Goal: Task Accomplishment & Management: Use online tool/utility

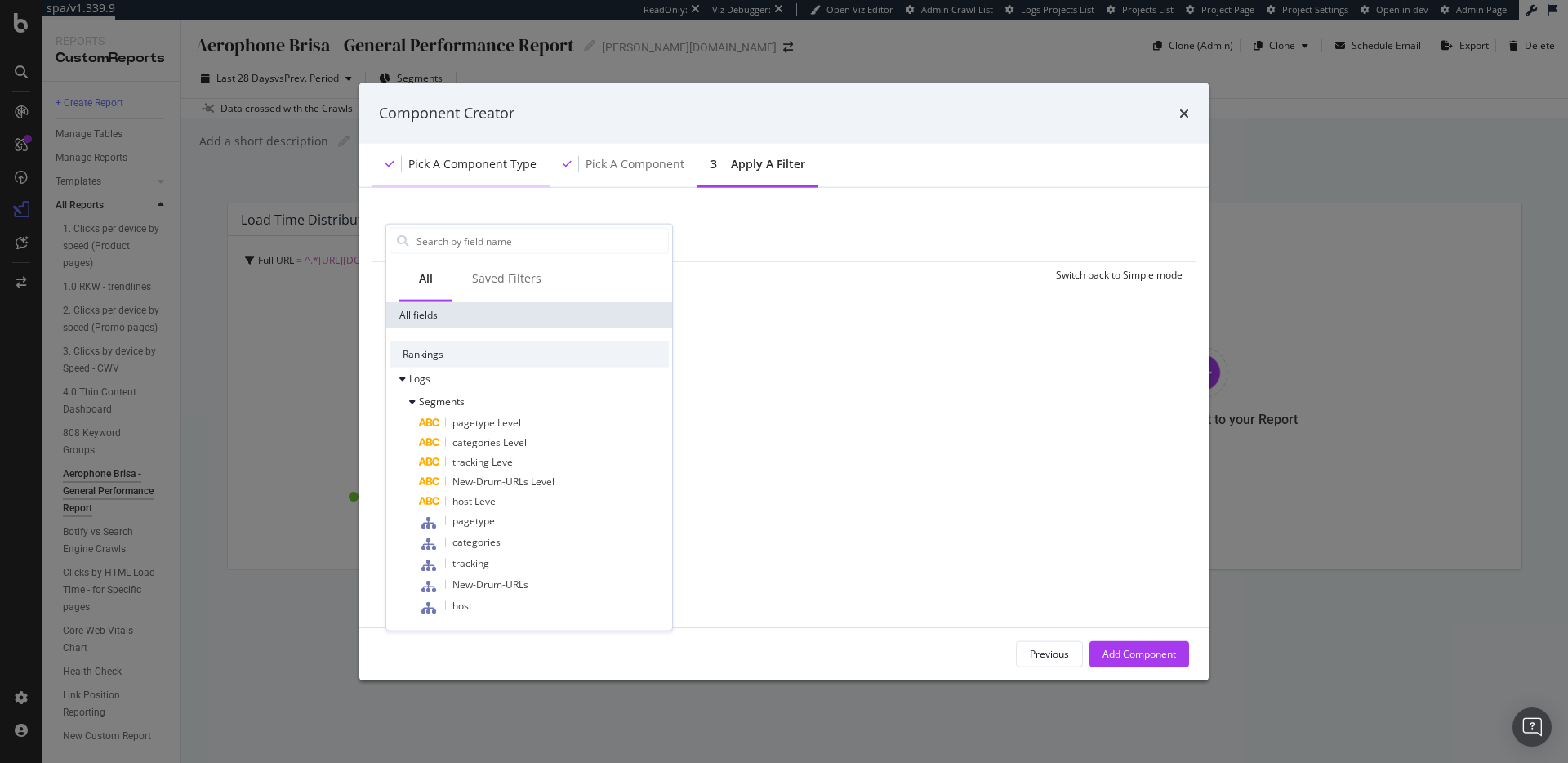
click at [546, 168] on div "Pick a Component type" at bounding box center [460, 164] width 177 height 45
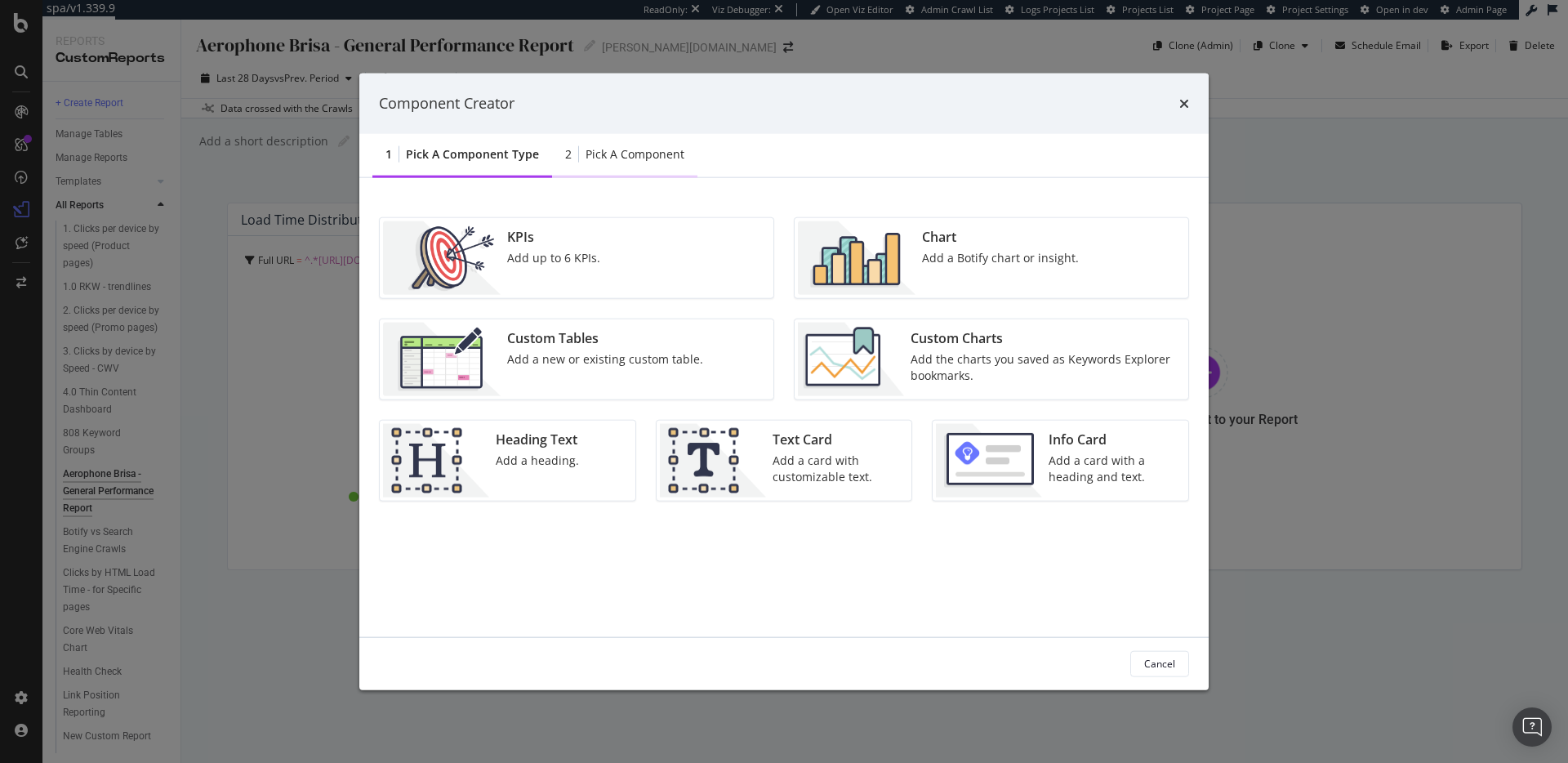
click at [659, 159] on div "Pick a Component" at bounding box center [634, 154] width 99 height 17
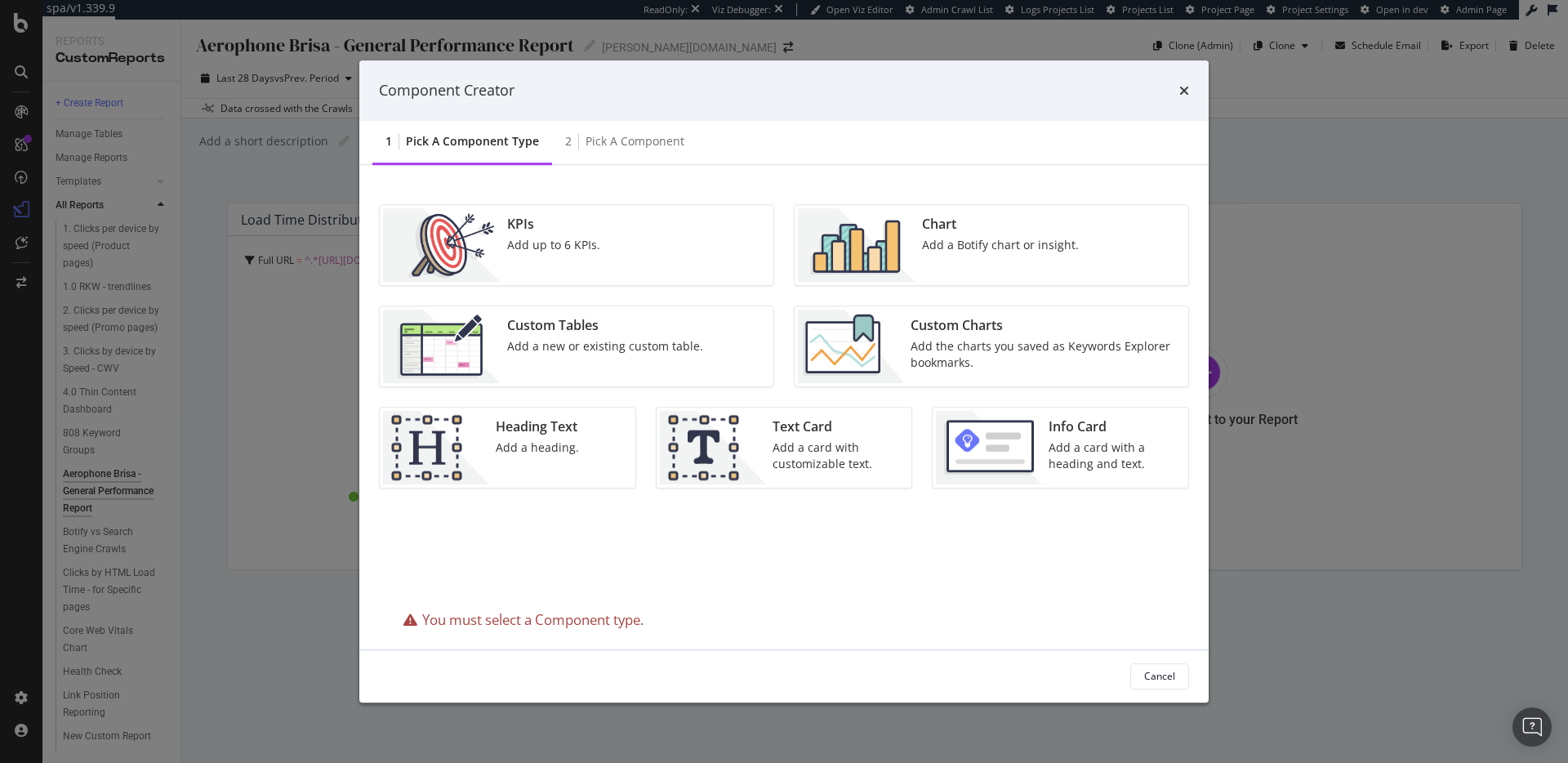
click at [937, 239] on div "Add a Botify chart or insight." at bounding box center [1000, 245] width 157 height 17
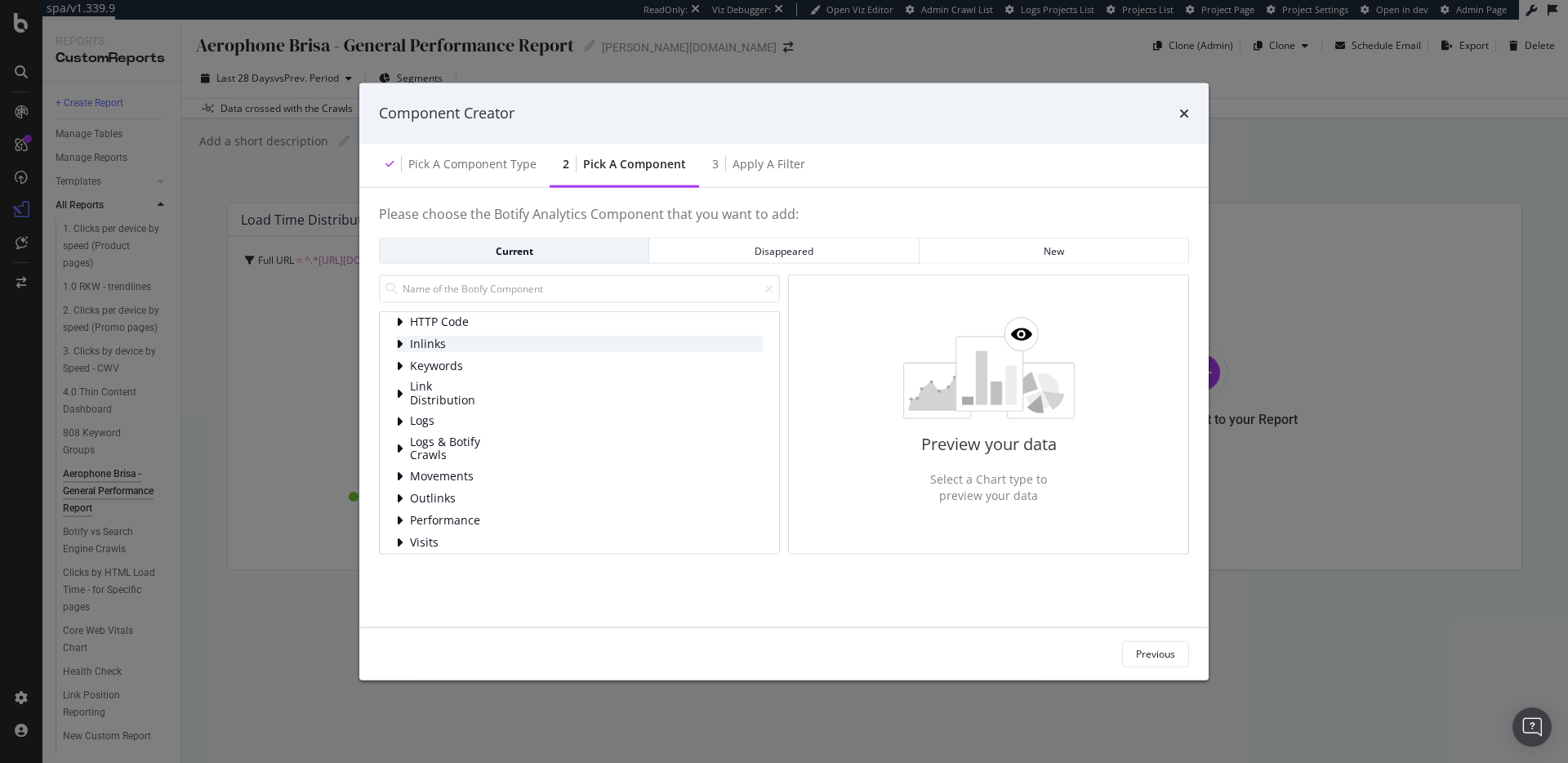
scroll to position [73, 0]
click at [451, 431] on div "Content Distribution HTML Extract HTTP Code Inlinks Keywords Link Distribution …" at bounding box center [580, 397] width 367 height 303
click at [439, 419] on span "Logs" at bounding box center [446, 419] width 72 height 14
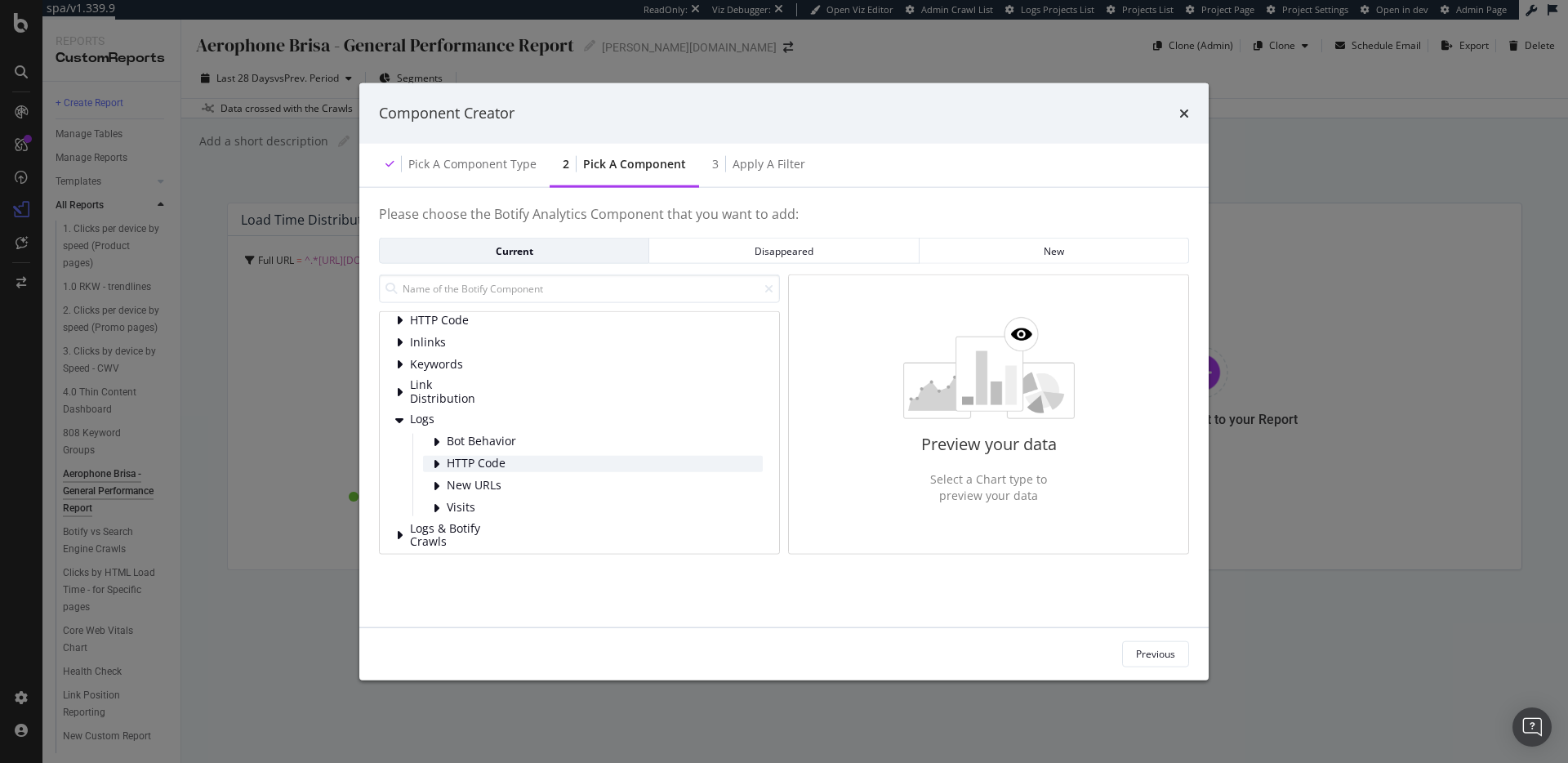
click at [472, 464] on span "HTTP Code" at bounding box center [483, 463] width 72 height 14
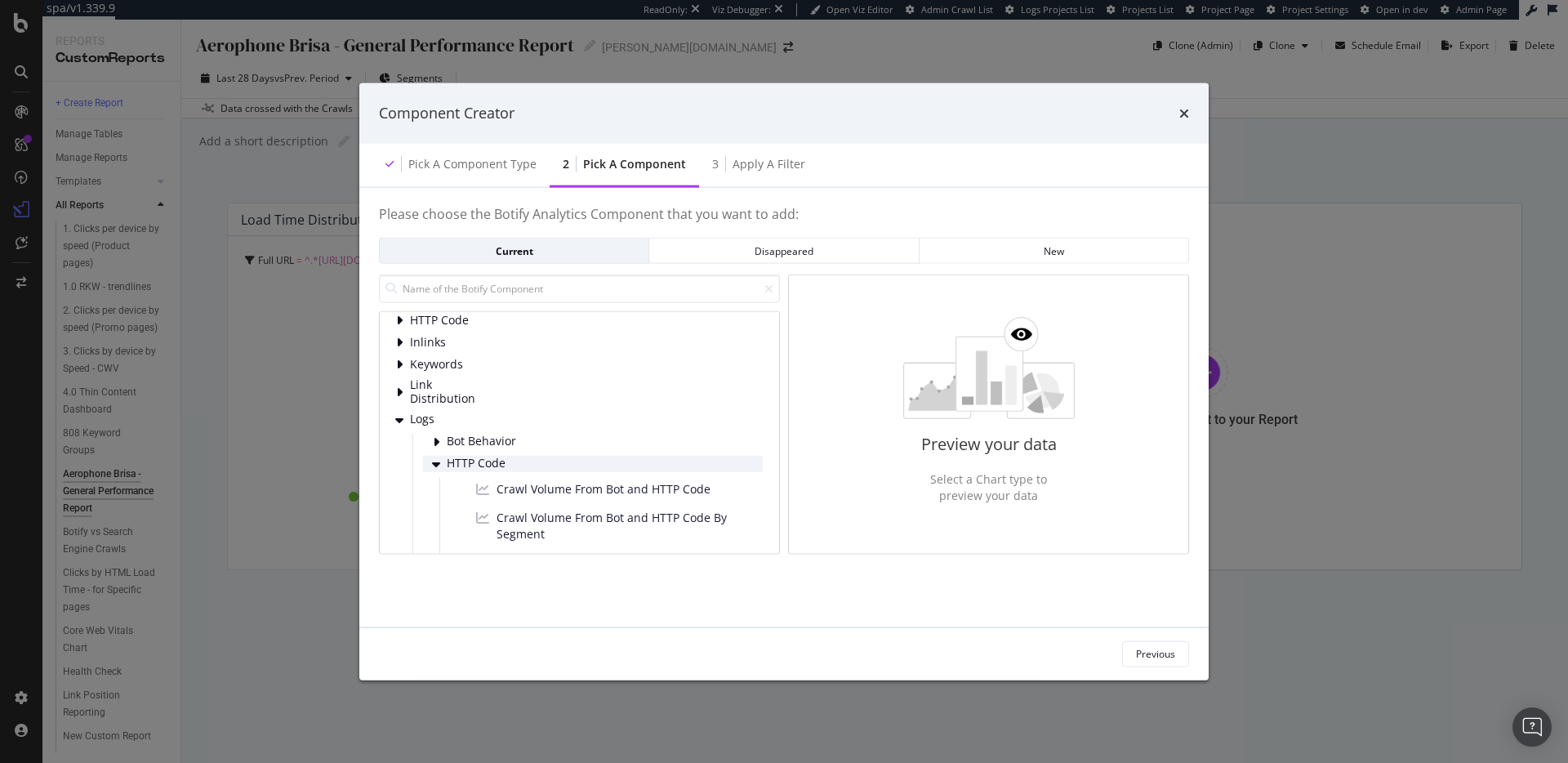
click at [478, 458] on span "HTTP Code" at bounding box center [483, 463] width 72 height 14
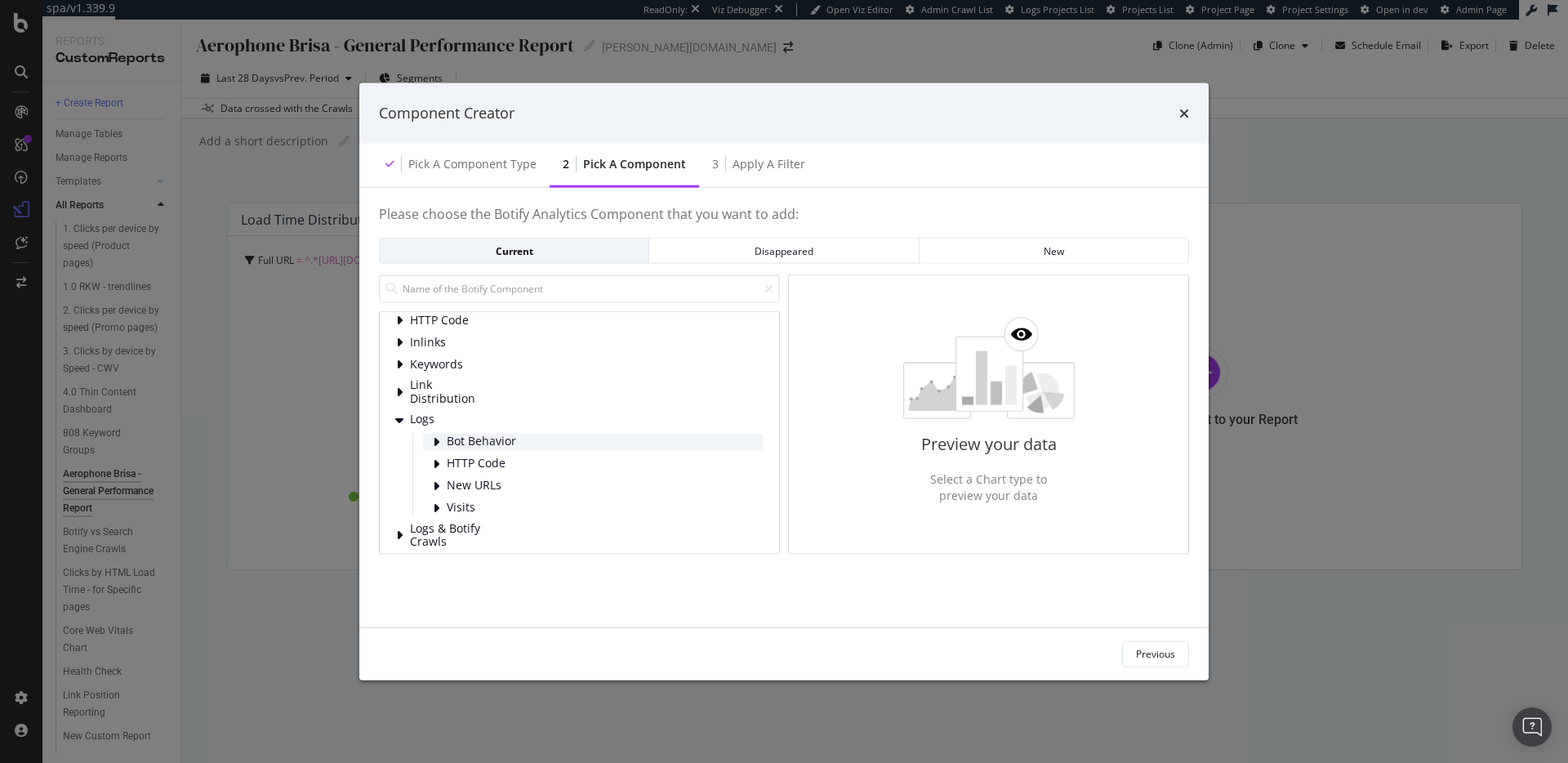
click at [480, 443] on span "Bot Behavior" at bounding box center [483, 441] width 72 height 14
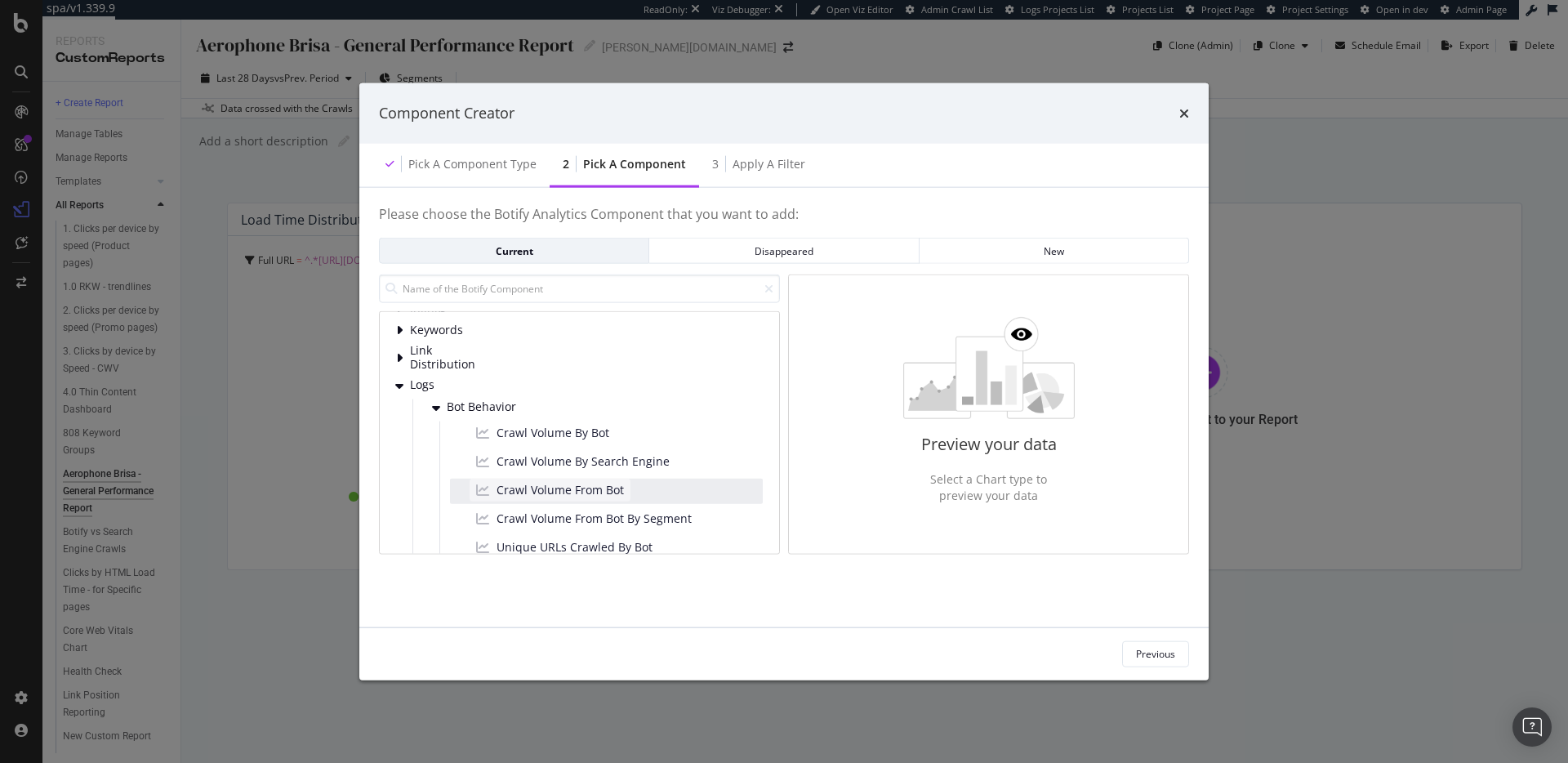
scroll to position [119, 0]
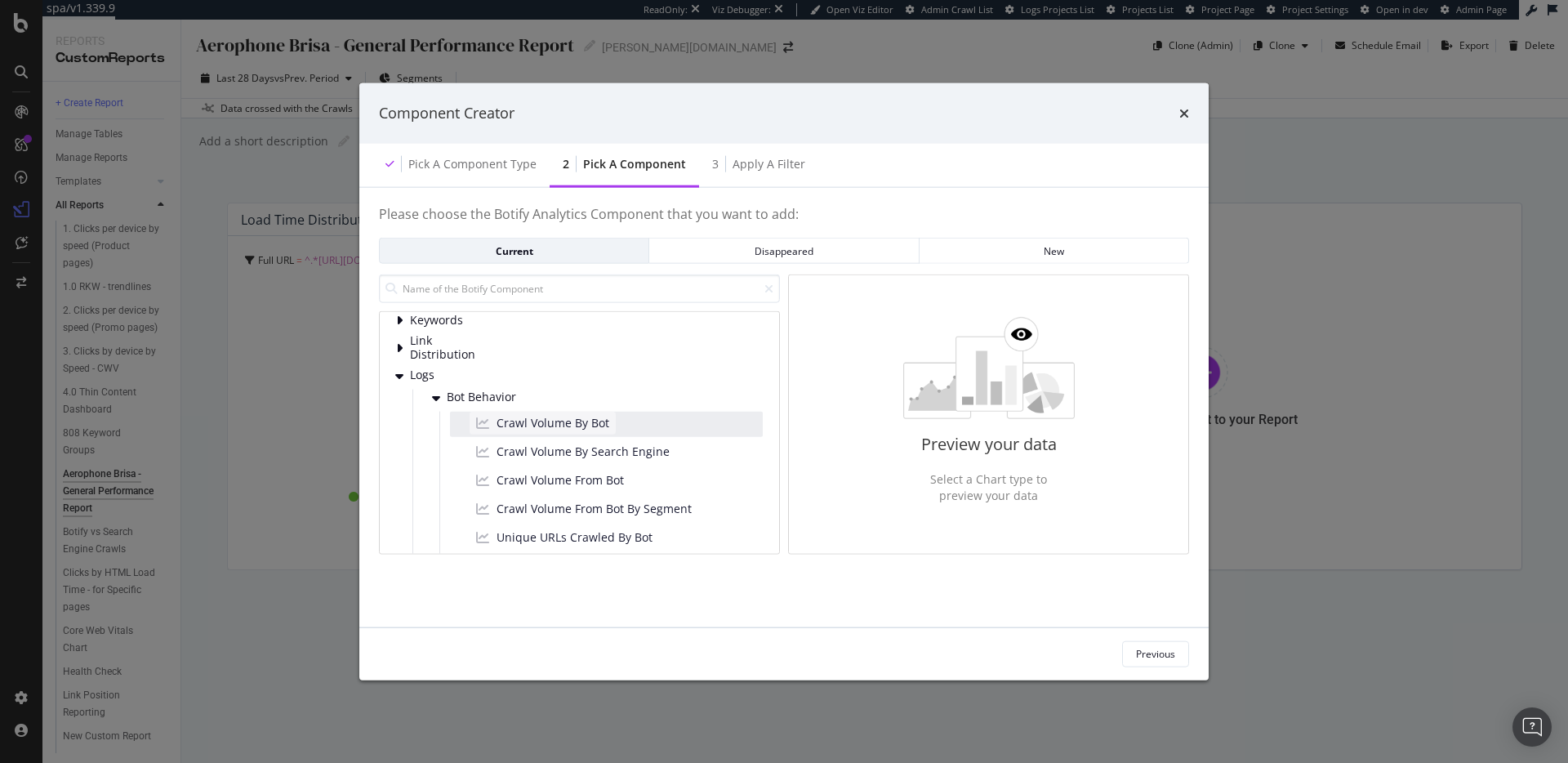
click at [560, 421] on span "Crawl Volume By Bot" at bounding box center [553, 422] width 113 height 17
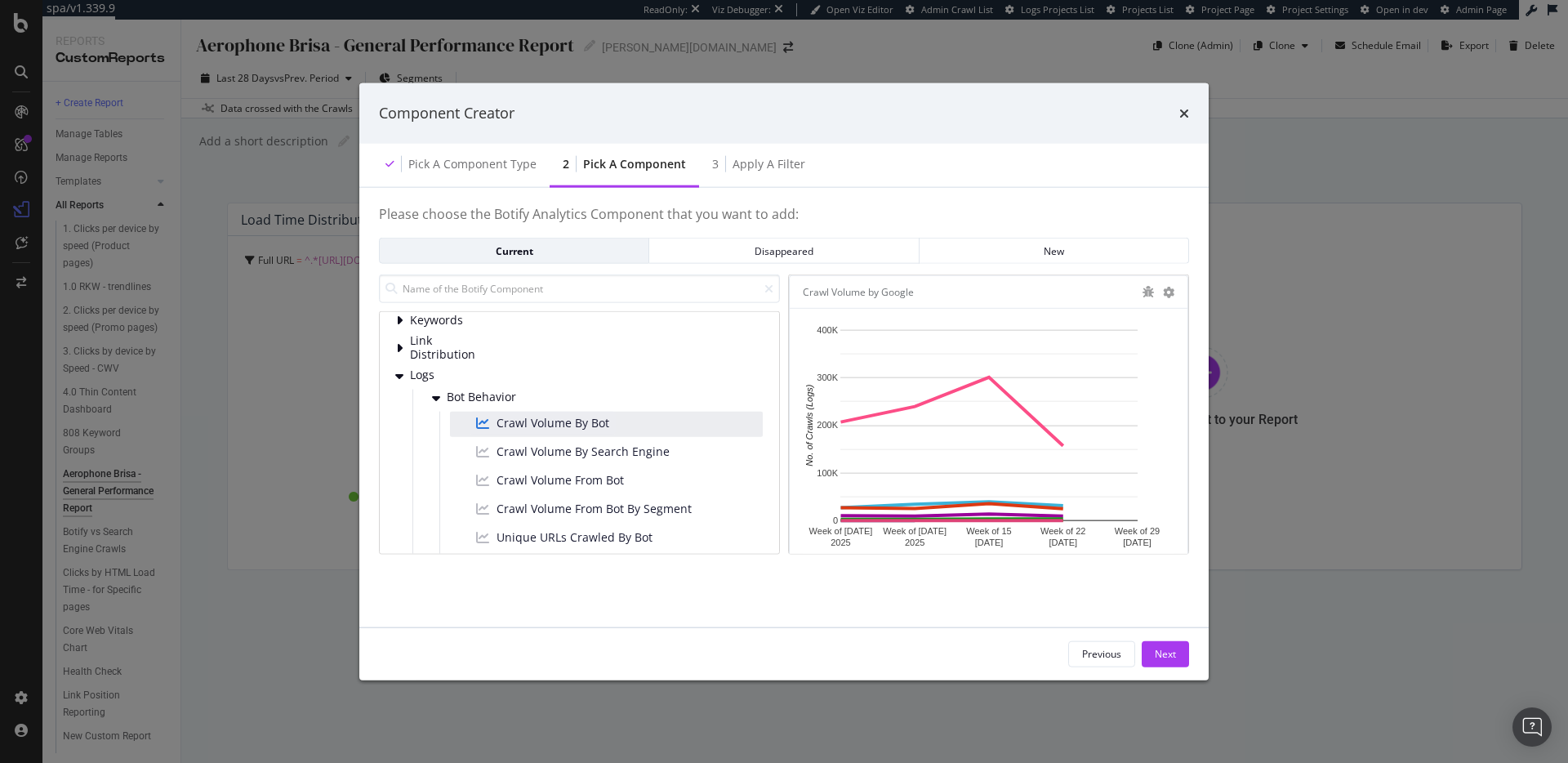
click at [1173, 632] on div "Previous Next" at bounding box center [784, 653] width 849 height 52
click at [1170, 639] on div "Previous Next" at bounding box center [784, 653] width 849 height 52
click at [1165, 653] on div "Next" at bounding box center [1165, 653] width 21 height 14
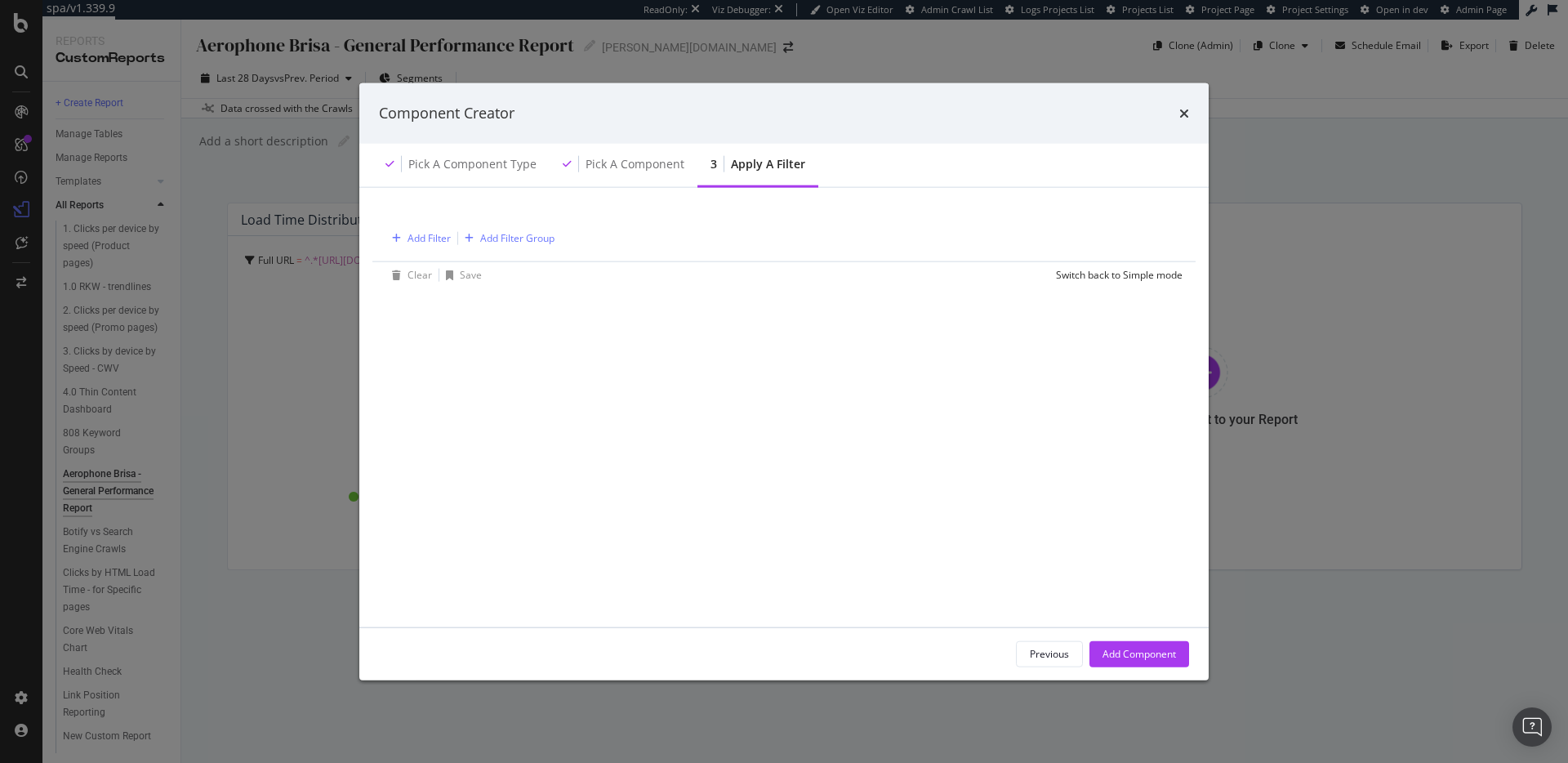
click at [440, 249] on div "Add Filter Add Filter Group" at bounding box center [784, 236] width 797 height 47
click at [436, 245] on div "Add Filter" at bounding box center [418, 237] width 66 height 18
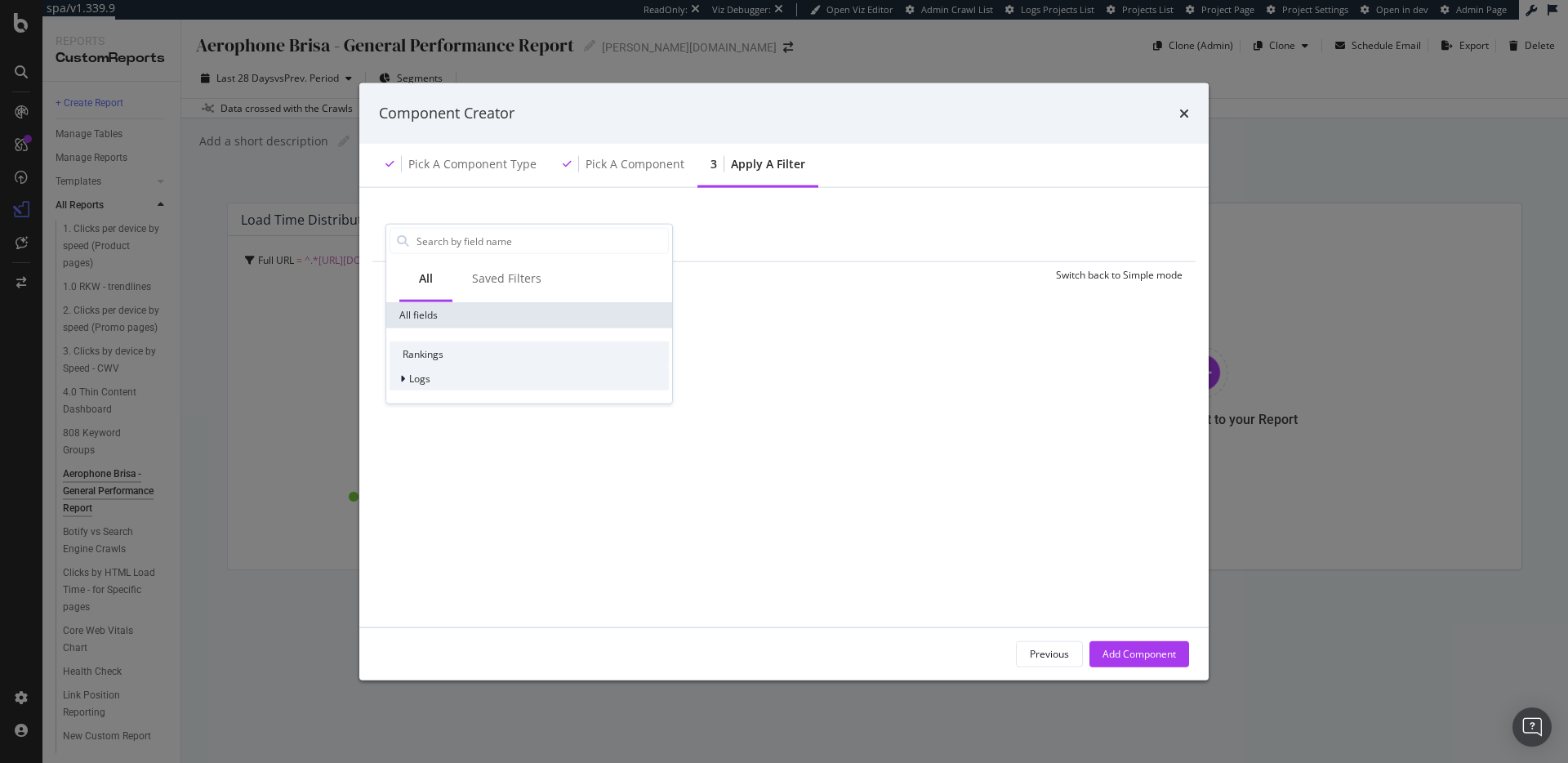
click at [489, 377] on div "Logs" at bounding box center [530, 379] width 280 height 23
click at [499, 400] on div "Segments" at bounding box center [530, 402] width 280 height 23
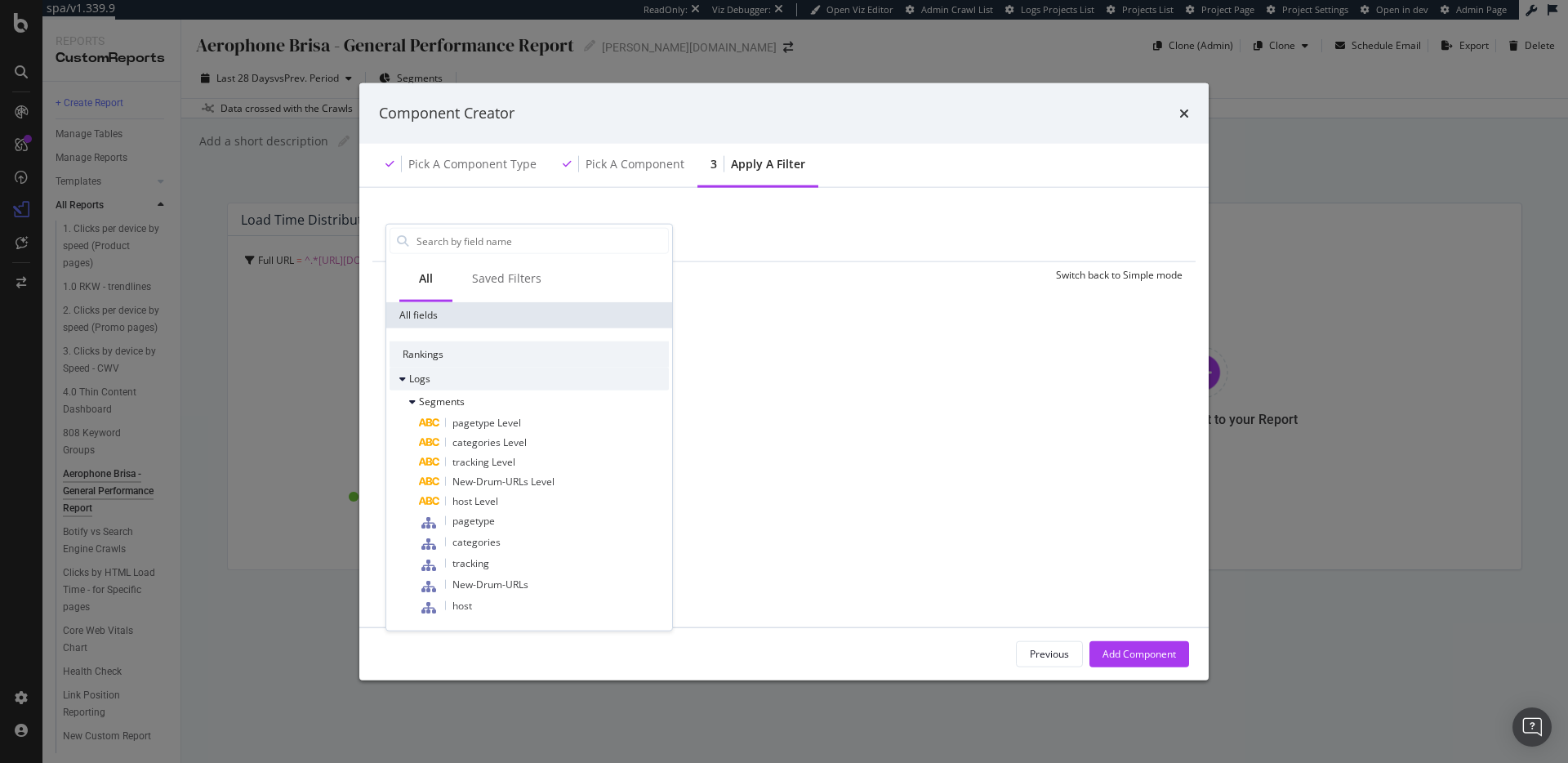
click at [503, 382] on div "Logs" at bounding box center [530, 379] width 280 height 23
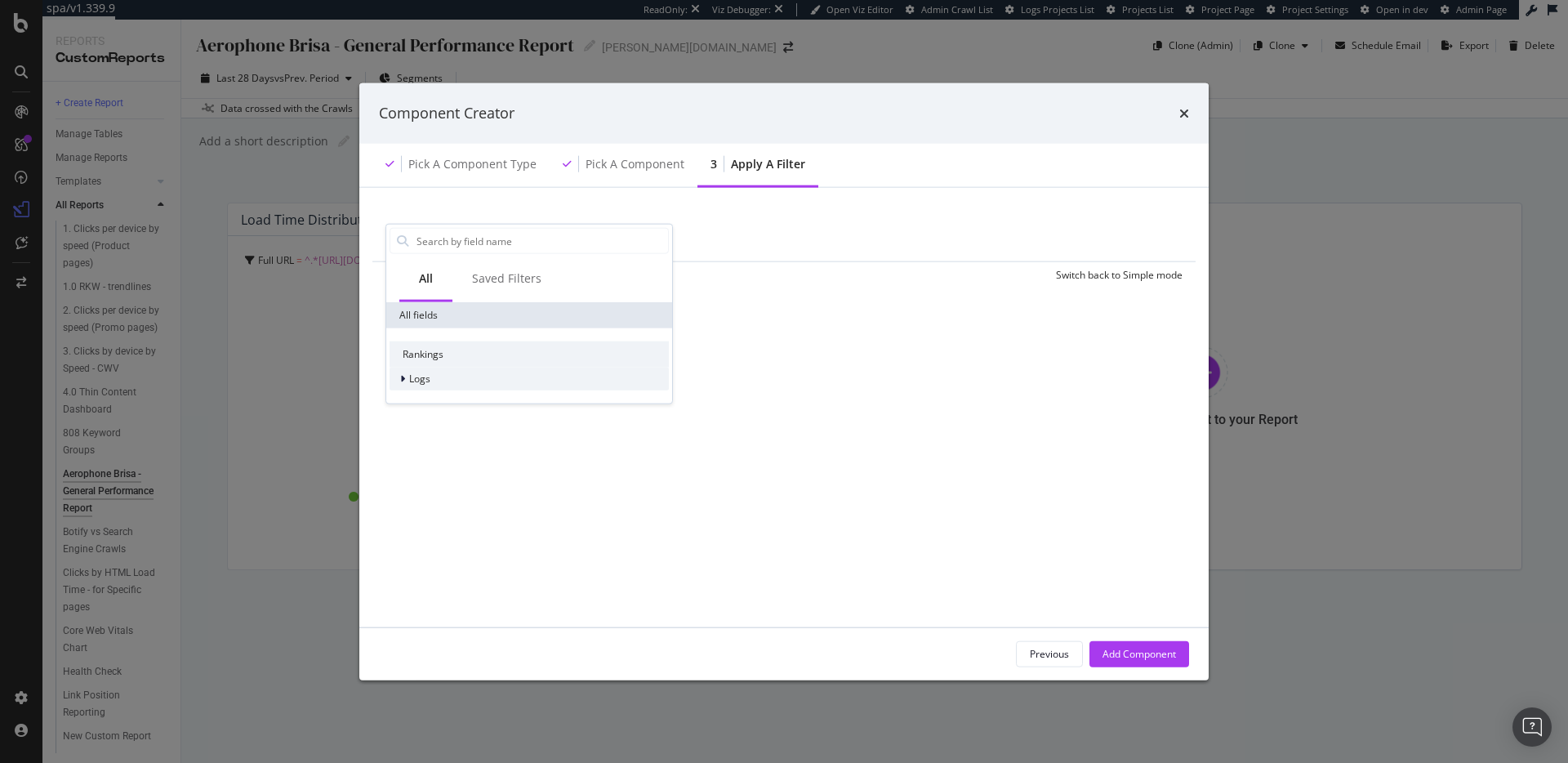
click at [503, 382] on div "Logs" at bounding box center [530, 379] width 280 height 23
click at [482, 389] on div "Logs" at bounding box center [530, 379] width 280 height 23
click at [473, 377] on div "Logs" at bounding box center [530, 379] width 280 height 23
click at [467, 401] on div "Segments" at bounding box center [530, 402] width 280 height 23
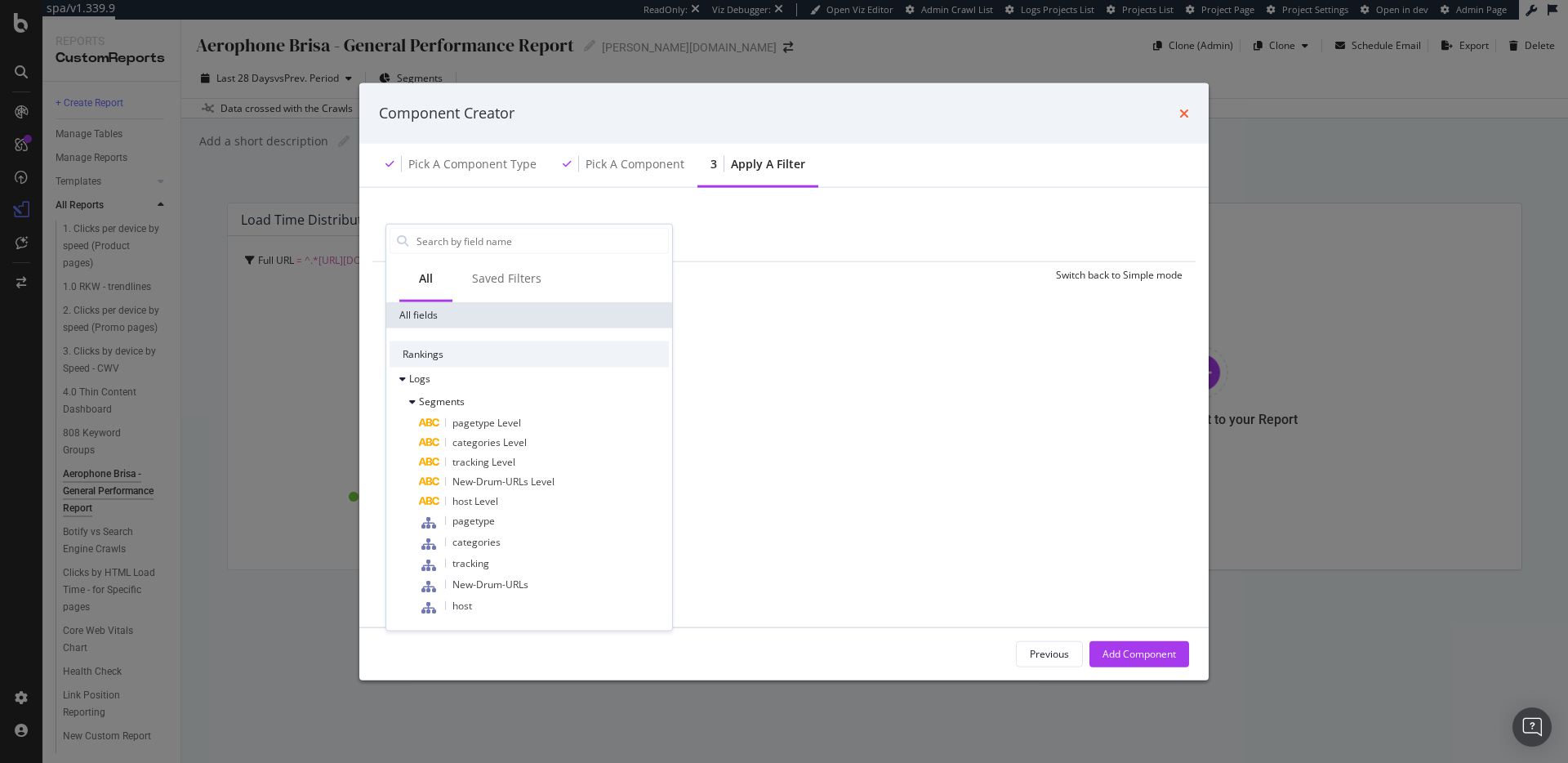
click at [1181, 112] on icon "times" at bounding box center [1184, 113] width 10 height 13
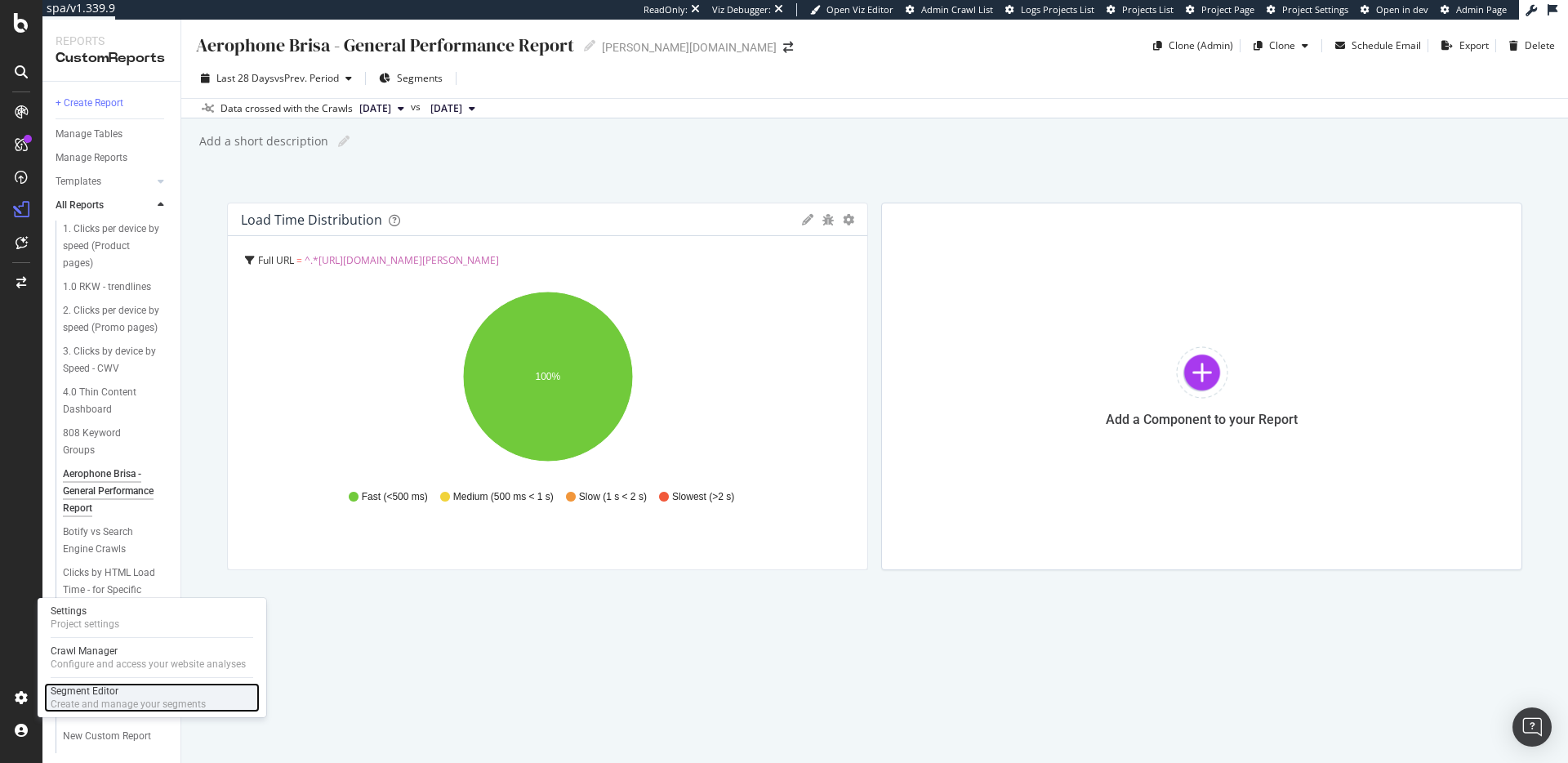
click at [82, 682] on div "Segment Editor Create and manage your segments" at bounding box center [152, 697] width 216 height 30
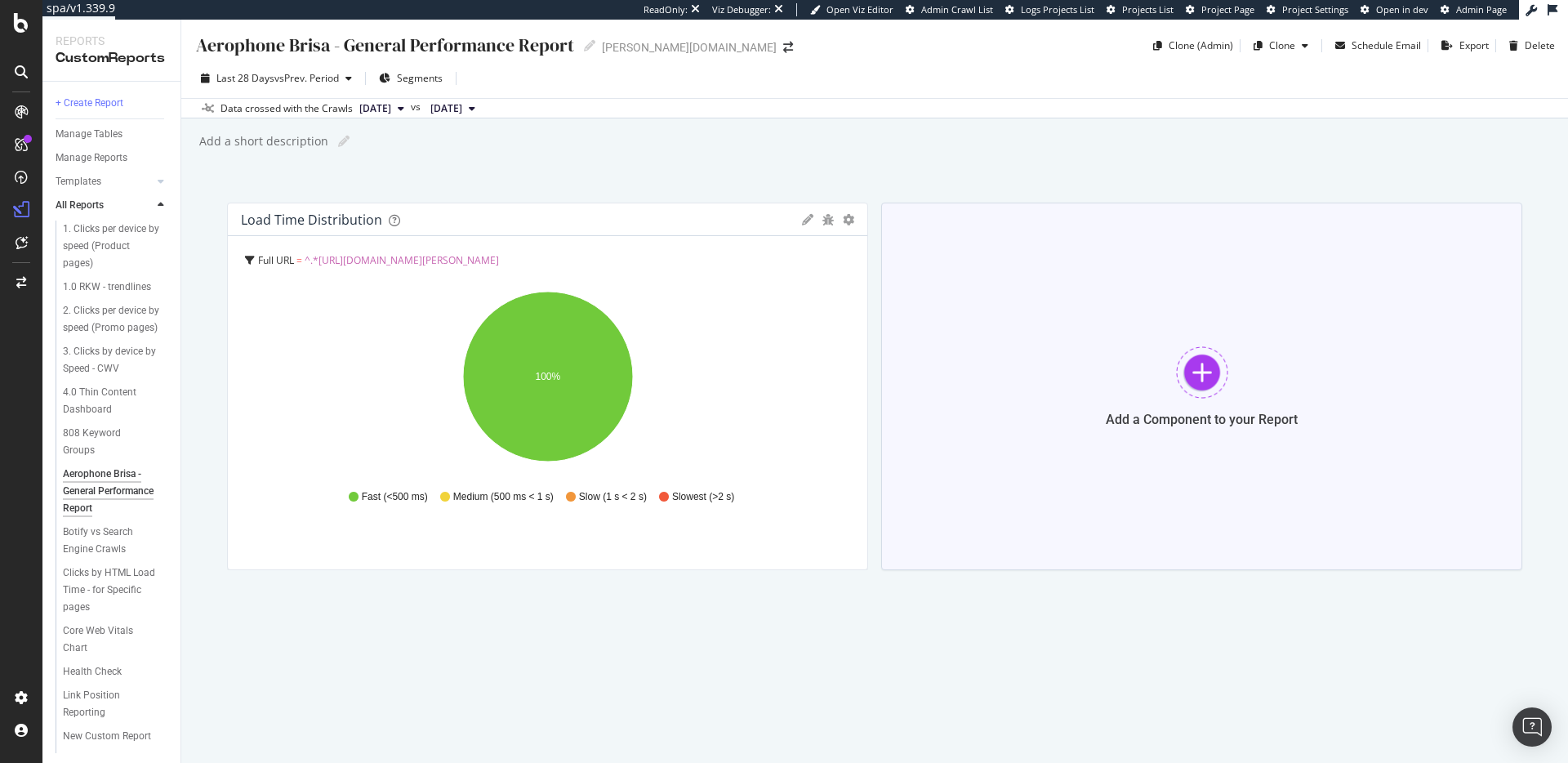
click at [1302, 319] on div "Add a Component to your Report" at bounding box center [1202, 386] width 641 height 368
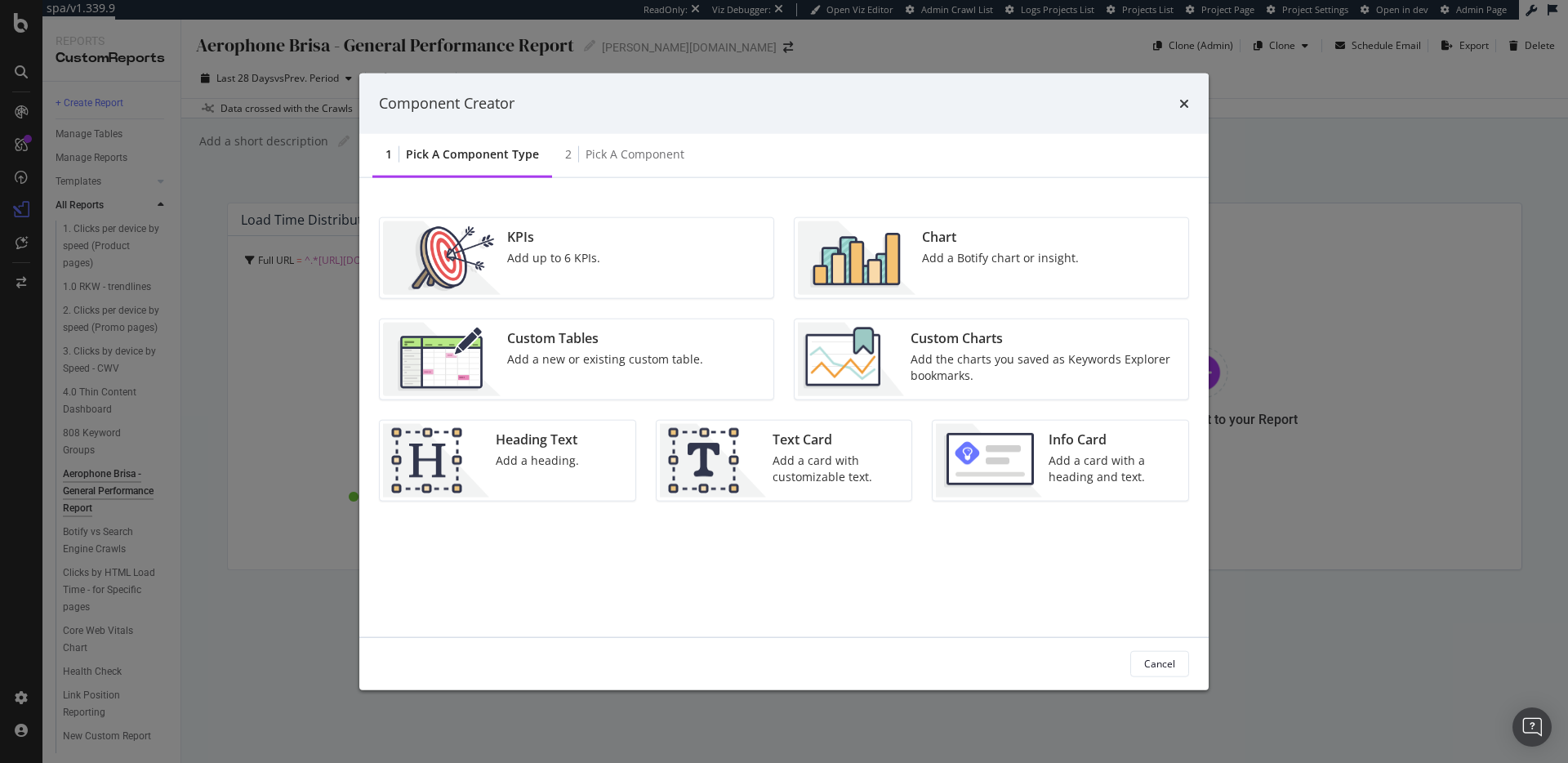
click at [972, 253] on div "Add a Botify chart or insight." at bounding box center [1000, 257] width 157 height 17
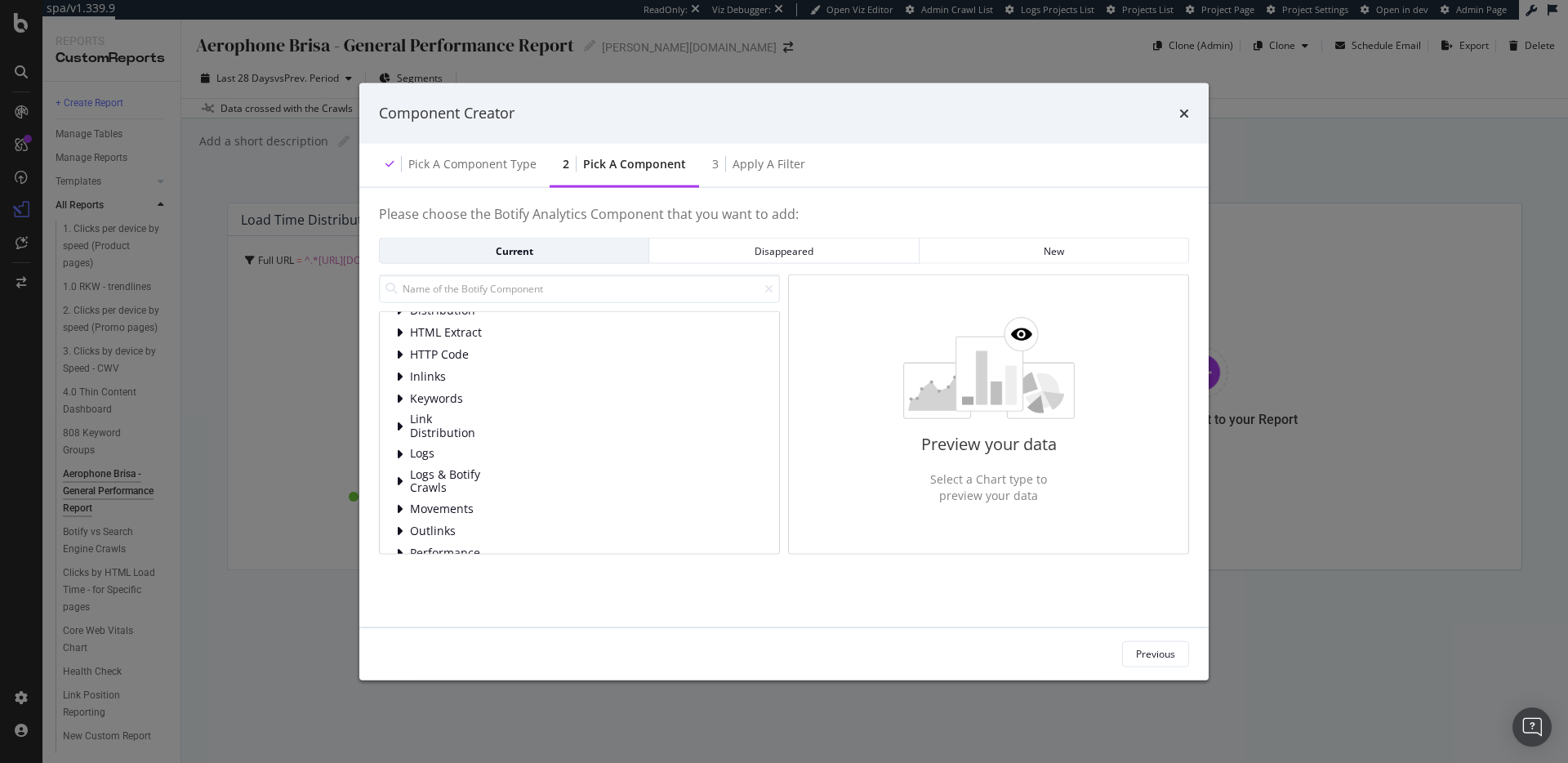
scroll to position [41, 0]
click at [475, 457] on span "Logs" at bounding box center [446, 452] width 72 height 14
click at [482, 416] on span "HTTP Code" at bounding box center [483, 419] width 72 height 14
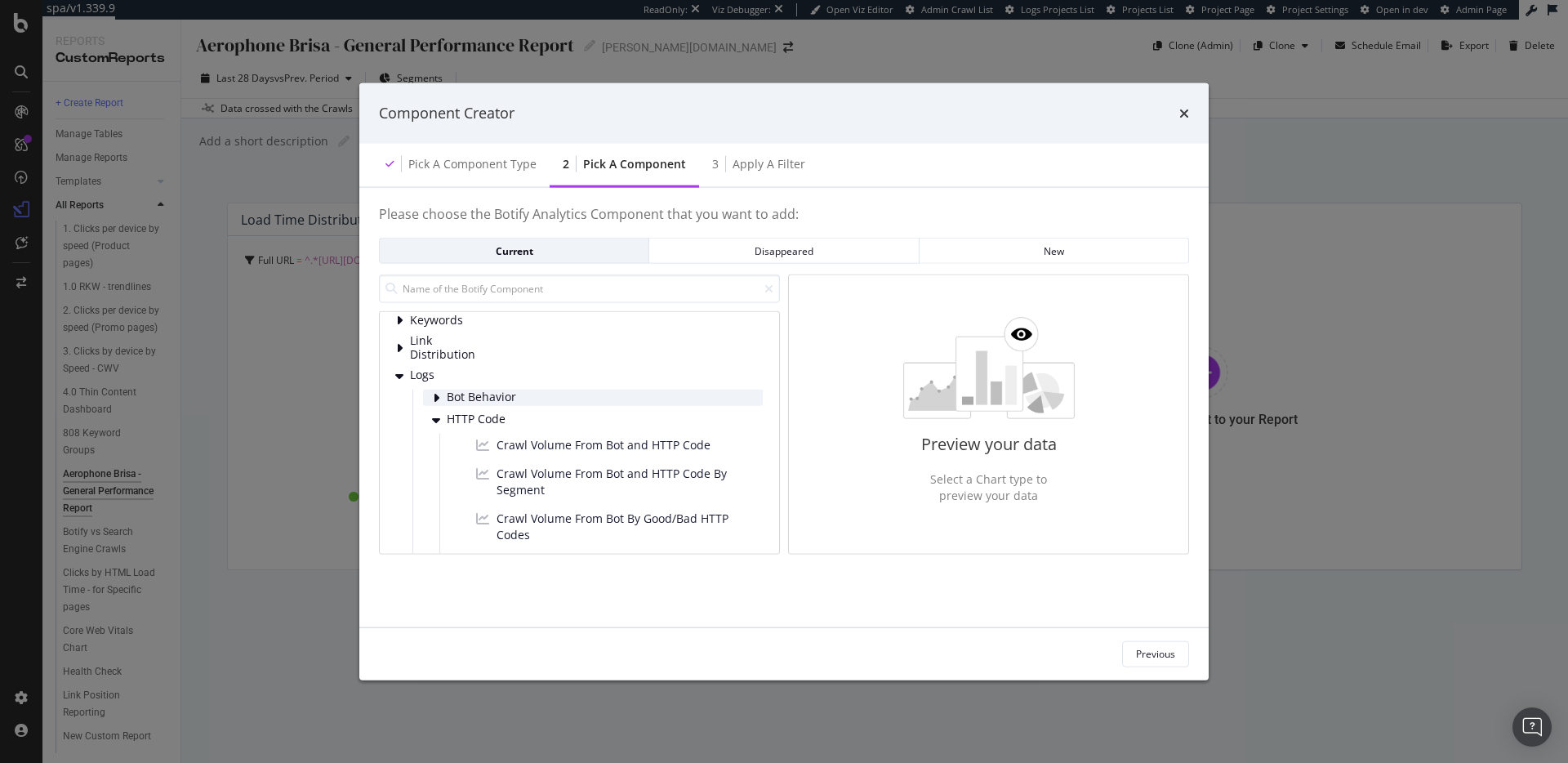
click at [488, 391] on span "Bot Behavior" at bounding box center [483, 397] width 72 height 14
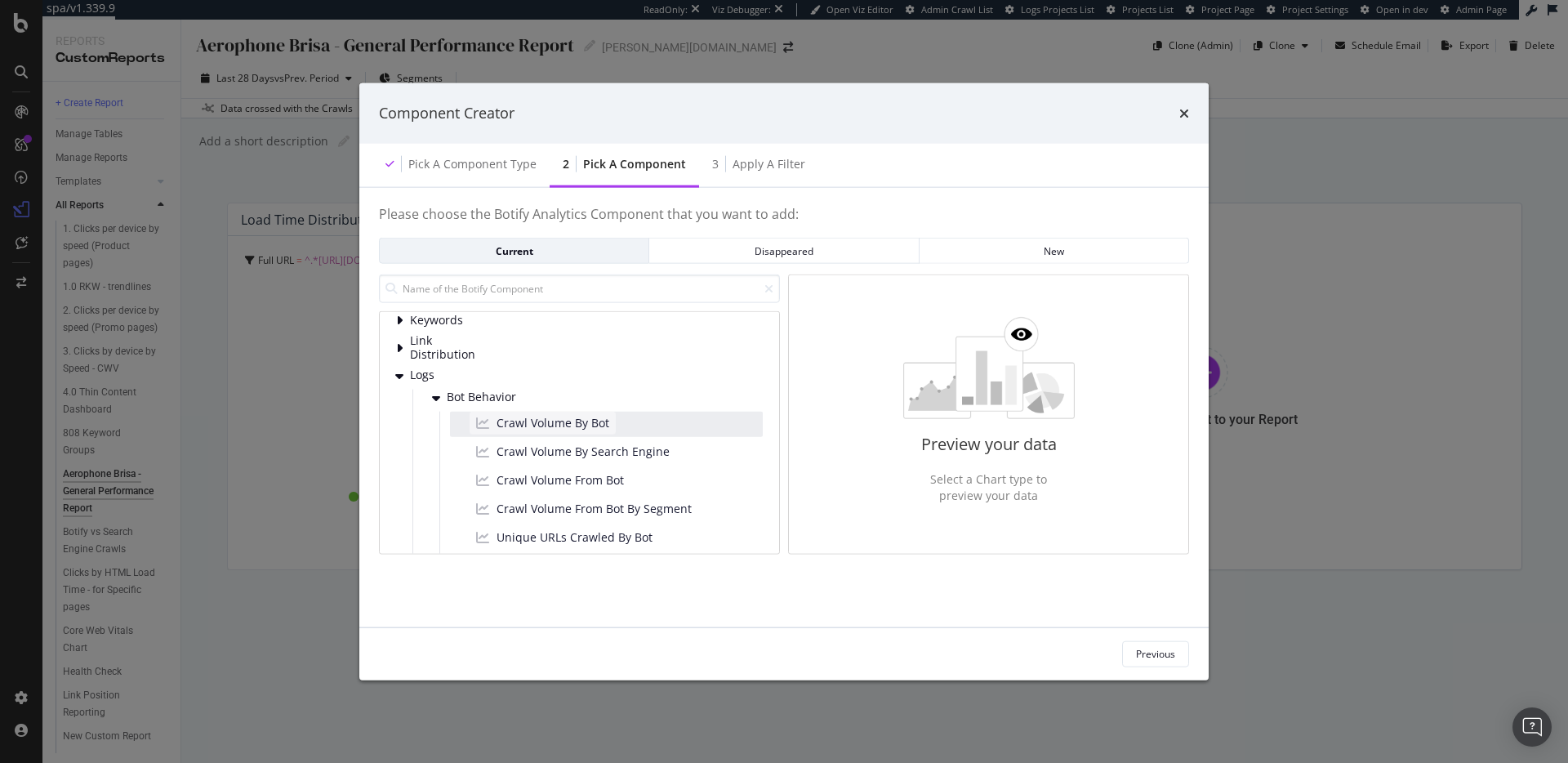
click at [541, 432] on div "Crawl Volume By Bot" at bounding box center [543, 422] width 146 height 23
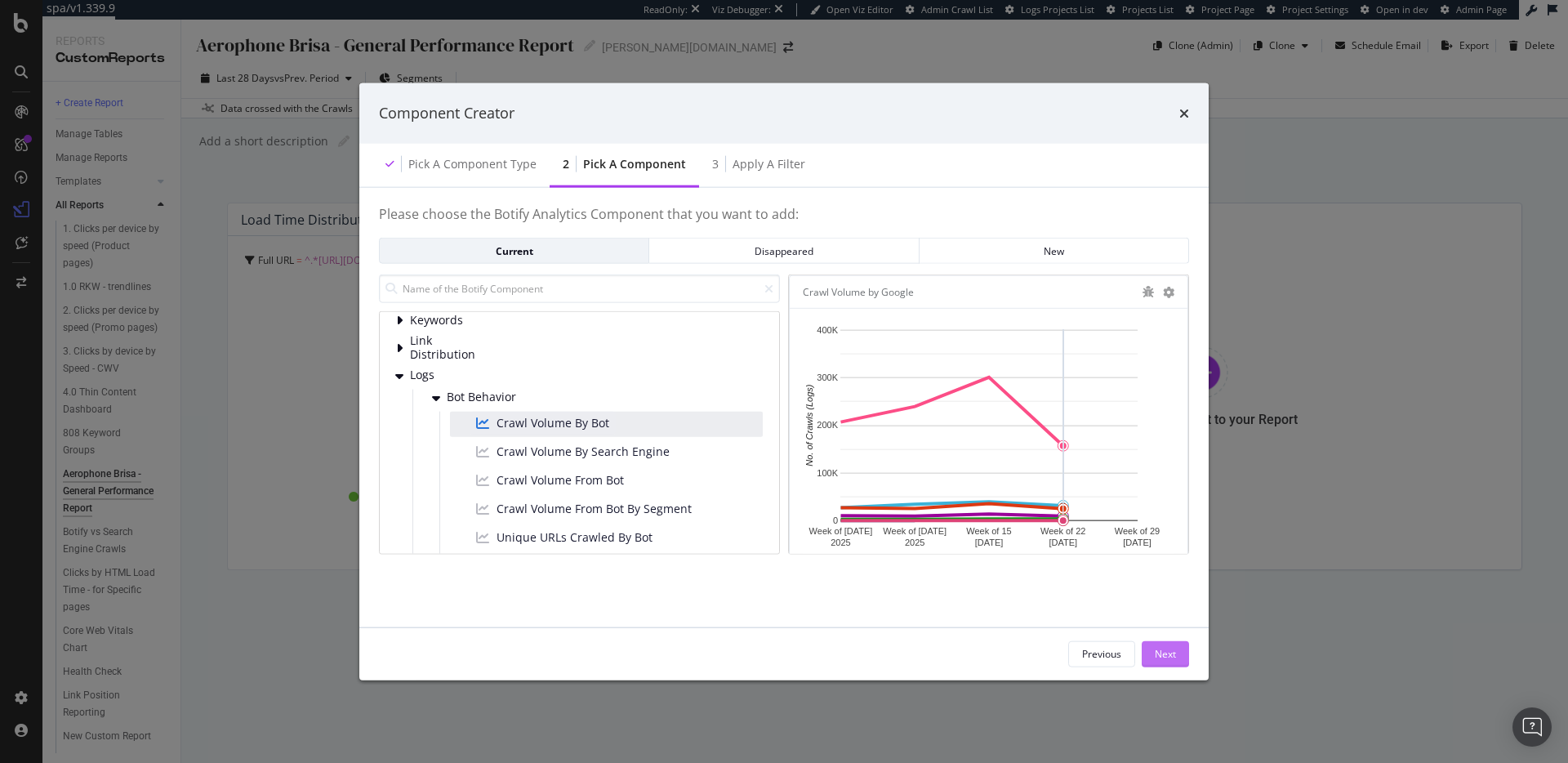
click at [1176, 652] on button "Next" at bounding box center [1165, 653] width 47 height 26
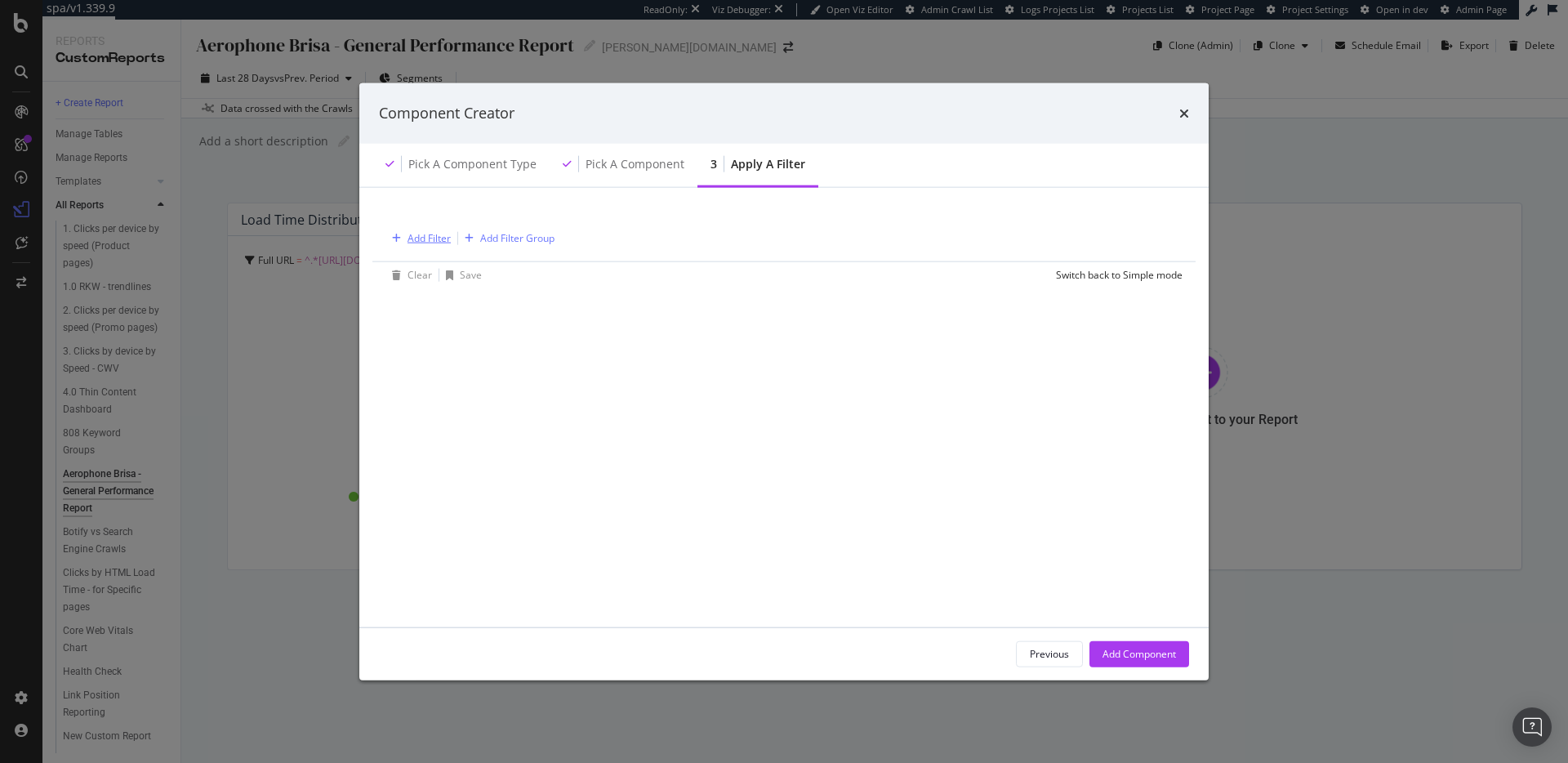
click at [417, 237] on div "Add Filter" at bounding box center [429, 238] width 44 height 14
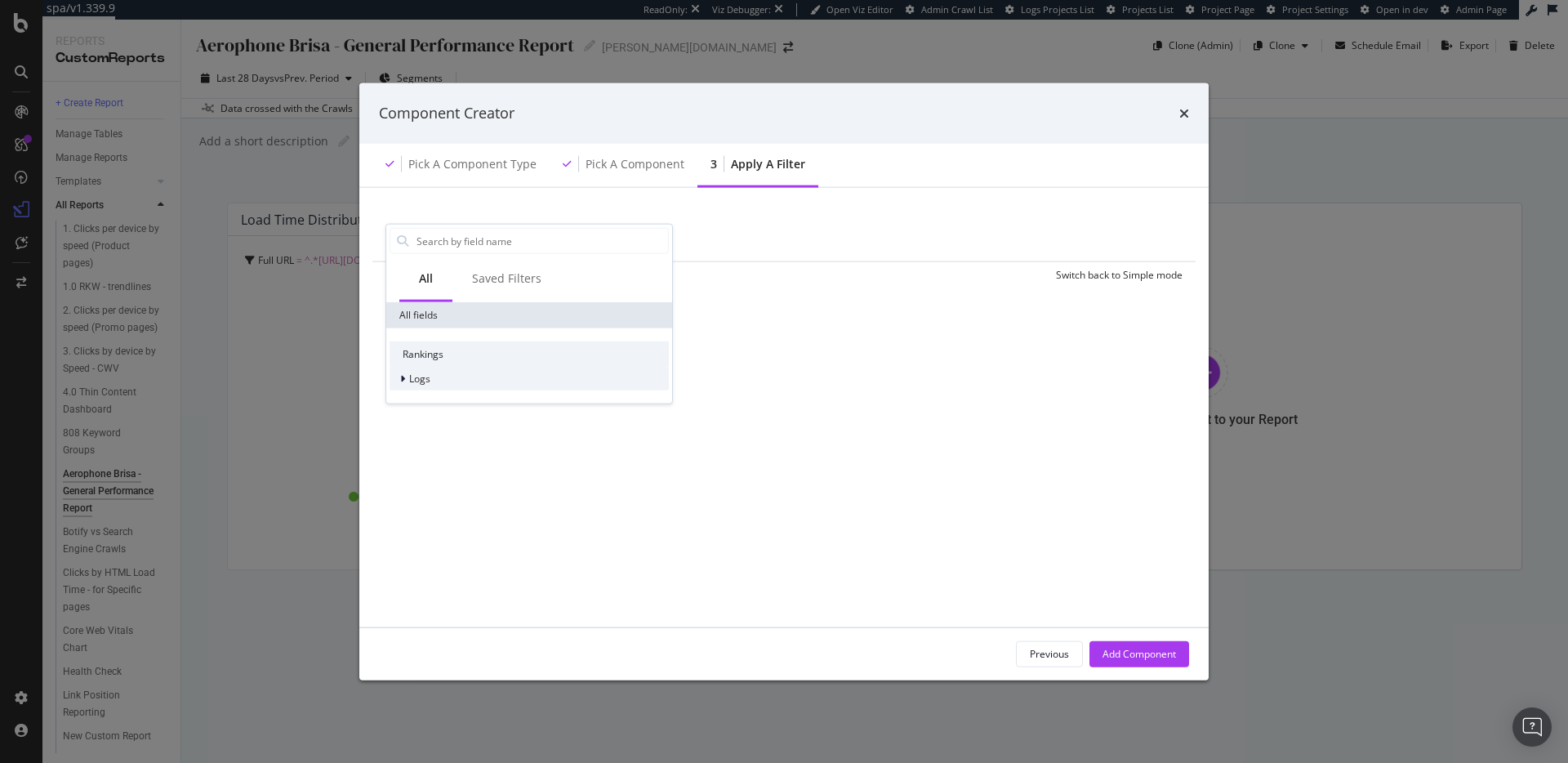
click at [445, 377] on div "Logs" at bounding box center [530, 379] width 280 height 23
drag, startPoint x: 479, startPoint y: 400, endPoint x: 484, endPoint y: 407, distance: 8.6
click at [479, 400] on div "Segments" at bounding box center [530, 402] width 280 height 23
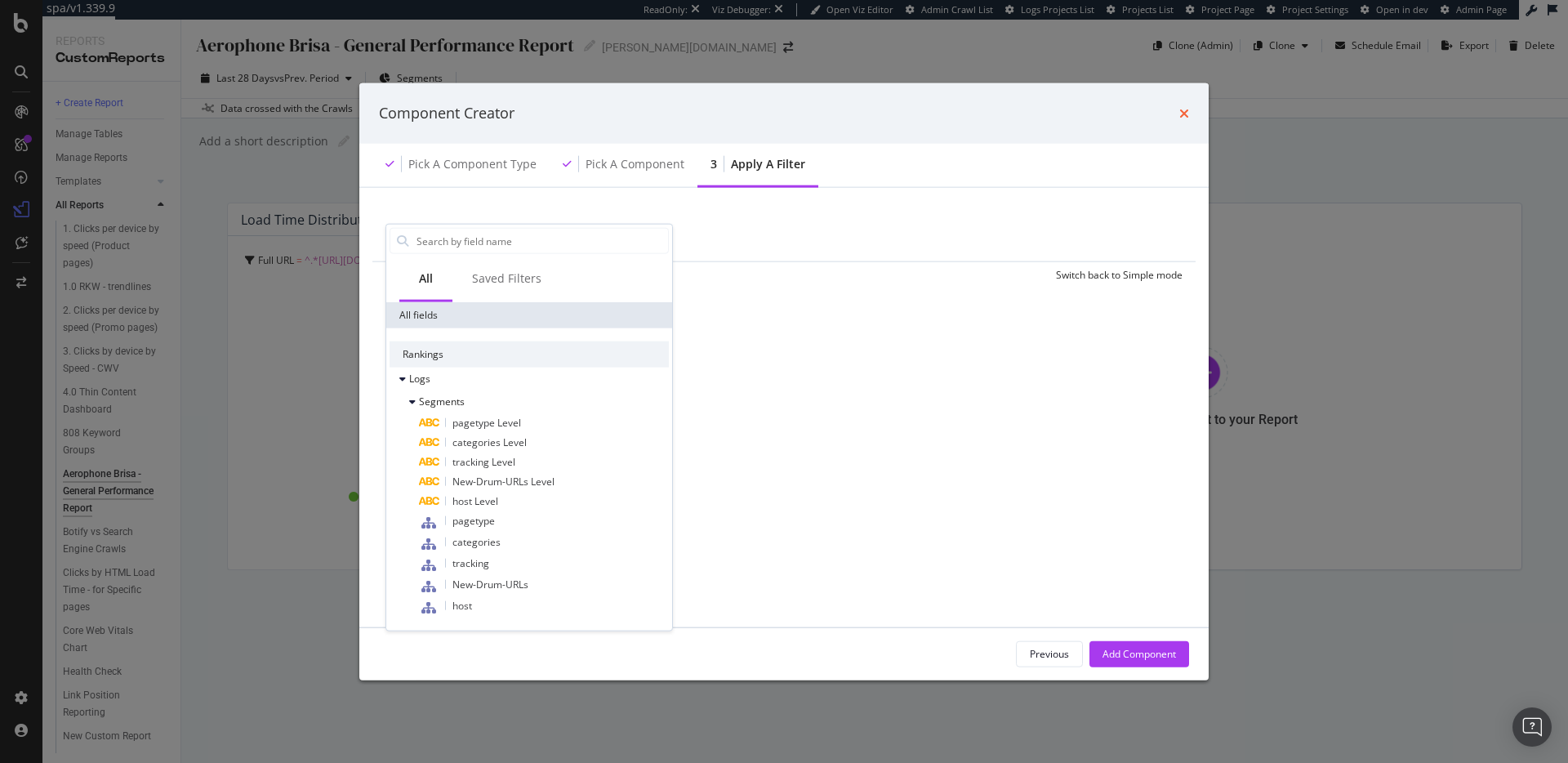
click at [1186, 118] on icon "times" at bounding box center [1184, 113] width 10 height 13
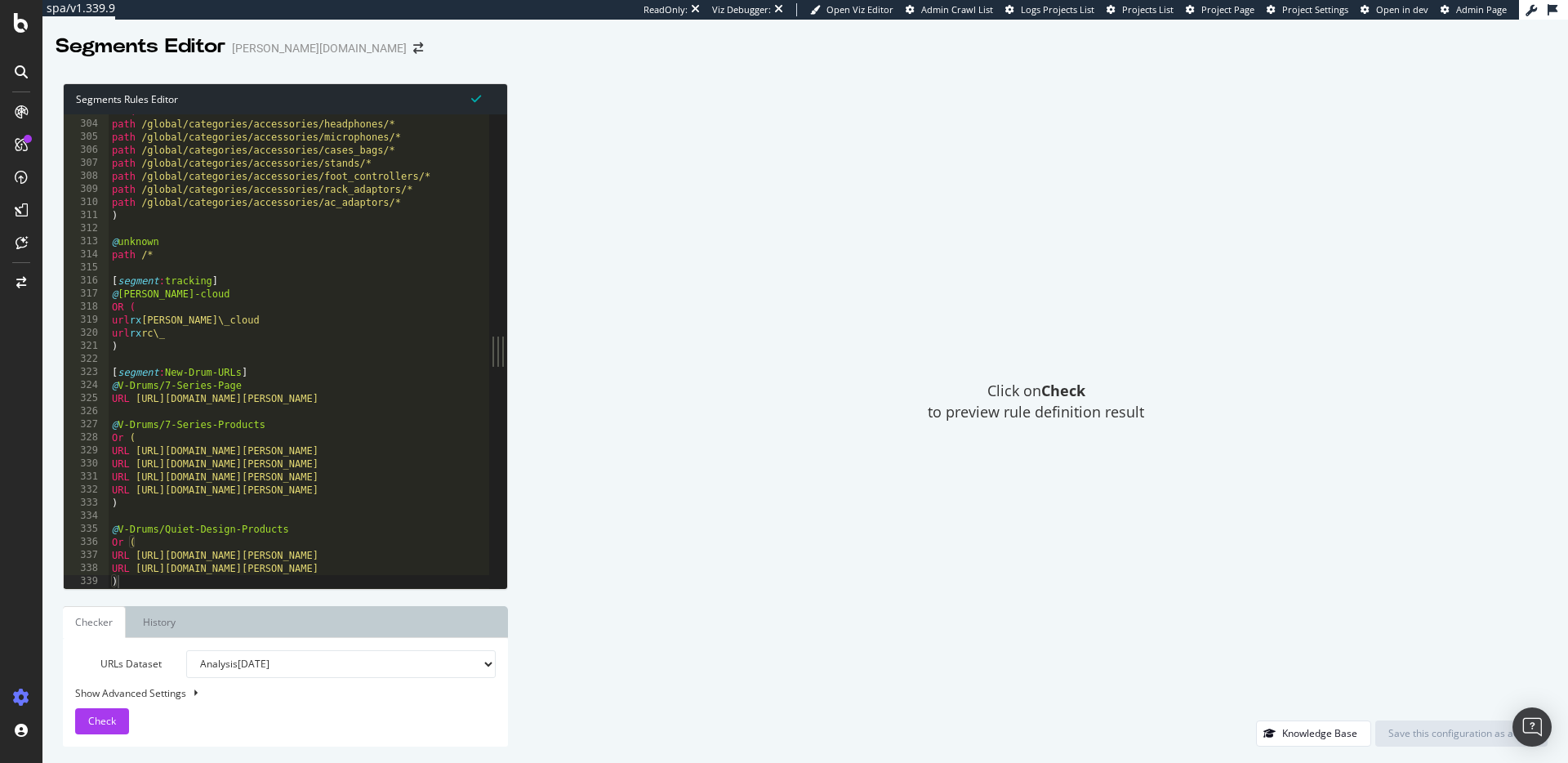
scroll to position [3956, 0]
click at [182, 582] on div at bounding box center [346, 581] width 477 height 17
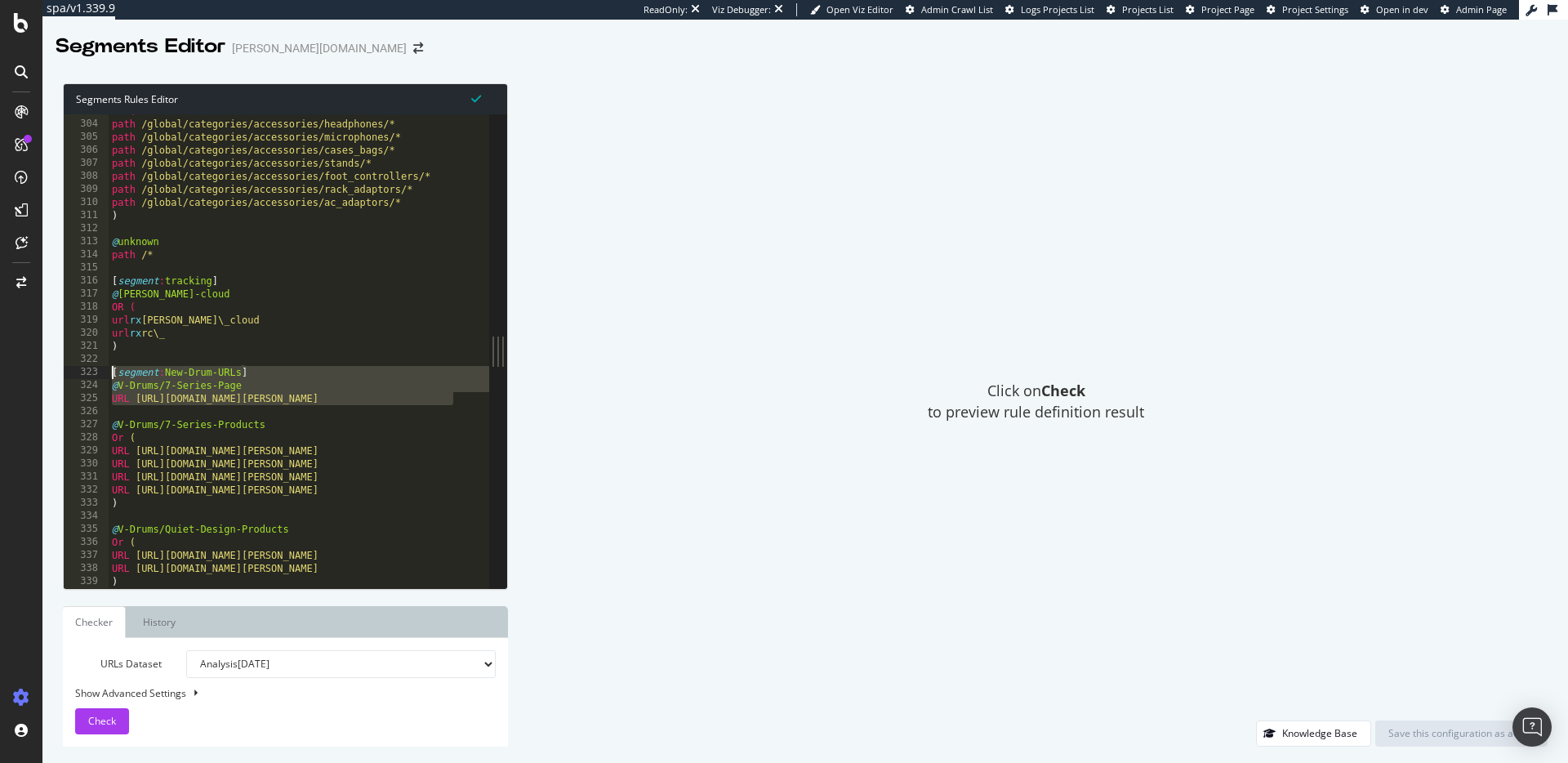
drag, startPoint x: 338, startPoint y: 383, endPoint x: 82, endPoint y: 373, distance: 256.2
click at [82, 373] on div "URL https://www.roland.com/global/promos/v-drums_7_series/ 303 304 305 306 307 …" at bounding box center [276, 350] width 425 height 473
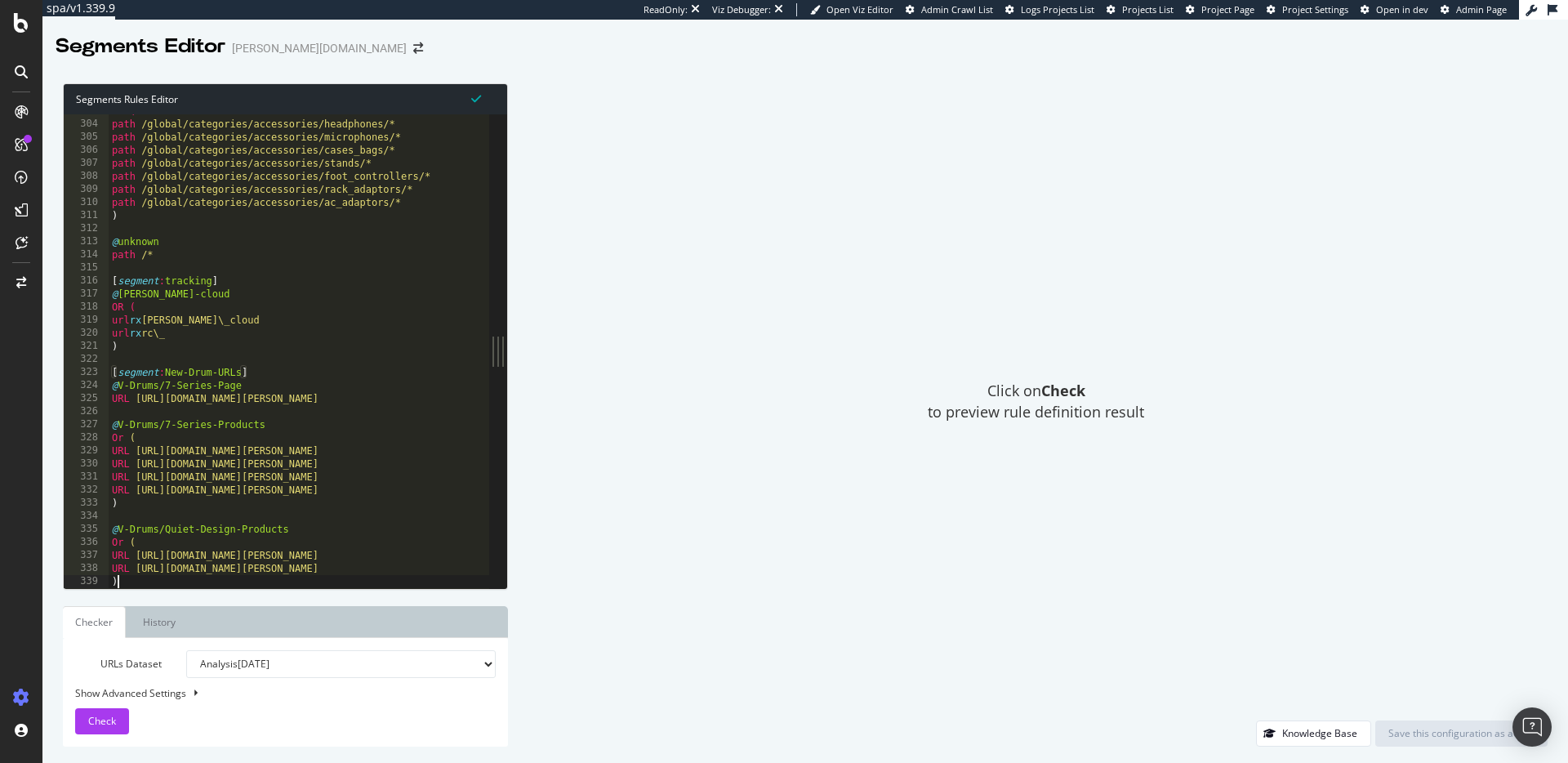
drag, startPoint x: 162, startPoint y: 582, endPoint x: 211, endPoint y: 577, distance: 49.3
click at [163, 582] on div at bounding box center [346, 581] width 477 height 17
type textarea ")"
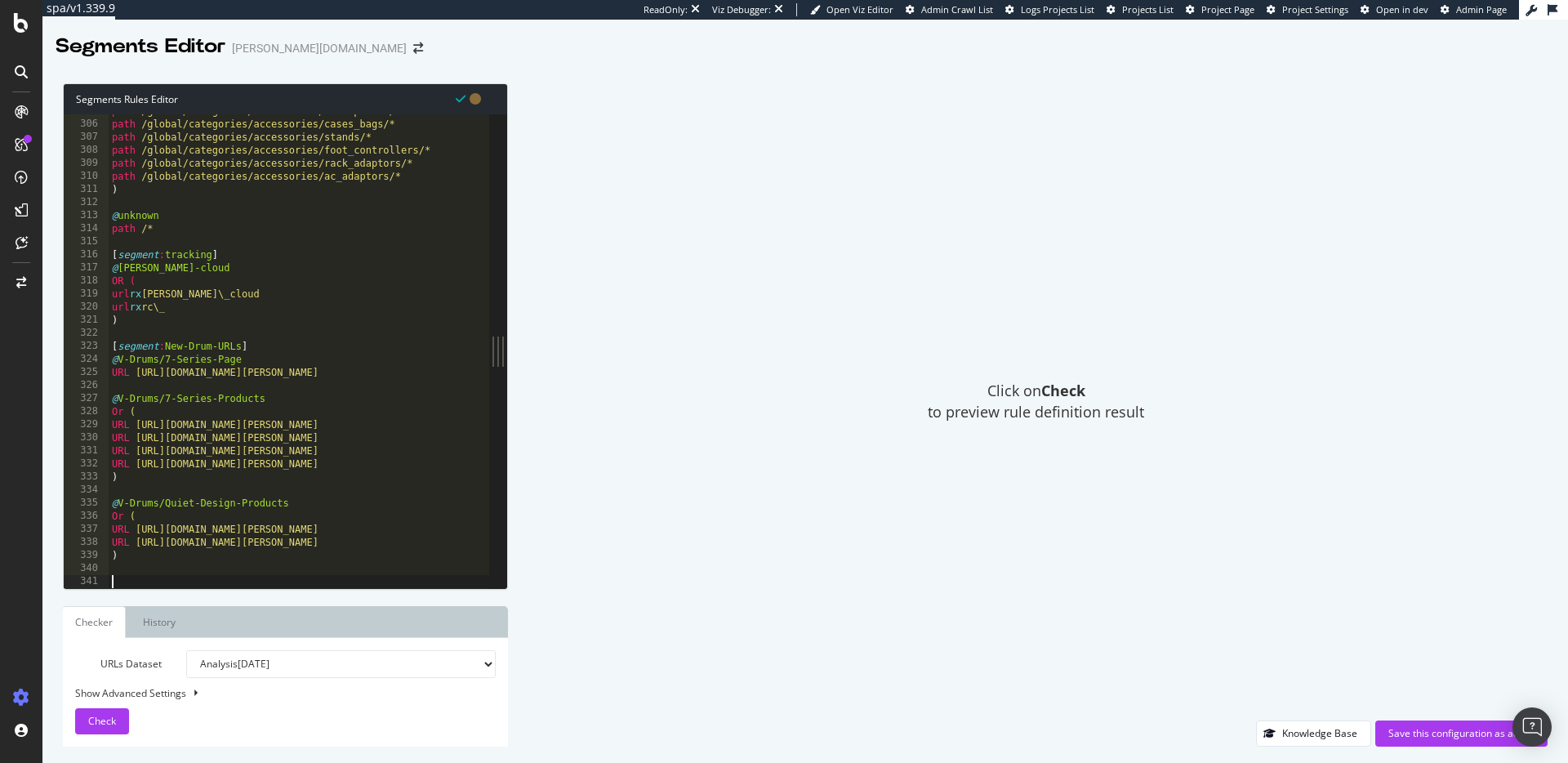
paste textarea "URL https://www.roland.com/global/promos/v-drums_7_series/"
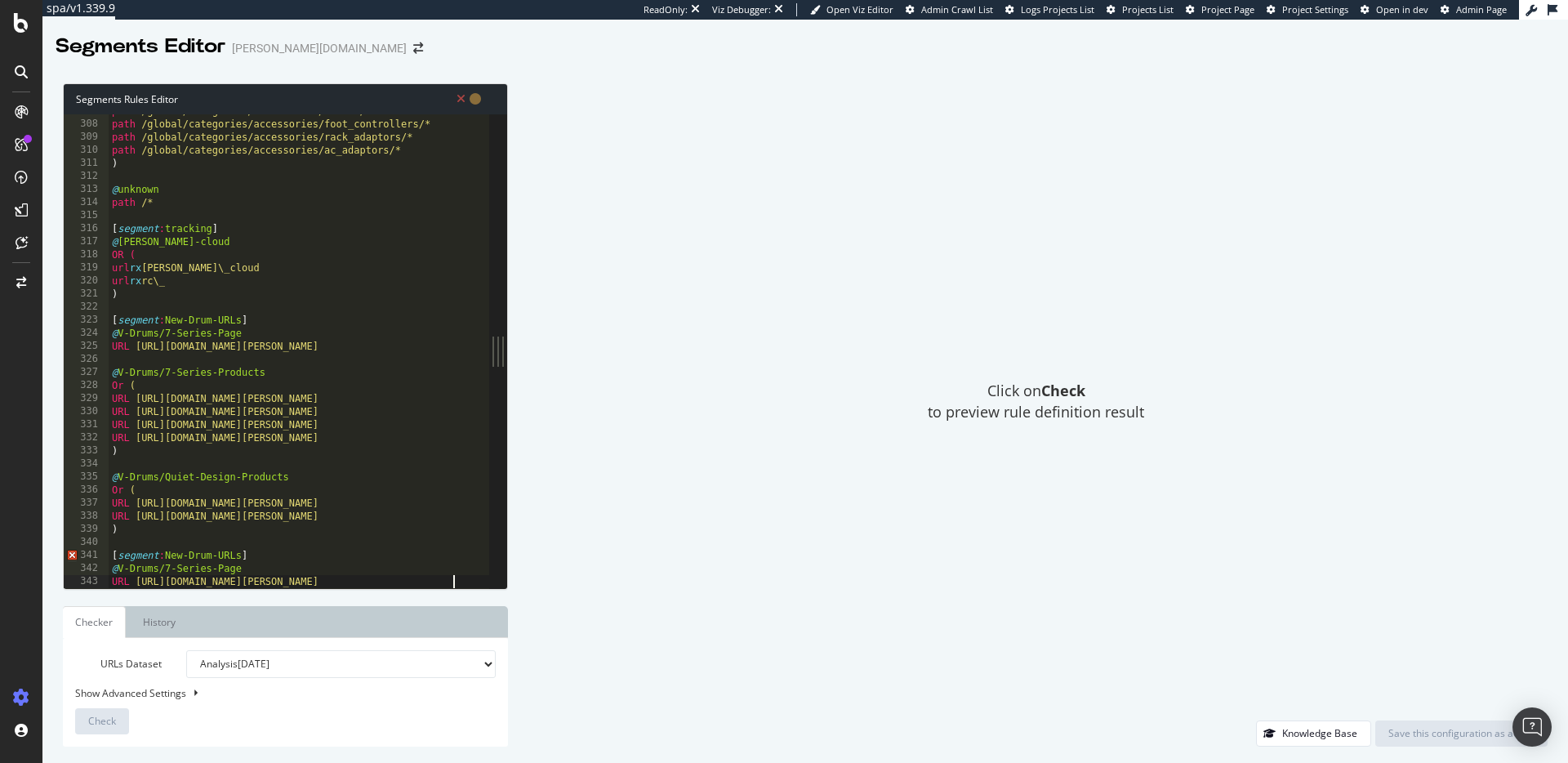
drag, startPoint x: 211, startPoint y: 555, endPoint x: 282, endPoint y: 608, distance: 88.6
click at [218, 560] on div "path /global/categories/accessories/stands/* path /global/categories/accessorie…" at bounding box center [346, 355] width 477 height 500
drag, startPoint x: 245, startPoint y: 570, endPoint x: 118, endPoint y: 568, distance: 127.0
click at [118, 568] on div "path /global/categories/accessories/stands/* path /global/categories/accessorie…" at bounding box center [346, 355] width 477 height 500
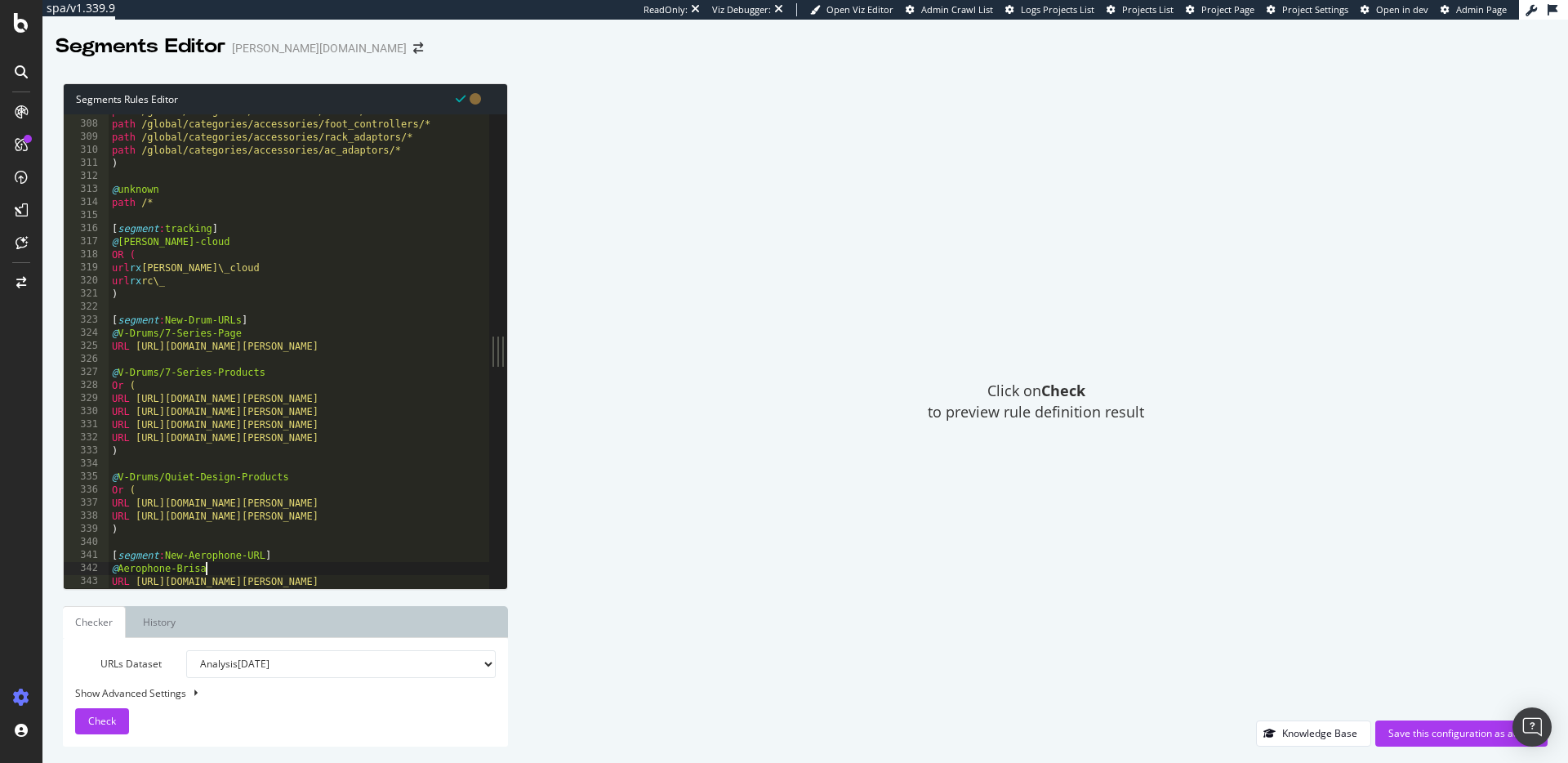
scroll to position [0, 6]
drag, startPoint x: 136, startPoint y: 581, endPoint x: 465, endPoint y: 585, distance: 329.0
click at [465, 585] on div at bounding box center [346, 581] width 477 height 17
paste textarea "ducts/aerophone_brisa"
drag, startPoint x: 460, startPoint y: 581, endPoint x: 107, endPoint y: 560, distance: 353.6
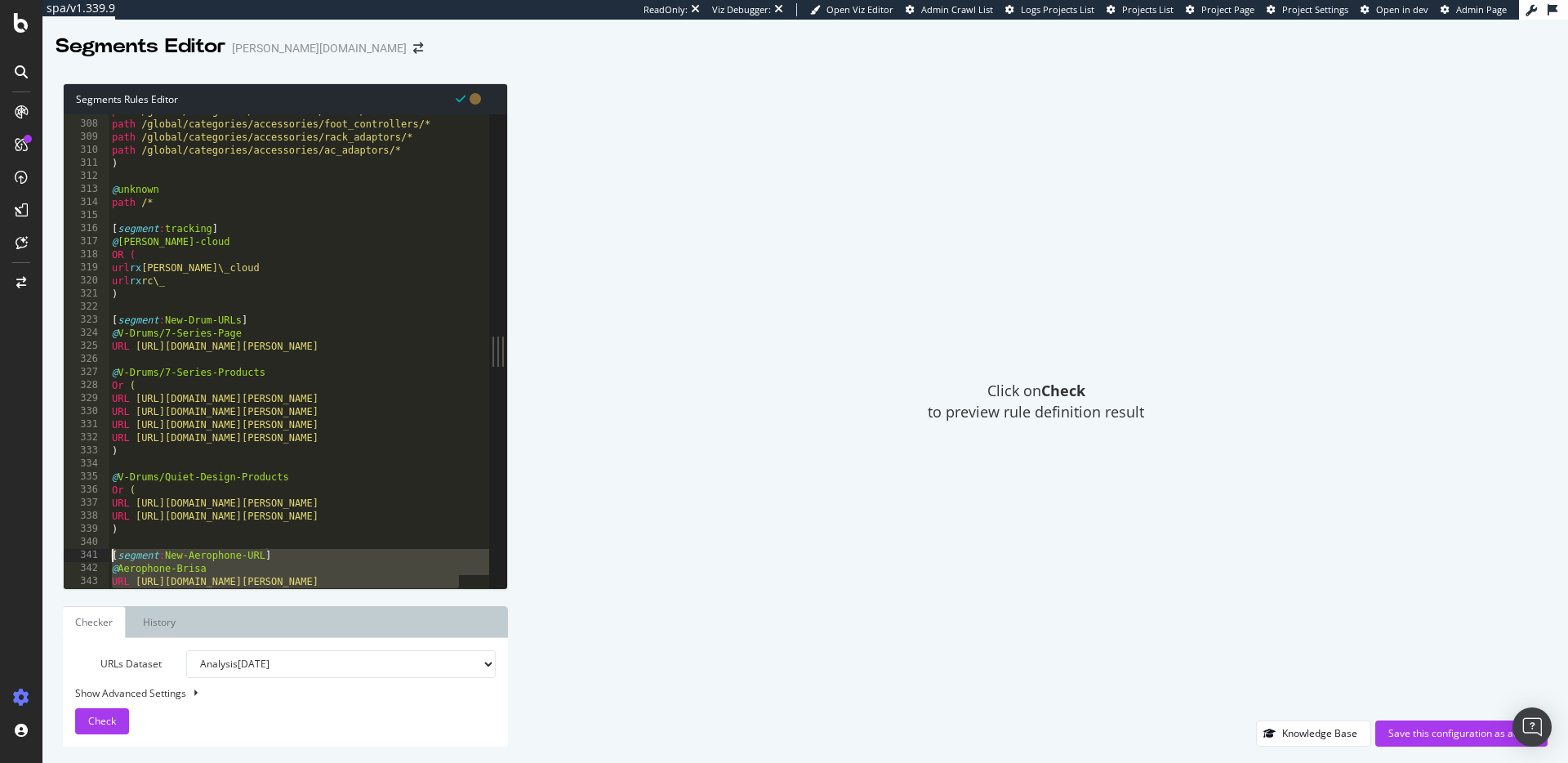
click at [107, 560] on div "URL https://www.roland.com/global/products/aerophone_brisa/ 307 308 309 310 311…" at bounding box center [276, 350] width 425 height 473
click at [470, 583] on div at bounding box center [346, 581] width 477 height 17
type textarea "URL https://www.roland.com/global/products/aerophone_brisa/"
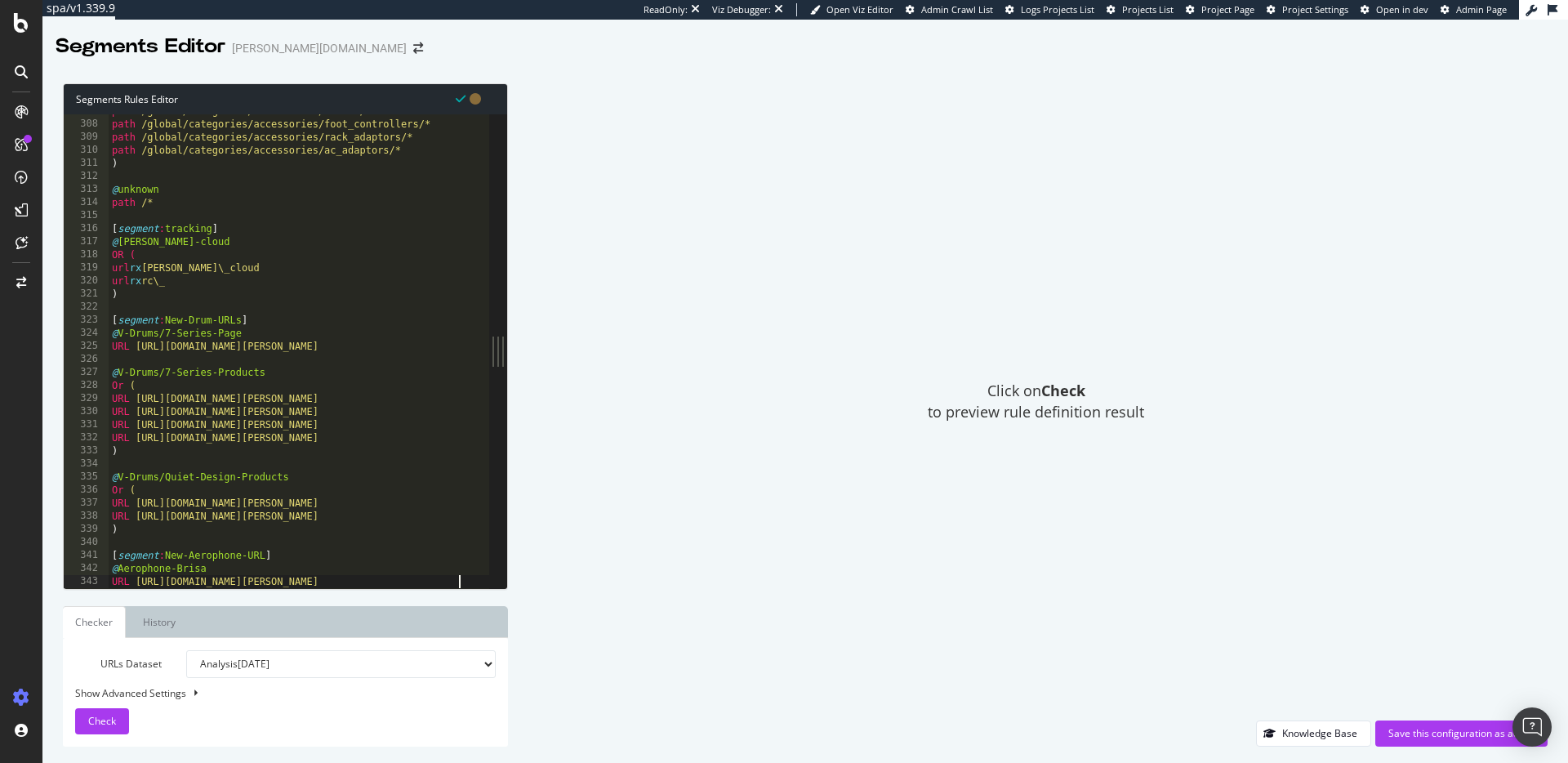
scroll to position [0, 0]
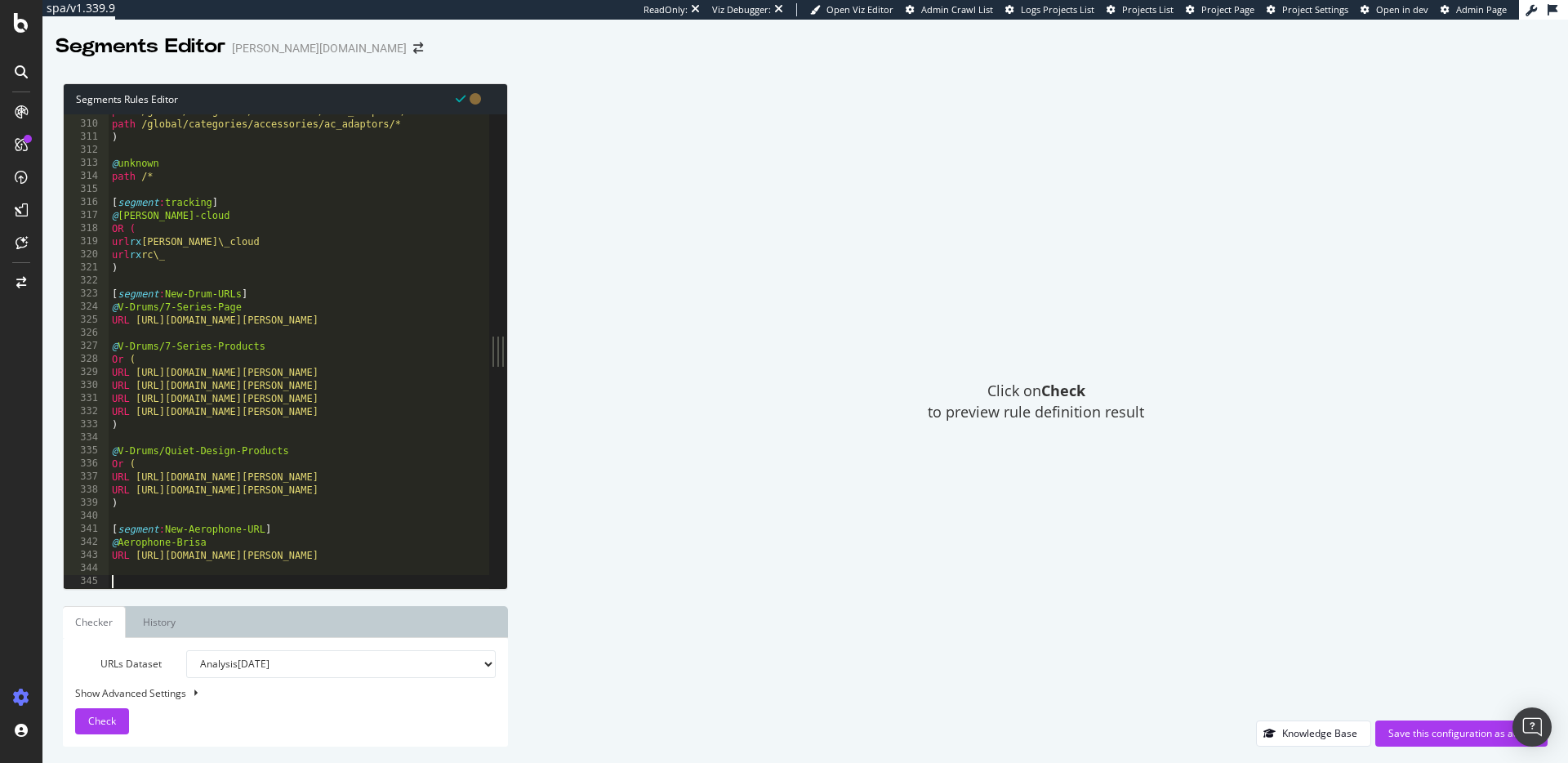
paste textarea "URL https://www.roland.com/global/products/aerophone_brisa/"
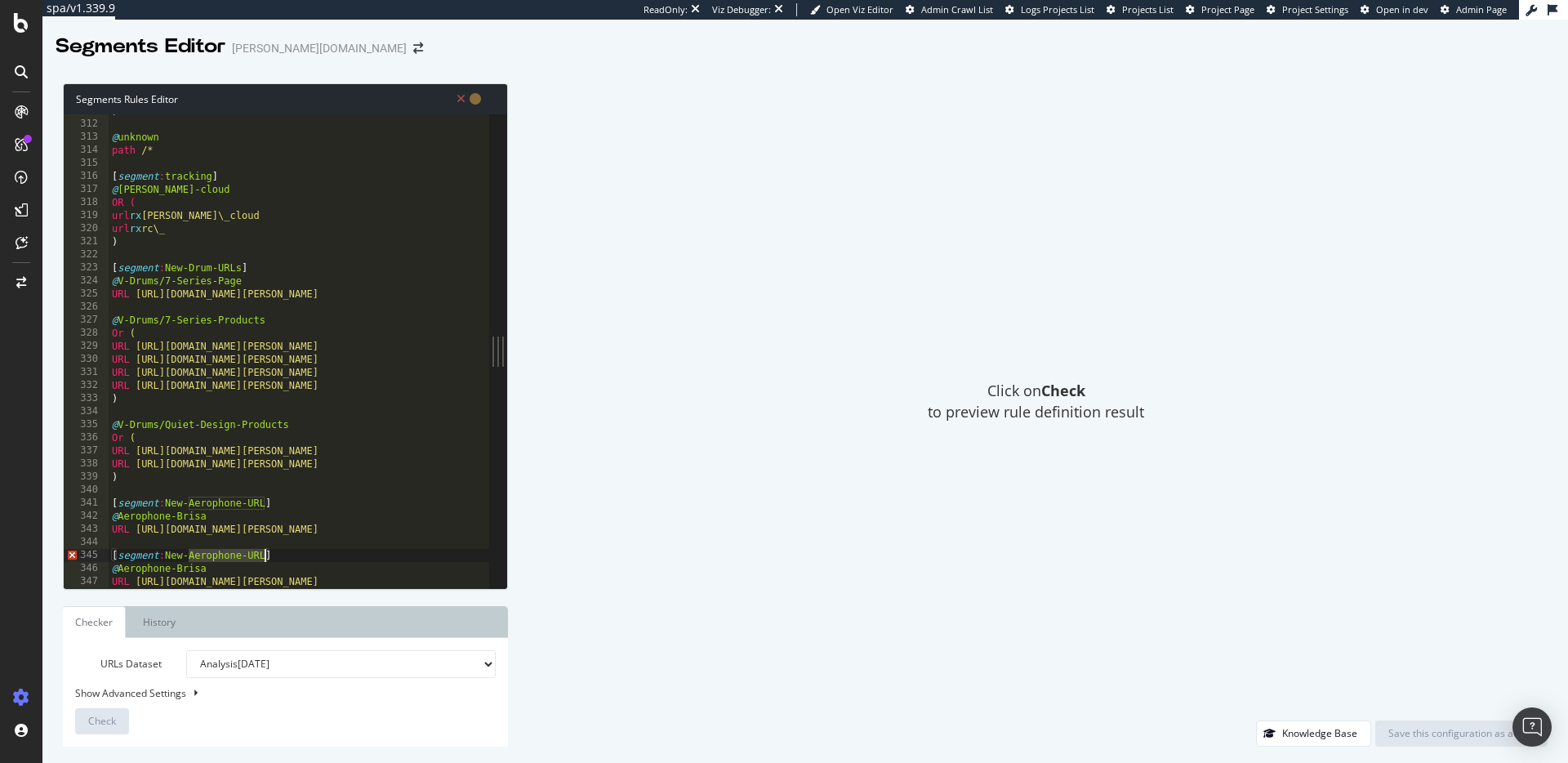
drag, startPoint x: 188, startPoint y: 553, endPoint x: 264, endPoint y: 555, distance: 76.0
click at [264, 555] on div ") @ unknown path /* [ segment : tracking ] @ roland-cloud OR ( url rx roland\_c…" at bounding box center [346, 355] width 477 height 500
drag, startPoint x: 118, startPoint y: 571, endPoint x: 216, endPoint y: 569, distance: 98.0
click at [216, 569] on div ") @ unknown path /* [ segment : tracking ] @ roland-cloud OR ( url rx roland\_c…" at bounding box center [346, 355] width 477 height 500
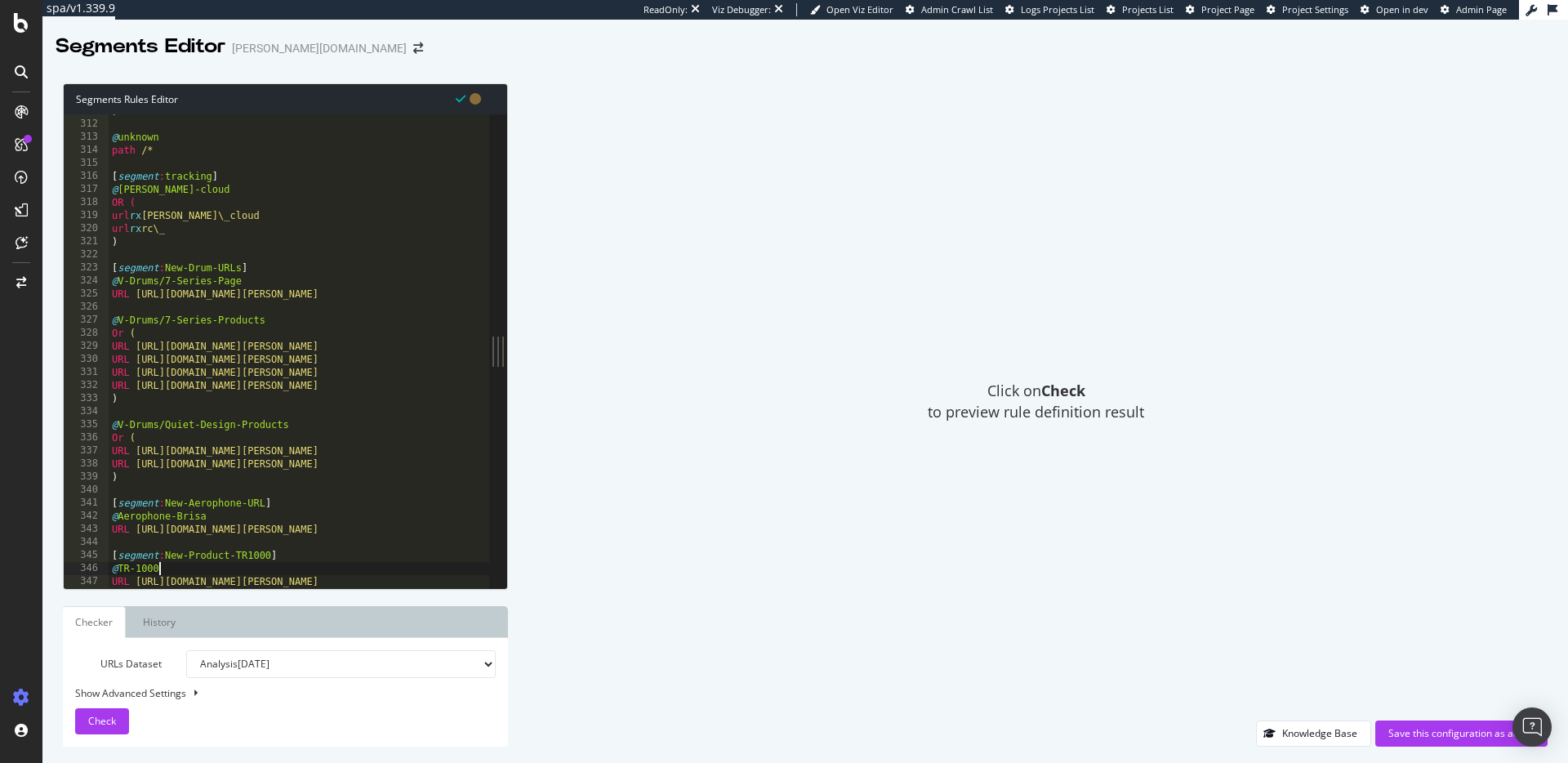
scroll to position [0, 3]
drag, startPoint x: 135, startPoint y: 581, endPoint x: 467, endPoint y: 584, distance: 332.0
click at [467, 584] on div at bounding box center [346, 581] width 477 height 17
paste textarea "tr-1000"
click at [101, 730] on div "Check" at bounding box center [102, 720] width 28 height 24
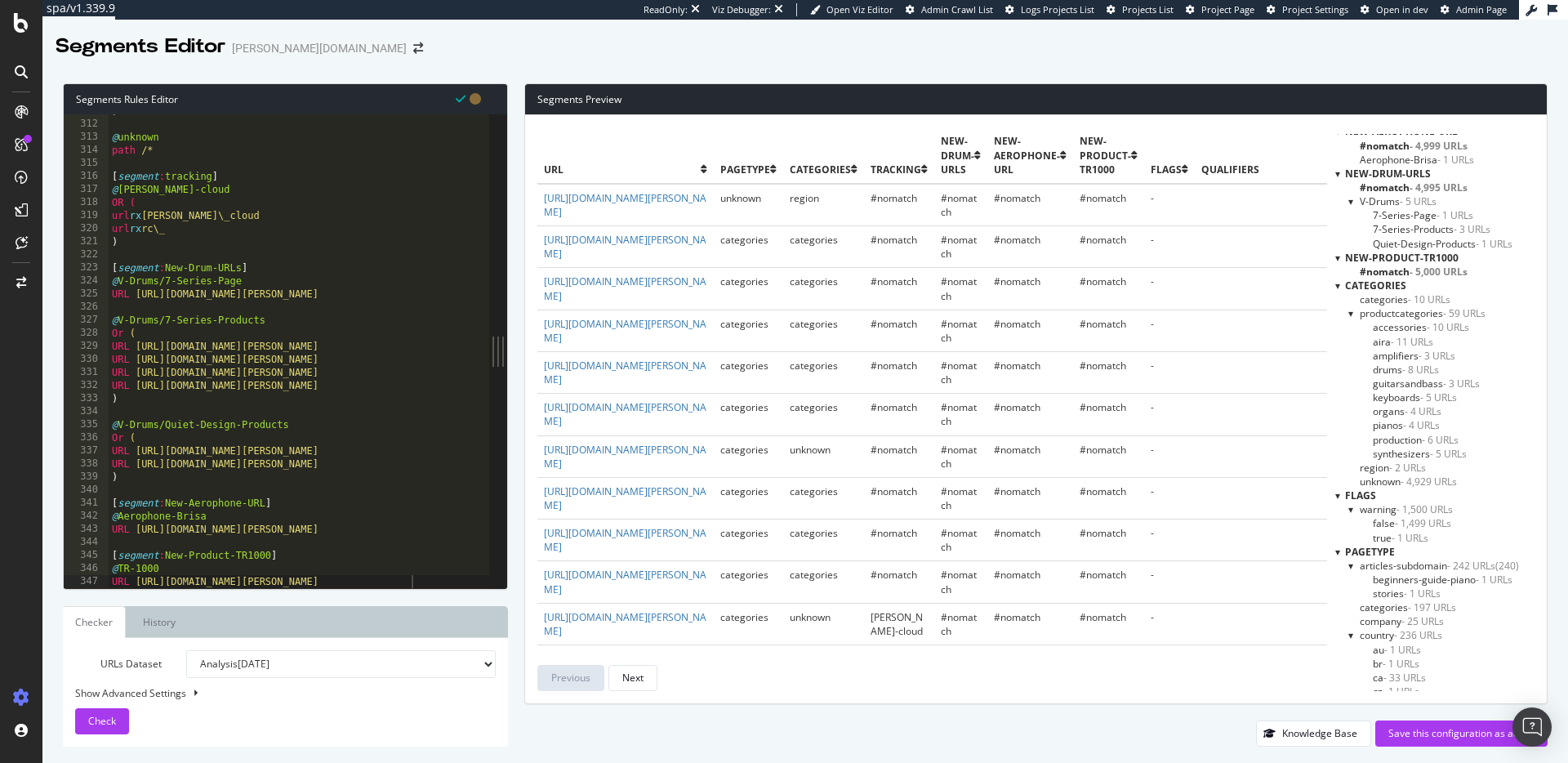
scroll to position [0, 0]
click at [415, 582] on div at bounding box center [346, 581] width 477 height 17
drag, startPoint x: 434, startPoint y: 582, endPoint x: 430, endPoint y: 570, distance: 12.6
click at [433, 573] on div at bounding box center [346, 581] width 477 height 17
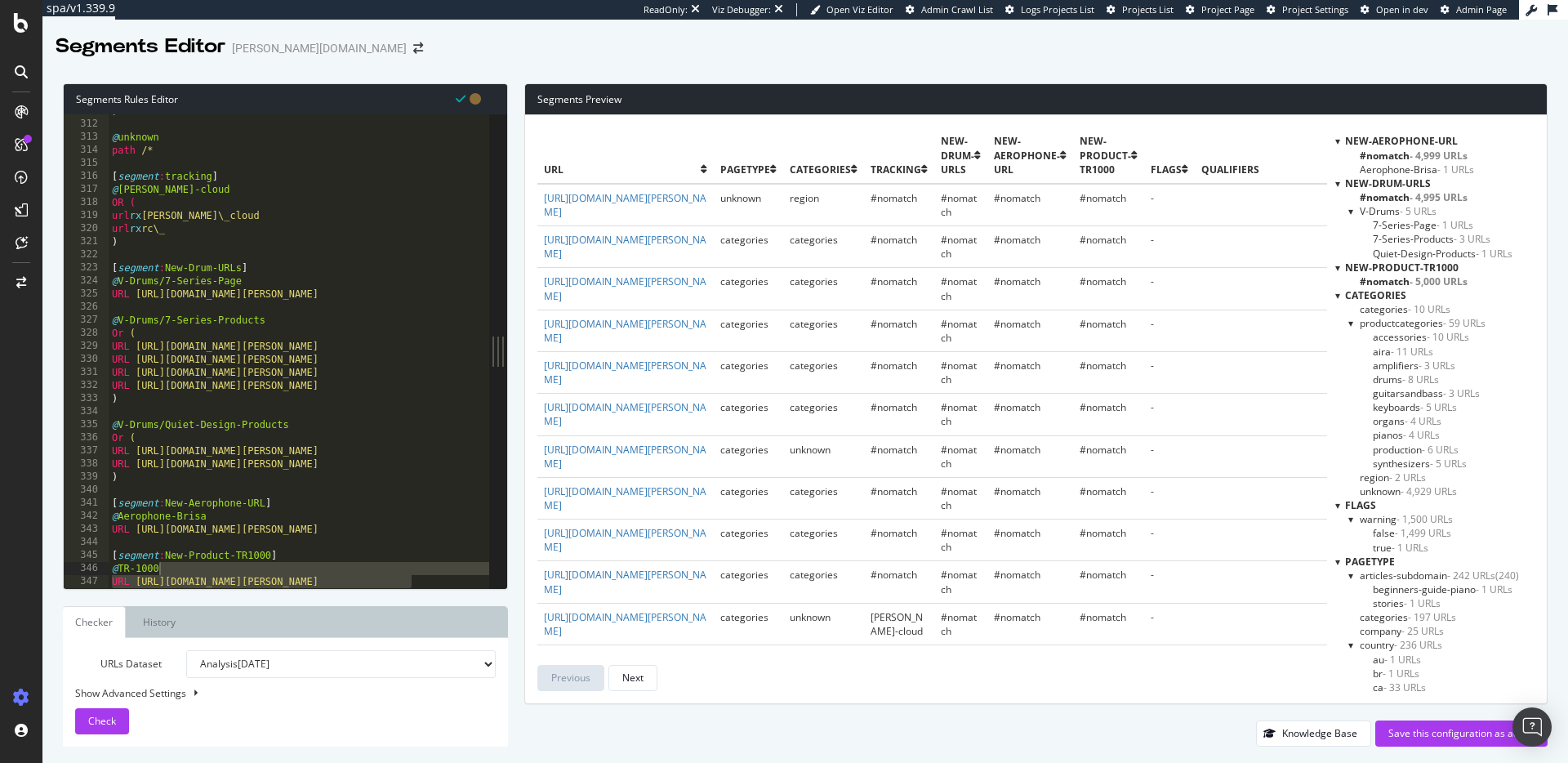
click at [439, 580] on div at bounding box center [346, 581] width 477 height 17
drag, startPoint x: 341, startPoint y: 566, endPoint x: 331, endPoint y: 562, distance: 10.8
click at [337, 566] on div ") @ unknown path /* [ segment : tracking ] @ roland-cloud OR ( url rx roland\_c…" at bounding box center [346, 355] width 477 height 500
click at [318, 551] on div ") @ unknown path /* [ segment : tracking ] @ roland-cloud OR ( url rx roland\_c…" at bounding box center [346, 355] width 477 height 500
click at [441, 578] on div at bounding box center [346, 581] width 477 height 17
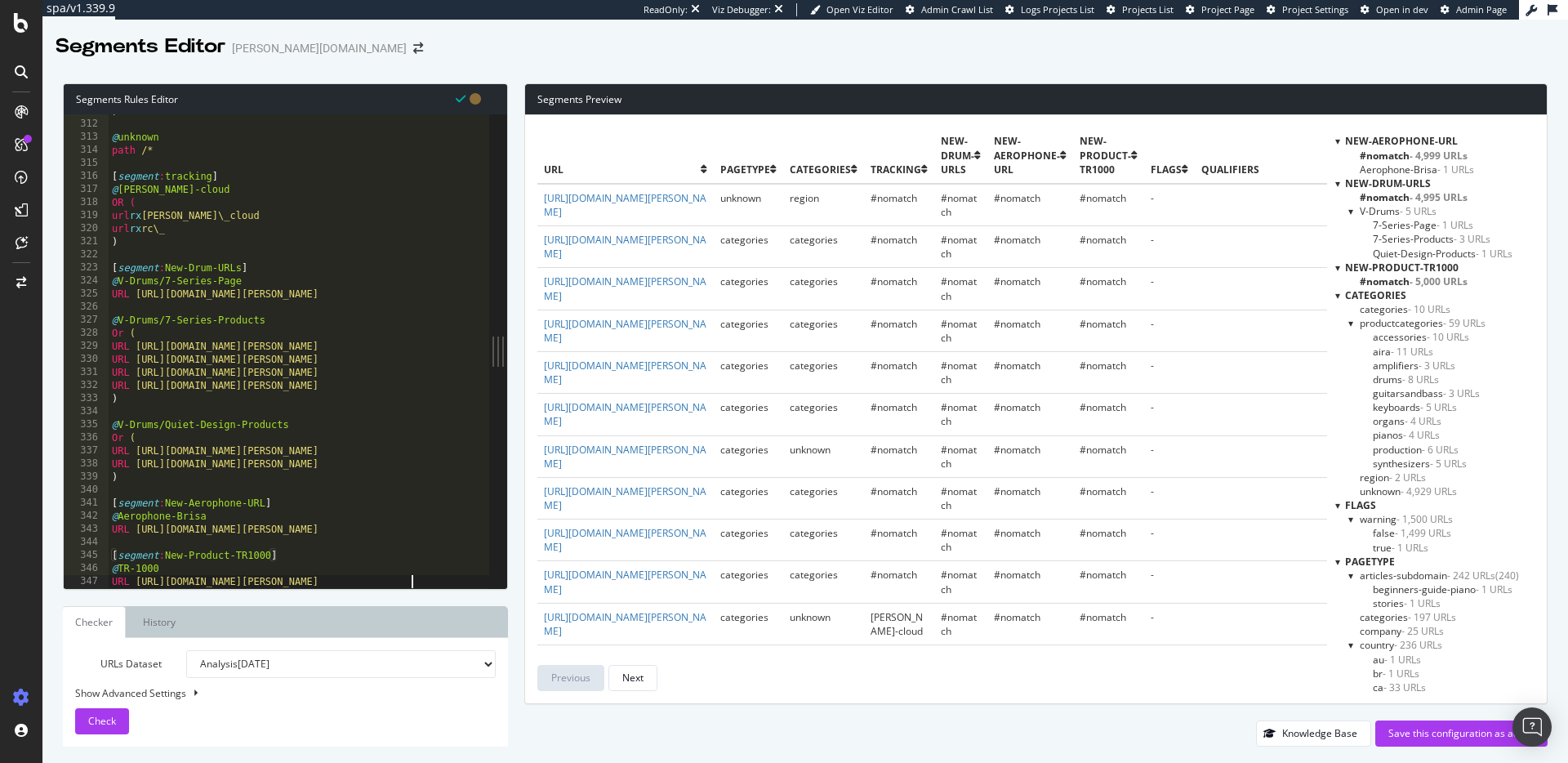
type textarea "URL https://www.roland.com/global/products/tr-1000/"
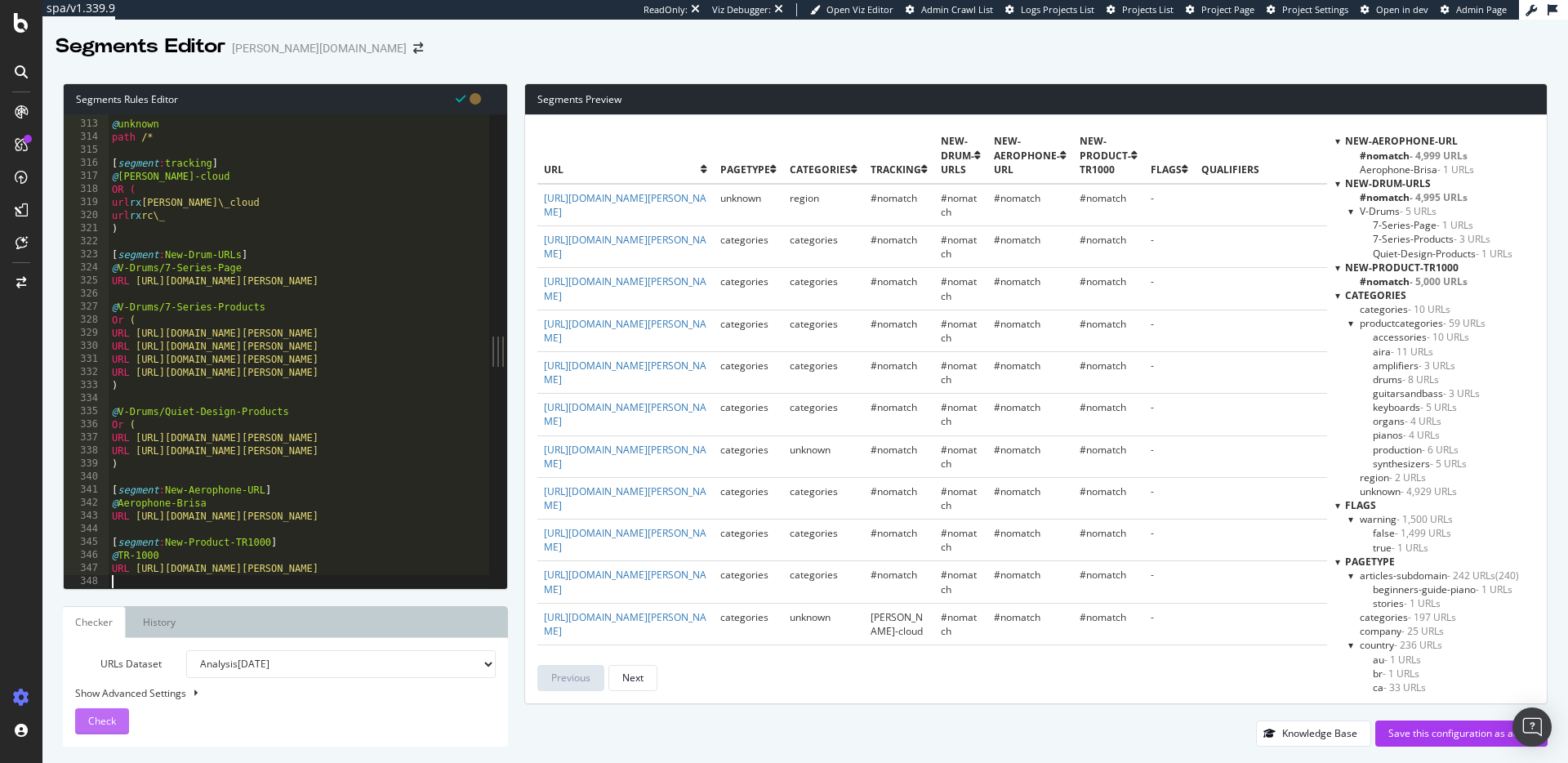
click at [114, 725] on span "Check" at bounding box center [102, 720] width 28 height 14
click at [1460, 282] on span "- 5,000 URLs" at bounding box center [1438, 281] width 58 height 14
click at [1461, 284] on span "- 5,000 URLs" at bounding box center [1438, 281] width 58 height 14
click at [1469, 259] on span "Quiet-Design-Products - 1 URLs" at bounding box center [1442, 253] width 140 height 14
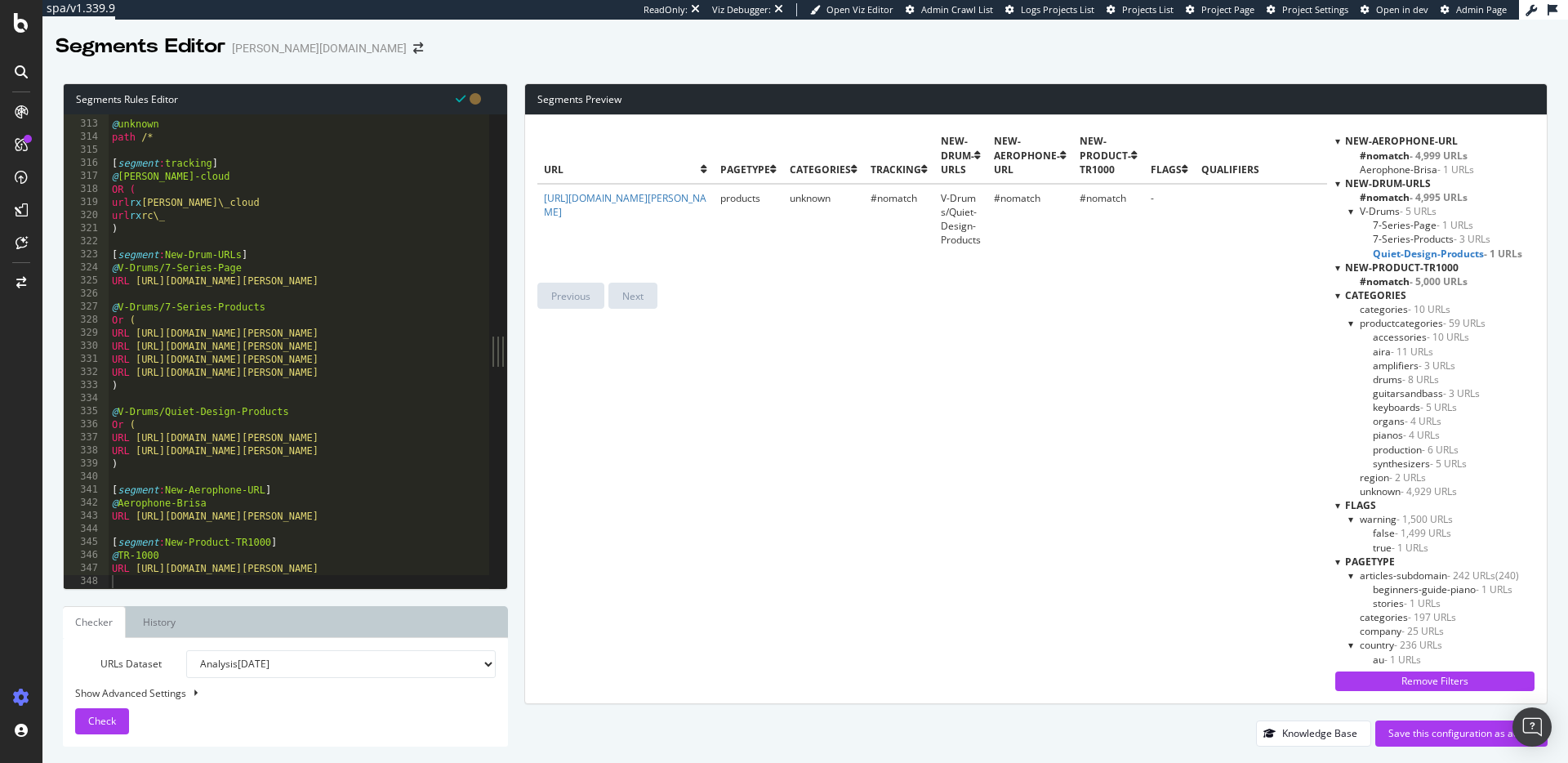
click at [1469, 259] on span "Quiet-Design-Products - 1 URLs" at bounding box center [1447, 253] width 149 height 14
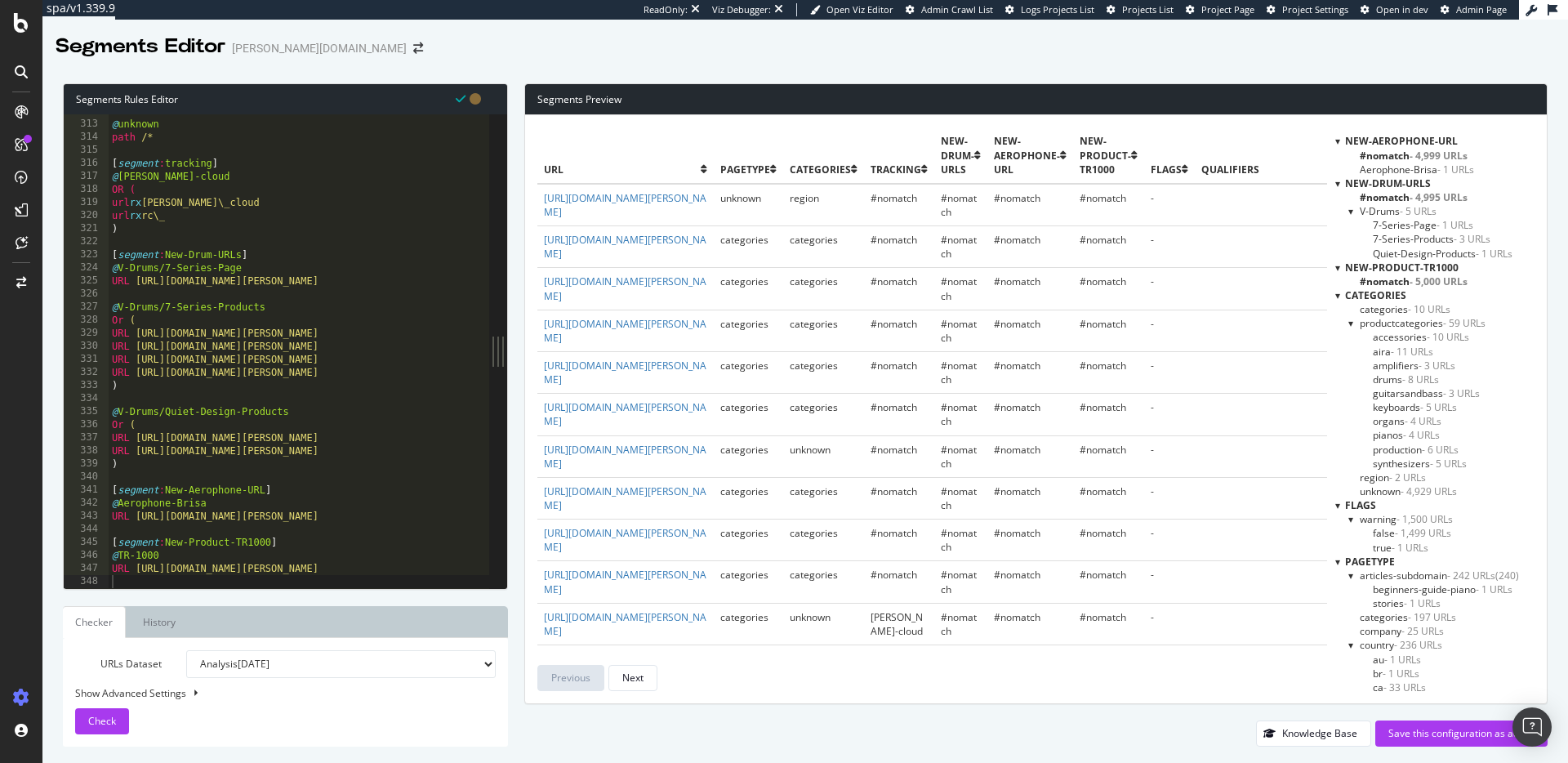
click at [1461, 238] on span "- 3 URLs" at bounding box center [1473, 238] width 37 height 14
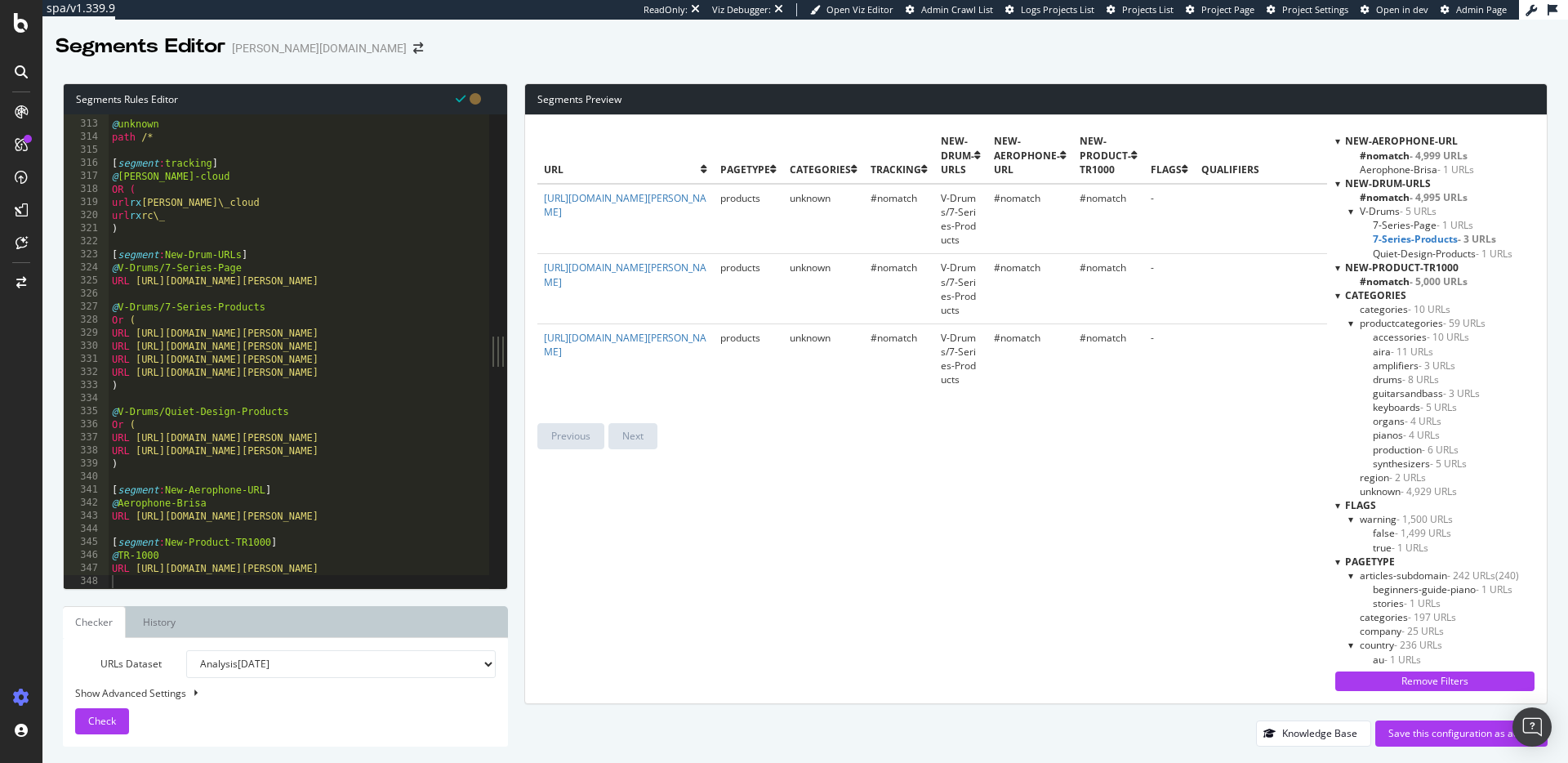
click at [1434, 225] on span "7-Series-Page - 1 URLs" at bounding box center [1423, 224] width 100 height 14
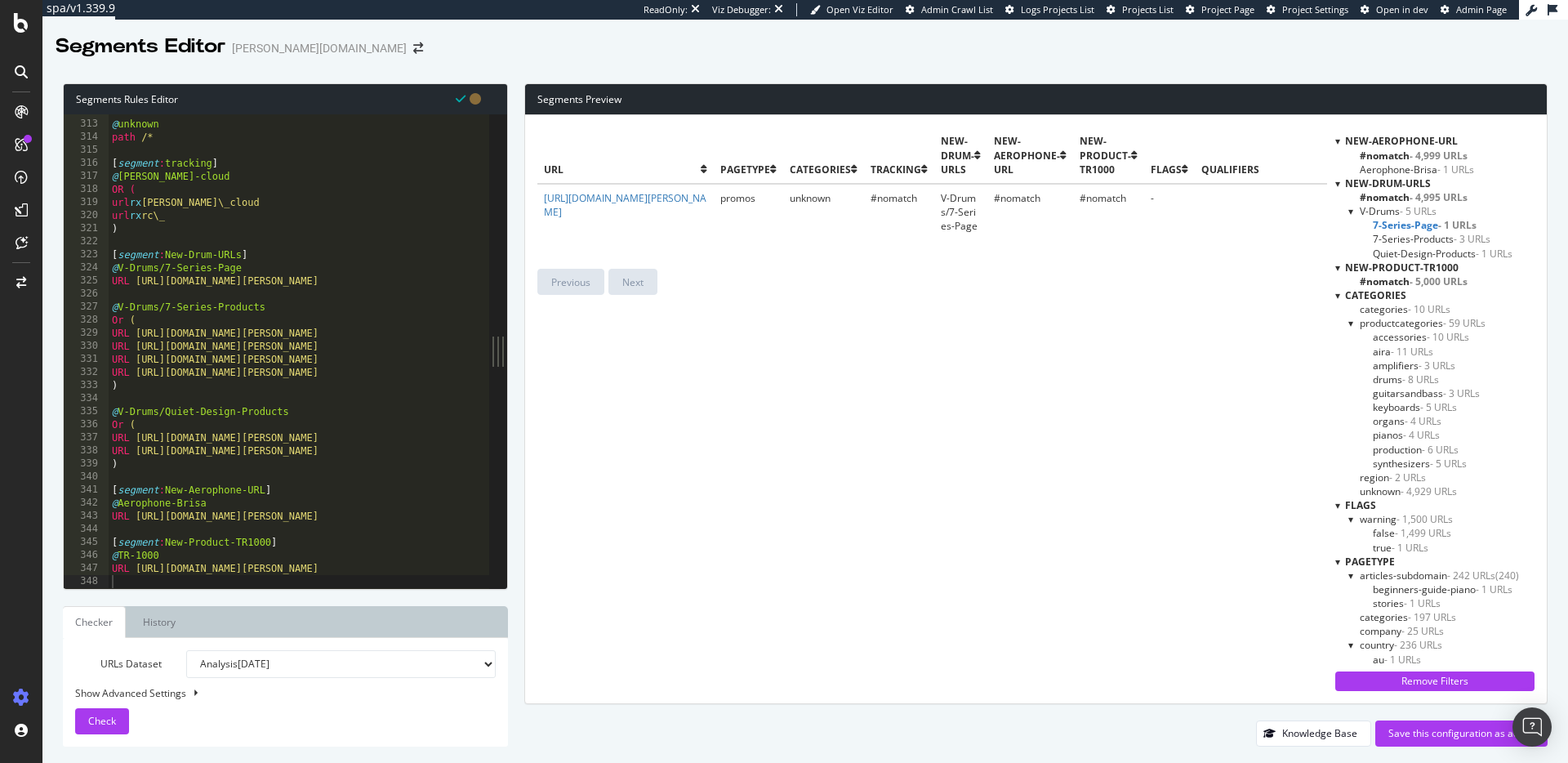
click at [350, 645] on div "URLs Dataset Analysis 2025 Sep. 29th Analysis 2025 Sep. 15th Analysis 2025 Sep.…" at bounding box center [285, 692] width 445 height 108
click at [363, 657] on select "Analysis 2025 Sep. 29th Analysis 2025 Sep. 15th Analysis 2025 Sep. 1st Analysis…" at bounding box center [341, 664] width 309 height 28
type textarea "URL https://www.roland.com/global/products/tr-1000/"
drag, startPoint x: 144, startPoint y: 568, endPoint x: 420, endPoint y: 570, distance: 276.0
click at [420, 570] on div "@ unknown path /* [ segment : tracking ] @ roland-cloud OR ( url rx roland\_clo…" at bounding box center [346, 355] width 477 height 500
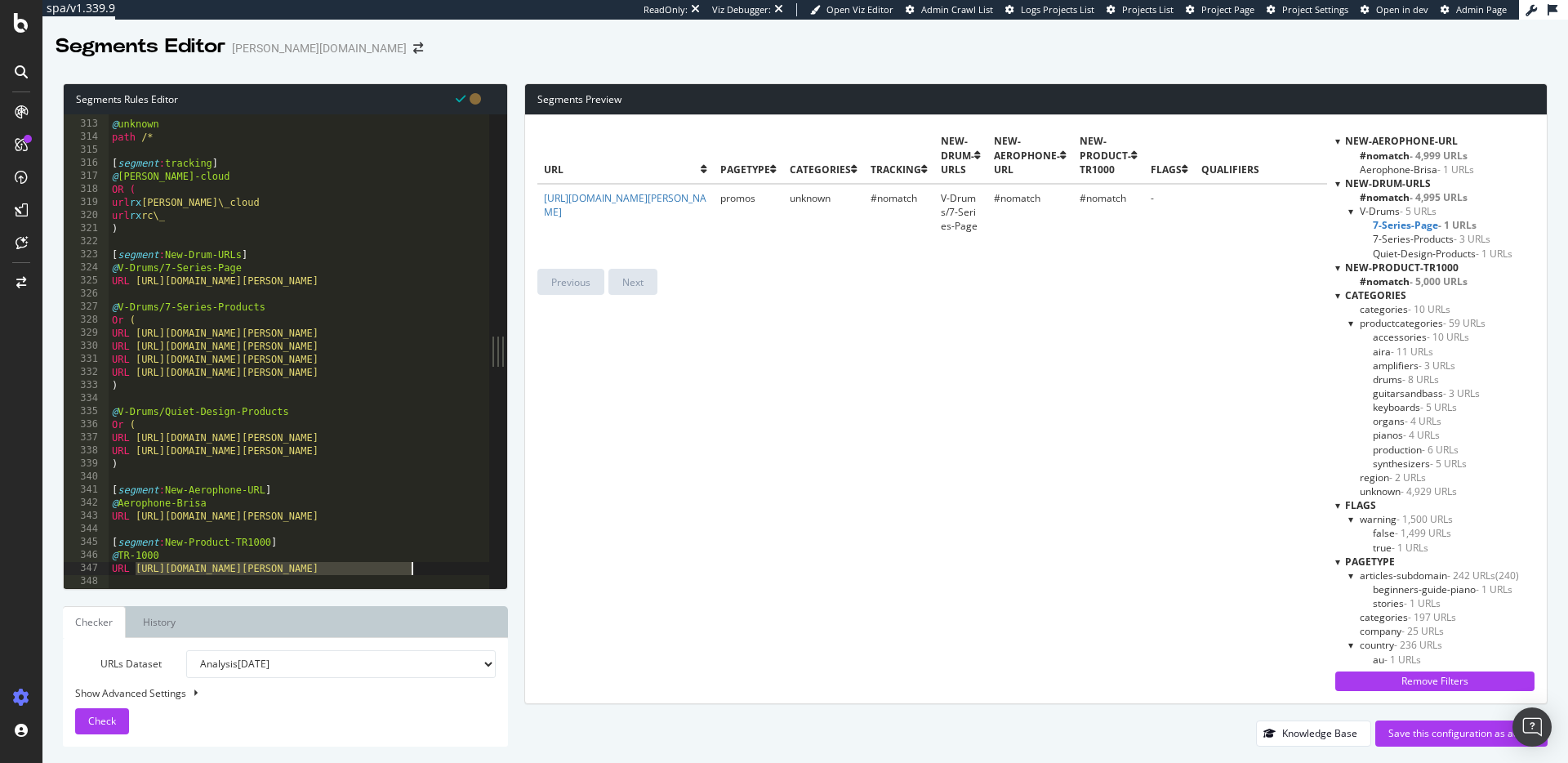
scroll to position [4069, 0]
click at [378, 676] on select "Analysis 2025 Sep. 29th Analysis 2025 Sep. 15th Analysis 2025 Sep. 1st Analysis…" at bounding box center [341, 664] width 309 height 28
select select "urlList"
click at [186, 650] on select "Analysis 2025 Sep. 29th Analysis 2025 Sep. 15th Analysis 2025 Sep. 1st Analysis…" at bounding box center [341, 664] width 309 height 28
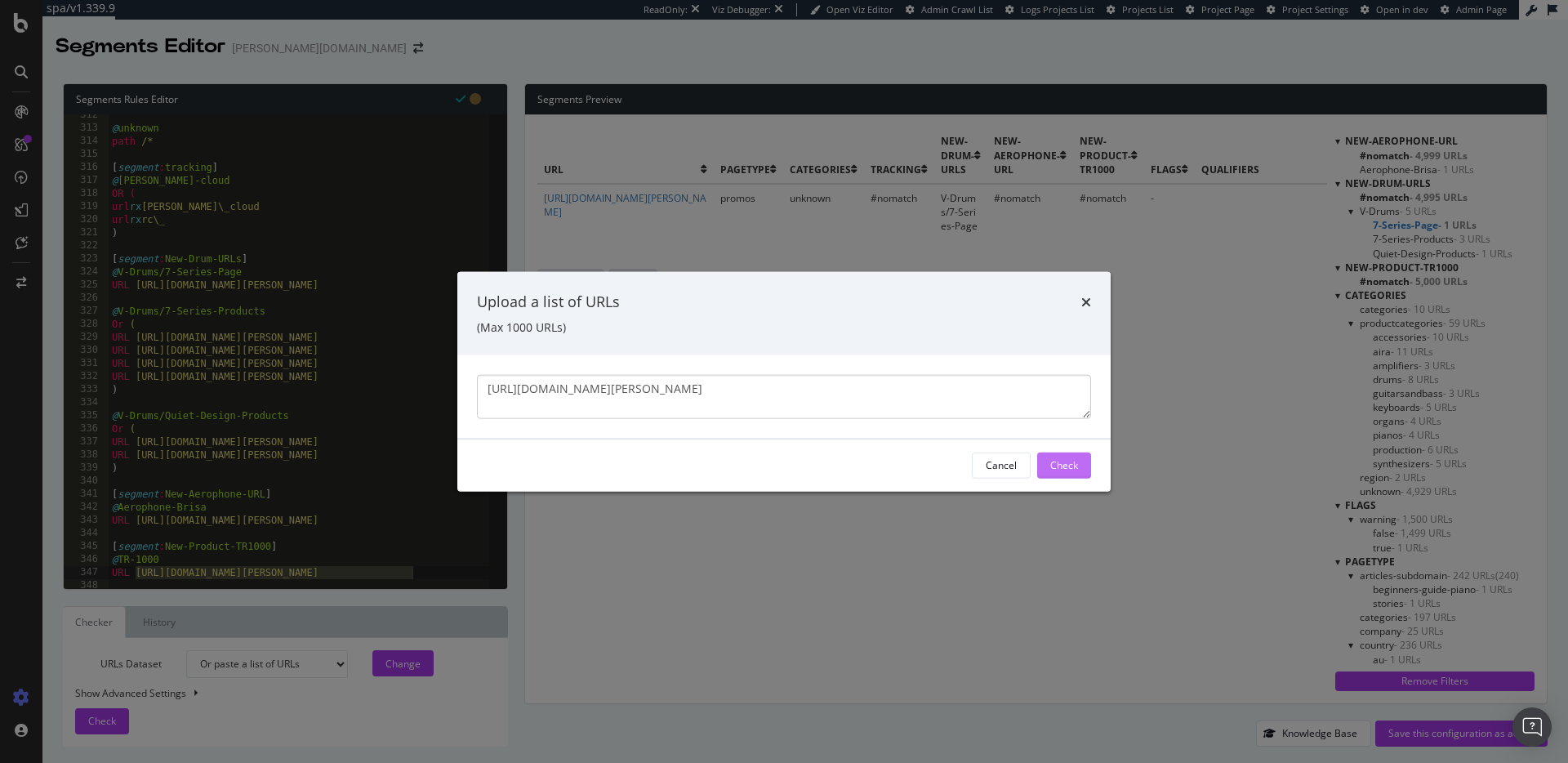
type textarea "https://www.roland.com/global/products/tr-1000/"
click at [1058, 459] on div "Check" at bounding box center [1064, 465] width 28 height 14
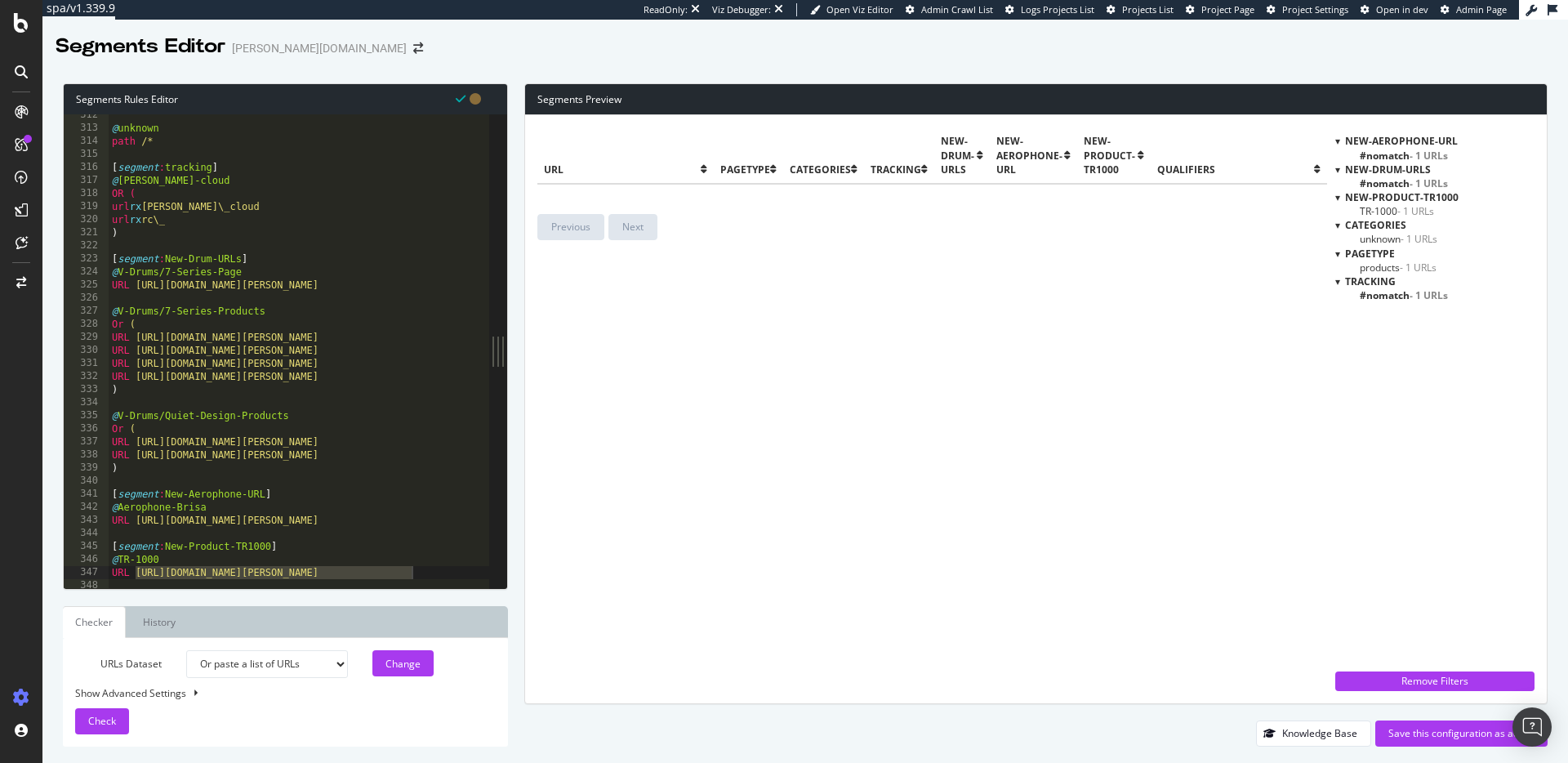
click at [764, 191] on div "url pagetype categories tracking New-Drum-URLs New-Aerophone-URL New-Product-TR…" at bounding box center [932, 164] width 789 height 72
click at [1392, 266] on span "products - 1 URLs" at bounding box center [1398, 267] width 77 height 14
click at [1398, 210] on span "- 1 URLs" at bounding box center [1416, 210] width 37 height 14
click at [1399, 209] on span "- 1 URLs" at bounding box center [1417, 210] width 38 height 14
click at [1398, 209] on span "- 1 URLs" at bounding box center [1416, 210] width 37 height 14
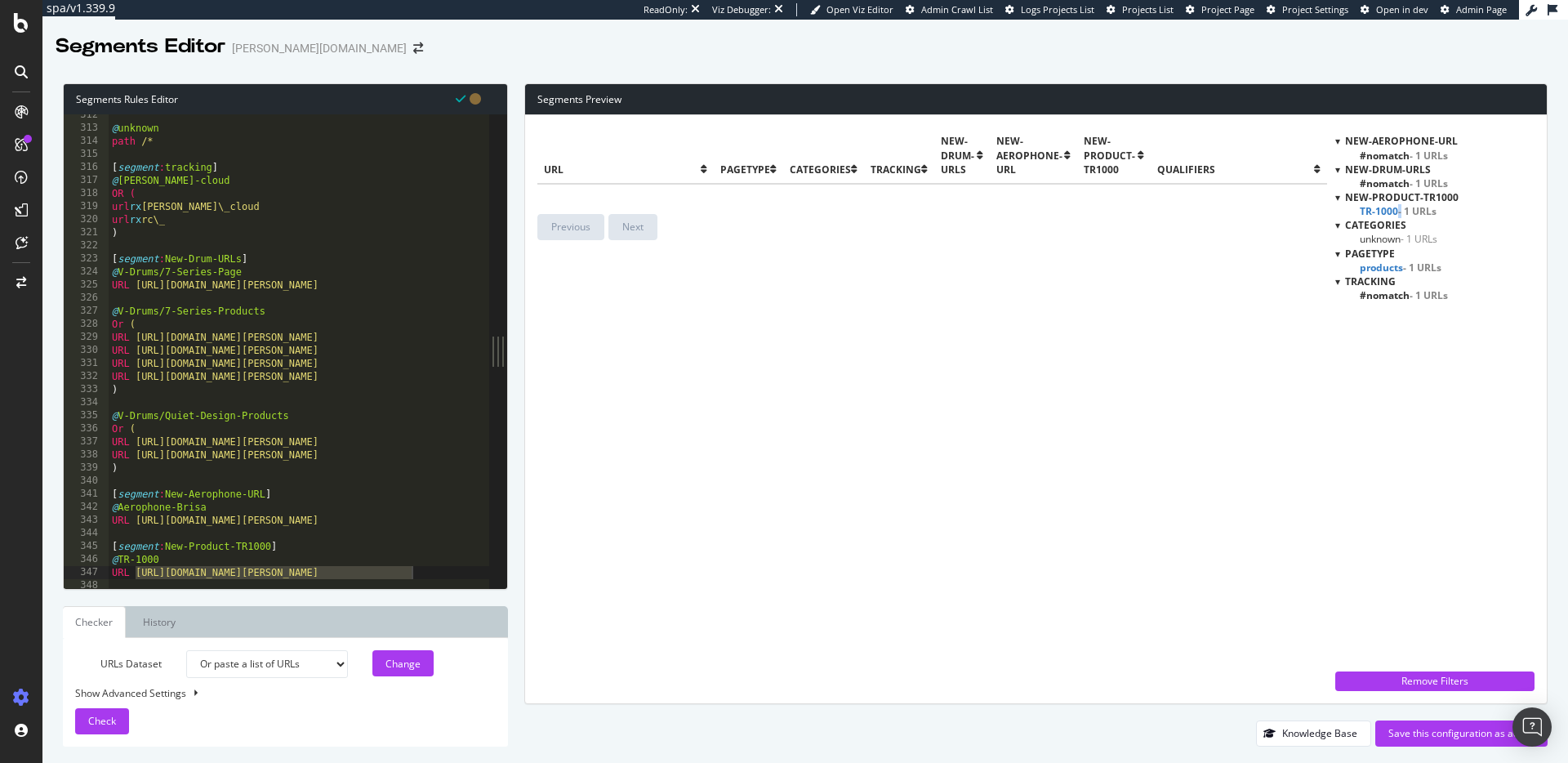
click at [1397, 210] on span "TR-1000 - 1 URLs" at bounding box center [1398, 210] width 77 height 14
click at [1399, 179] on span "#nomatch - 1 URLs" at bounding box center [1403, 182] width 88 height 14
click at [1400, 149] on span "#nomatch - 1 URLs" at bounding box center [1403, 155] width 88 height 14
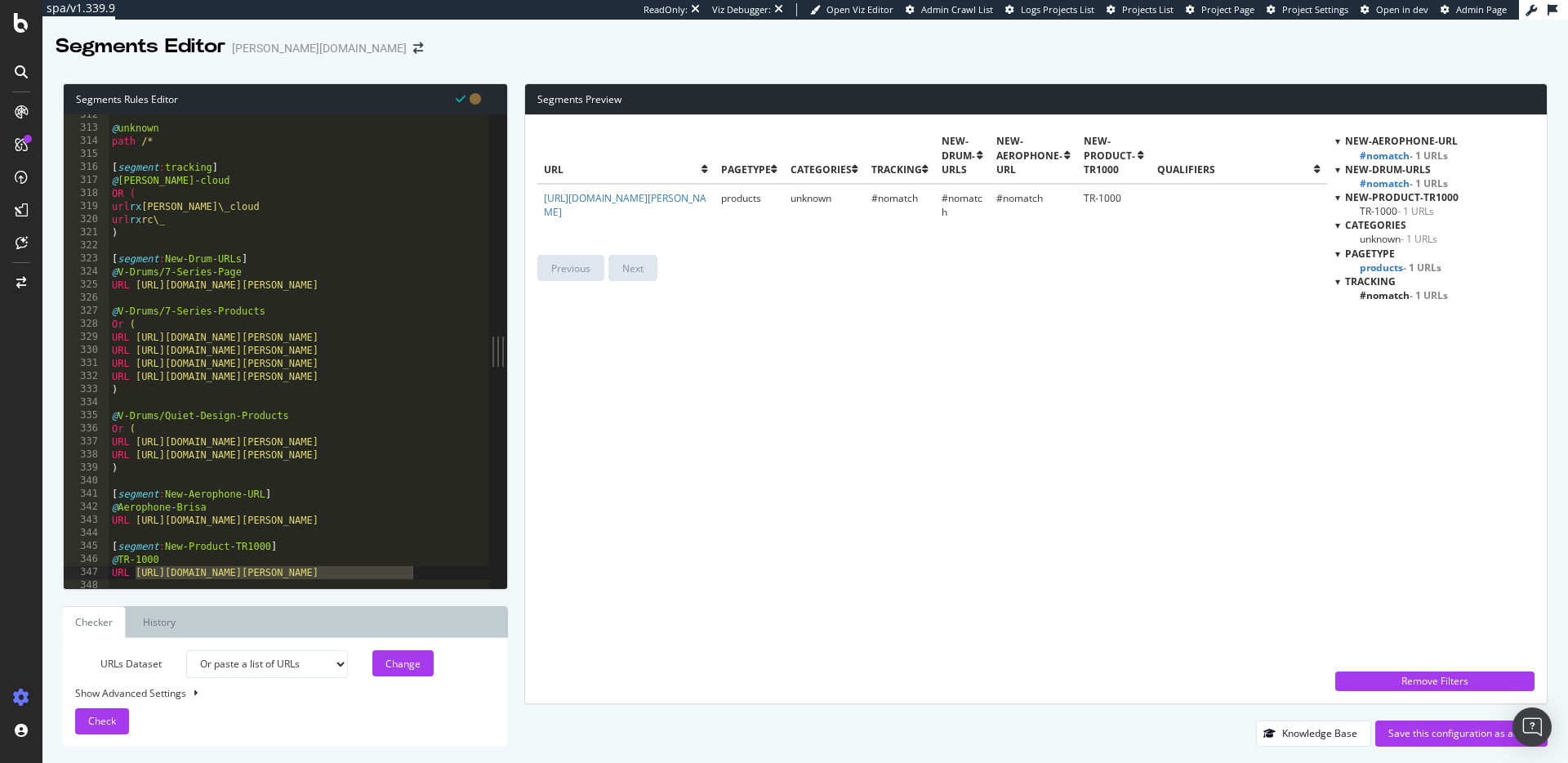
click at [1418, 210] on span "- 1 URLs" at bounding box center [1416, 210] width 37 height 14
click at [1420, 208] on span "- 1 URLs" at bounding box center [1417, 210] width 38 height 14
click at [1416, 176] on span "- 1 URLs" at bounding box center [1428, 182] width 38 height 14
click at [1413, 153] on span "- 1 URLs" at bounding box center [1428, 155] width 38 height 14
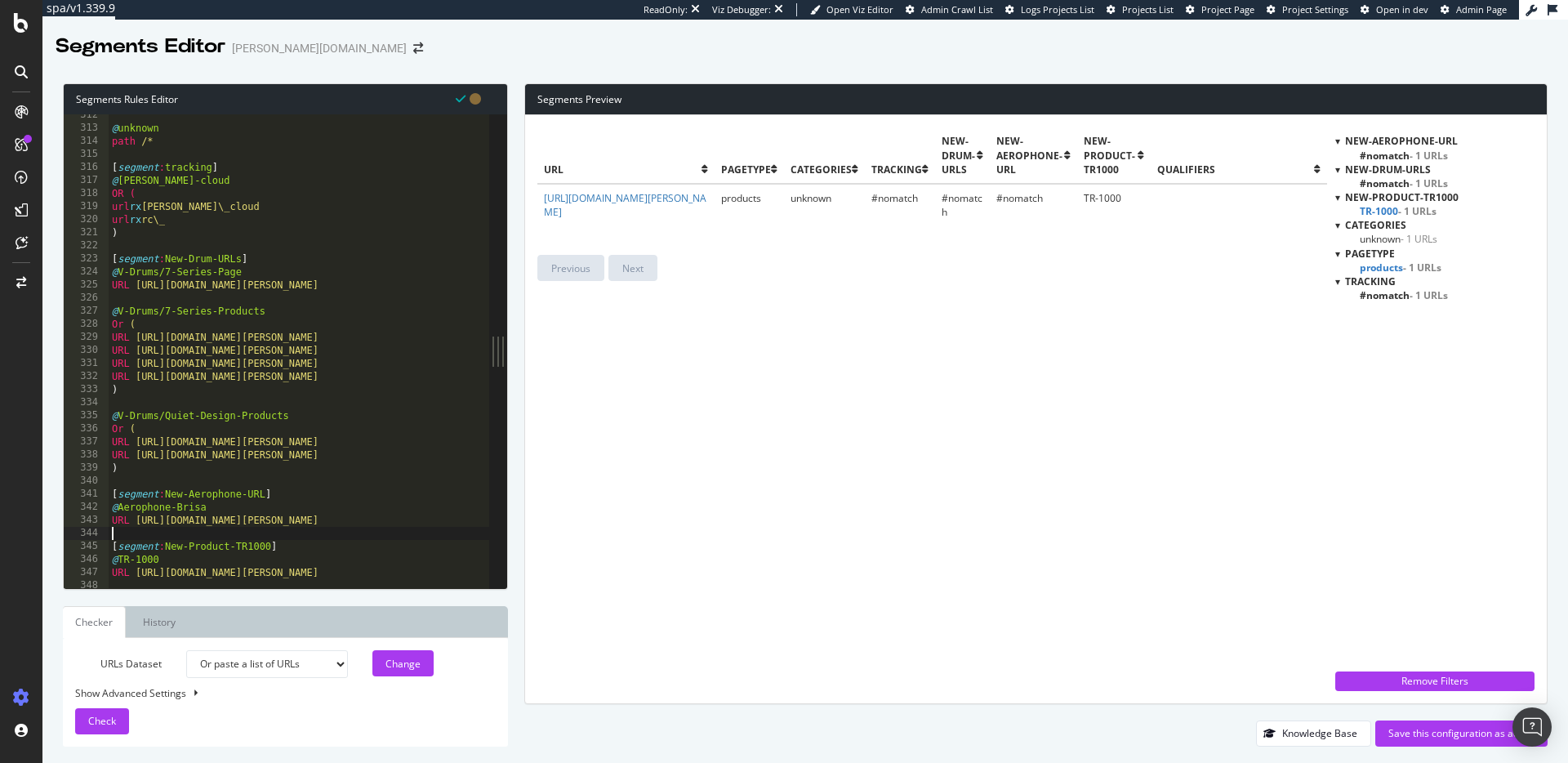
click at [345, 540] on div "@ unknown path /* [ segment : tracking ] @ roland-cloud OR ( url rx roland\_clo…" at bounding box center [346, 358] width 477 height 500
click at [1401, 737] on div "Save this configuration as active" at bounding box center [1461, 732] width 146 height 14
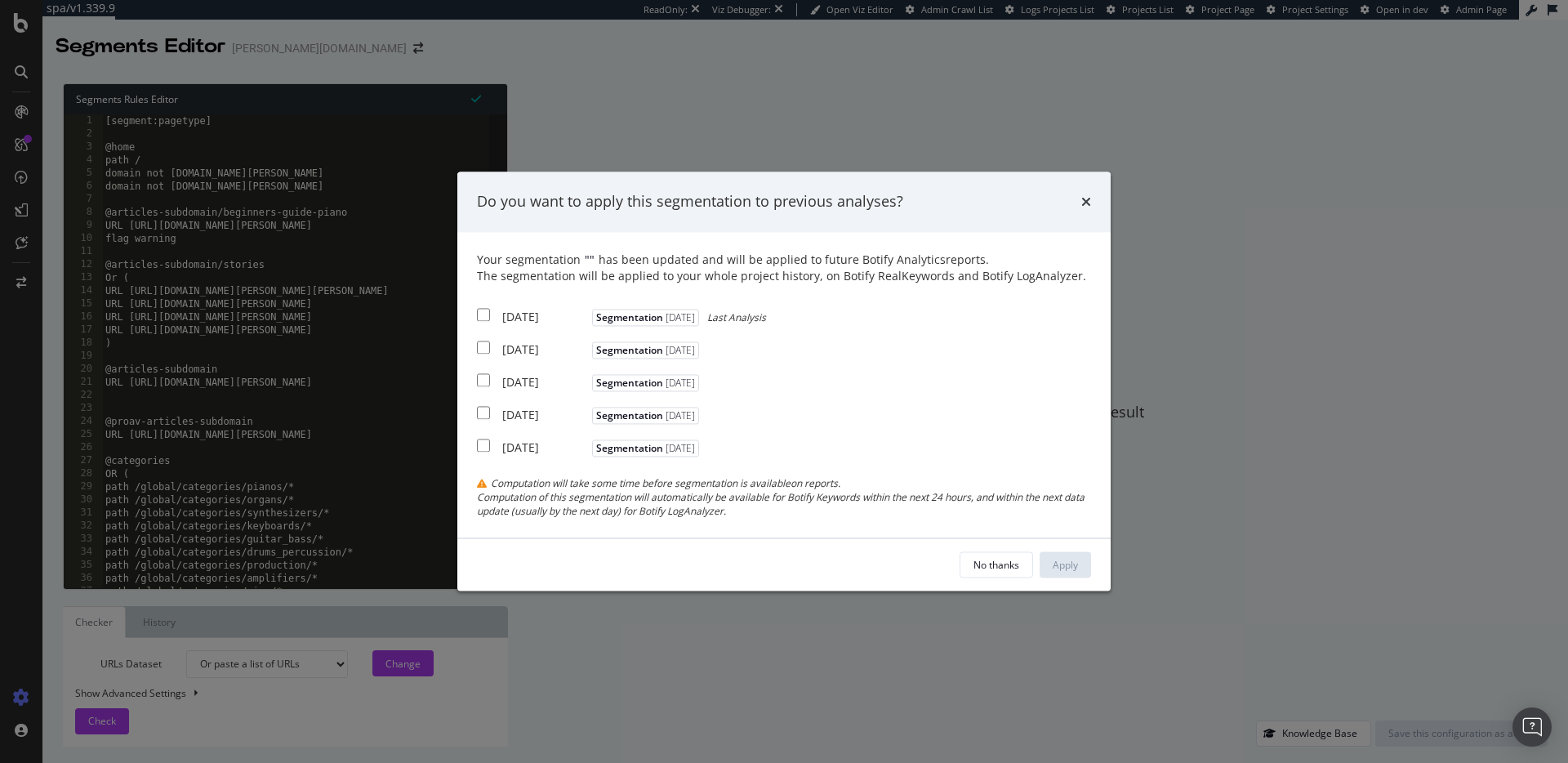
click at [482, 317] on input "modal" at bounding box center [483, 314] width 13 height 13
checkbox input "true"
click at [480, 340] on div "2025 Sep. 15th Segmentation 2024-10-07" at bounding box center [590, 347] width 226 height 20
checkbox input "true"
click at [487, 373] on input "modal" at bounding box center [483, 380] width 13 height 13
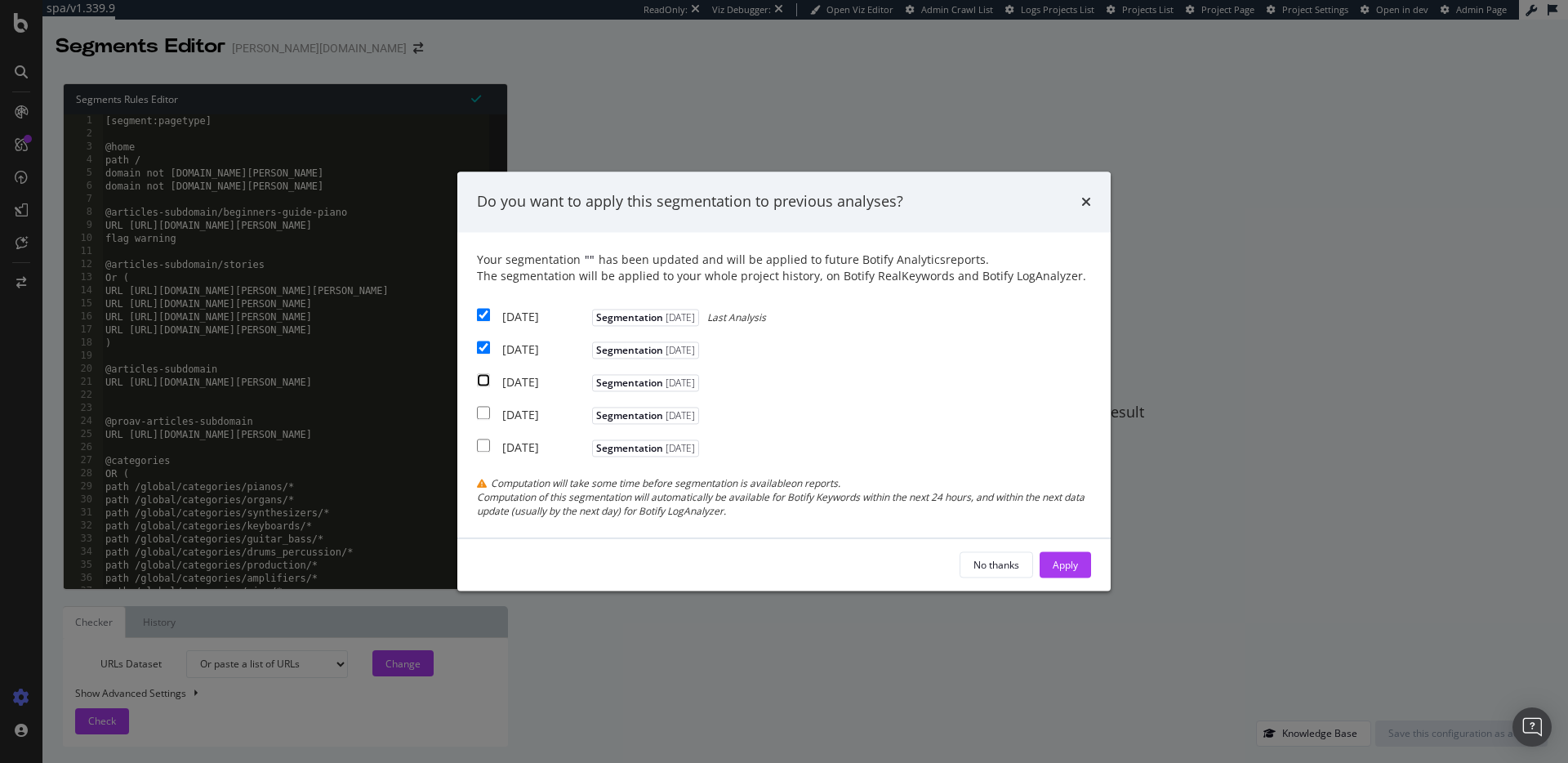
checkbox input "true"
click at [1064, 562] on div "Apply" at bounding box center [1065, 564] width 25 height 14
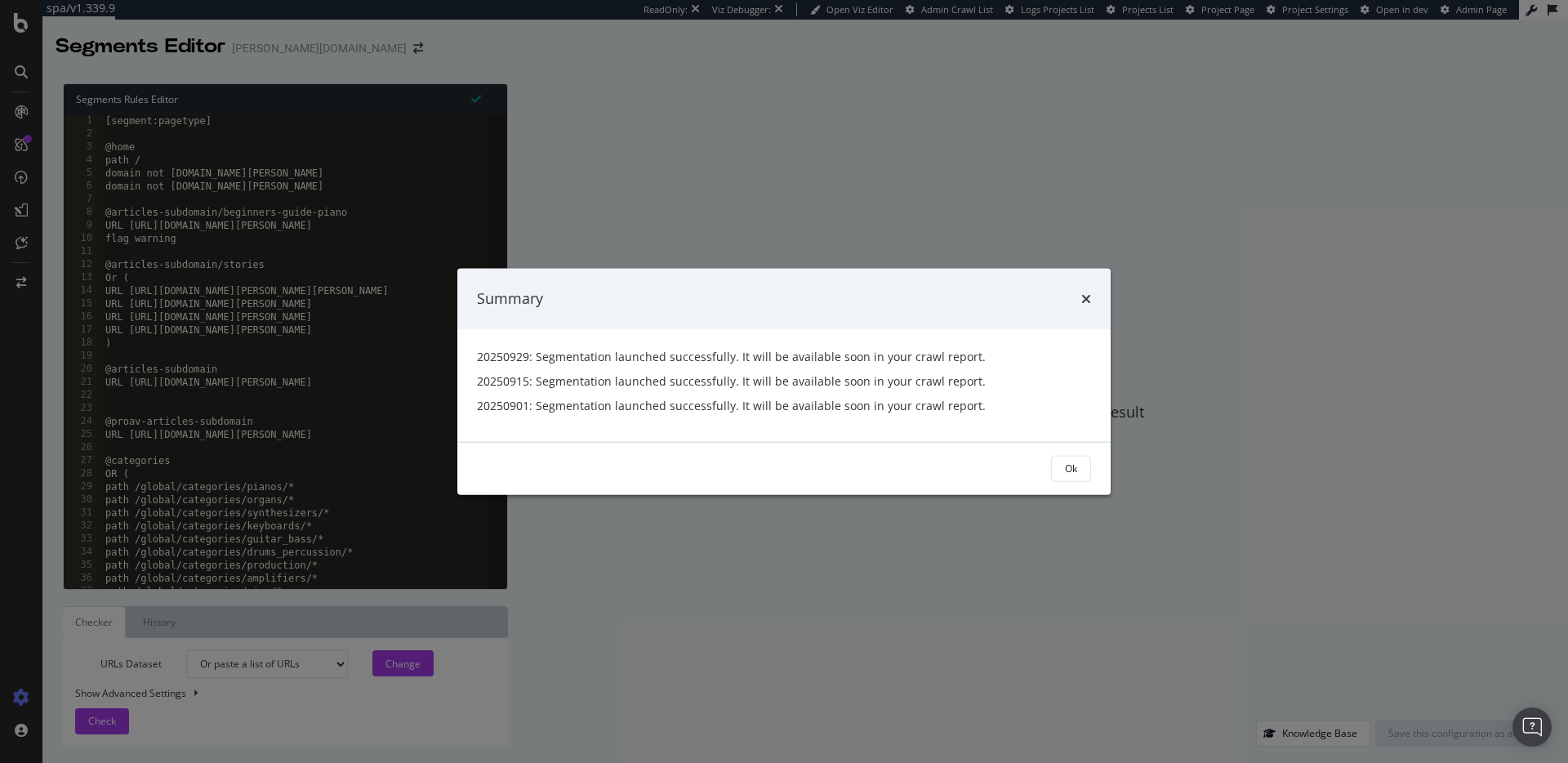
click at [1066, 482] on div "Ok" at bounding box center [784, 468] width 653 height 52
drag, startPoint x: 1070, startPoint y: 474, endPoint x: 1059, endPoint y: 473, distance: 11.0
click at [1070, 474] on div "Ok" at bounding box center [1071, 468] width 12 height 14
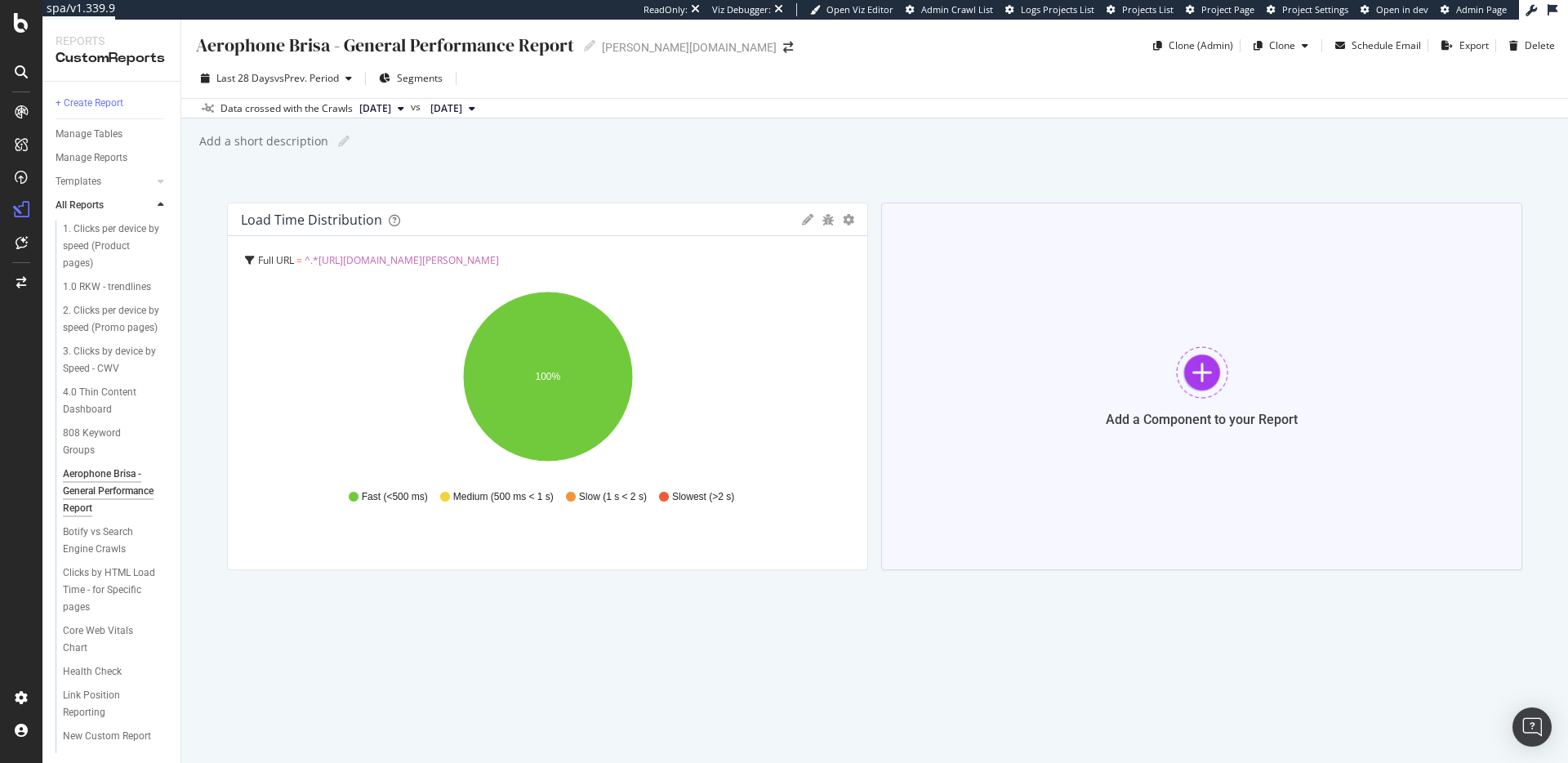
click at [1223, 436] on div "Add a Component to your Report" at bounding box center [1202, 386] width 641 height 368
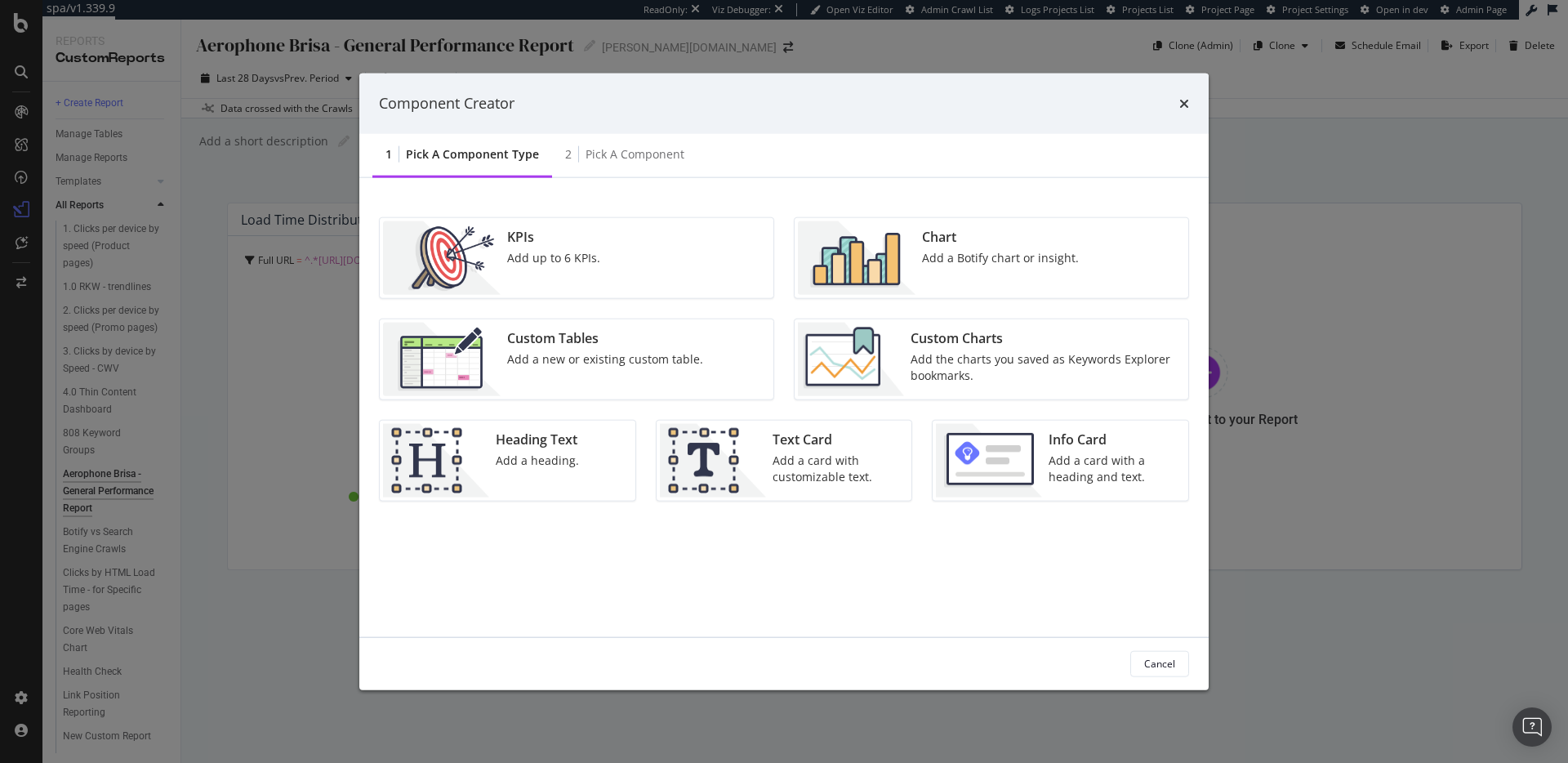
click at [997, 365] on div "Add the charts you saved as Keywords Explorer bookmarks." at bounding box center [1044, 366] width 268 height 32
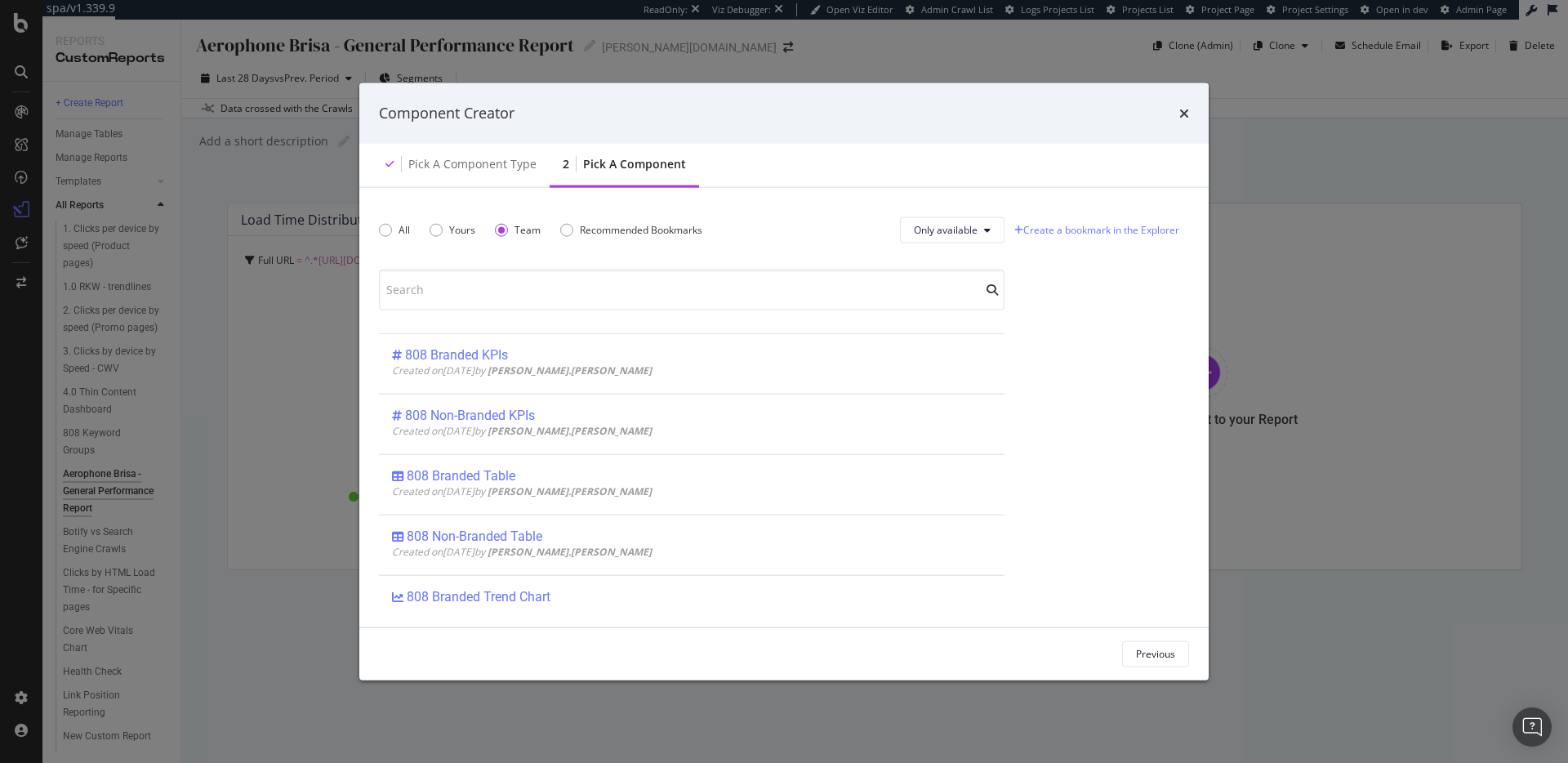
click at [1186, 111] on icon "times" at bounding box center [1184, 113] width 10 height 13
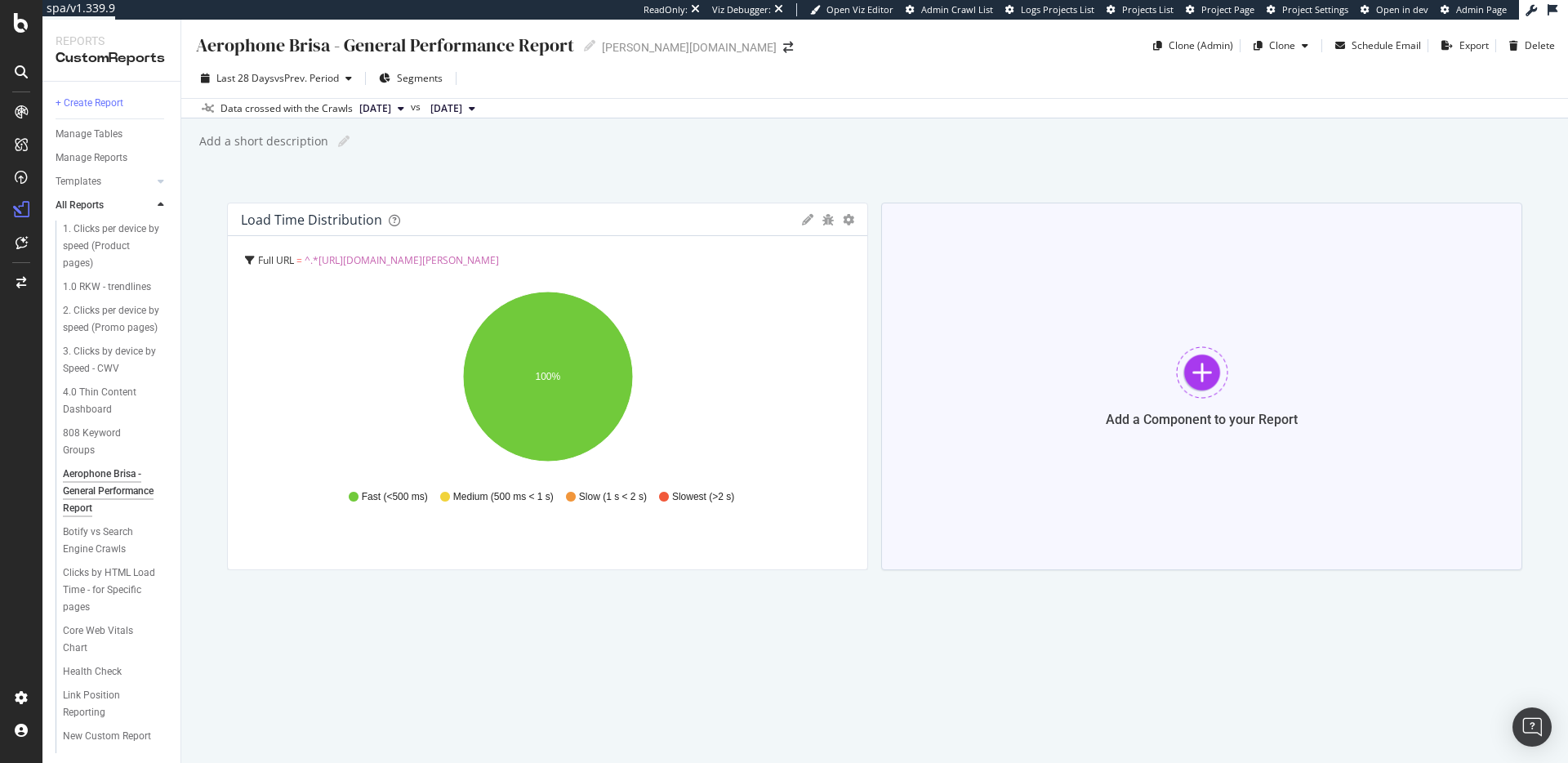
click at [1132, 278] on div "Add a Component to your Report" at bounding box center [1202, 386] width 641 height 368
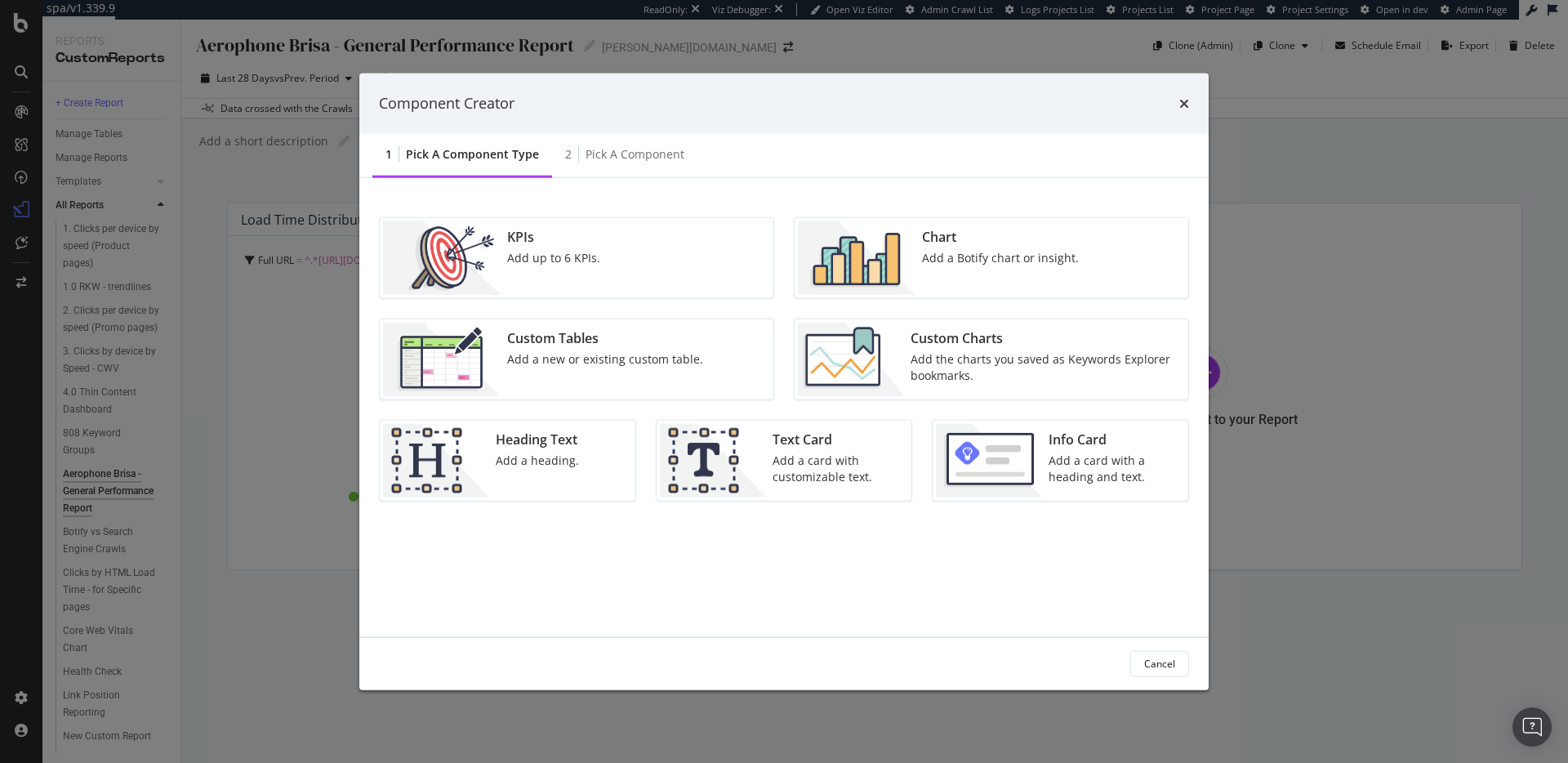
click at [1095, 259] on div "Chart Add a Botify chart or insight." at bounding box center [991, 257] width 394 height 80
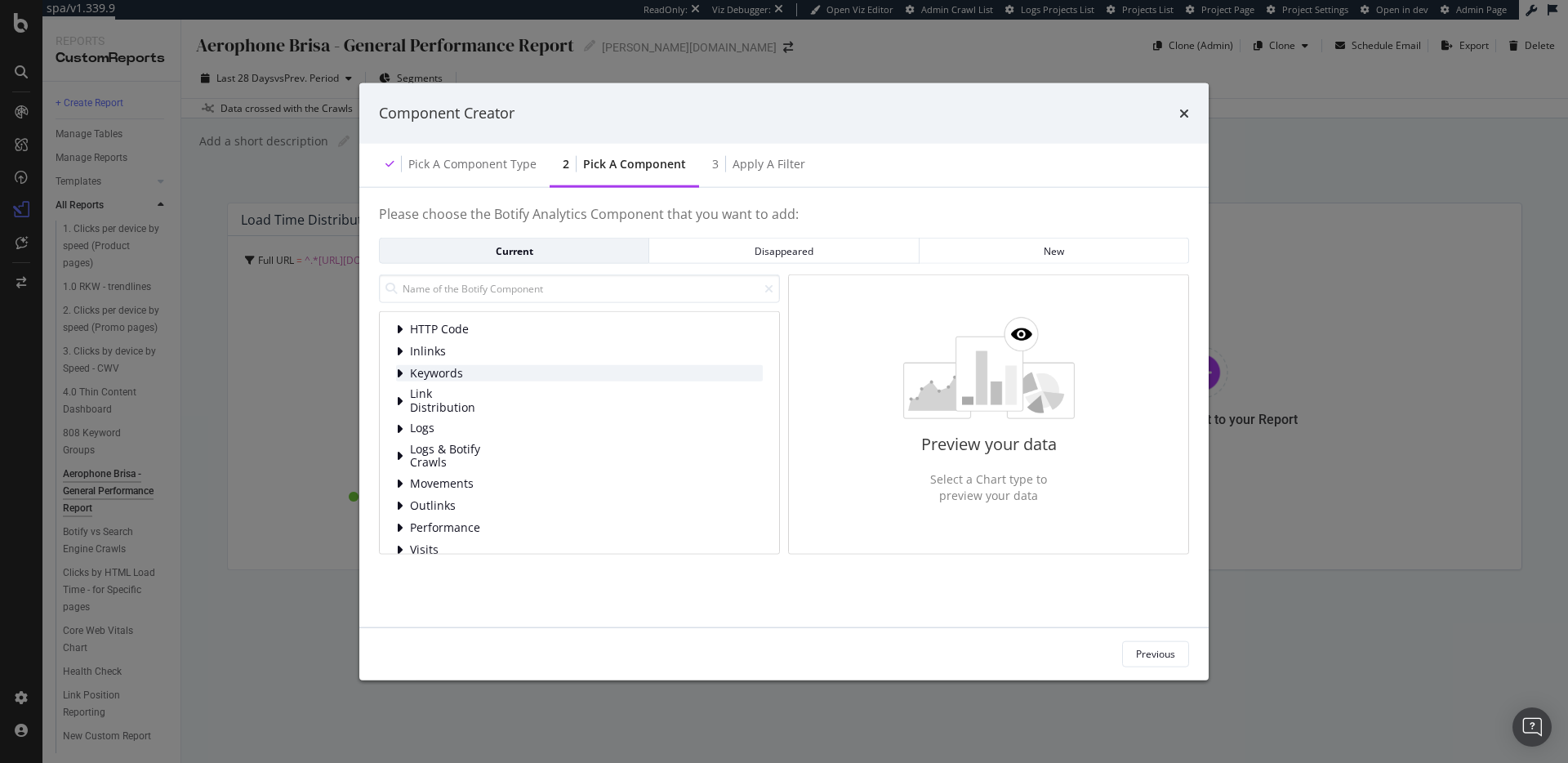
scroll to position [69, 0]
click at [509, 445] on div "Logs & Botify Crawls" at bounding box center [580, 452] width 367 height 27
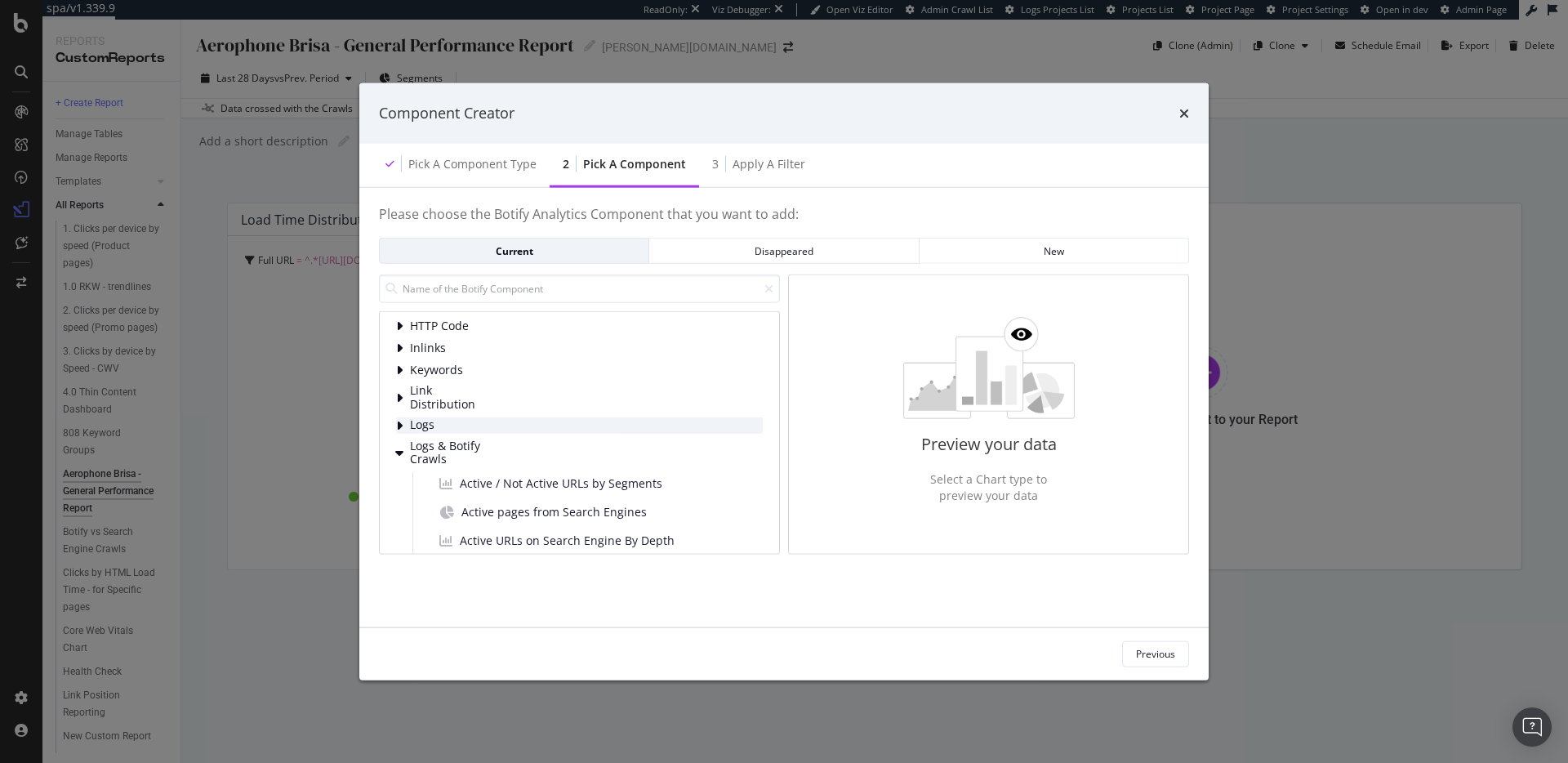
click at [482, 429] on span "Logs" at bounding box center [446, 425] width 72 height 14
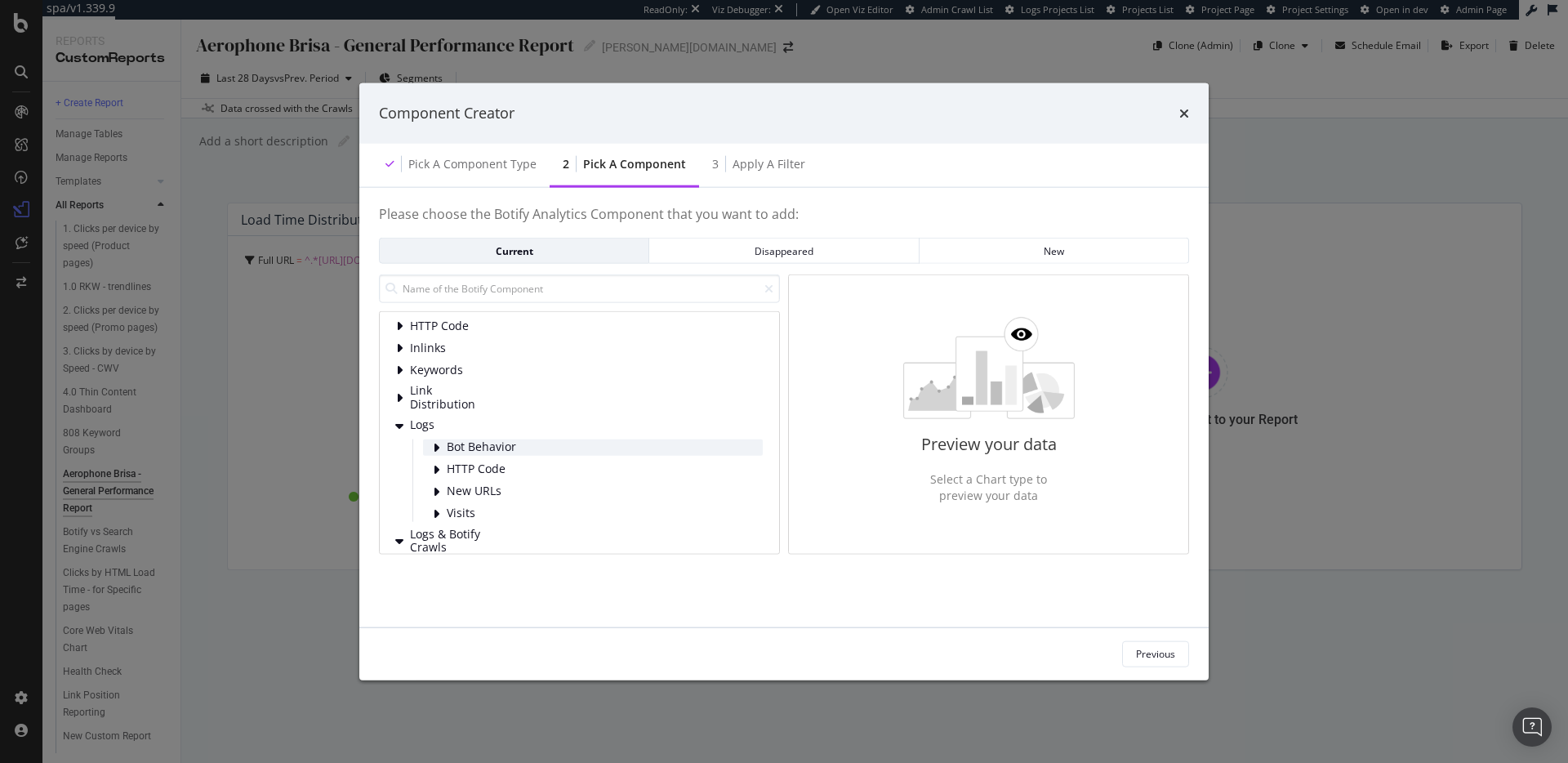
click at [563, 452] on div "Bot Behavior" at bounding box center [593, 447] width 340 height 17
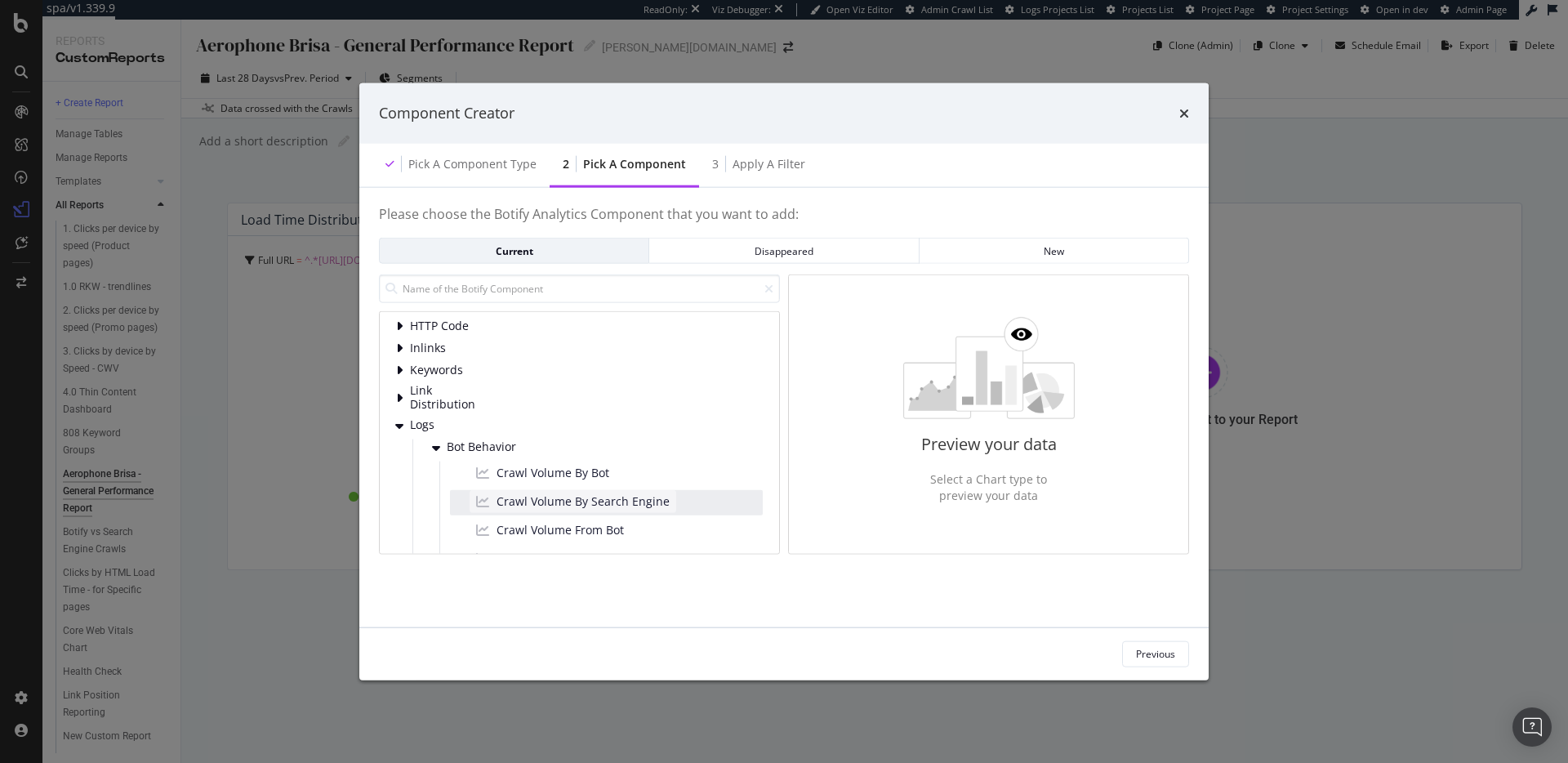
scroll to position [81, 0]
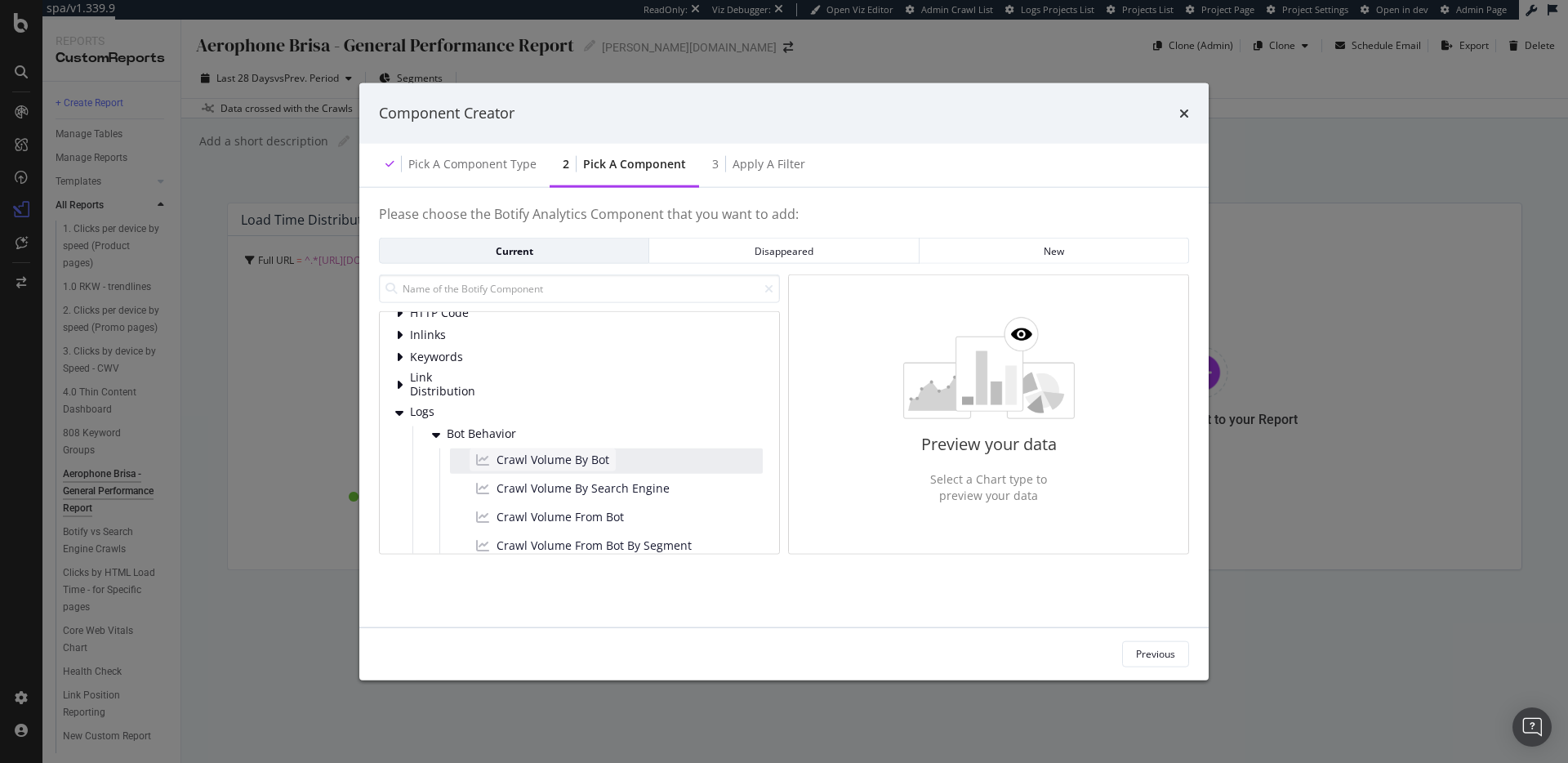
click at [598, 464] on span "Crawl Volume By Bot" at bounding box center [553, 459] width 113 height 17
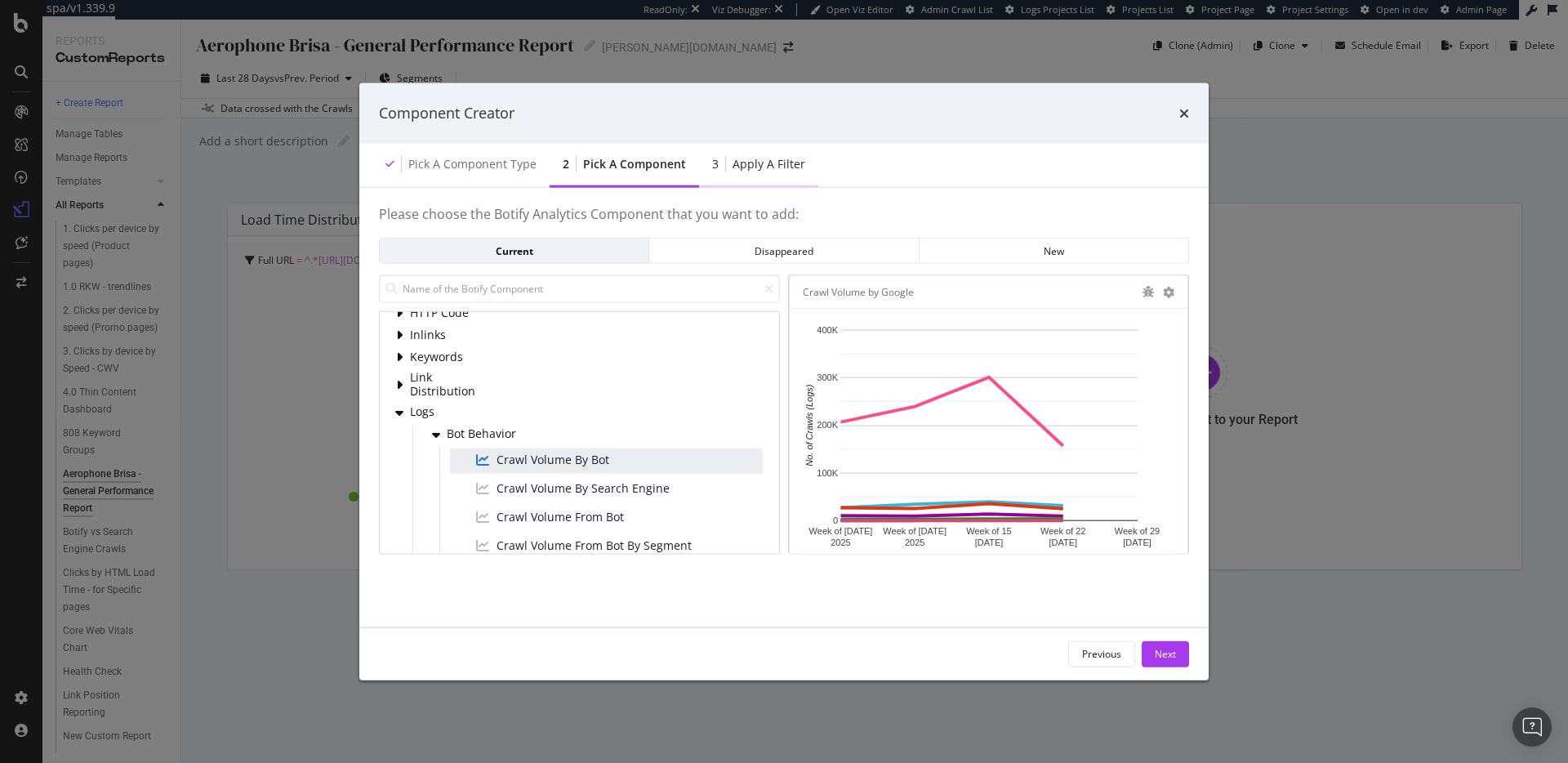
click at [766, 161] on div "Apply a Filter" at bounding box center [769, 164] width 72 height 17
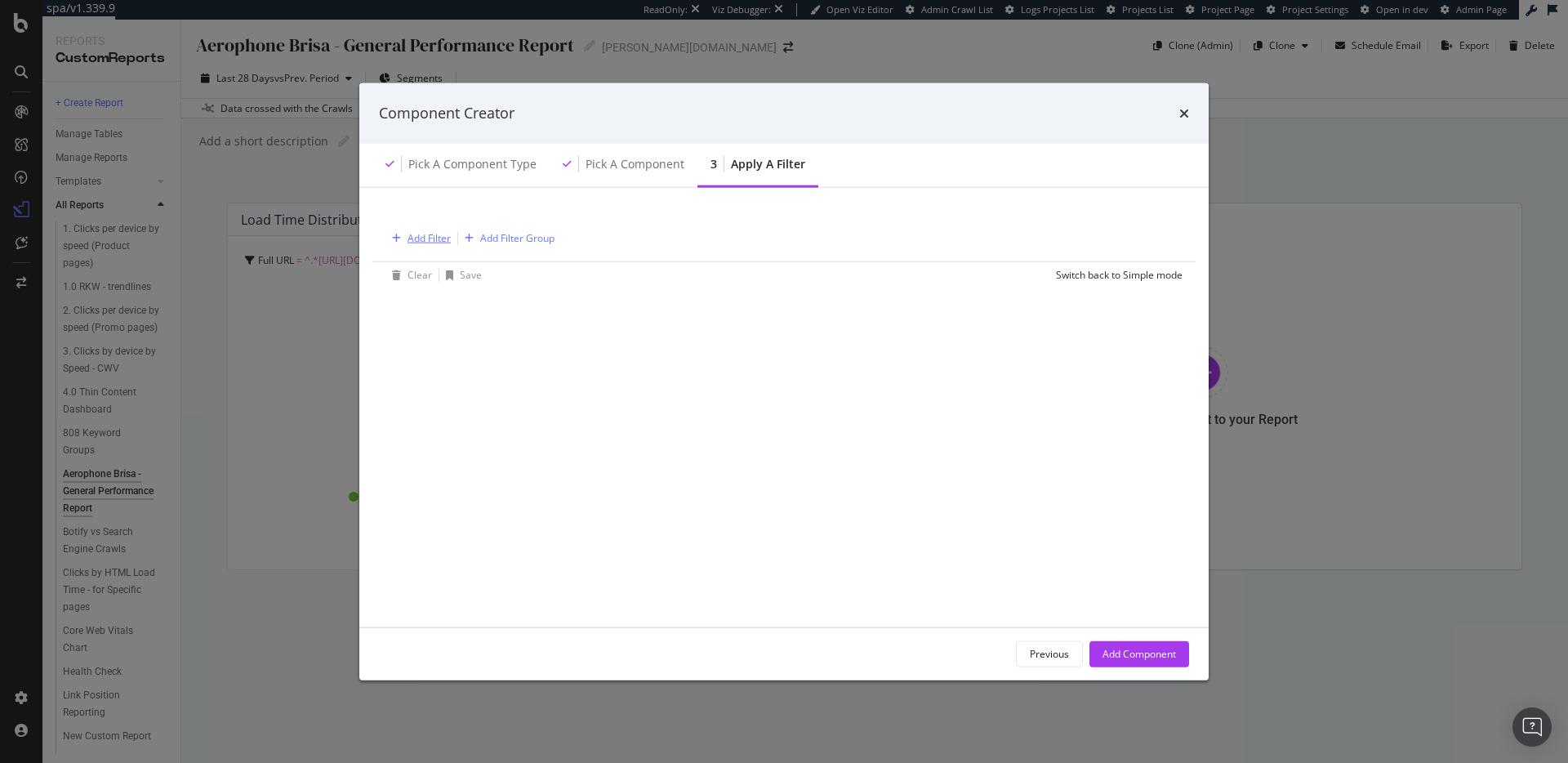
click at [424, 239] on div "Add Filter" at bounding box center [429, 238] width 44 height 14
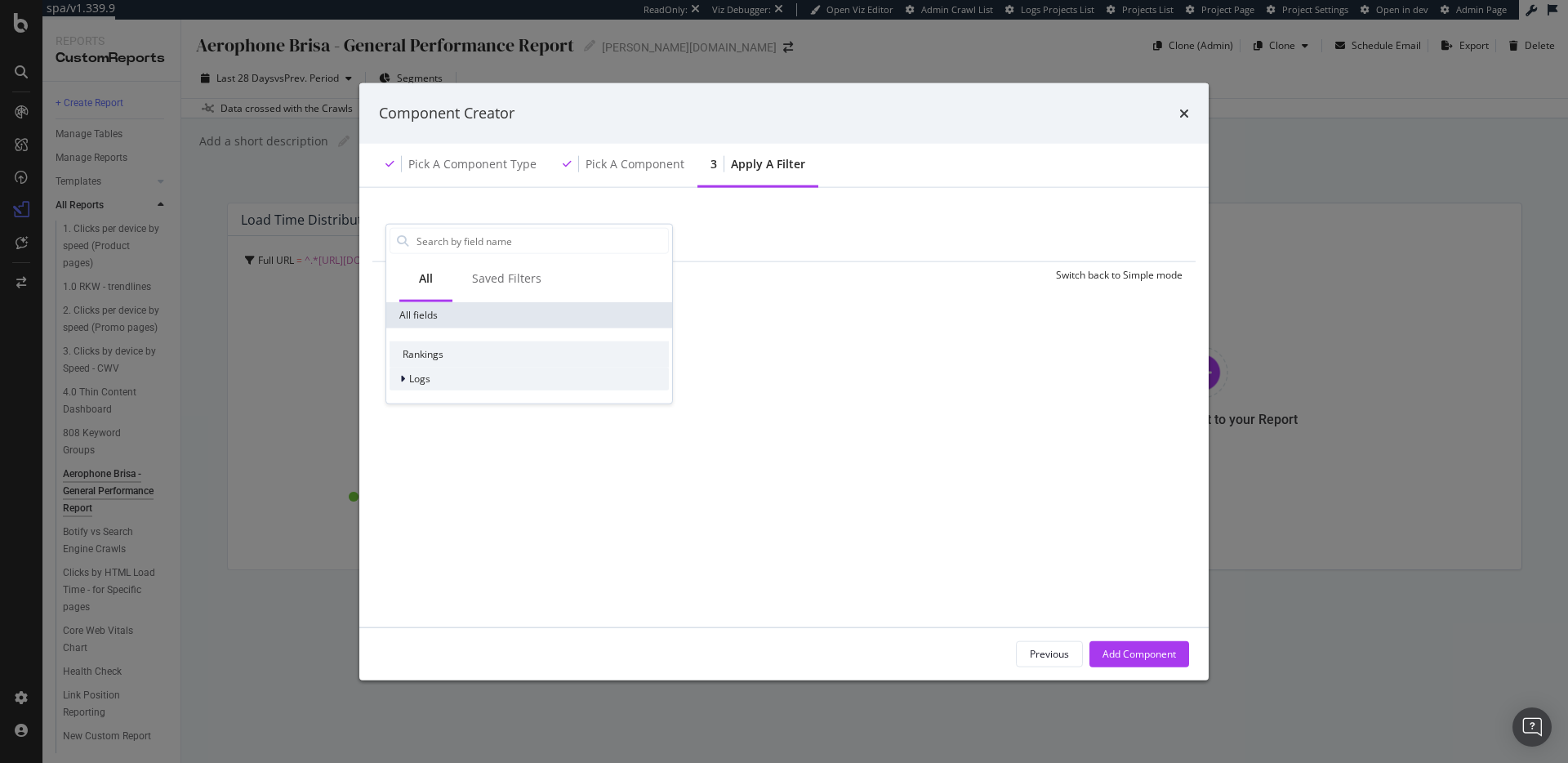
drag, startPoint x: 510, startPoint y: 377, endPoint x: 521, endPoint y: 378, distance: 11.0
click at [511, 377] on div "Logs" at bounding box center [530, 379] width 280 height 23
click at [563, 398] on div "Segments" at bounding box center [530, 402] width 280 height 23
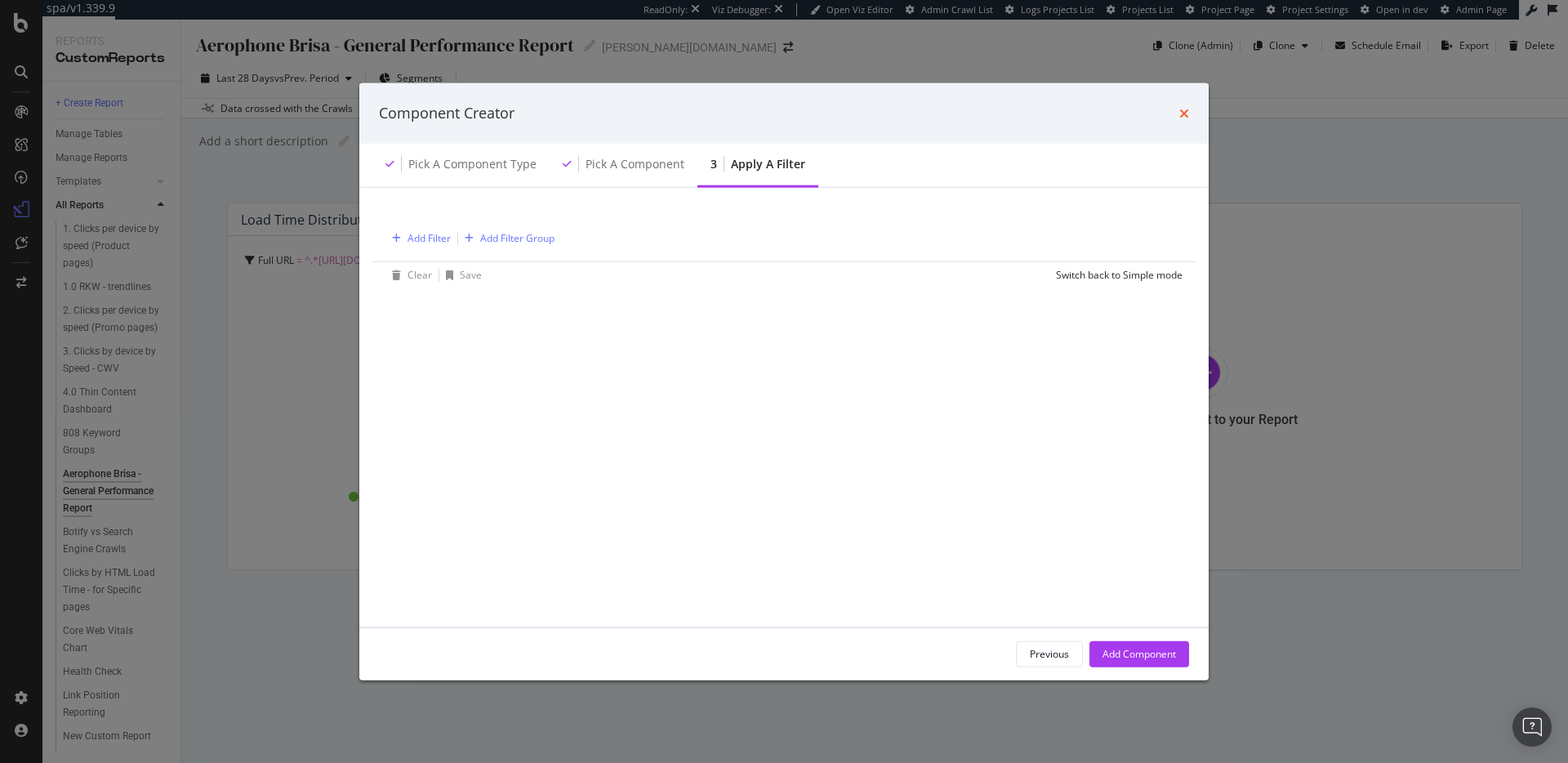
click at [1185, 116] on icon "times" at bounding box center [1184, 113] width 10 height 13
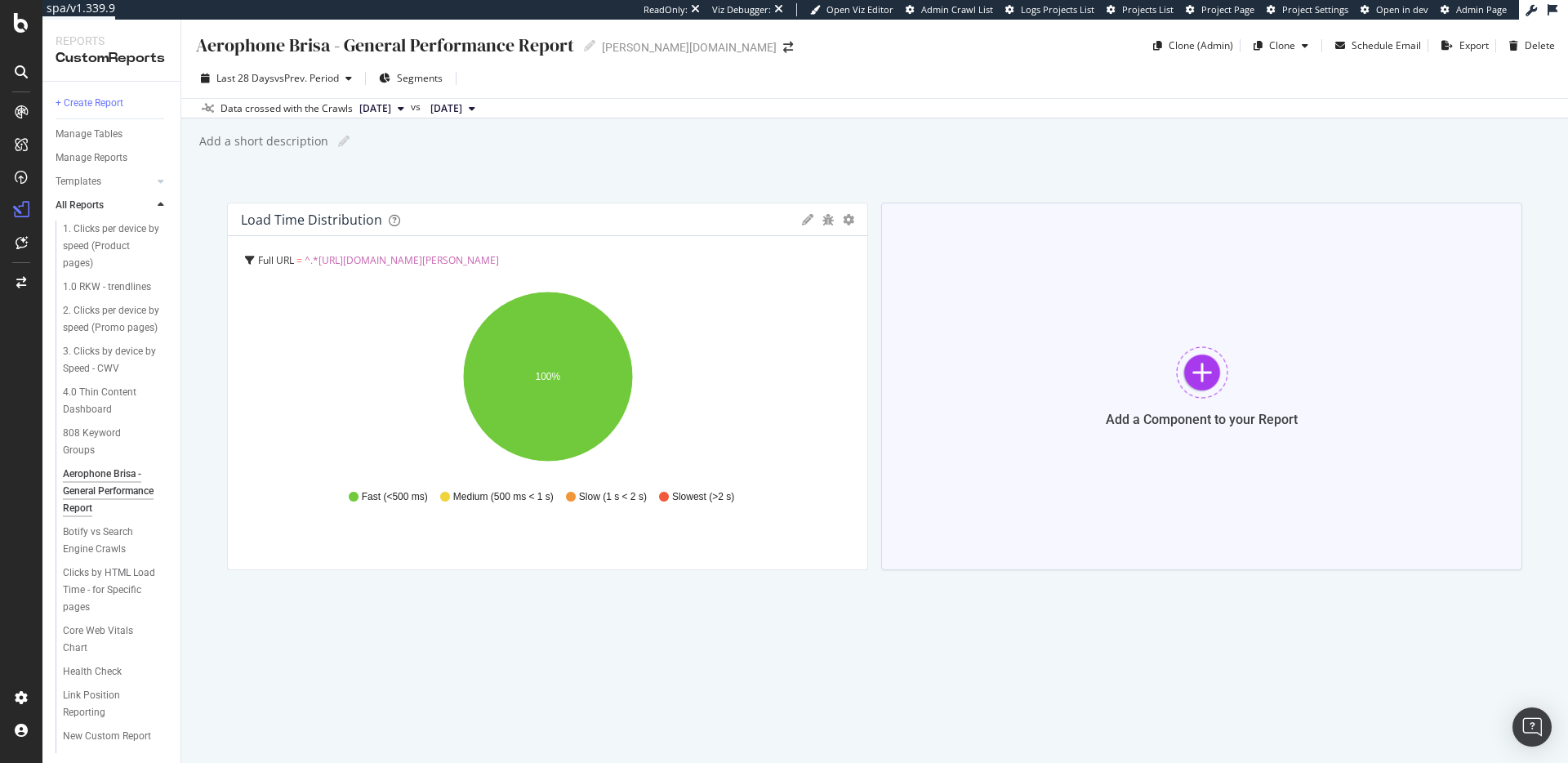
click at [1185, 450] on div "Add a Component to your Report" at bounding box center [1202, 386] width 641 height 368
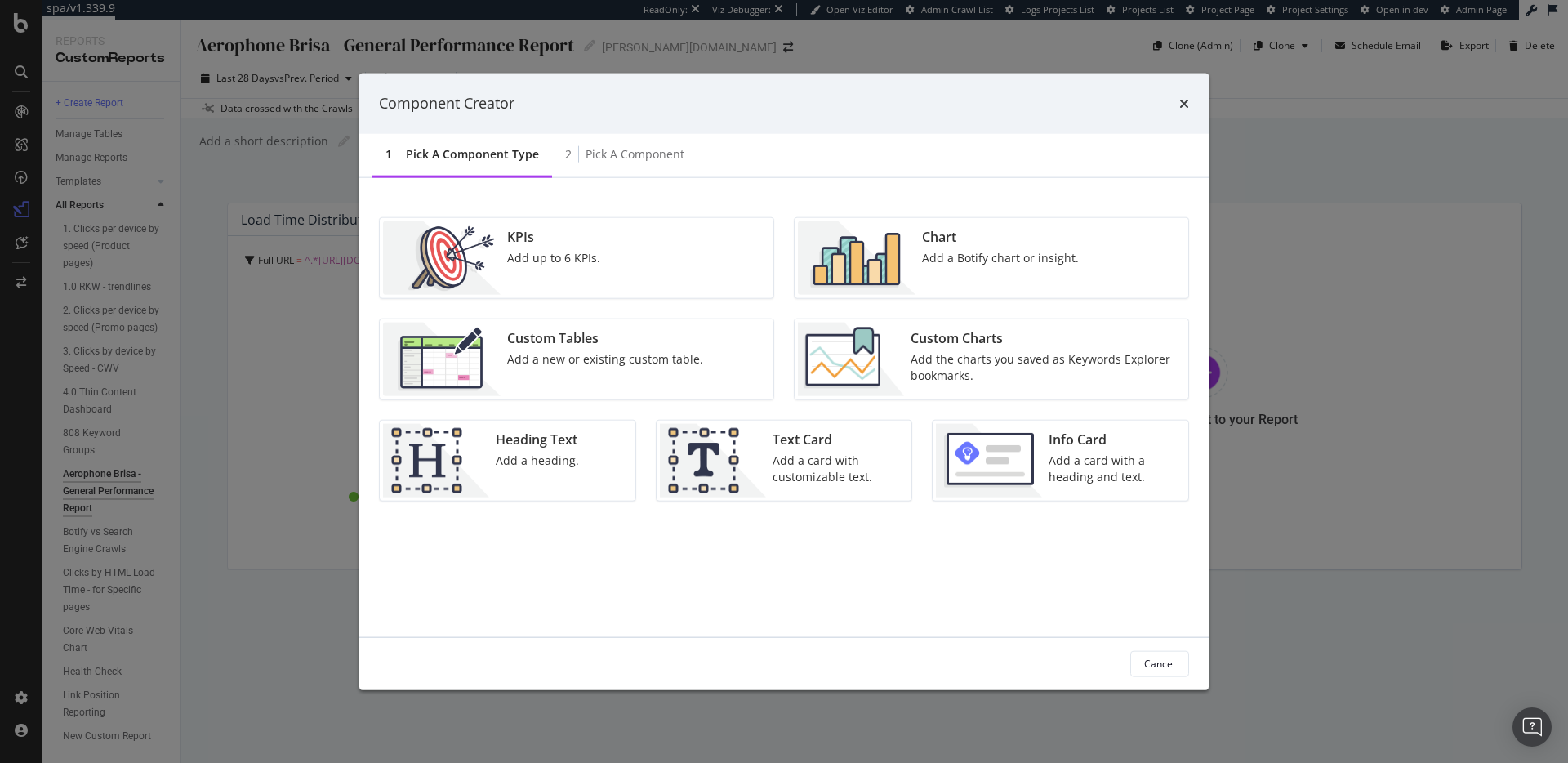
click at [1210, 216] on div "Component Creator 1 Pick a Component type 2 Pick a Component KPIs Add up to 6 K…" at bounding box center [784, 382] width 1568 height 763
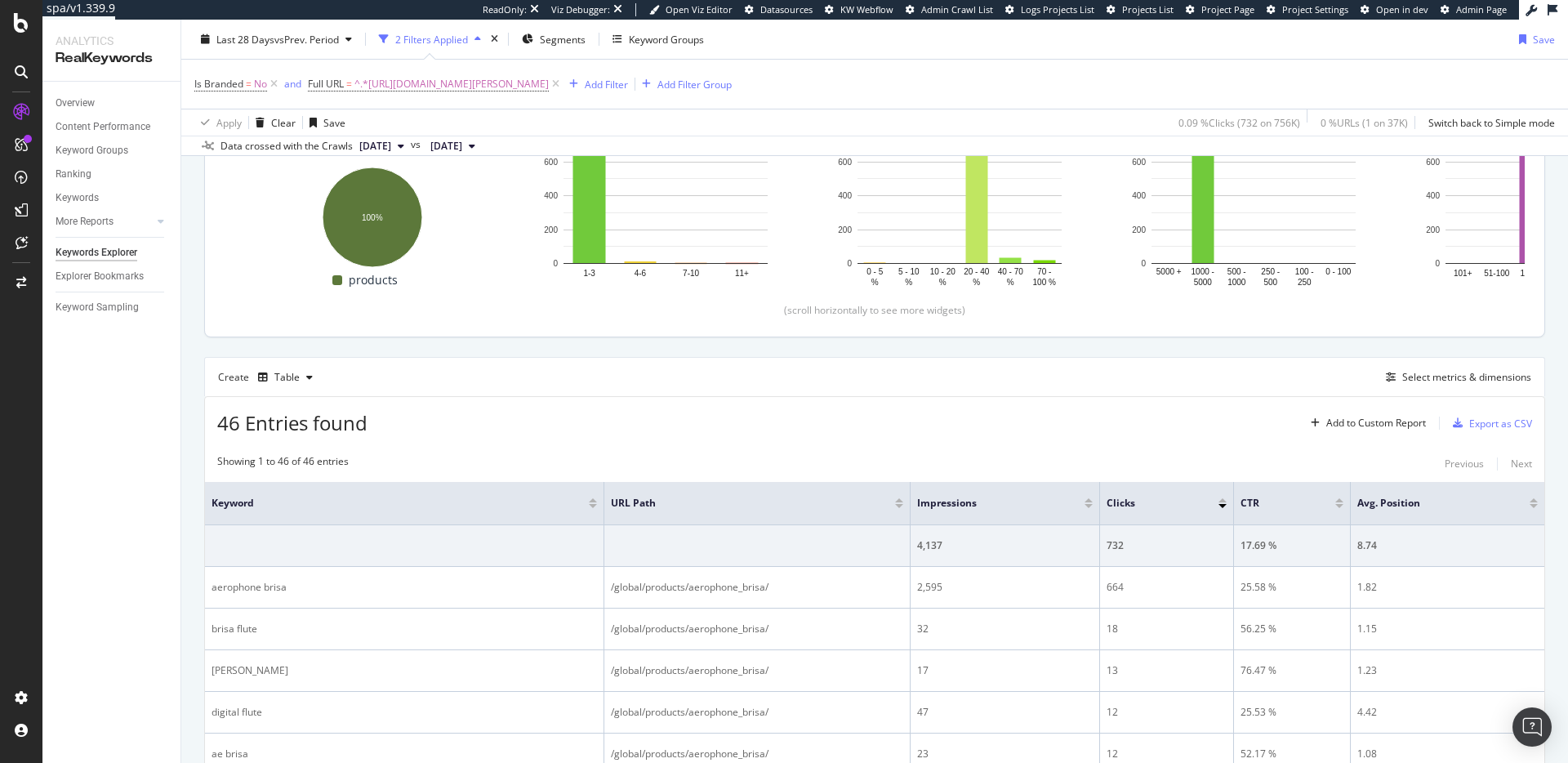
scroll to position [120, 0]
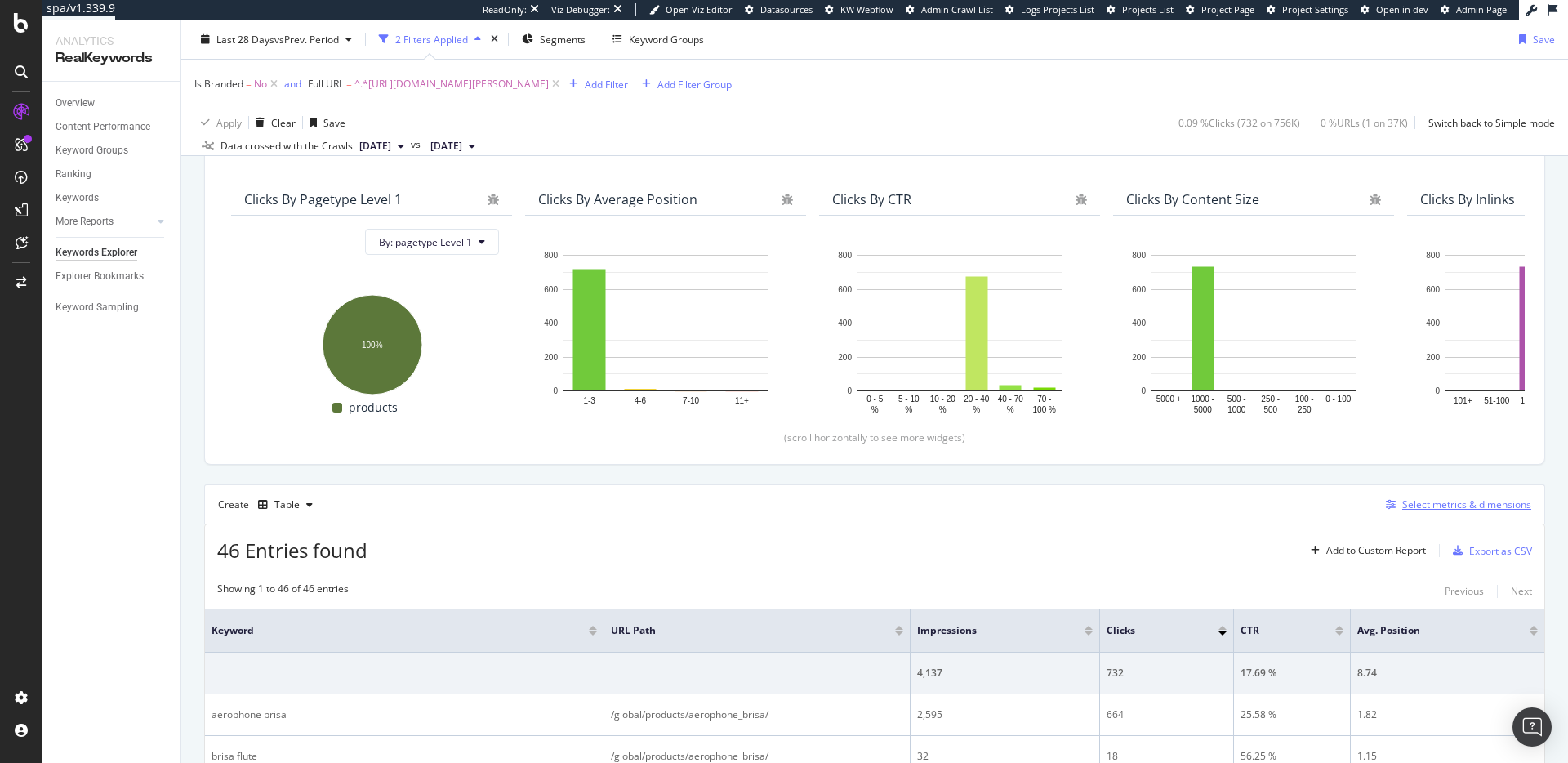
click at [1521, 505] on div "Select metrics & dimensions" at bounding box center [1466, 504] width 129 height 14
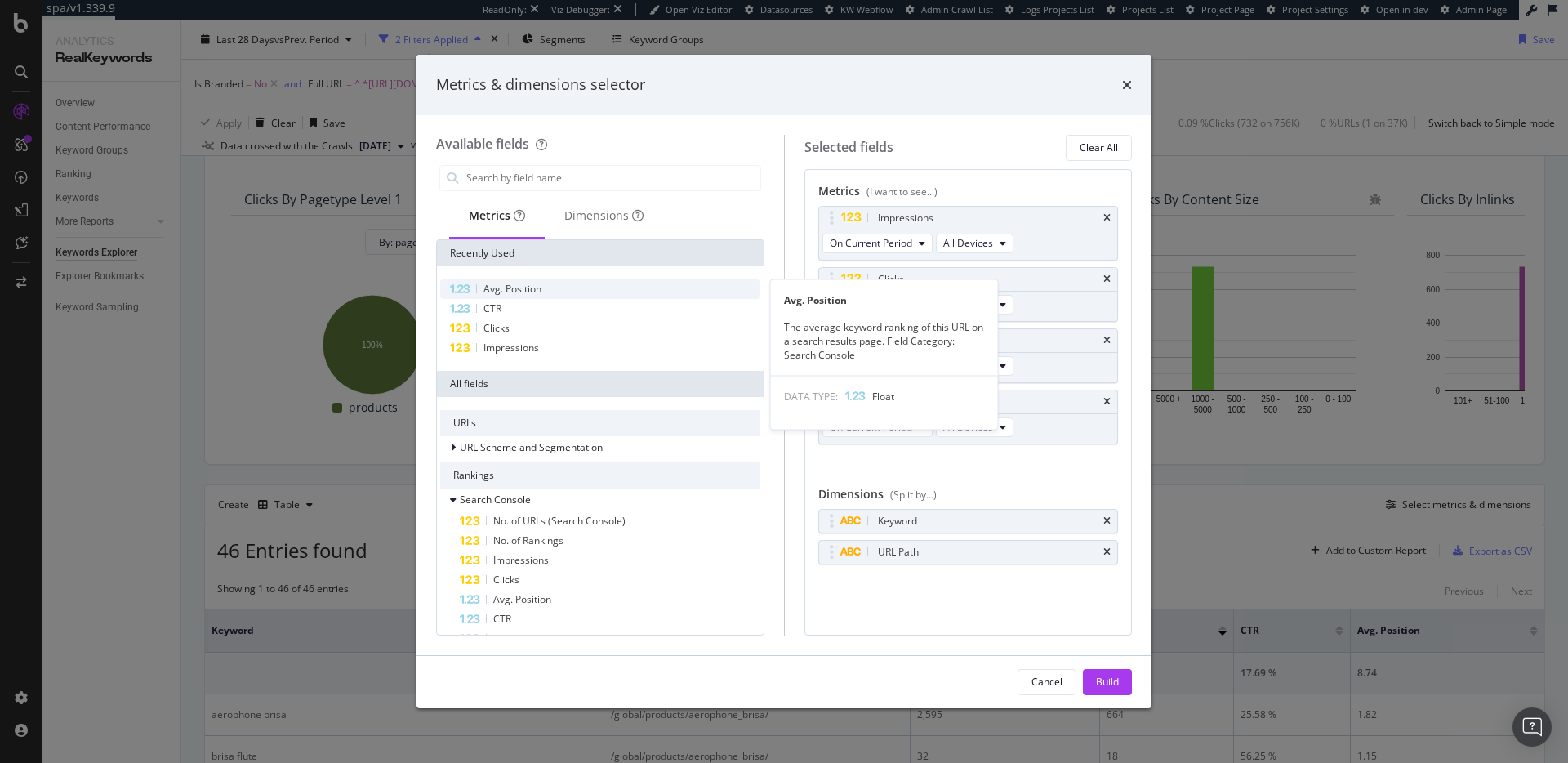
click at [560, 288] on div "Avg. Position" at bounding box center [600, 289] width 320 height 19
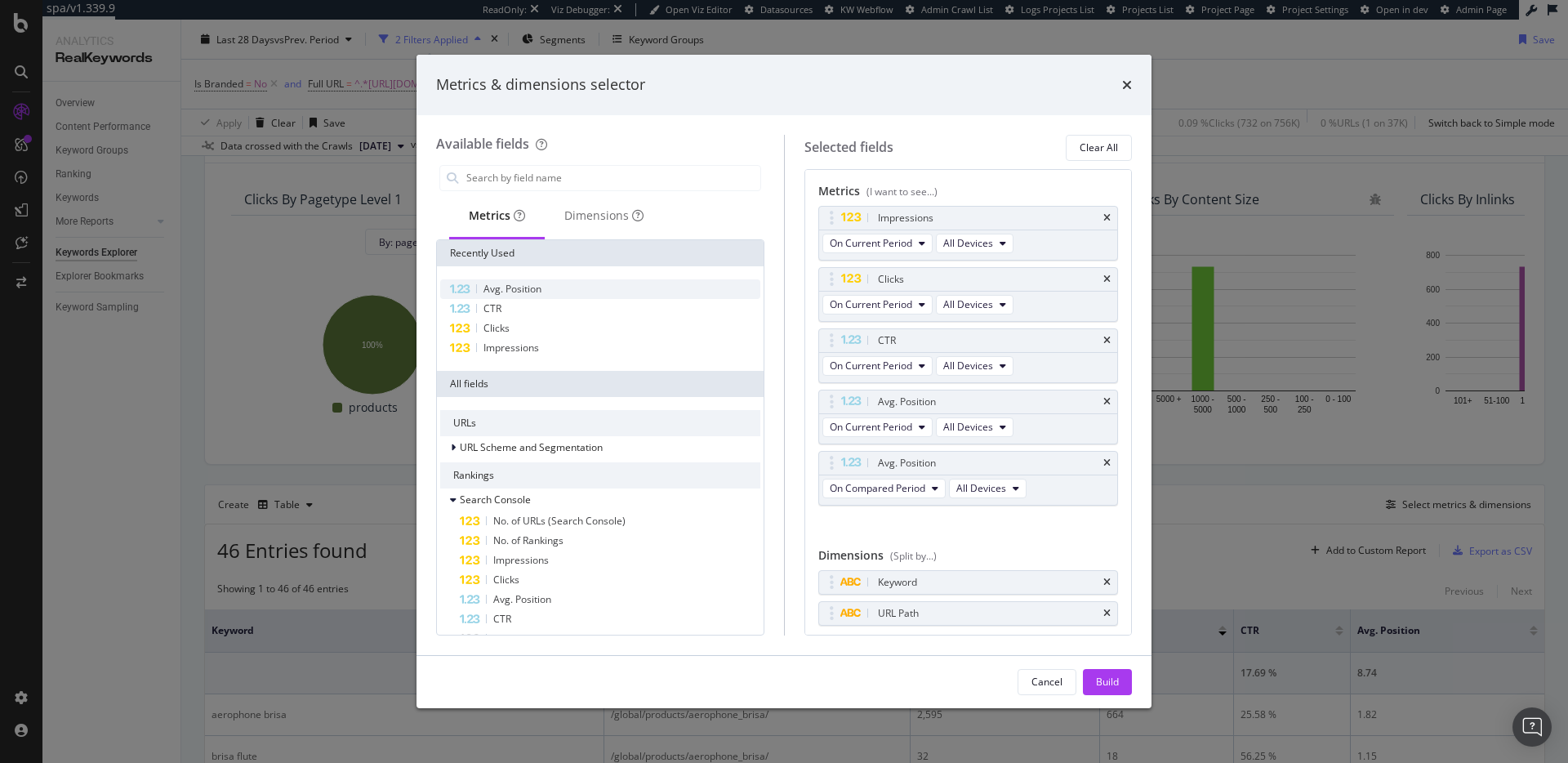
click at [560, 288] on div "Avg. Position" at bounding box center [600, 289] width 320 height 19
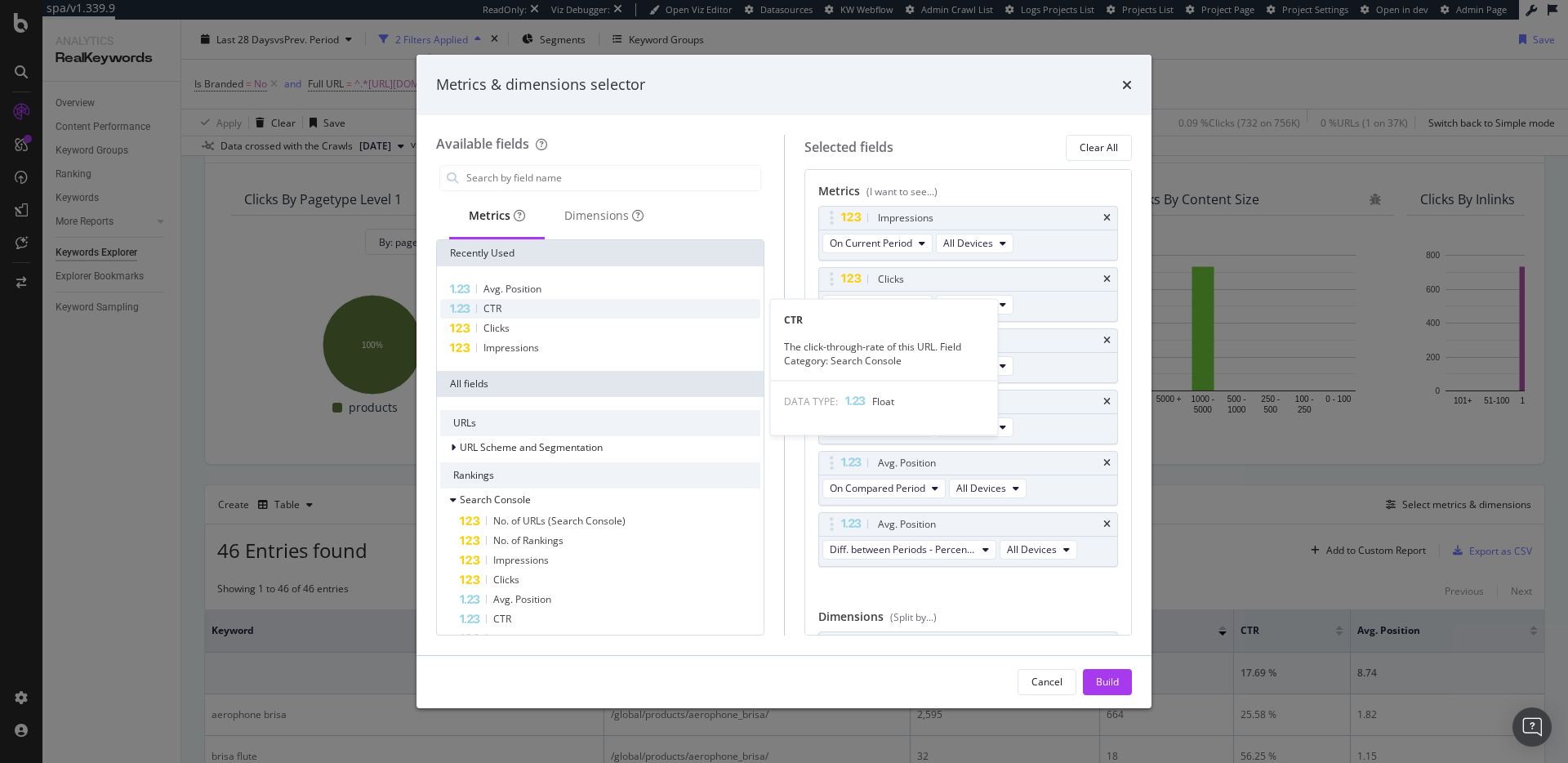
click at [546, 308] on div "CTR" at bounding box center [600, 308] width 320 height 19
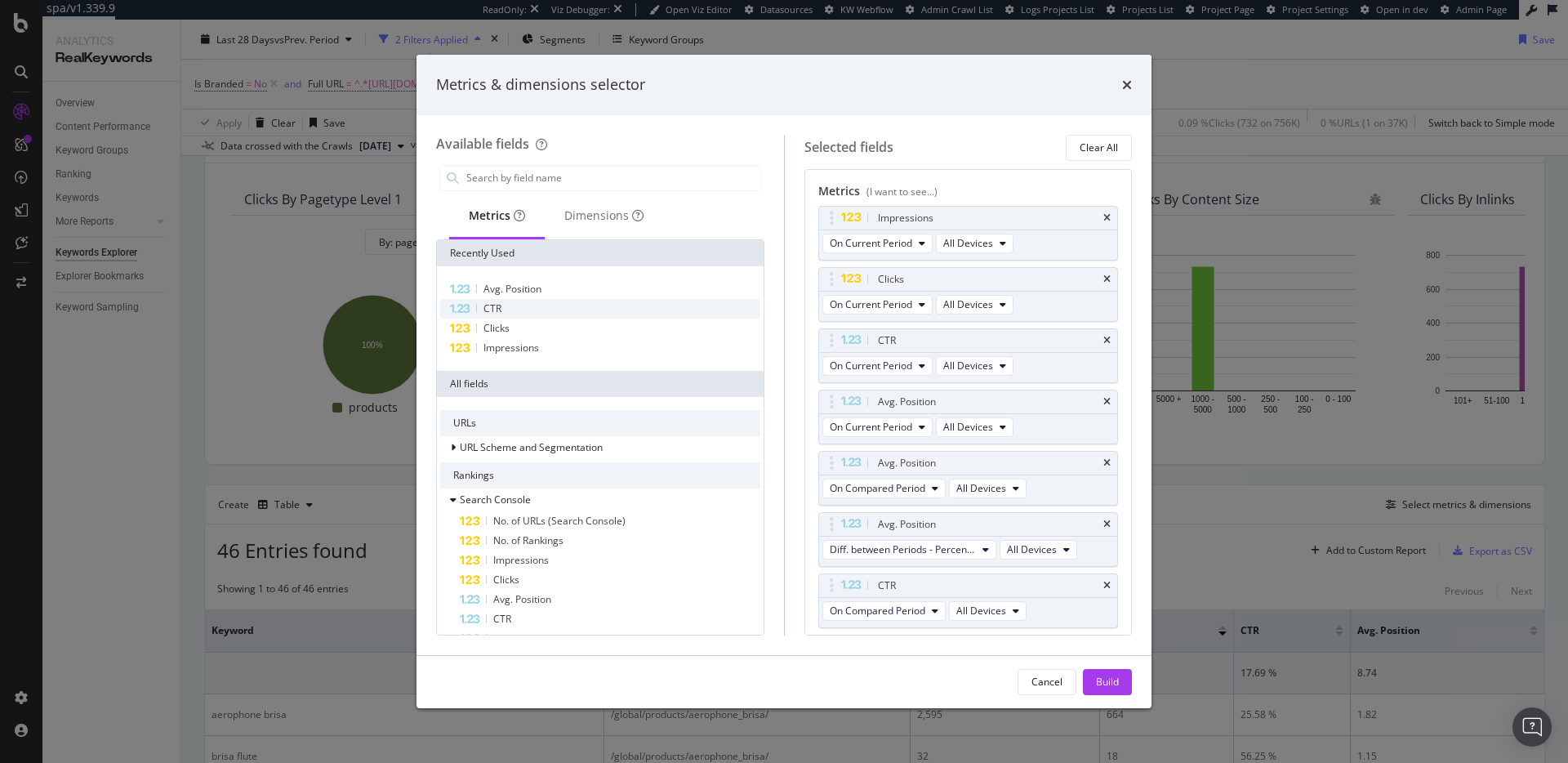
click at [546, 308] on div "CTR" at bounding box center [600, 308] width 320 height 19
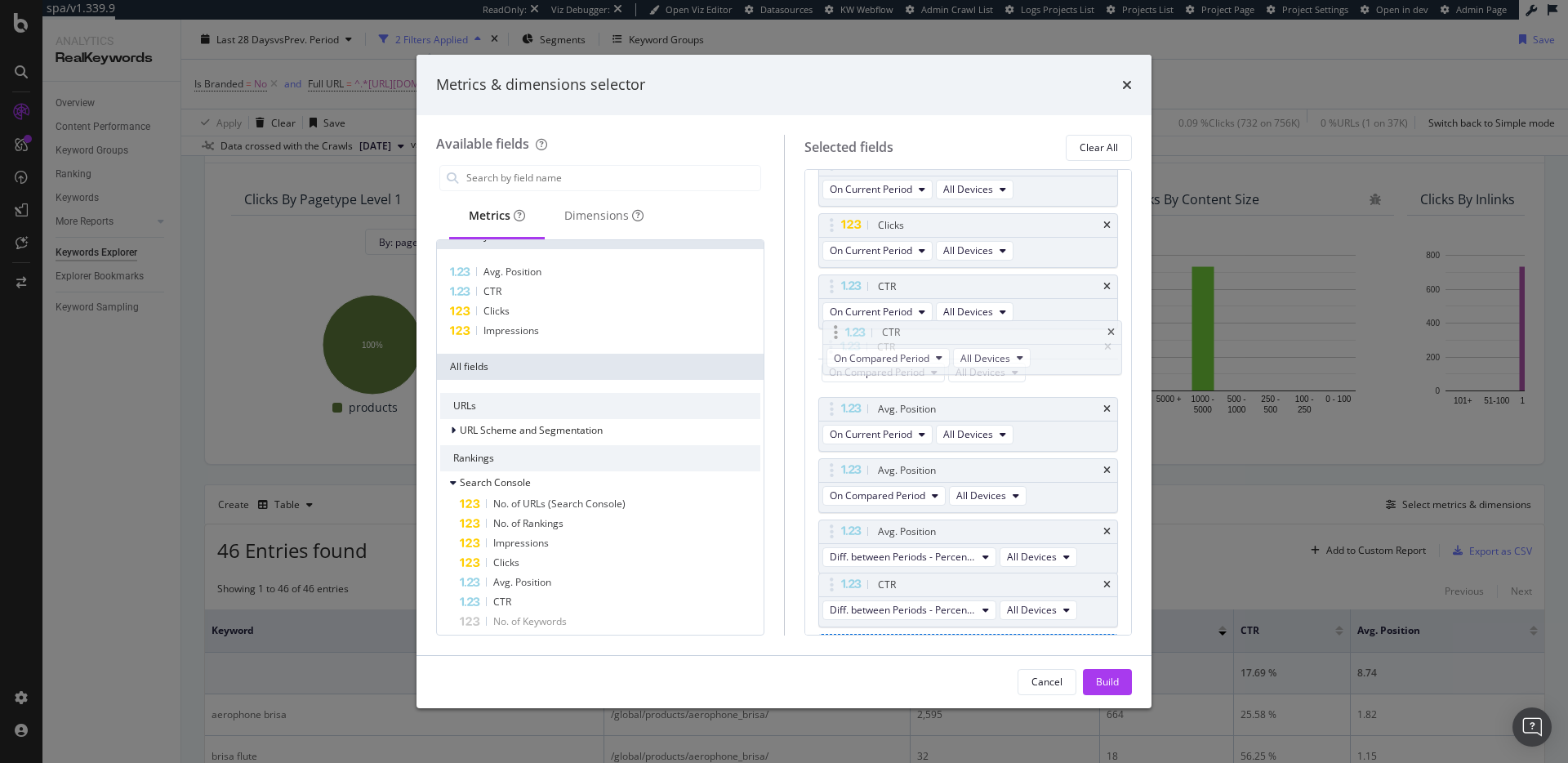
drag, startPoint x: 989, startPoint y: 534, endPoint x: 994, endPoint y: 347, distance: 187.1
click at [994, 346] on body "spa/v1.339.9 ReadOnly: Viz Debugger: Open Viz Editor Datasources KW Webflow Adm…" at bounding box center [784, 382] width 1568 height 763
drag, startPoint x: 969, startPoint y: 592, endPoint x: 947, endPoint y: 411, distance: 182.3
click at [947, 411] on body "spa/v1.339.9 ReadOnly: Viz Debugger: Open Viz Editor Datasources KW Webflow Adm…" at bounding box center [784, 382] width 1568 height 763
click at [519, 305] on div "Clicks" at bounding box center [600, 310] width 320 height 19
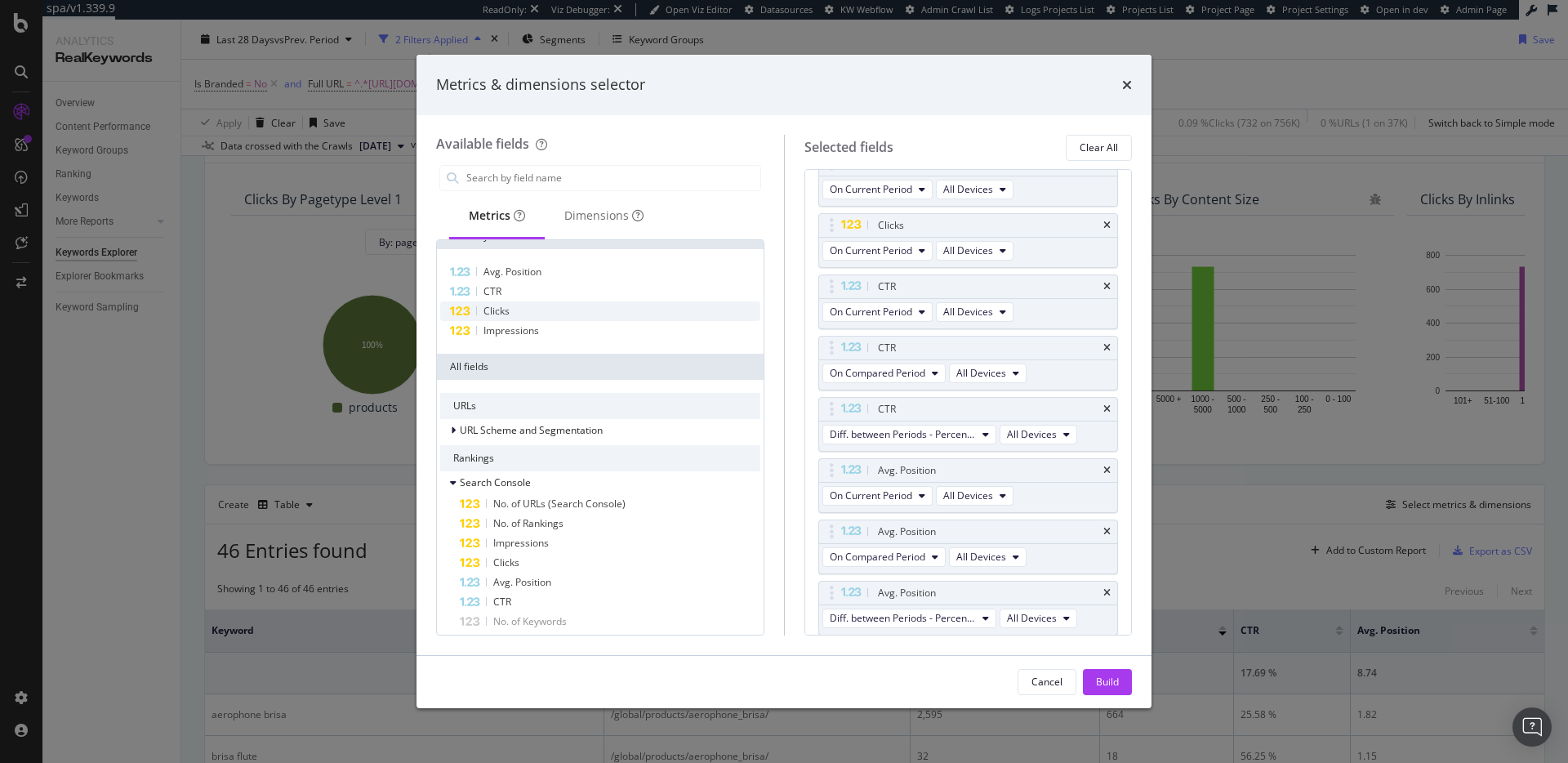
click at [519, 305] on div "Clicks" at bounding box center [600, 310] width 320 height 19
click at [1110, 591] on icon "times" at bounding box center [1107, 593] width 7 height 10
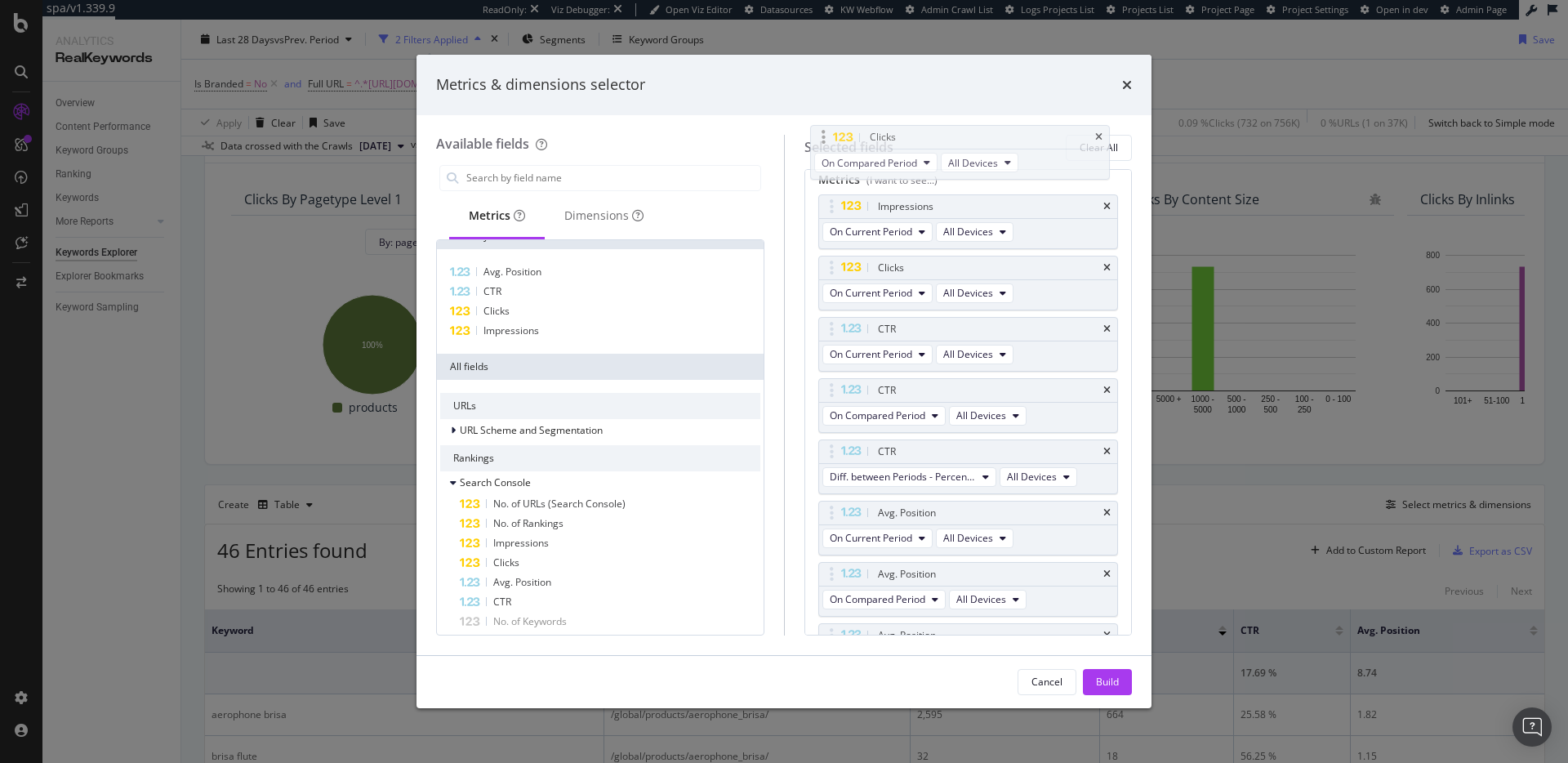
scroll to position [0, 0]
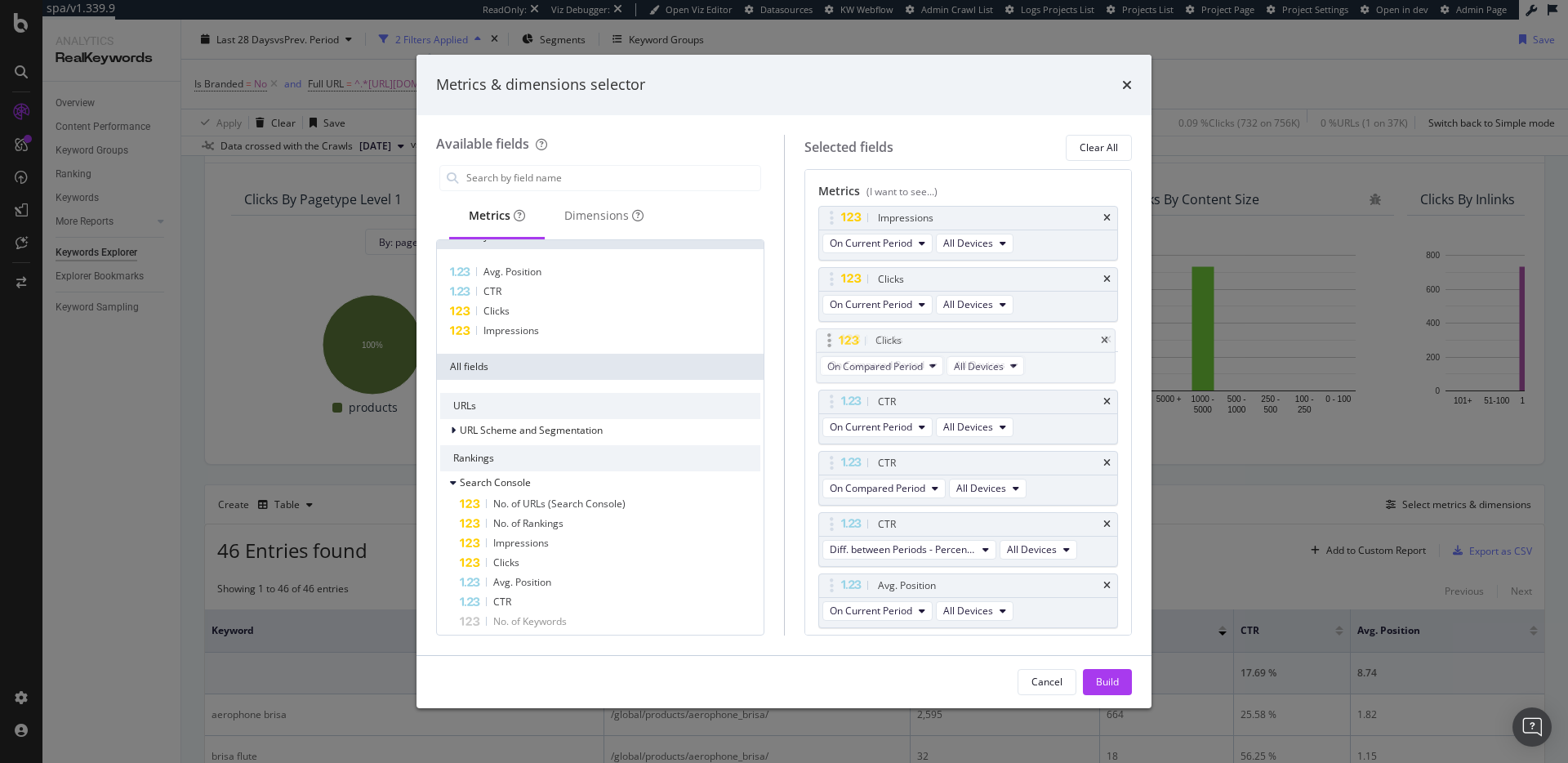
drag, startPoint x: 1012, startPoint y: 569, endPoint x: 1010, endPoint y: 333, distance: 236.0
click at [1010, 332] on body "spa/v1.339.9 ReadOnly: Viz Debugger: Open Viz Editor Datasources KW Webflow Adm…" at bounding box center [784, 382] width 1568 height 763
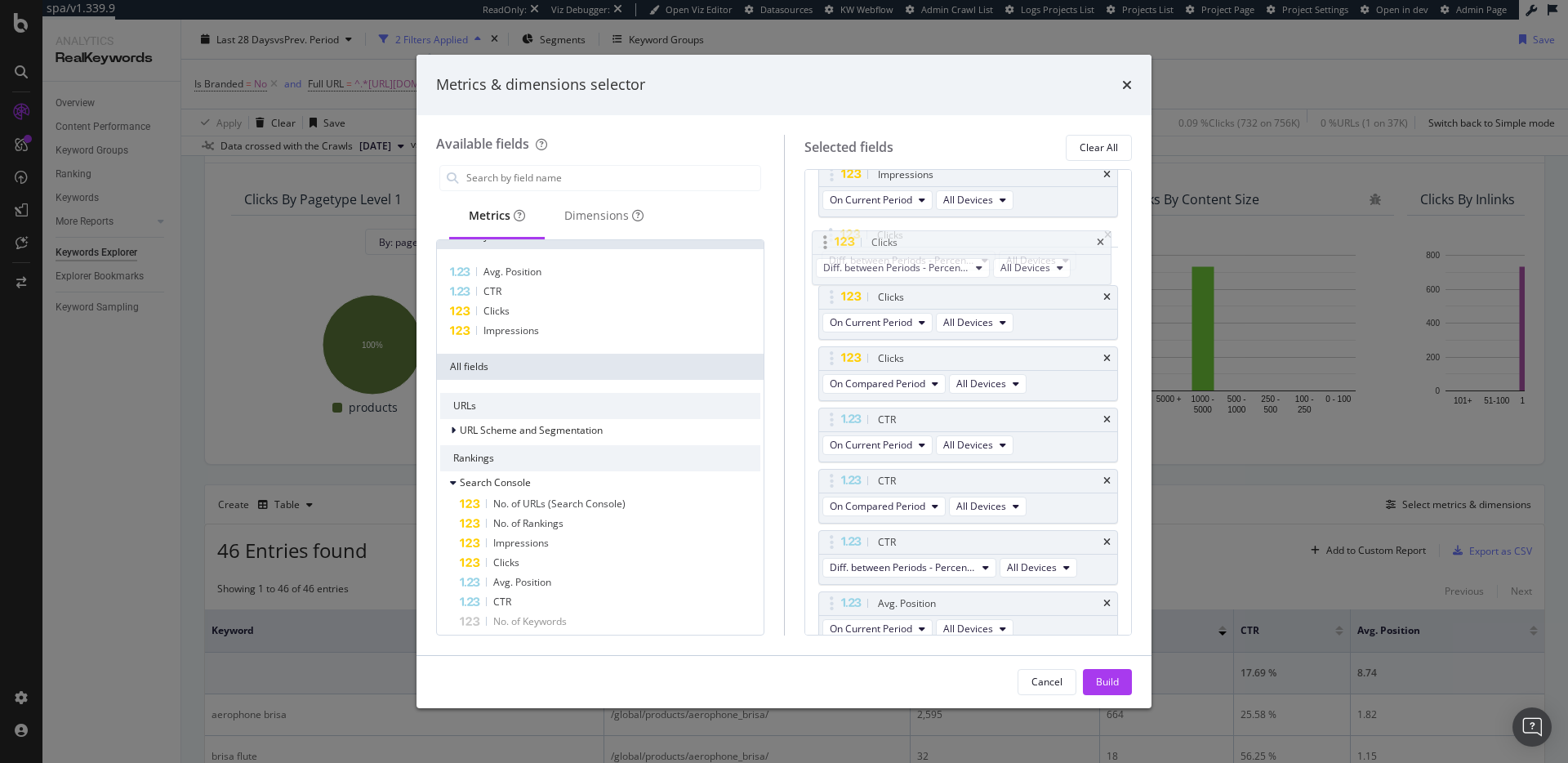
scroll to position [43, 0]
drag, startPoint x: 972, startPoint y: 435, endPoint x: 973, endPoint y: 356, distance: 79.0
click at [974, 356] on body "spa/v1.339.9 ReadOnly: Viz Debugger: Open Viz Editor Datasources KW Webflow Adm…" at bounding box center [784, 382] width 1568 height 763
click at [572, 332] on div "Impressions" at bounding box center [600, 331] width 320 height 19
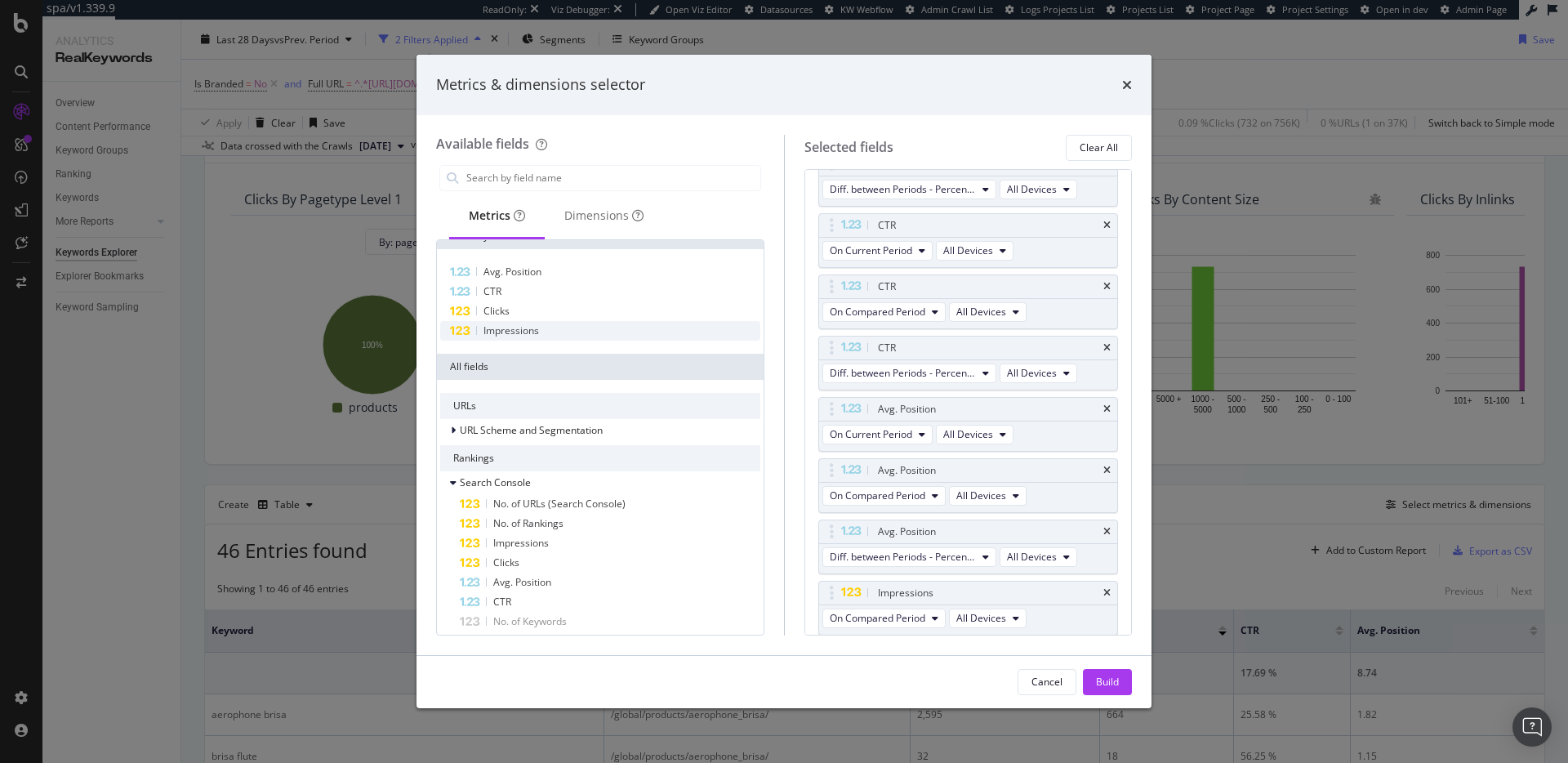
click at [572, 332] on div "Impressions" at bounding box center [600, 331] width 320 height 19
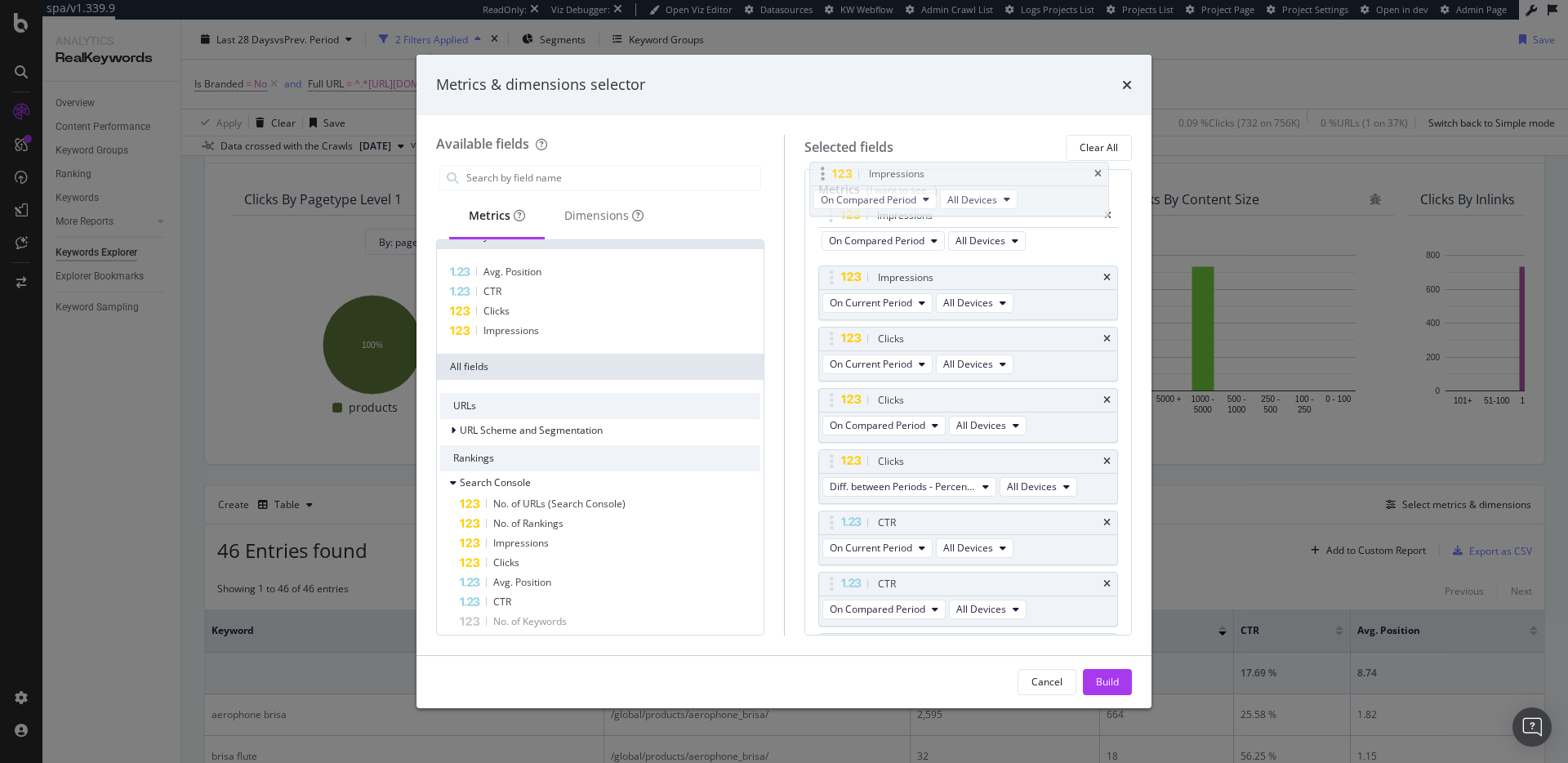
scroll to position [0, 0]
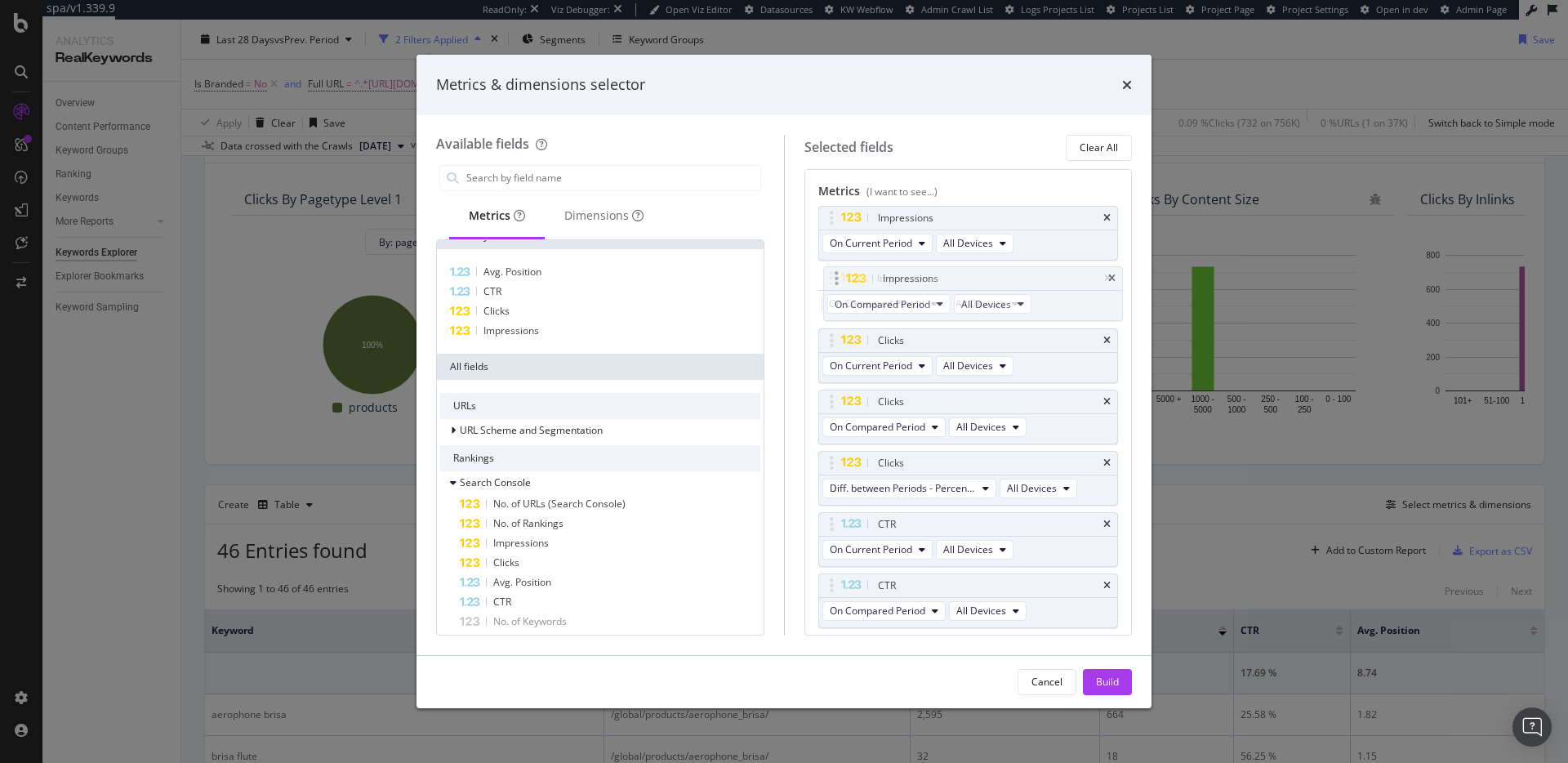
drag, startPoint x: 934, startPoint y: 535, endPoint x: 936, endPoint y: 282, distance: 253.0
click at [936, 282] on body "spa/v1.339.9 ReadOnly: Viz Debugger: Open Viz Editor Datasources KW Webflow Adm…" at bounding box center [784, 382] width 1568 height 763
drag, startPoint x: 972, startPoint y: 554, endPoint x: 960, endPoint y: 344, distance: 210.3
click at [960, 344] on body "spa/v1.339.9 ReadOnly: Viz Debugger: Open Viz Editor Datasources KW Webflow Adm…" at bounding box center [784, 382] width 1568 height 763
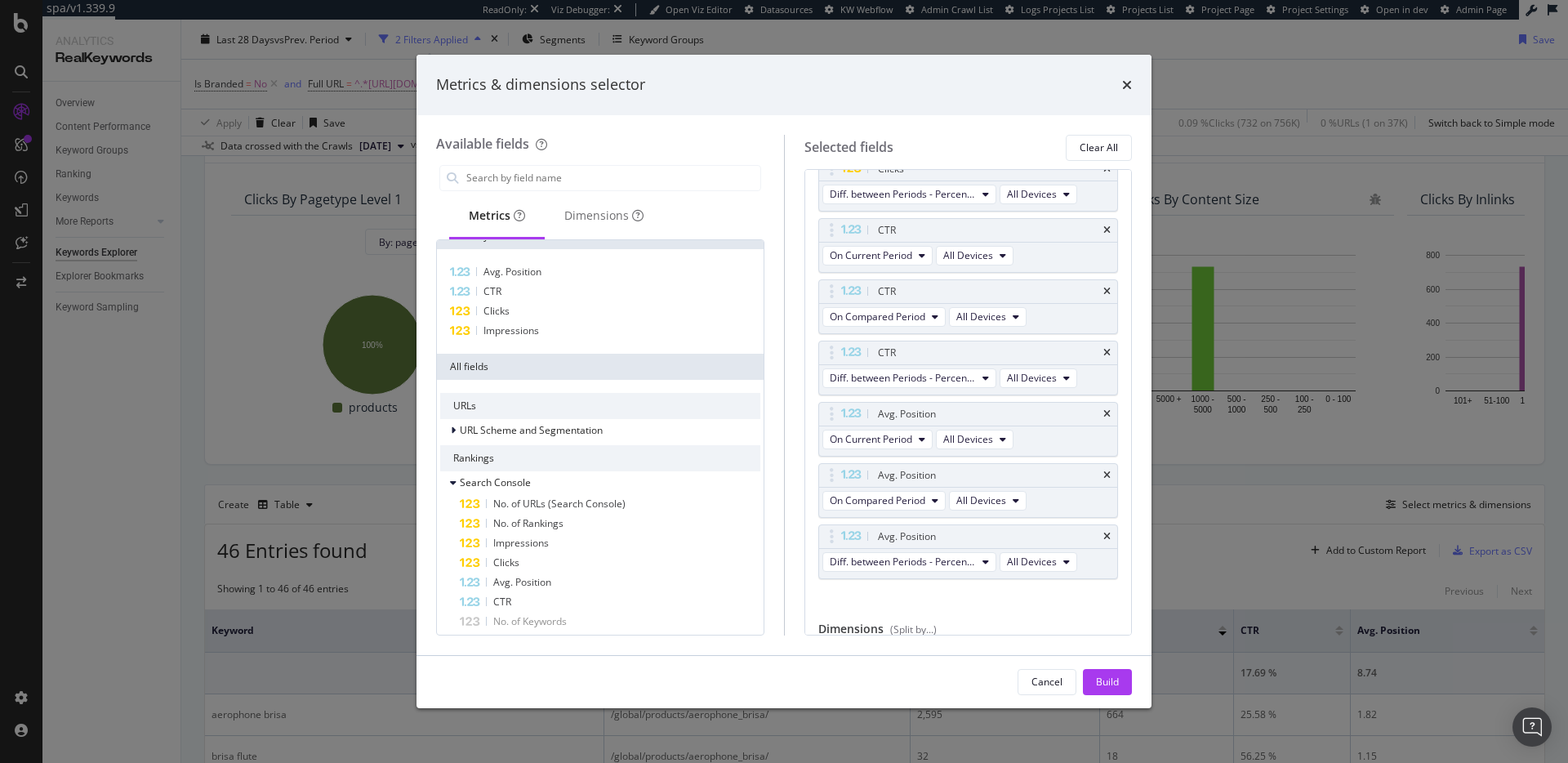
scroll to position [474, 0]
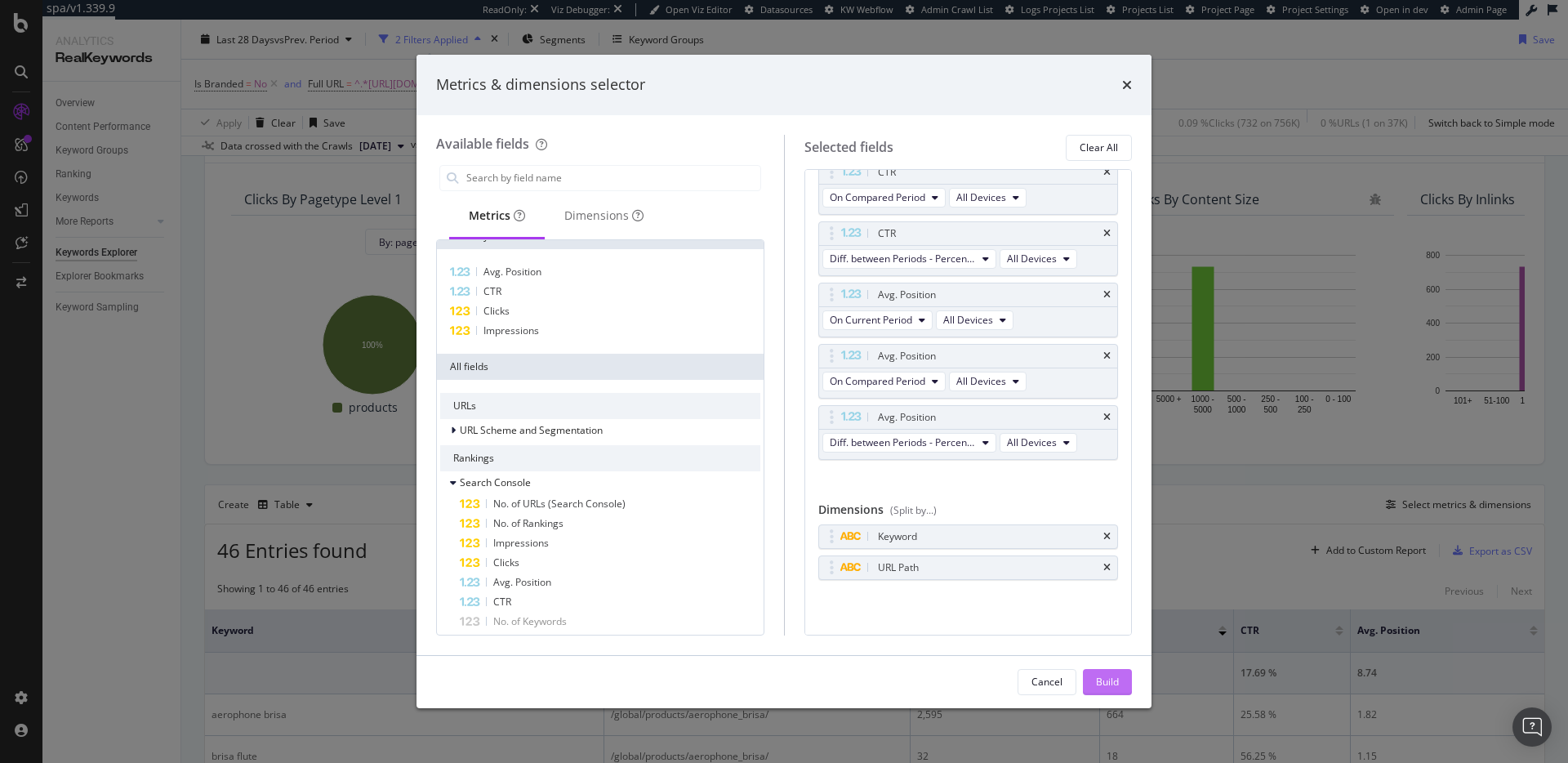
click at [1116, 676] on div "Build" at bounding box center [1107, 681] width 23 height 14
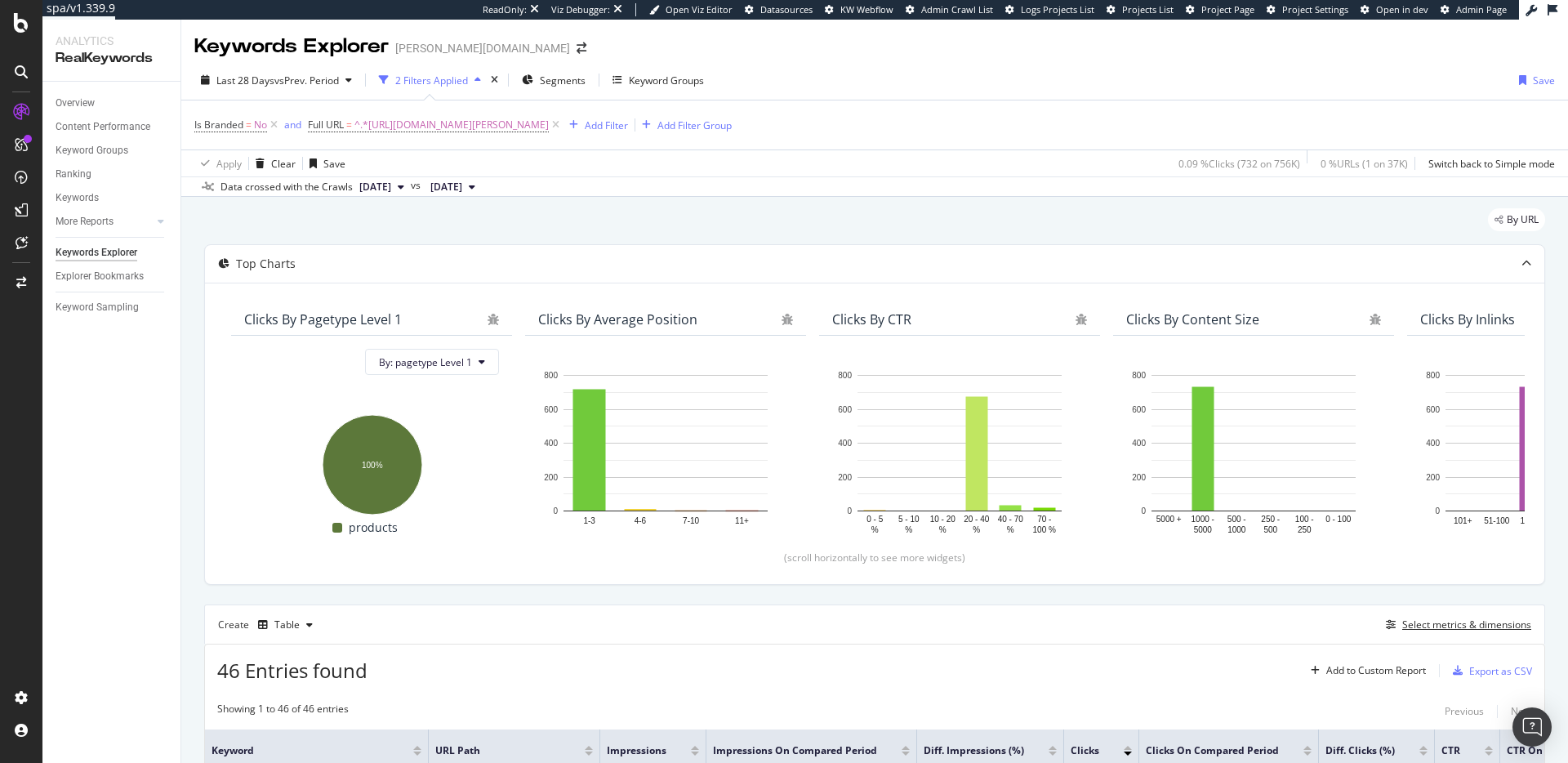
scroll to position [227, 0]
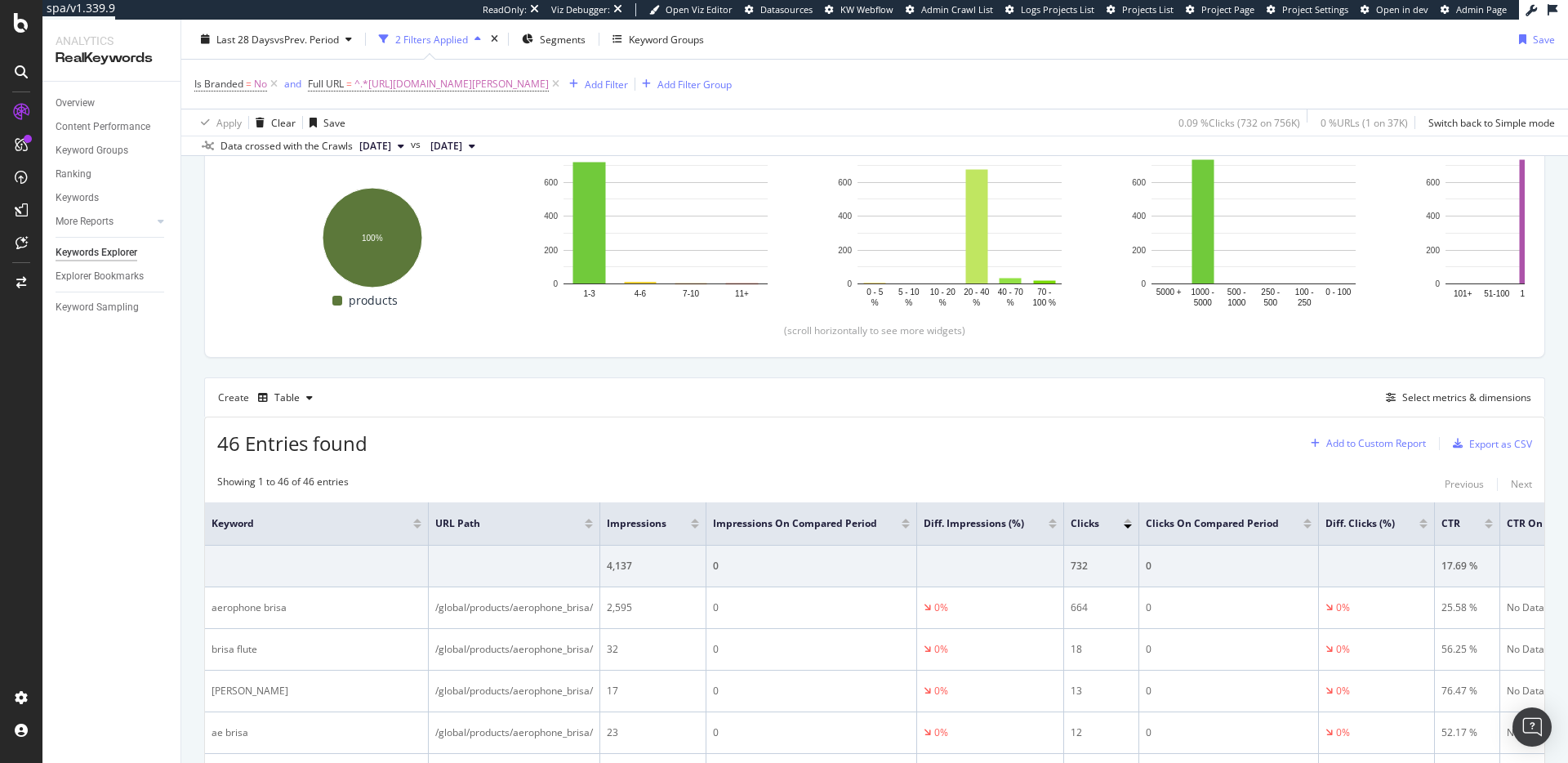
click at [1406, 441] on div "Add to Custom Report" at bounding box center [1376, 444] width 100 height 10
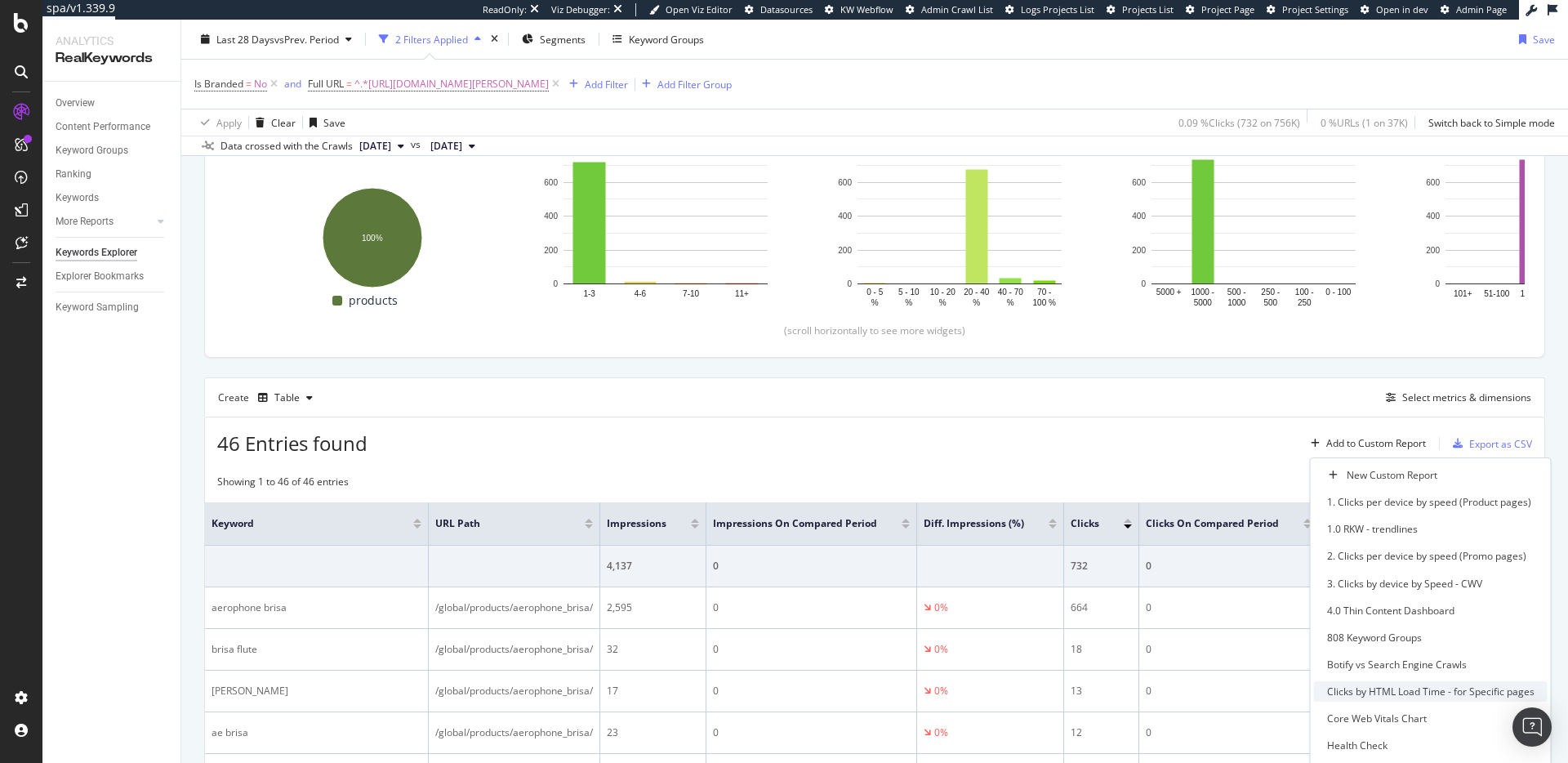
scroll to position [0, 0]
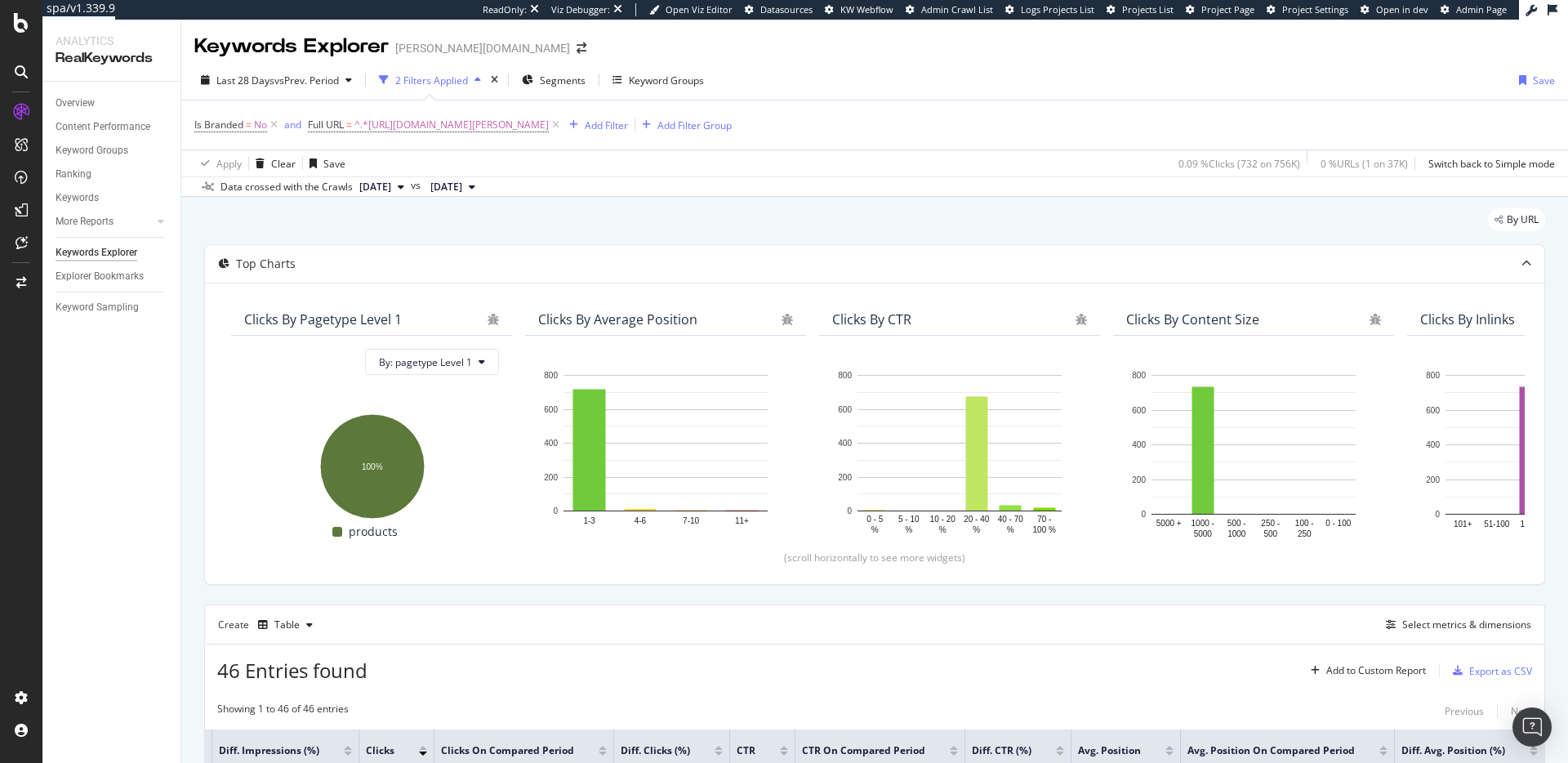
scroll to position [52, 0]
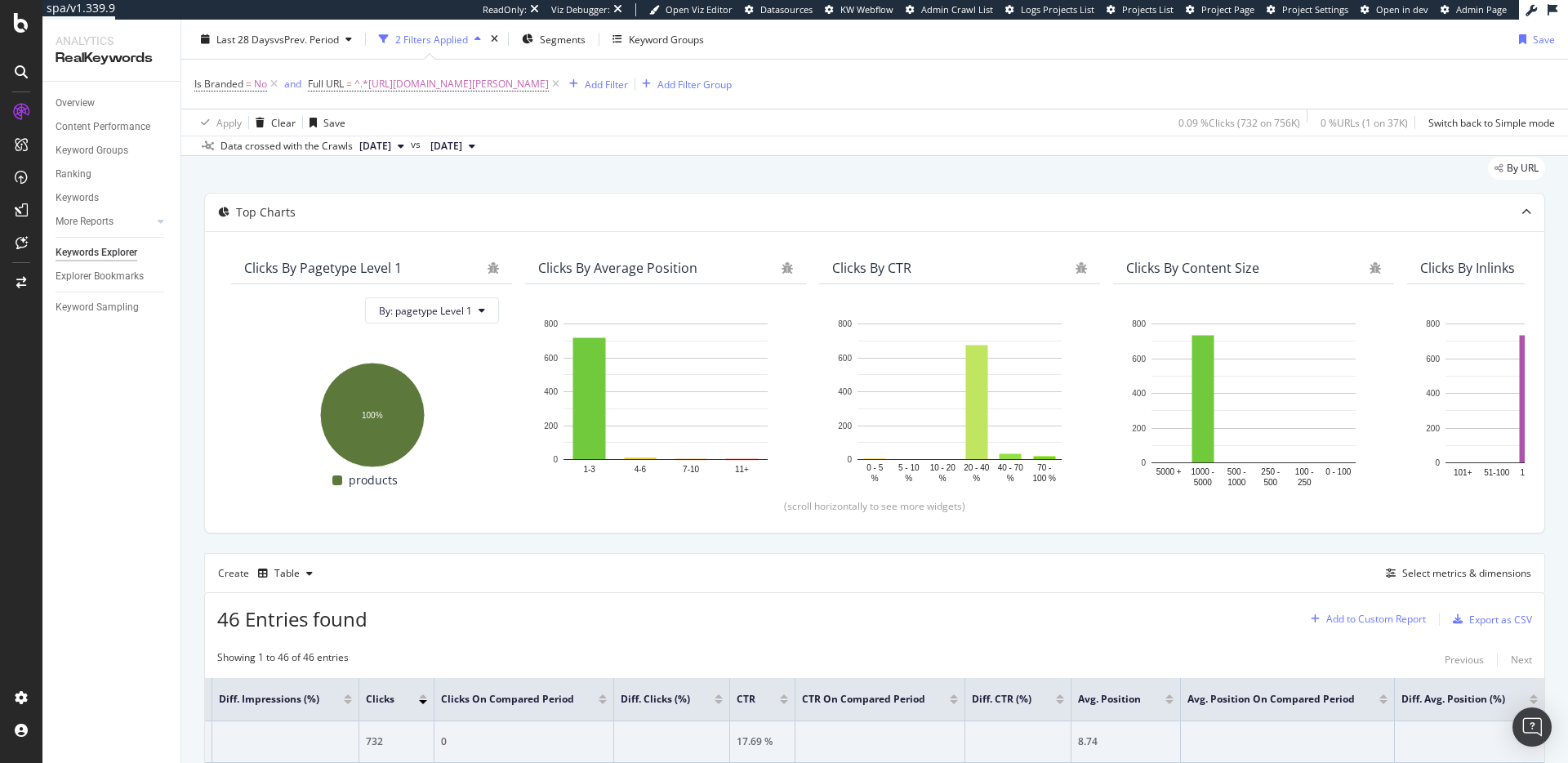
click at [1367, 616] on div "Add to Custom Report" at bounding box center [1376, 619] width 100 height 10
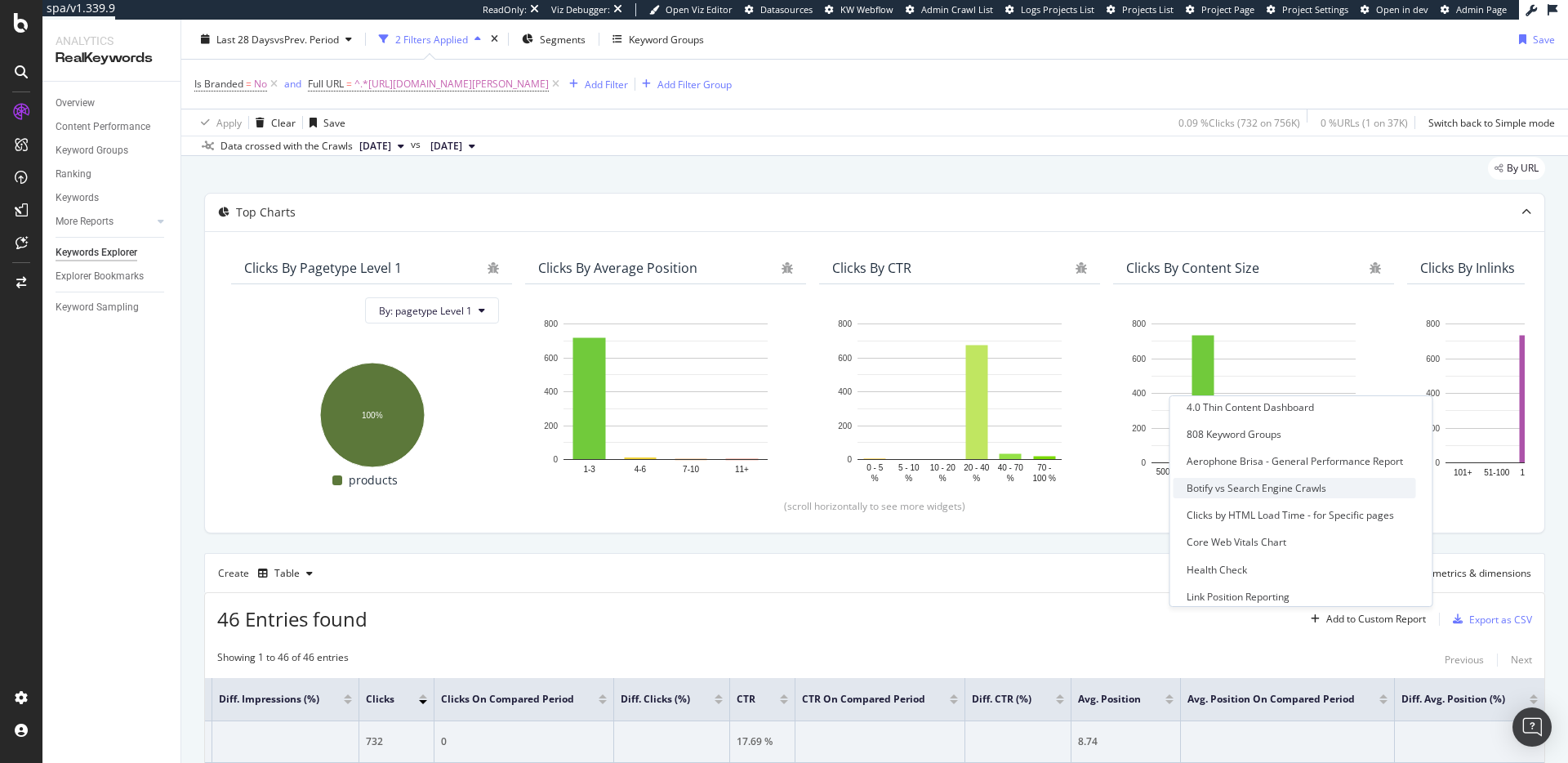
scroll to position [141, 0]
click at [1353, 463] on div "Aerophone Brisa - General Performance Report" at bounding box center [1295, 461] width 217 height 14
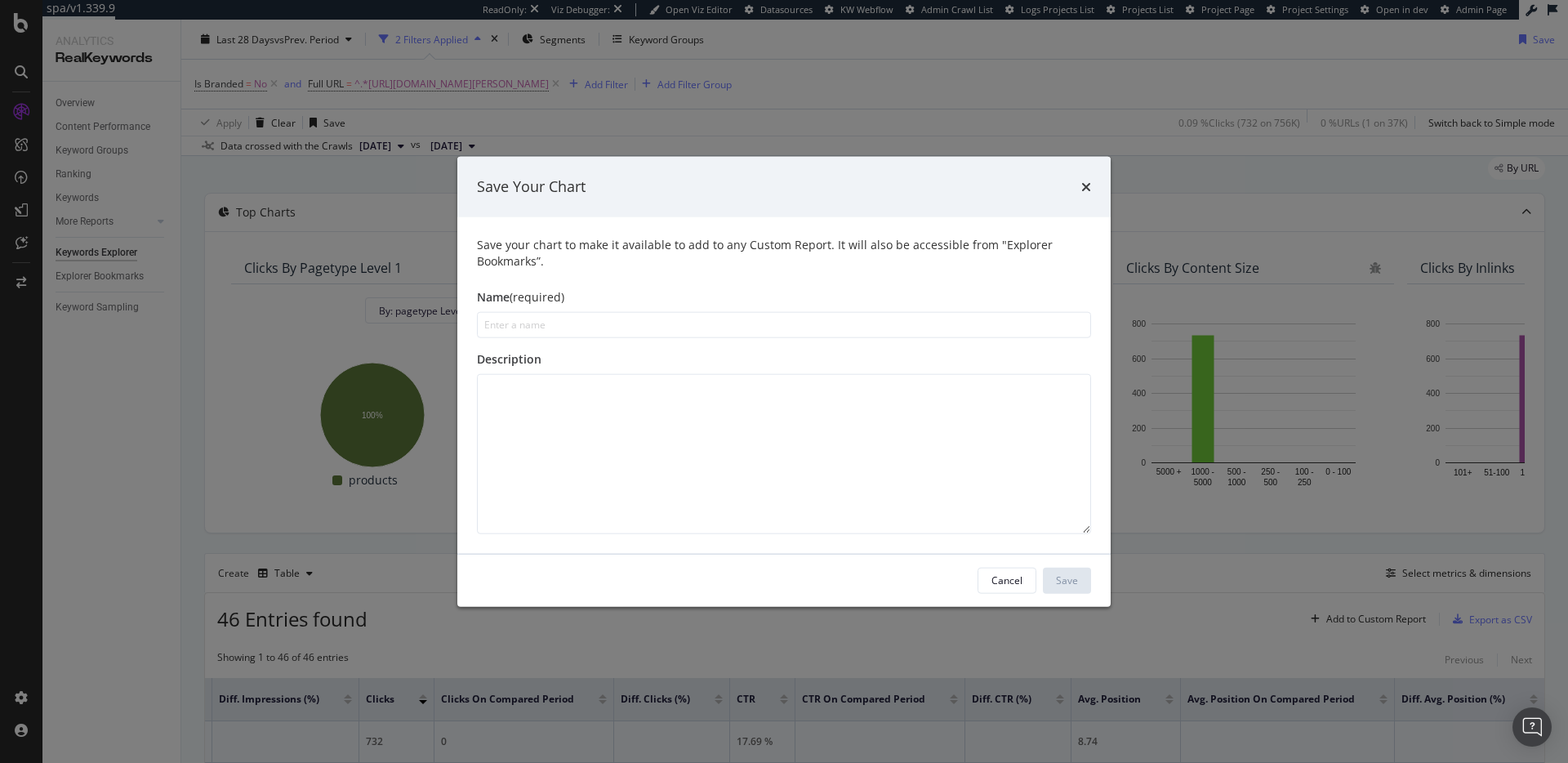
click at [722, 315] on input "modal" at bounding box center [784, 324] width 614 height 26
type input "Keyword Performance"
click at [1088, 577] on button "Save" at bounding box center [1067, 580] width 48 height 26
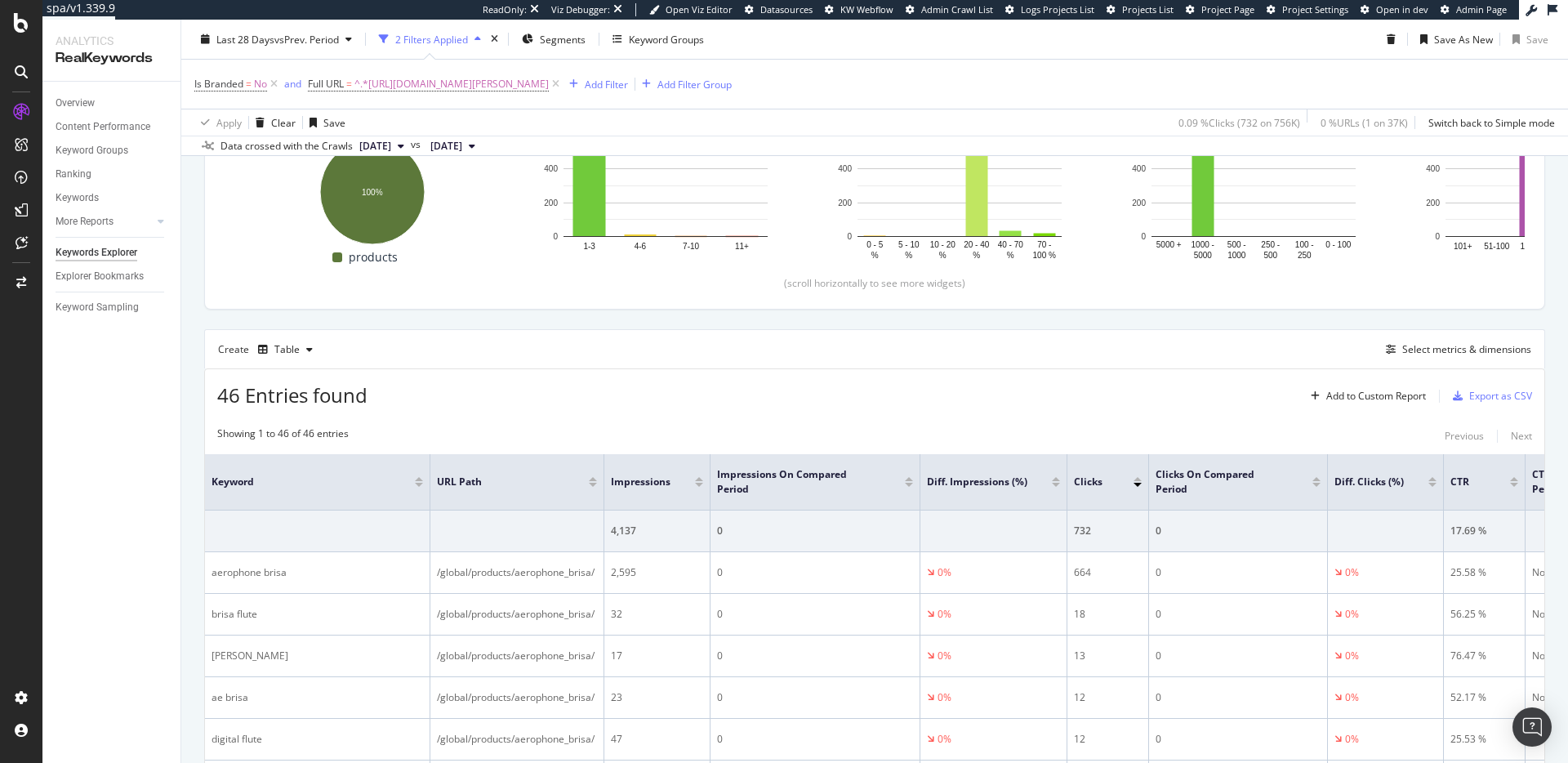
scroll to position [342, 0]
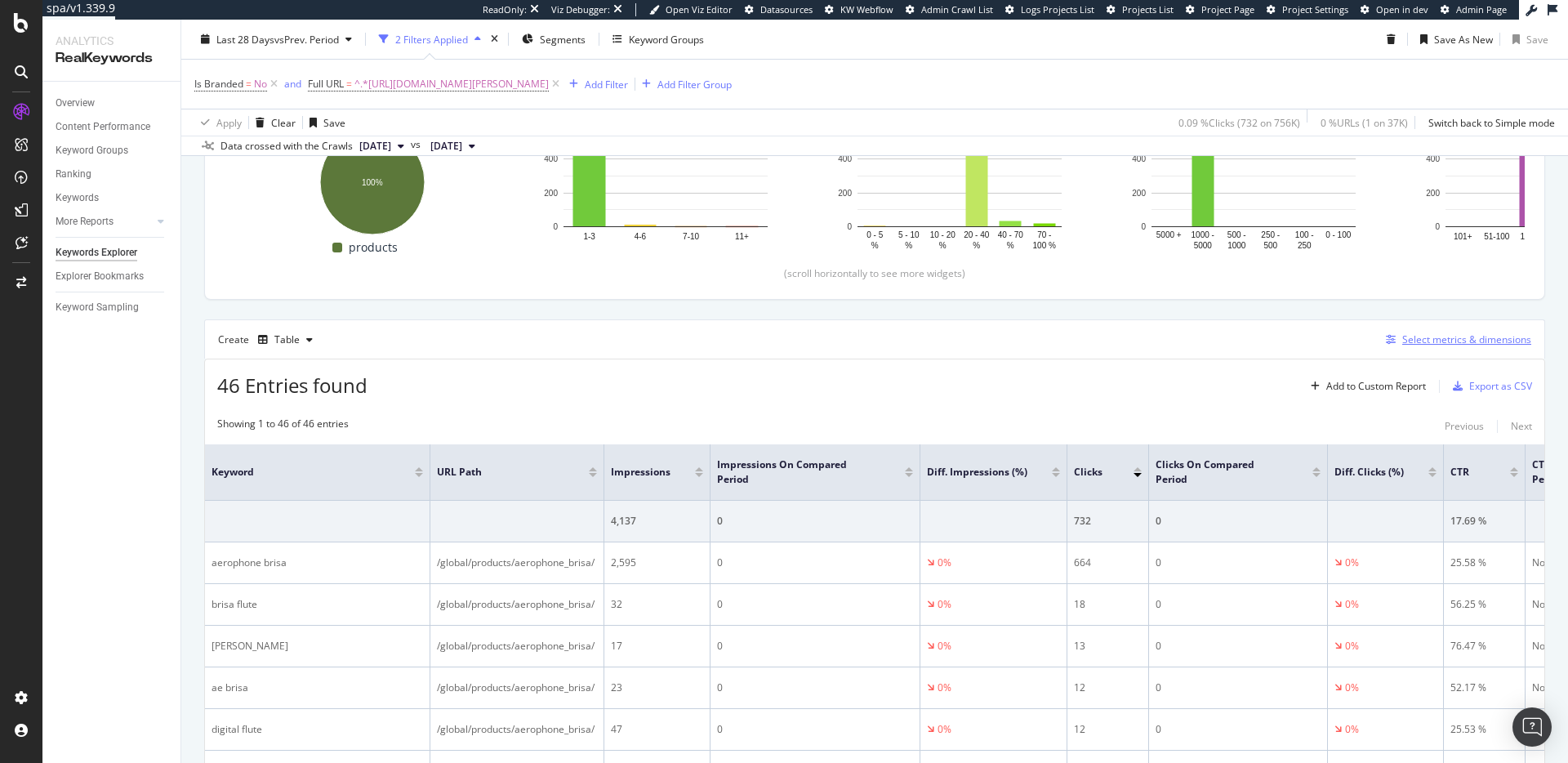
click at [1417, 342] on div "Select metrics & dimensions" at bounding box center [1466, 339] width 129 height 14
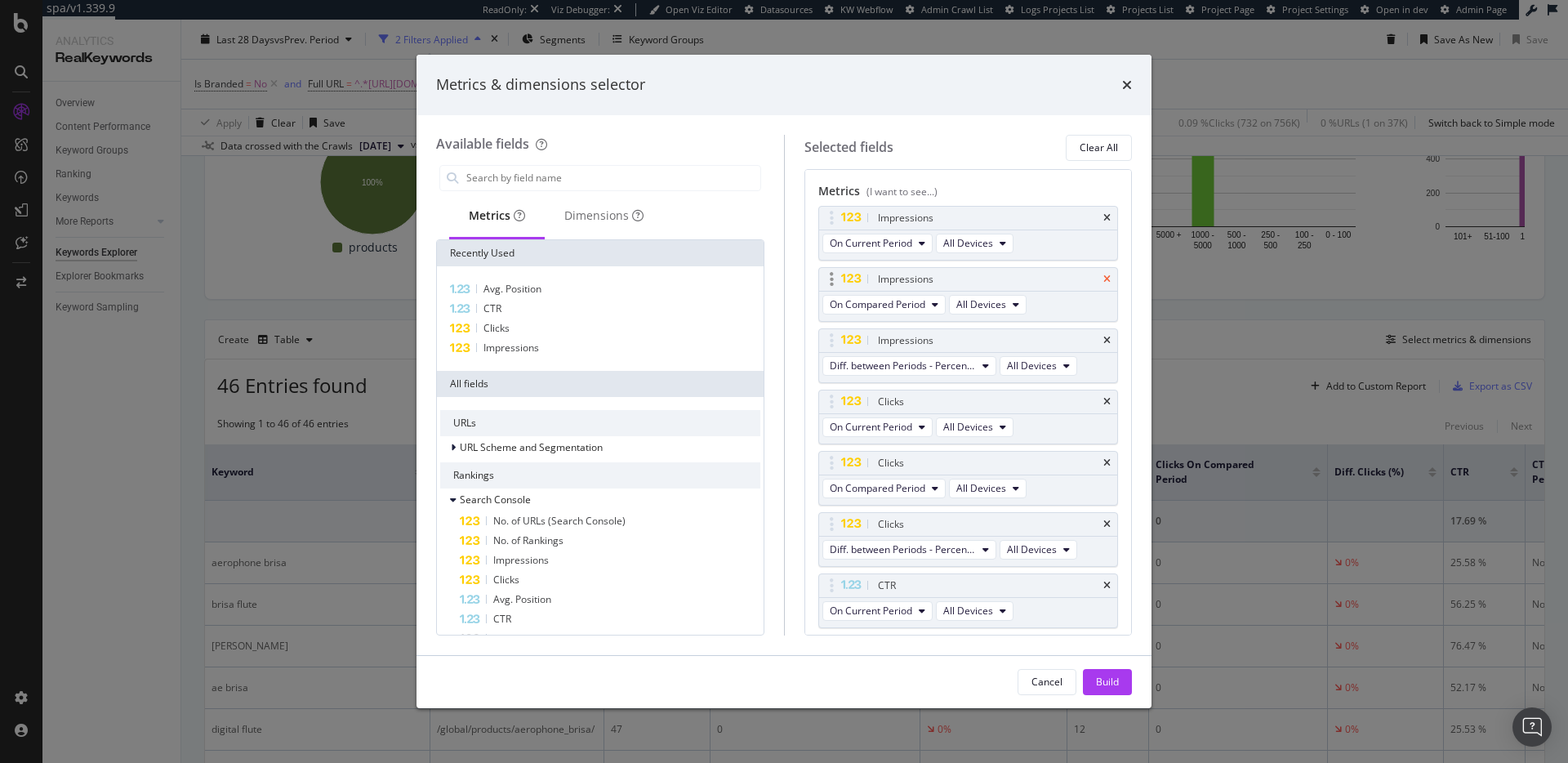
click at [1110, 216] on icon "times" at bounding box center [1107, 218] width 7 height 10
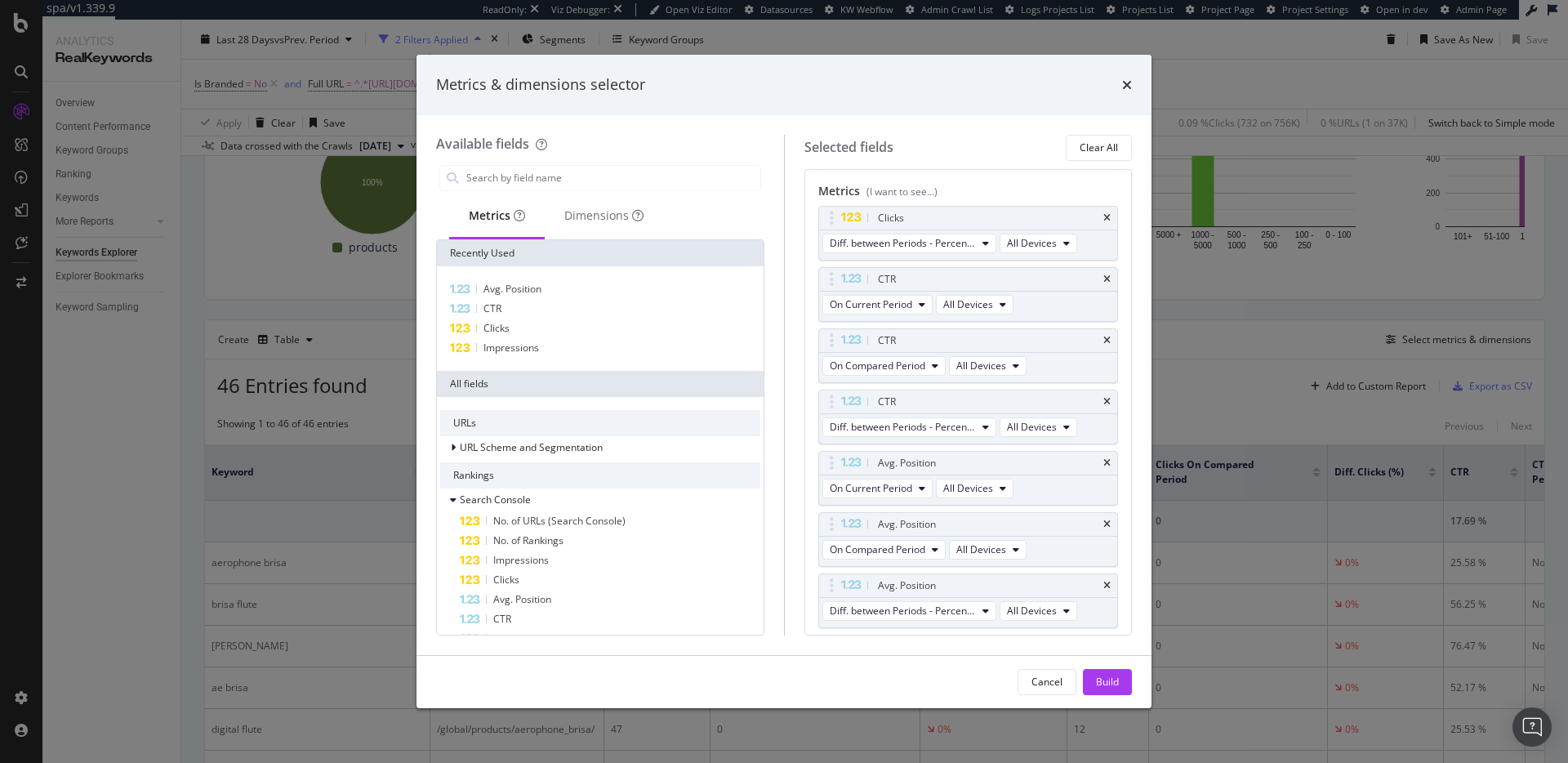
click at [1110, 216] on icon "times" at bounding box center [1107, 218] width 7 height 10
click at [1110, 274] on icon "times" at bounding box center [1107, 279] width 7 height 10
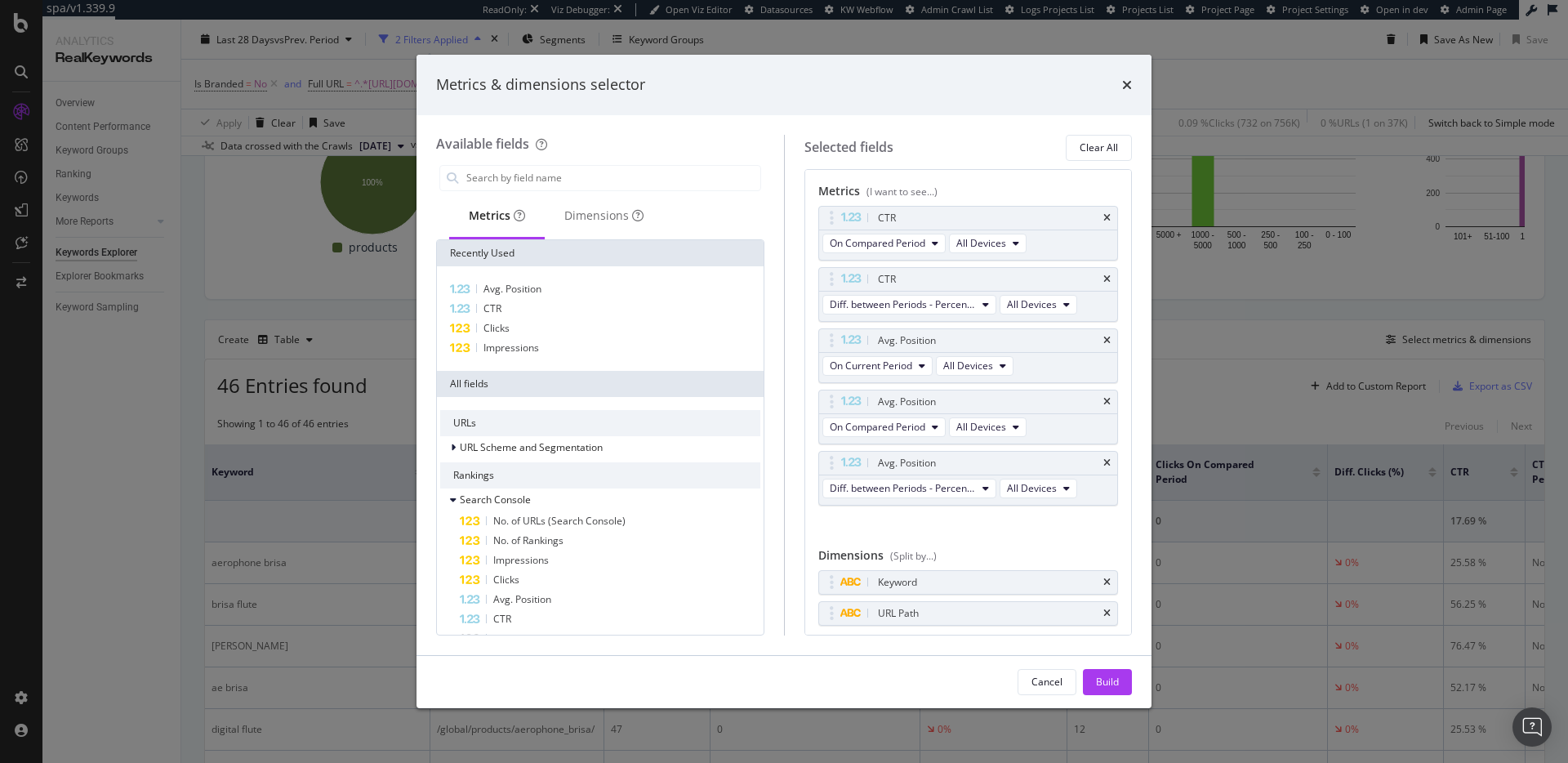
click at [1110, 216] on icon "times" at bounding box center [1107, 218] width 7 height 10
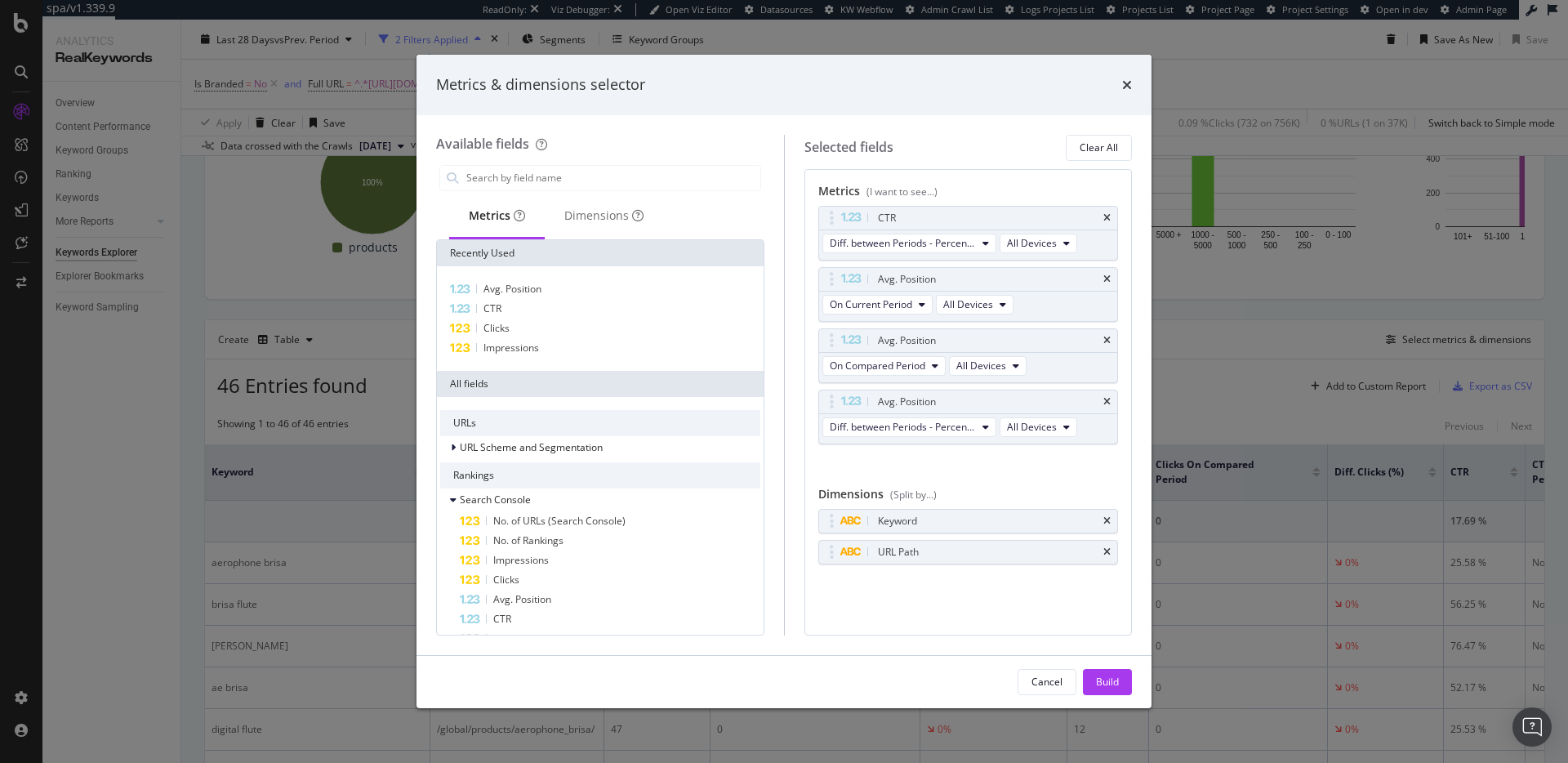
click at [1110, 216] on icon "times" at bounding box center [1107, 218] width 7 height 10
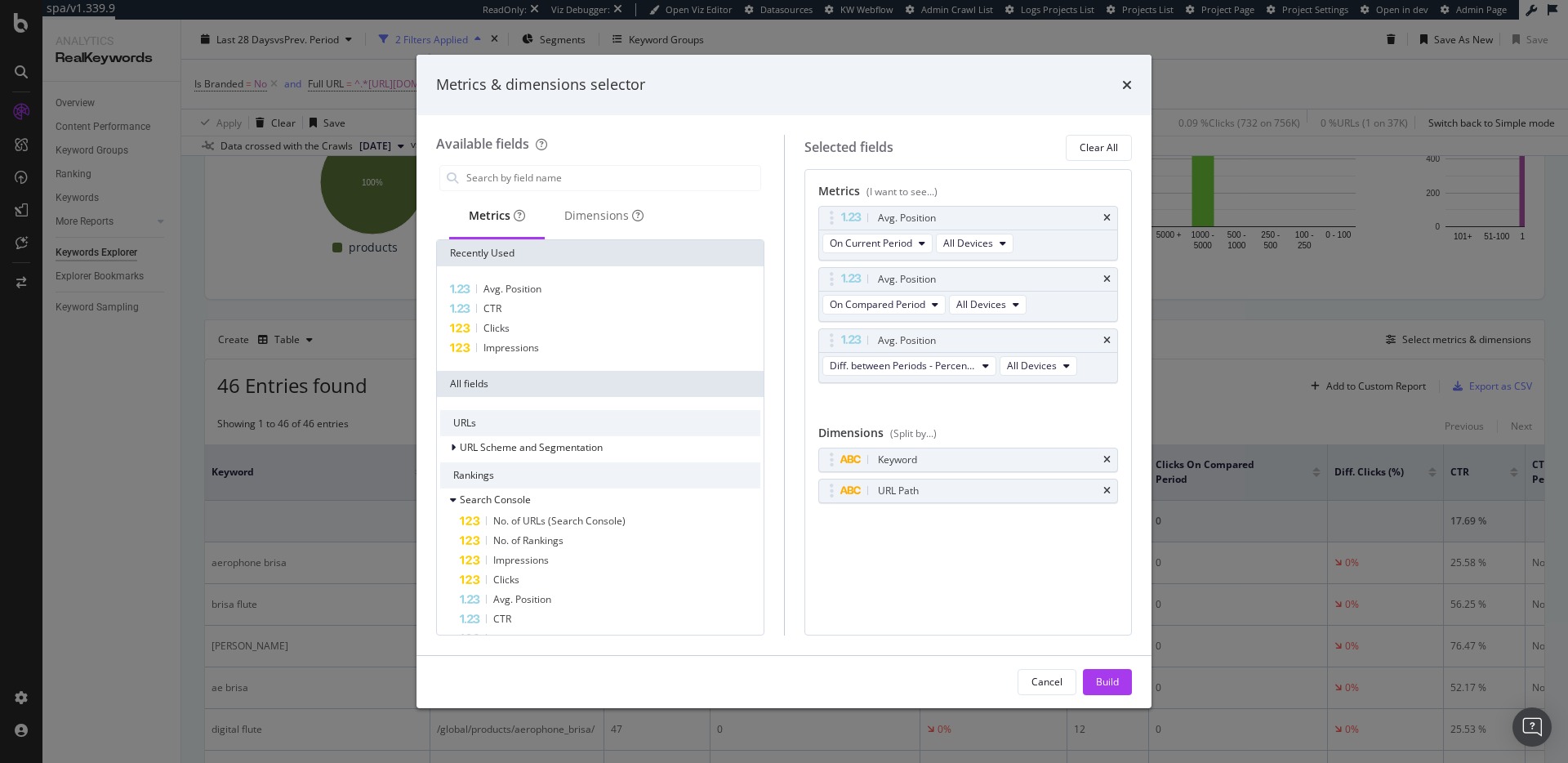
click at [1110, 216] on icon "times" at bounding box center [1107, 218] width 7 height 10
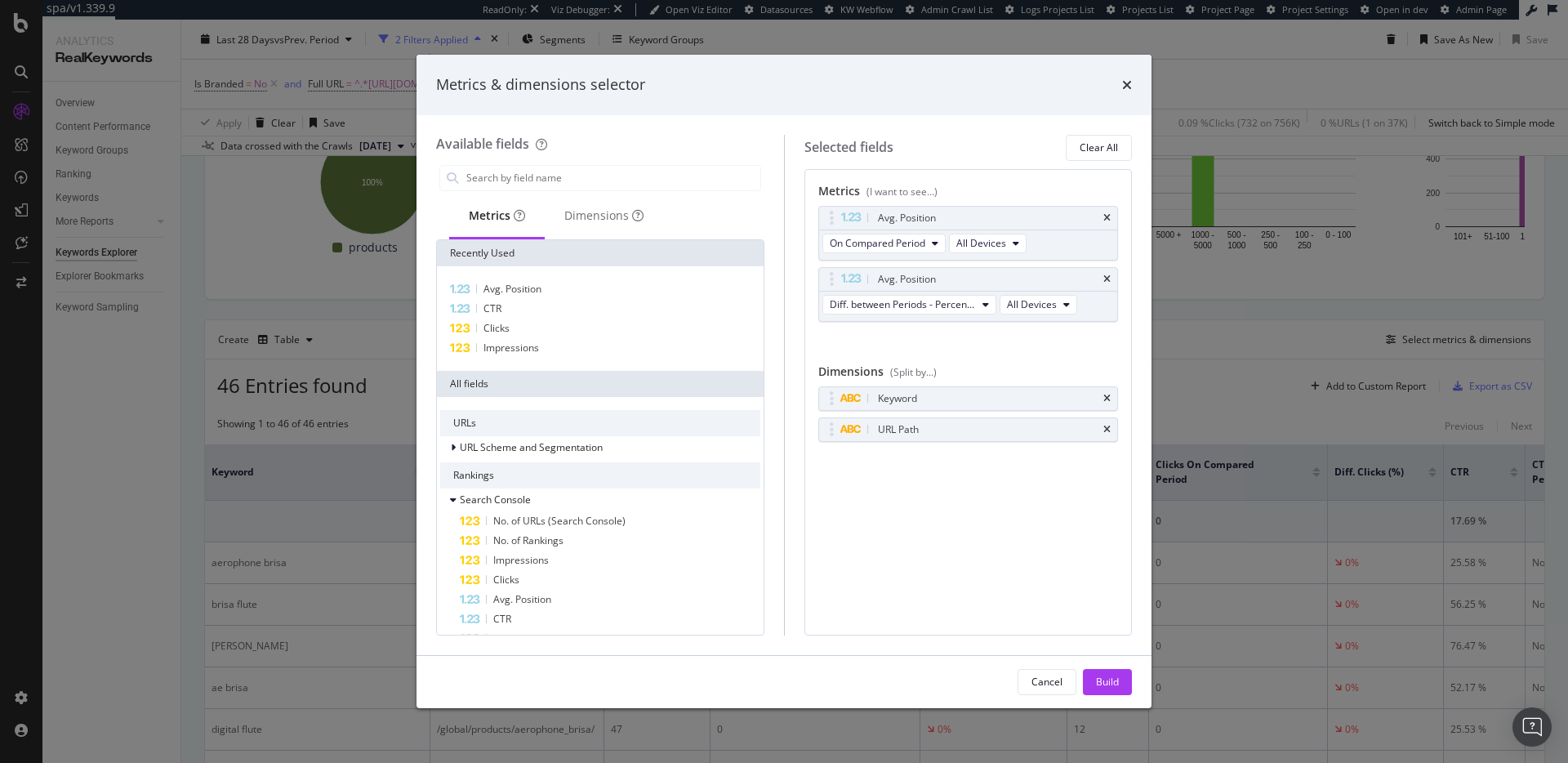
click at [1110, 216] on icon "times" at bounding box center [1107, 218] width 7 height 10
click at [1110, 274] on icon "times" at bounding box center [1107, 279] width 7 height 10
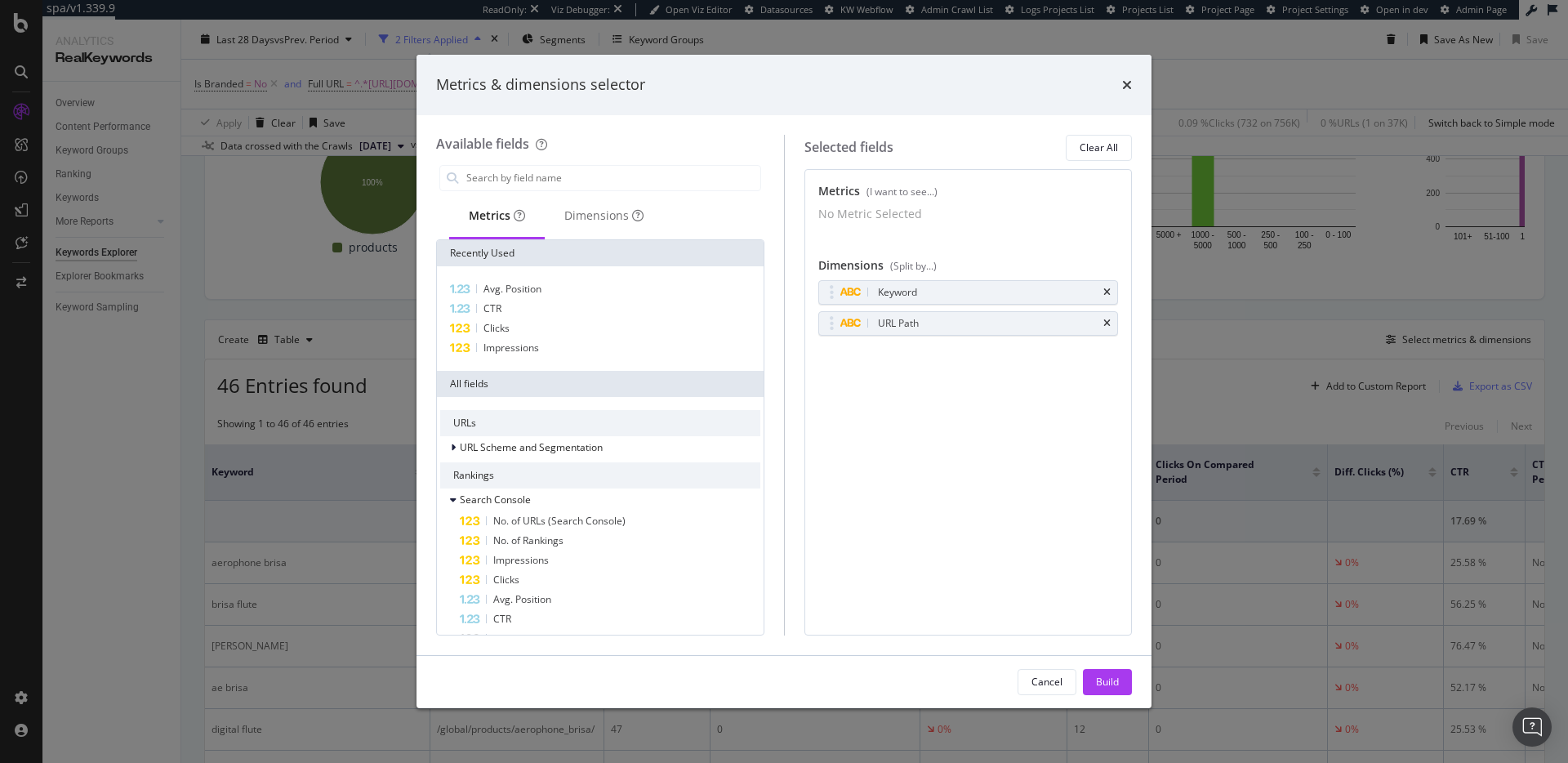
click at [1110, 216] on div "No Metric Selected" at bounding box center [969, 214] width 301 height 17
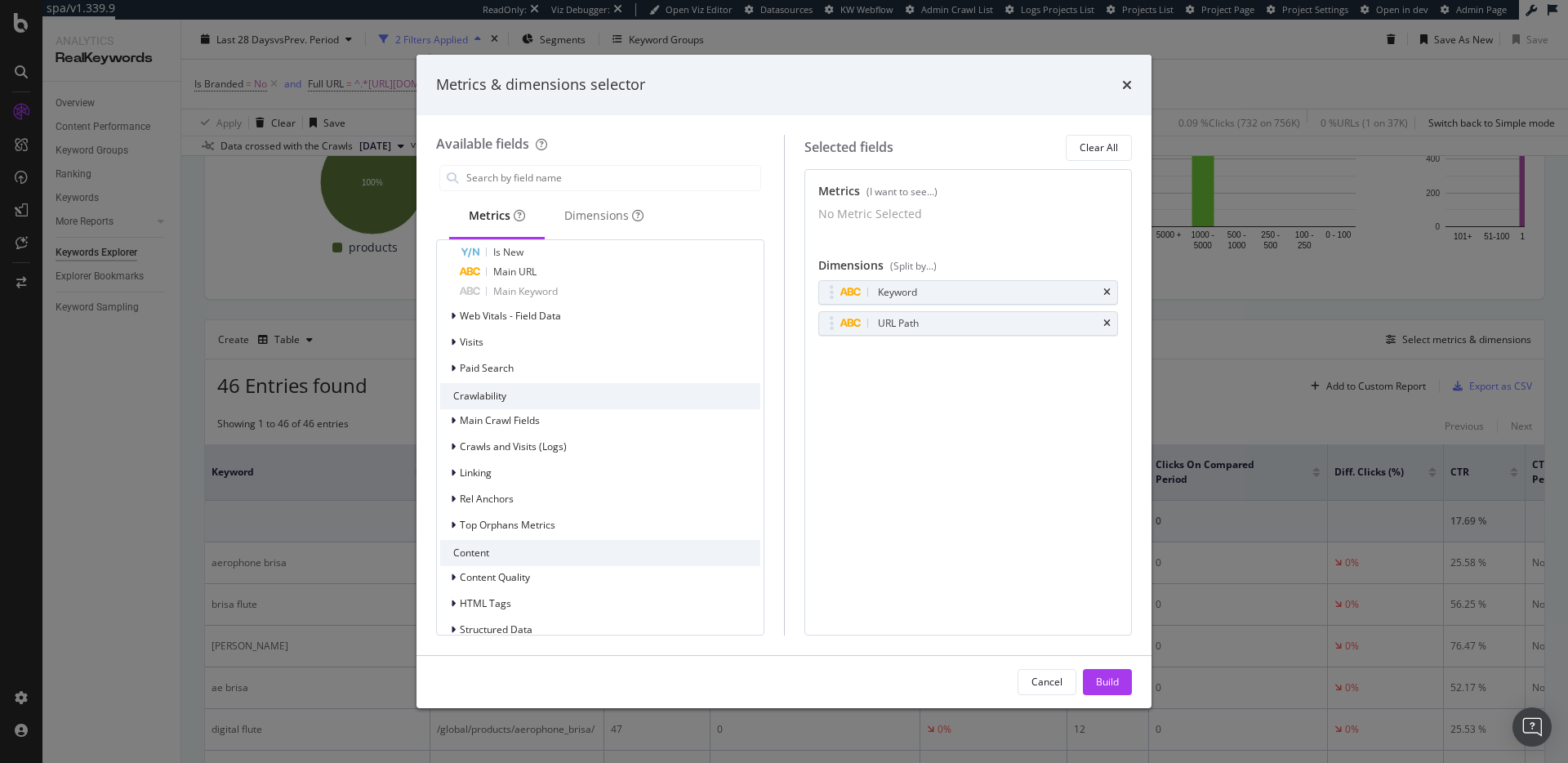
scroll to position [453, 0]
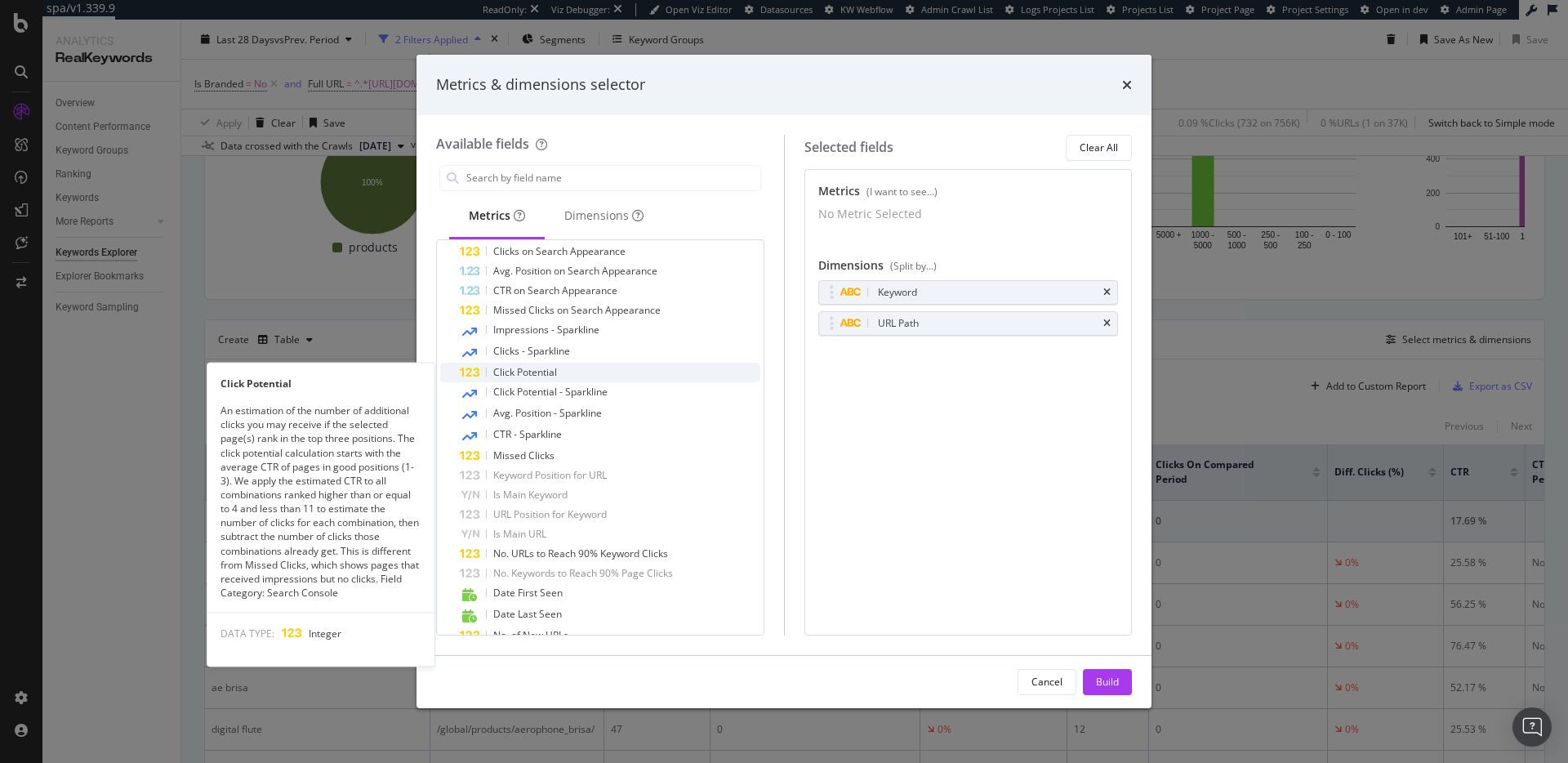
click at [552, 375] on span "Click Potential" at bounding box center [525, 371] width 64 height 14
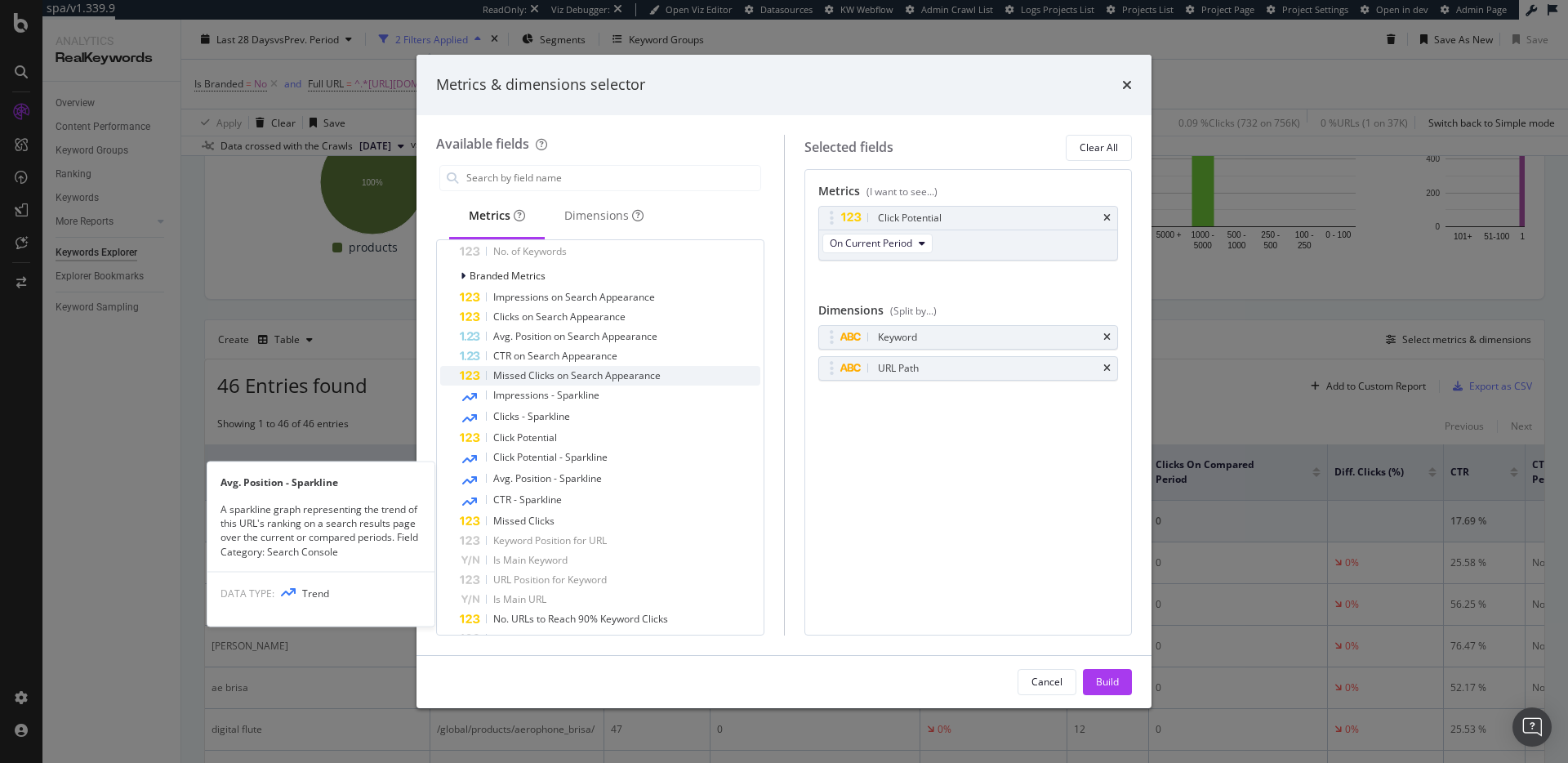
scroll to position [384, 0]
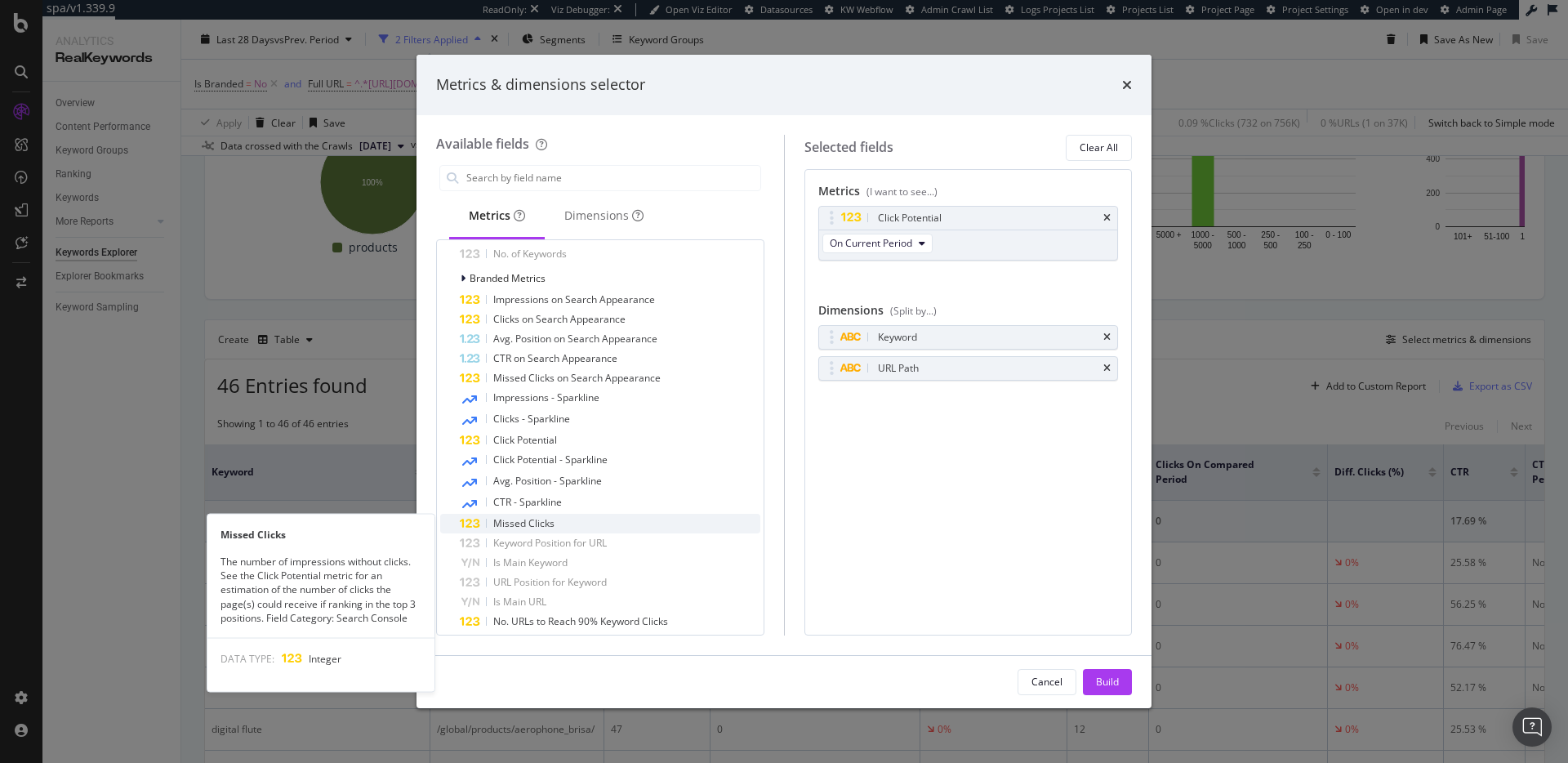
click at [561, 518] on div "Missed Clicks" at bounding box center [609, 523] width 301 height 19
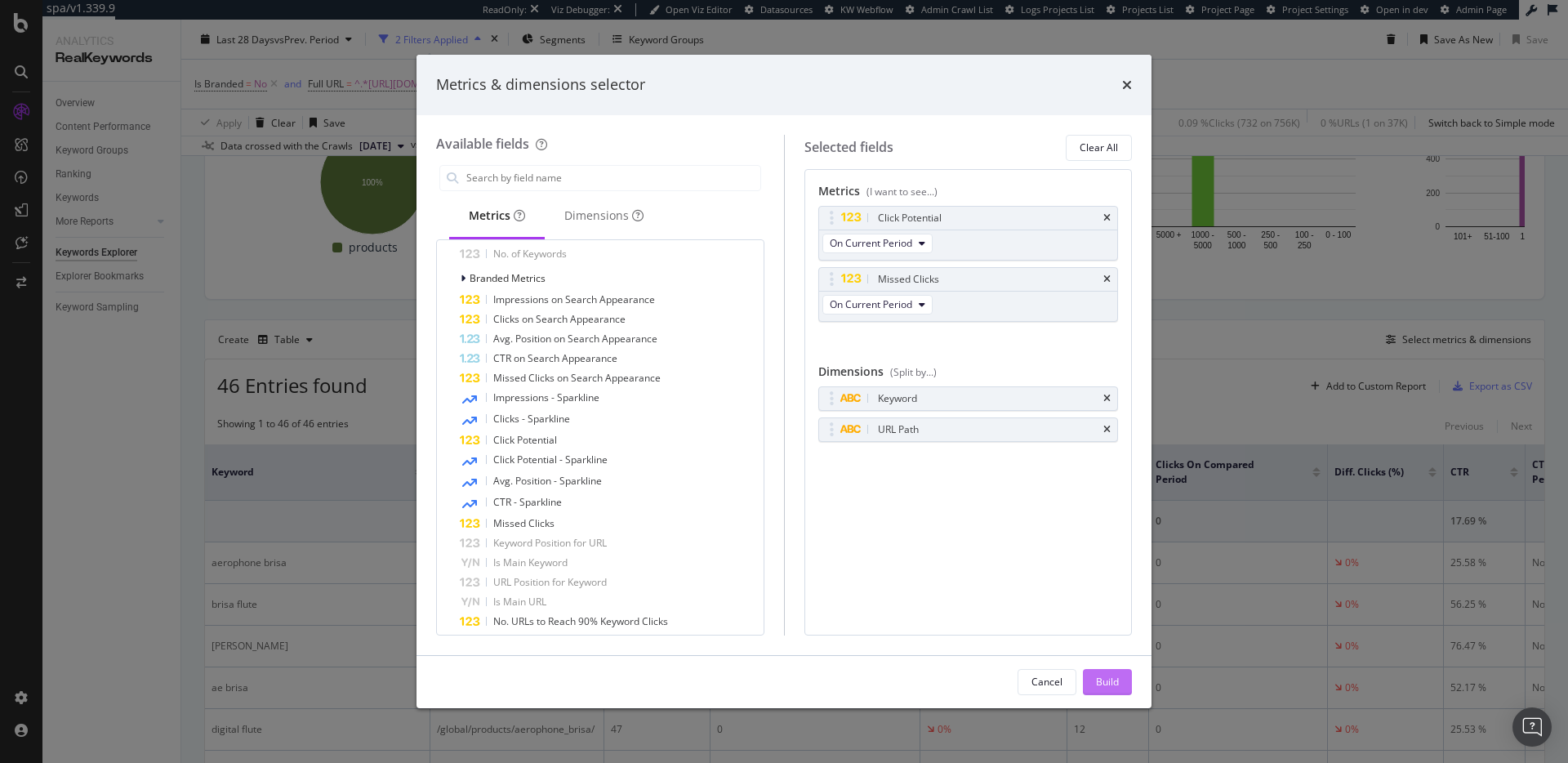
click at [1107, 676] on div "Build" at bounding box center [1107, 681] width 23 height 14
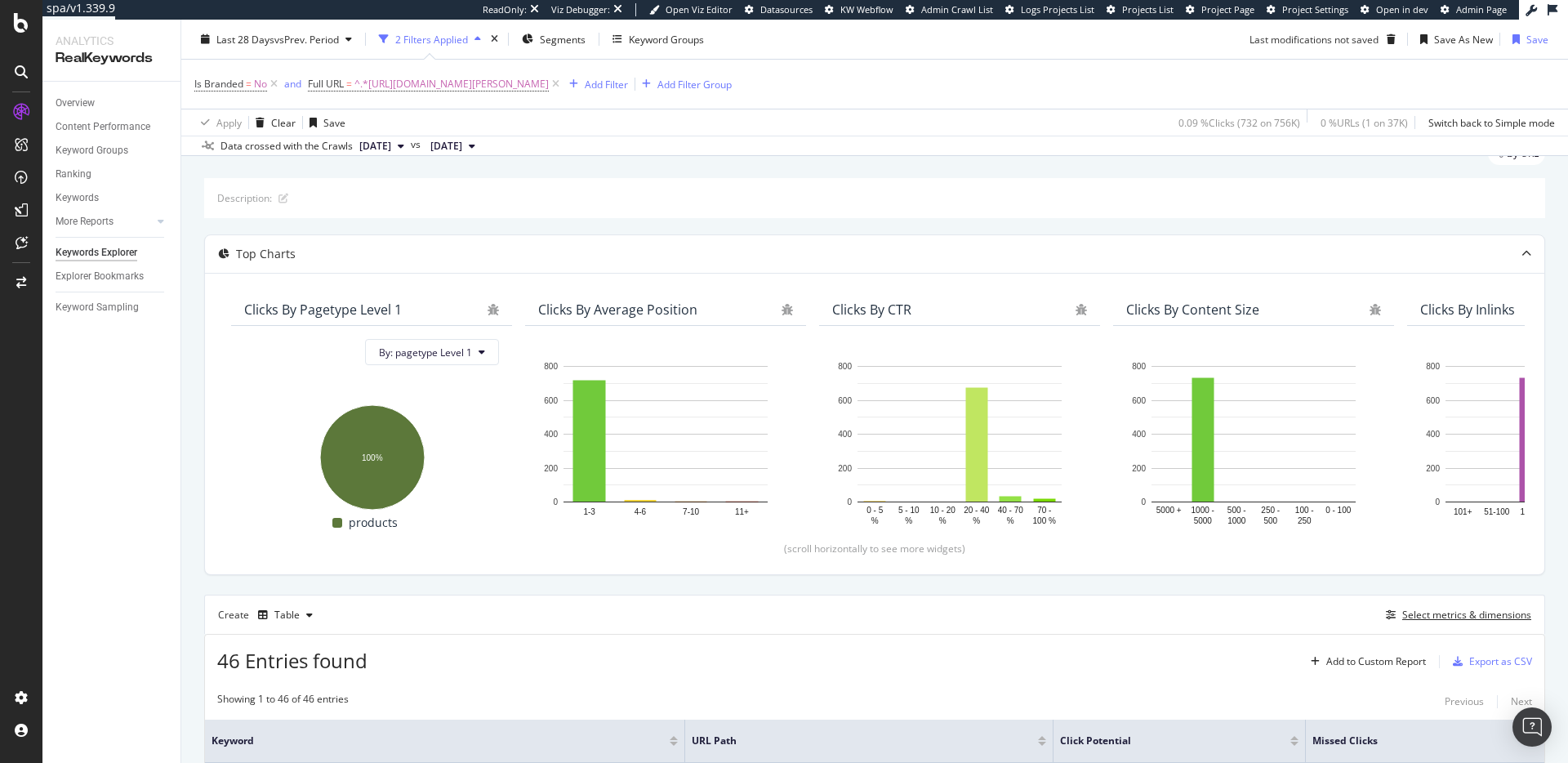
scroll to position [64, 0]
click at [1471, 39] on div "Save As New" at bounding box center [1463, 38] width 58 height 14
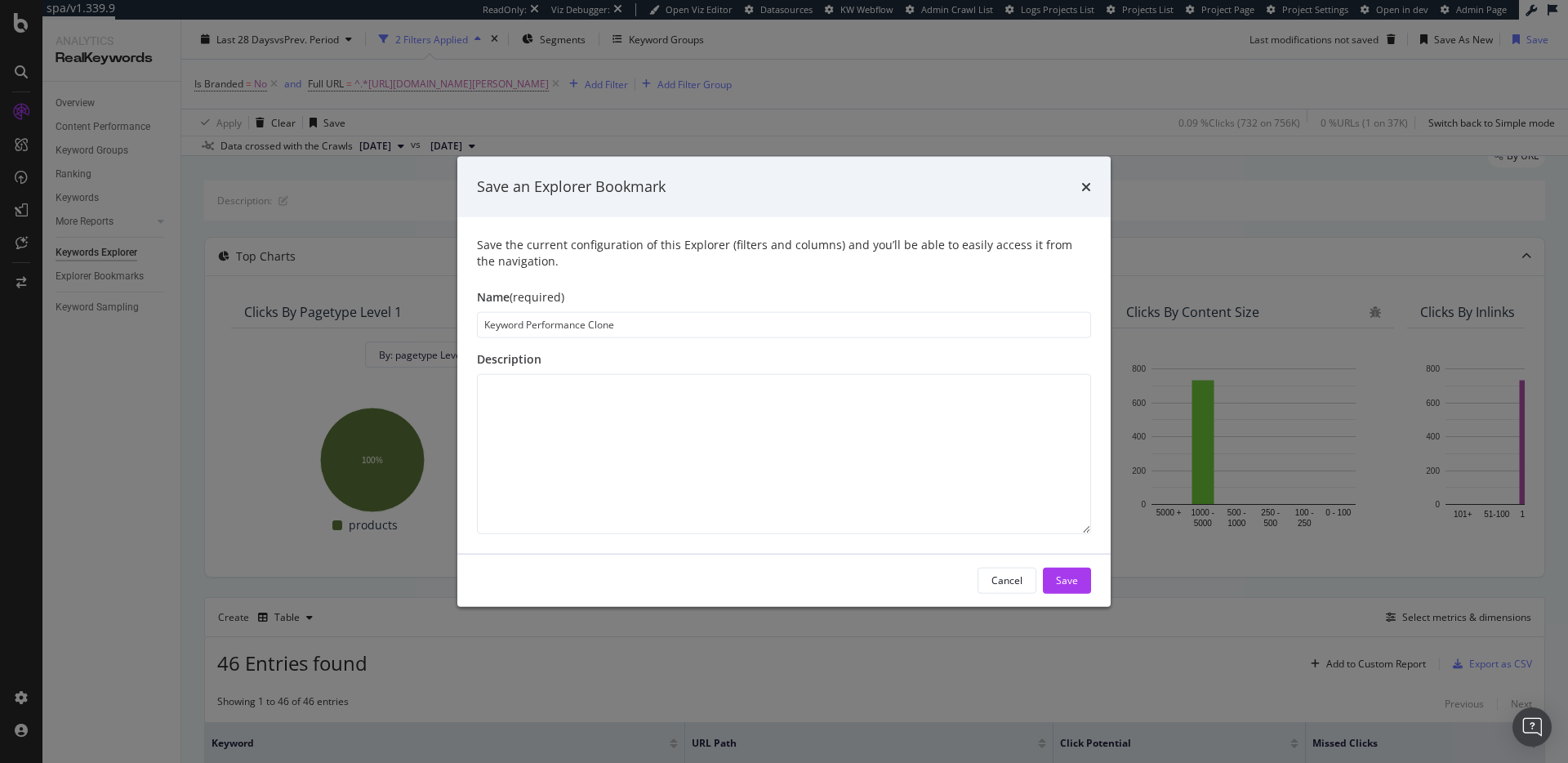
click at [642, 329] on input "Keyword Performance Clone" at bounding box center [784, 324] width 614 height 26
click at [641, 329] on input "Keyword Performance Clone" at bounding box center [784, 324] width 614 height 26
type input "Click Potential + Missed Clicks"
click at [1076, 570] on div "Save" at bounding box center [1067, 580] width 22 height 24
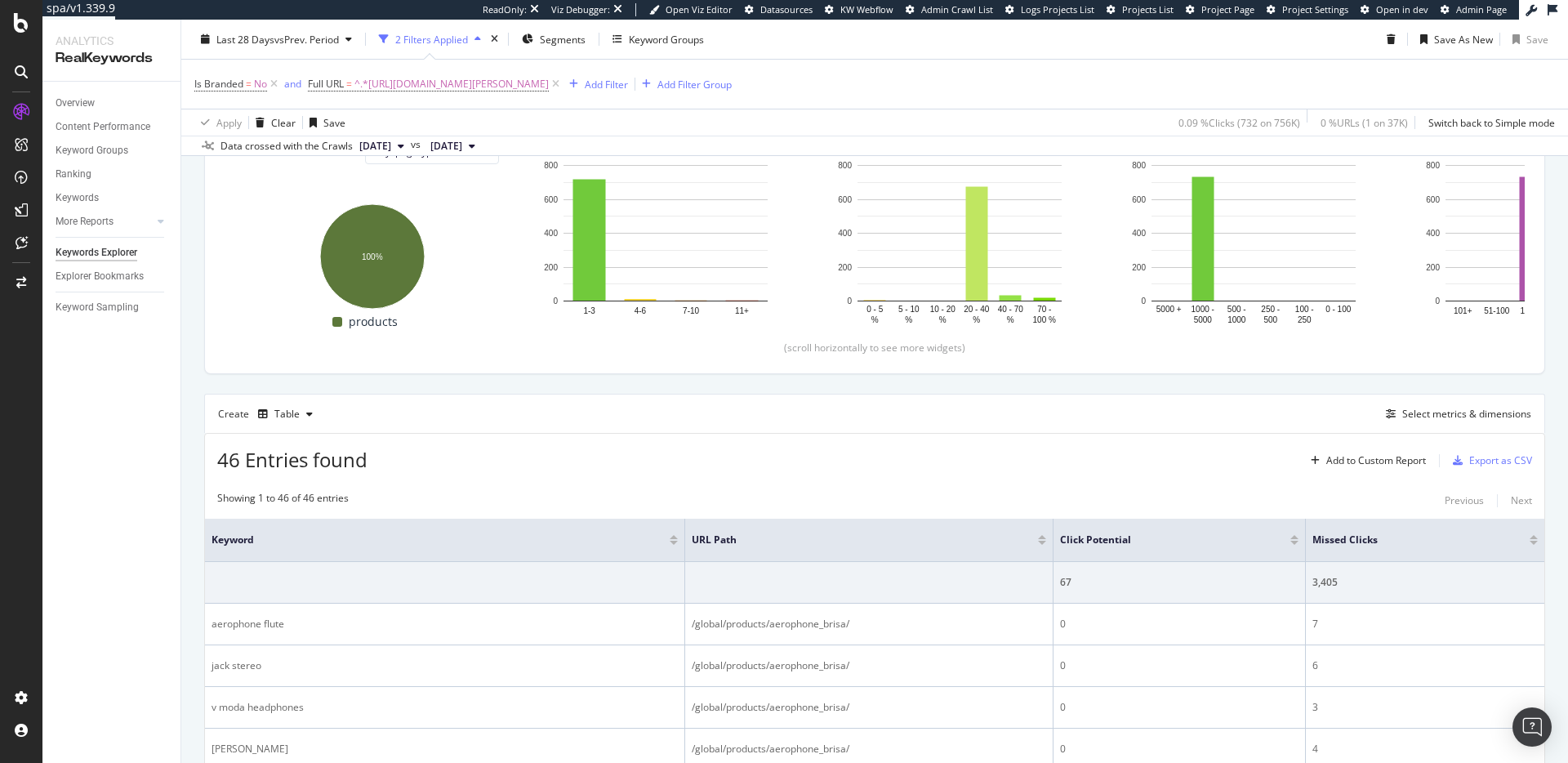
scroll to position [282, 0]
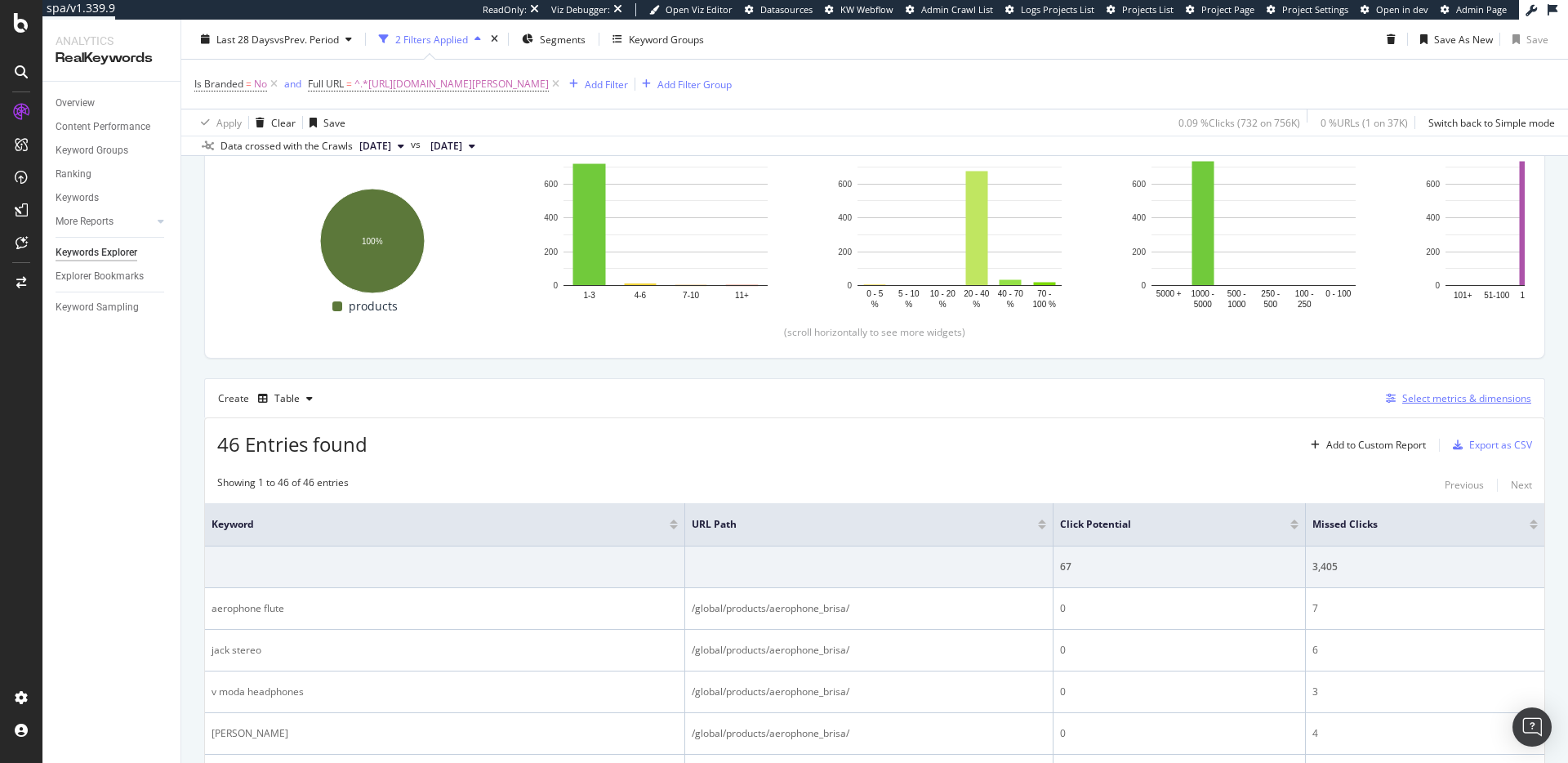
click at [1413, 397] on div "Select metrics & dimensions" at bounding box center [1466, 397] width 129 height 14
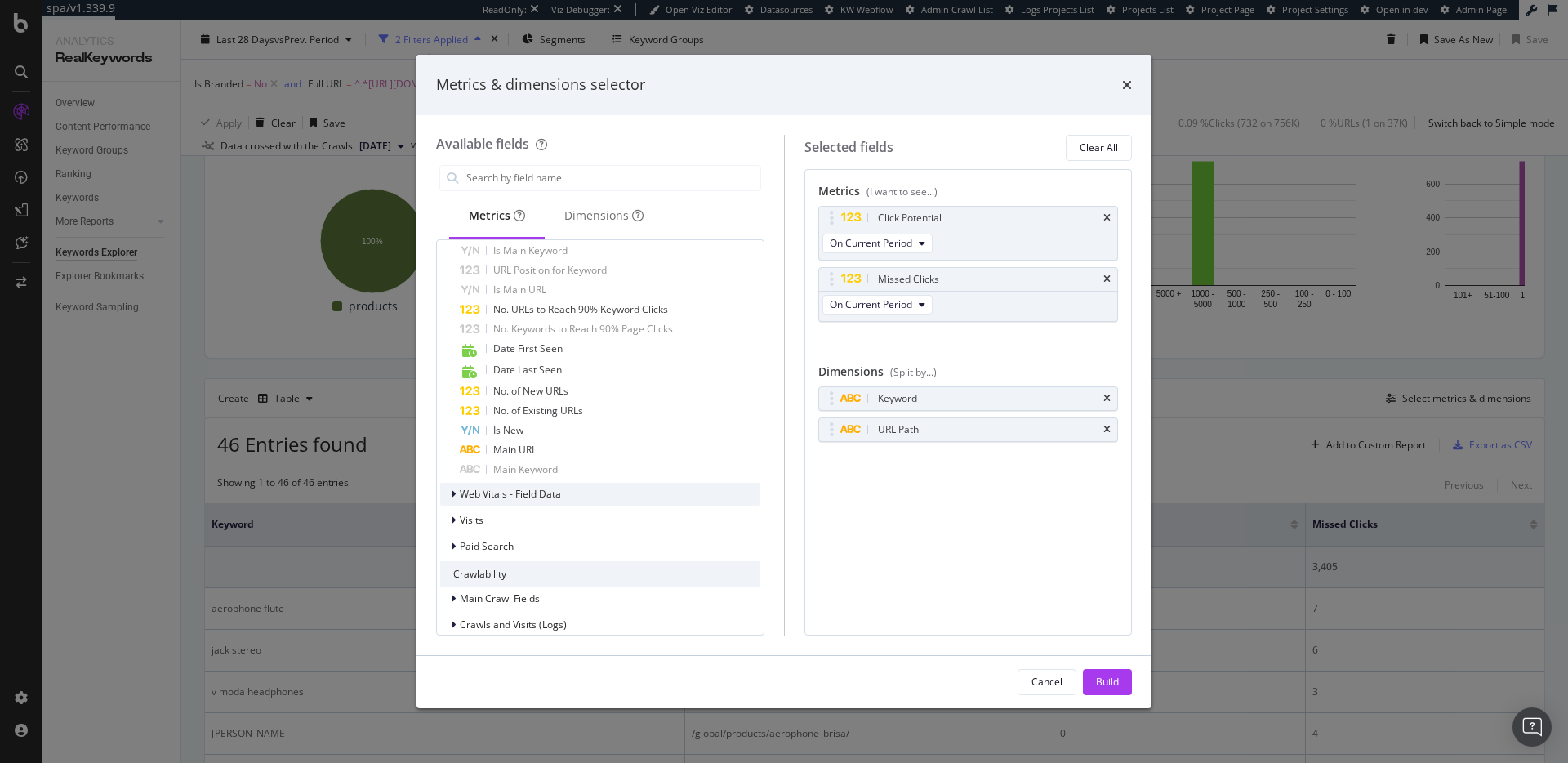
scroll to position [760, 0]
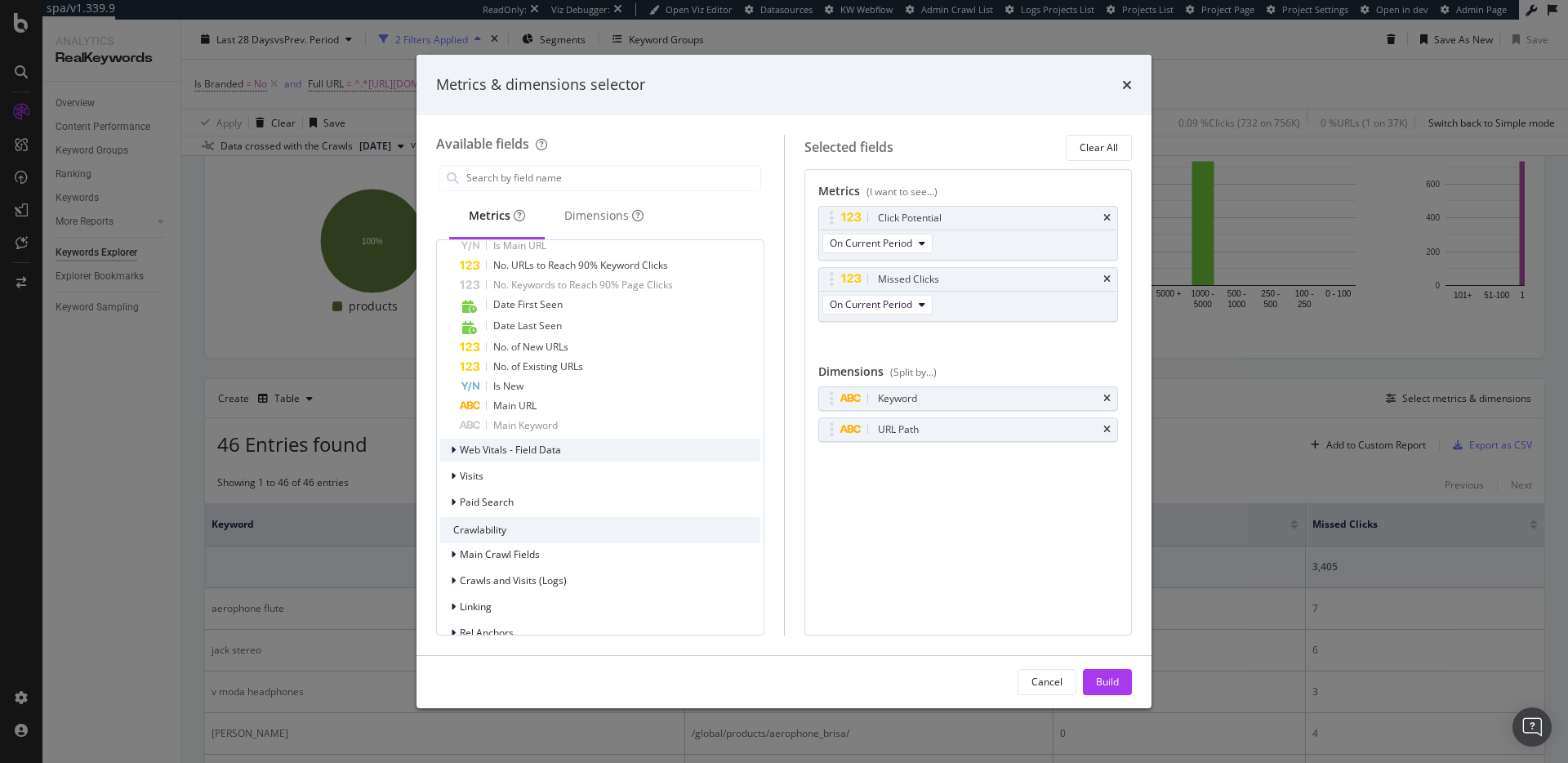
click at [677, 448] on div "Web Vitals - Field Data" at bounding box center [600, 450] width 320 height 23
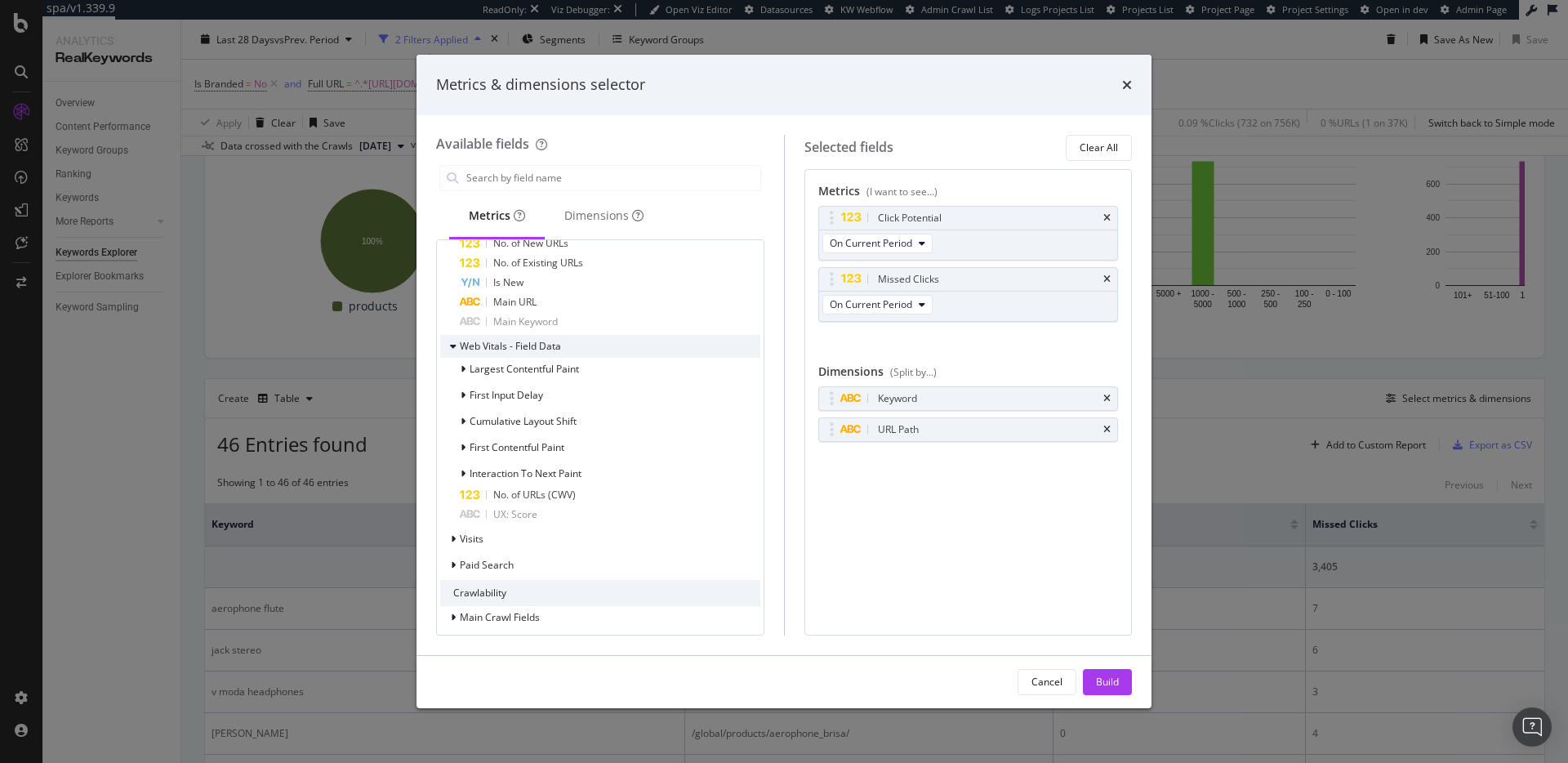
scroll to position [865, 0]
click at [651, 531] on div "Visits" at bounding box center [600, 538] width 320 height 23
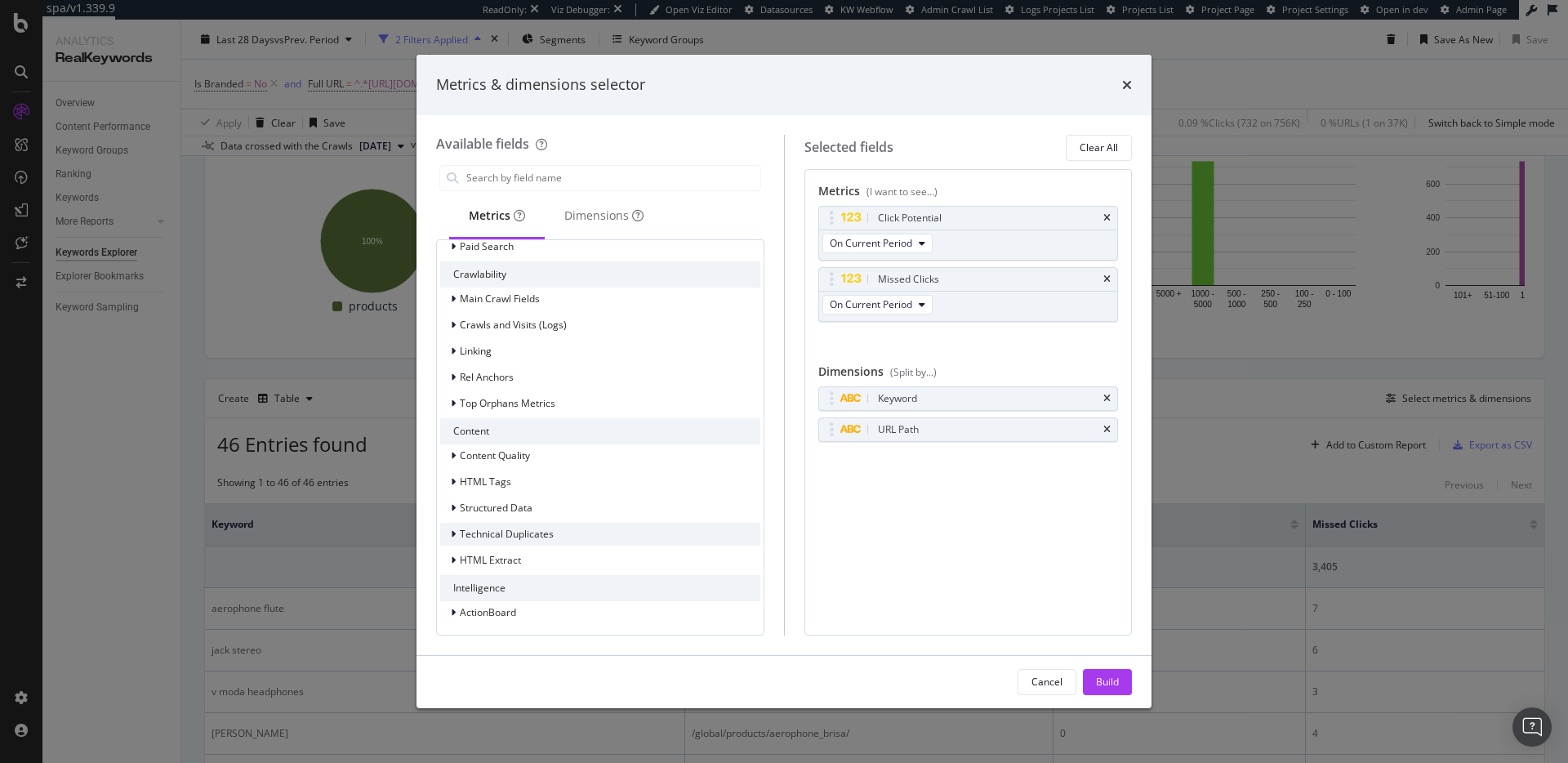
scroll to position [1439, 0]
click at [588, 318] on div "Crawls and Visits (Logs)" at bounding box center [600, 323] width 320 height 23
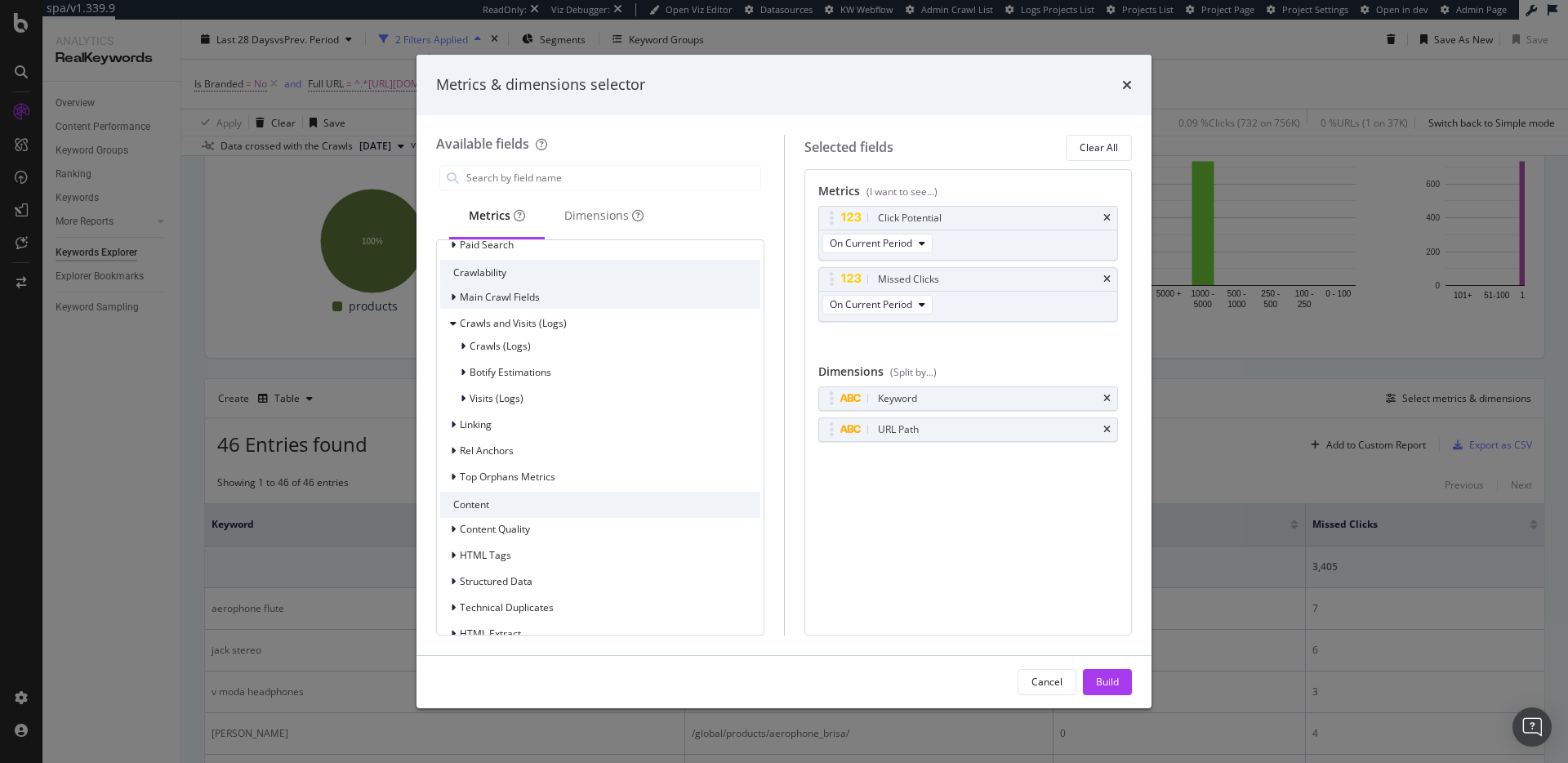
click at [590, 300] on div "Main Crawl Fields" at bounding box center [600, 297] width 320 height 23
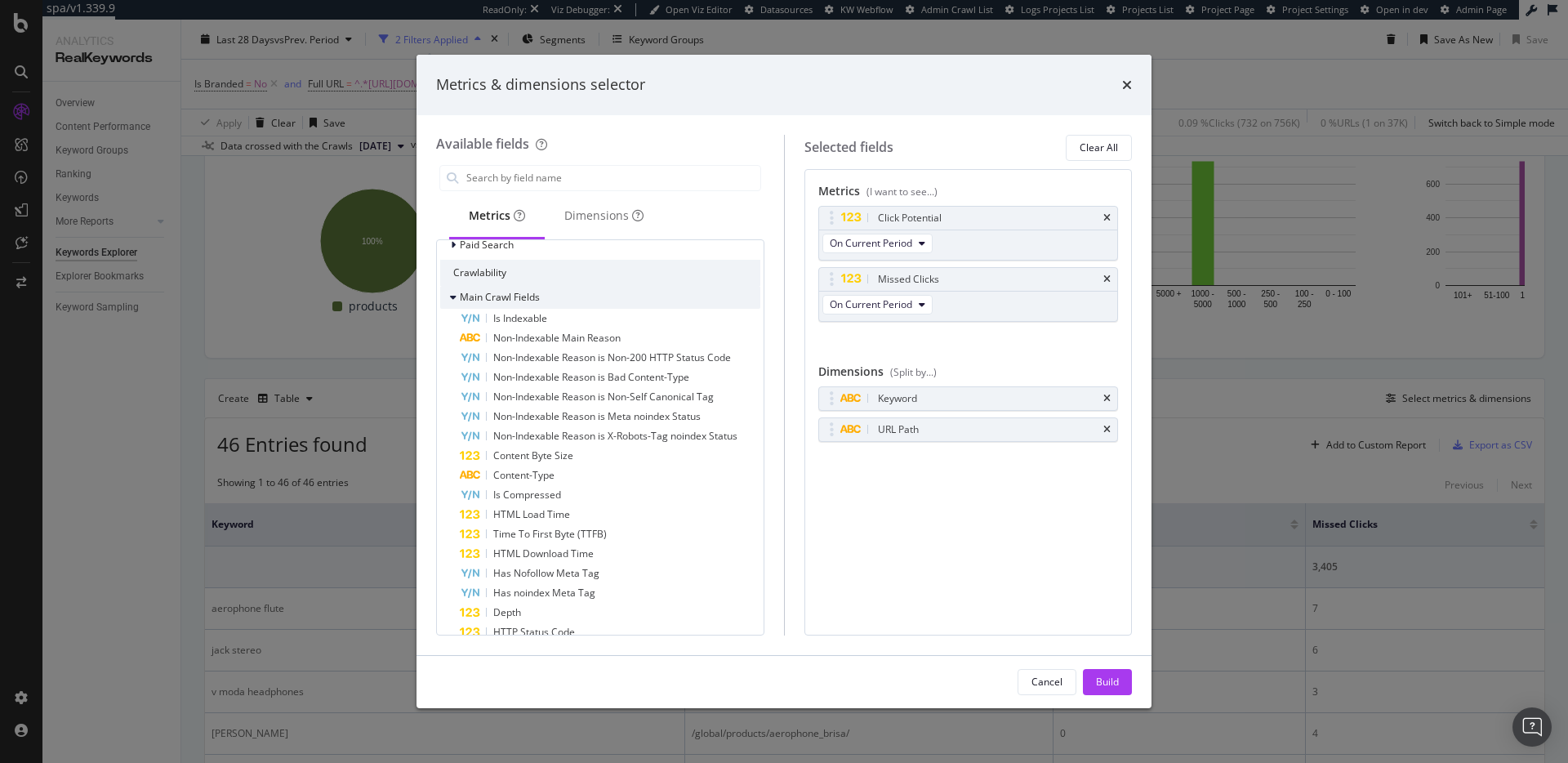
click at [590, 300] on div "Main Crawl Fields" at bounding box center [600, 297] width 320 height 23
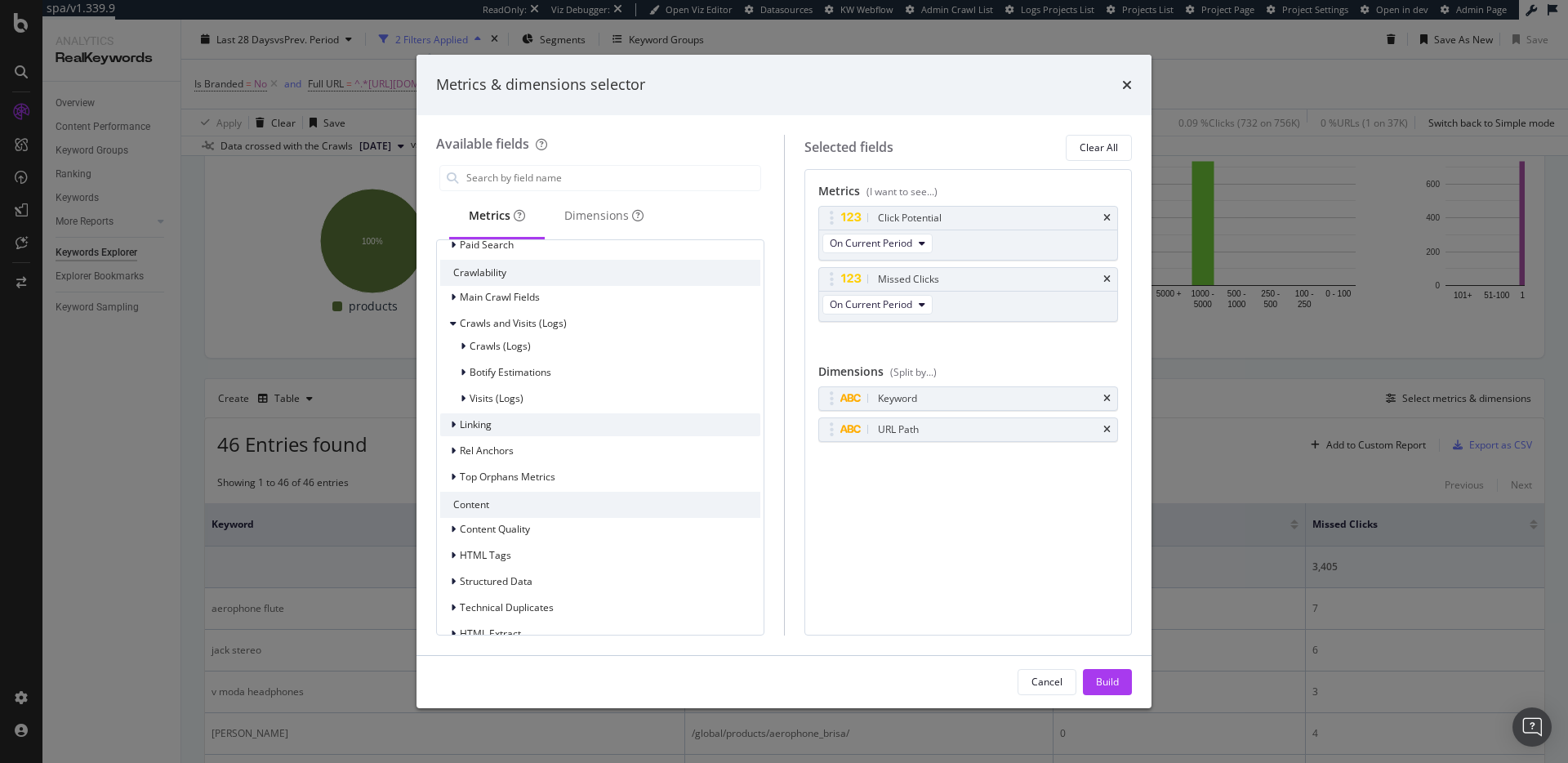
click at [593, 423] on div "Linking" at bounding box center [600, 424] width 320 height 23
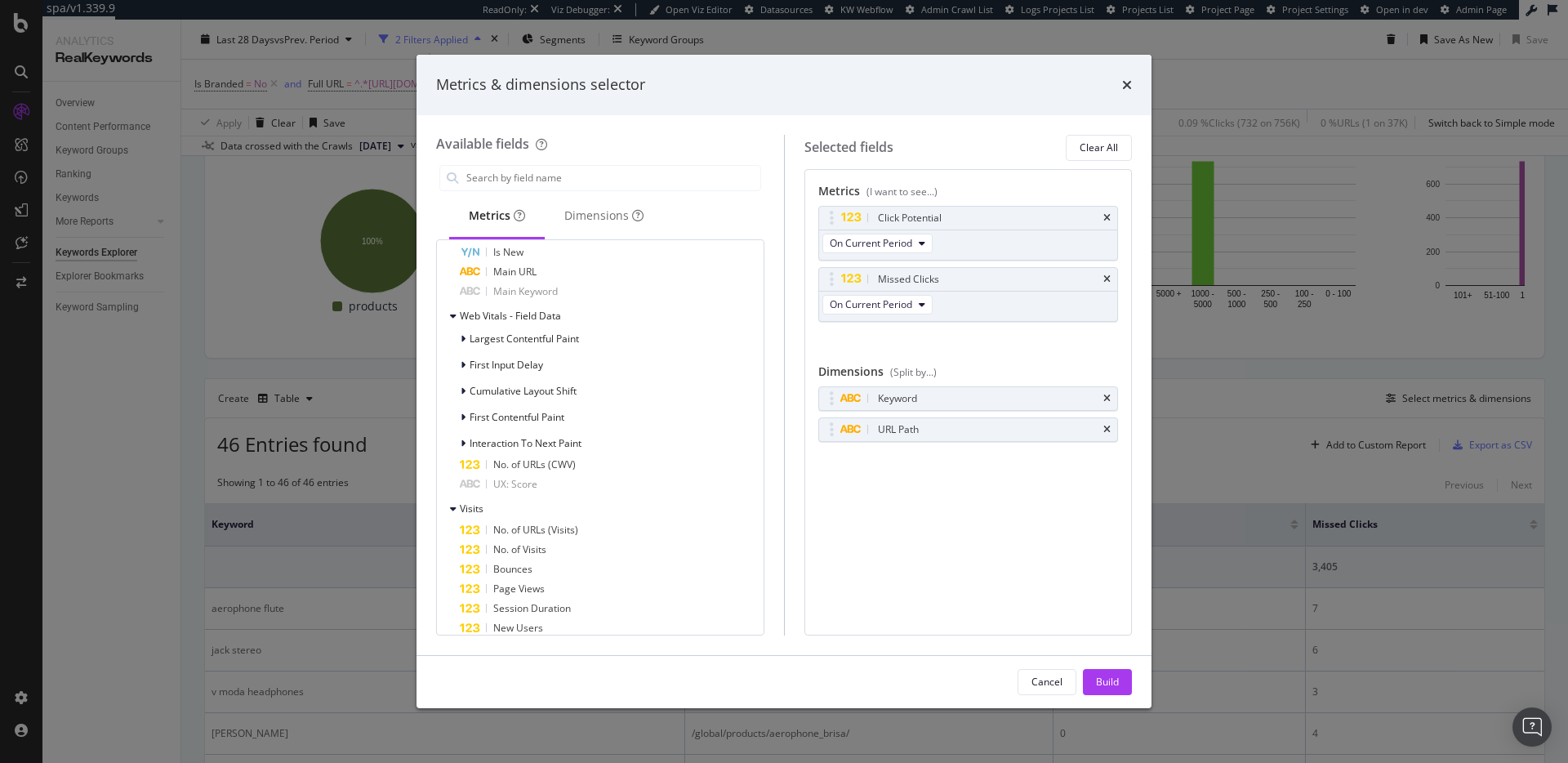
scroll to position [895, 0]
click at [1130, 87] on icon "times" at bounding box center [1127, 85] width 10 height 13
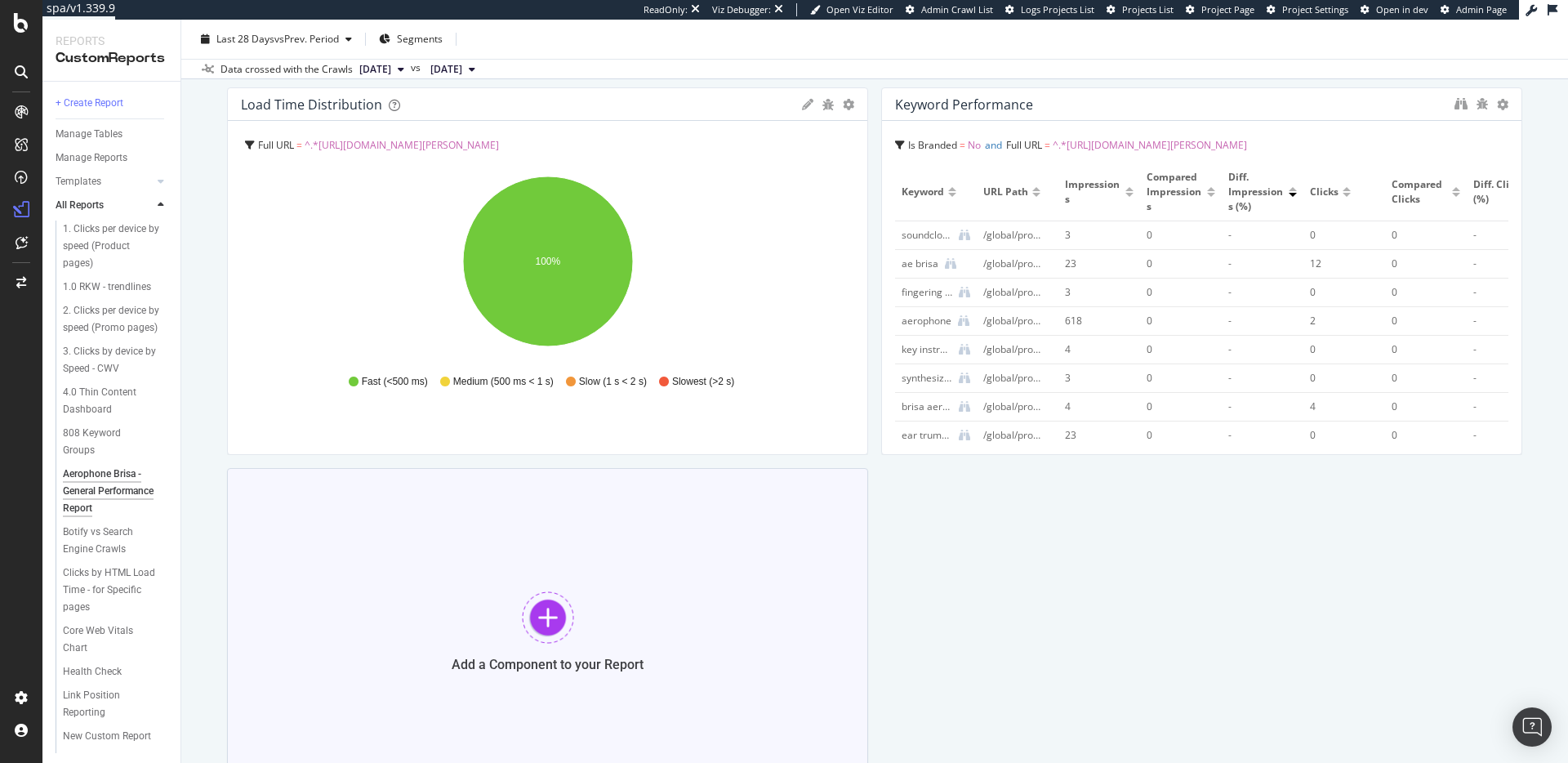
scroll to position [117, 0]
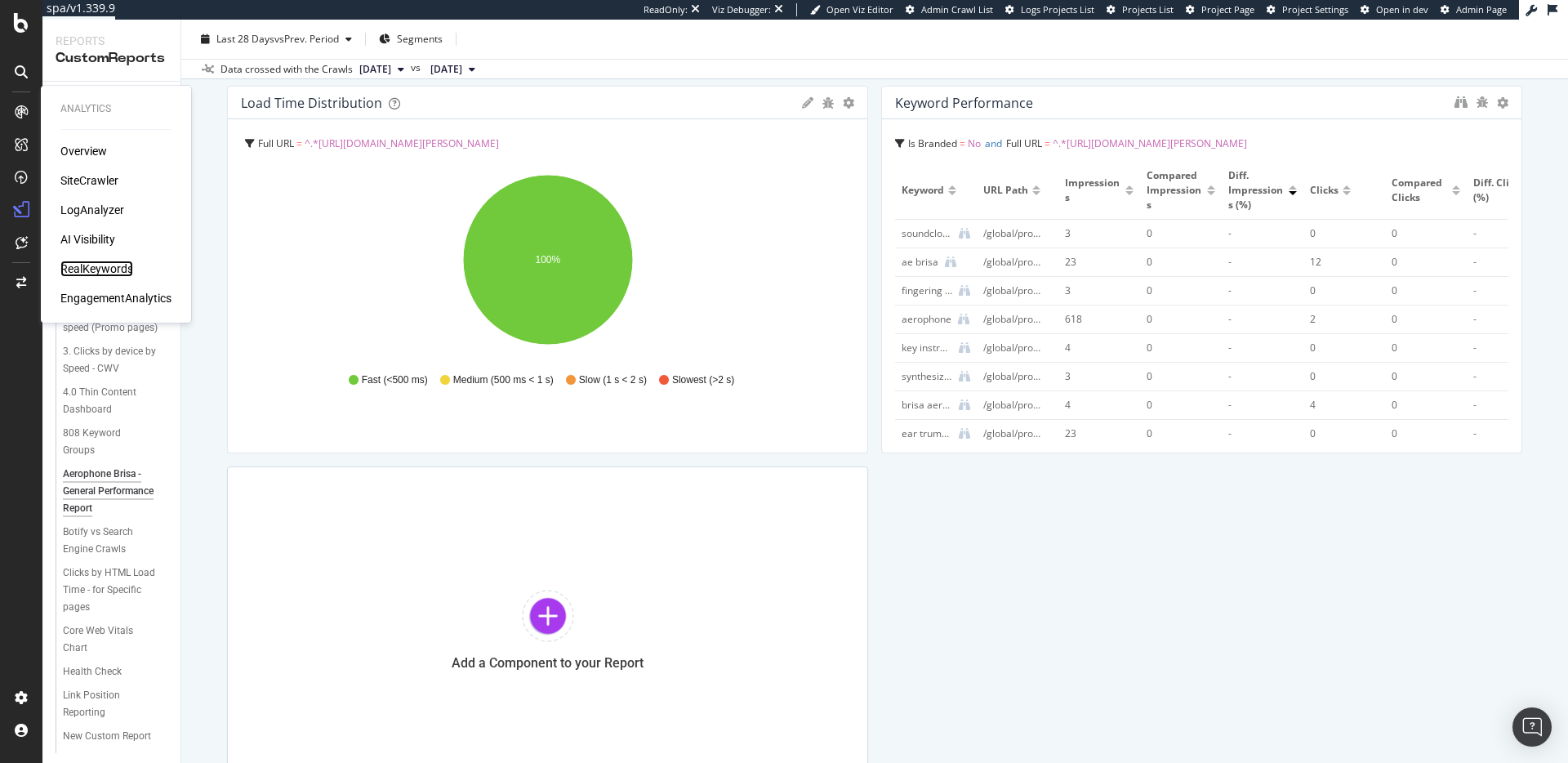
click at [105, 269] on div "RealKeywords" at bounding box center [96, 269] width 72 height 17
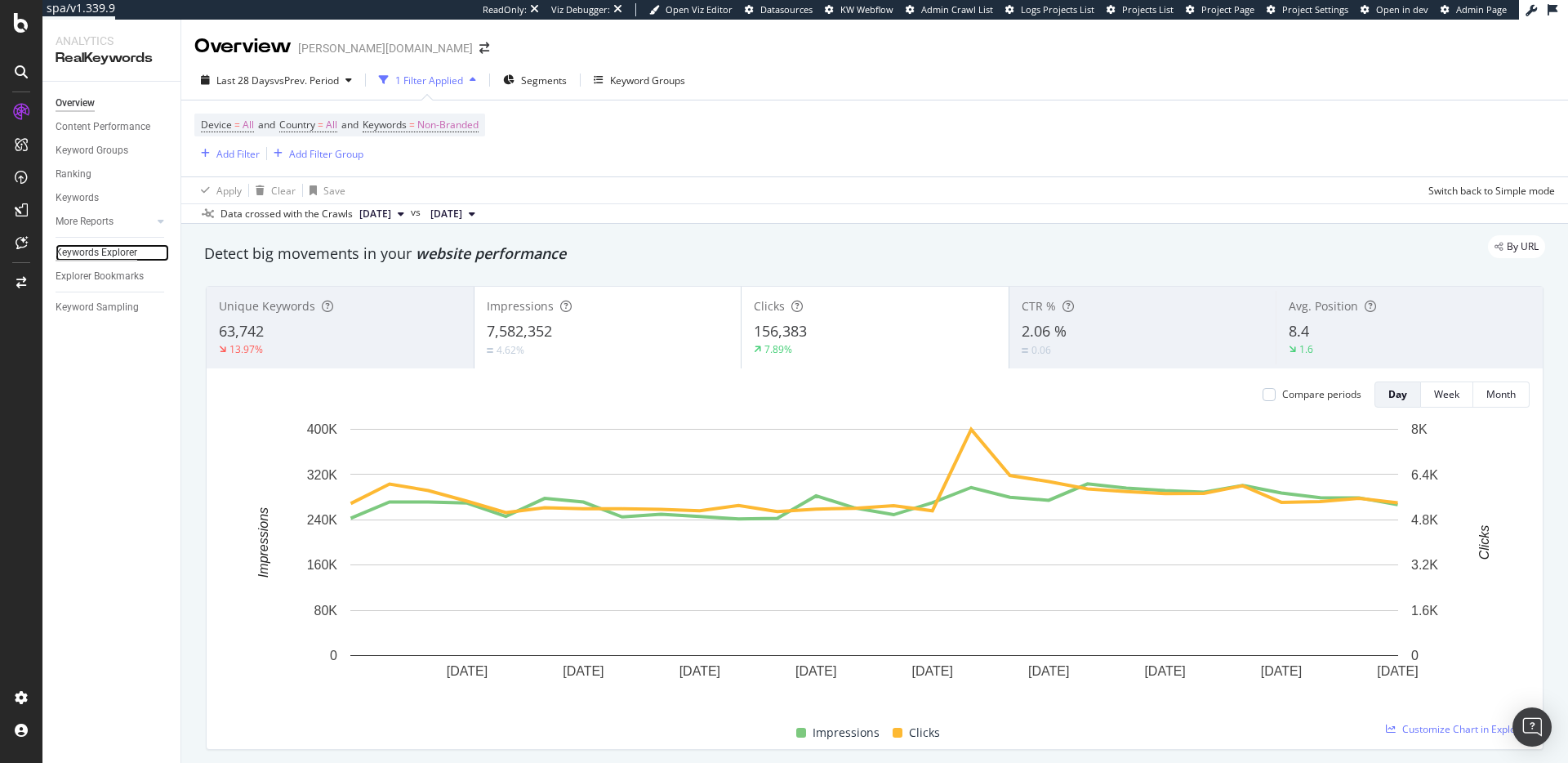
click at [107, 247] on div "Keywords Explorer" at bounding box center [96, 253] width 82 height 18
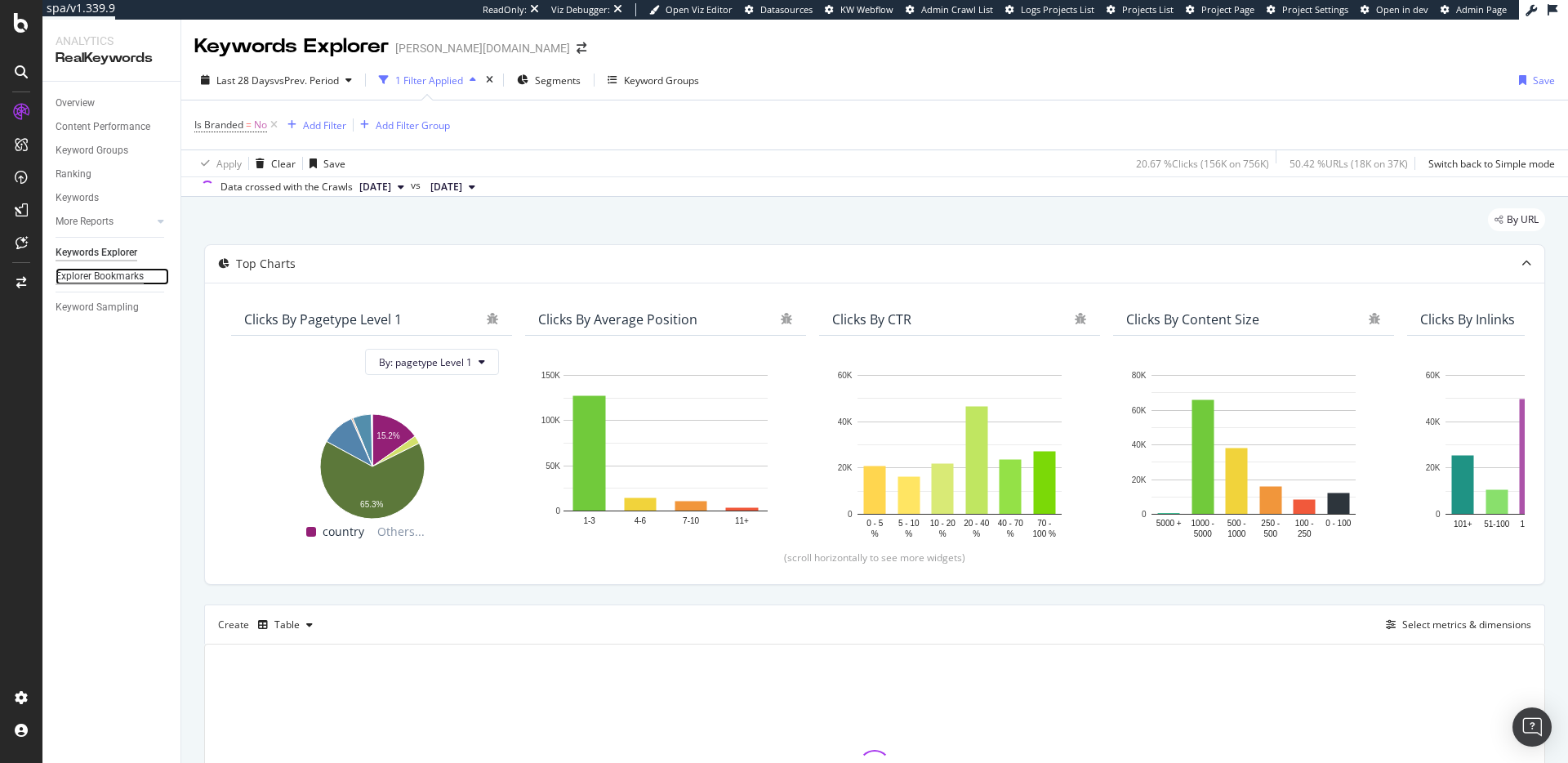
click at [108, 272] on div "Explorer Bookmarks" at bounding box center [99, 276] width 88 height 18
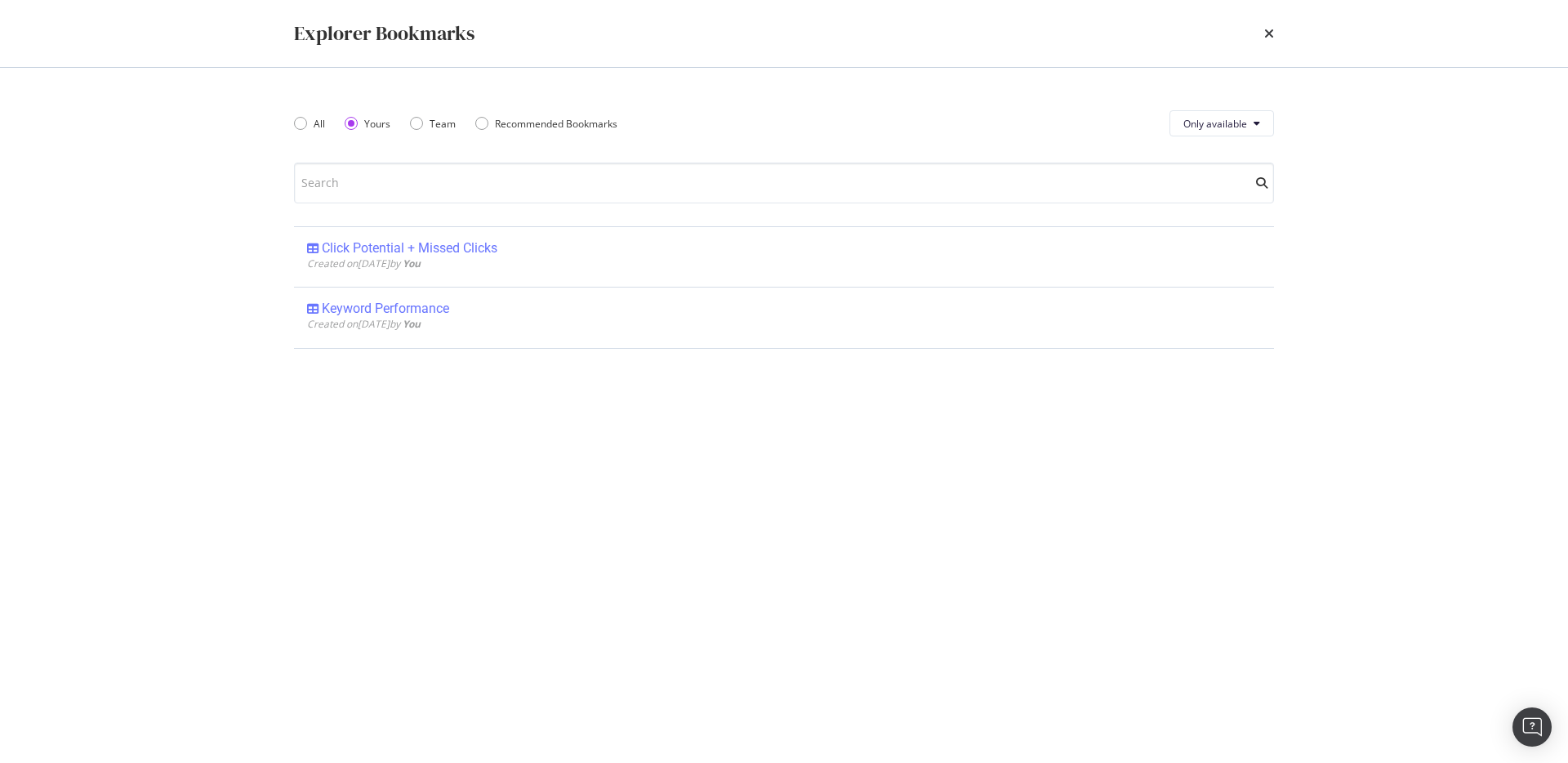
click at [943, 245] on div "Click Potential + Missed Clicks" at bounding box center [721, 248] width 828 height 17
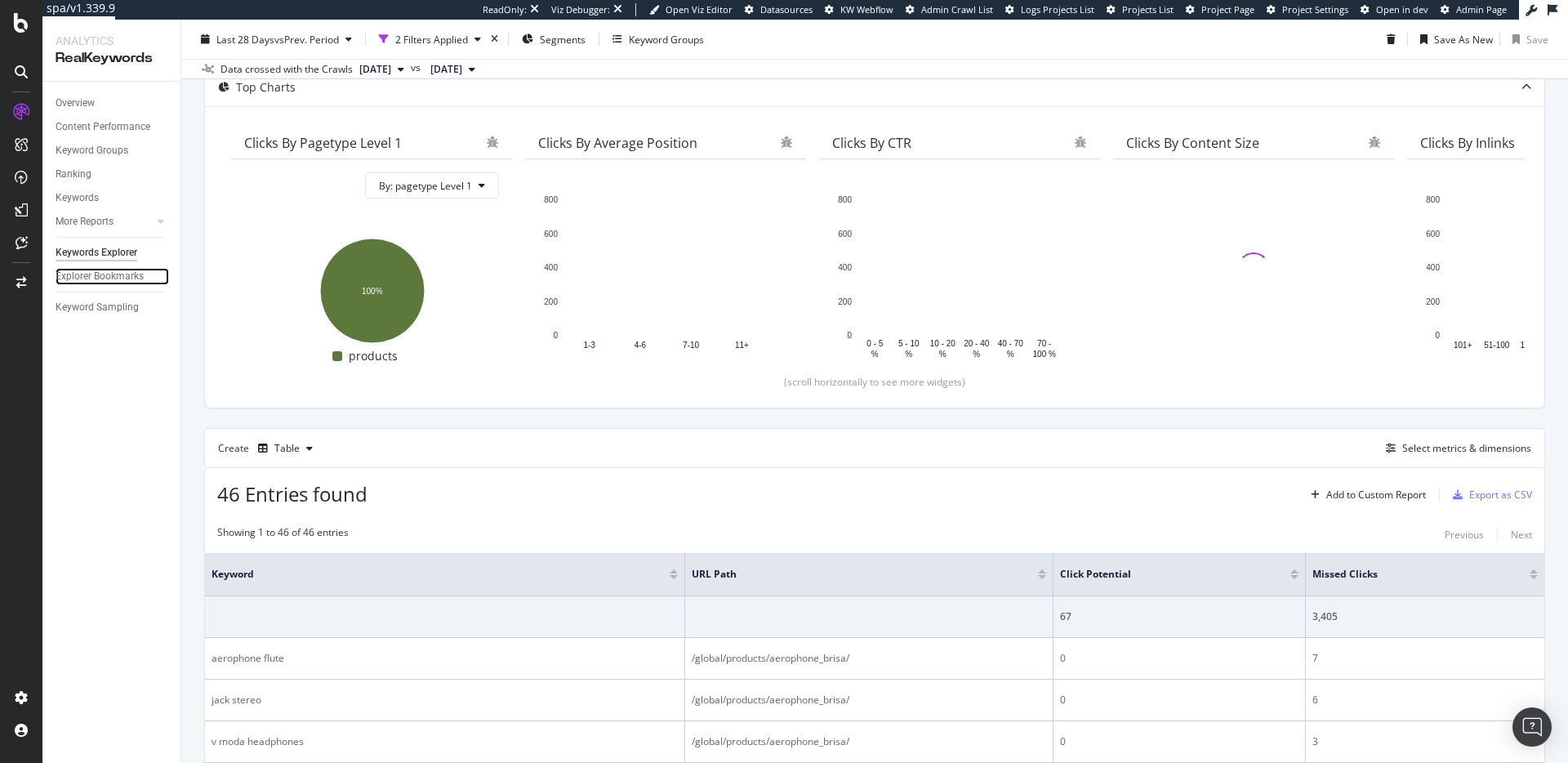
scroll to position [185, 0]
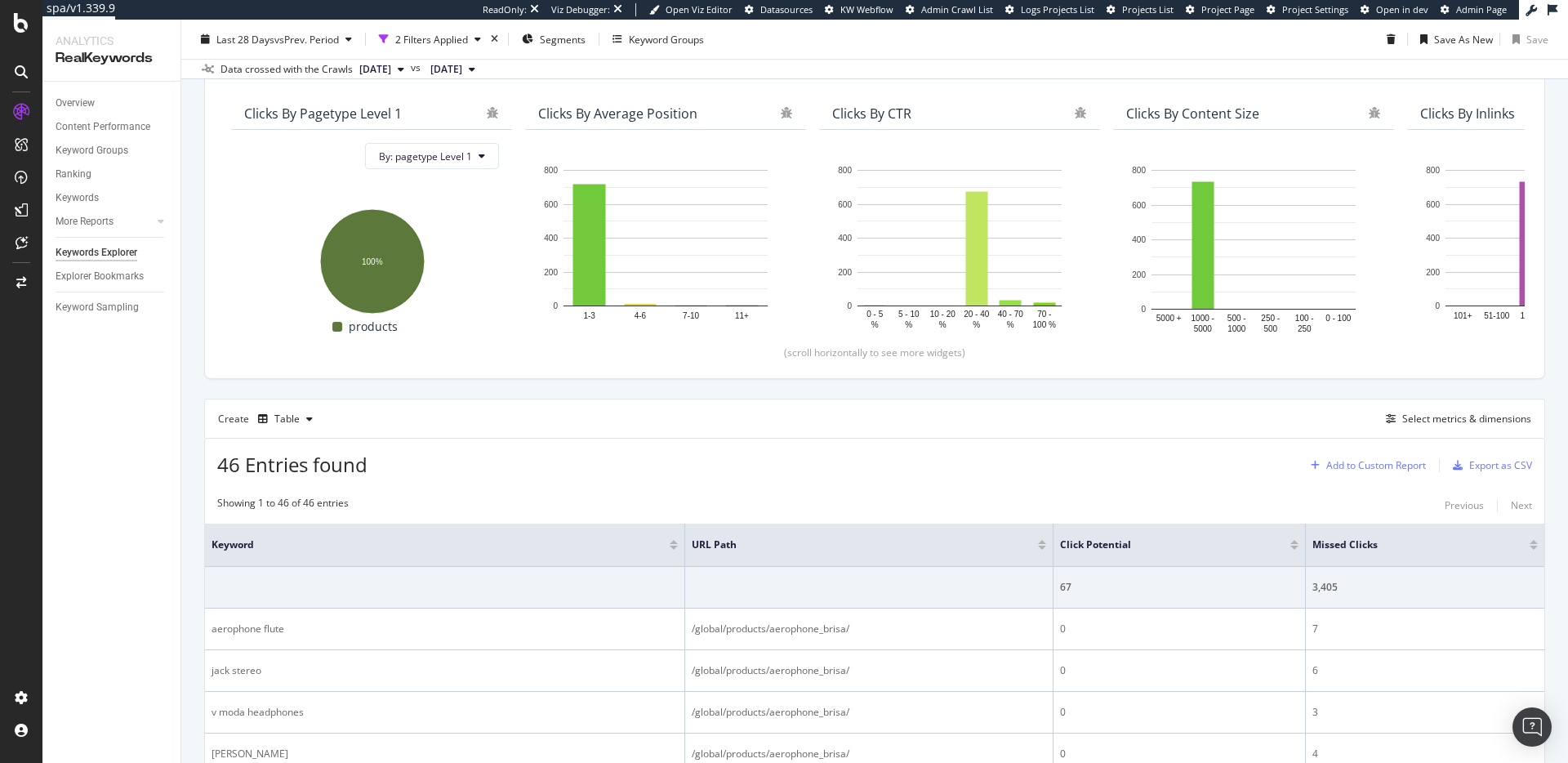
click at [1337, 474] on div "Add to Custom Report" at bounding box center [1364, 465] width 121 height 24
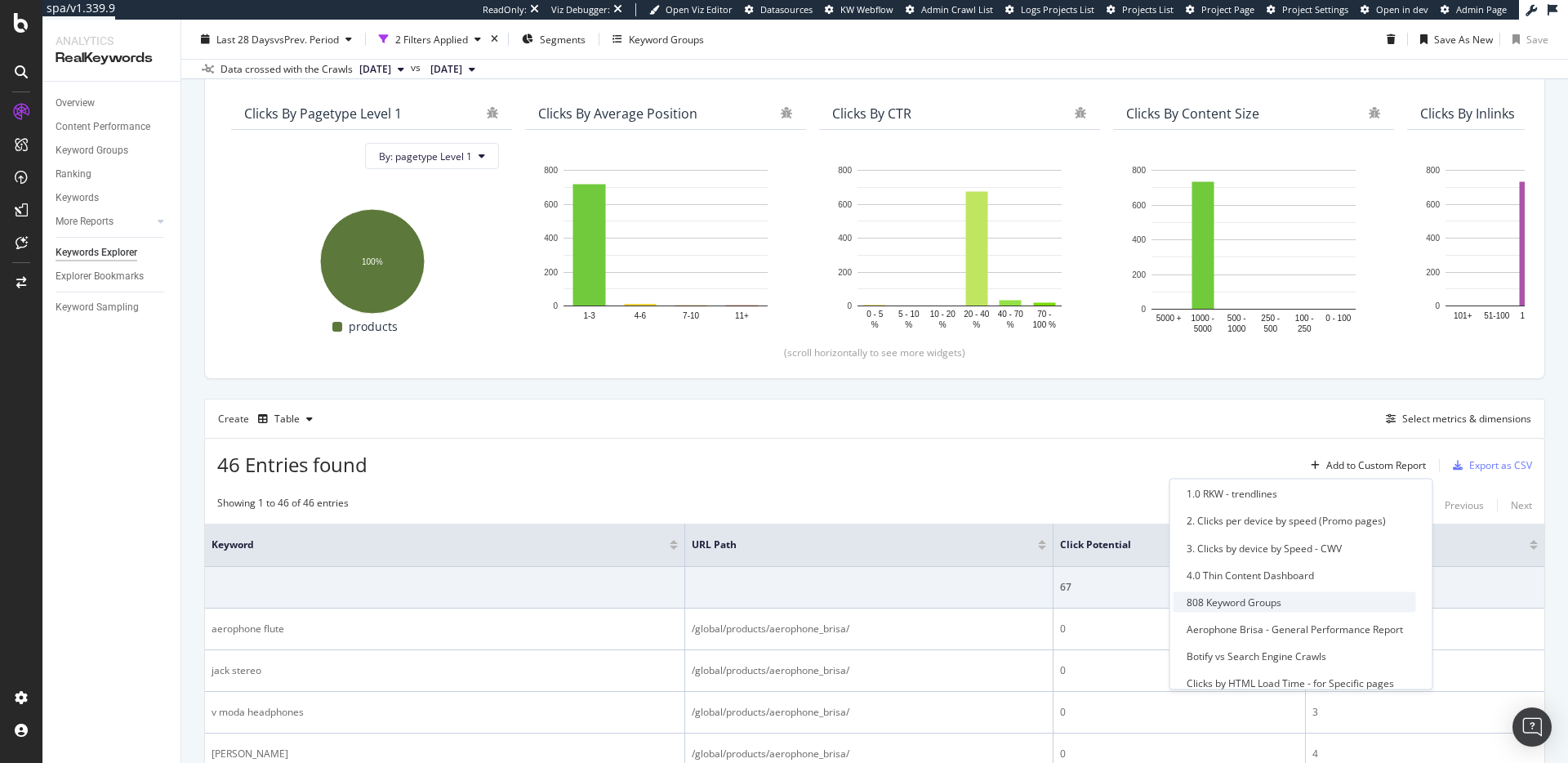
scroll to position [64, 0]
click at [1330, 623] on div "Aerophone Brisa - General Performance Report" at bounding box center [1295, 620] width 217 height 14
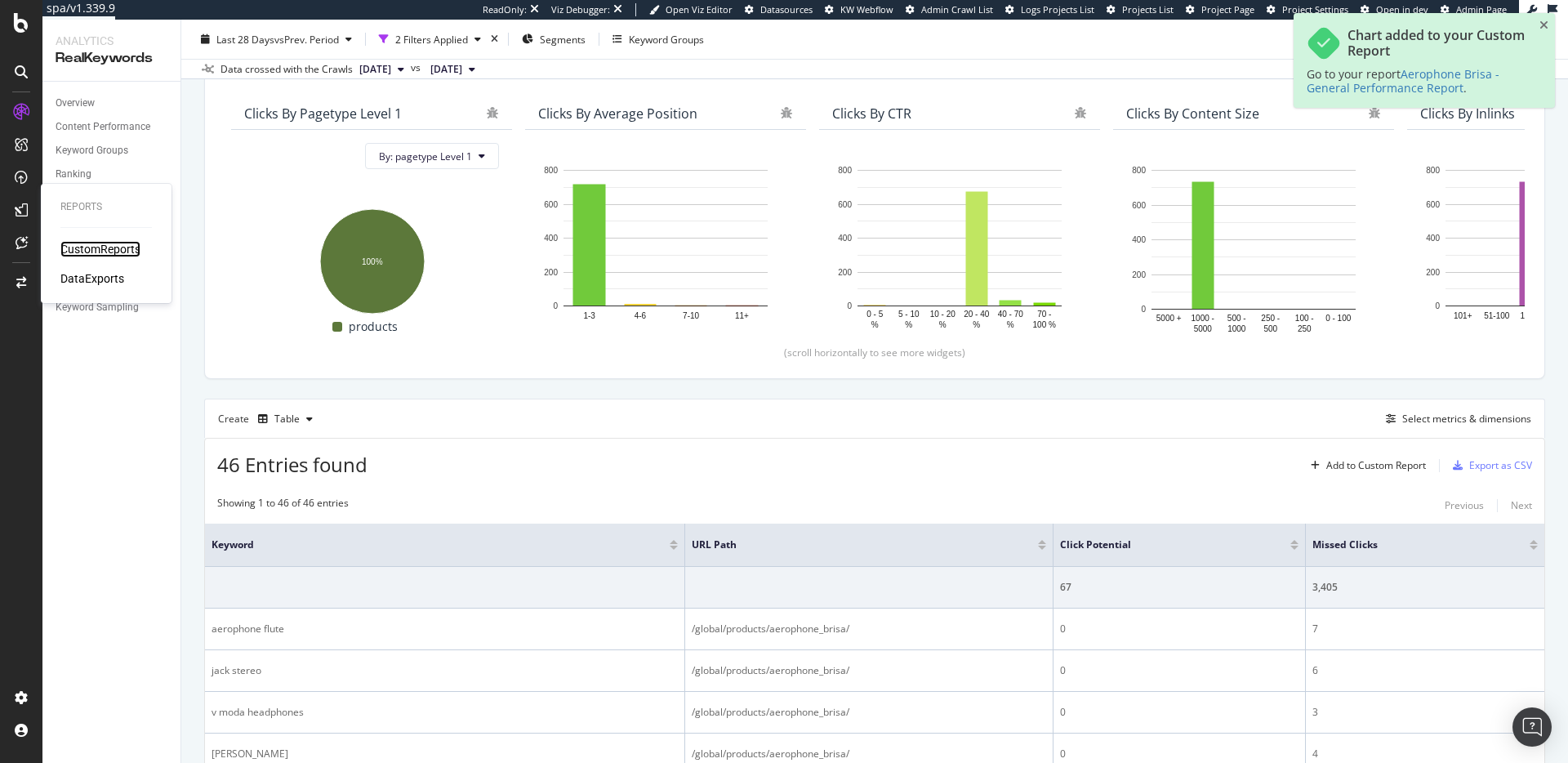
click at [86, 248] on div "CustomReports" at bounding box center [100, 249] width 80 height 17
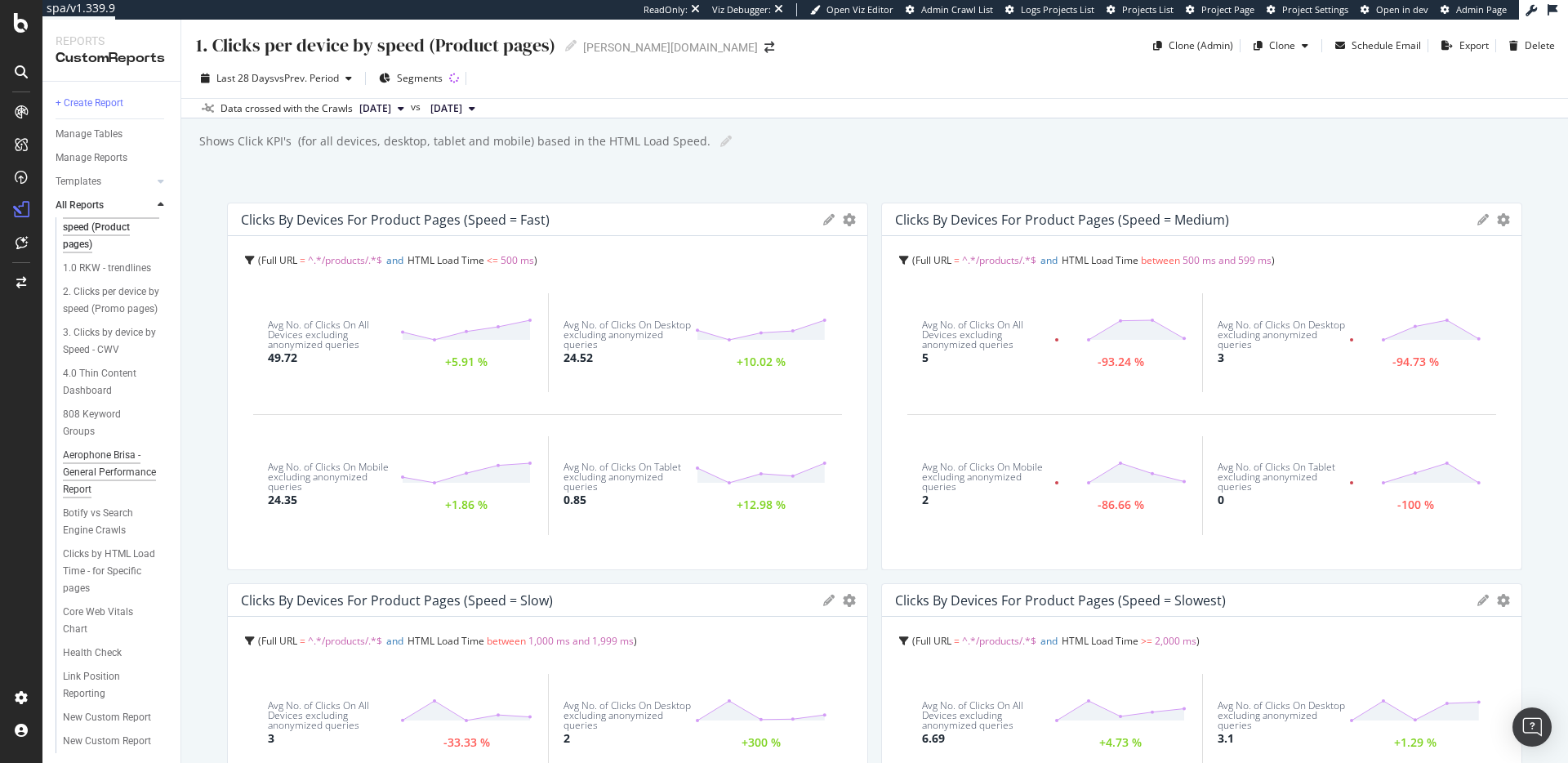
scroll to position [58, 0]
click at [135, 419] on div "Aerophone Brisa - General Performance Report" at bounding box center [112, 432] width 98 height 52
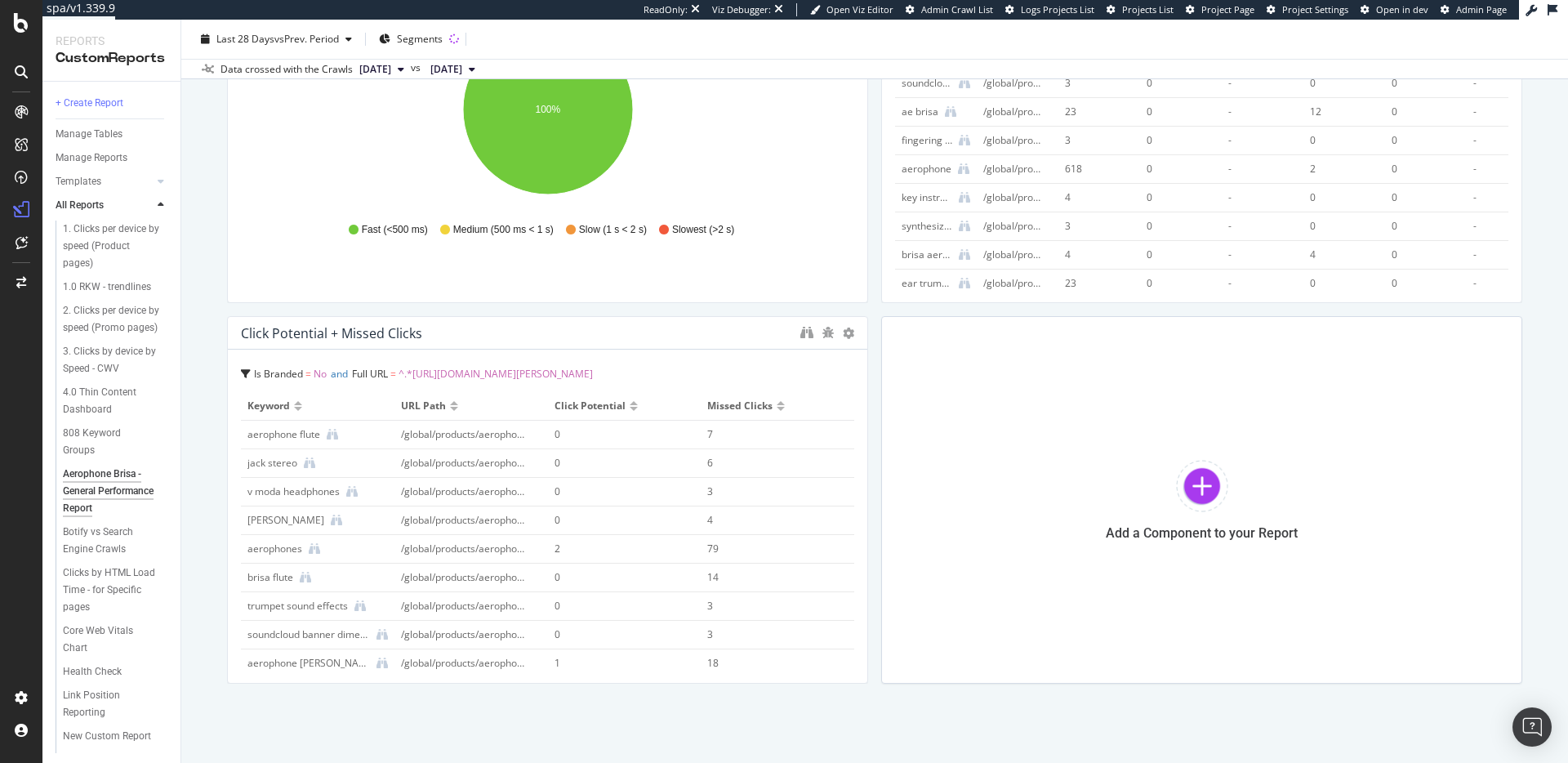
scroll to position [291, 0]
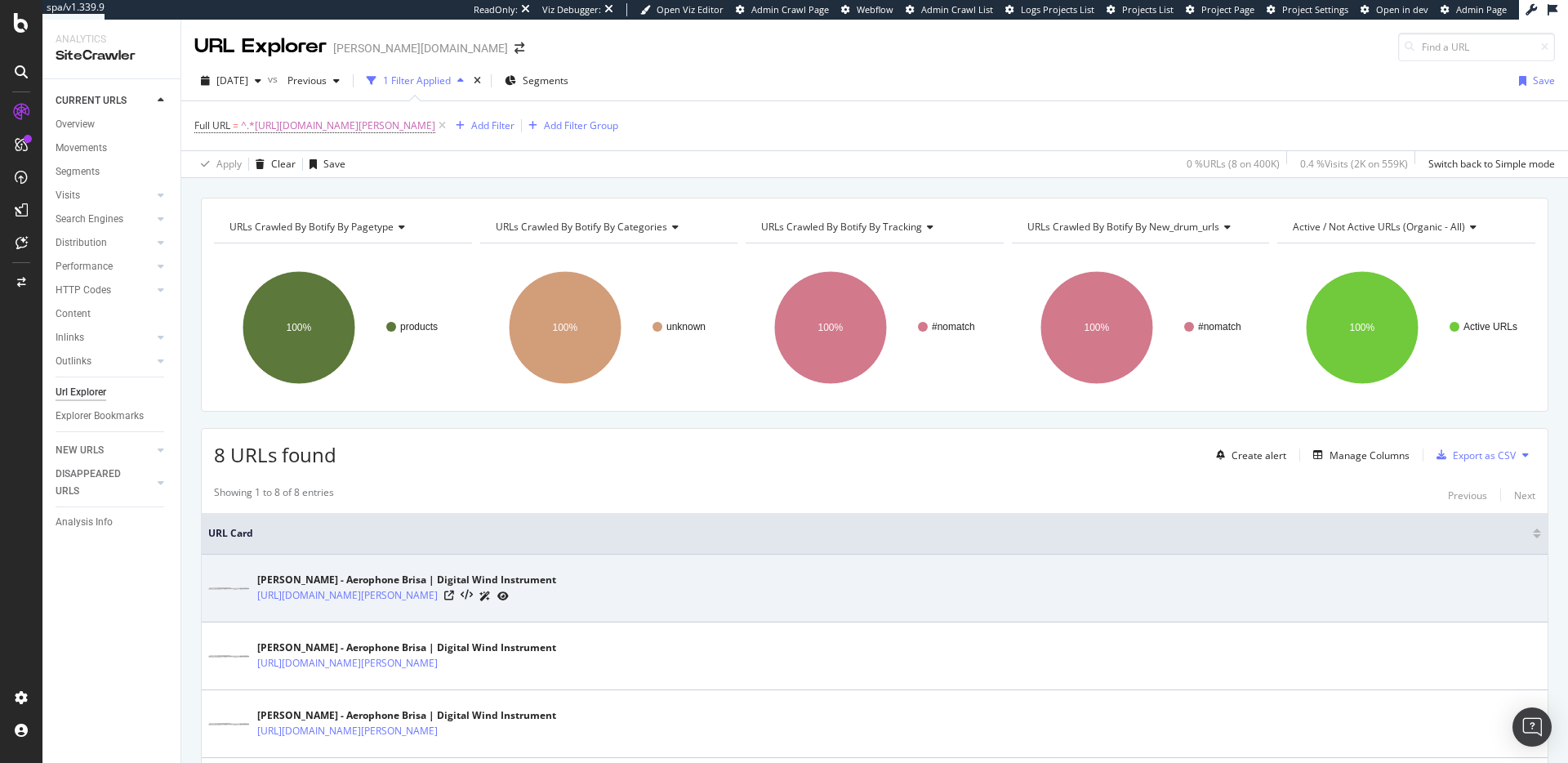
scroll to position [273, 0]
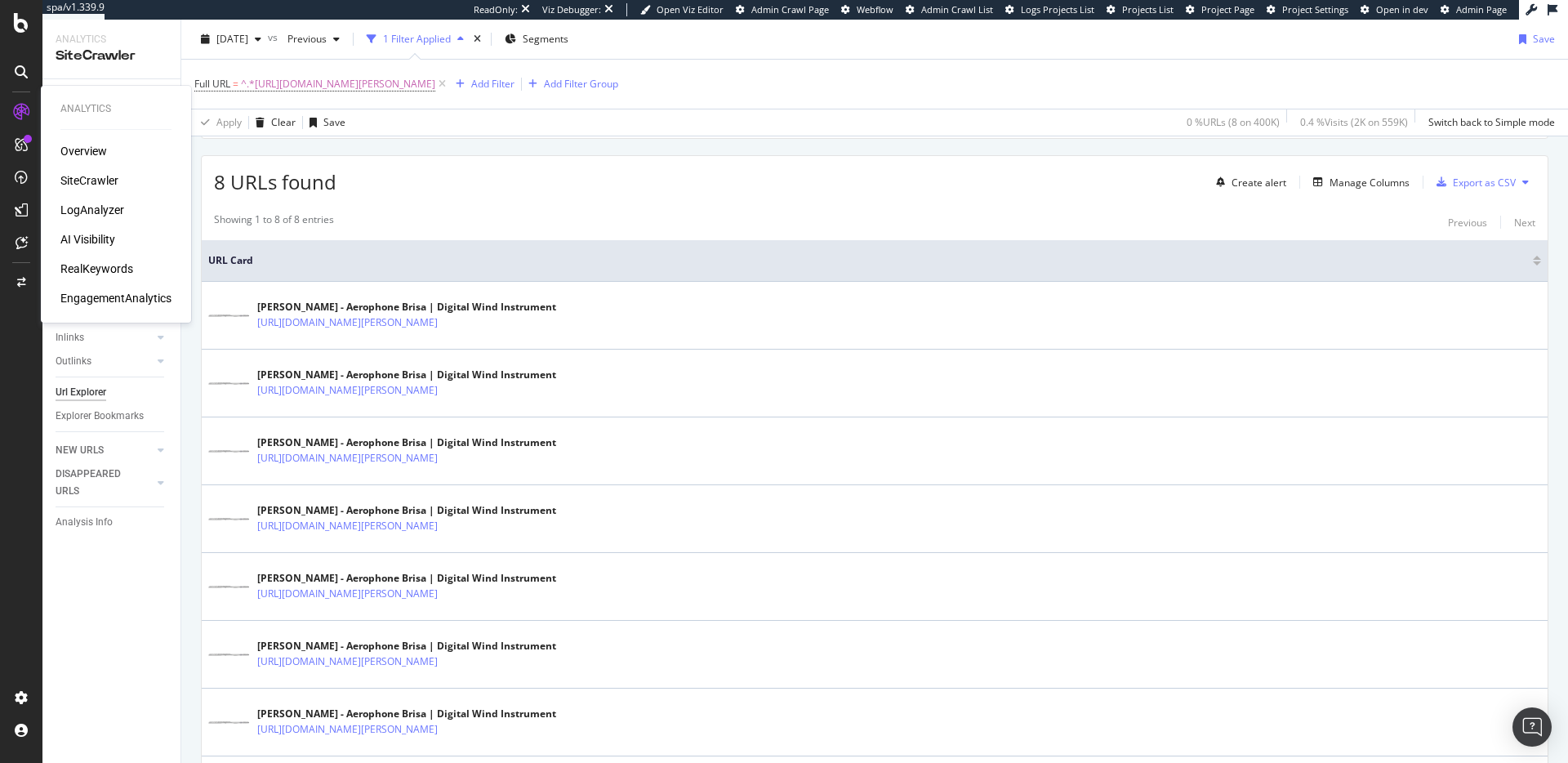
click at [113, 274] on div "RealKeywords" at bounding box center [96, 269] width 72 height 17
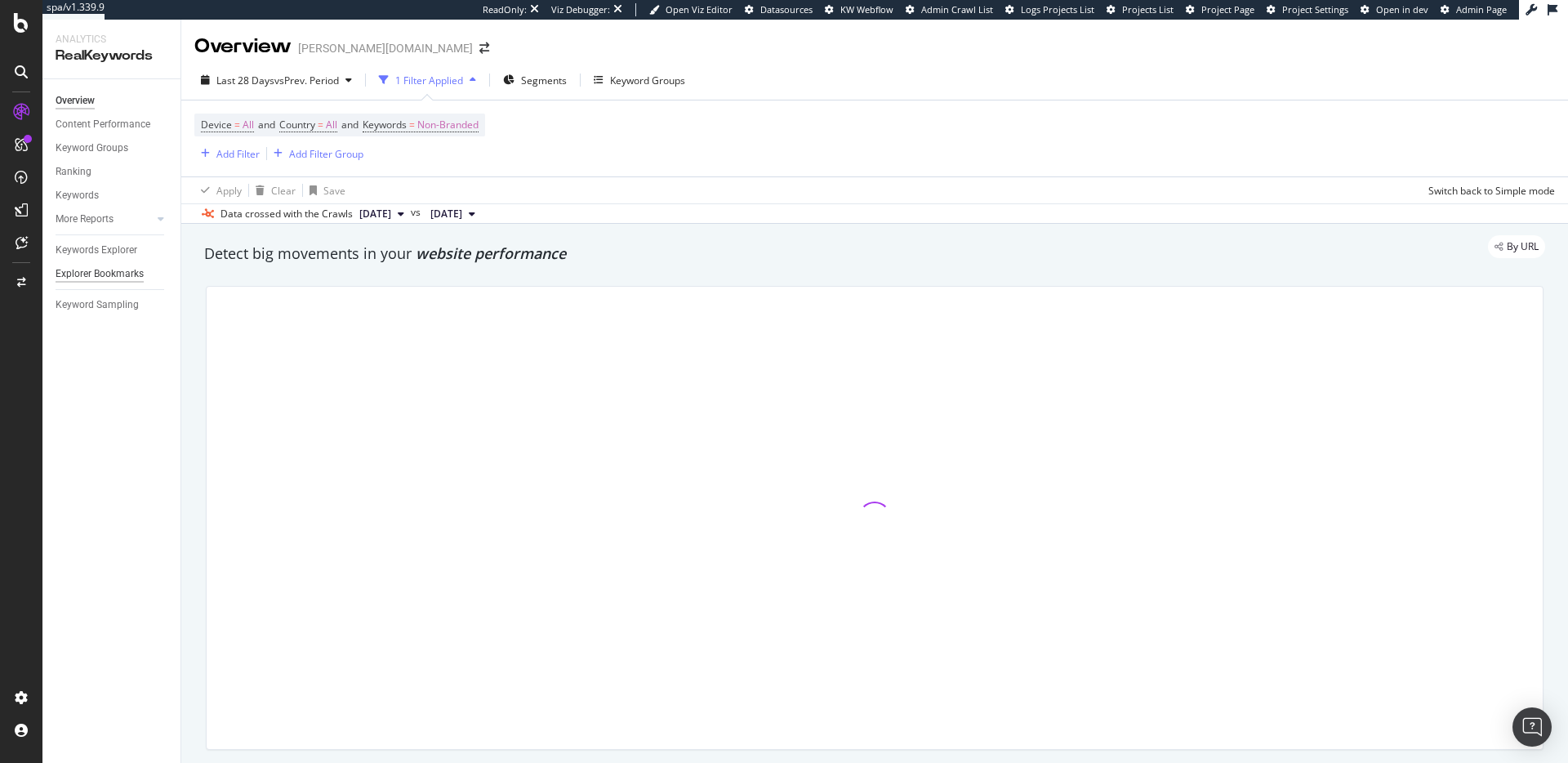
click at [103, 279] on div "Explorer Bookmarks" at bounding box center [99, 274] width 88 height 18
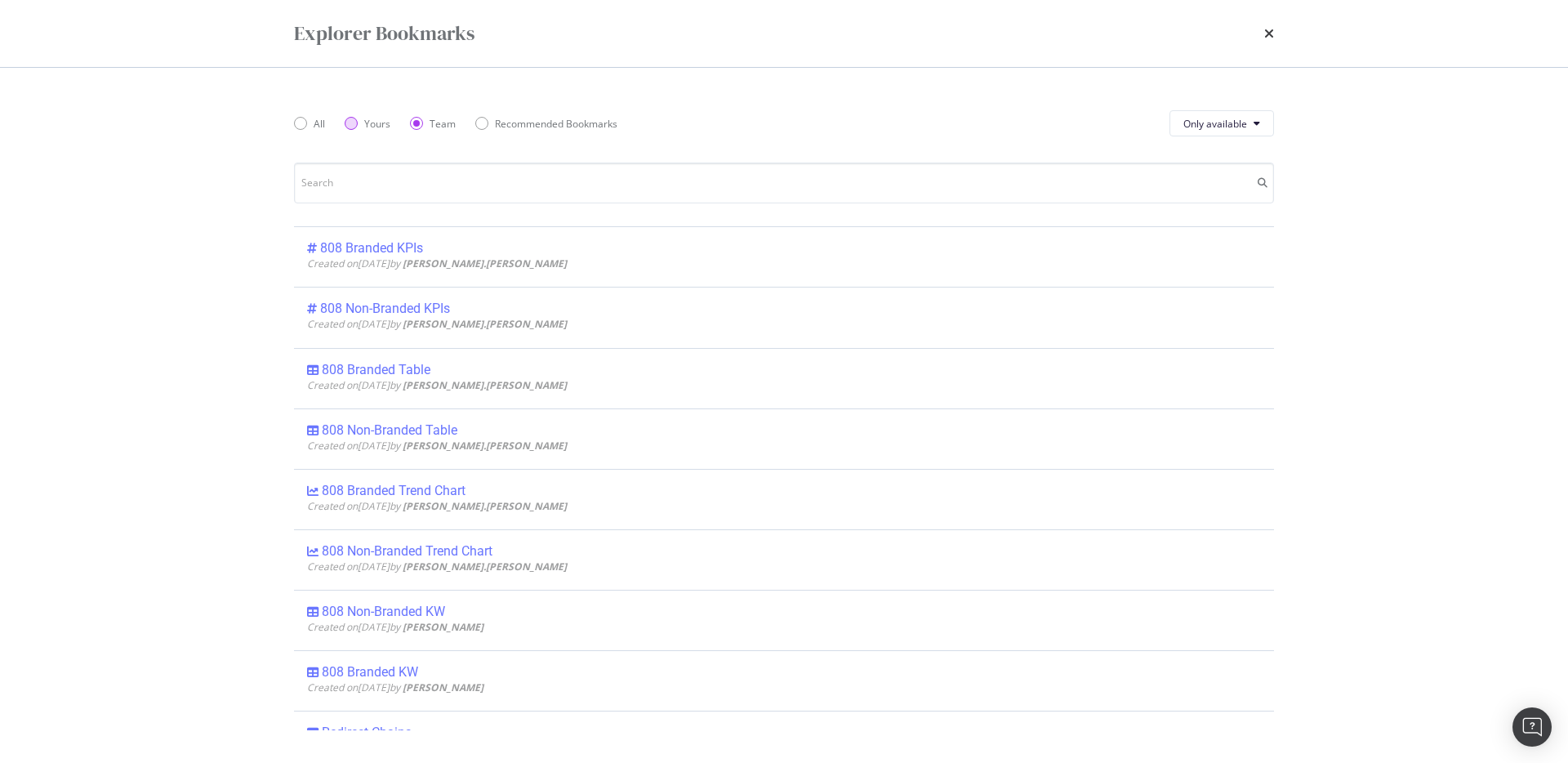
click at [371, 119] on div "Yours" at bounding box center [377, 123] width 26 height 14
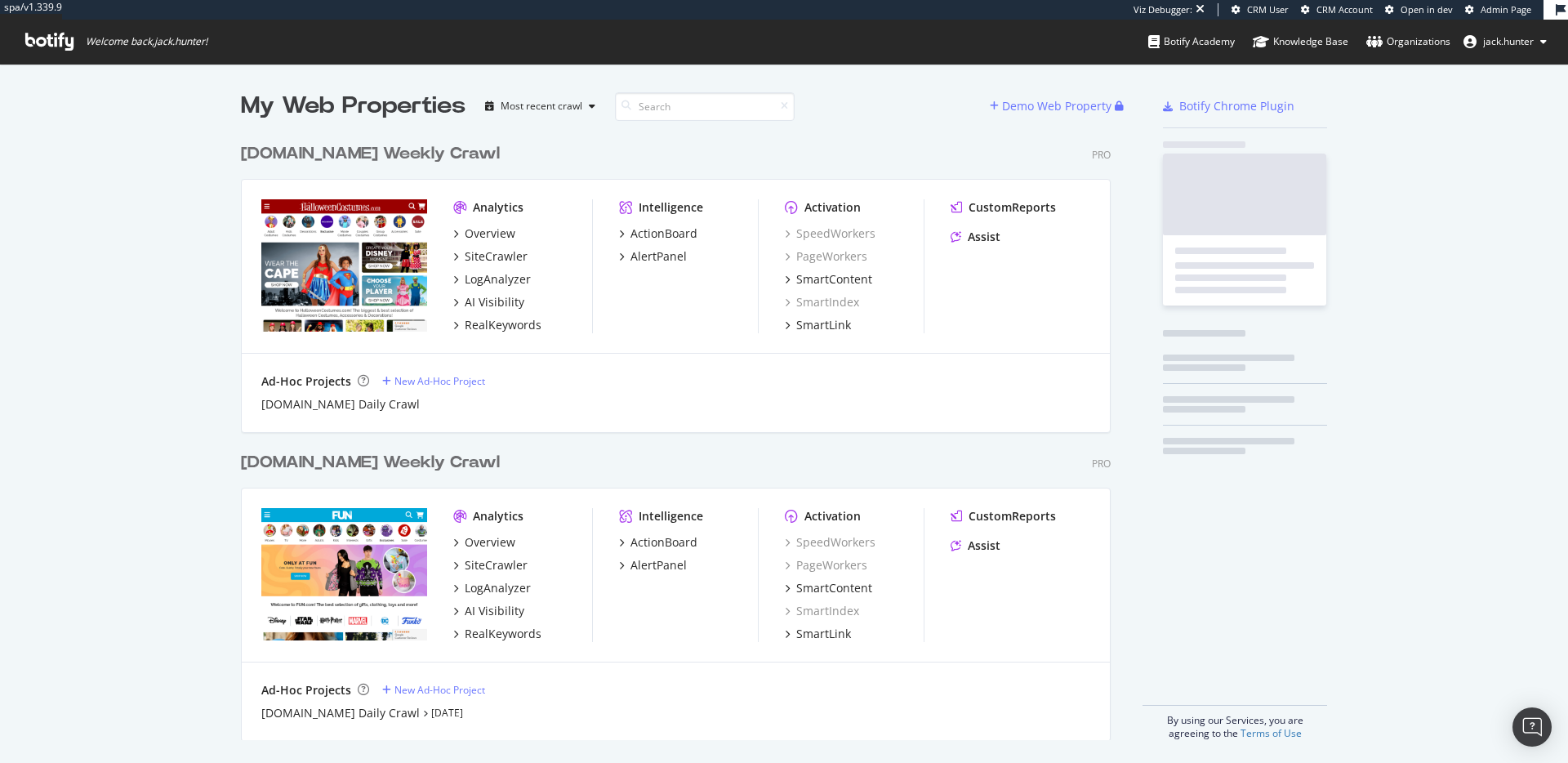
scroll to position [618, 883]
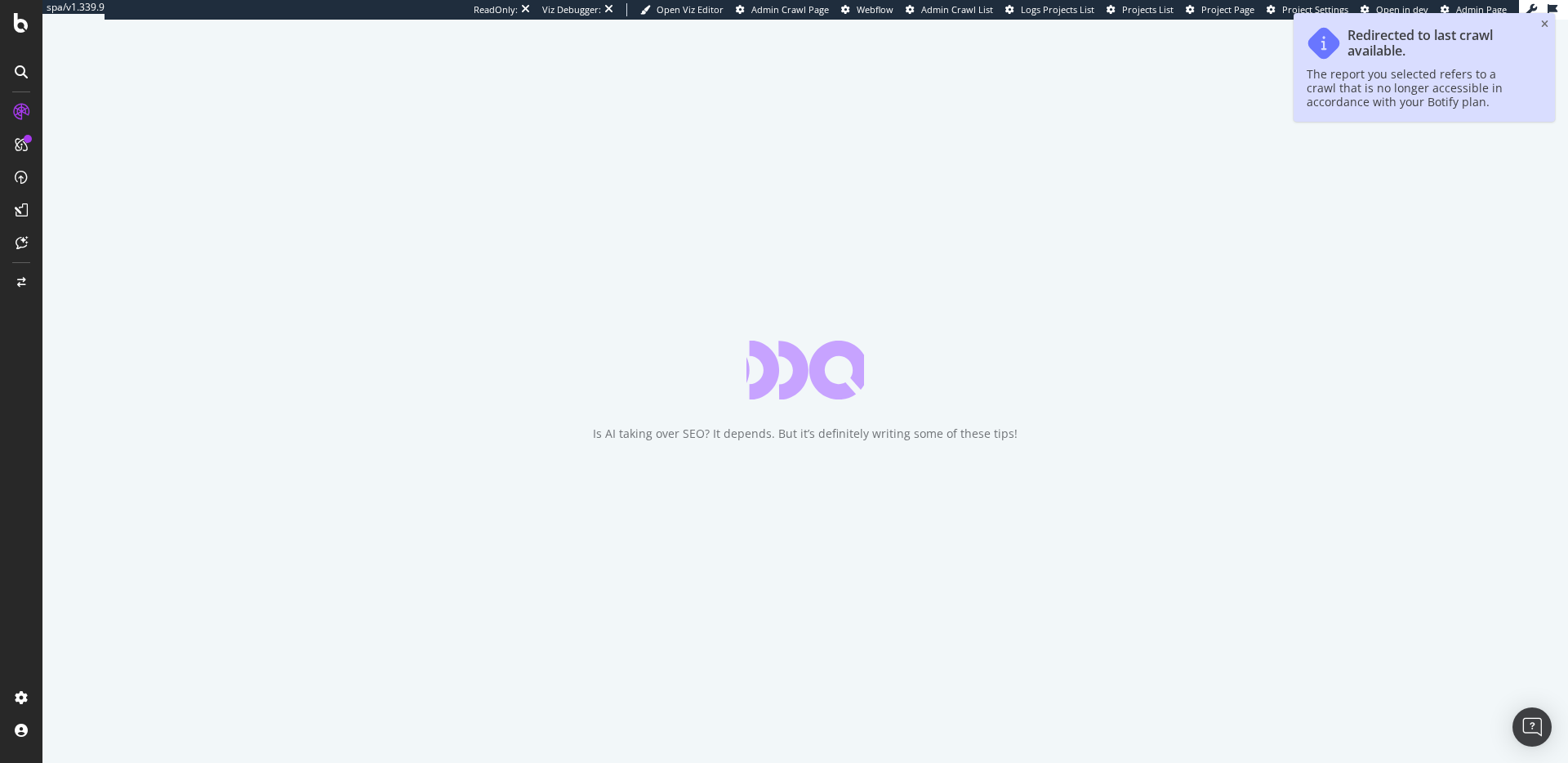
click at [1152, 59] on div "Is AI taking over SEO? It depends. But it’s definitely writing some of these ti…" at bounding box center [805, 391] width 1525 height 743
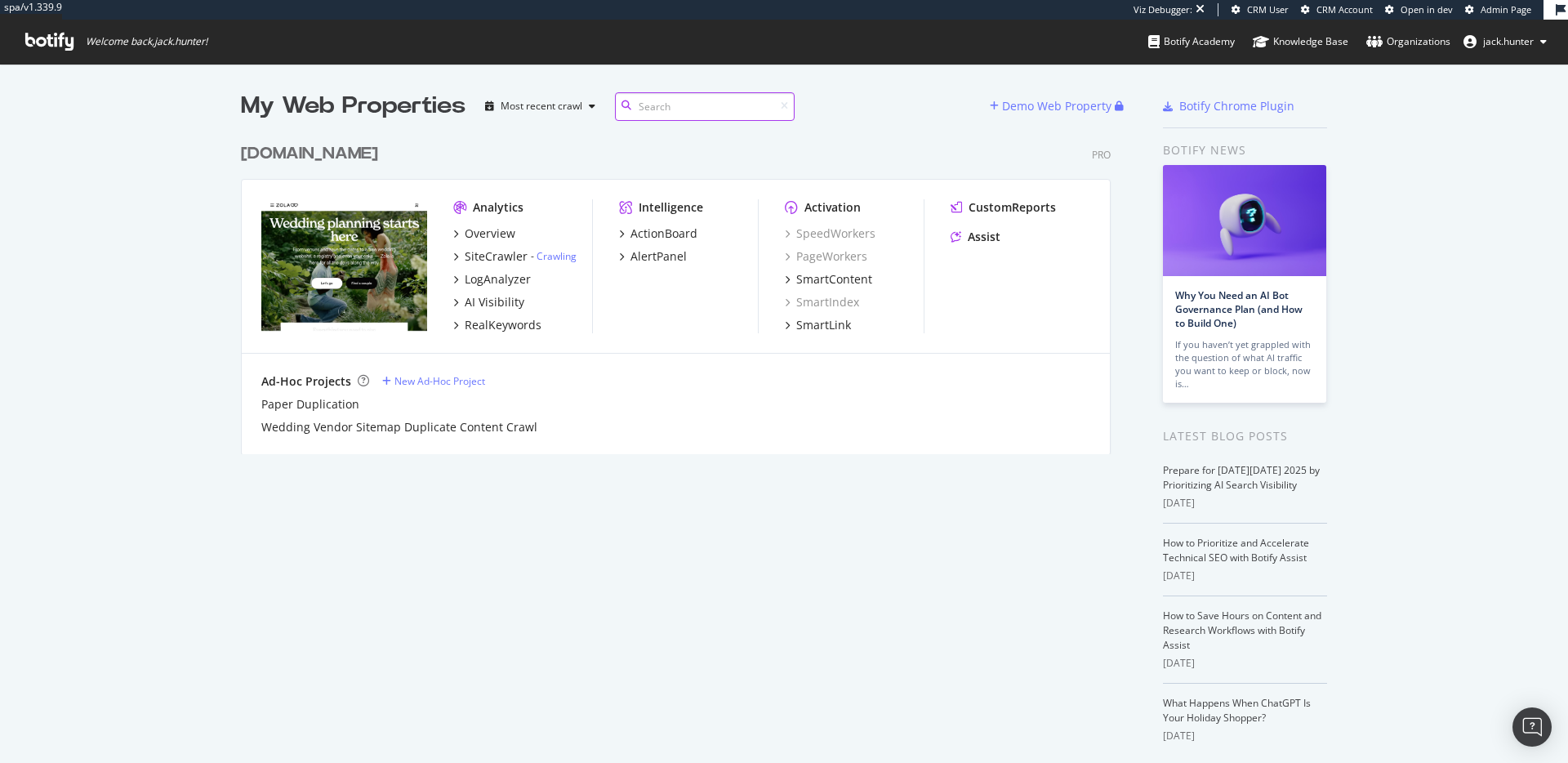
scroll to position [331, 883]
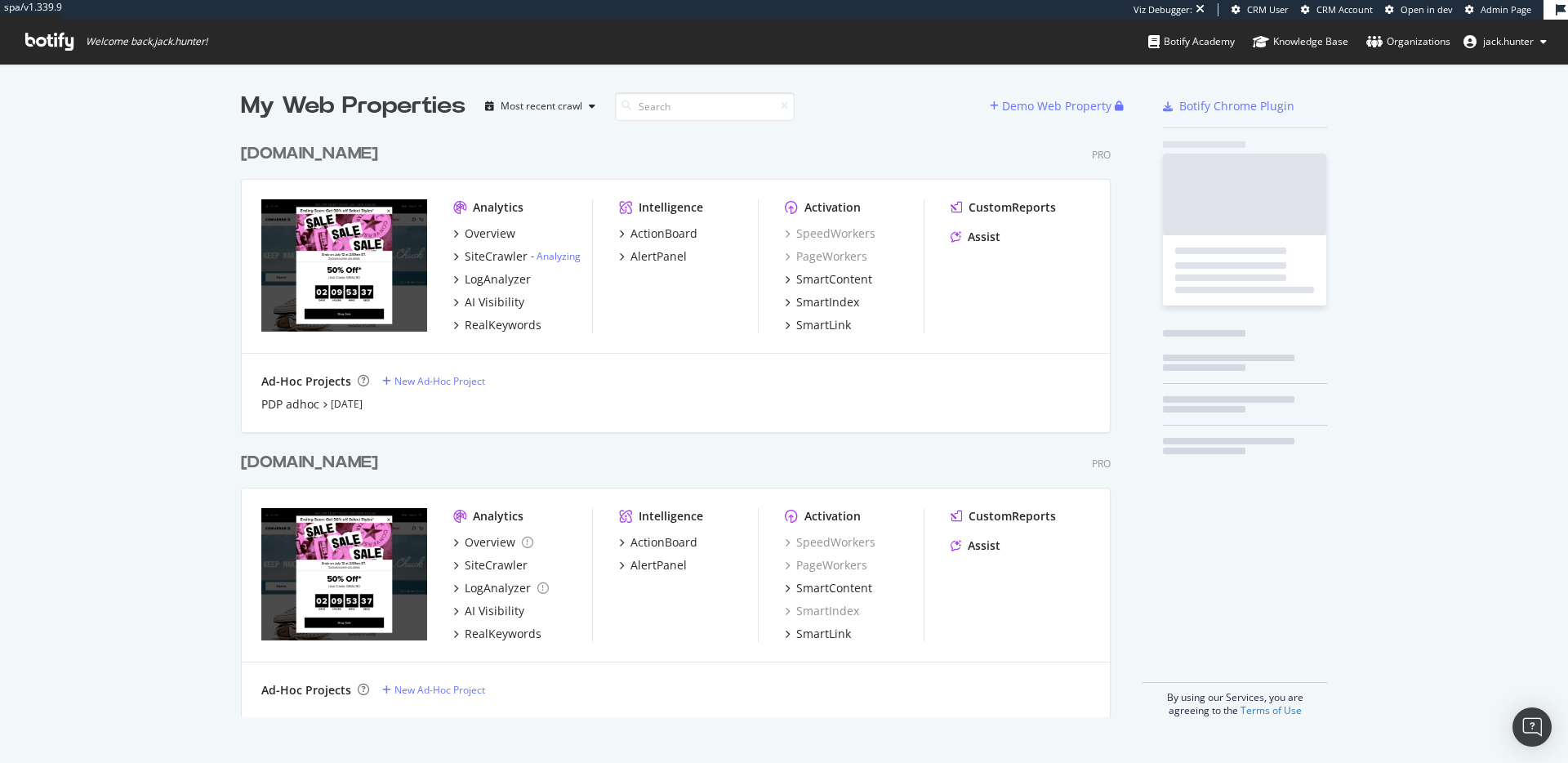
scroll to position [594, 883]
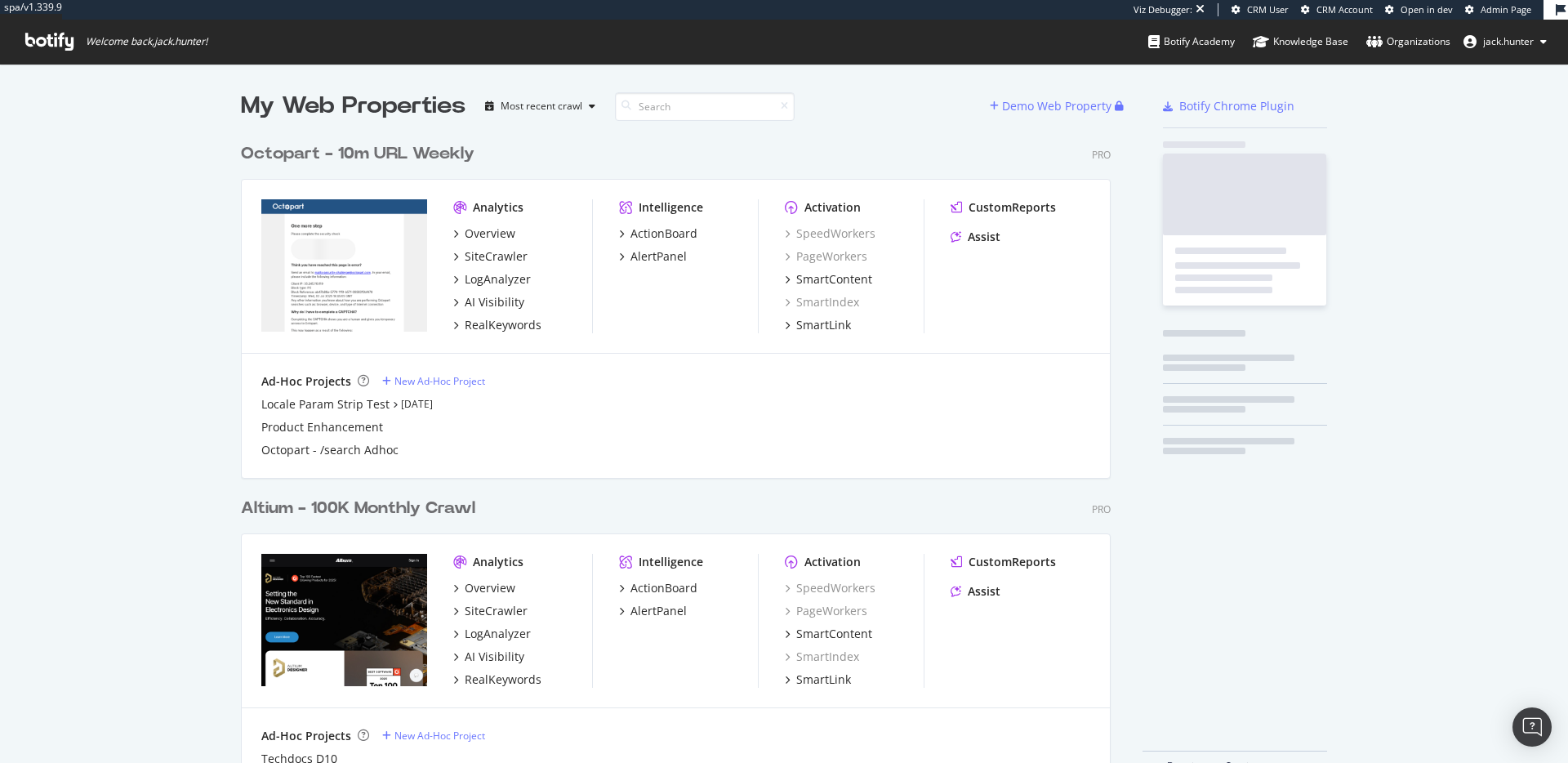
scroll to position [663, 883]
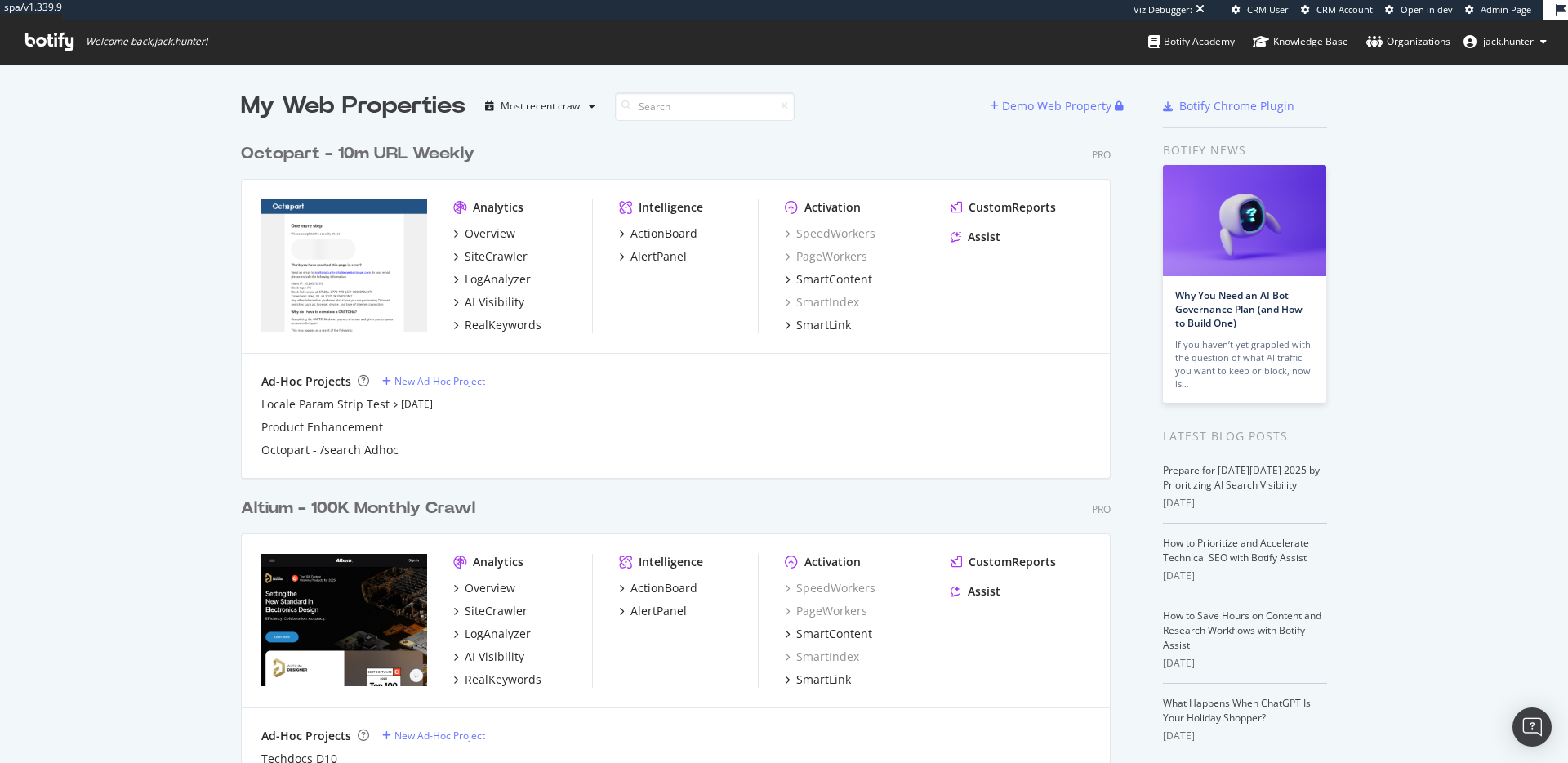
click at [306, 148] on div "Octopart - 10m URL Weekly" at bounding box center [358, 154] width 233 height 24
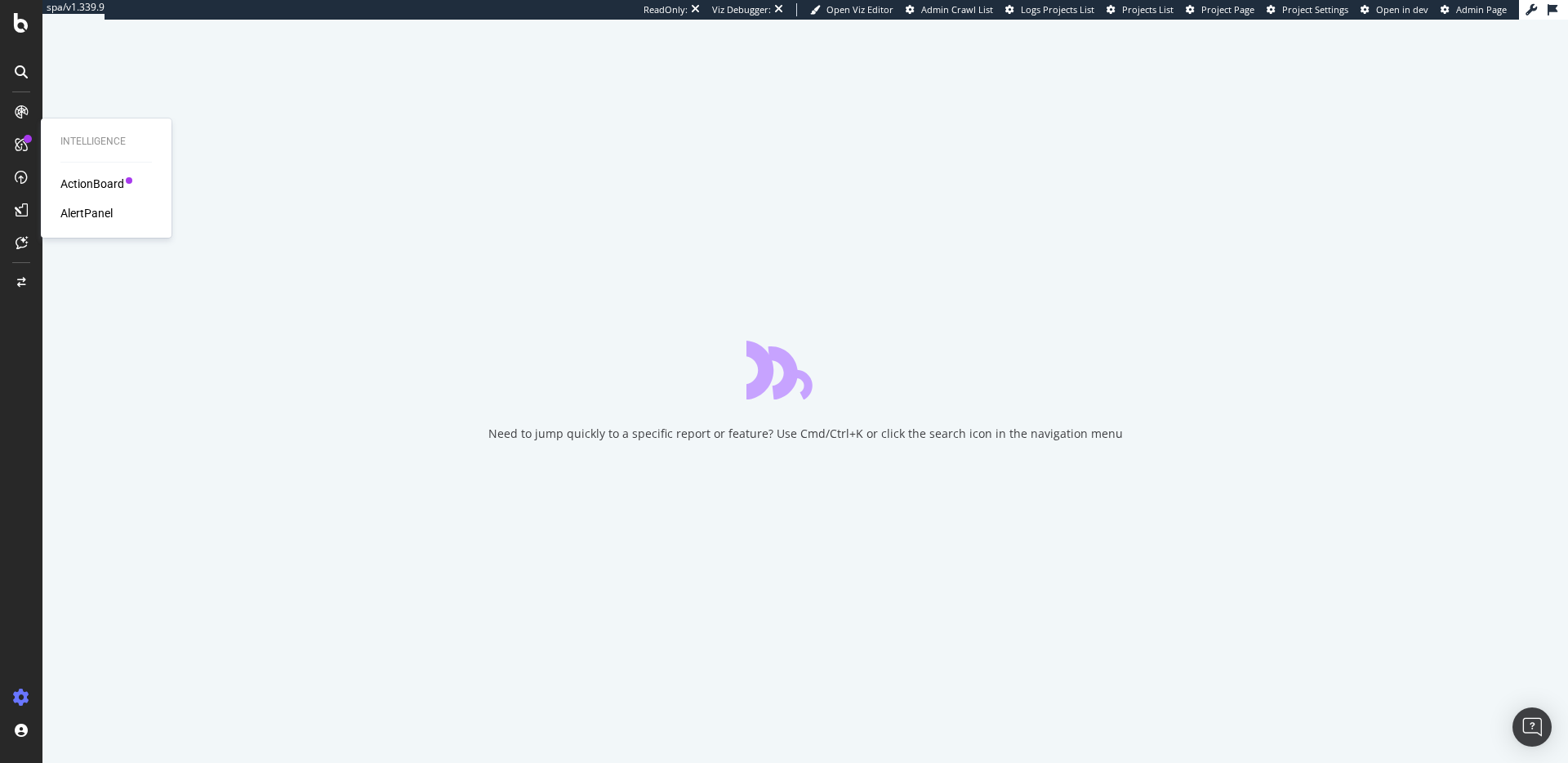
click at [78, 212] on div "AlertPanel" at bounding box center [86, 213] width 52 height 17
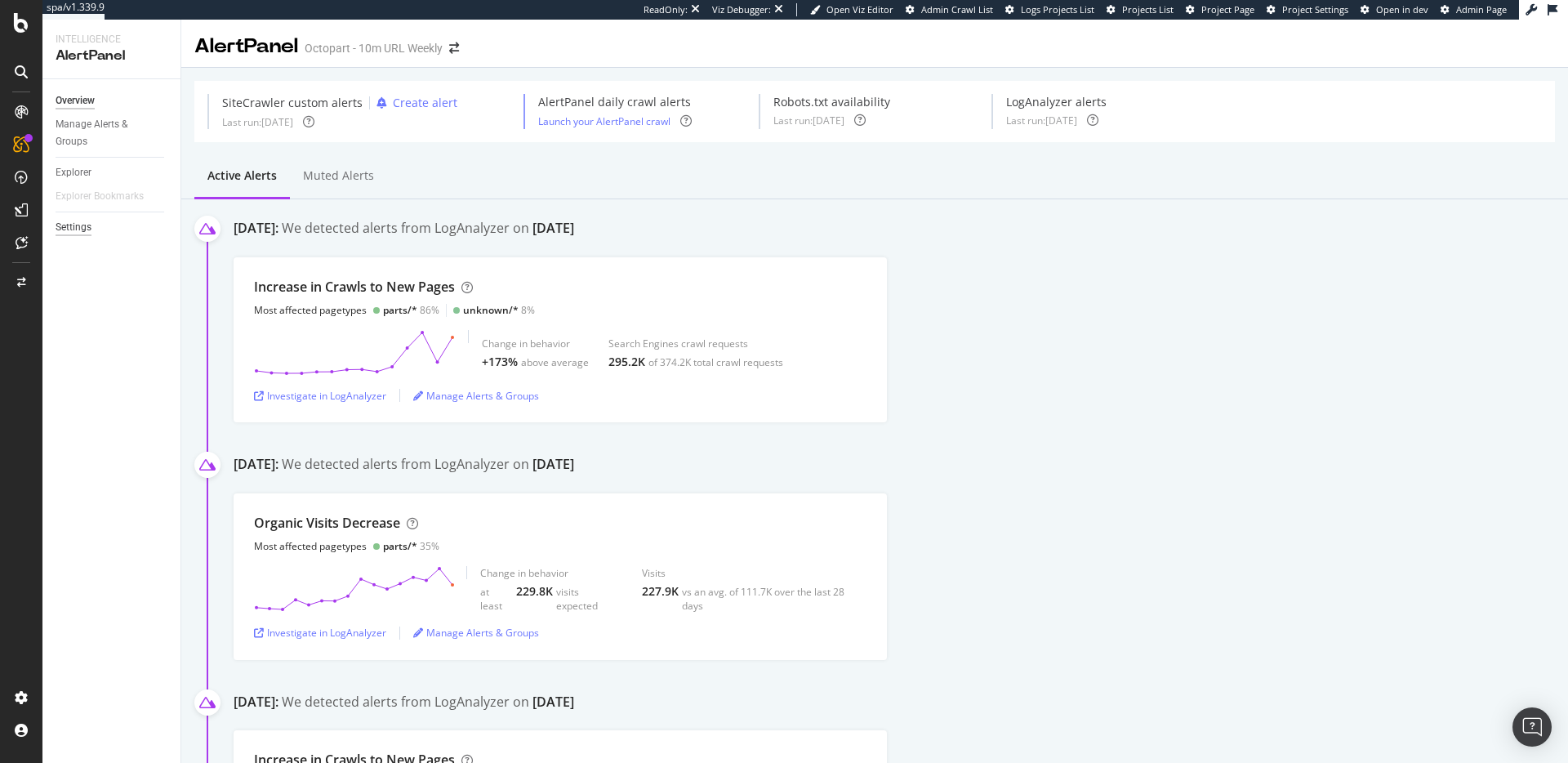
click at [80, 222] on div "Settings" at bounding box center [73, 227] width 36 height 18
select select "03"
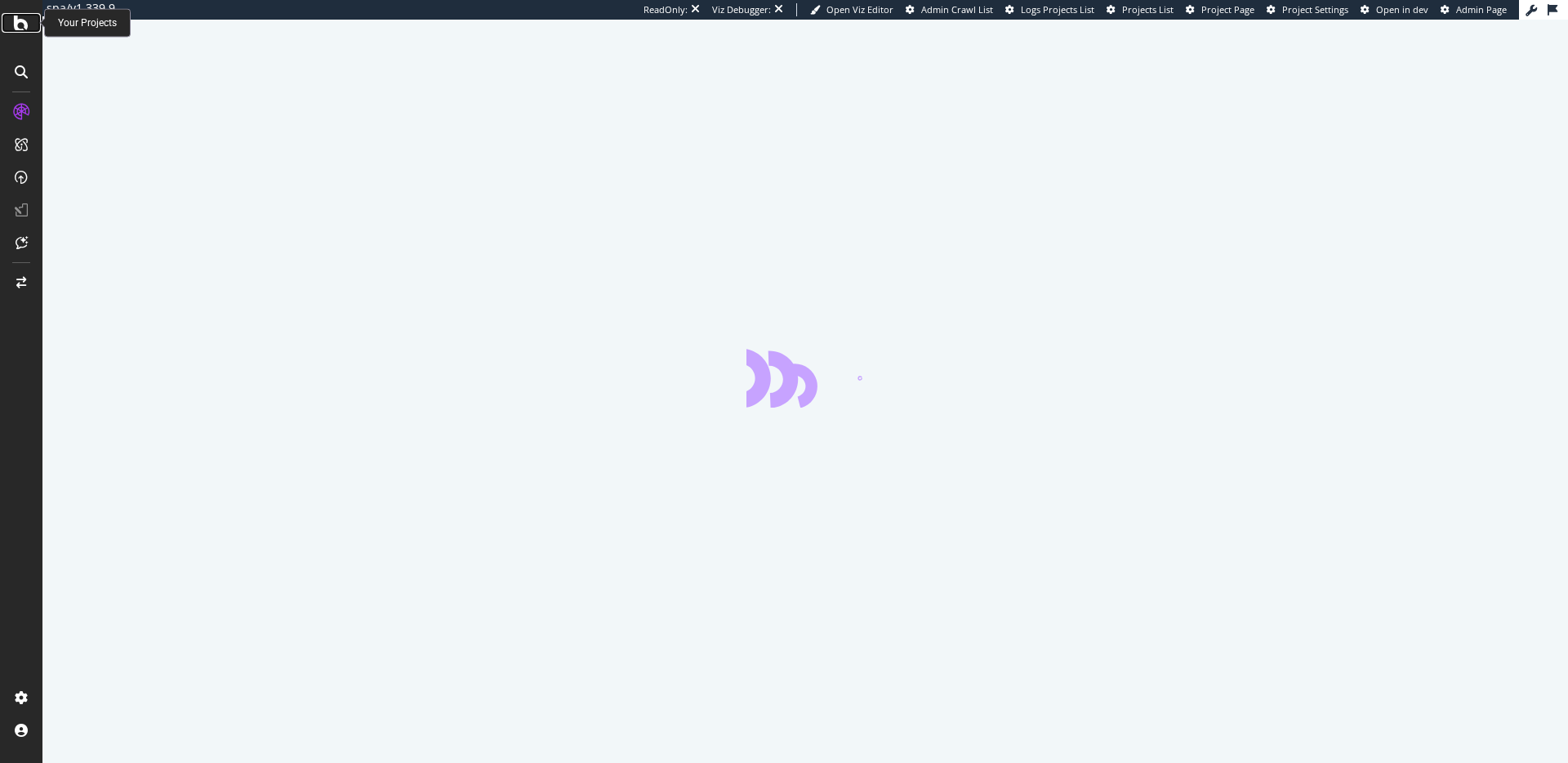
click at [24, 27] on icon at bounding box center [21, 22] width 15 height 19
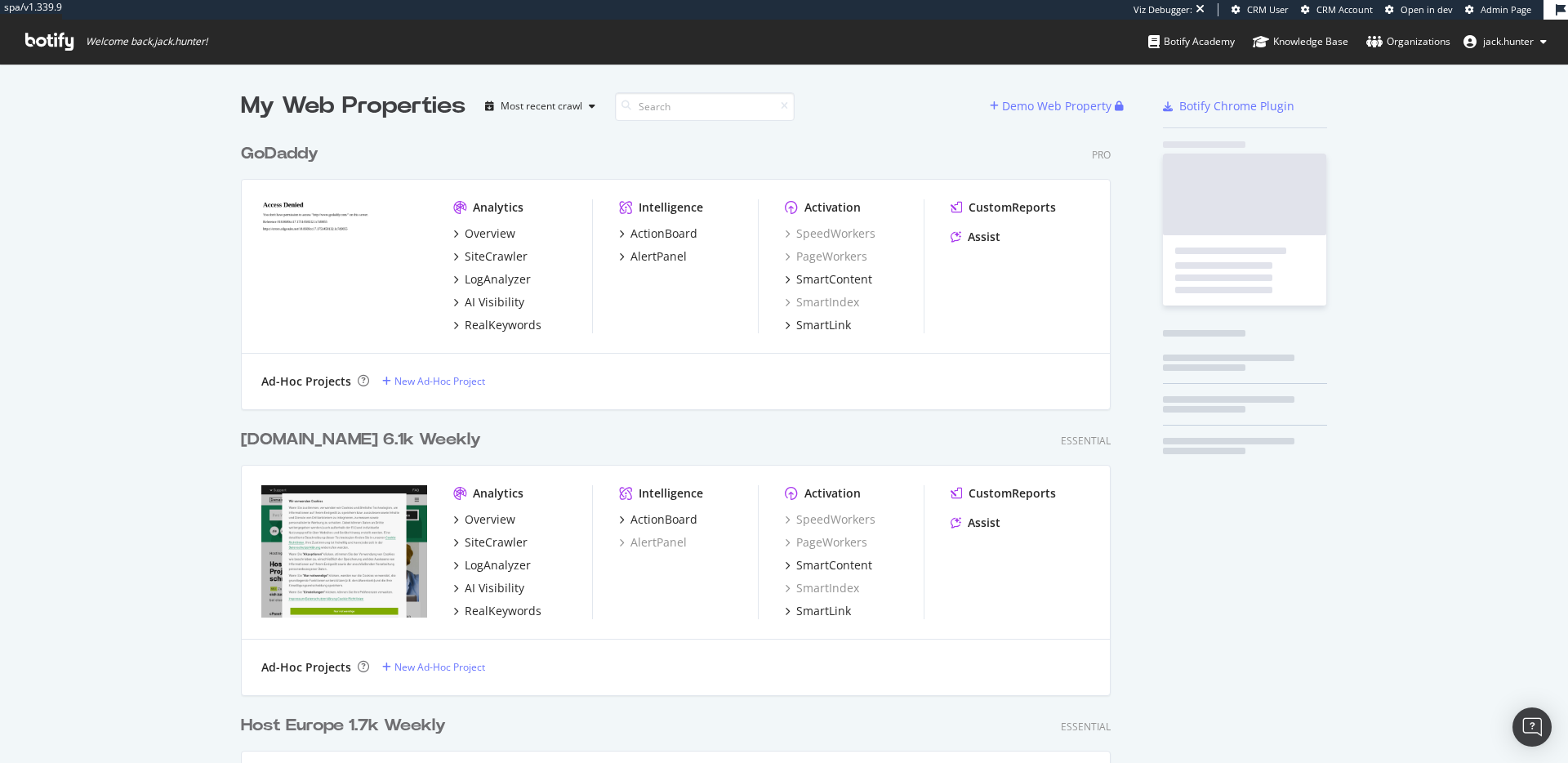
scroll to position [1166, 883]
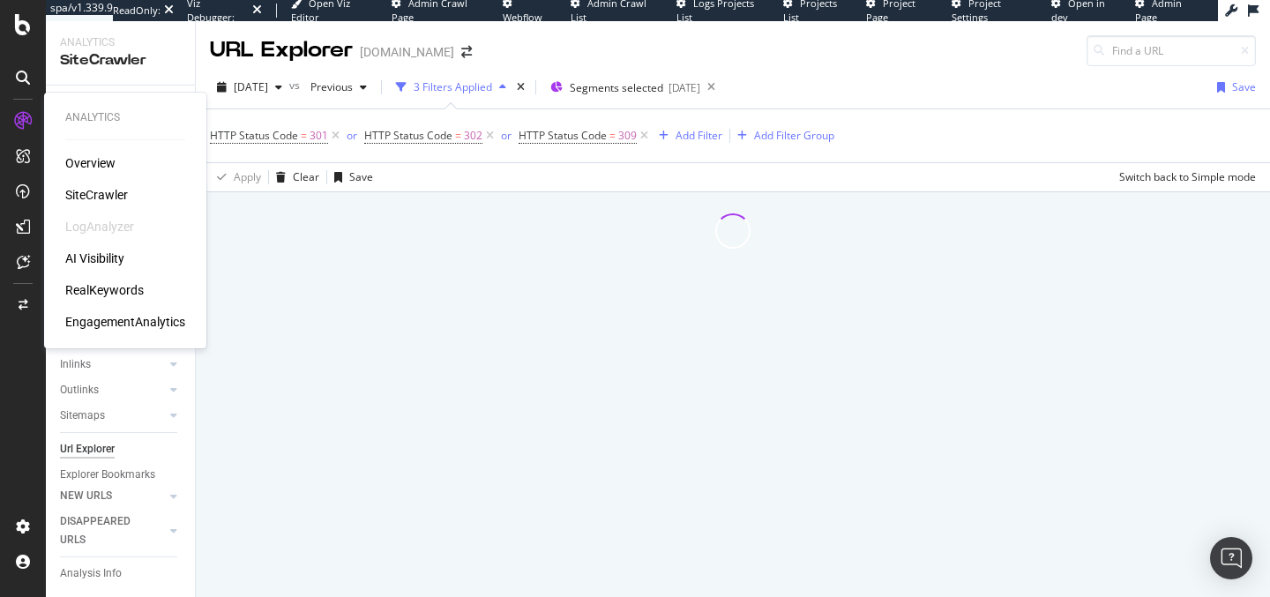
click at [78, 160] on div "Overview" at bounding box center [90, 163] width 50 height 18
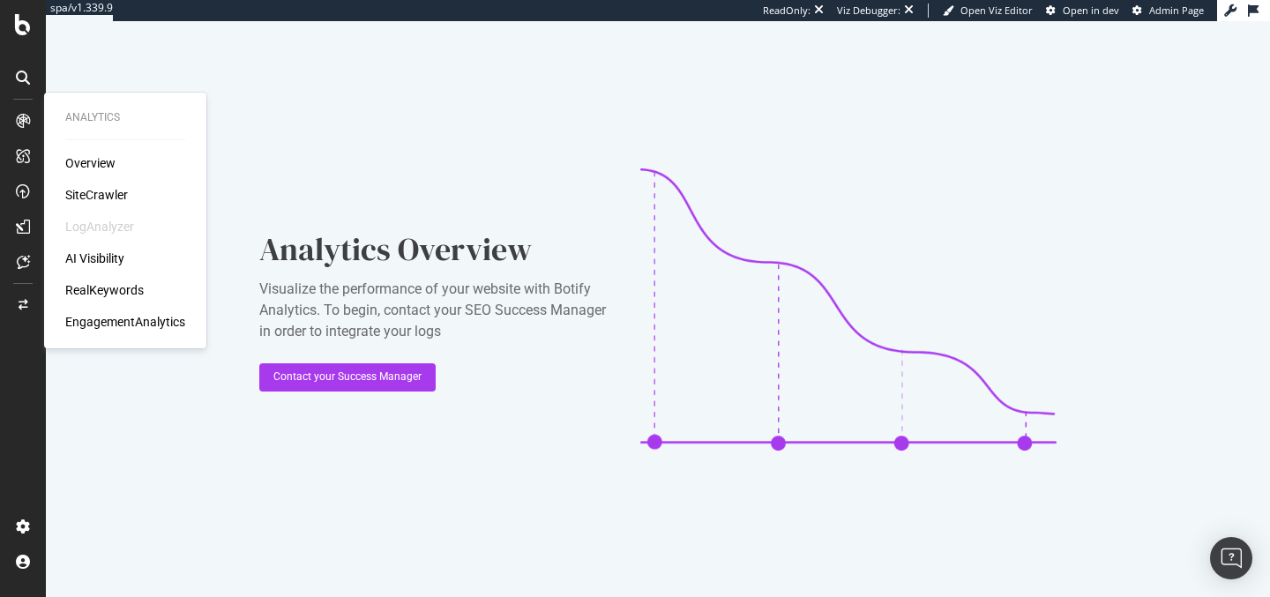
click at [71, 190] on div "SiteCrawler" at bounding box center [96, 195] width 63 height 18
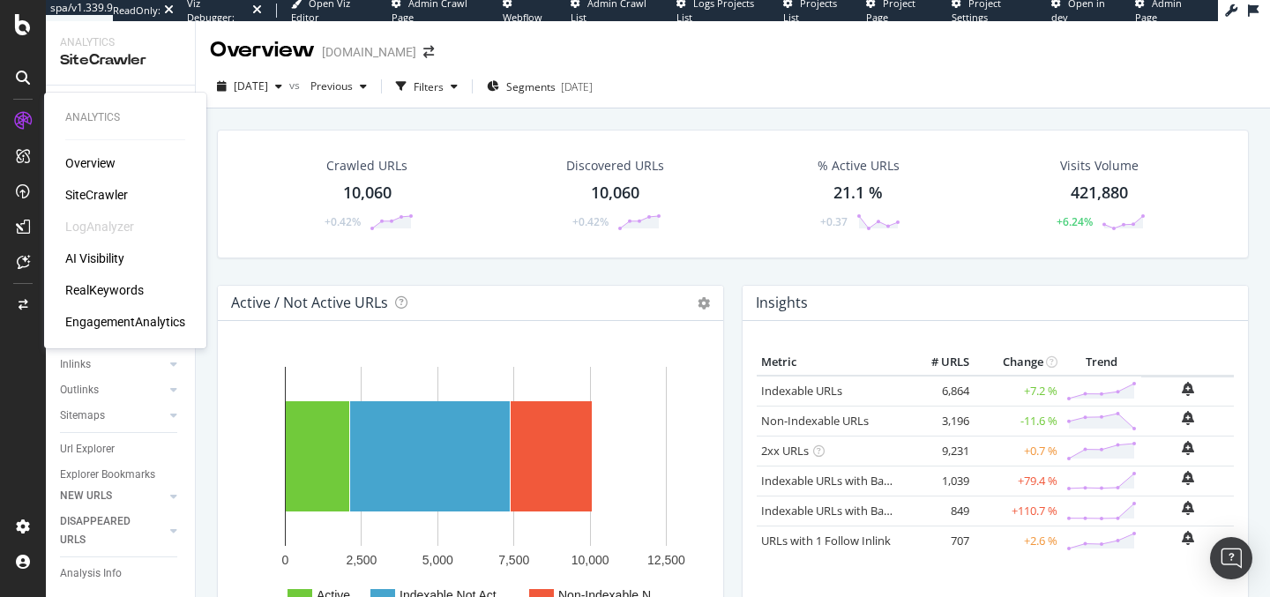
click at [97, 290] on div "RealKeywords" at bounding box center [104, 290] width 78 height 18
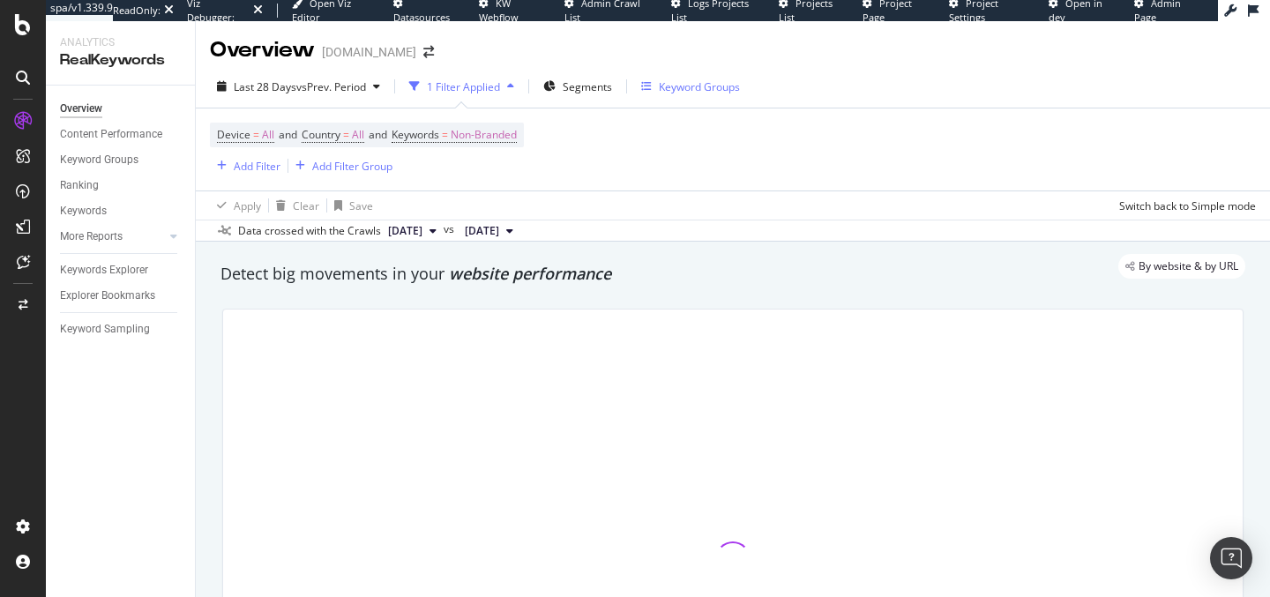
click at [698, 82] on div "Keyword Groups" at bounding box center [699, 86] width 81 height 15
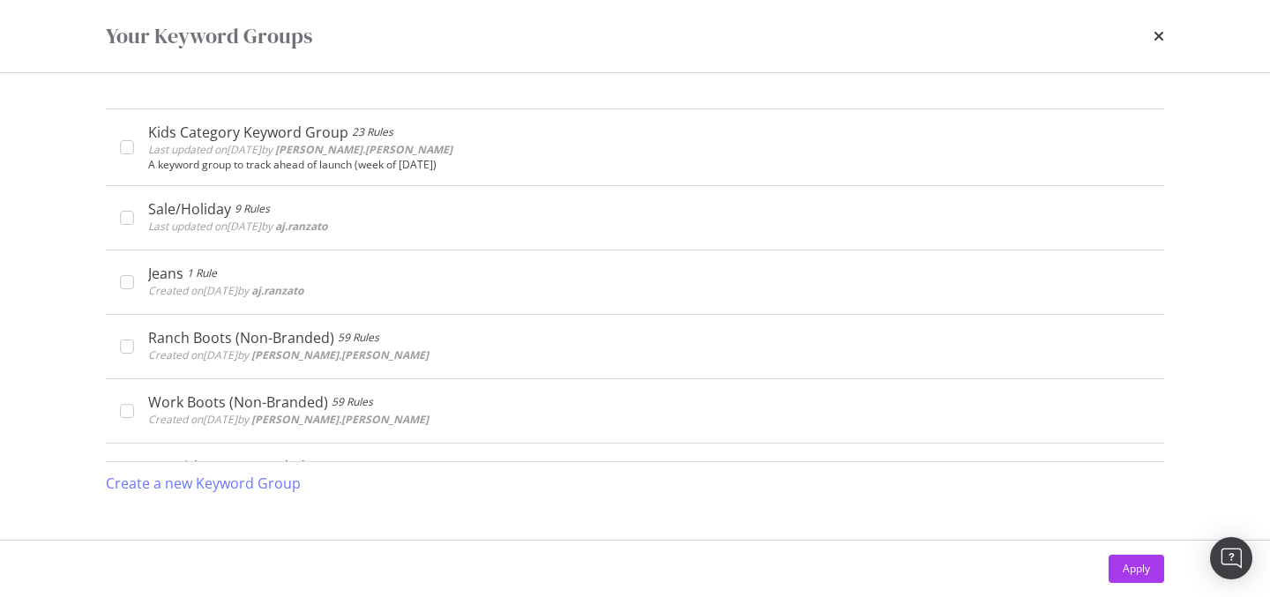
click at [1151, 34] on div "Your Keyword Groups" at bounding box center [635, 36] width 1058 height 30
click at [1158, 34] on icon "times" at bounding box center [1158, 36] width 11 height 14
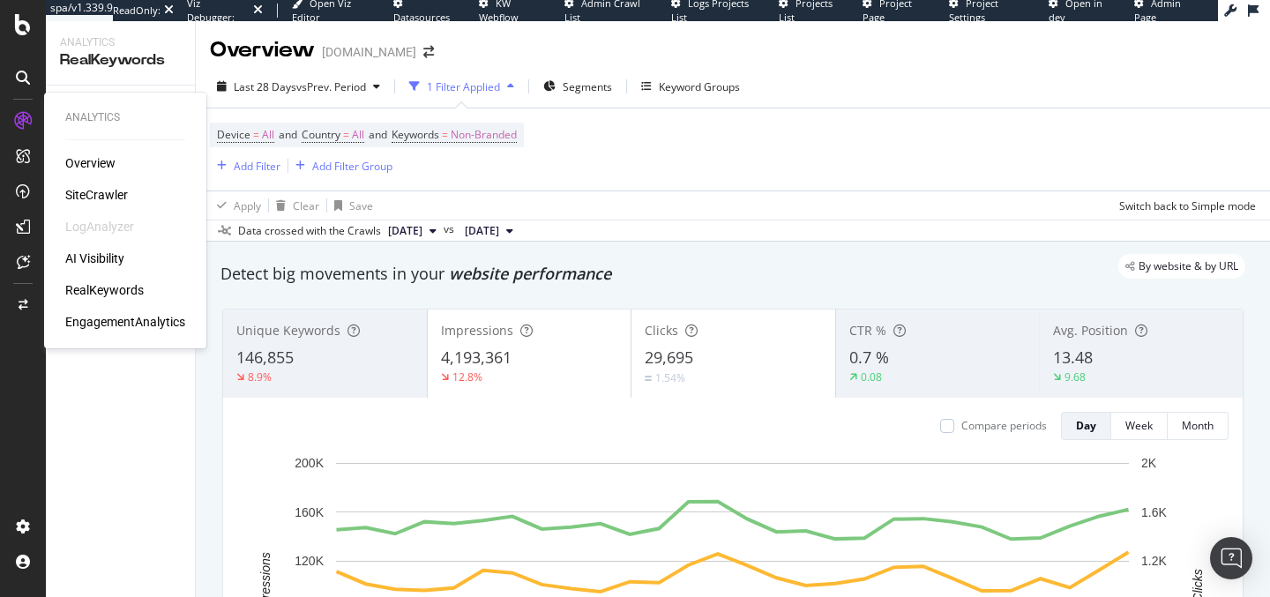
click at [106, 253] on div "AI Visibility" at bounding box center [94, 259] width 59 height 18
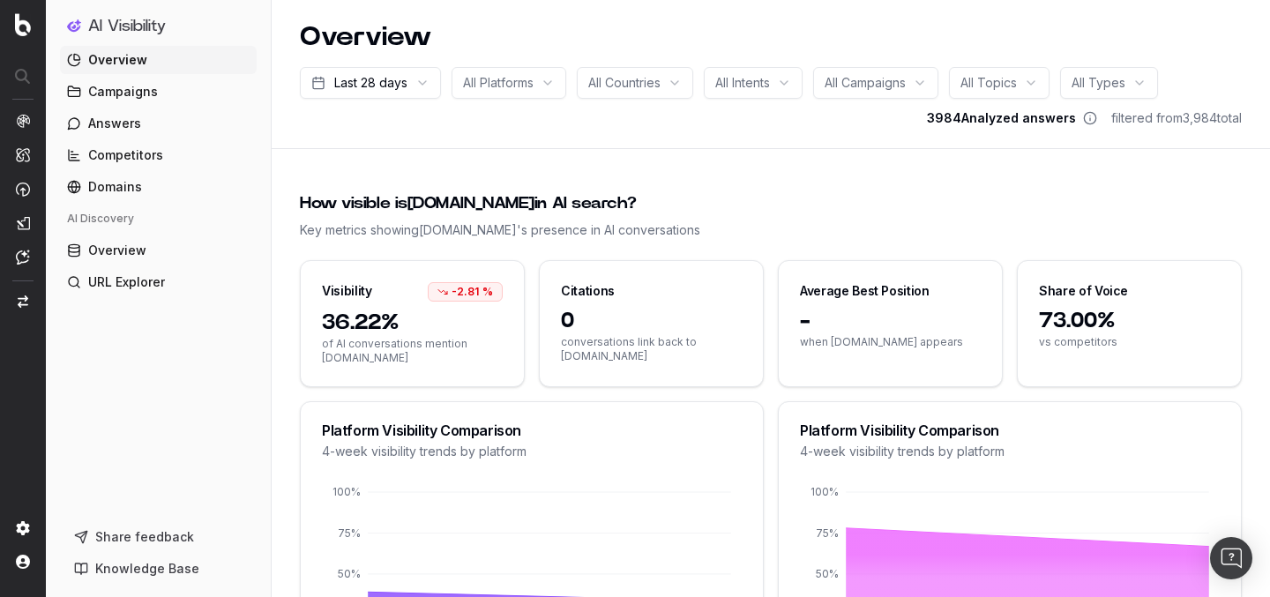
click at [159, 84] on link "Campaigns" at bounding box center [158, 92] width 197 height 28
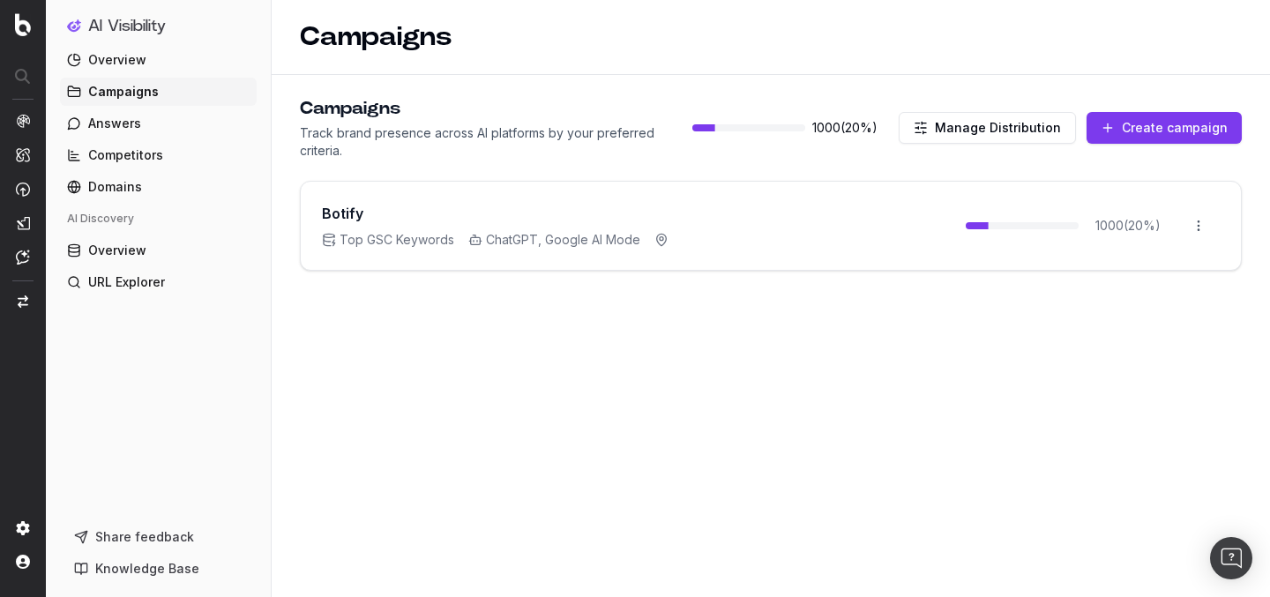
click at [153, 132] on link "Answers" at bounding box center [158, 123] width 197 height 28
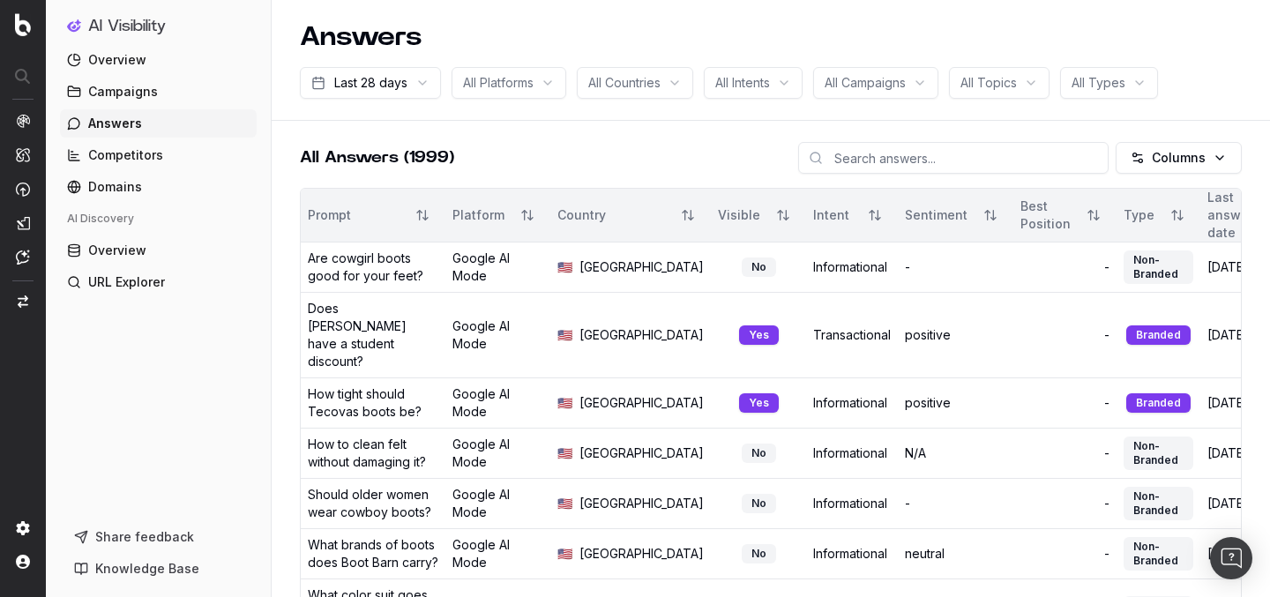
click at [154, 165] on link "Competitors" at bounding box center [158, 155] width 197 height 28
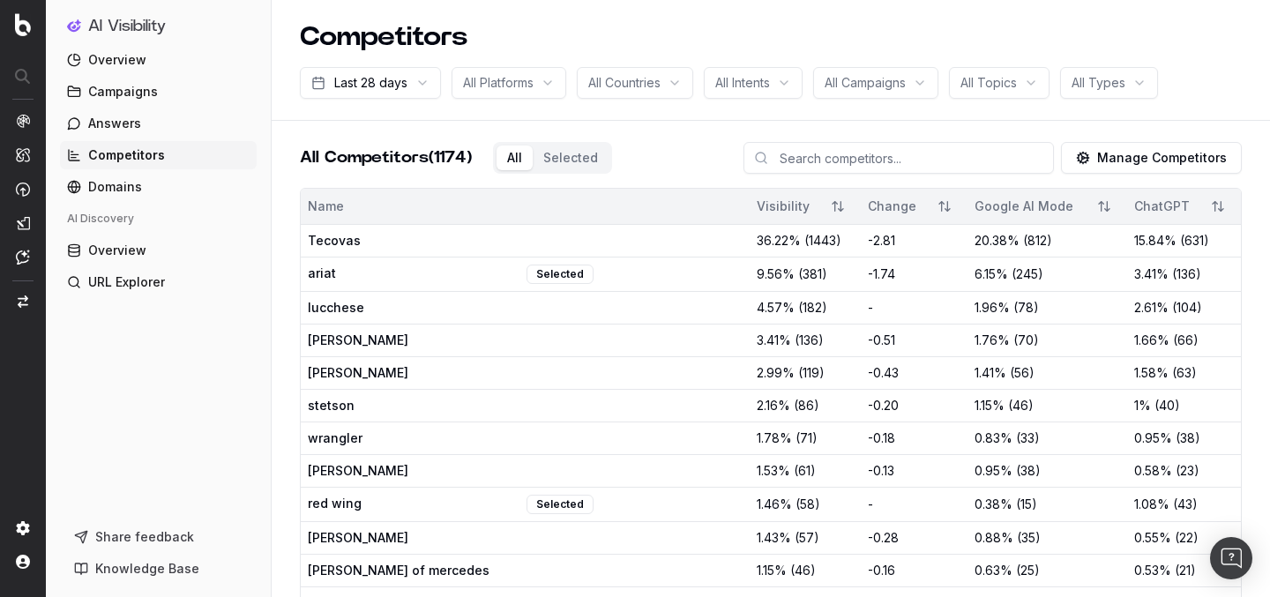
click at [148, 195] on link "Domains" at bounding box center [158, 187] width 197 height 28
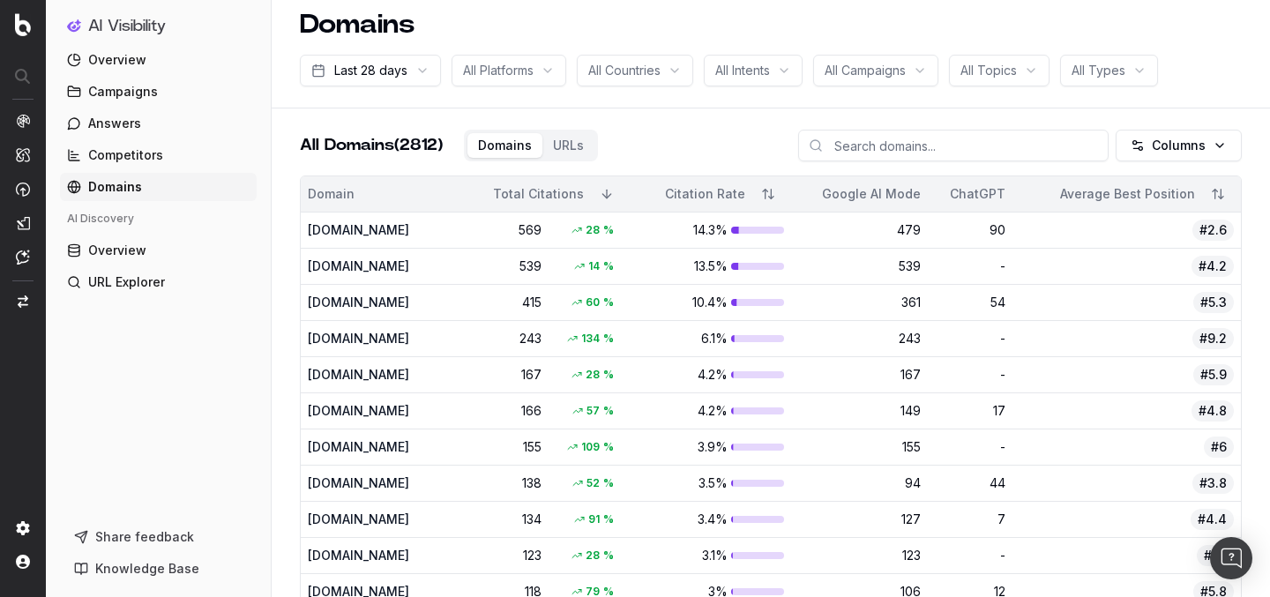
scroll to position [14, 0]
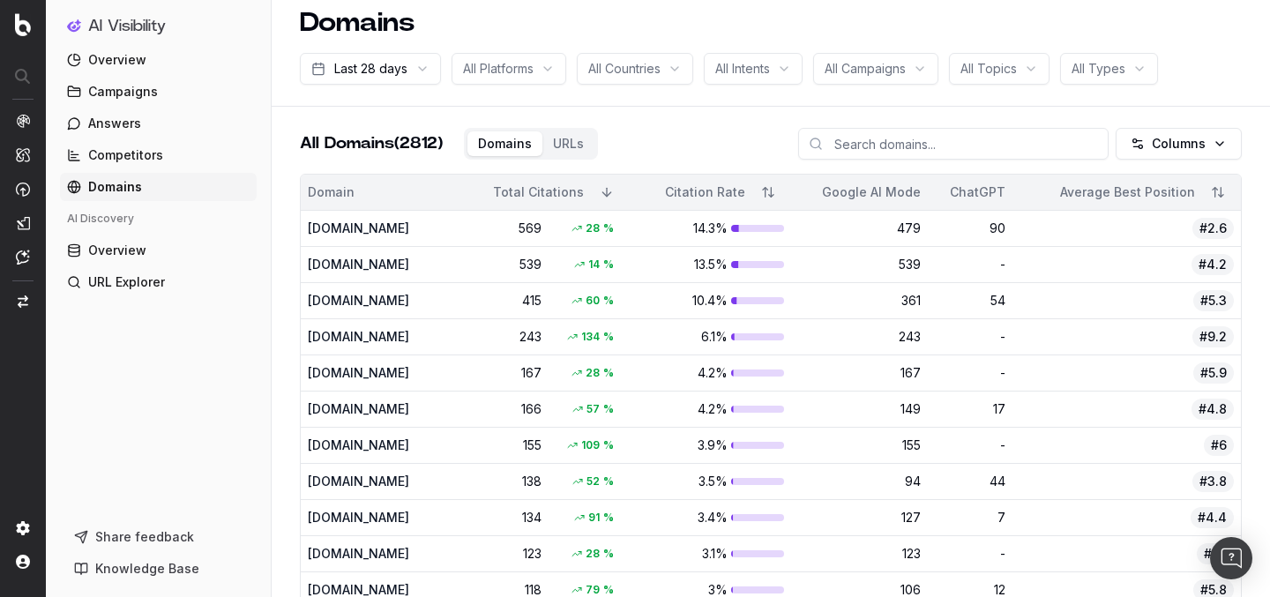
click at [961, 225] on td "90" at bounding box center [970, 228] width 85 height 36
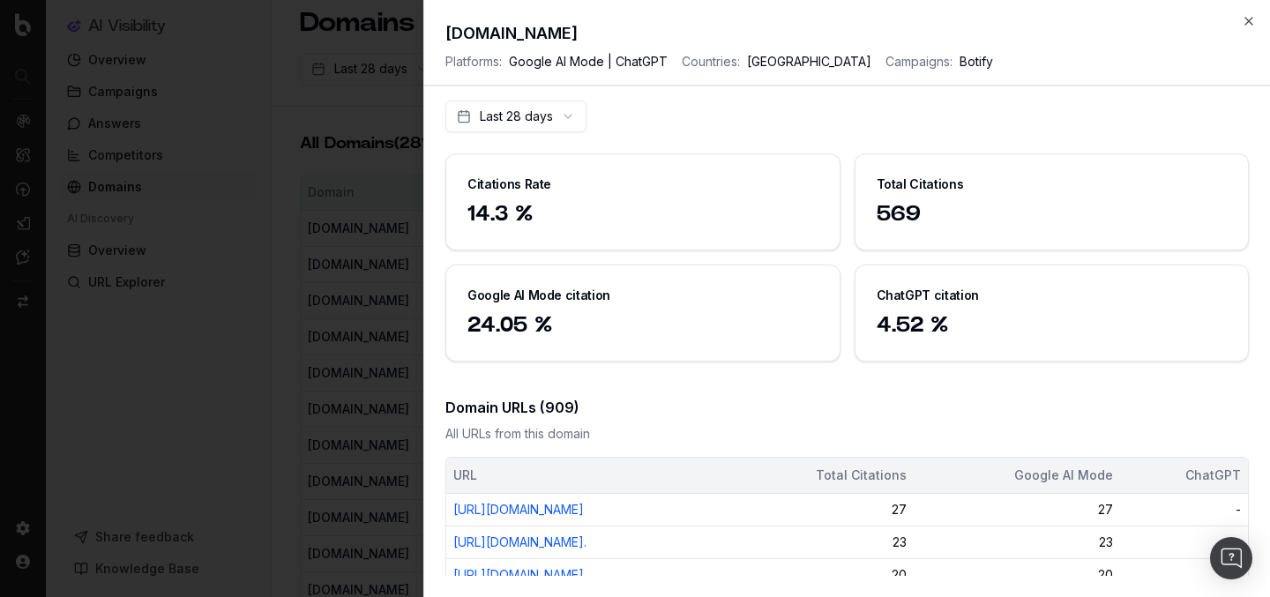
scroll to position [20, 0]
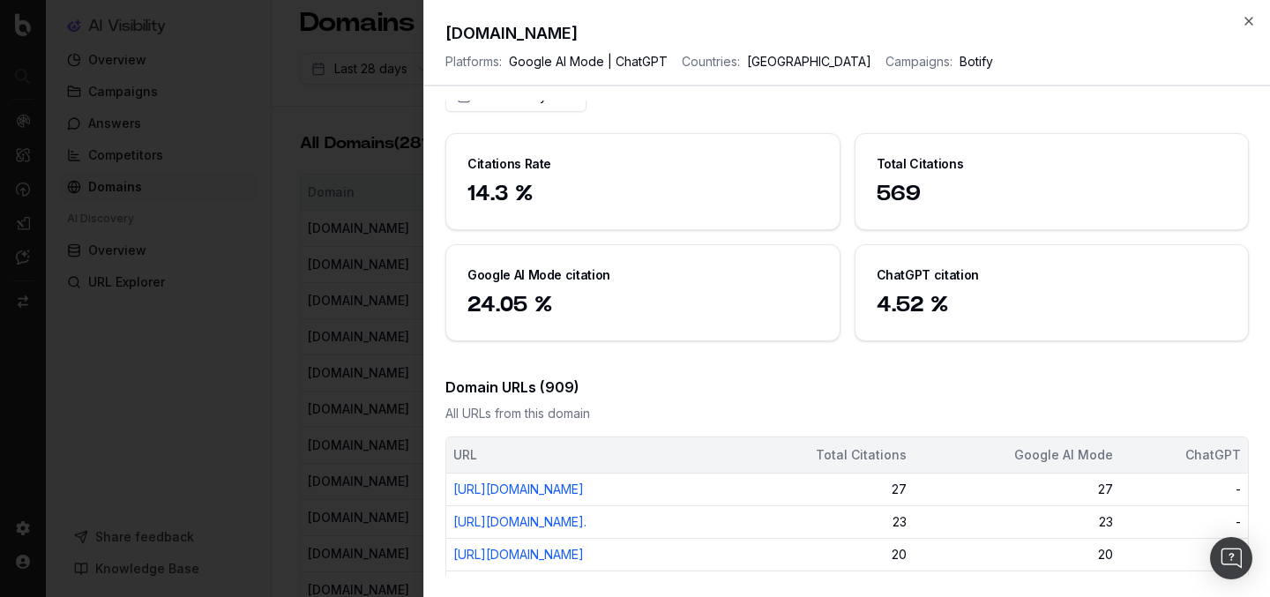
click at [1246, 18] on icon "button" at bounding box center [1249, 21] width 14 height 14
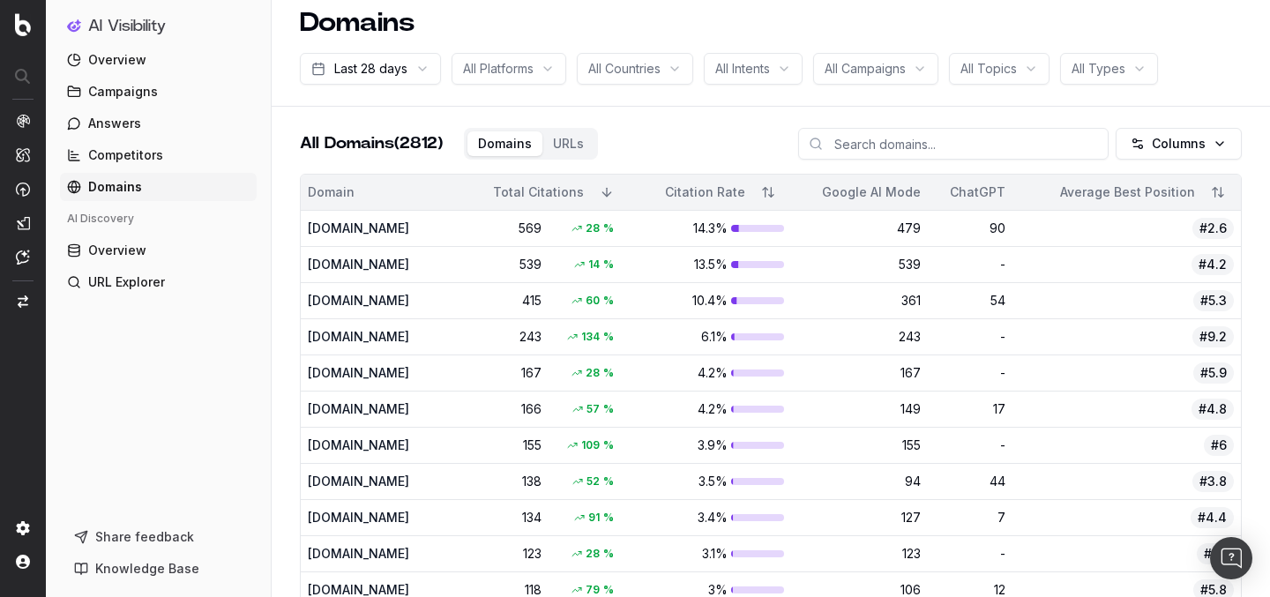
click at [921, 229] on div "479" at bounding box center [859, 229] width 123 height 18
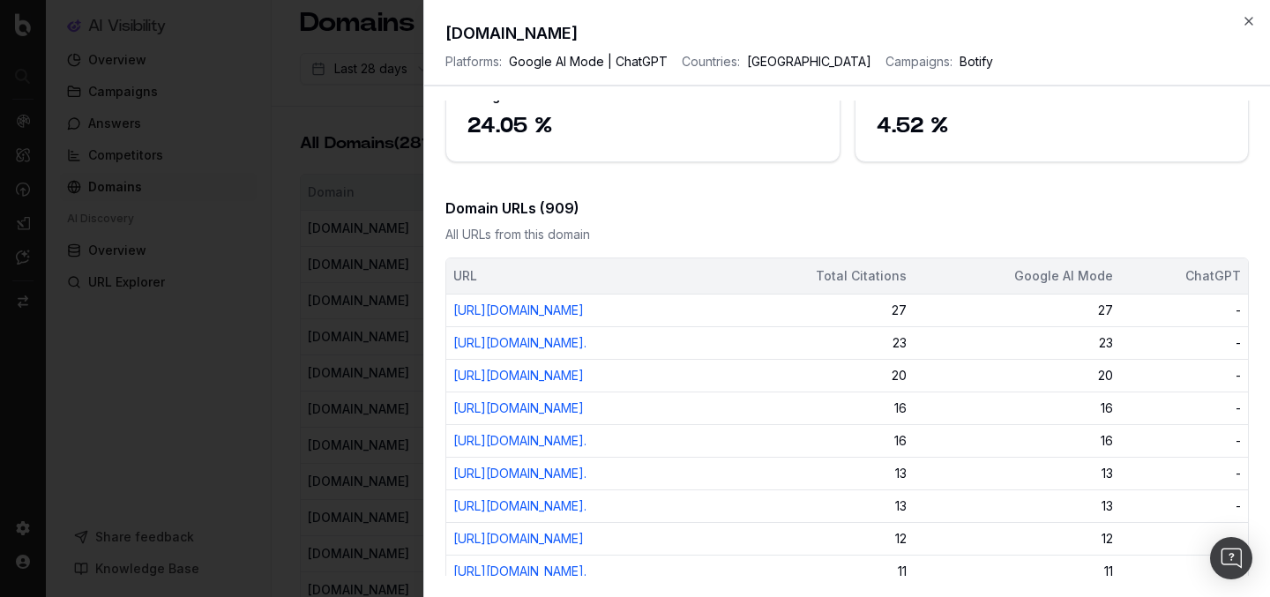
scroll to position [0, 0]
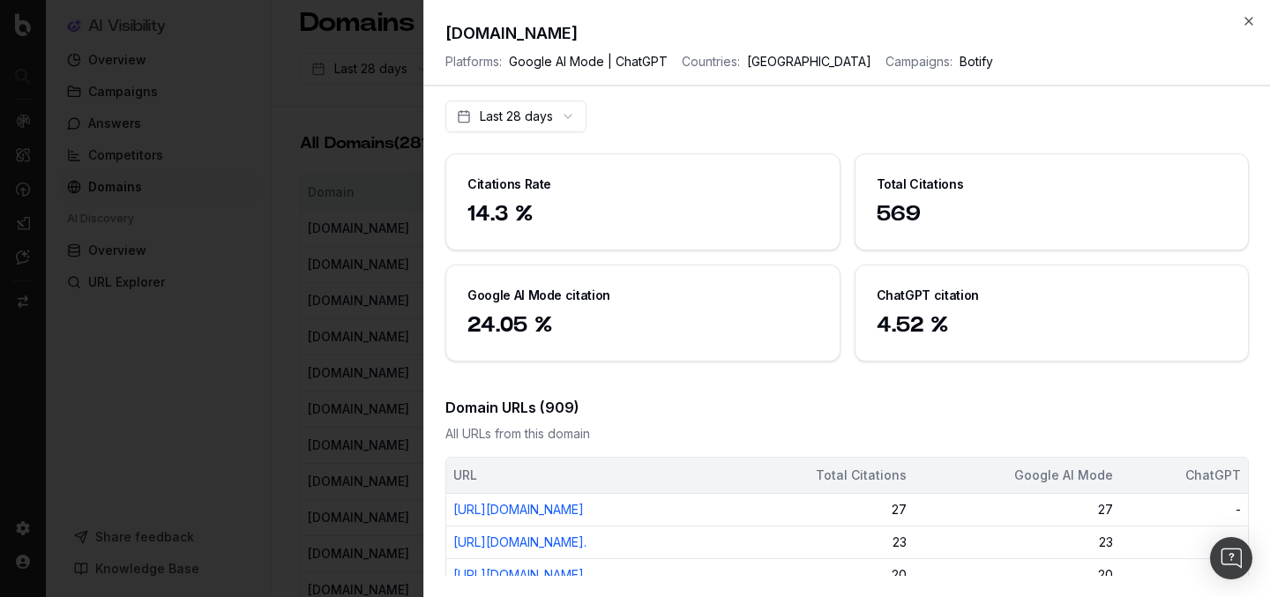
click at [1249, 21] on icon "button" at bounding box center [1248, 21] width 7 height 7
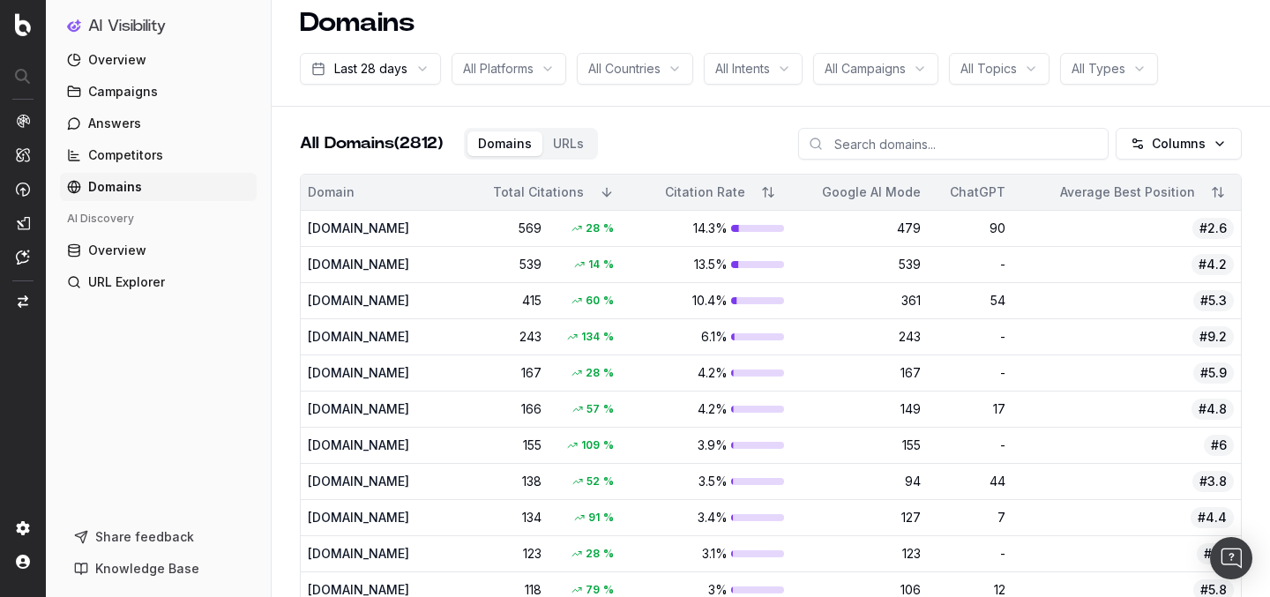
click at [1129, 228] on div "#2.6" at bounding box center [1126, 228] width 214 height 21
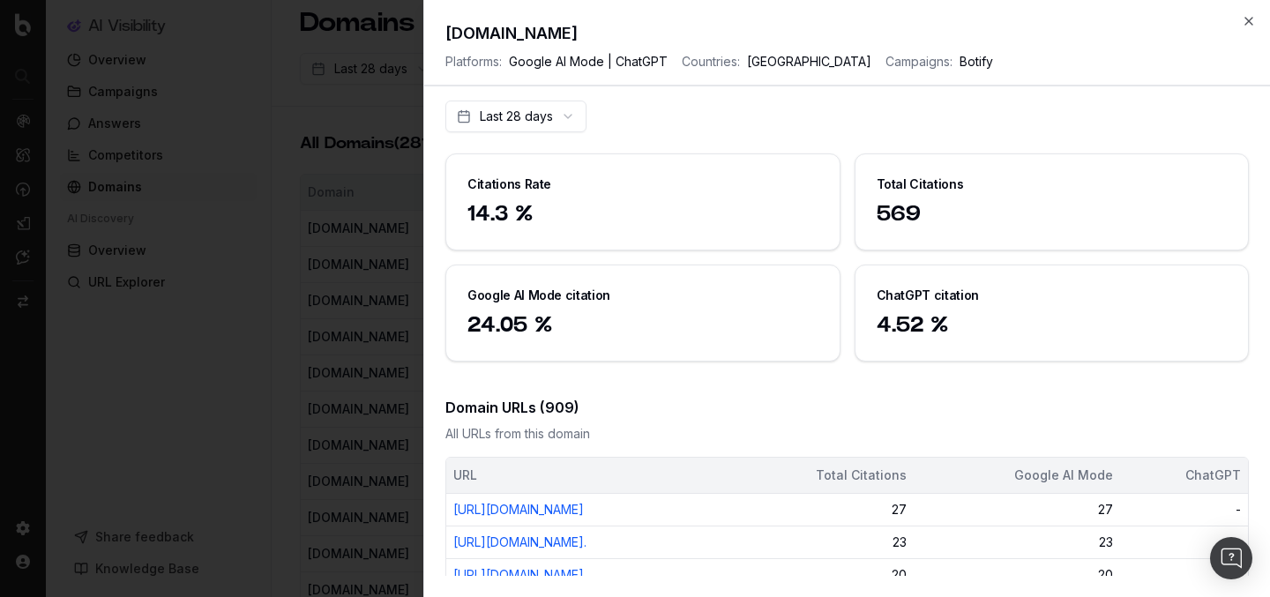
click at [653, 64] on span "Google AI Mode | ChatGPT" at bounding box center [588, 62] width 159 height 18
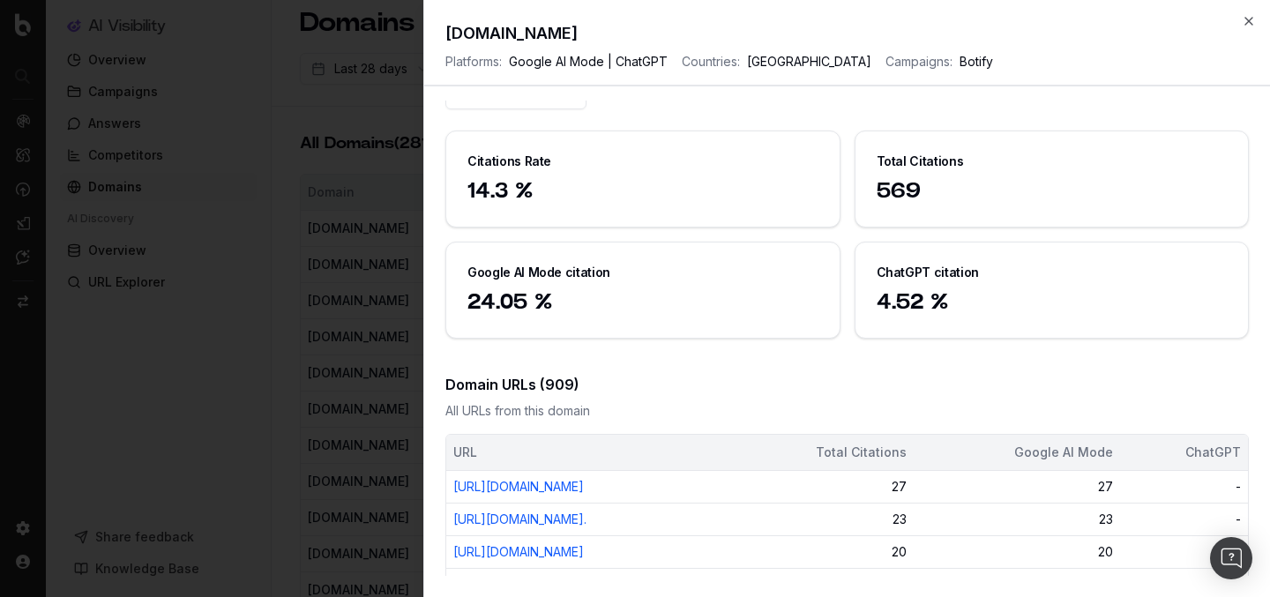
click at [671, 180] on span "14.3 %" at bounding box center [642, 191] width 351 height 28
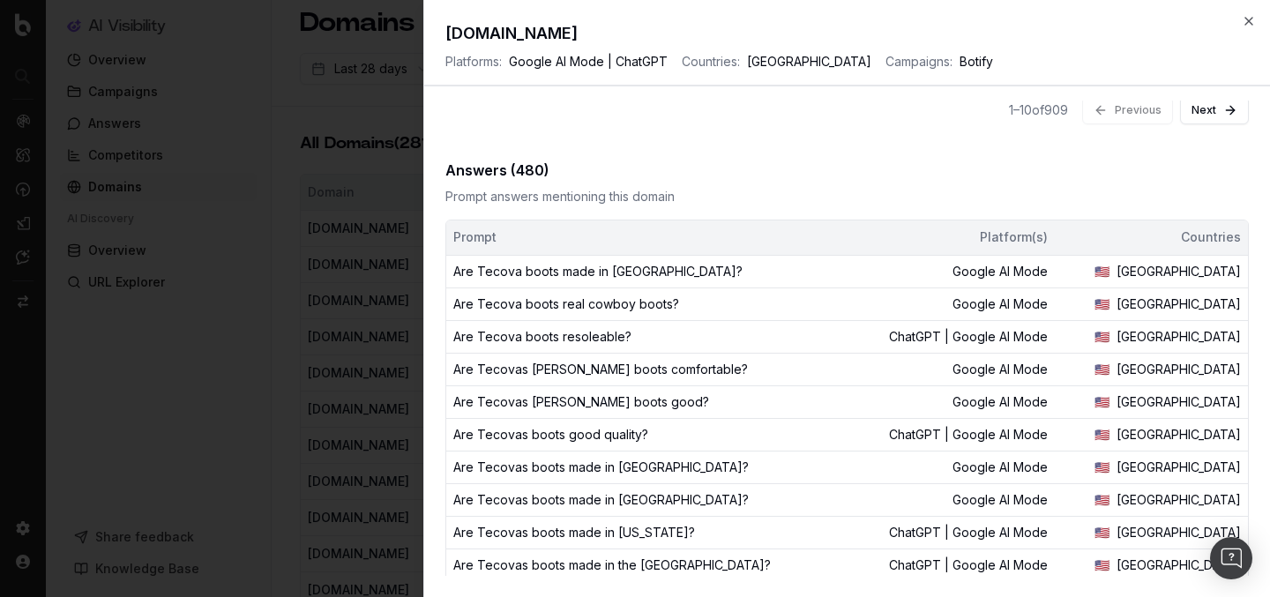
scroll to position [656, 0]
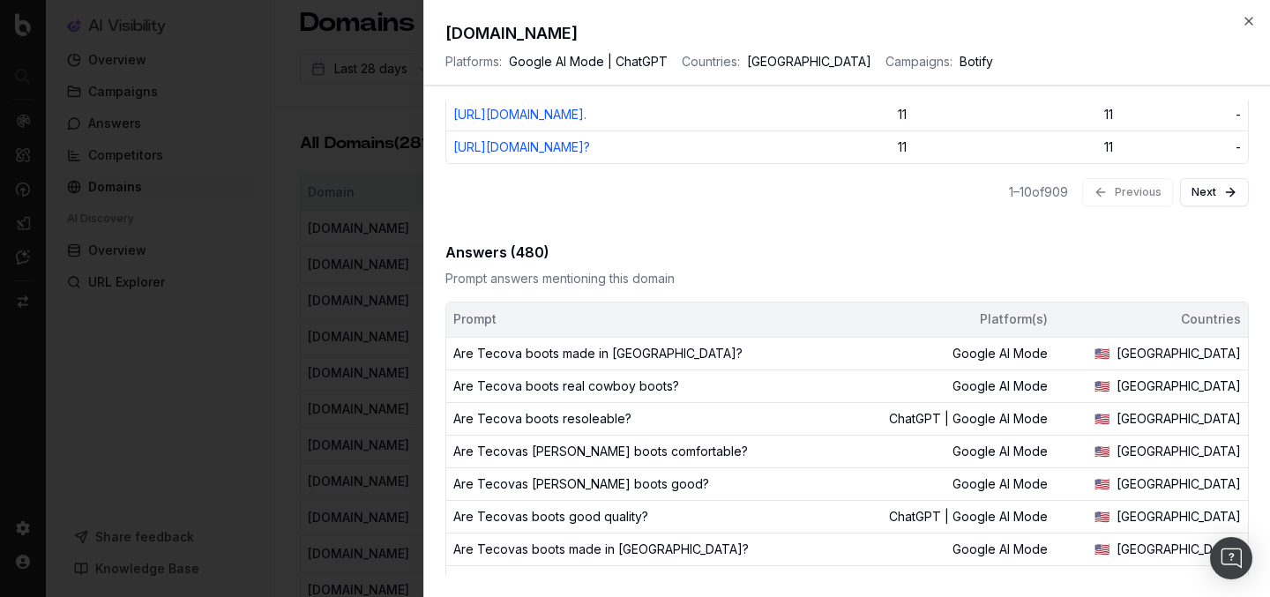
click at [1219, 206] on button "Next" at bounding box center [1214, 192] width 69 height 28
click at [1220, 206] on button "Next" at bounding box center [1214, 192] width 69 height 28
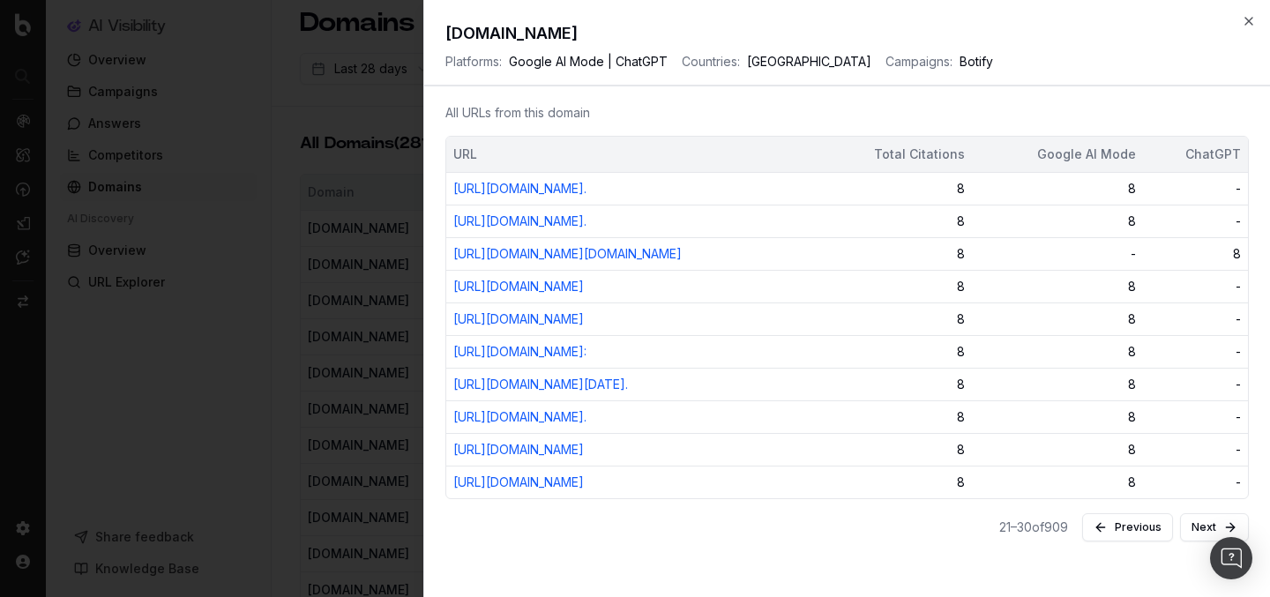
scroll to position [276, 0]
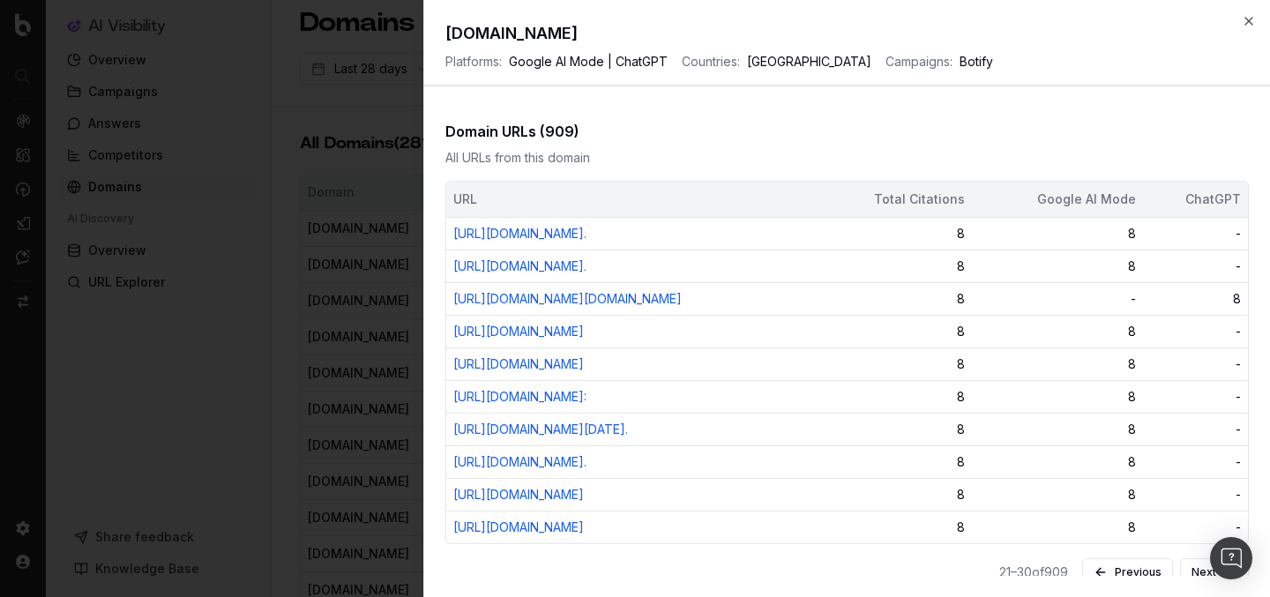
click at [1224, 188] on th "ChatGPT" at bounding box center [1196, 199] width 106 height 35
click at [1221, 198] on div "ChatGPT" at bounding box center [1196, 199] width 92 height 18
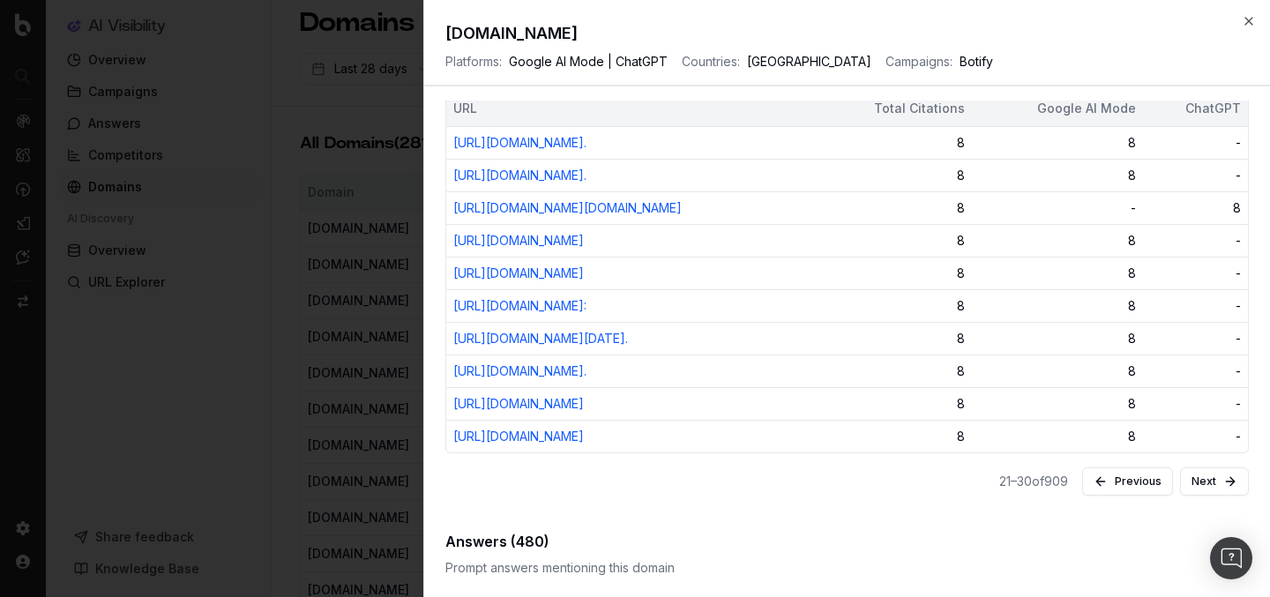
click at [1228, 250] on div "-" at bounding box center [1196, 241] width 92 height 18
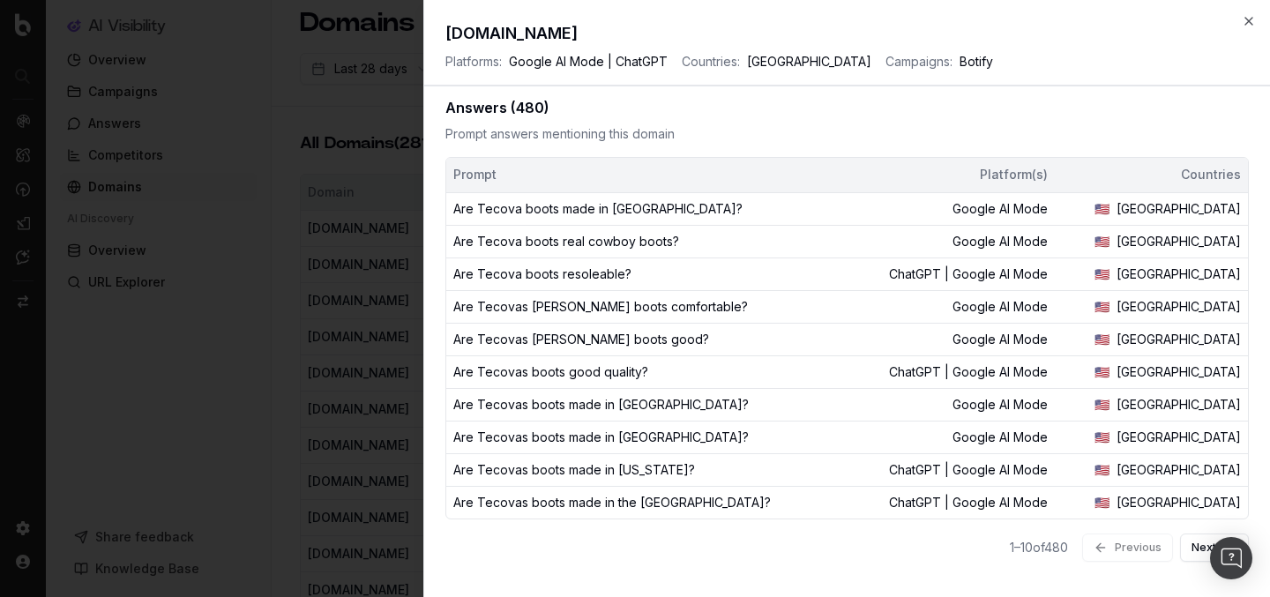
scroll to position [810, 0]
click at [1116, 62] on button "Previous" at bounding box center [1127, 48] width 91 height 28
click at [1116, 19] on td "11" at bounding box center [1017, 2] width 206 height 33
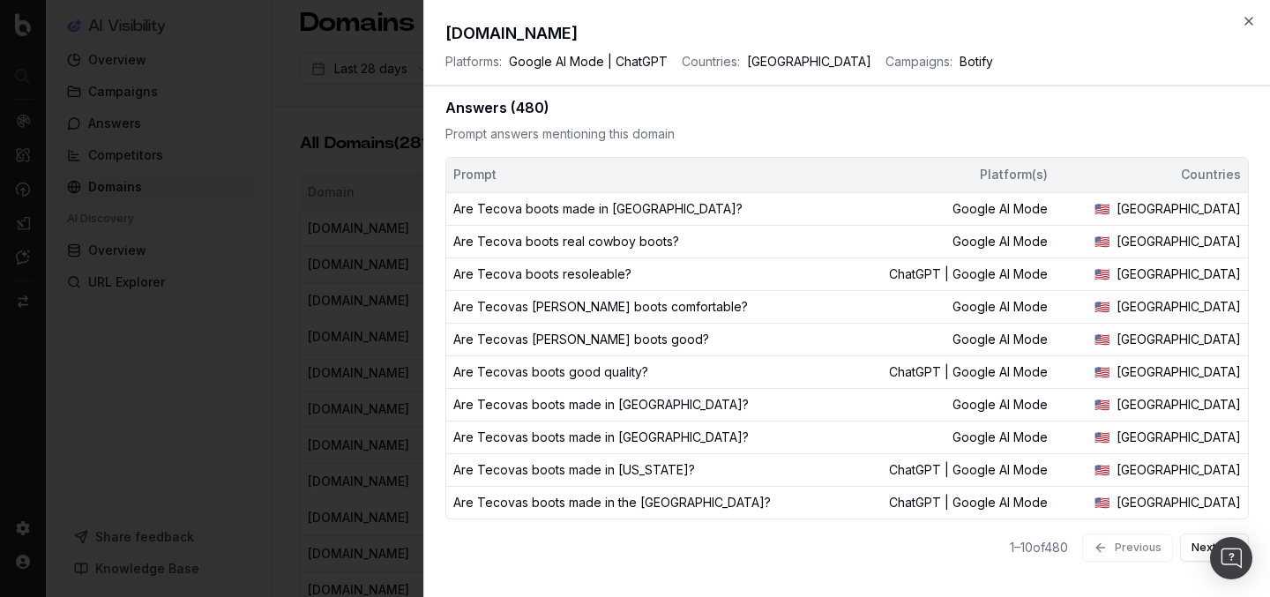
scroll to position [955, 0]
click at [1252, 26] on icon "button" at bounding box center [1249, 21] width 14 height 14
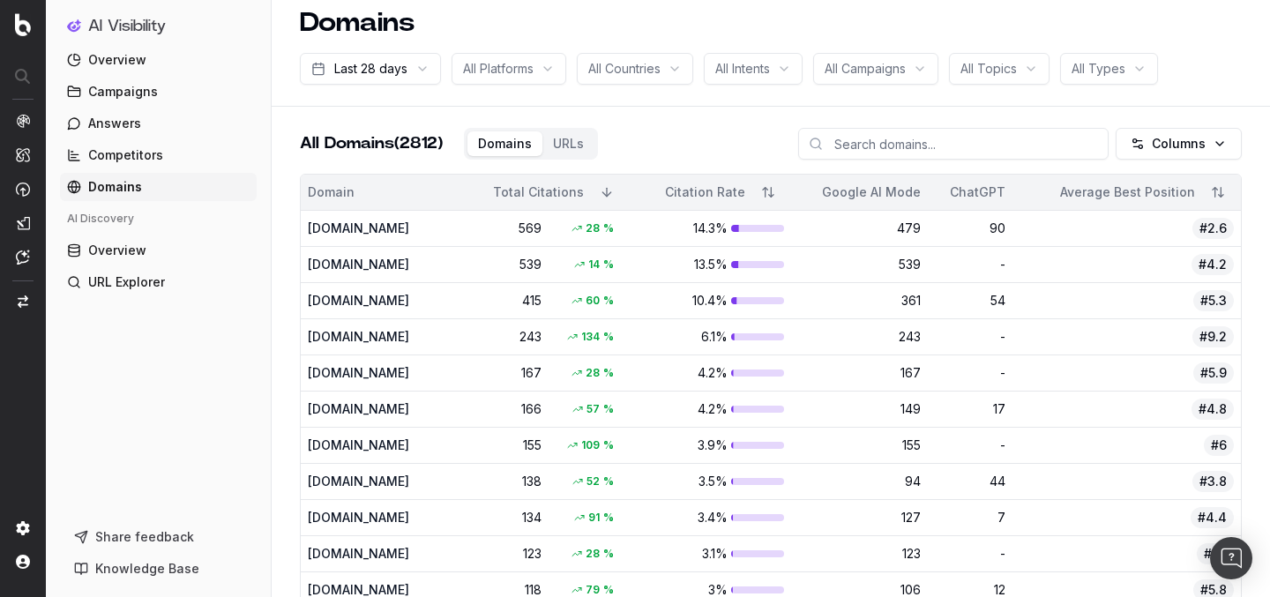
click at [561, 66] on div "All Platforms" at bounding box center [509, 69] width 115 height 32
click at [510, 197] on div "ChatGPT" at bounding box center [532, 195] width 220 height 28
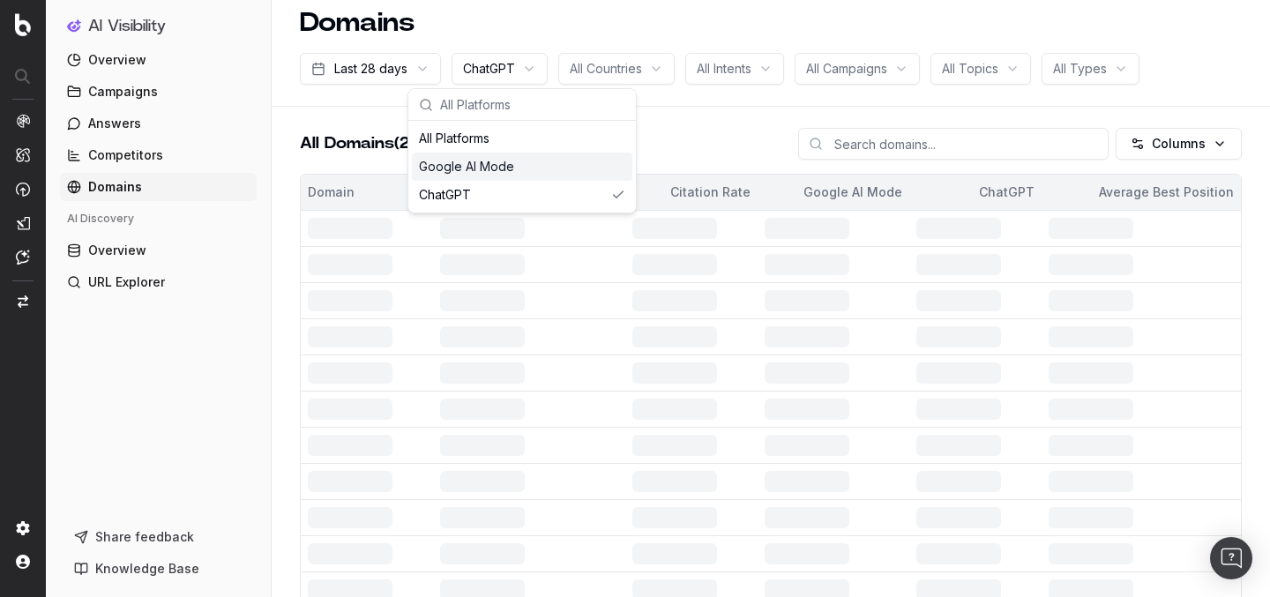
click at [686, 129] on div "All Domains (2812) Domains URLs Columns" at bounding box center [771, 151] width 942 height 46
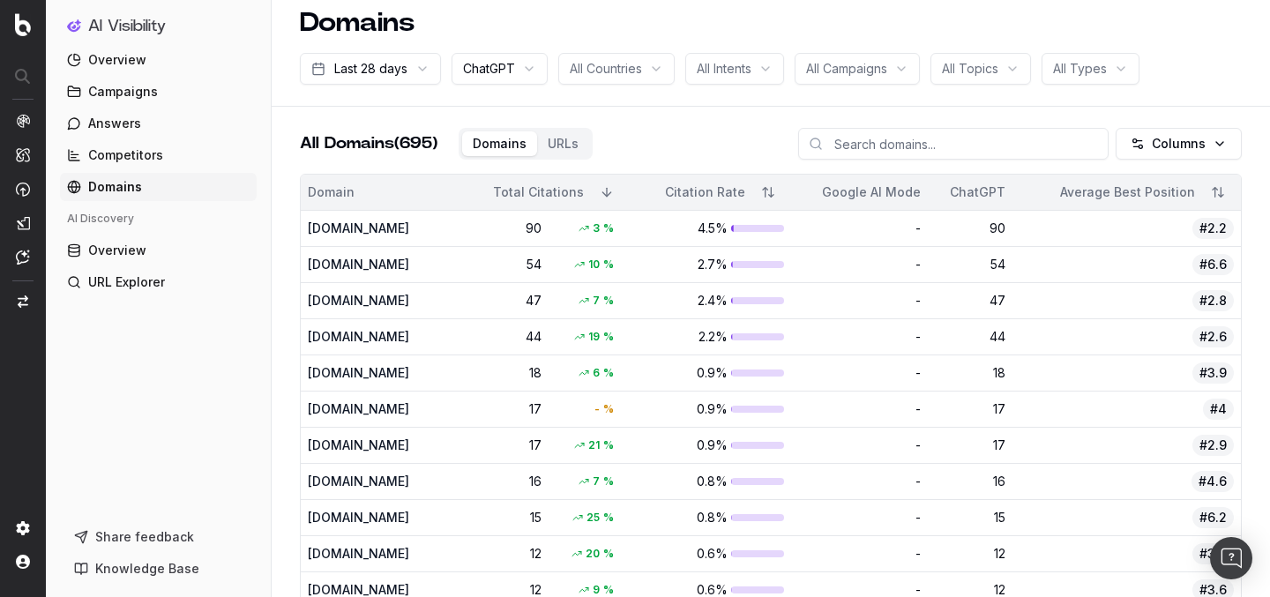
click at [525, 78] on div "ChatGPT" at bounding box center [500, 69] width 96 height 32
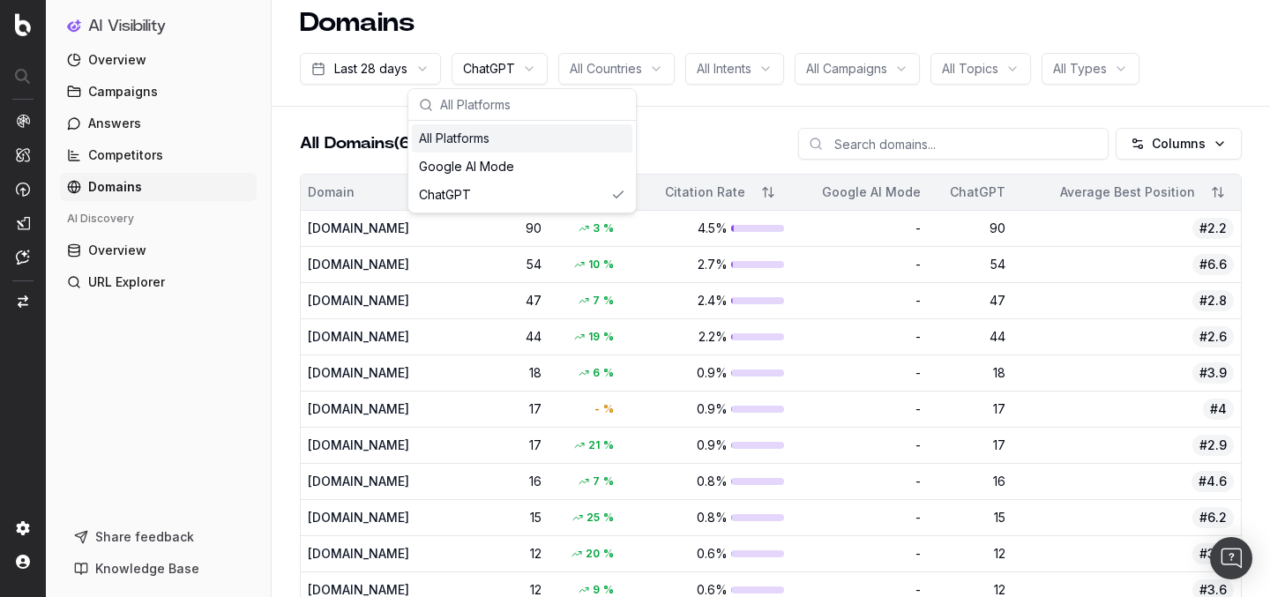
click at [502, 143] on div "All Platforms" at bounding box center [522, 138] width 220 height 28
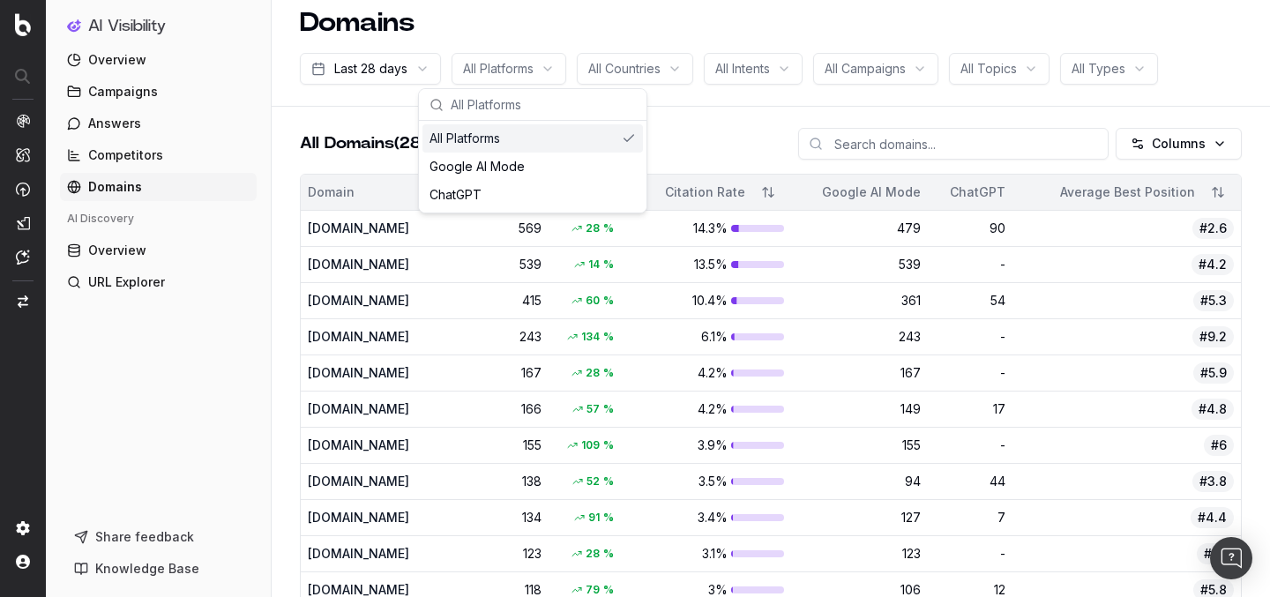
click at [123, 94] on span "Campaigns" at bounding box center [123, 92] width 70 height 18
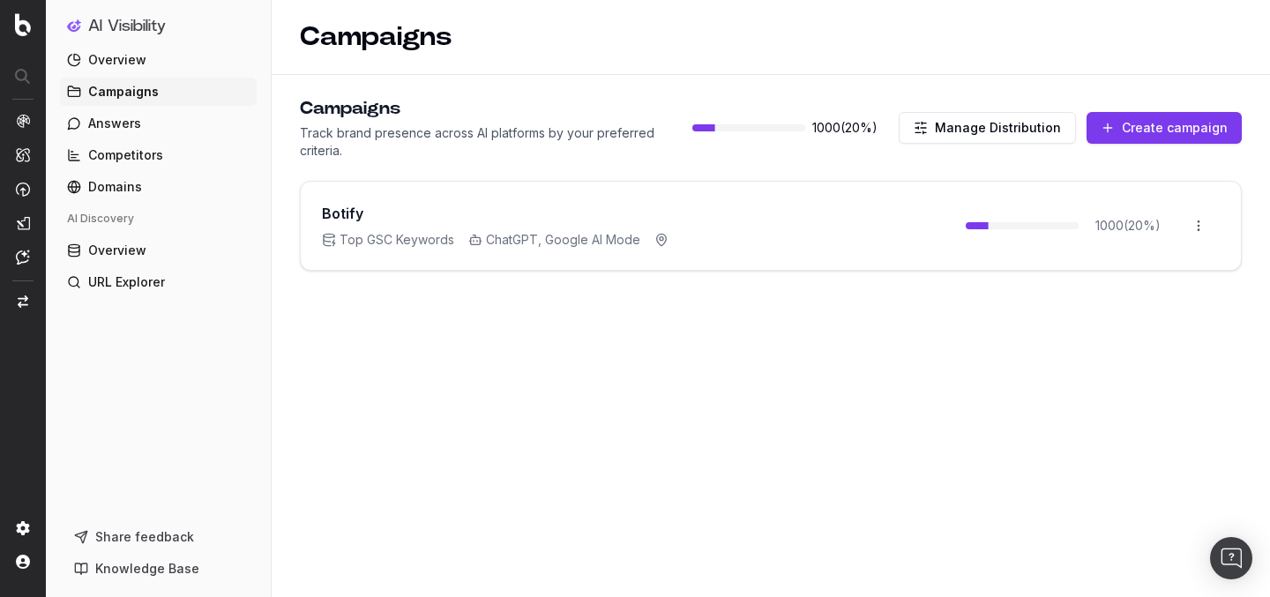
click at [133, 120] on span "Answers" at bounding box center [114, 124] width 53 height 18
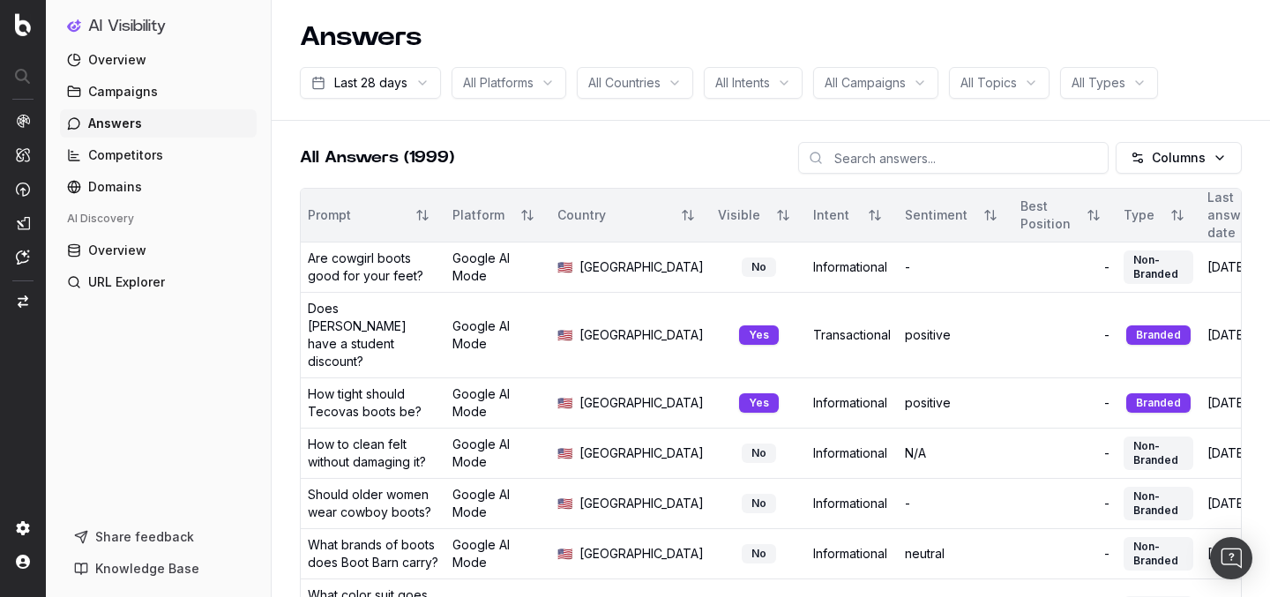
click at [168, 575] on span "Knowledge Base" at bounding box center [147, 569] width 104 height 18
click at [138, 183] on span "Domains" at bounding box center [115, 187] width 54 height 18
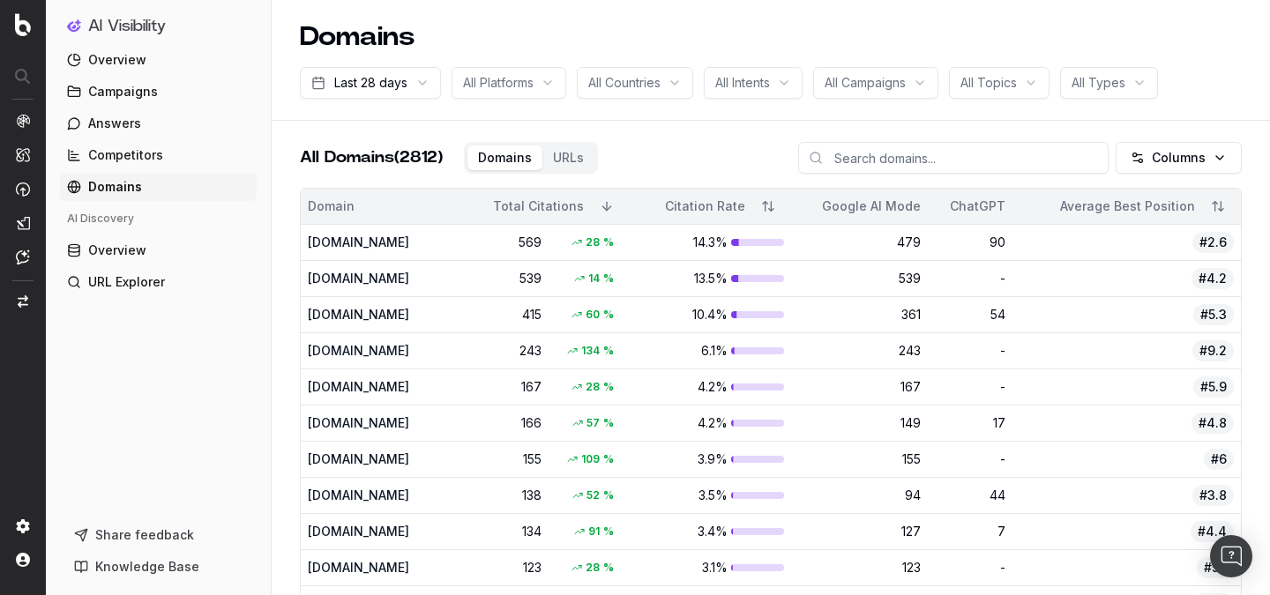
click at [131, 63] on span "Overview" at bounding box center [117, 60] width 58 height 18
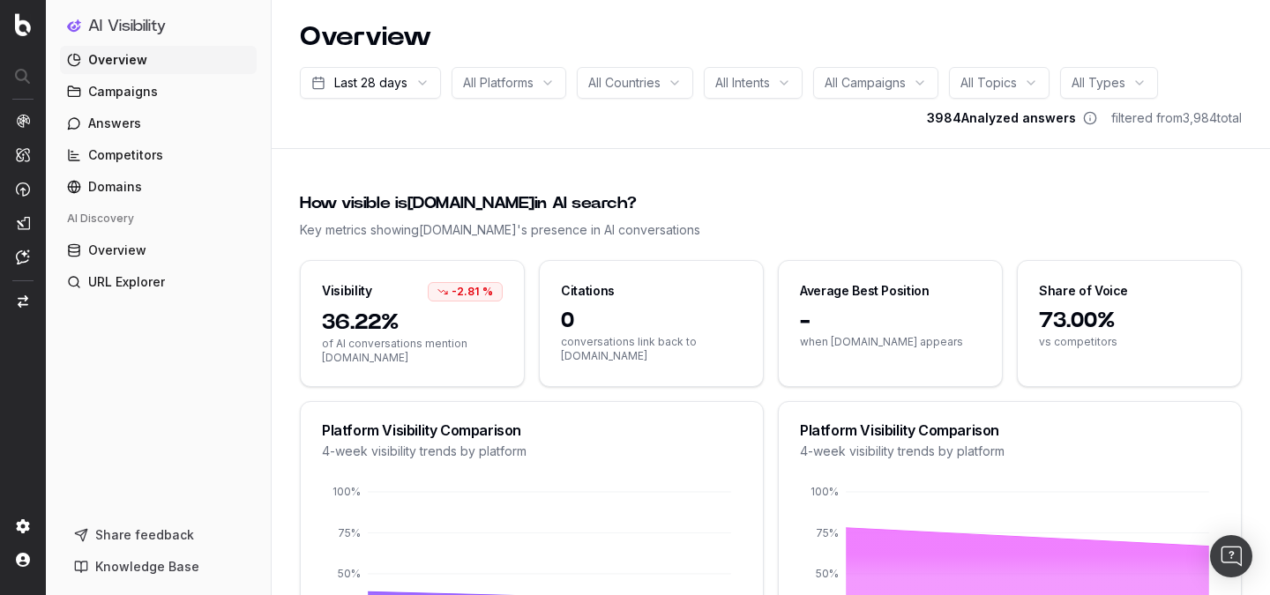
click at [479, 303] on div "Visibility -2.81 %" at bounding box center [412, 285] width 223 height 48
click at [437, 337] on span "of AI conversations mention tecovas.com" at bounding box center [412, 351] width 181 height 28
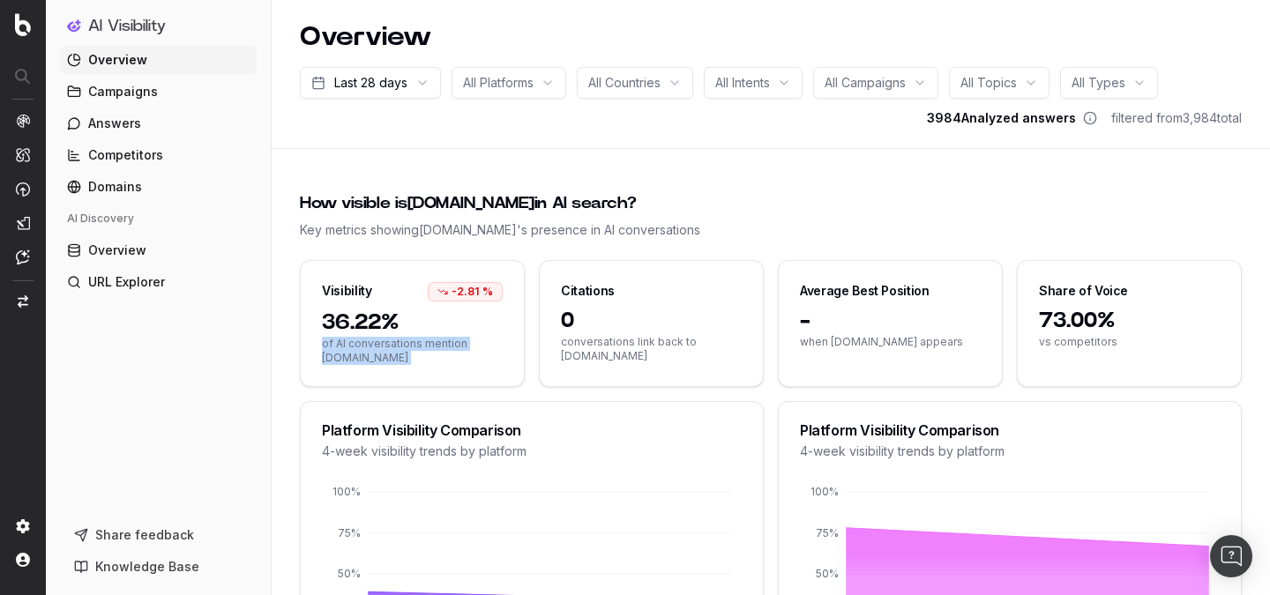
click at [437, 337] on span "of AI conversations mention tecovas.com" at bounding box center [412, 351] width 181 height 28
click at [611, 322] on span "0" at bounding box center [651, 321] width 181 height 28
click at [610, 346] on span "conversations link back to tecovas.com" at bounding box center [651, 349] width 181 height 28
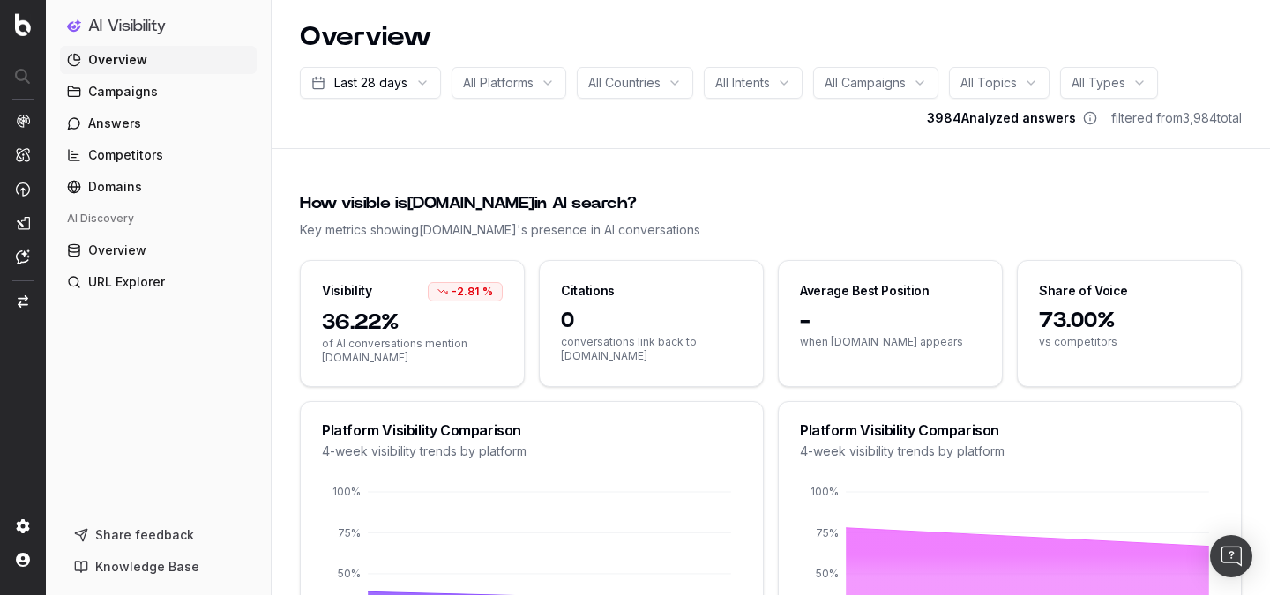
click at [849, 354] on div "- when tecovas.com appears" at bounding box center [890, 346] width 223 height 79
click at [849, 339] on span "when tecovas.com appears" at bounding box center [890, 342] width 181 height 14
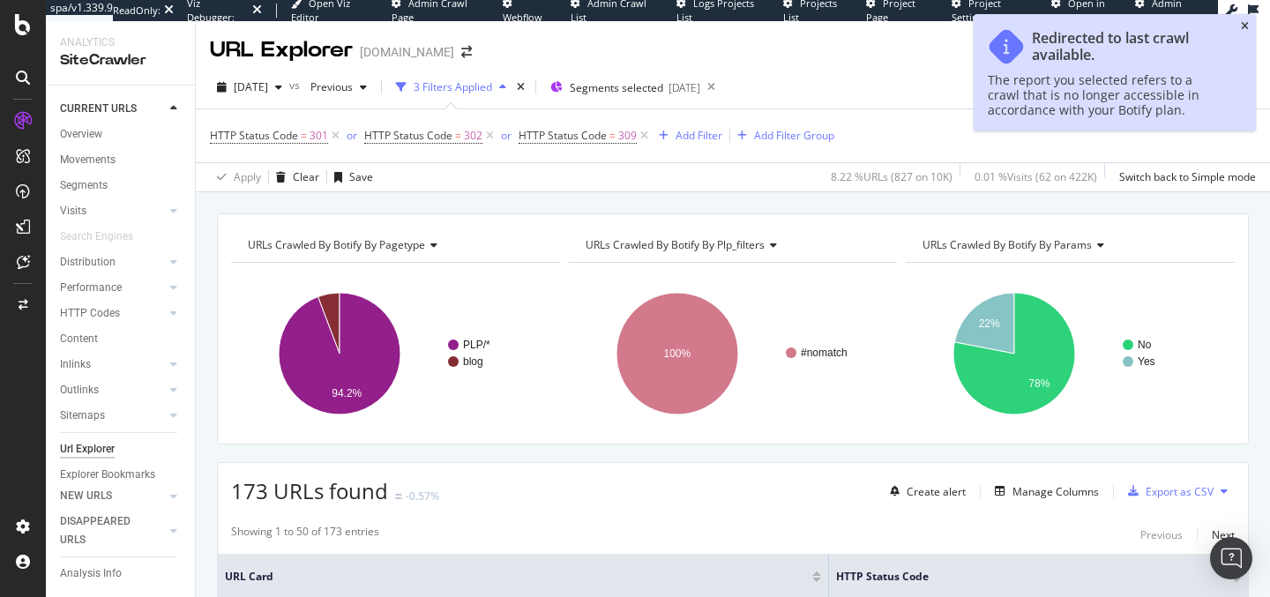
click at [1244, 24] on icon "close toast" at bounding box center [1245, 26] width 8 height 11
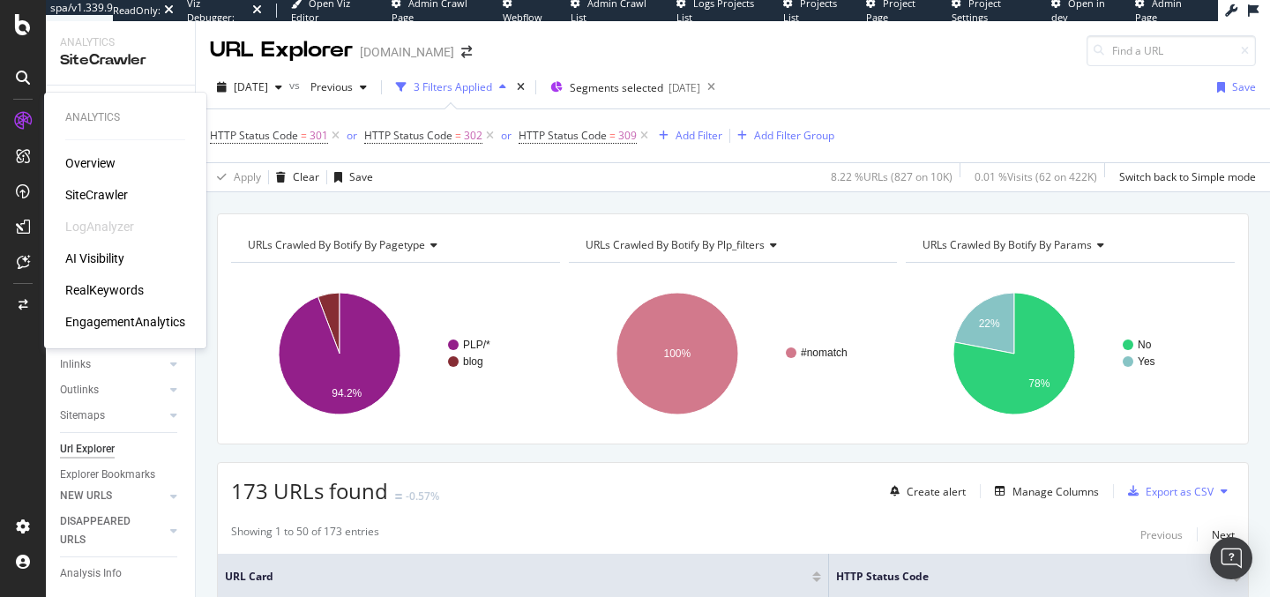
click at [120, 295] on div "RealKeywords" at bounding box center [104, 290] width 78 height 18
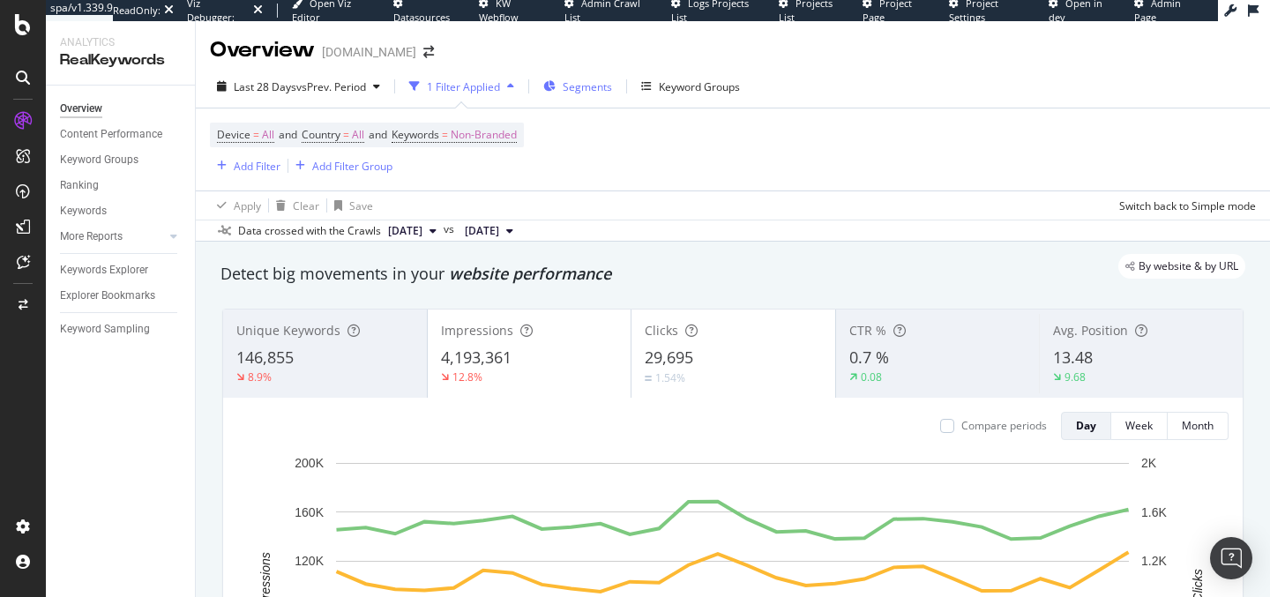
click at [584, 86] on span "Segments" at bounding box center [587, 86] width 49 height 15
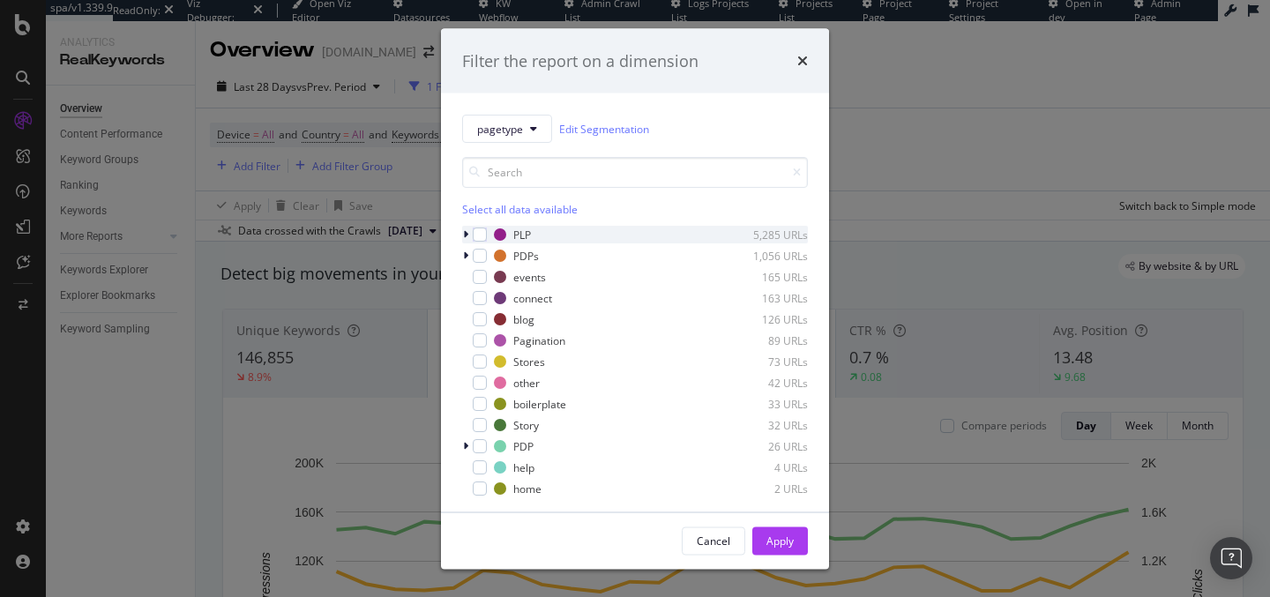
click at [488, 238] on div "PLP 5,285 URLs" at bounding box center [635, 235] width 346 height 18
click at [476, 236] on div "modal" at bounding box center [480, 235] width 14 height 14
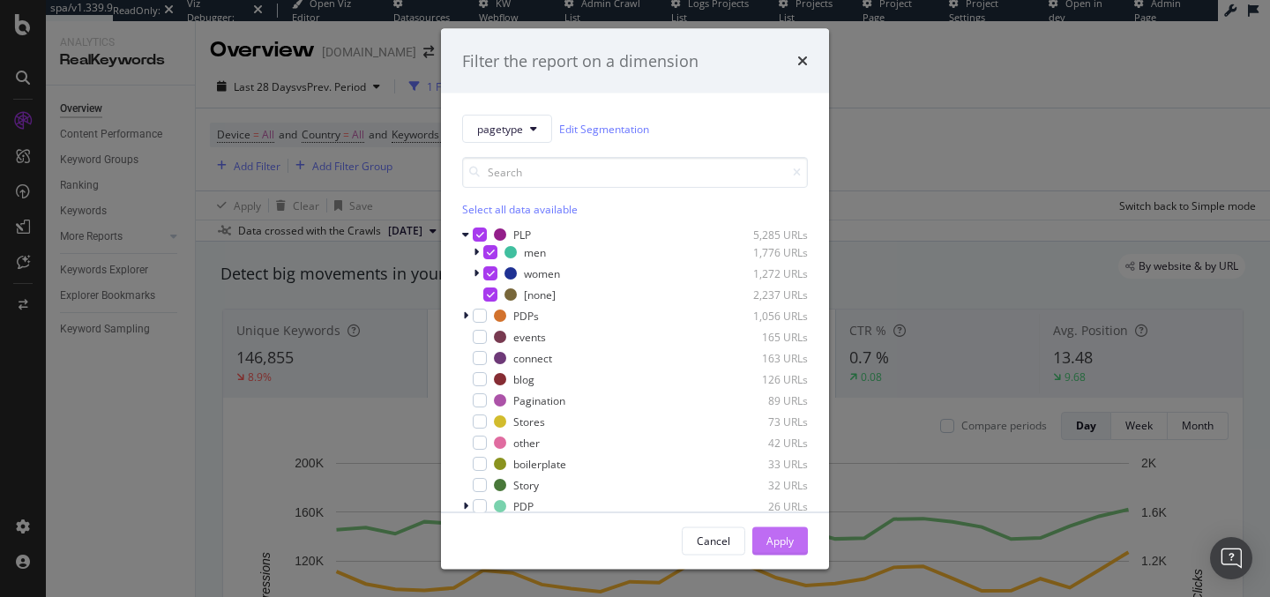
click at [795, 540] on button "Apply" at bounding box center [780, 540] width 56 height 28
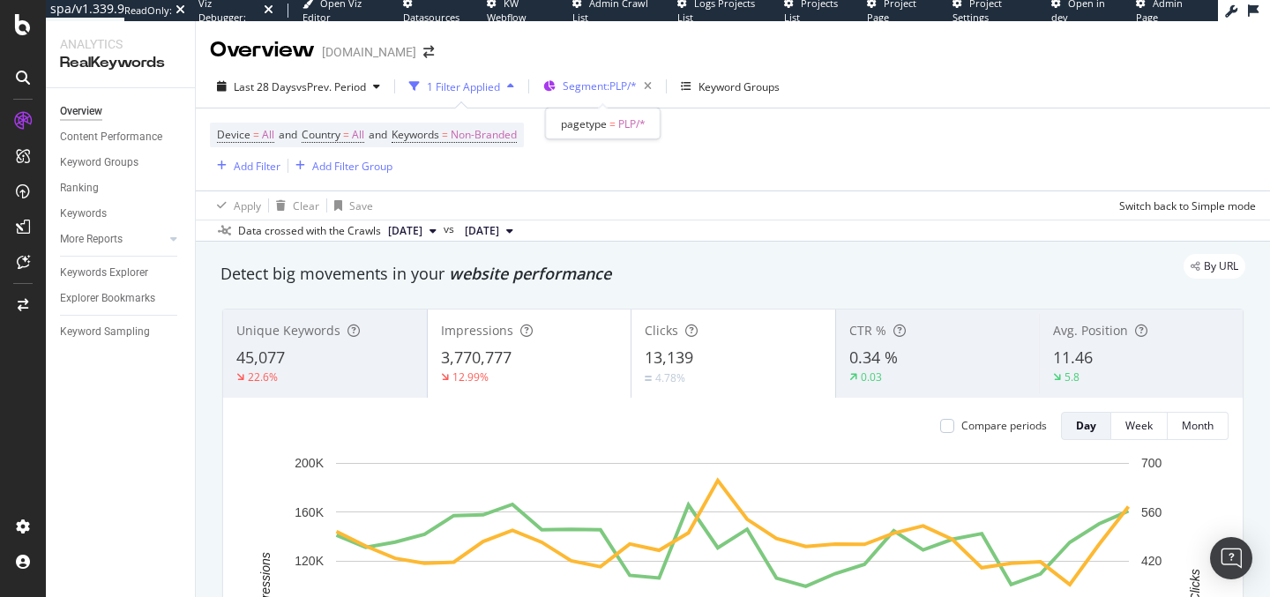
click at [614, 80] on span "Segment: PLP/*" at bounding box center [600, 85] width 74 height 15
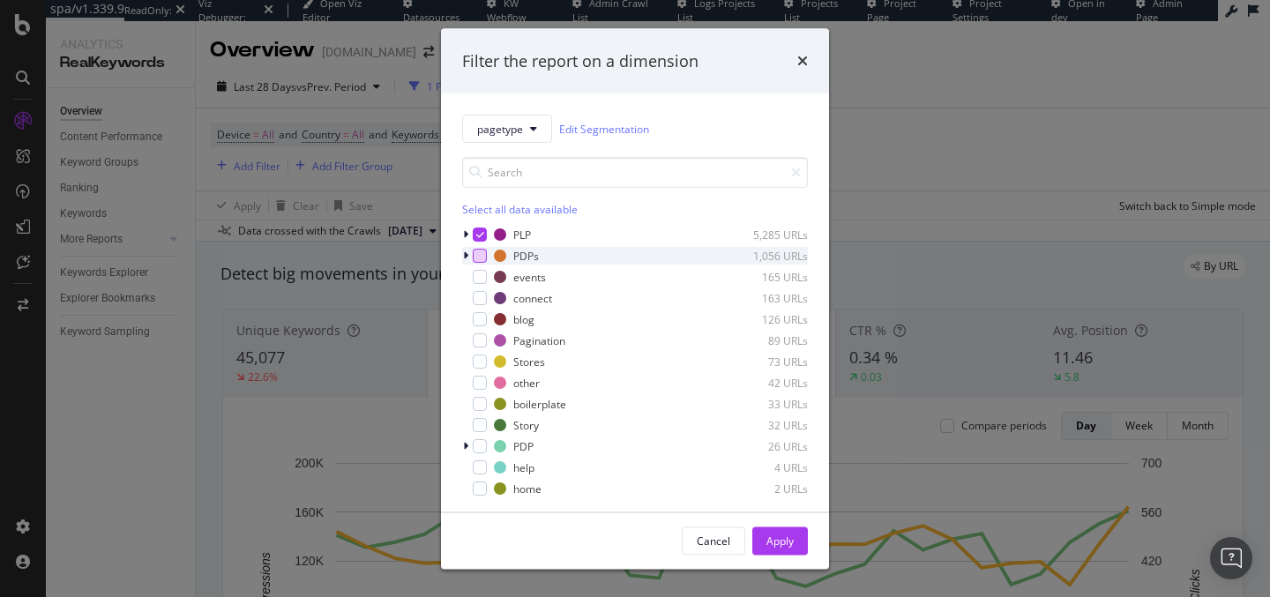
click at [481, 255] on div "modal" at bounding box center [480, 256] width 14 height 14
click at [477, 237] on icon "modal" at bounding box center [480, 234] width 8 height 9
click at [795, 540] on button "Apply" at bounding box center [780, 540] width 56 height 28
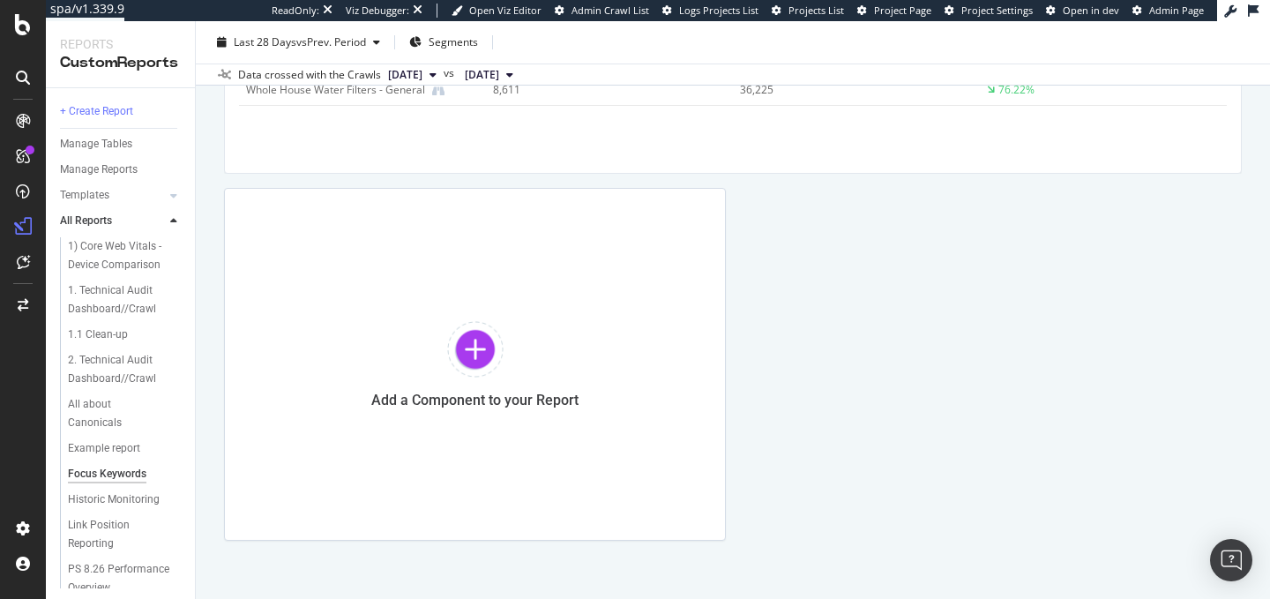
scroll to position [1627, 0]
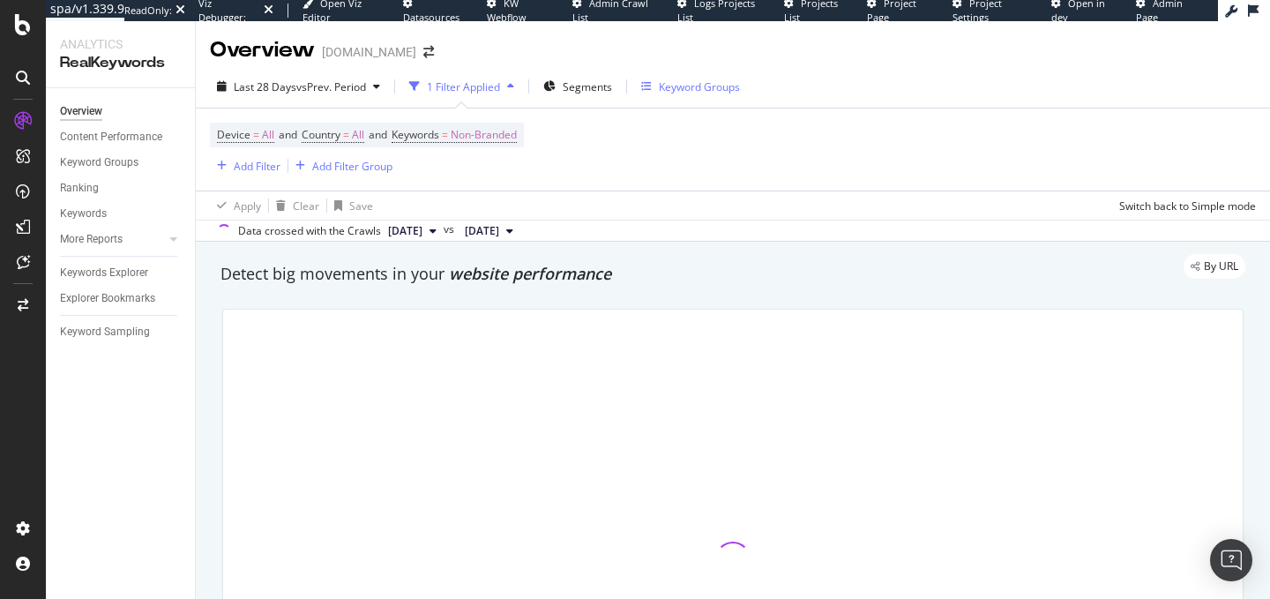
click at [659, 93] on div "Keyword Groups" at bounding box center [690, 86] width 99 height 15
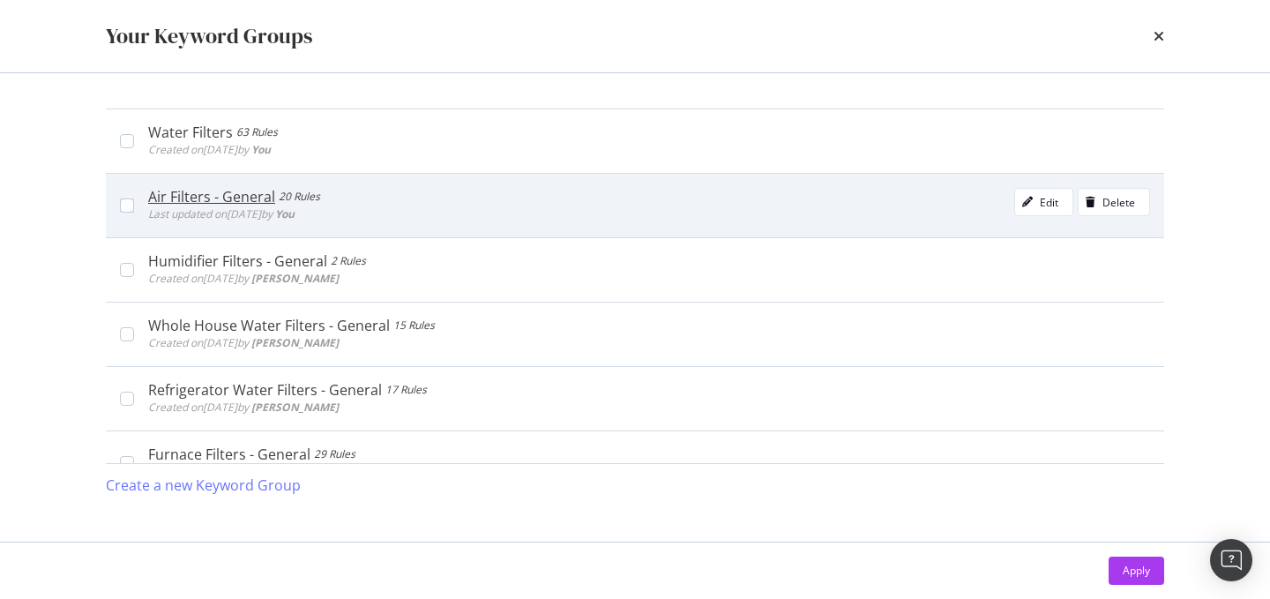
click at [222, 208] on span "Last updated on [DATE] by You" at bounding box center [221, 213] width 146 height 15
click at [295, 189] on div "20 Rules" at bounding box center [307, 197] width 41 height 18
click at [1037, 202] on div "modal" at bounding box center [1027, 202] width 25 height 11
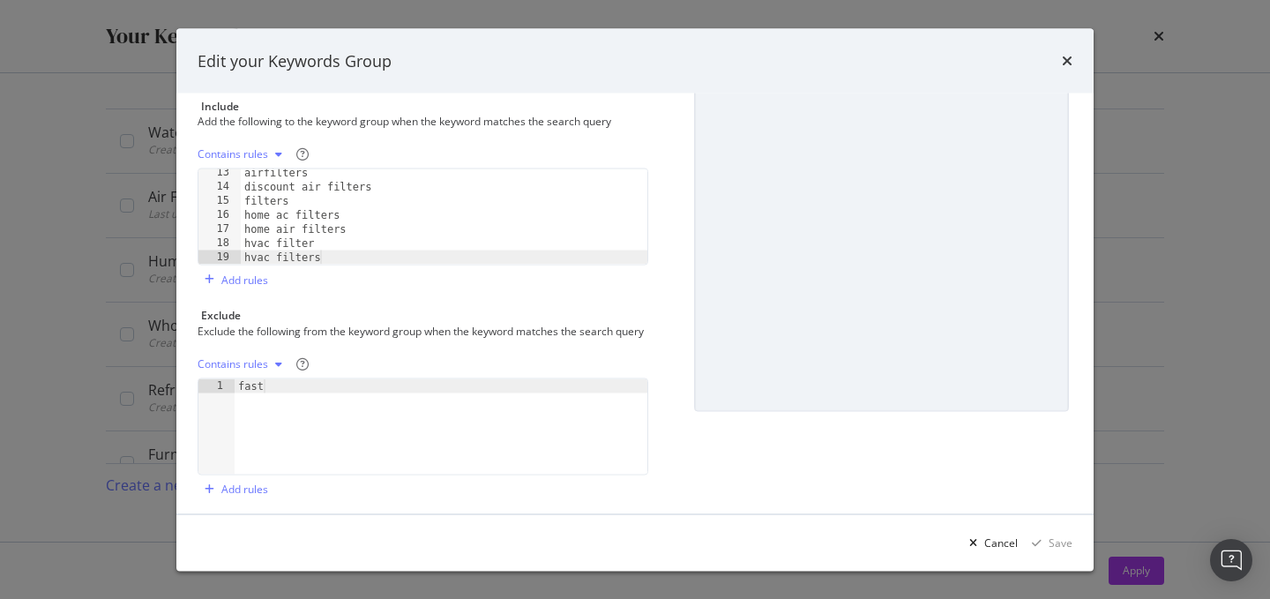
scroll to position [219, 0]
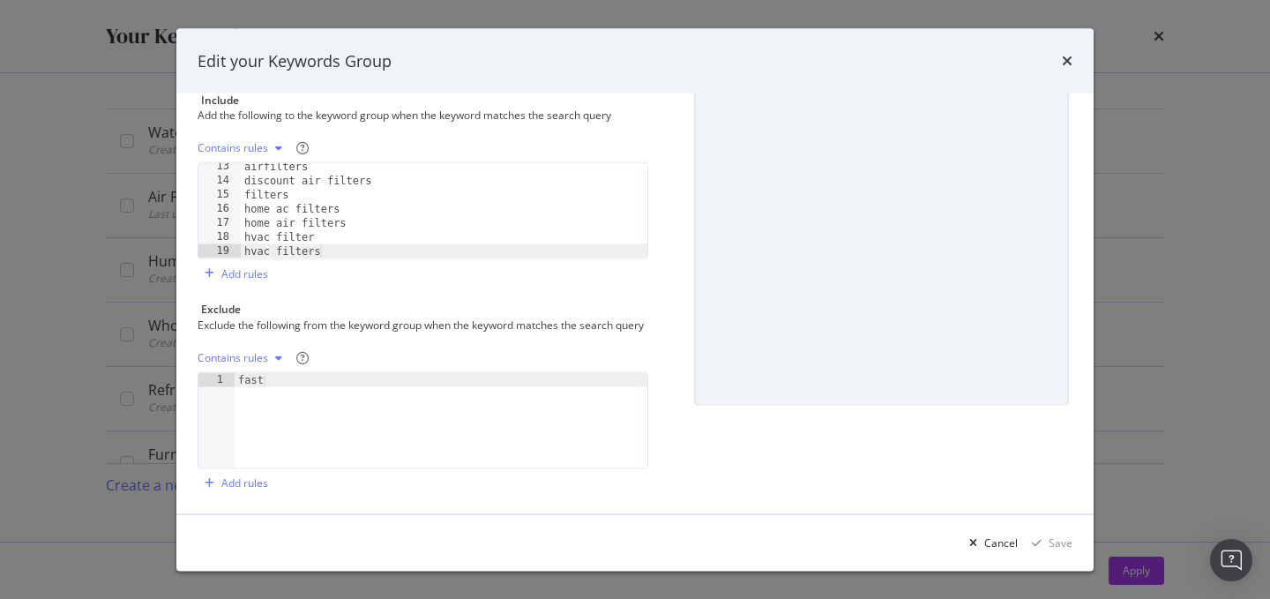
click at [1074, 63] on div "Edit your Keywords Group" at bounding box center [634, 60] width 917 height 65
click at [1062, 63] on icon "times" at bounding box center [1067, 61] width 11 height 14
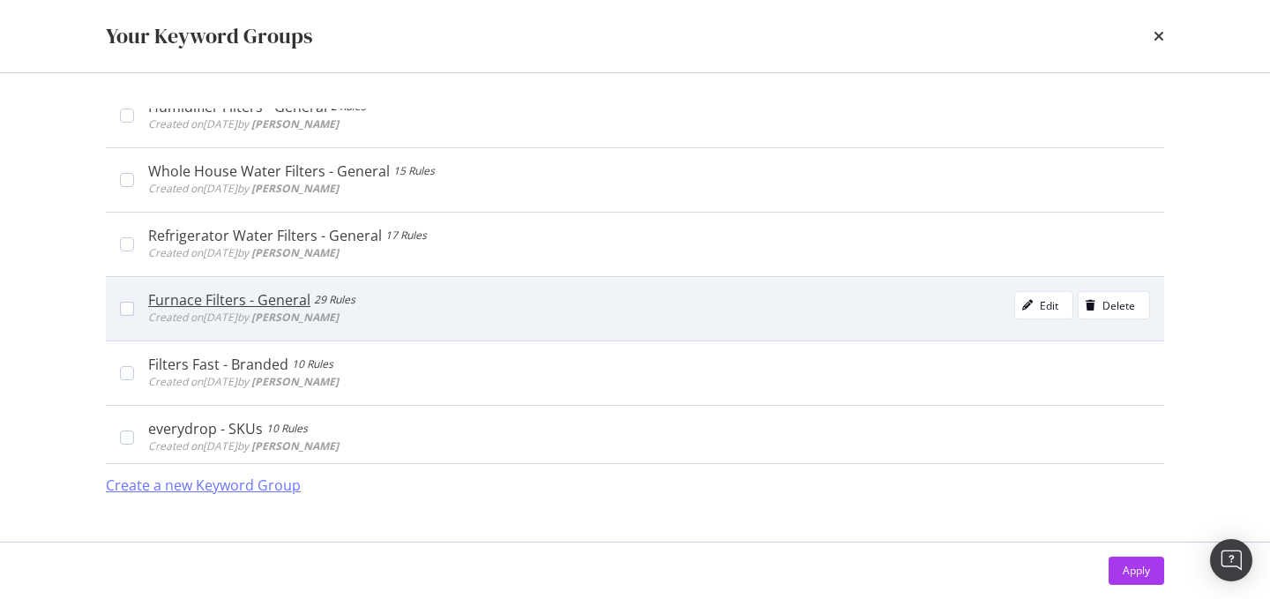
scroll to position [160, 0]
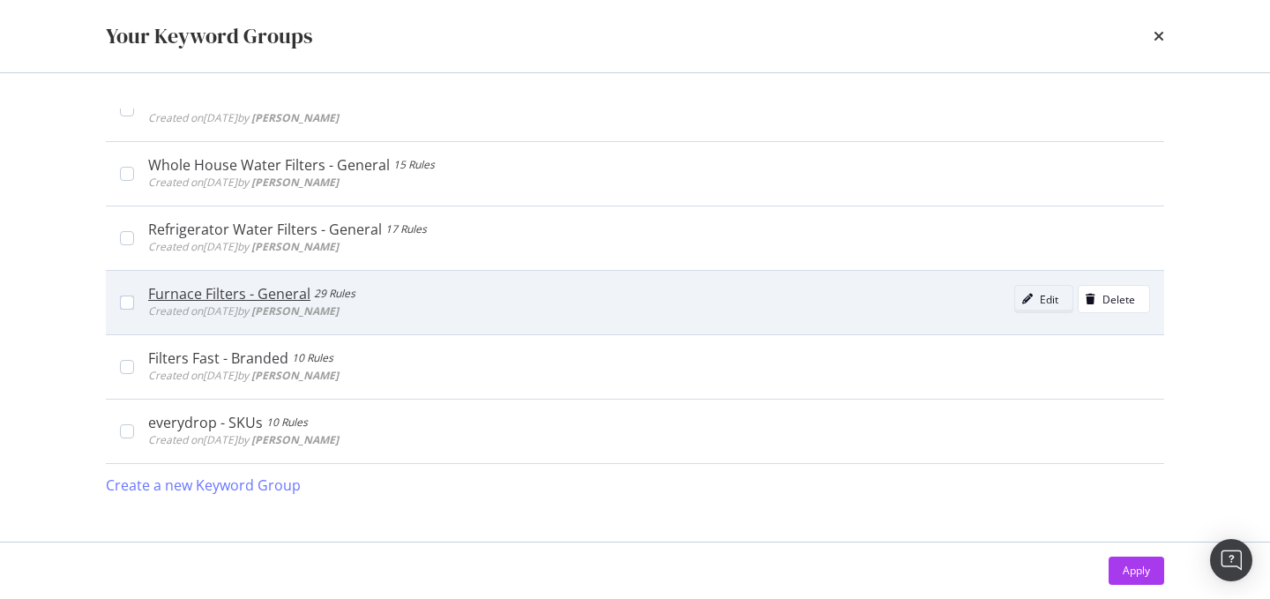
click at [1052, 296] on div "Edit" at bounding box center [1049, 299] width 19 height 15
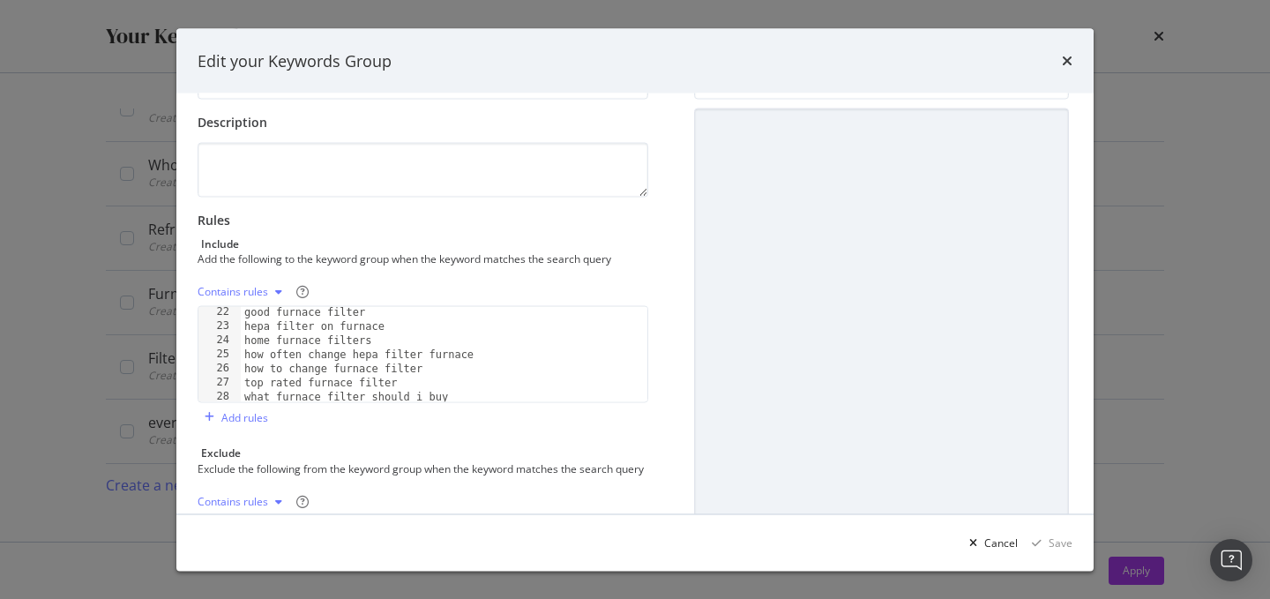
scroll to position [306, 0]
click at [1071, 56] on icon "times" at bounding box center [1067, 61] width 11 height 14
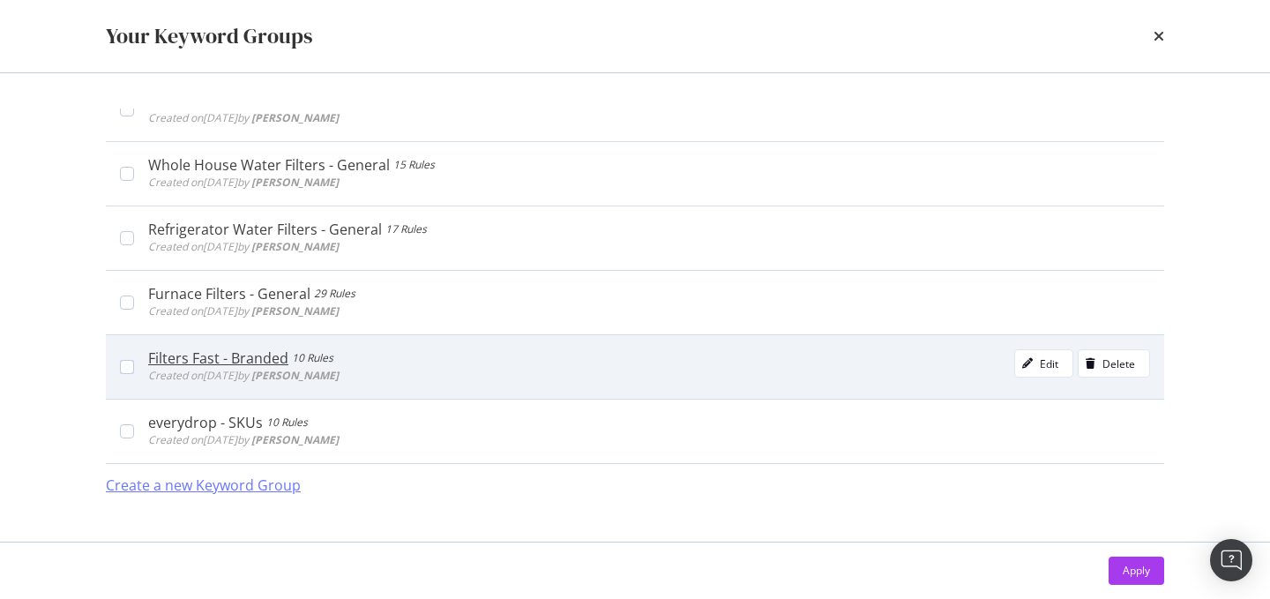
scroll to position [0, 0]
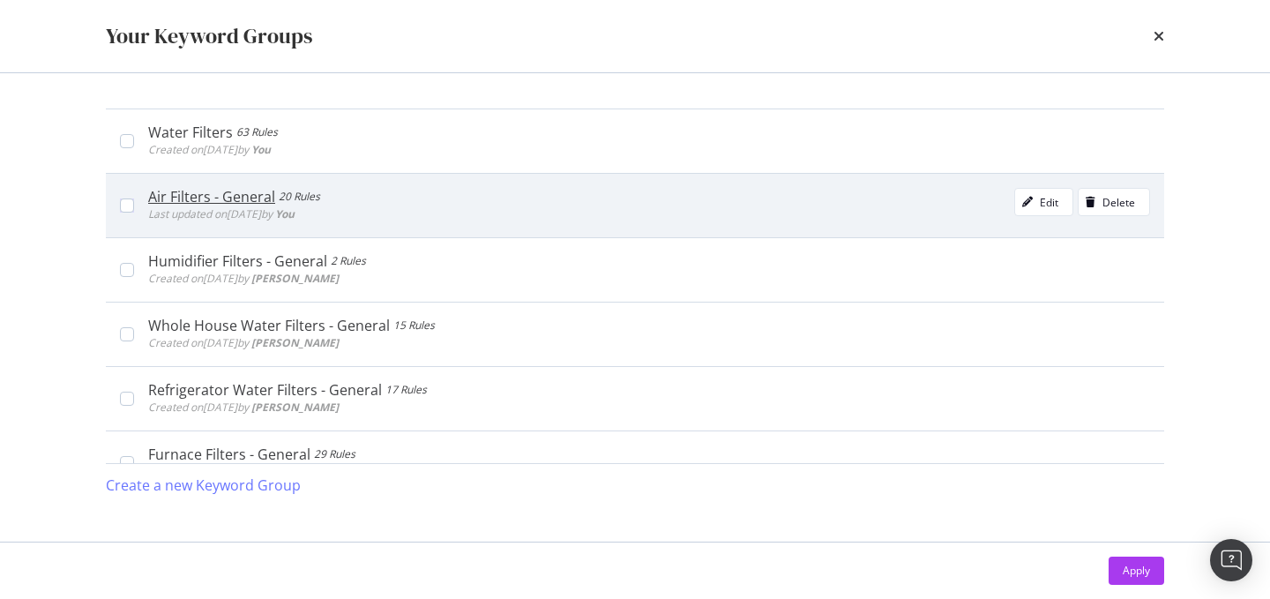
click at [235, 195] on div "Air Filters - General" at bounding box center [211, 197] width 127 height 18
click at [1046, 195] on div "Edit" at bounding box center [1049, 202] width 19 height 15
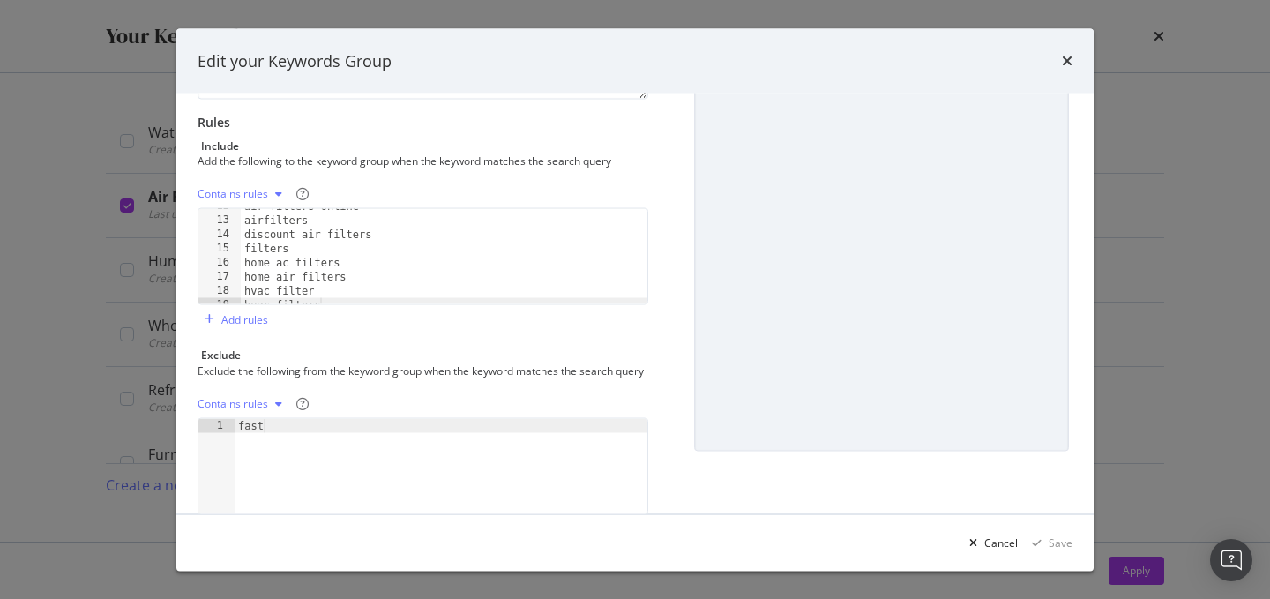
scroll to position [166, 0]
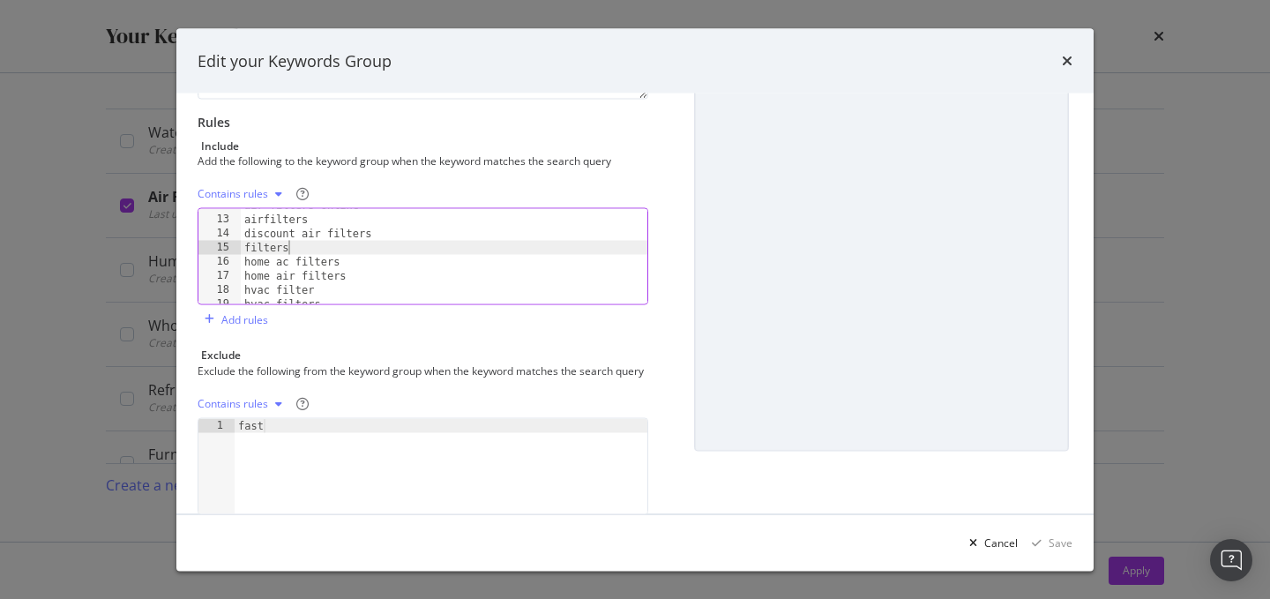
click at [289, 250] on div "air filters online airfilters discount air filters filters home ac filters home…" at bounding box center [444, 259] width 407 height 123
click at [302, 251] on div "air filters online airfilters discount air filters filters home ac filters home…" at bounding box center [444, 259] width 407 height 123
type textarea "f"
type textarea "discount air filters"
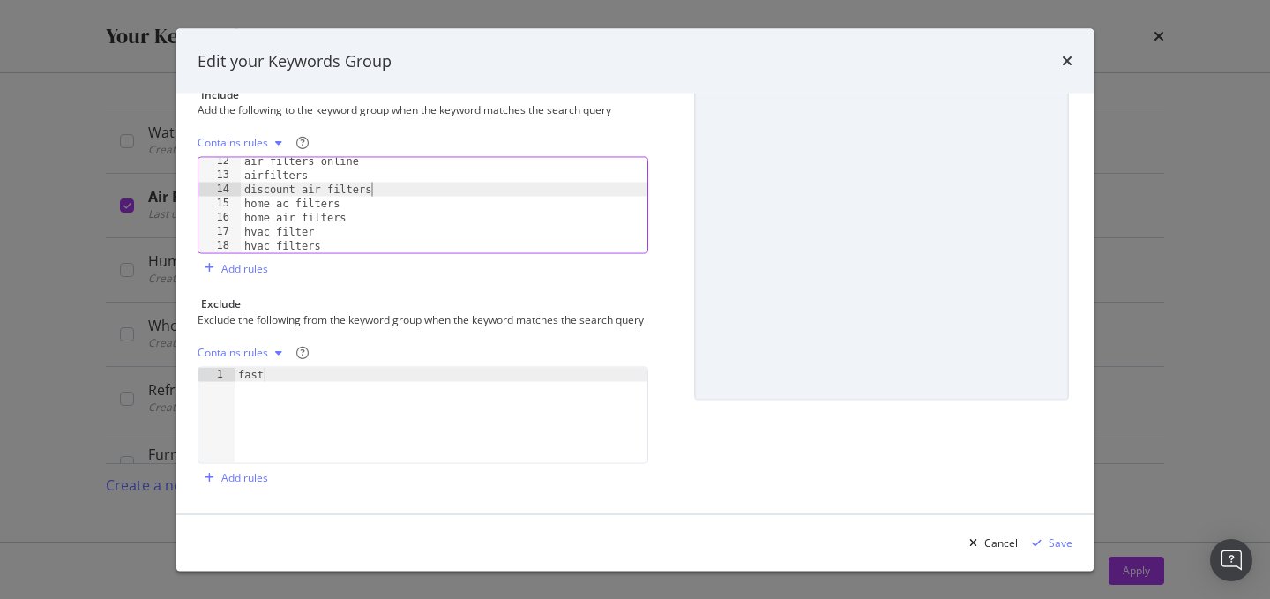
scroll to position [238, 0]
click at [1059, 542] on div "Save" at bounding box center [1061, 541] width 24 height 15
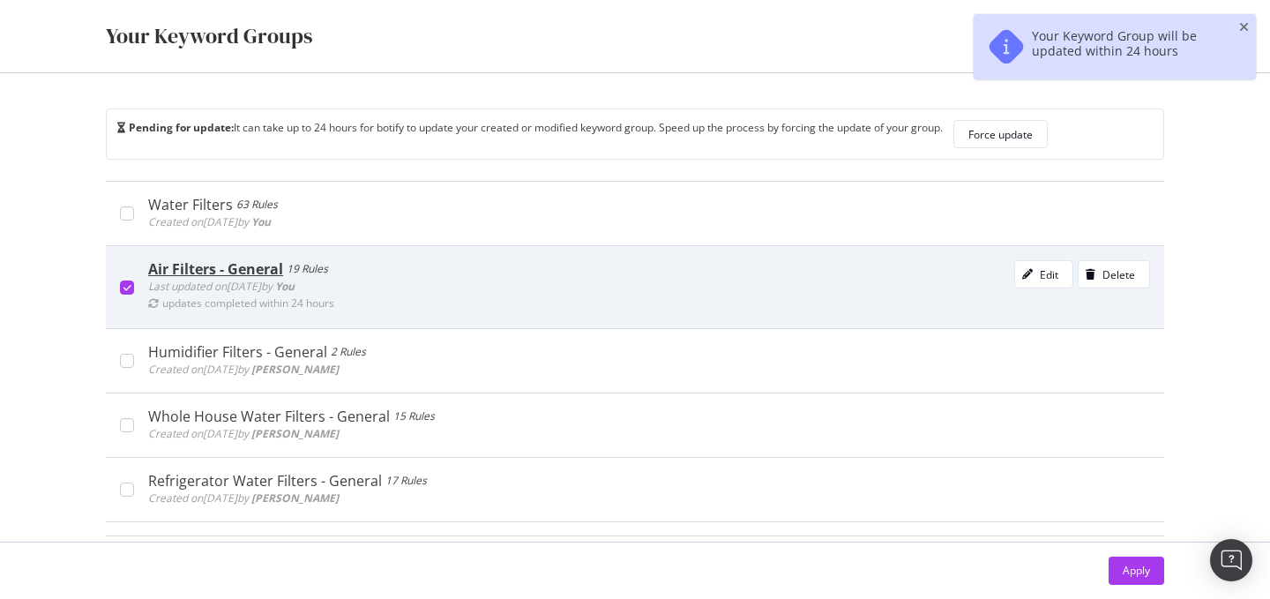
click at [133, 285] on div "modal" at bounding box center [127, 287] width 14 height 14
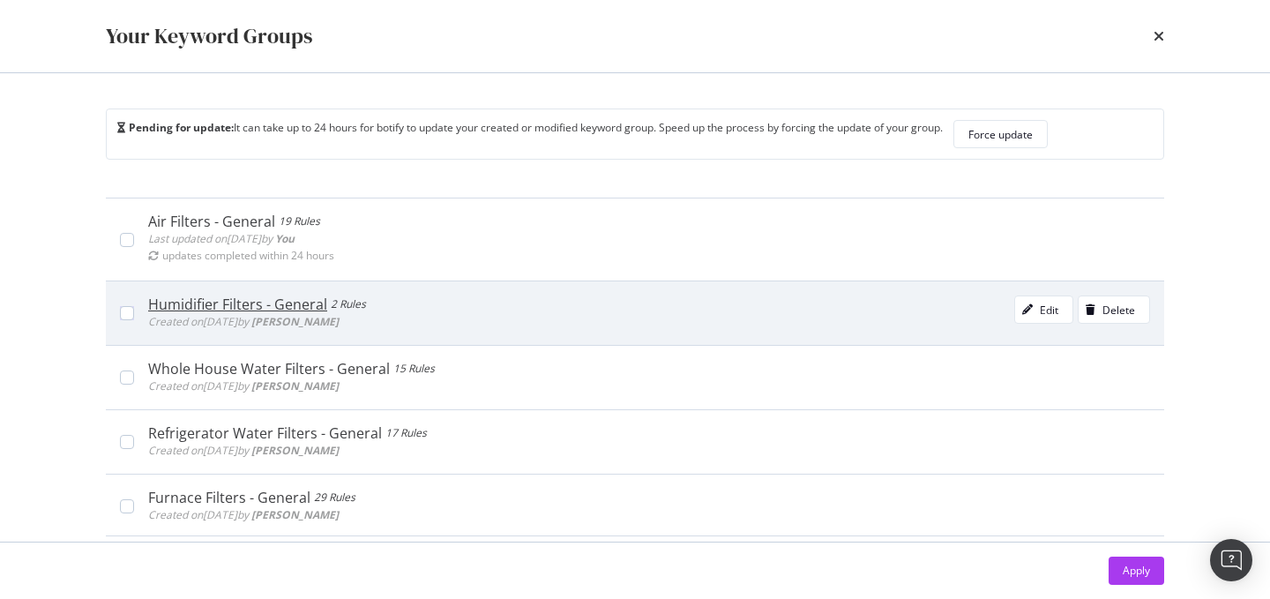
scroll to position [50, 0]
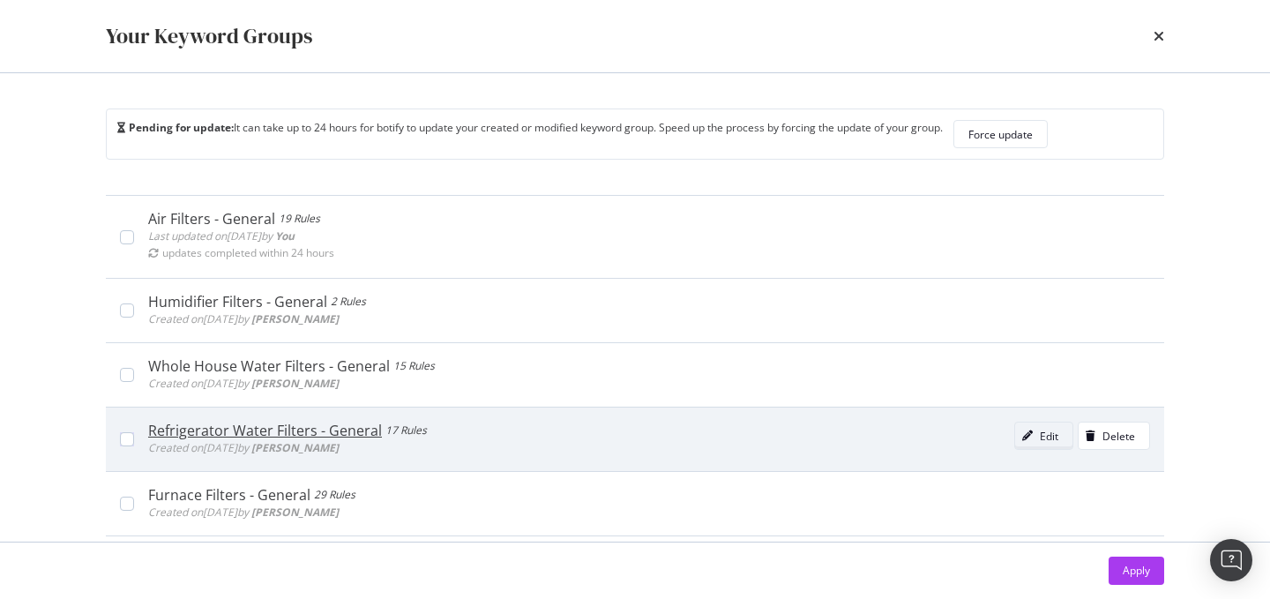
click at [1040, 430] on div "Edit" at bounding box center [1049, 436] width 19 height 15
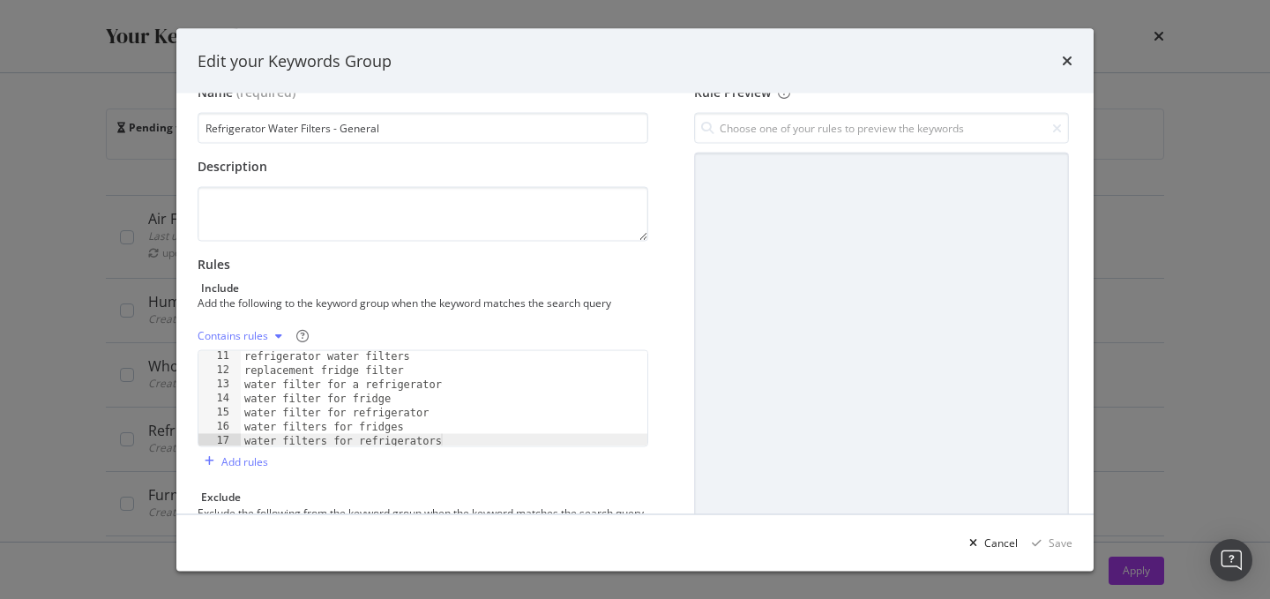
scroll to position [142, 0]
click at [74, 394] on div "Edit your Keywords Group Name (required) Refrigerator Water Filters - General D…" at bounding box center [635, 299] width 1270 height 599
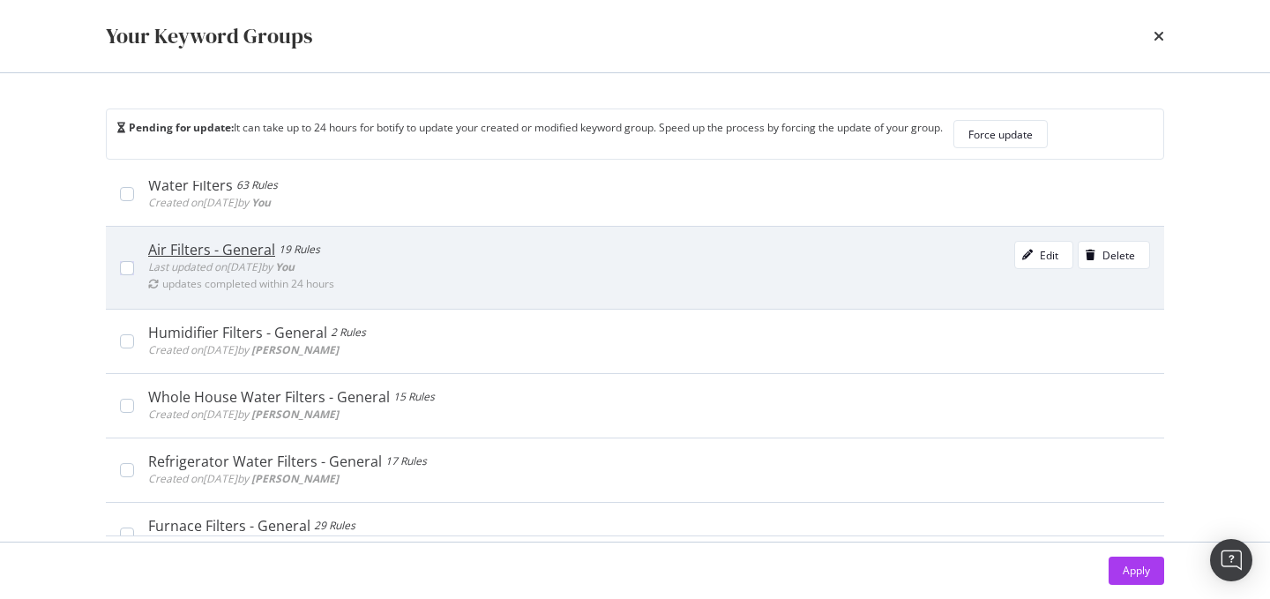
scroll to position [0, 0]
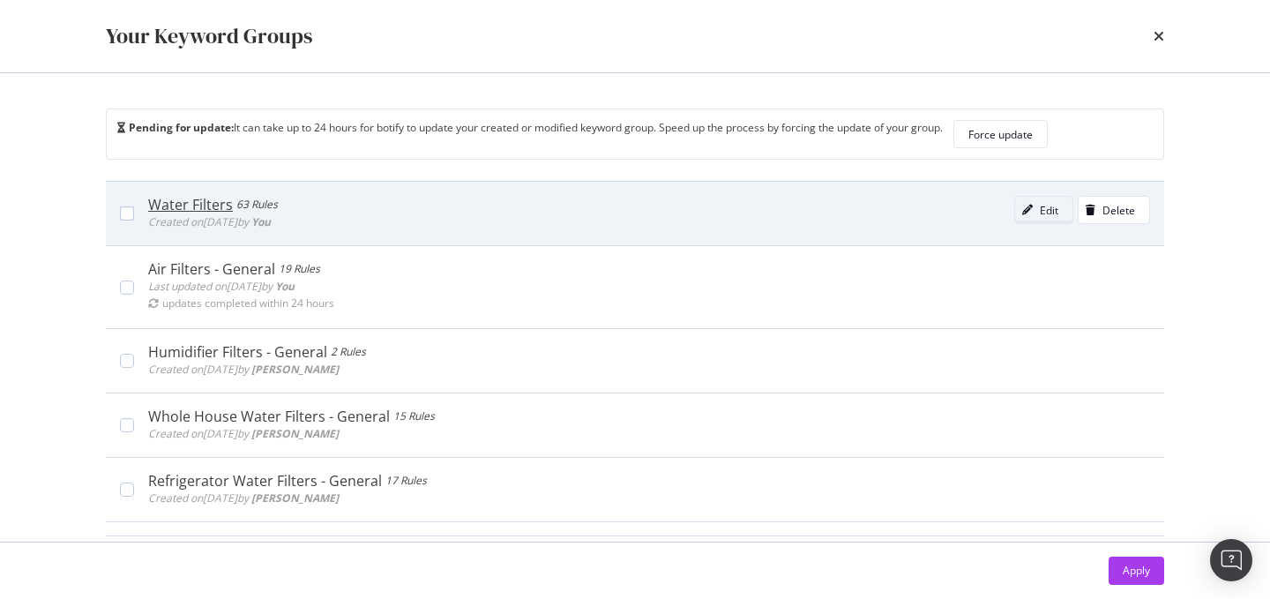
click at [1037, 204] on div "Edit" at bounding box center [1036, 210] width 43 height 25
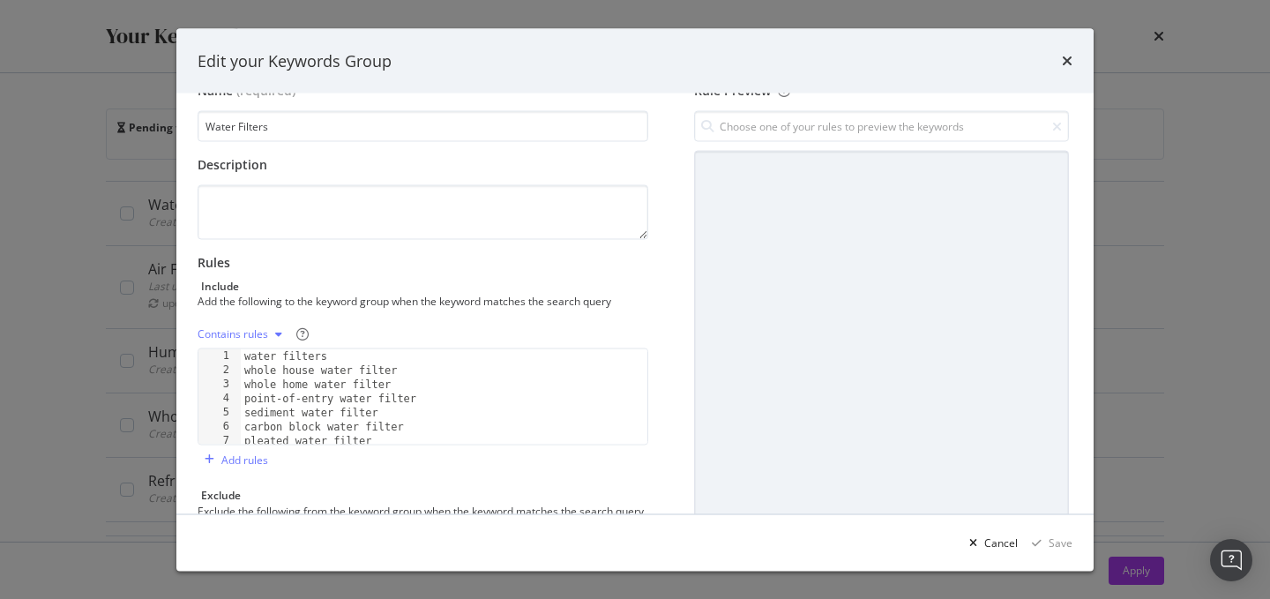
click at [1069, 69] on div "times" at bounding box center [1067, 60] width 11 height 23
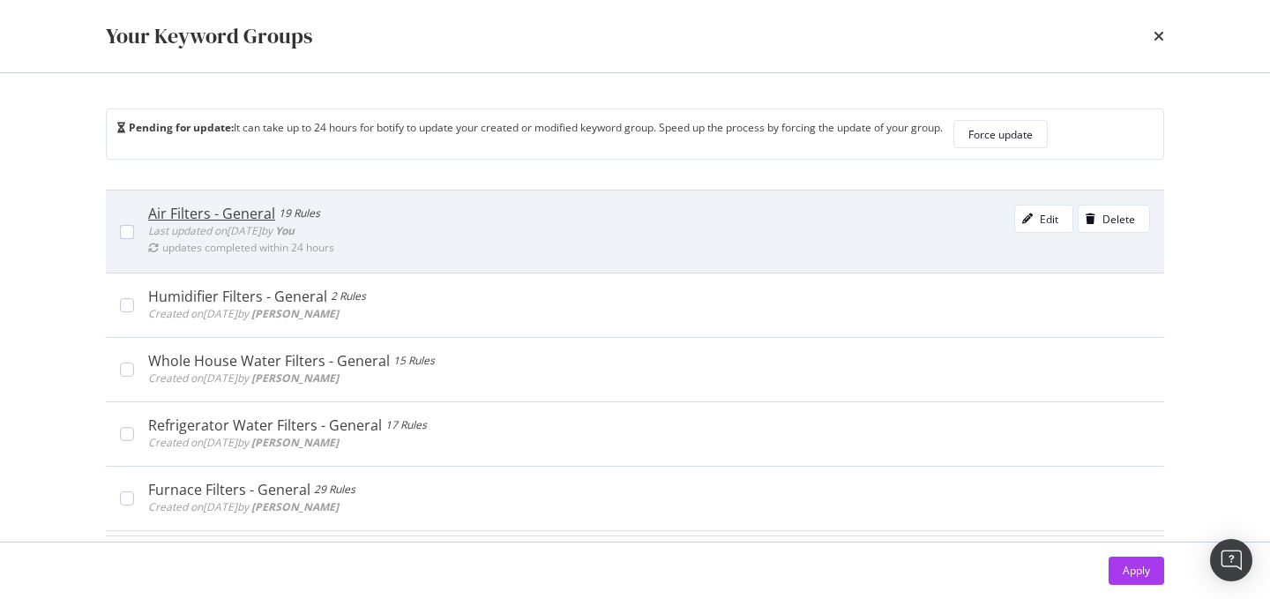
scroll to position [58, 0]
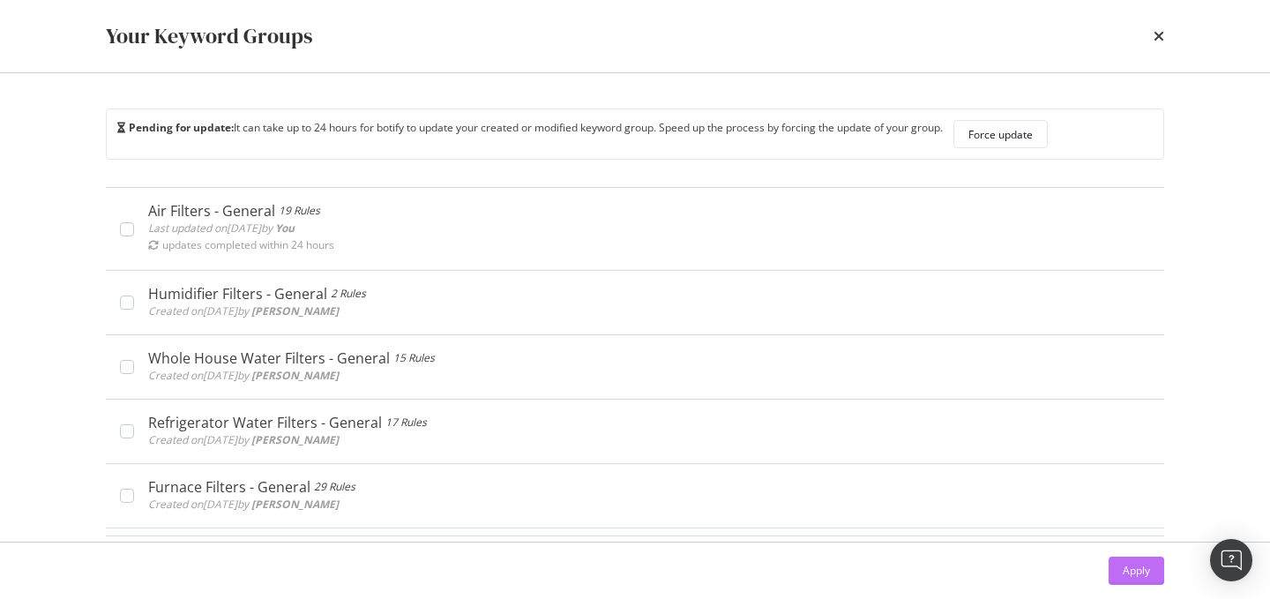
click at [1131, 558] on div "Apply" at bounding box center [1136, 570] width 27 height 26
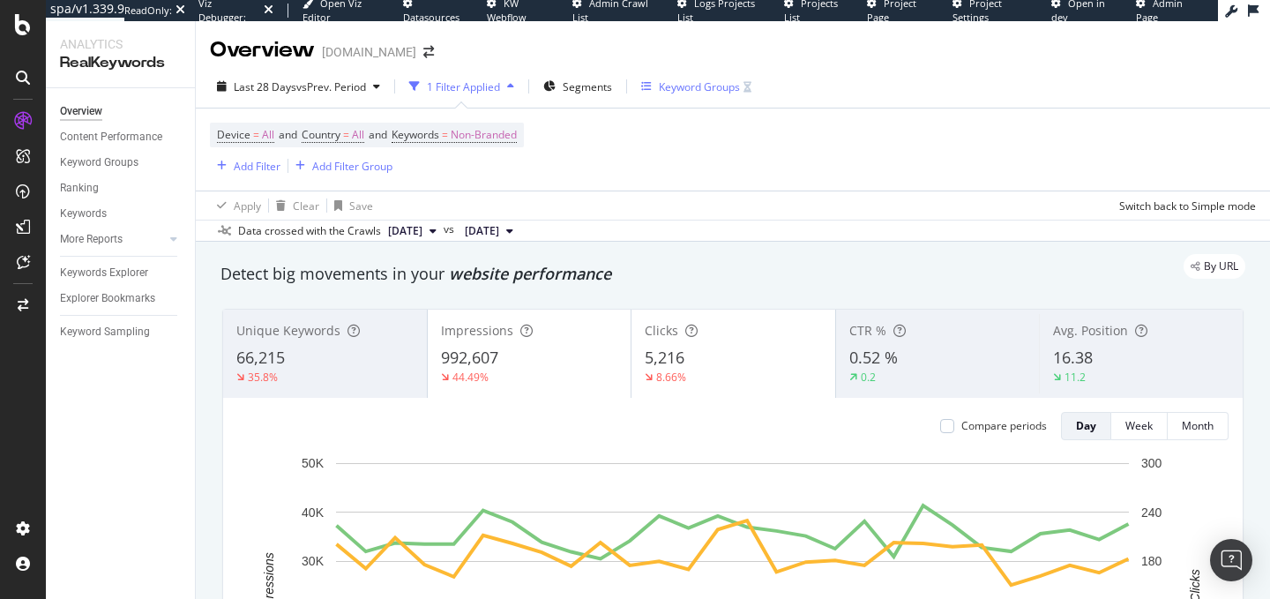
click at [689, 94] on div "Keyword Groups" at bounding box center [696, 86] width 110 height 26
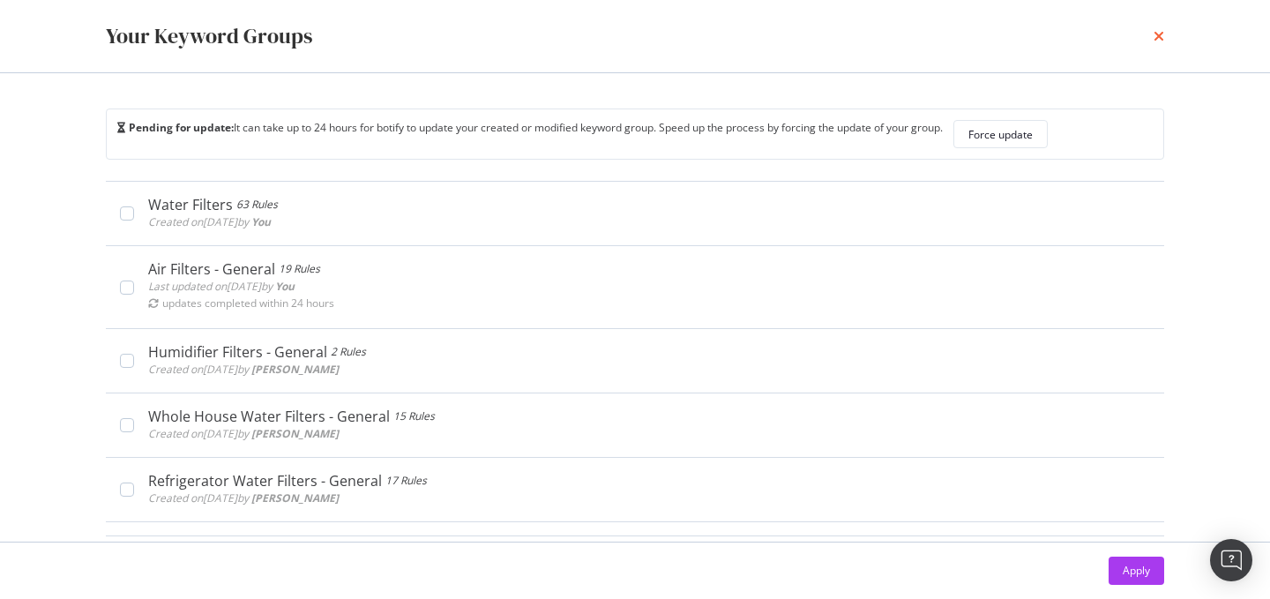
click at [1156, 40] on icon "times" at bounding box center [1158, 36] width 11 height 14
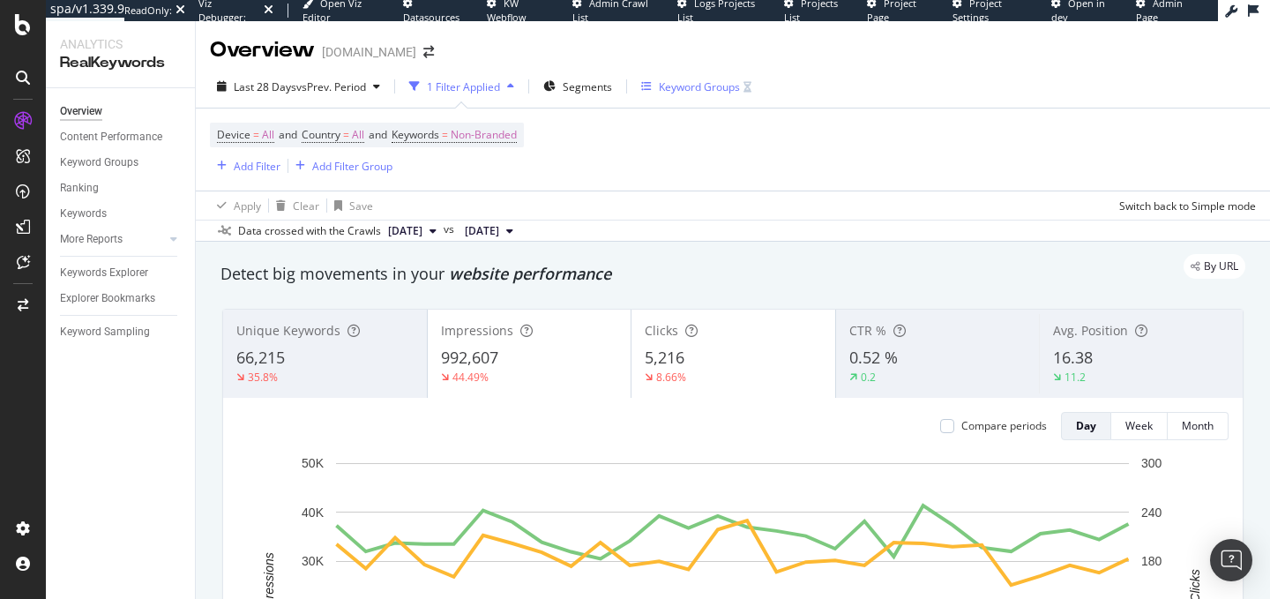
click at [681, 88] on div "Keyword Groups" at bounding box center [699, 86] width 81 height 15
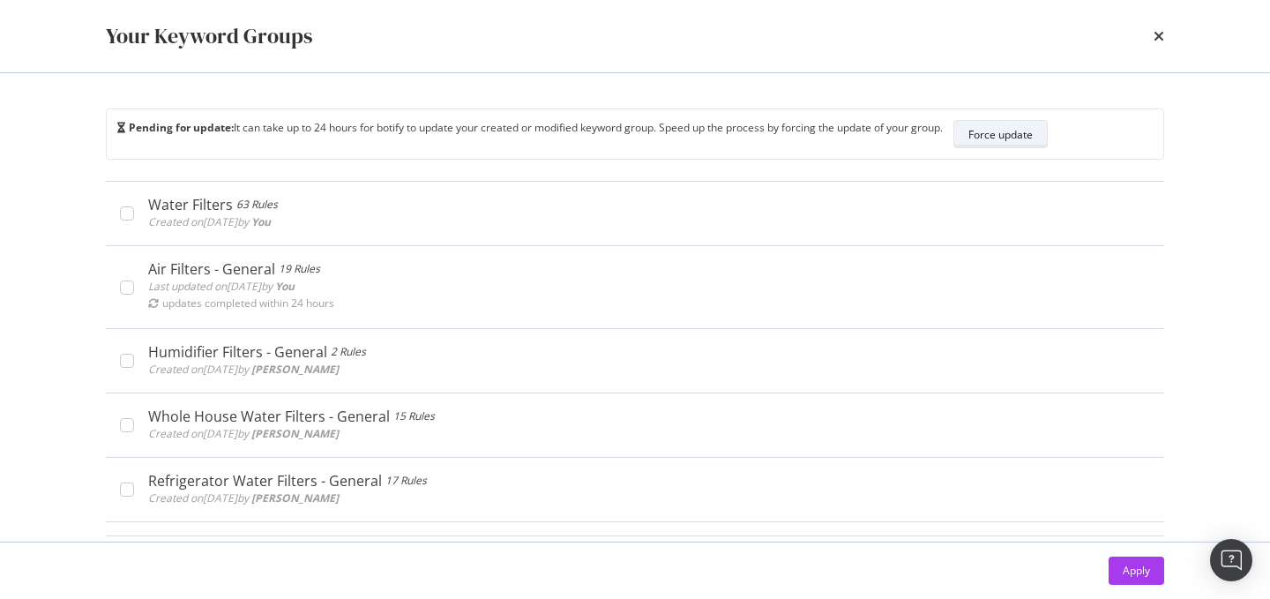
scroll to position [37, 0]
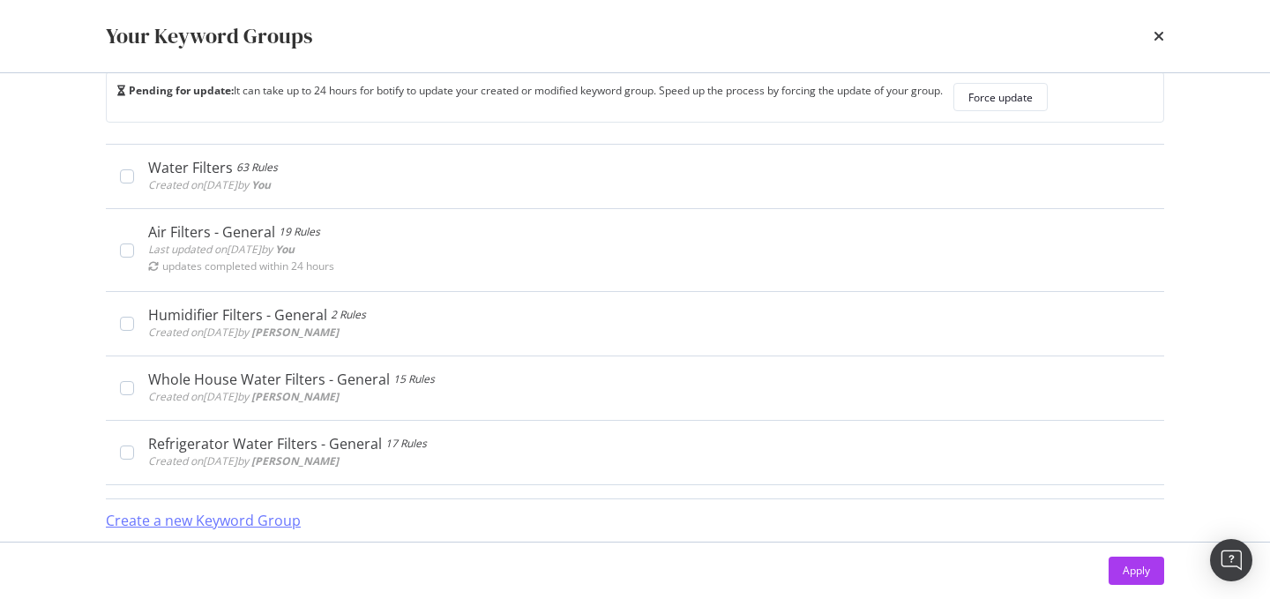
click at [236, 519] on div "Create a new Keyword Group" at bounding box center [203, 521] width 195 height 20
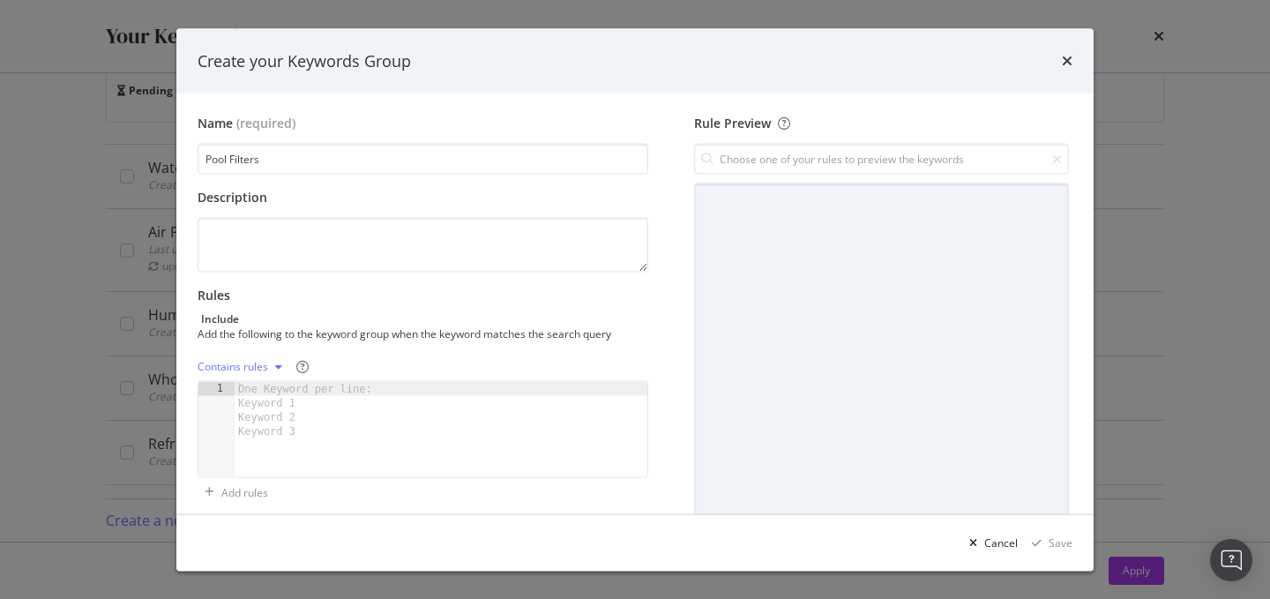
type input "Pool Filters"
click at [409, 372] on div "Contains rules" at bounding box center [423, 367] width 451 height 28
click at [391, 389] on div "modal" at bounding box center [441, 443] width 413 height 123
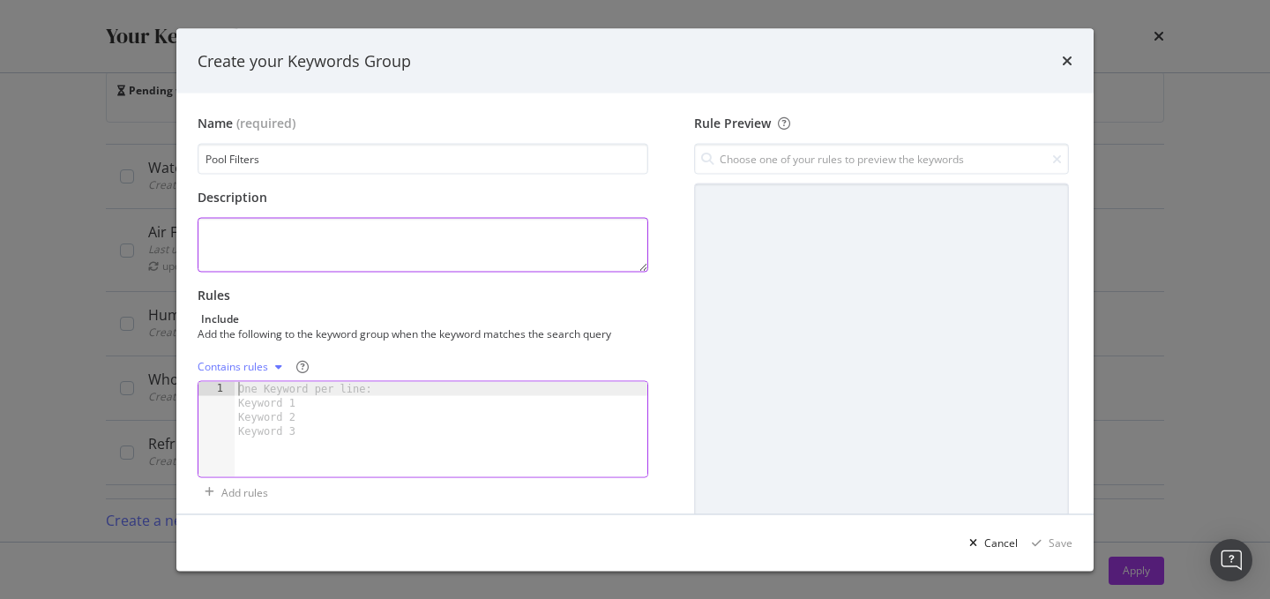
click at [287, 231] on textarea "modal" at bounding box center [423, 245] width 451 height 55
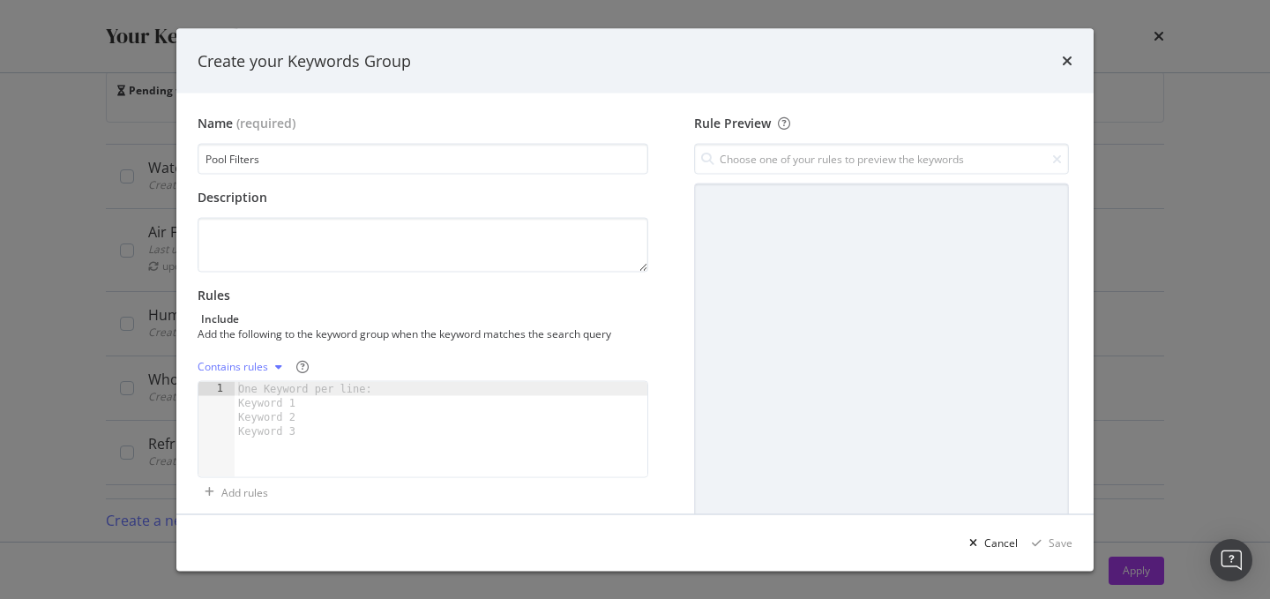
click at [293, 382] on div "One Keyword per line: Keyword 1 Keyword 2 Keyword 3" at bounding box center [308, 410] width 147 height 56
type textarea "pool filters"
type textarea "filters for pools"
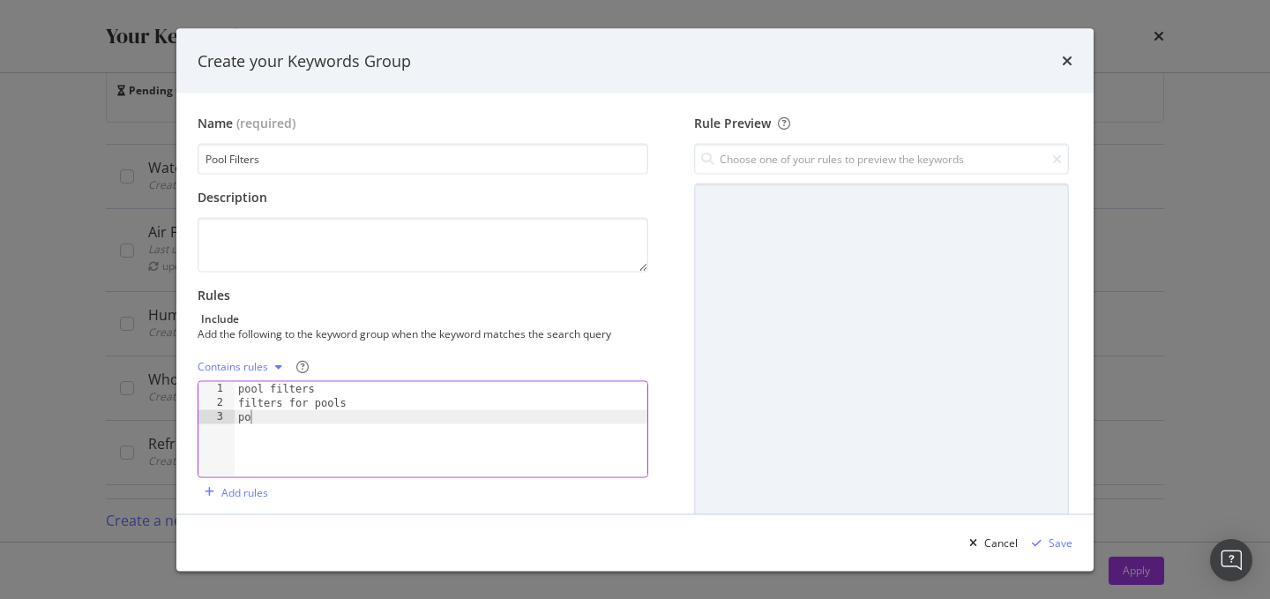
type textarea "p"
type textarea "pool filter"
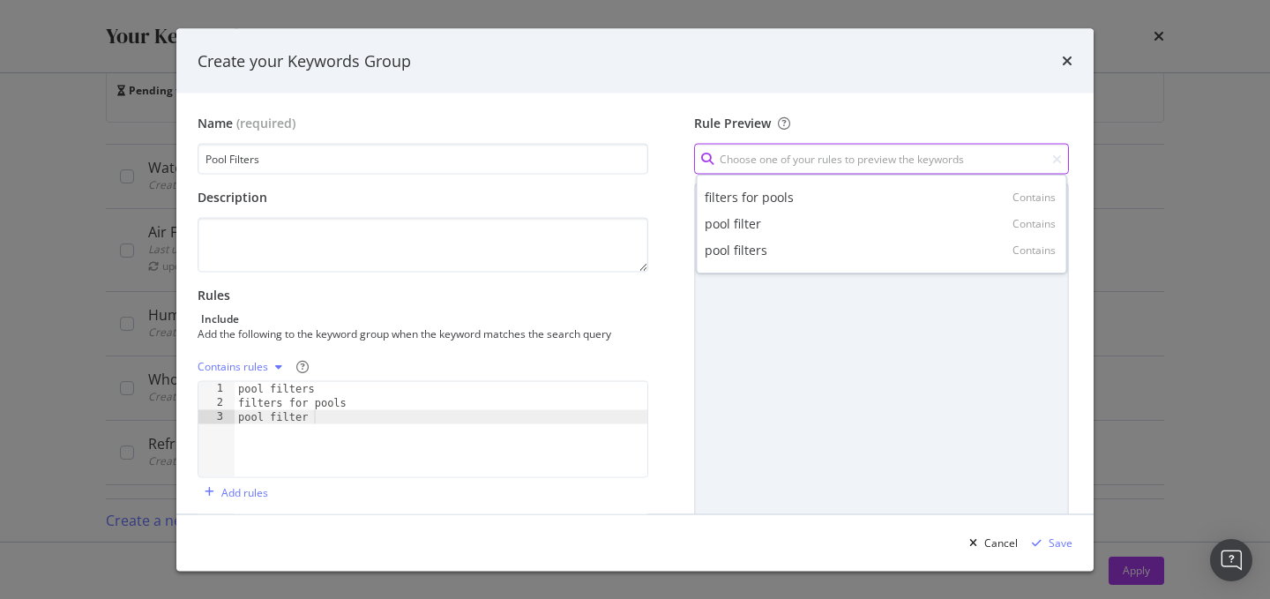
click at [720, 161] on input "modal" at bounding box center [881, 159] width 375 height 31
click at [735, 246] on div "pool filters" at bounding box center [736, 251] width 63 height 18
type input "pool filters"
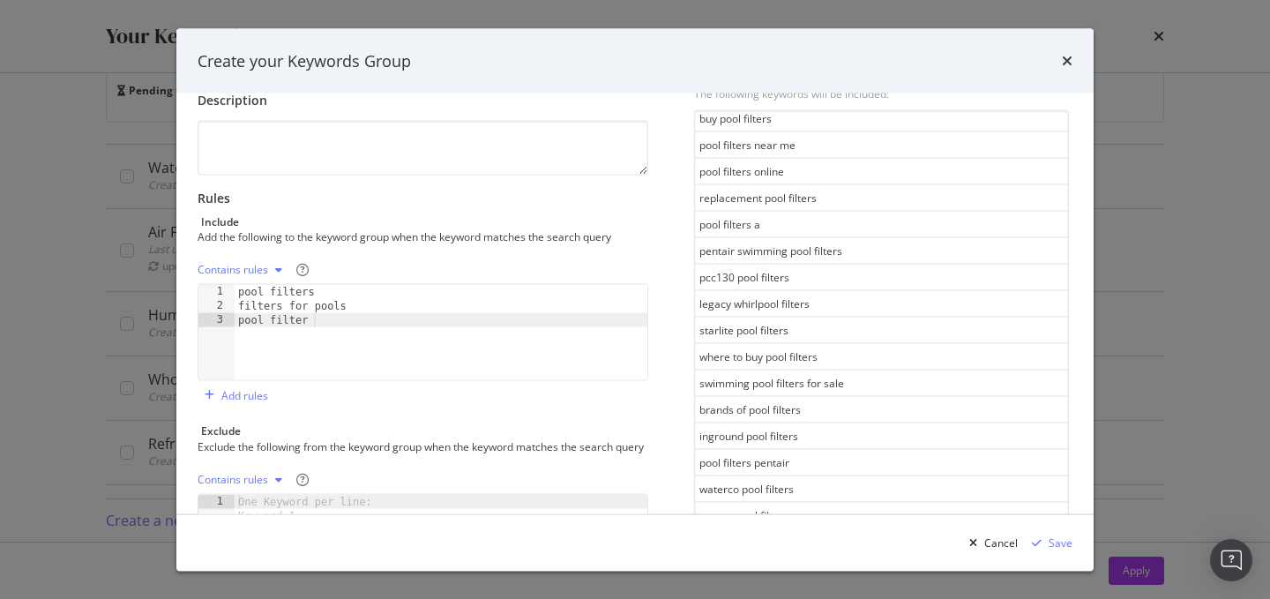
scroll to position [228, 0]
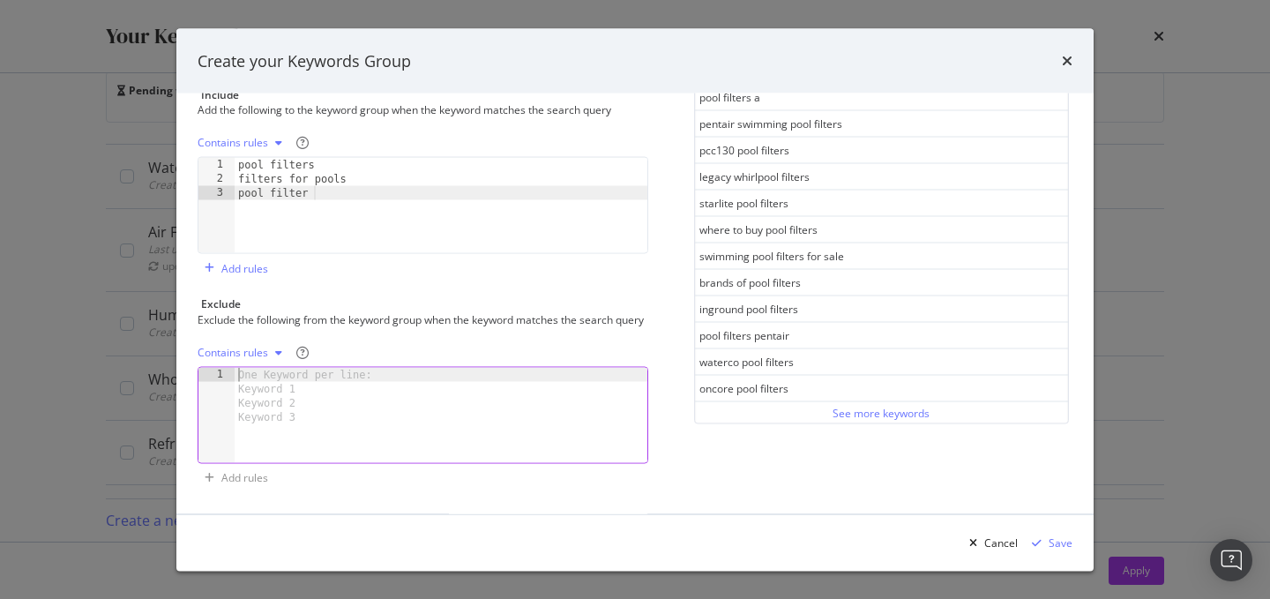
click at [387, 409] on div "modal" at bounding box center [441, 428] width 413 height 123
type textarea "spa"
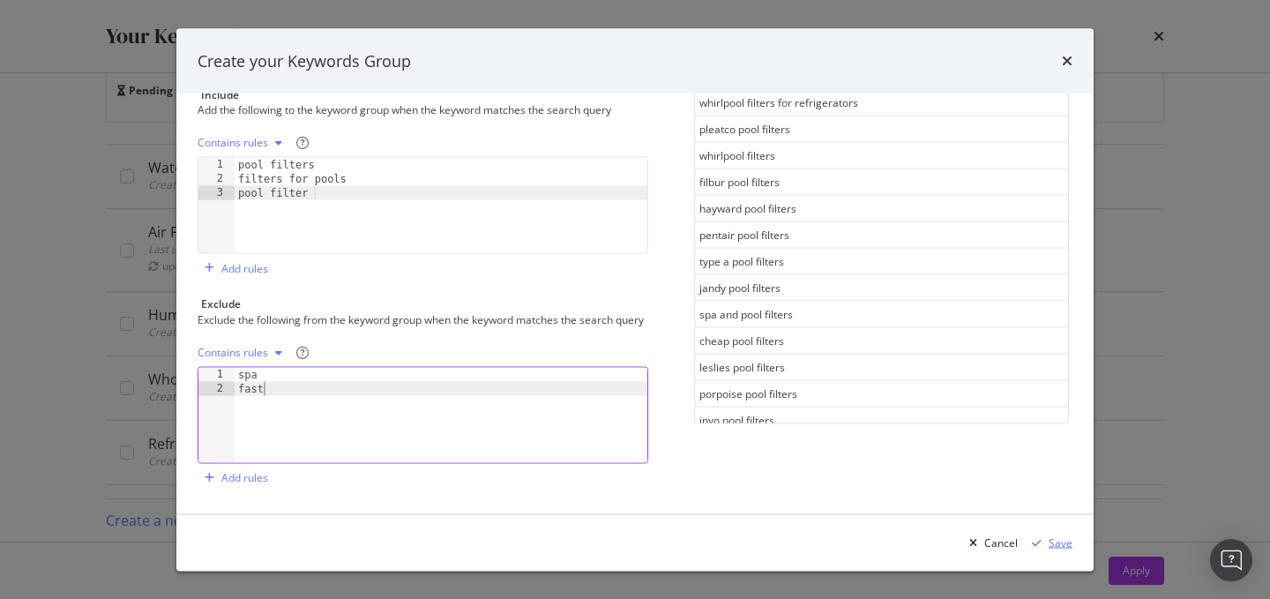
type textarea "fast"
click at [1047, 544] on div "modal" at bounding box center [1037, 542] width 24 height 11
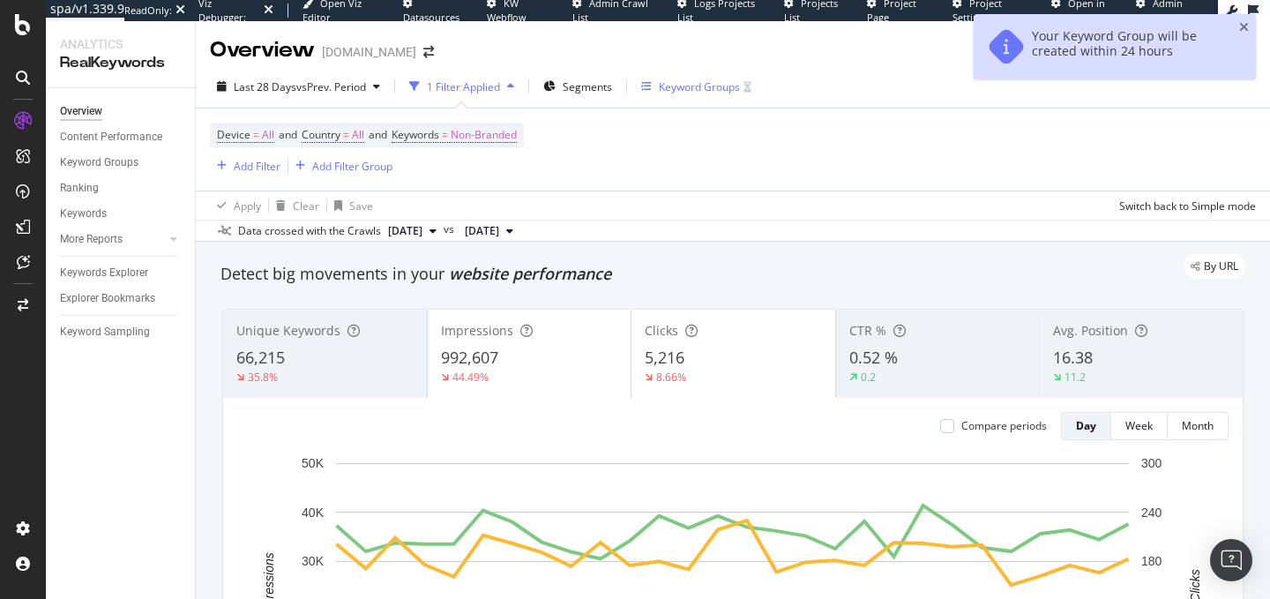
click at [675, 78] on div "Keyword Groups" at bounding box center [696, 86] width 110 height 26
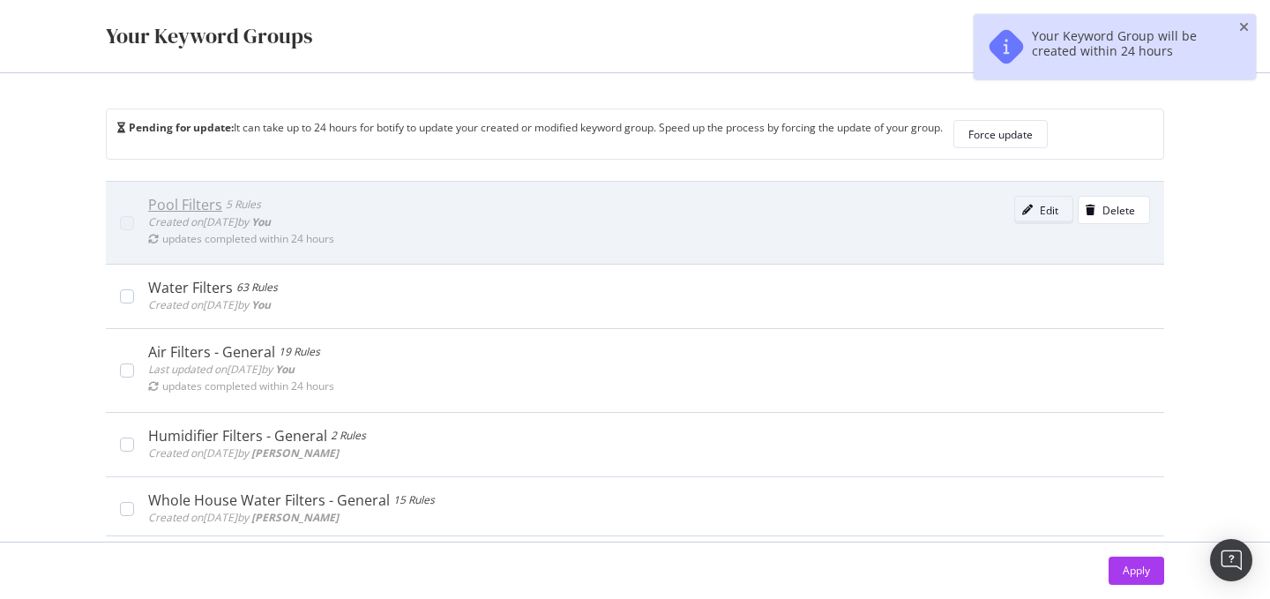
click at [1056, 212] on div "Edit" at bounding box center [1049, 210] width 19 height 15
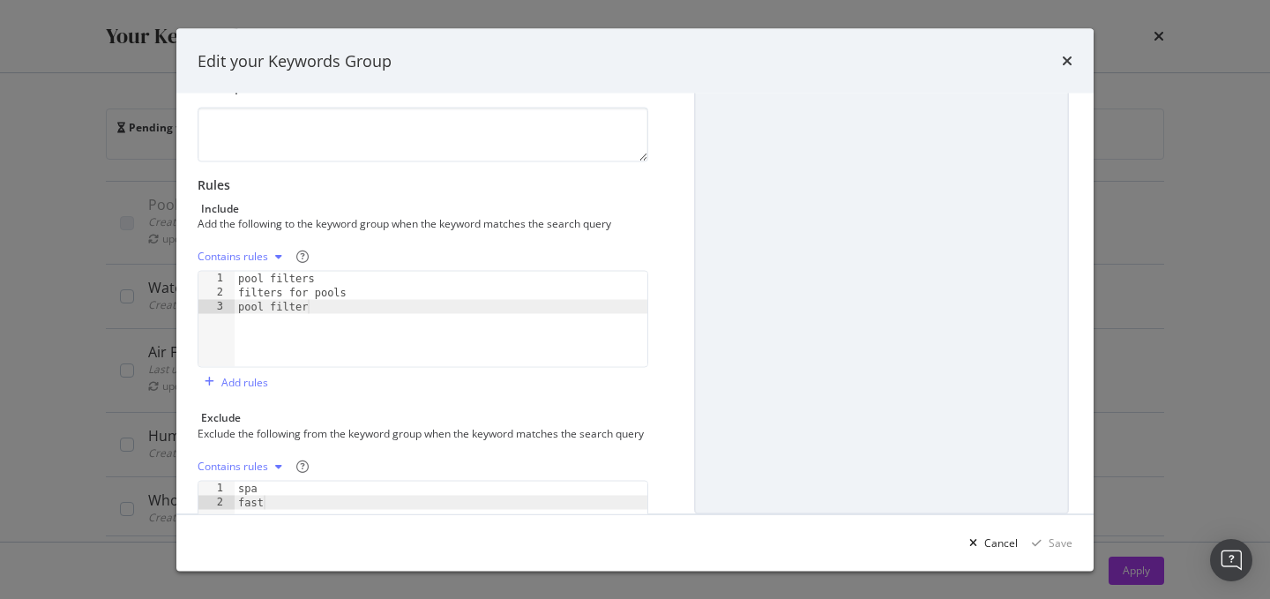
scroll to position [158, 0]
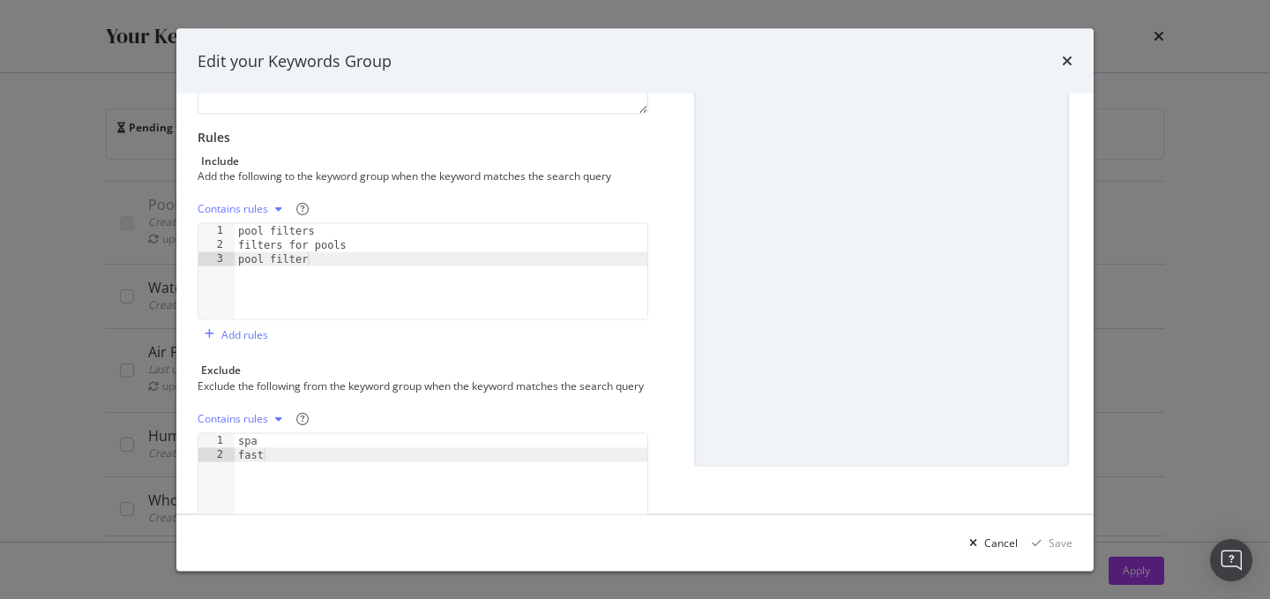
type textarea "fast"
click at [333, 490] on div "spa fast" at bounding box center [441, 494] width 413 height 123
type textarea "whirlpool"
click at [319, 240] on div "pool filters filters for pools pool filter" at bounding box center [441, 285] width 413 height 123
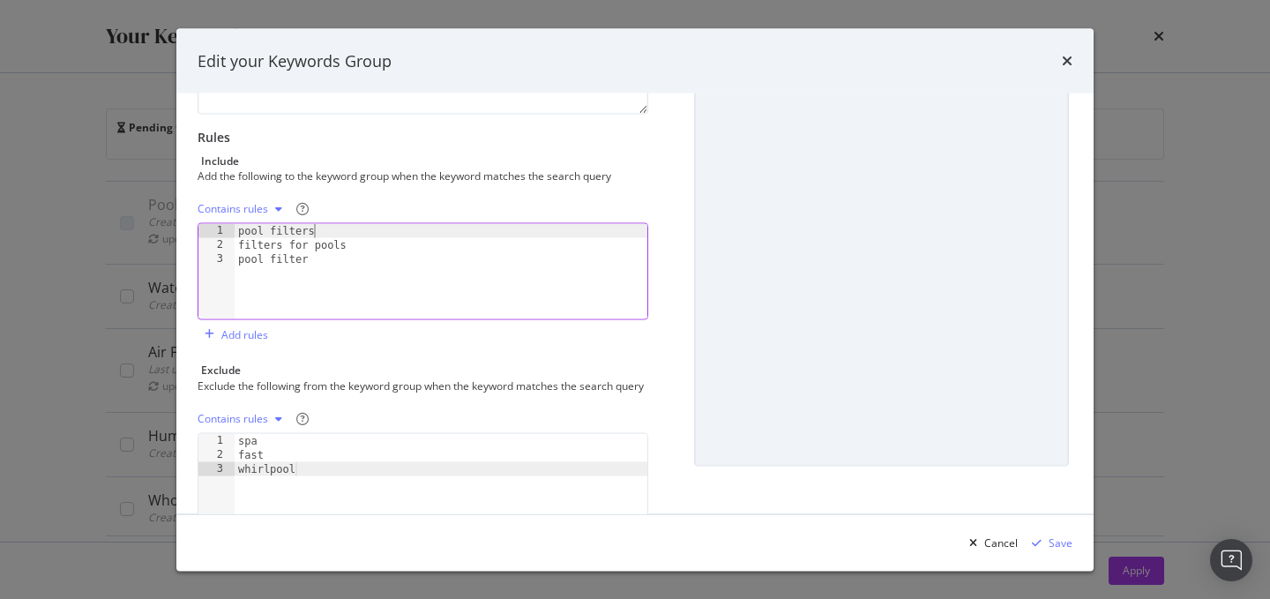
click at [351, 229] on div "pool filters filters for pools pool filter" at bounding box center [441, 285] width 413 height 123
type textarea "pool filters"
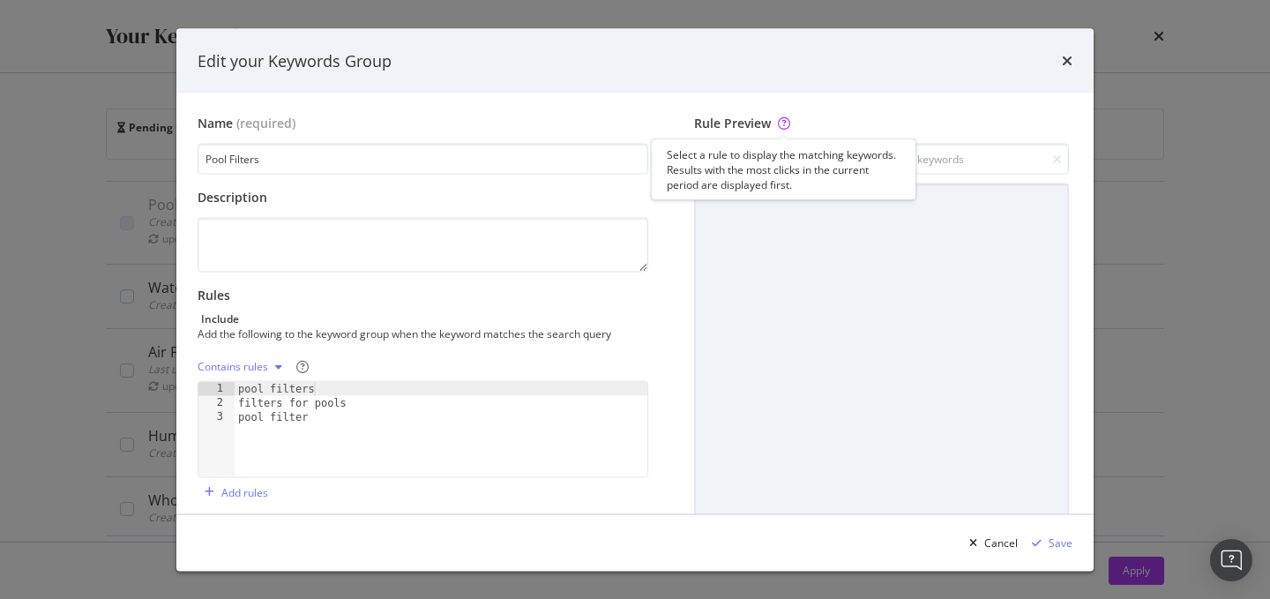
click at [780, 152] on div "Select a rule to display the matching keywords. Results with the most clicks in…" at bounding box center [784, 169] width 235 height 45
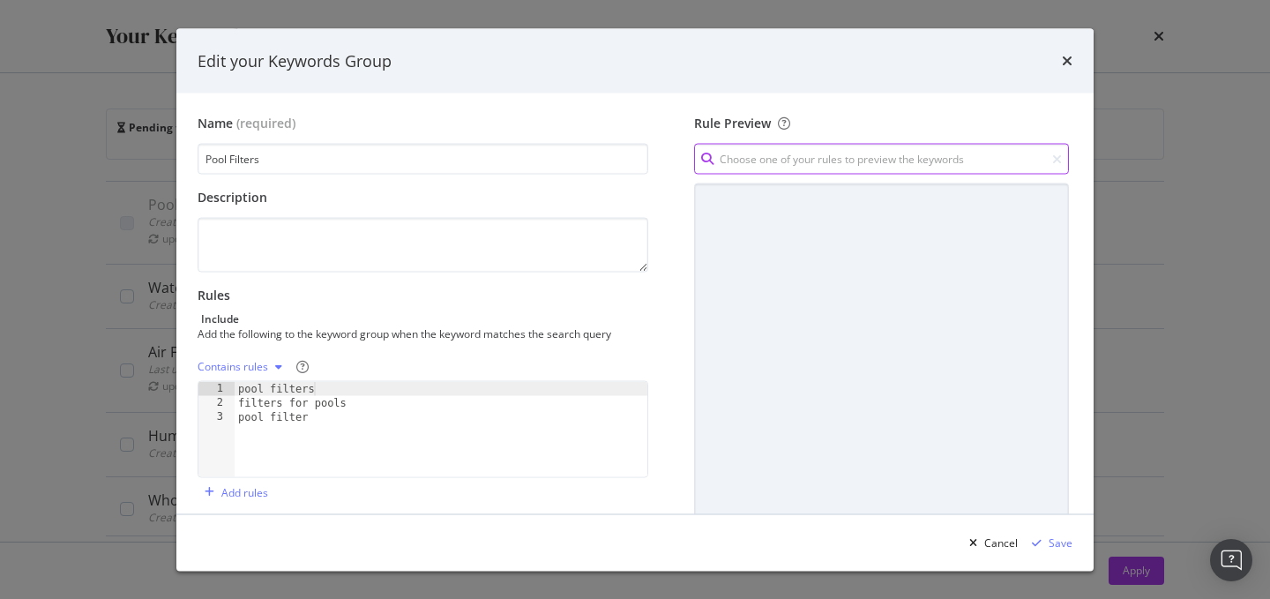
click at [940, 166] on input "modal" at bounding box center [881, 159] width 375 height 31
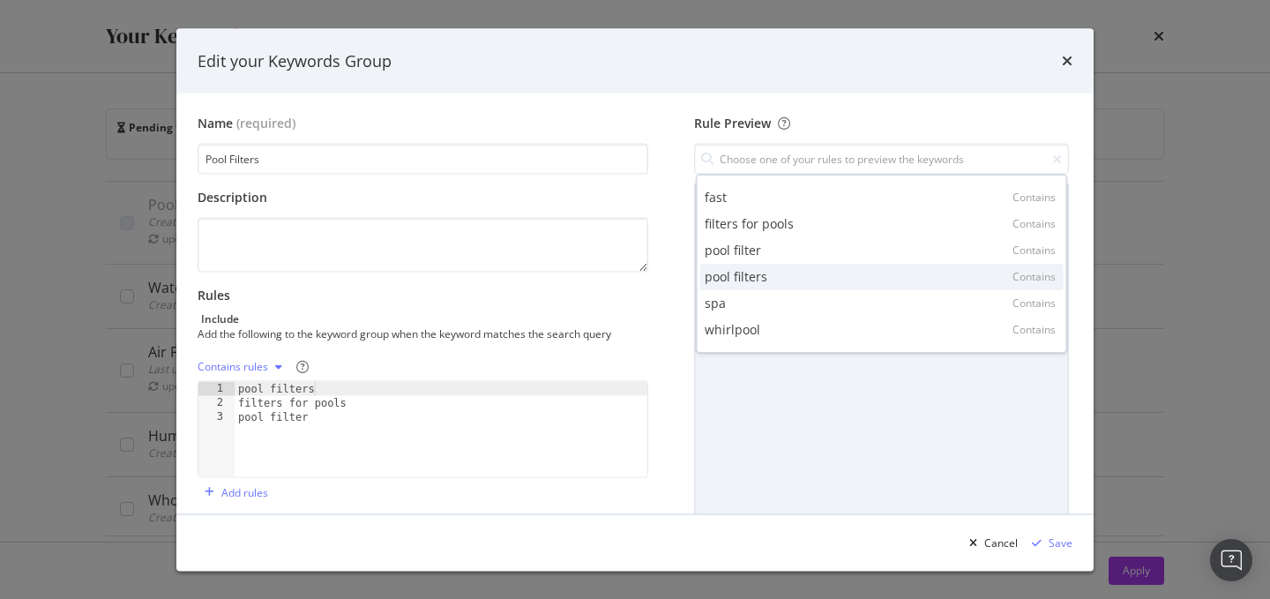
click at [821, 287] on div "pool filters Contains" at bounding box center [881, 277] width 363 height 26
type input "pool filters"
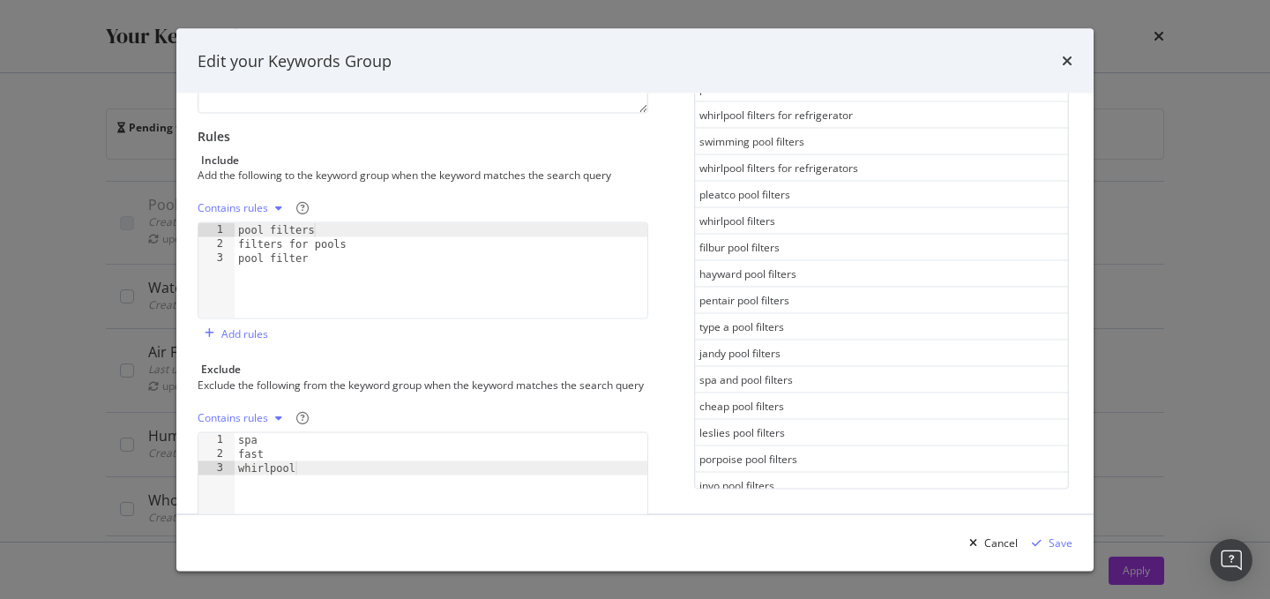
scroll to position [190, 0]
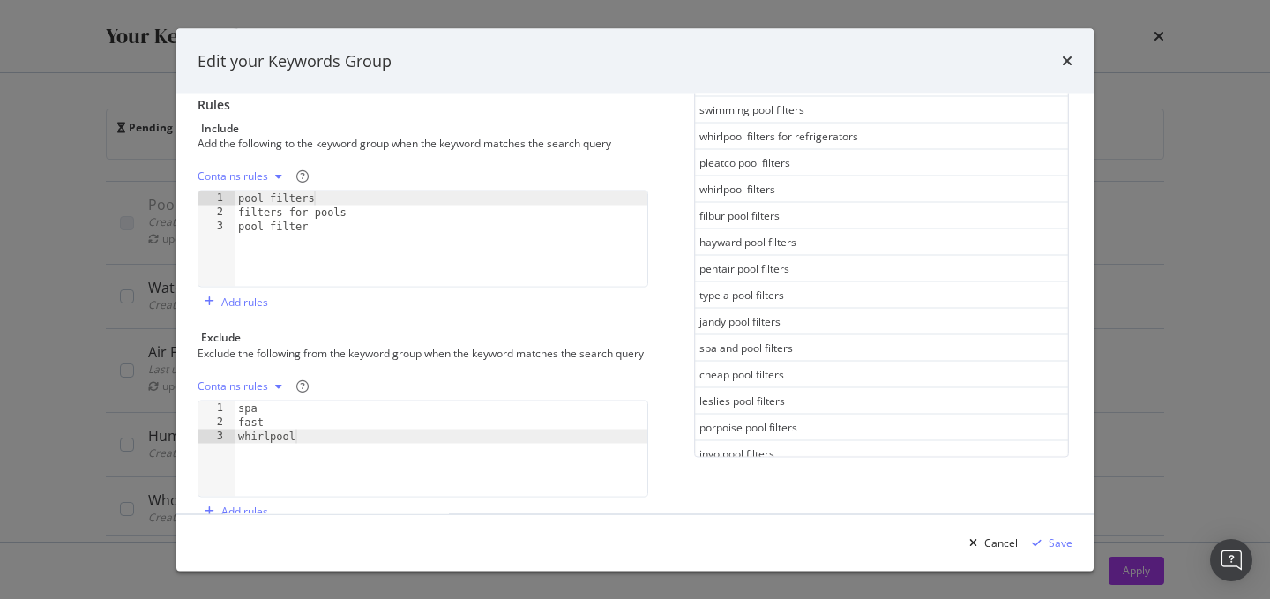
click at [353, 456] on div "spa fast whirlpool" at bounding box center [441, 461] width 413 height 123
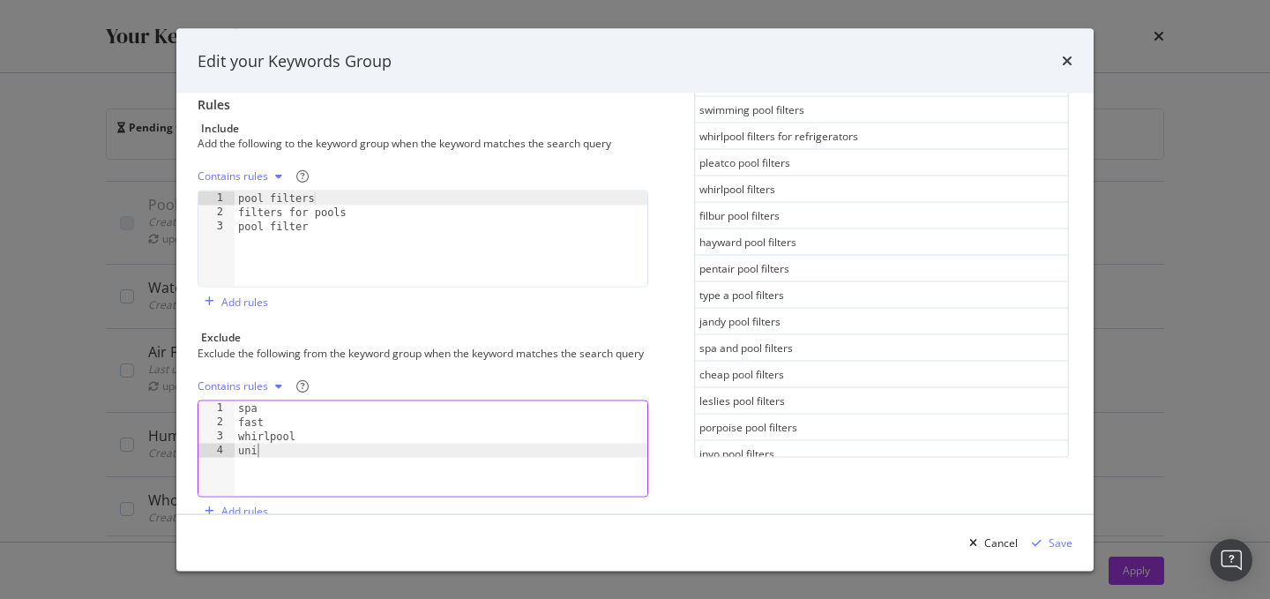
scroll to position [0, 0]
type textarea "unicel"
type textarea "hayward"
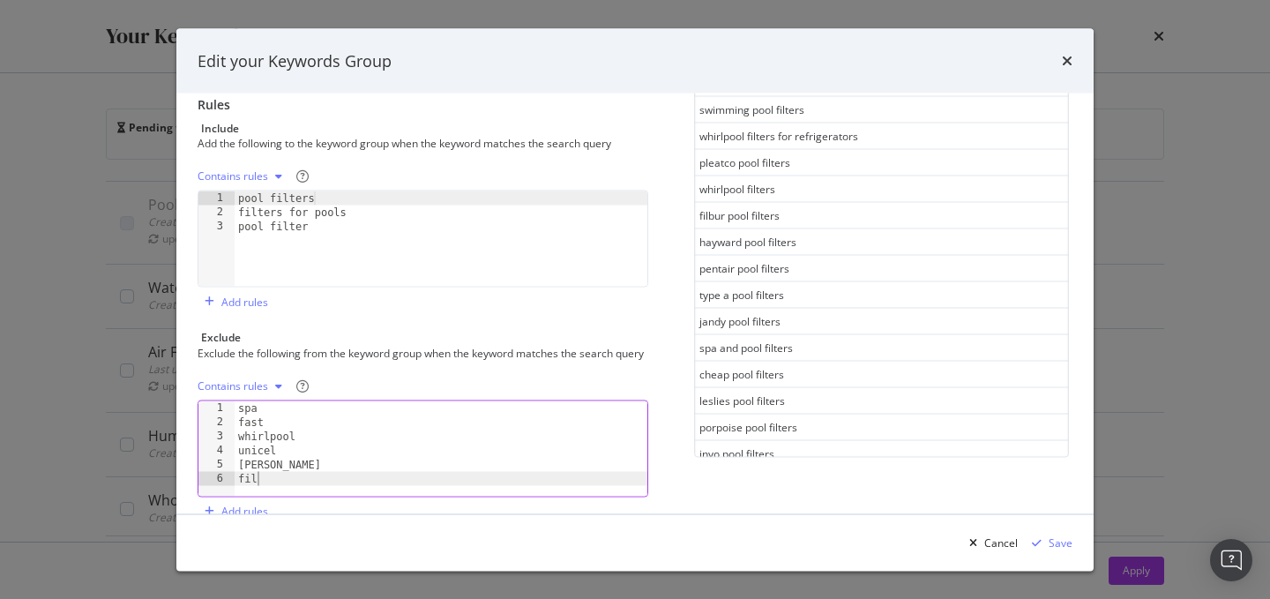
click at [361, 490] on div "spa fast whirlpool unicel hayward fil" at bounding box center [441, 461] width 413 height 123
type textarea "f"
type textarea "h"
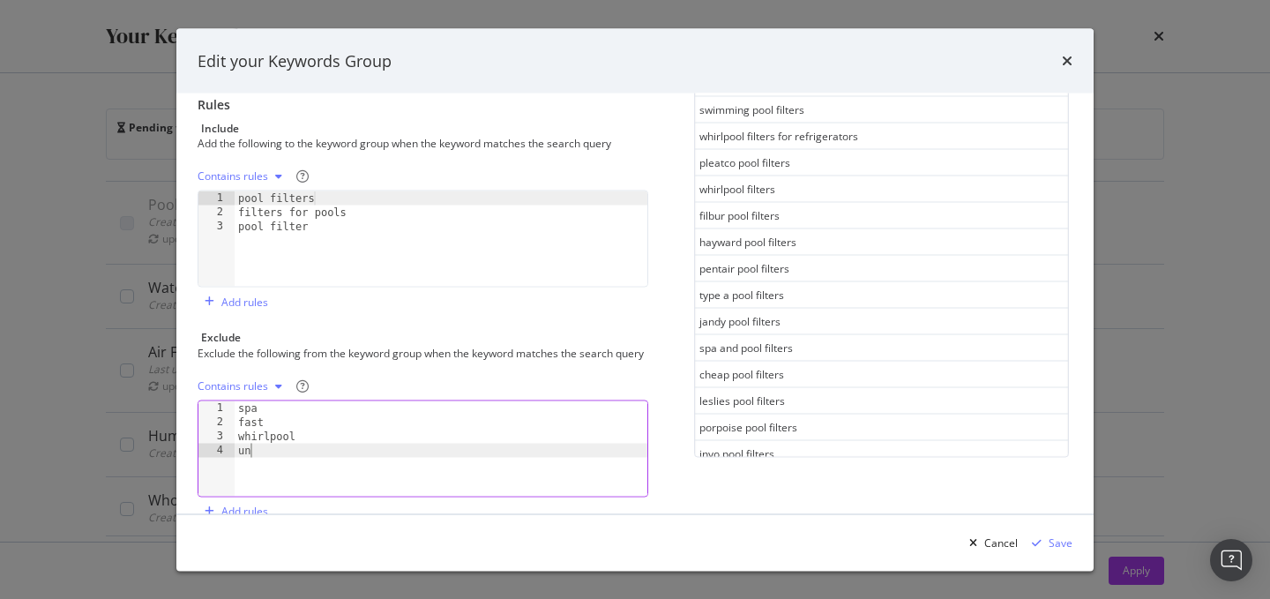
type textarea "u"
type textarea "w"
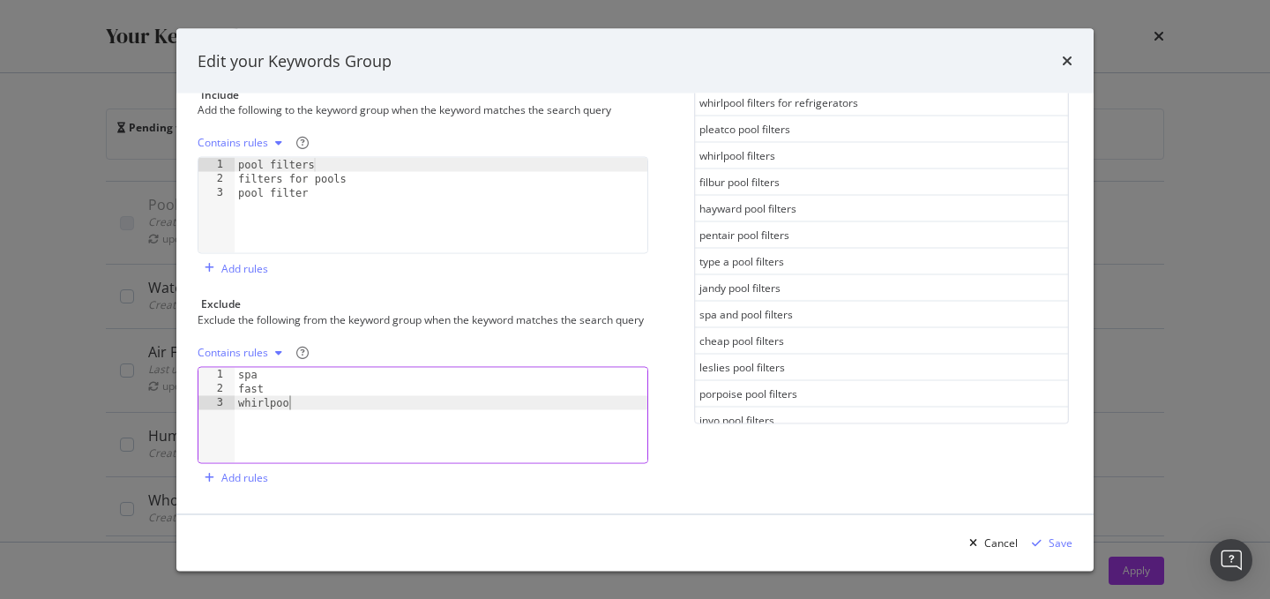
type textarea "whirlpool"
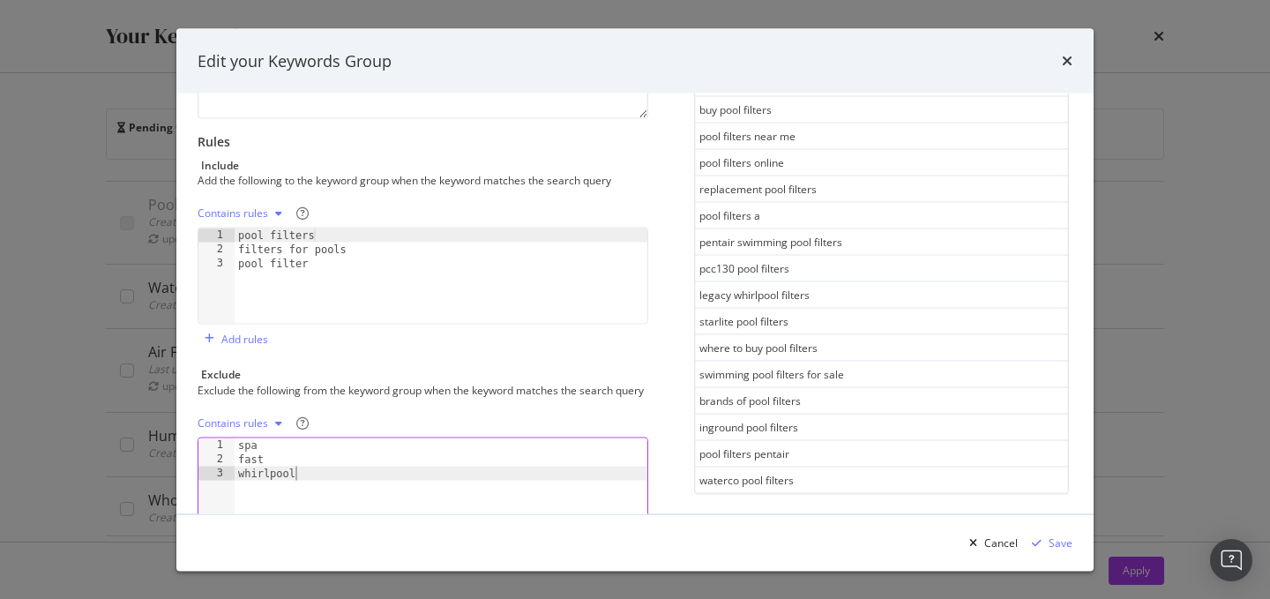
scroll to position [905, 0]
click at [903, 486] on div "See more keywords" at bounding box center [880, 482] width 97 height 15
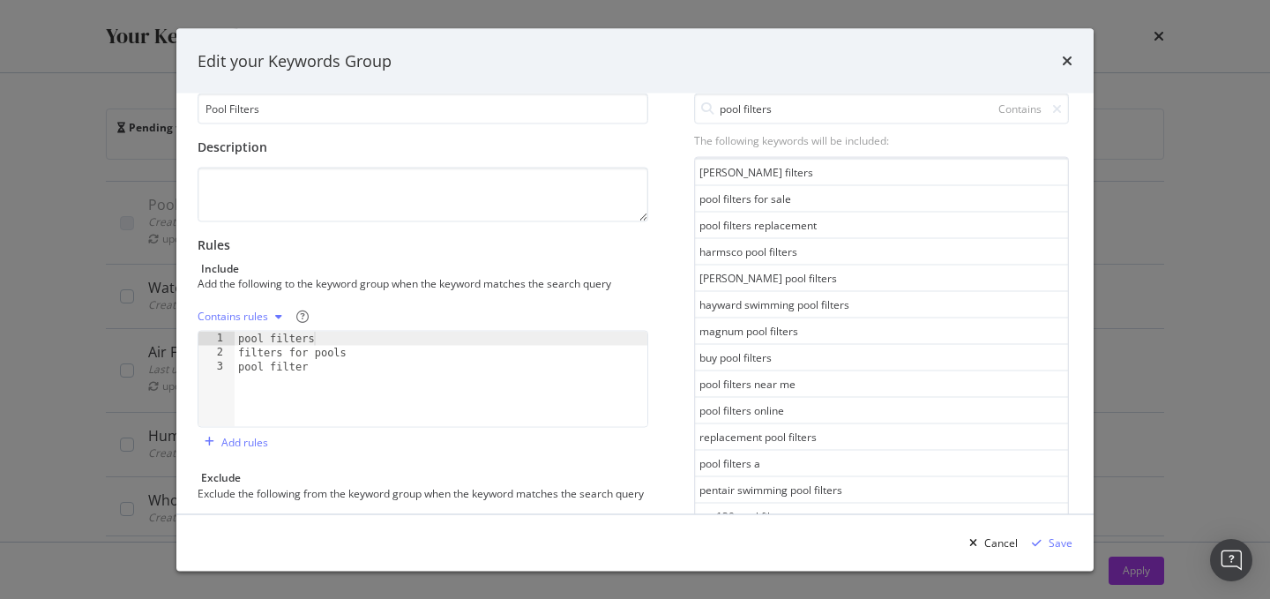
scroll to position [712, 0]
click at [779, 234] on div "pool filters replacement" at bounding box center [881, 226] width 373 height 26
click at [778, 226] on div "pool filters replacement" at bounding box center [881, 226] width 373 height 26
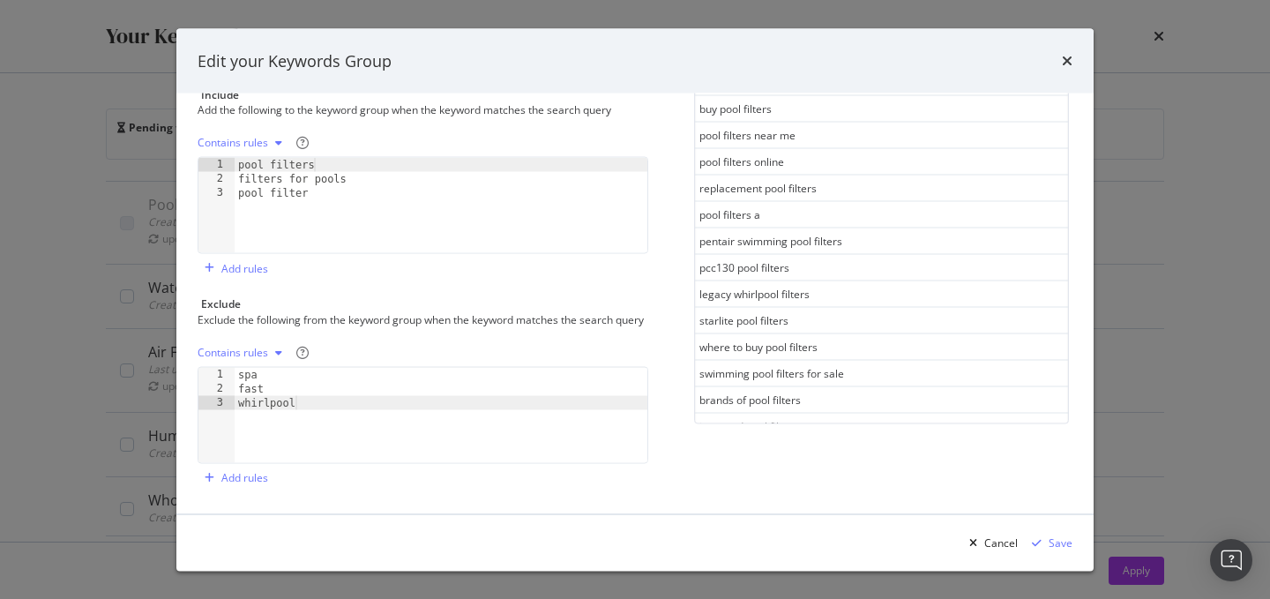
scroll to position [787, 0]
click at [401, 437] on div "spa fast whirlpool" at bounding box center [441, 428] width 413 height 123
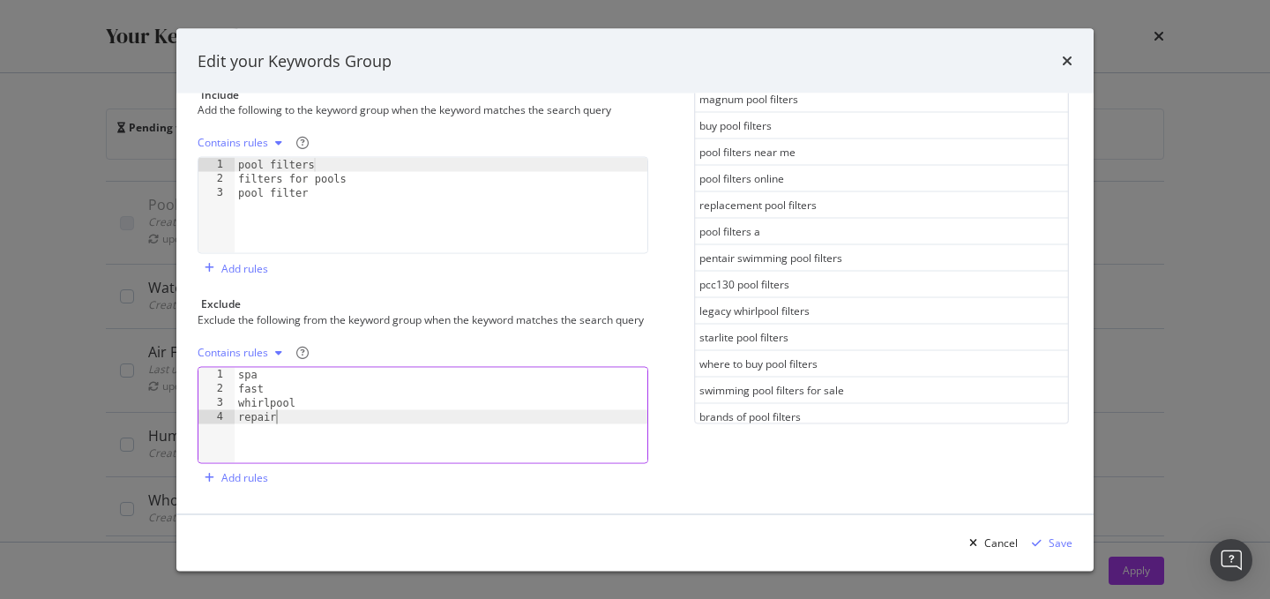
scroll to position [766, 0]
type textarea "repair"
click at [1052, 542] on div "Save" at bounding box center [1061, 541] width 24 height 15
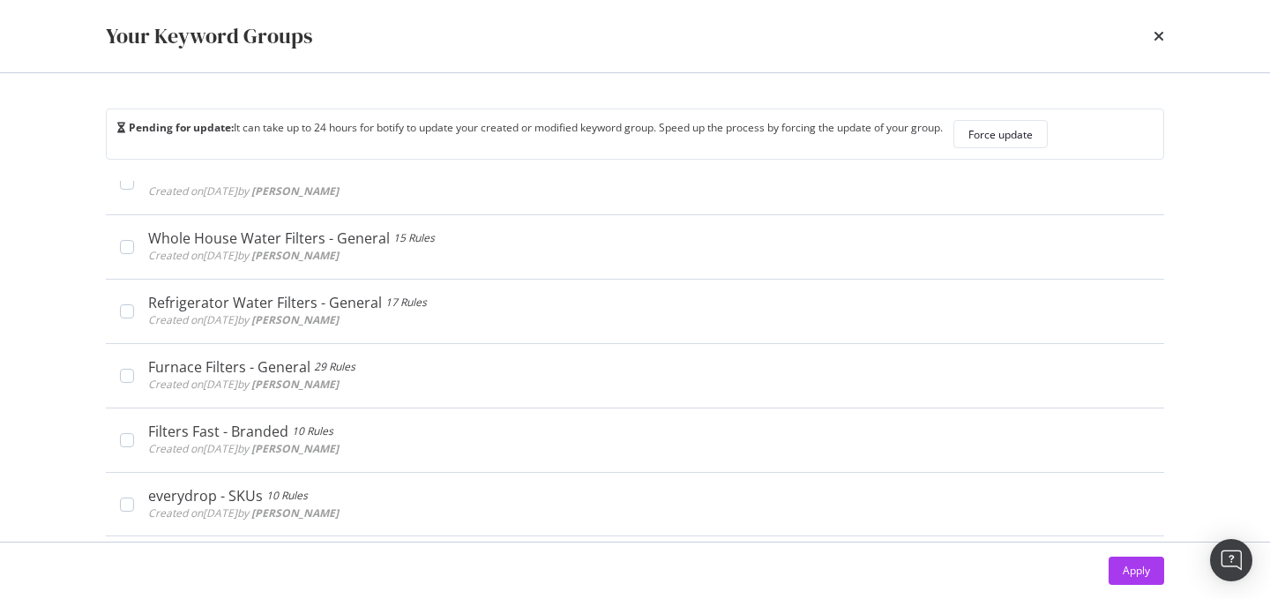
scroll to position [37, 0]
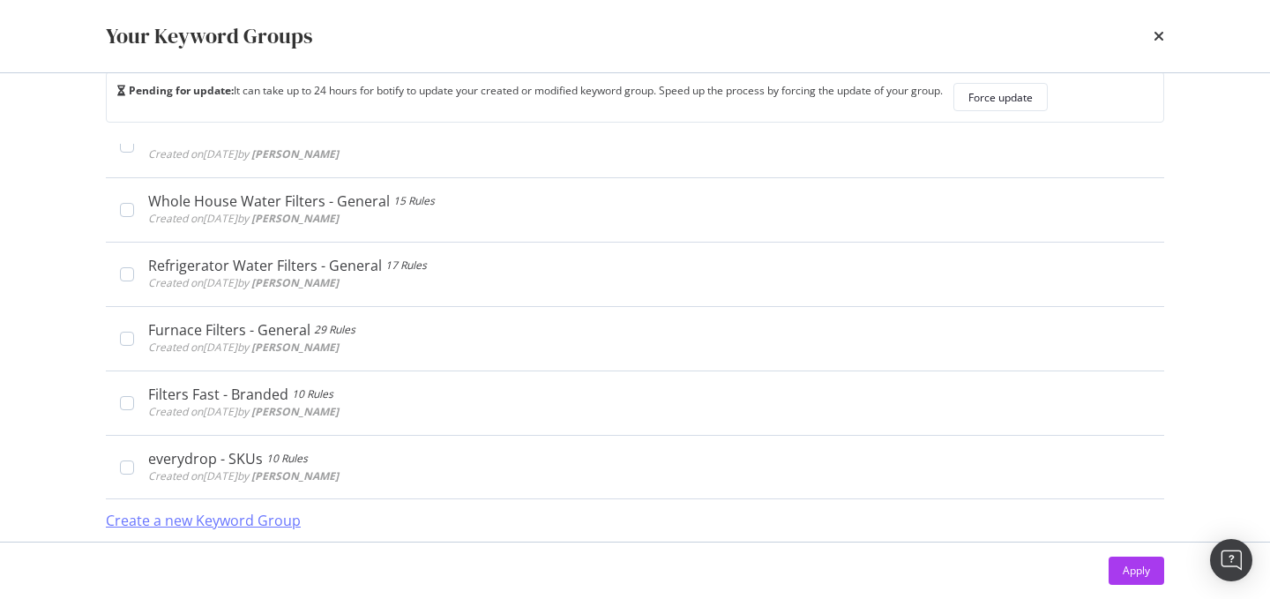
click at [260, 513] on div "Create a new Keyword Group" at bounding box center [203, 521] width 195 height 20
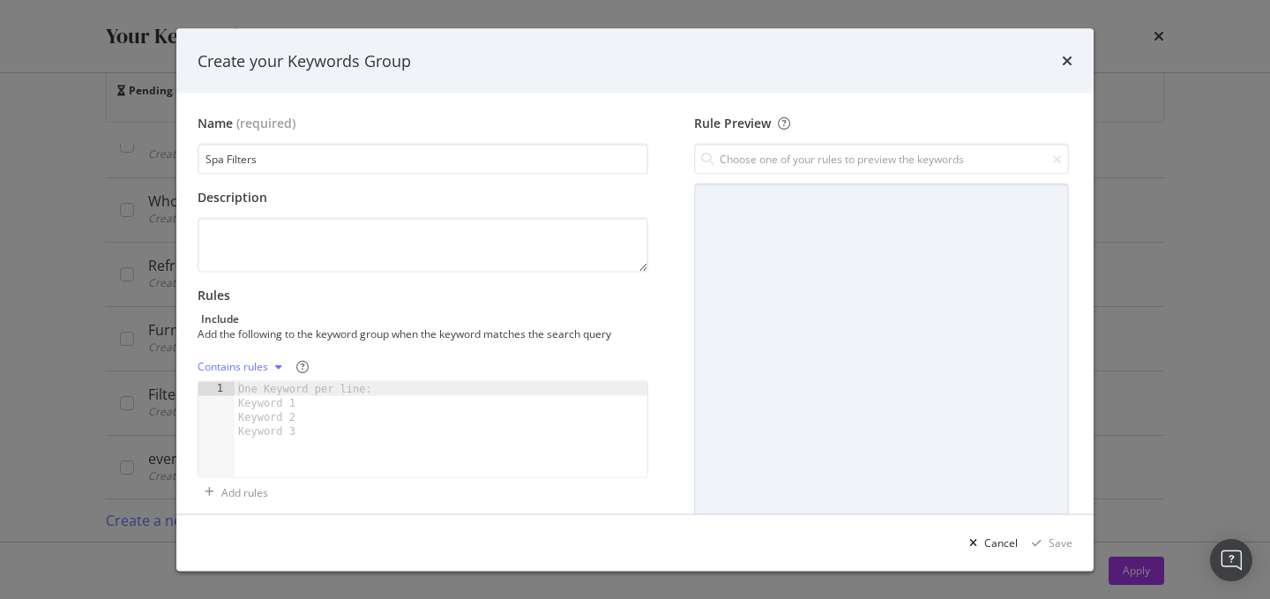
type input "Spa Filters"
click at [294, 392] on div "One Keyword per line: Keyword 1 Keyword 2 Keyword 3" at bounding box center [308, 410] width 147 height 56
type textarea "Spa filters"
type textarea "Spa filter"
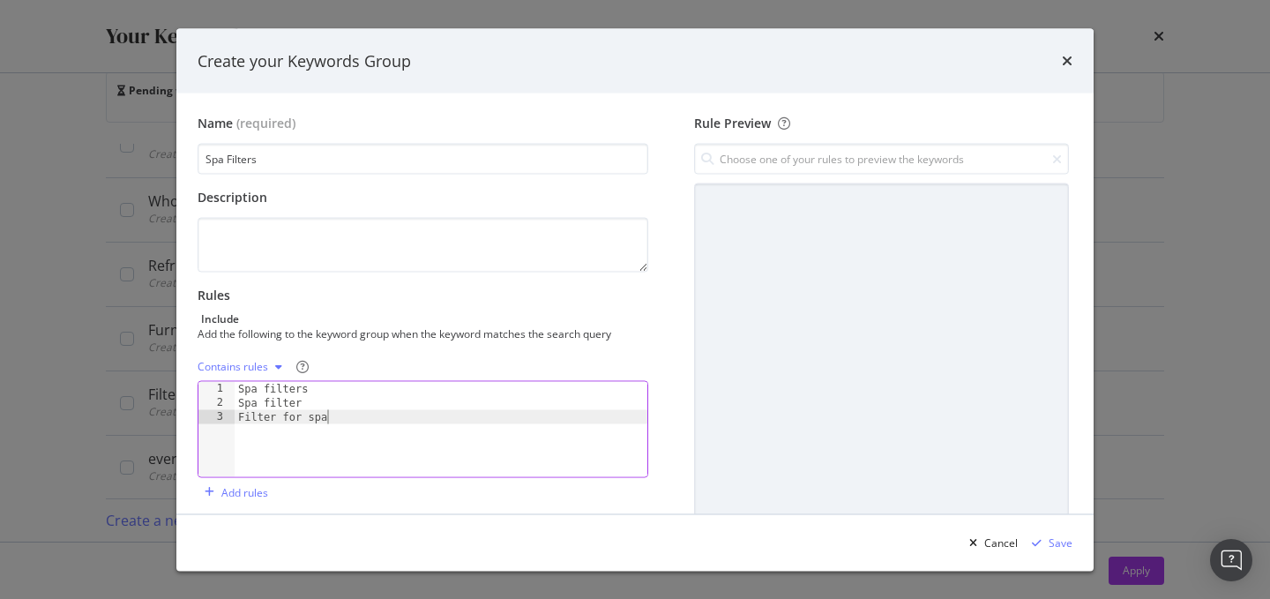
type textarea "Filter for spa"
type textarea "Filter for spas"
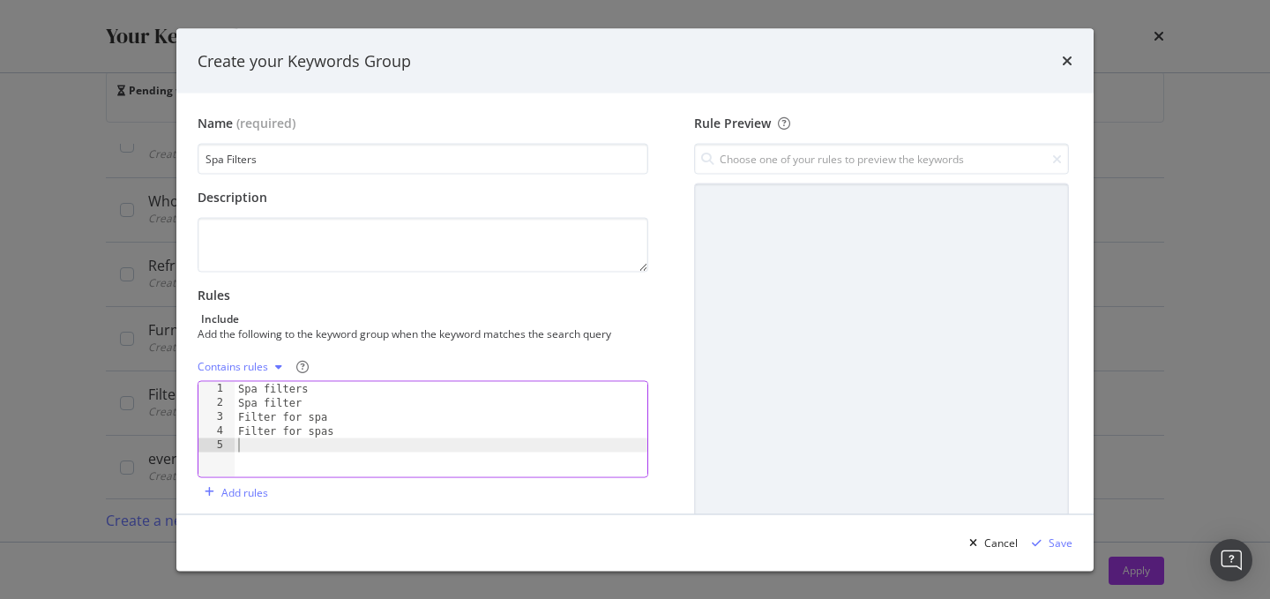
type textarea "f"
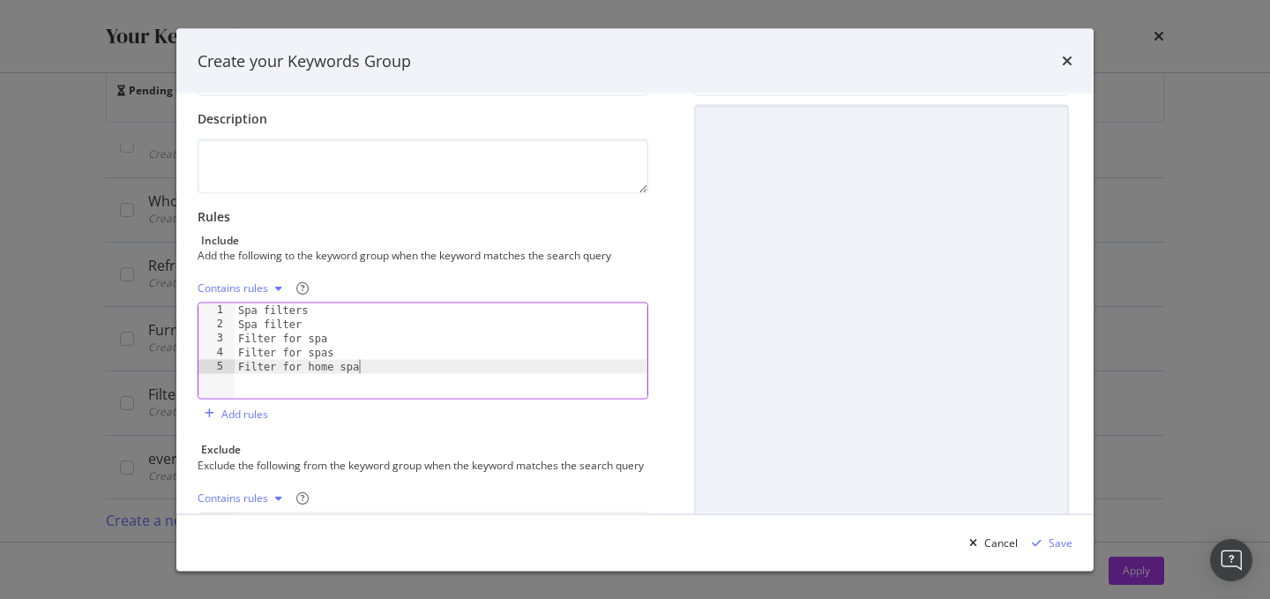
scroll to position [146, 0]
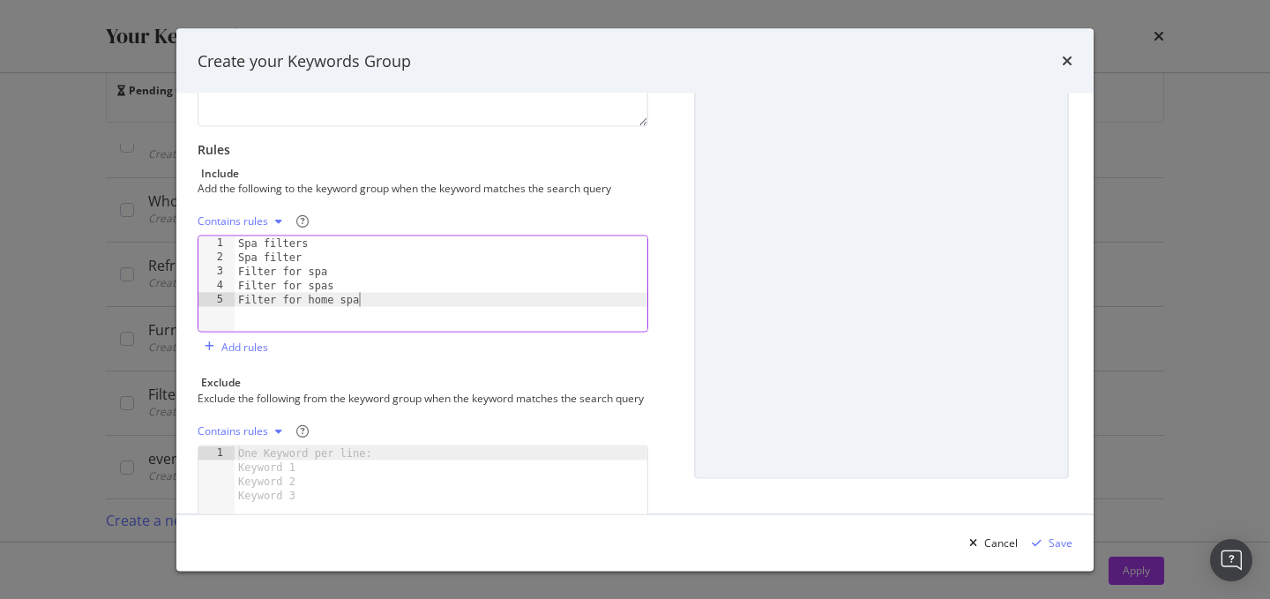
type textarea "Filter for home spa"
click at [386, 473] on div "modal" at bounding box center [441, 506] width 413 height 123
type textarea "fast"
type textarea "repair"
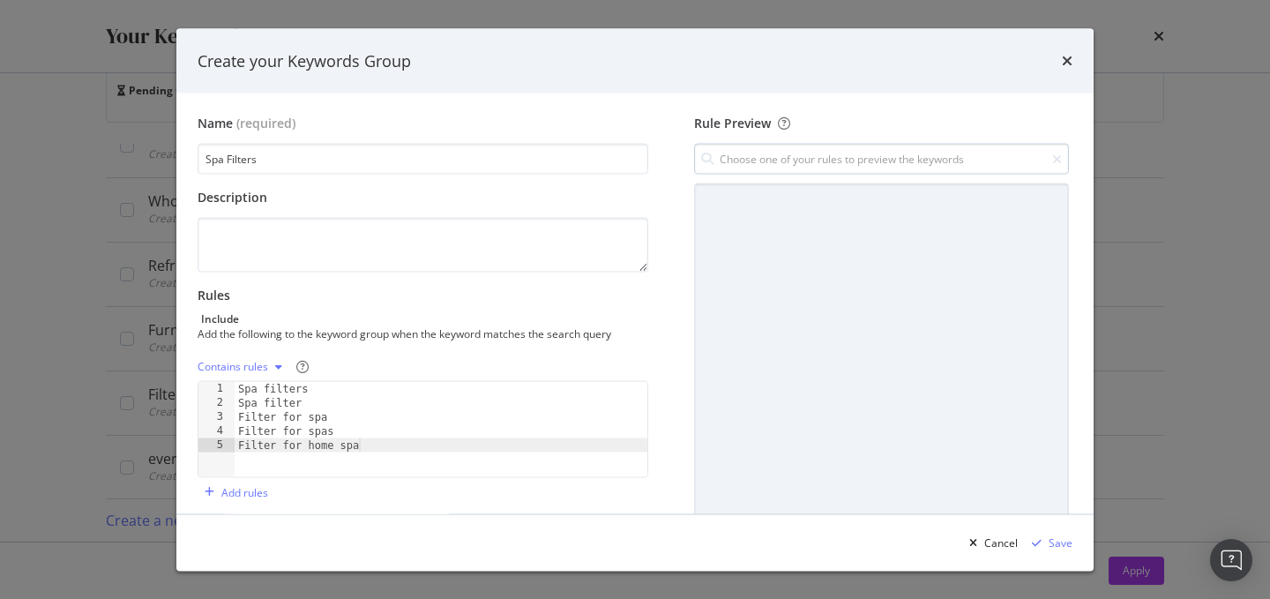
type textarea "whirlpool"
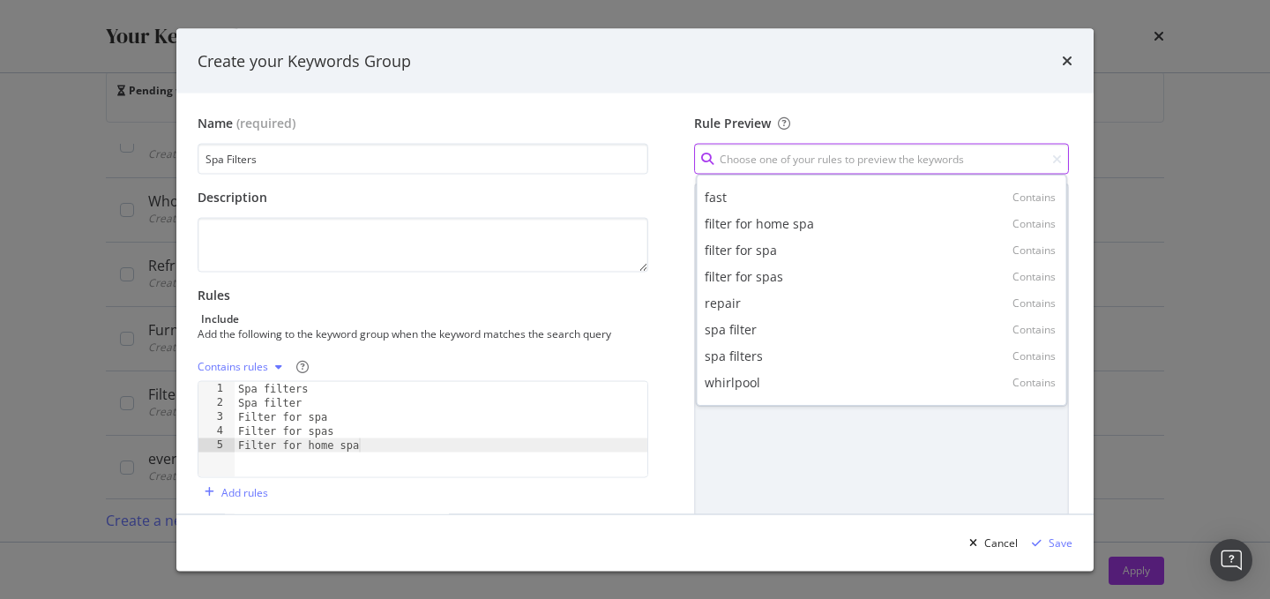
click at [746, 153] on input "modal" at bounding box center [881, 159] width 375 height 31
click at [792, 362] on div "spa filters Contains" at bounding box center [881, 356] width 363 height 26
type input "spa filters"
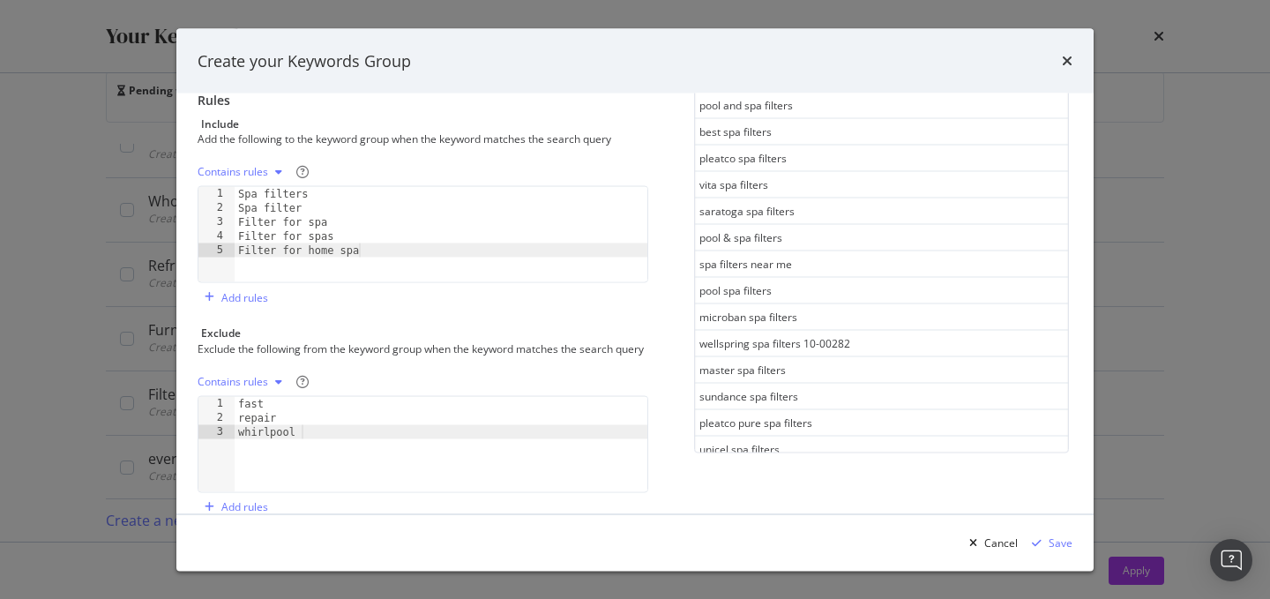
scroll to position [207, 0]
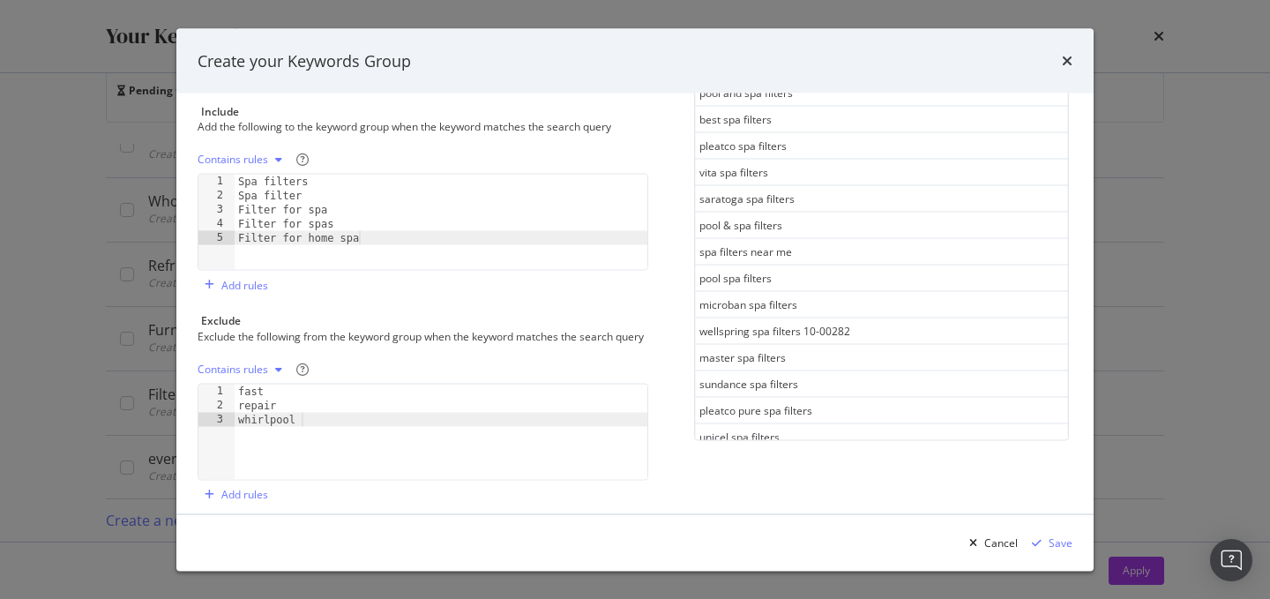
click at [369, 436] on div "fast repair whirlpool" at bounding box center [441, 445] width 413 height 123
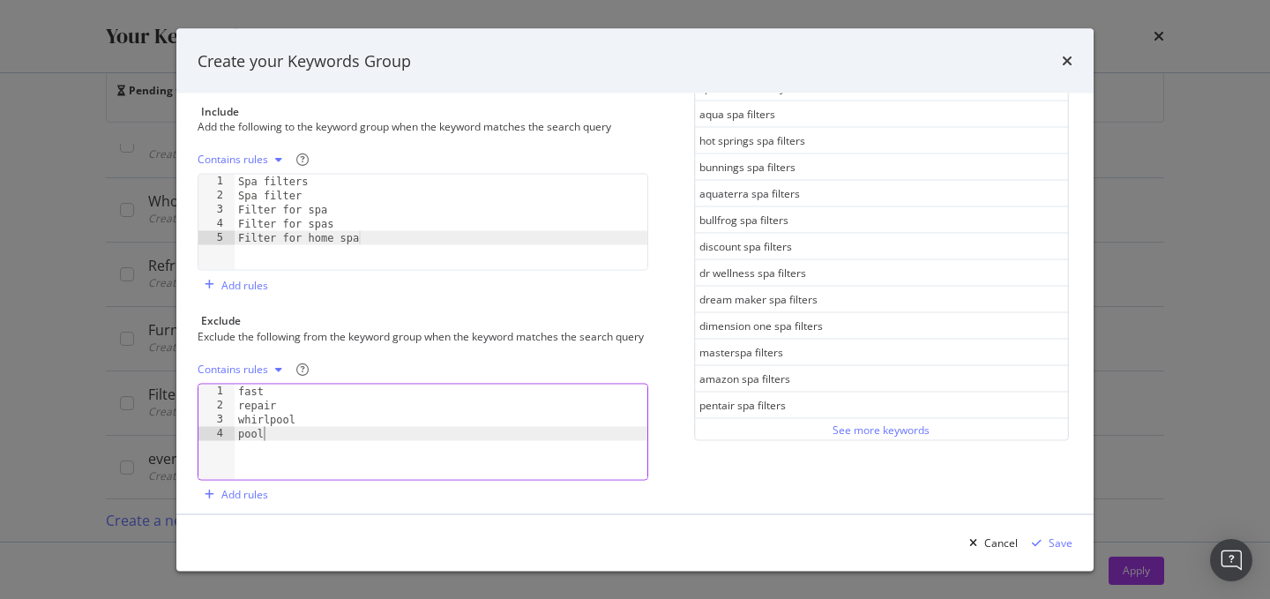
scroll to position [221, 0]
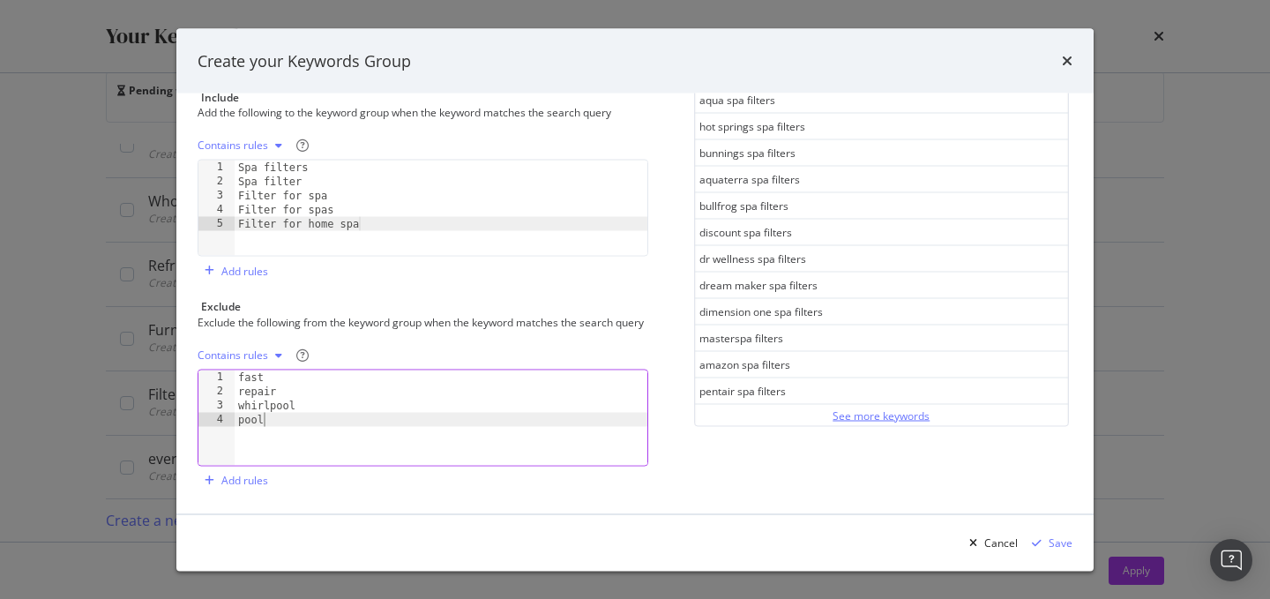
type textarea "pool"
click at [890, 414] on div "See more keywords" at bounding box center [880, 414] width 97 height 15
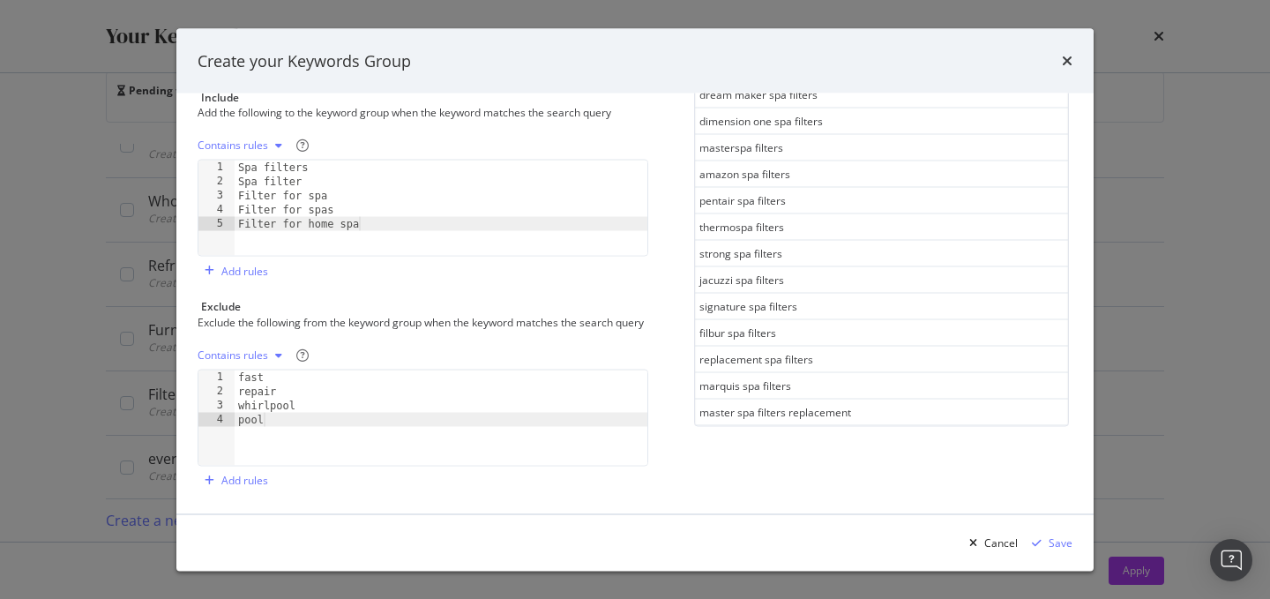
scroll to position [238, 0]
click at [1056, 543] on div "Save" at bounding box center [1061, 541] width 24 height 15
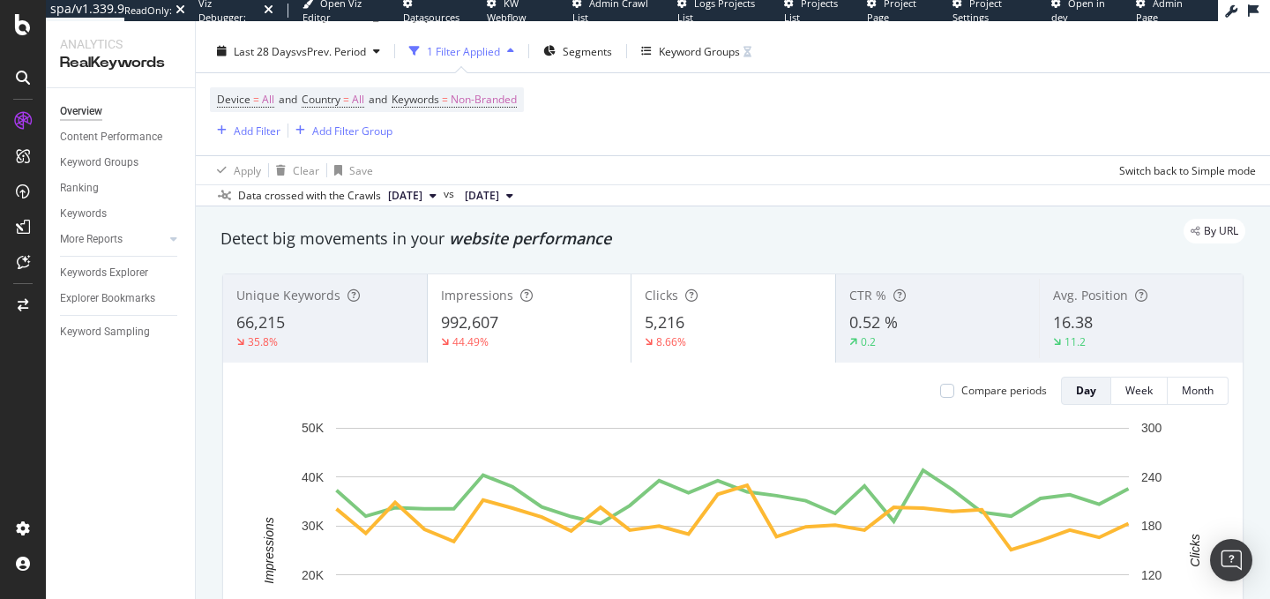
scroll to position [0, 0]
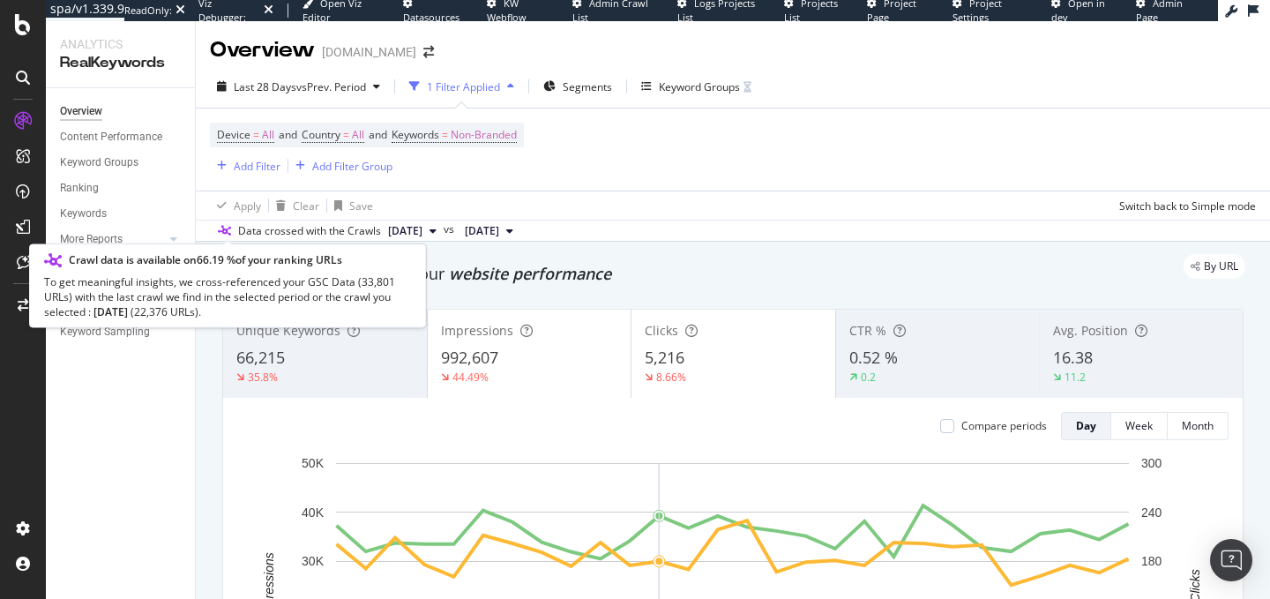
click at [220, 230] on icon at bounding box center [224, 231] width 13 height 11
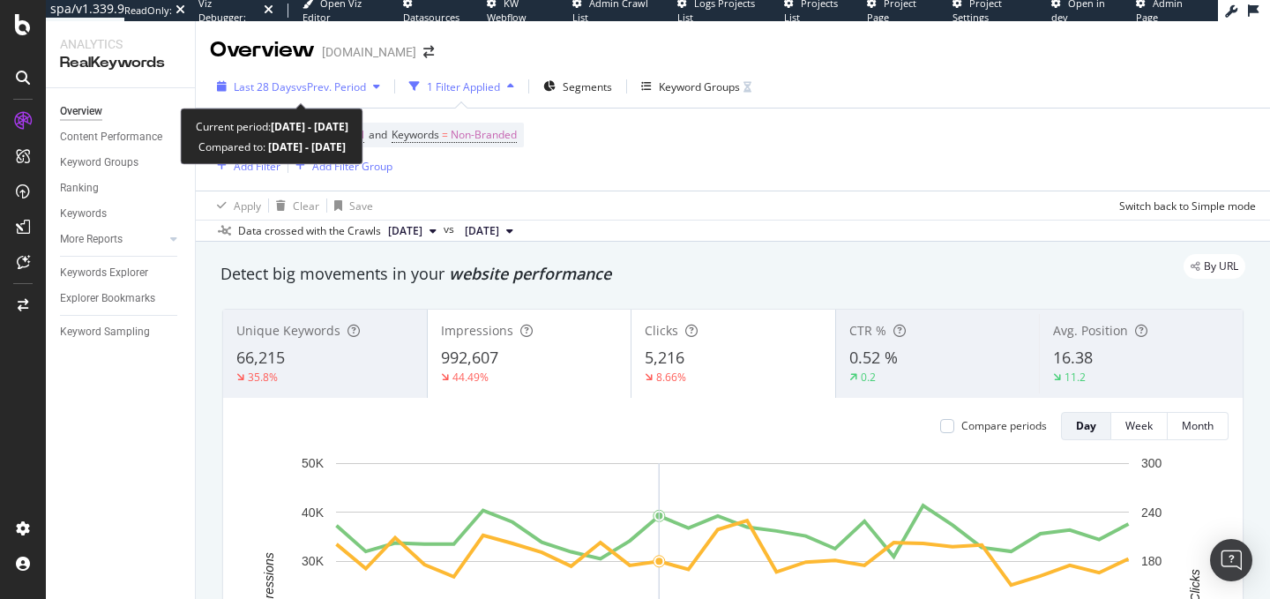
click at [248, 86] on span "Last 28 Days" at bounding box center [265, 86] width 63 height 15
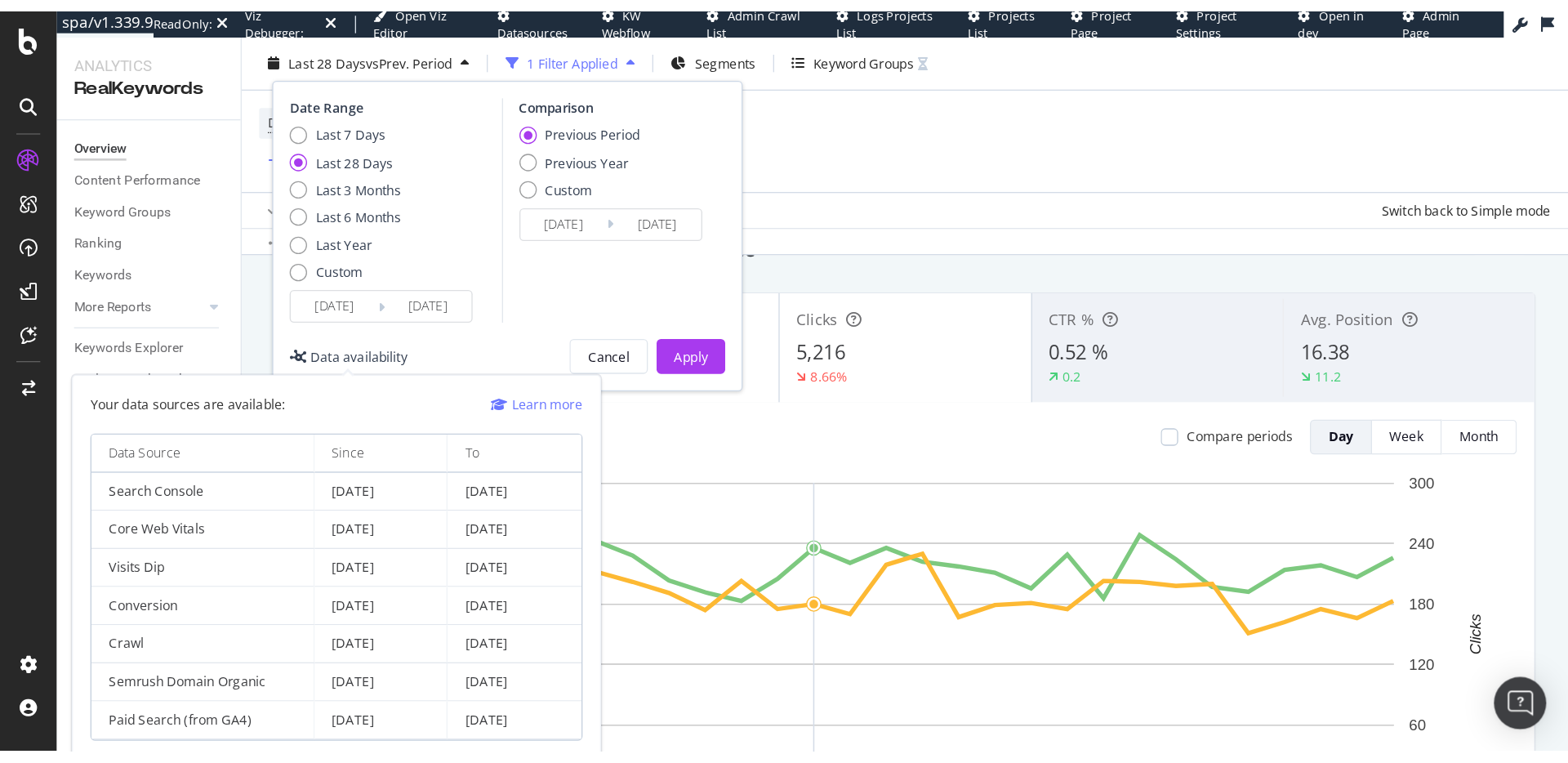
scroll to position [76, 0]
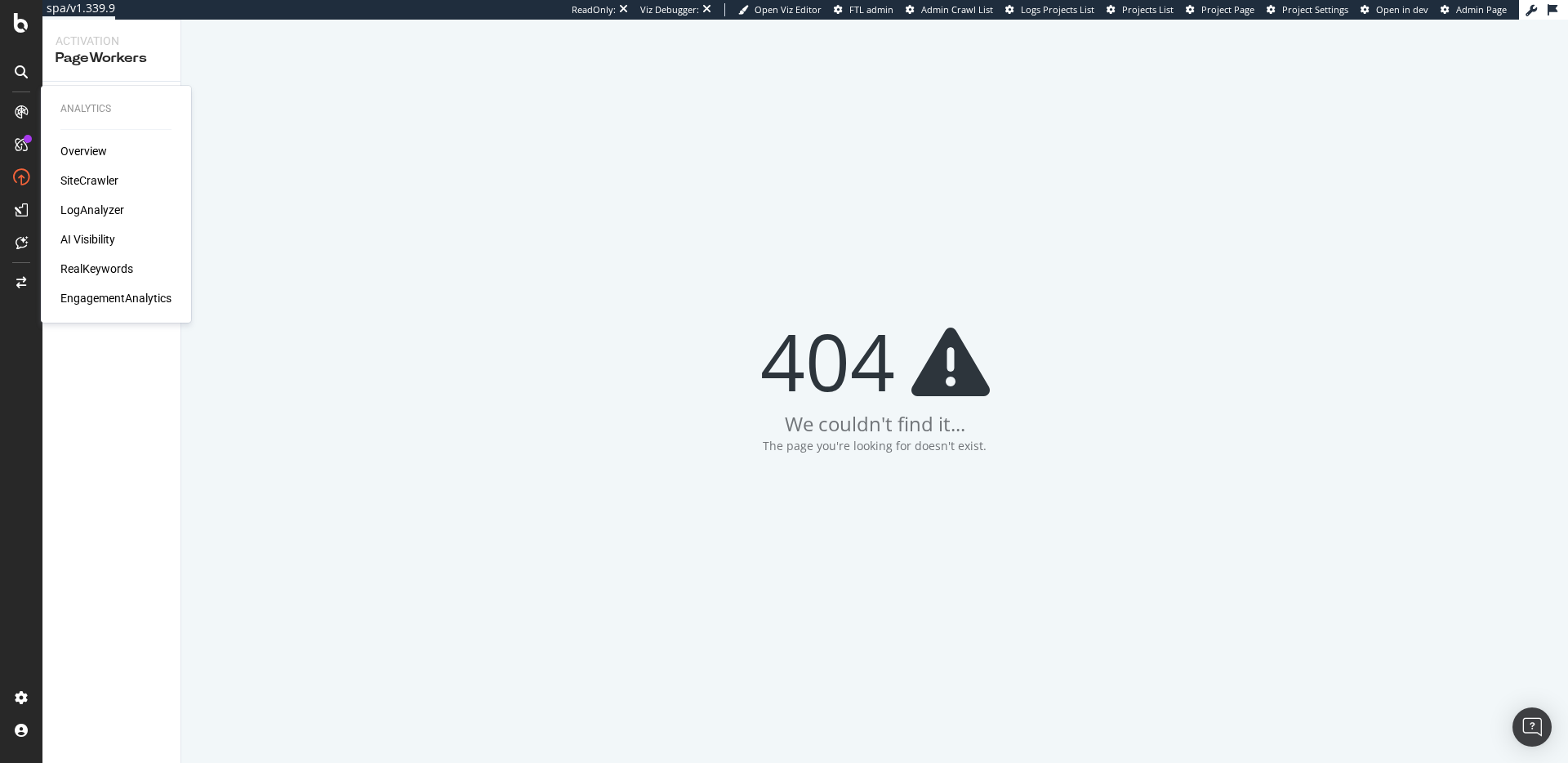
click at [90, 166] on div "Overview SiteCrawler LogAnalyzer AI Visibility RealKeywords EngagementAnalytics" at bounding box center [116, 224] width 111 height 163
click at [85, 172] on div "SiteCrawler" at bounding box center [89, 181] width 58 height 17
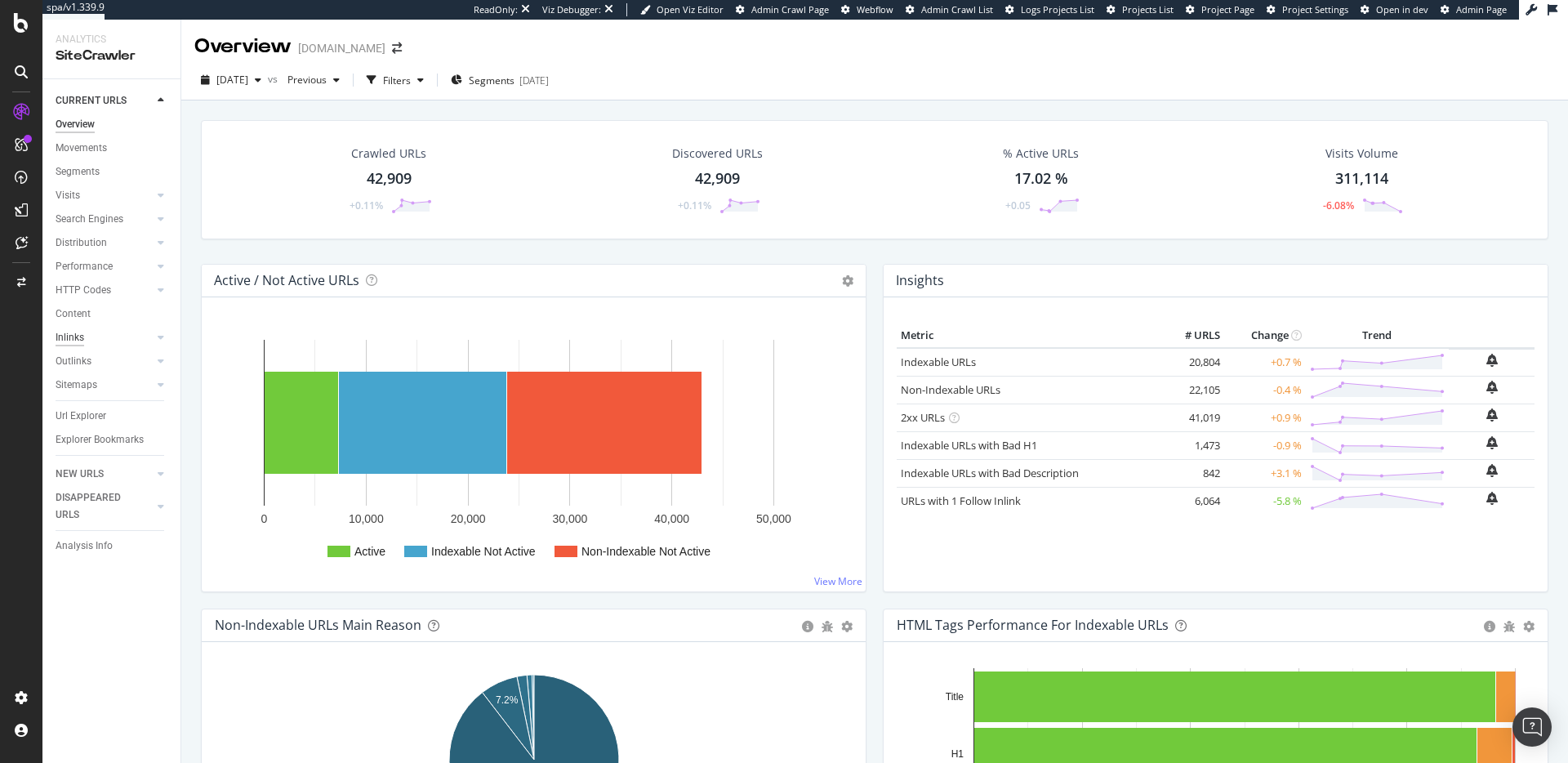
click at [72, 332] on div "Inlinks" at bounding box center [69, 337] width 29 height 18
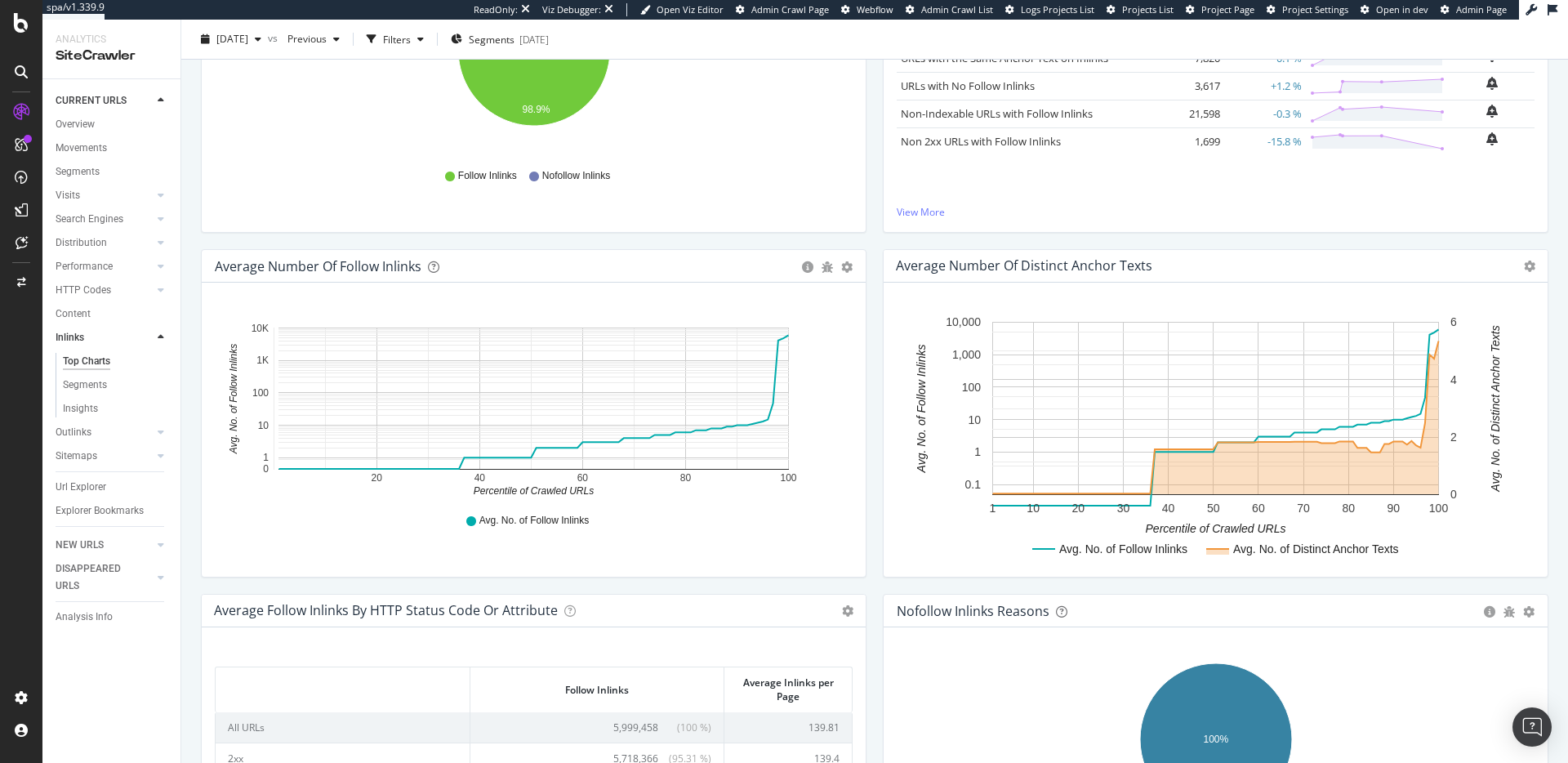
scroll to position [569, 0]
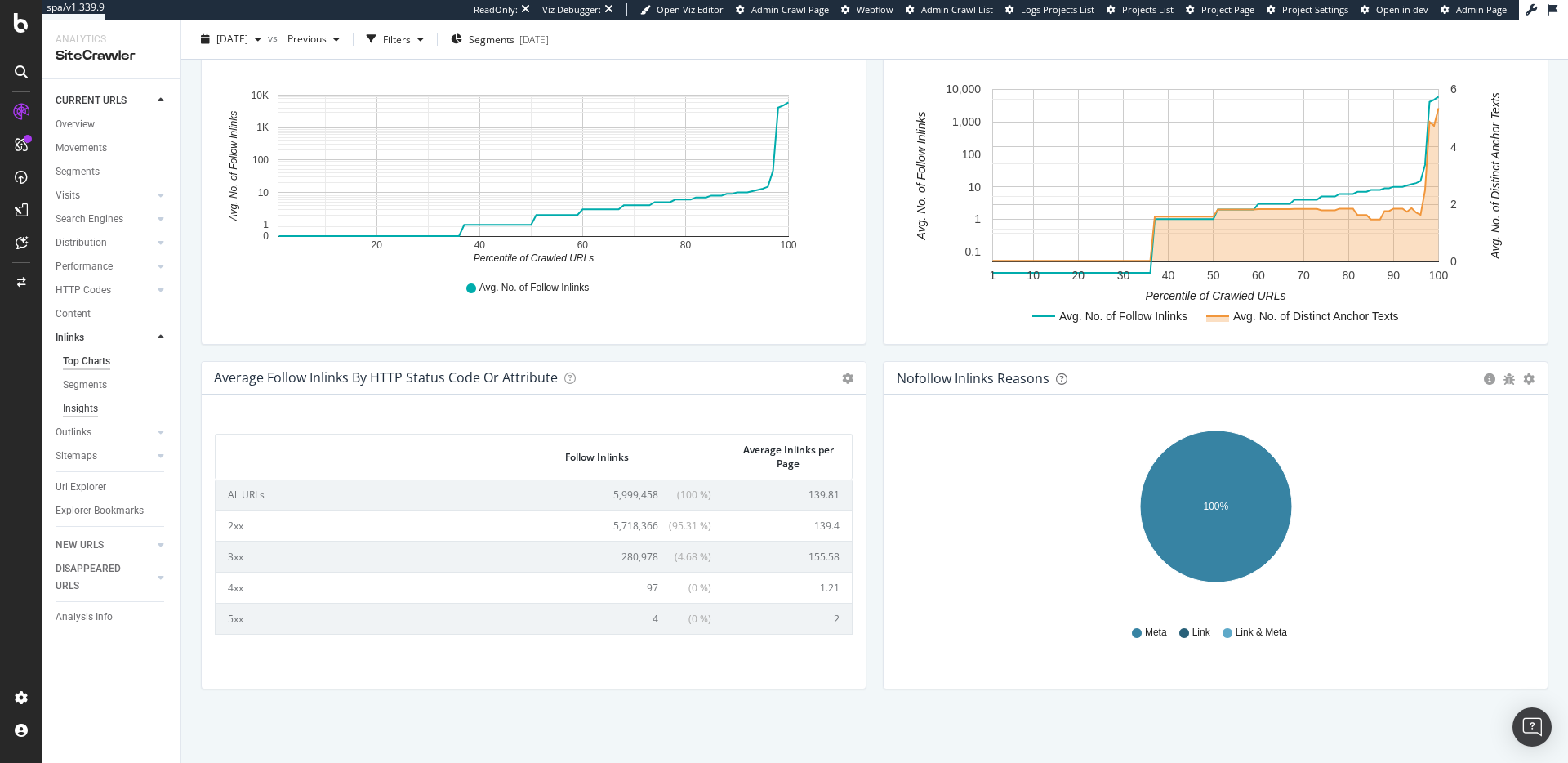
click at [96, 402] on div "Insights" at bounding box center [81, 408] width 35 height 18
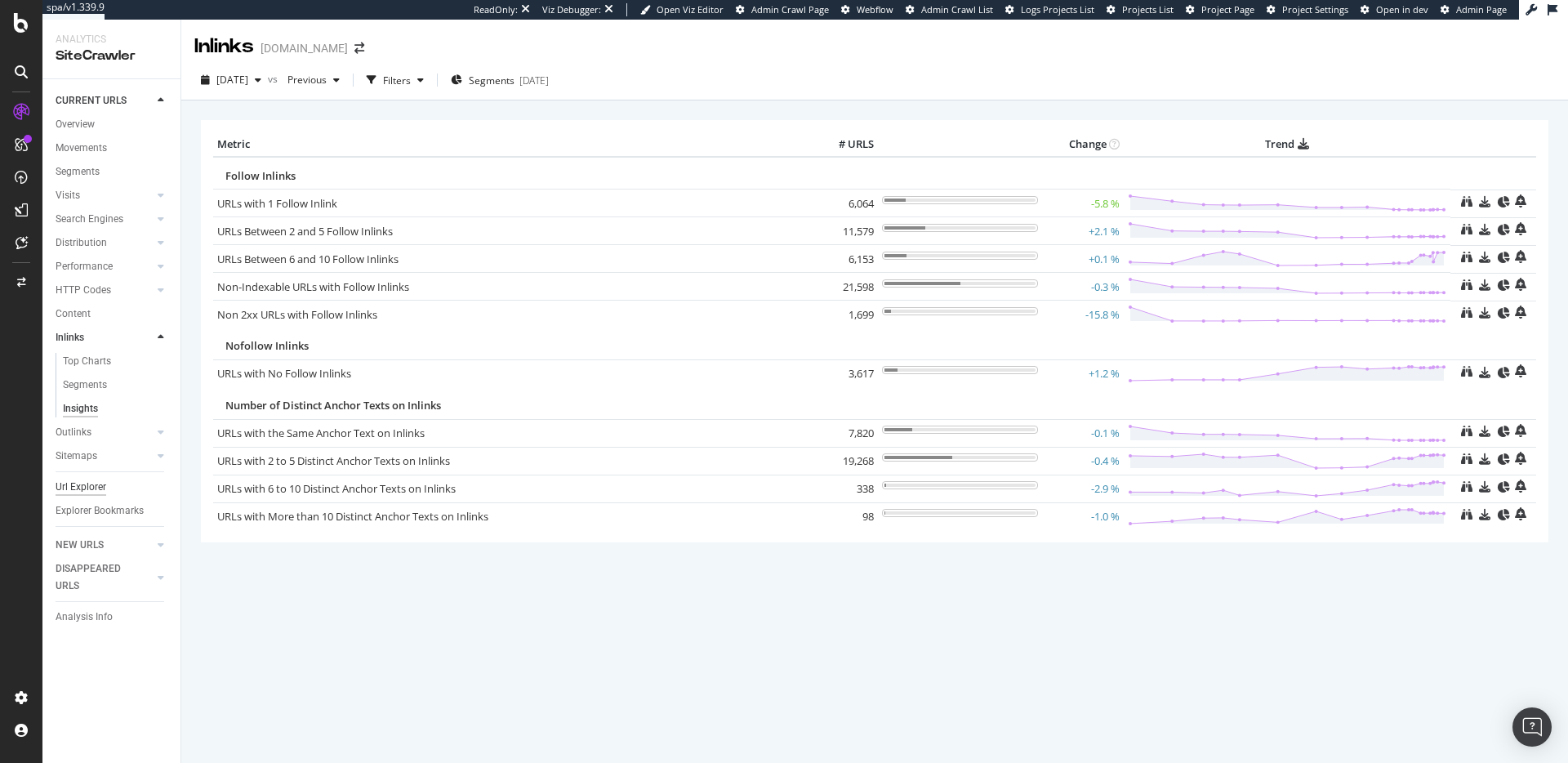
click at [98, 489] on div "Url Explorer" at bounding box center [81, 487] width 51 height 18
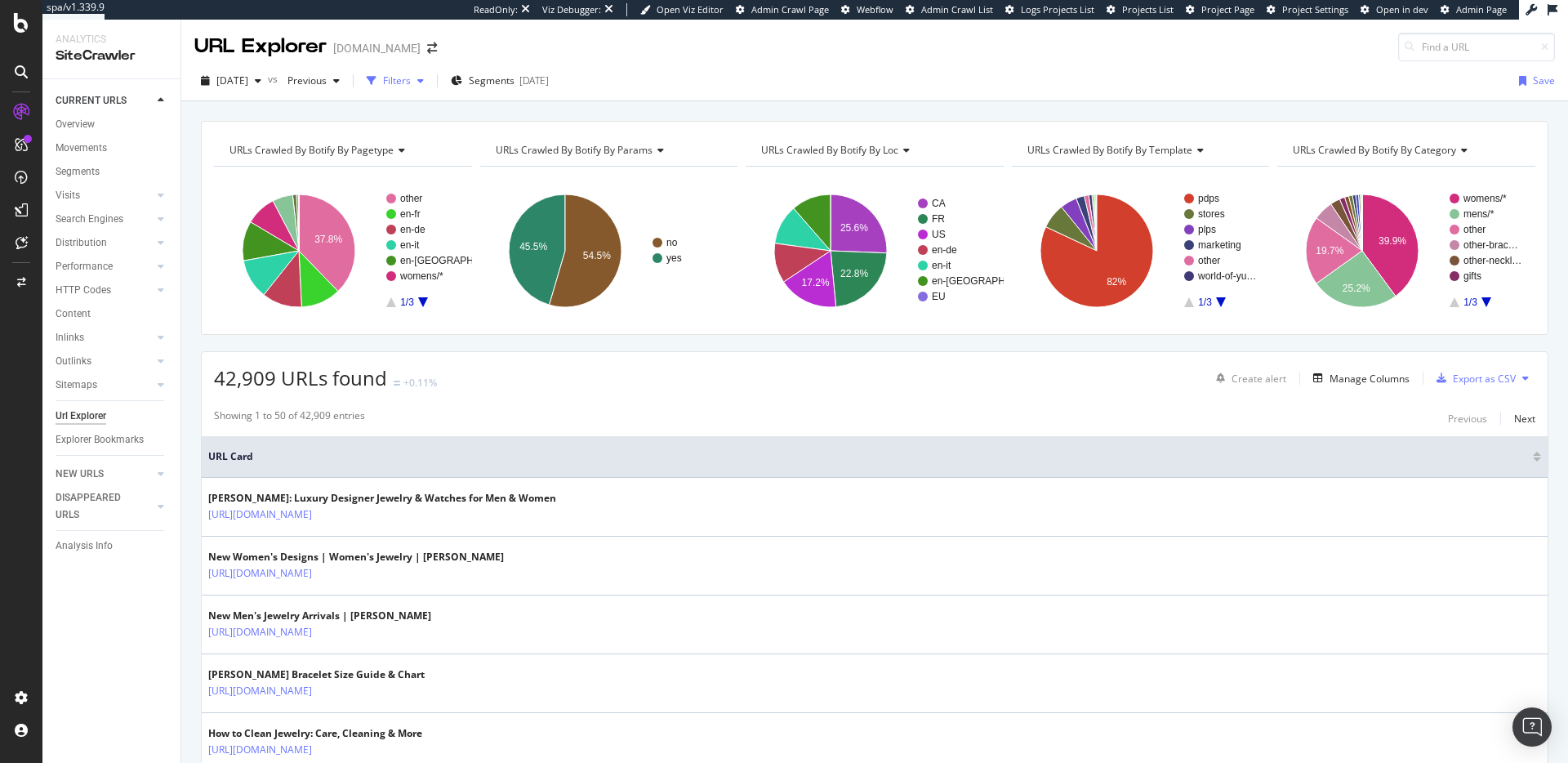
click at [431, 88] on div "Filters" at bounding box center [395, 81] width 70 height 24
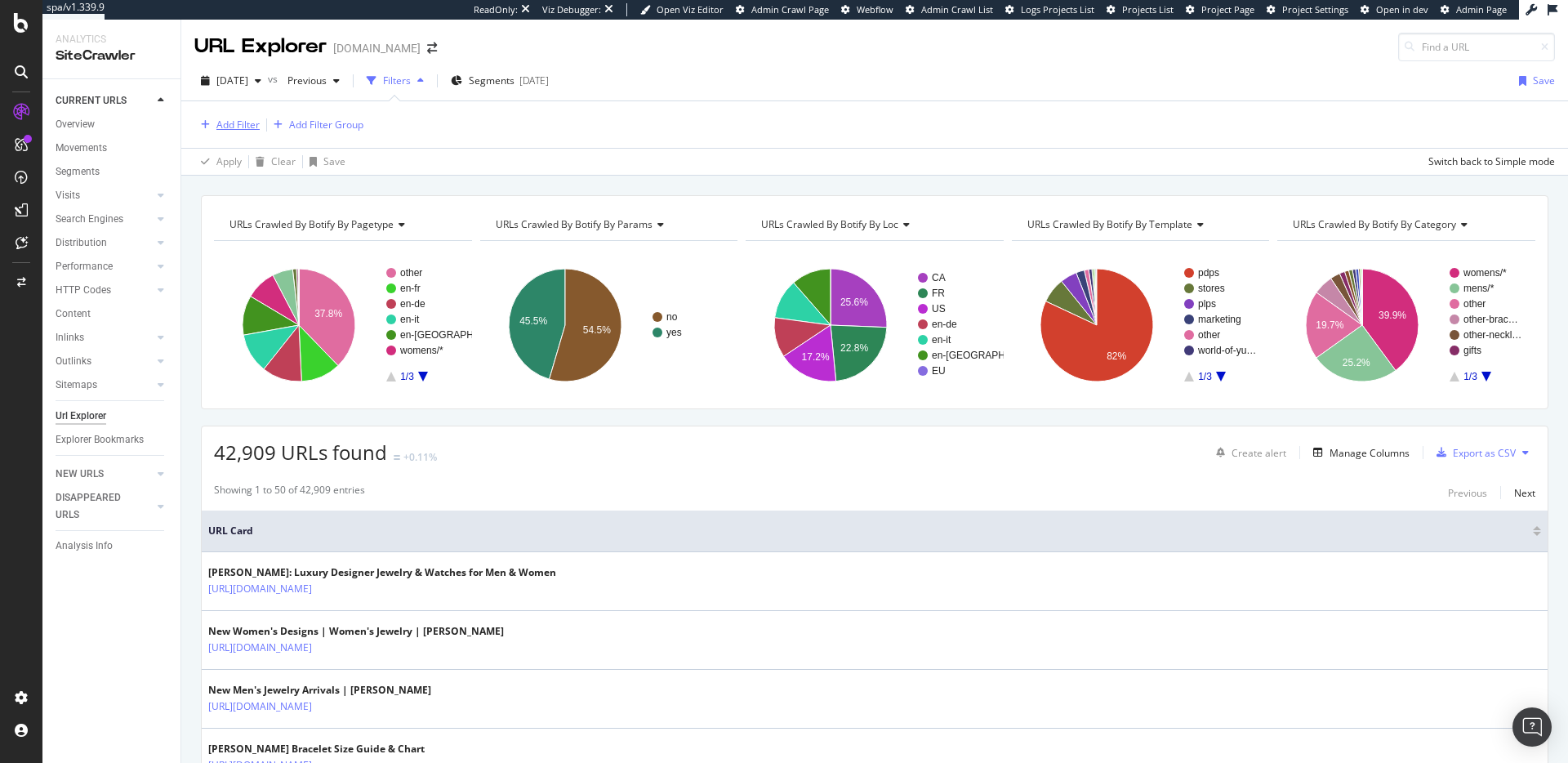
click at [249, 129] on div "Add Filter" at bounding box center [238, 124] width 44 height 14
type input "o"
click at [1370, 461] on button "Manage Columns" at bounding box center [1358, 452] width 103 height 19
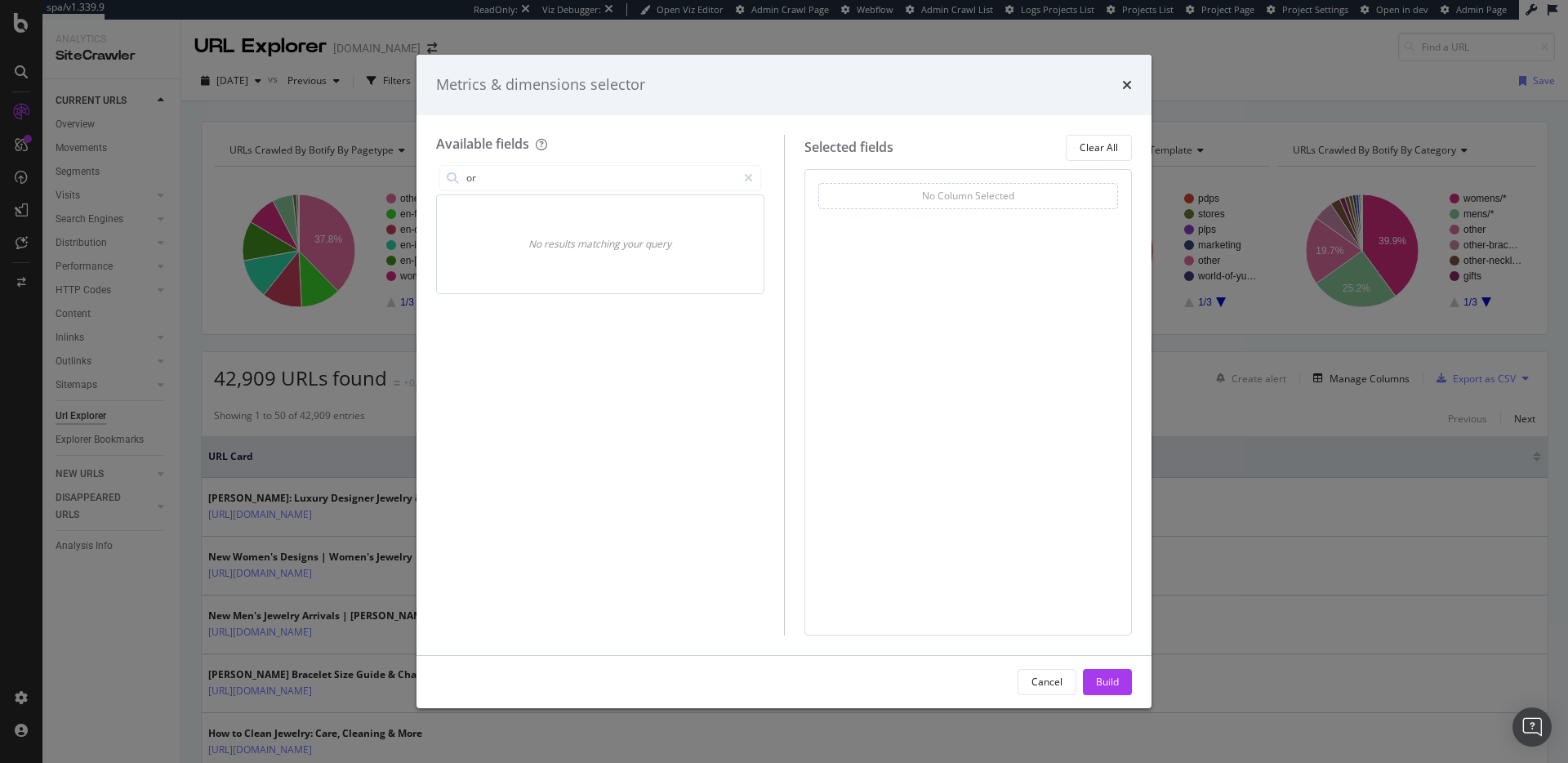
type input "o"
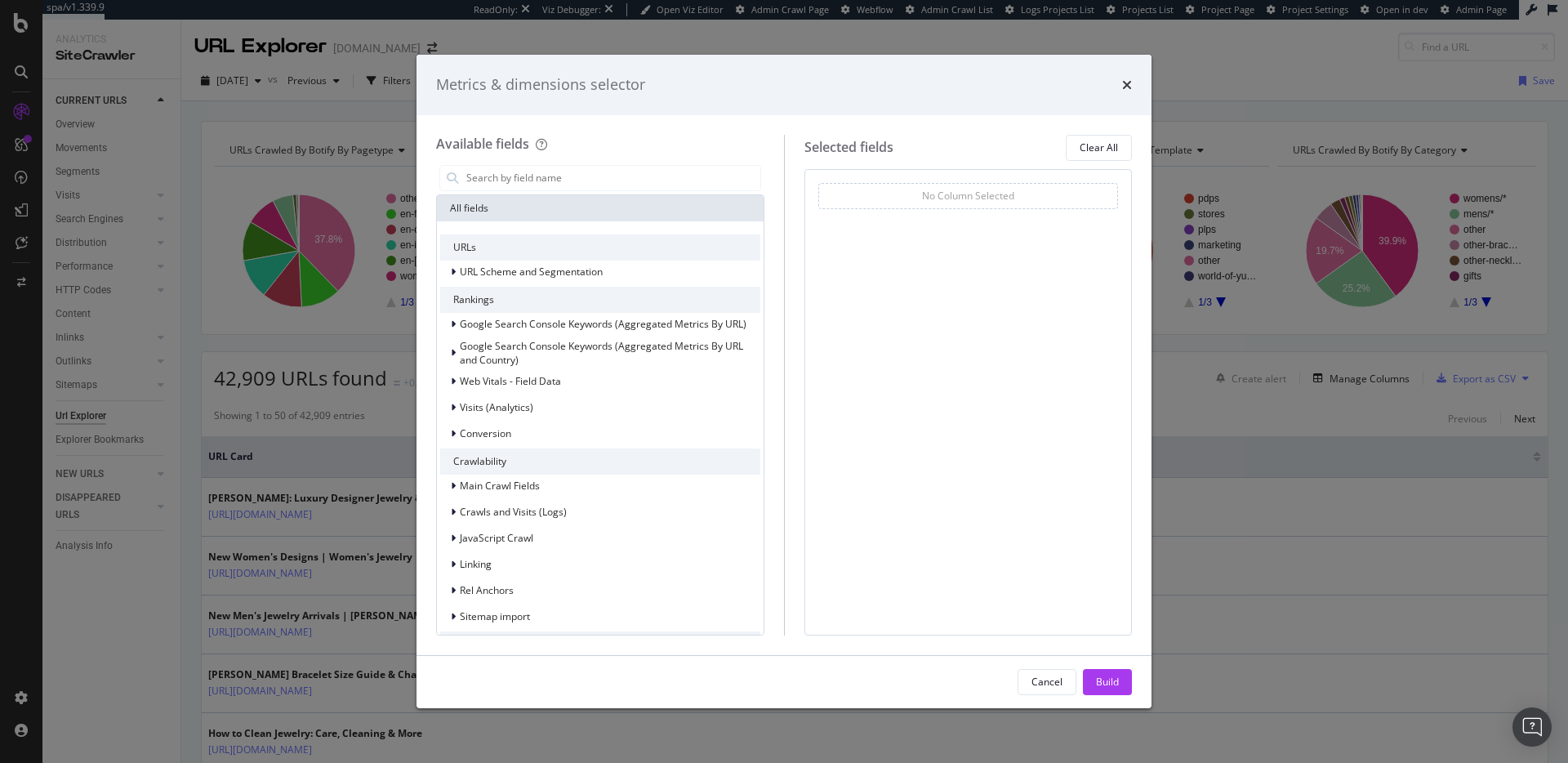
click at [1123, 80] on icon "times" at bounding box center [1127, 85] width 10 height 13
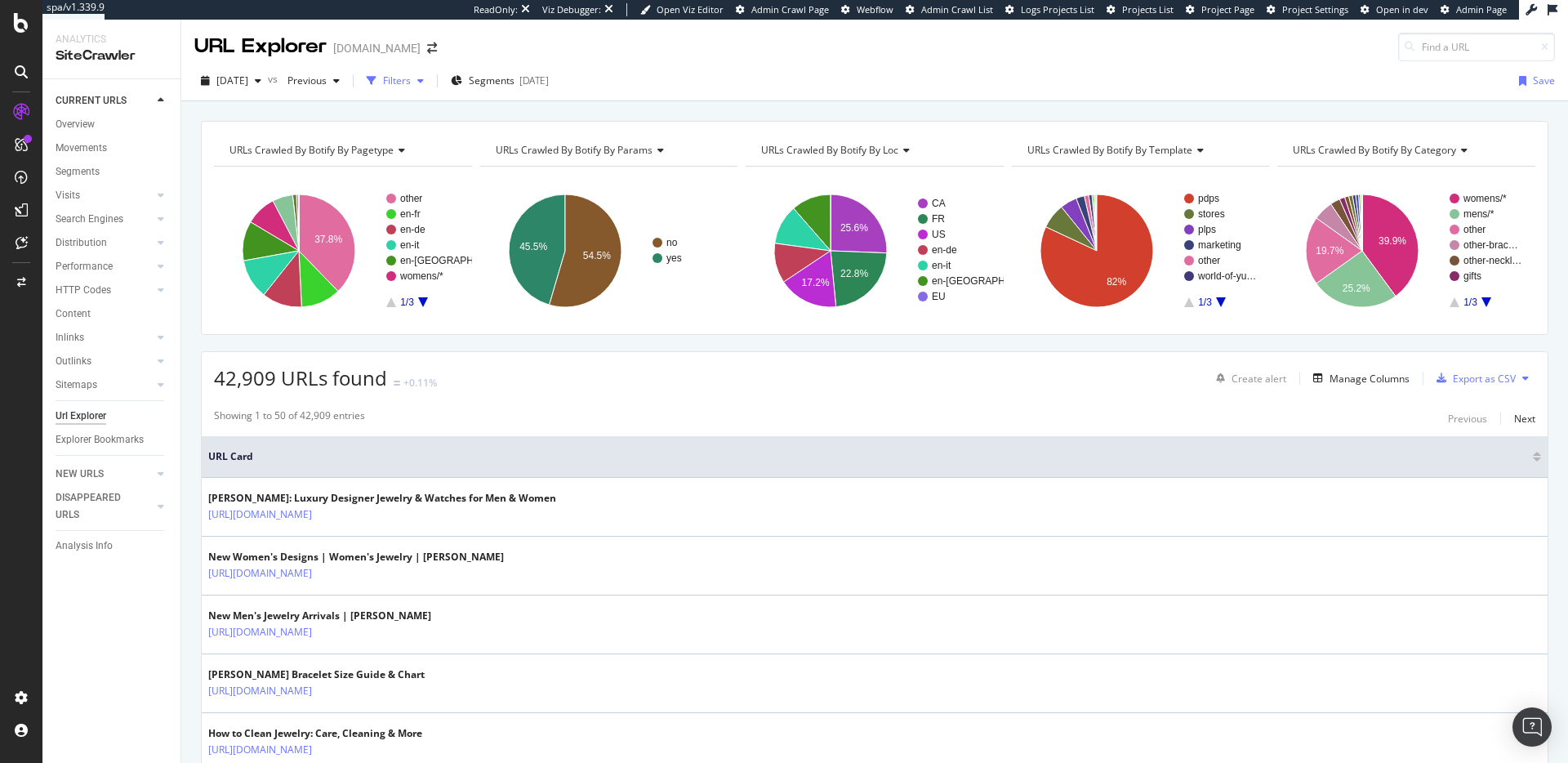
click at [411, 80] on div "Filters" at bounding box center [397, 80] width 28 height 14
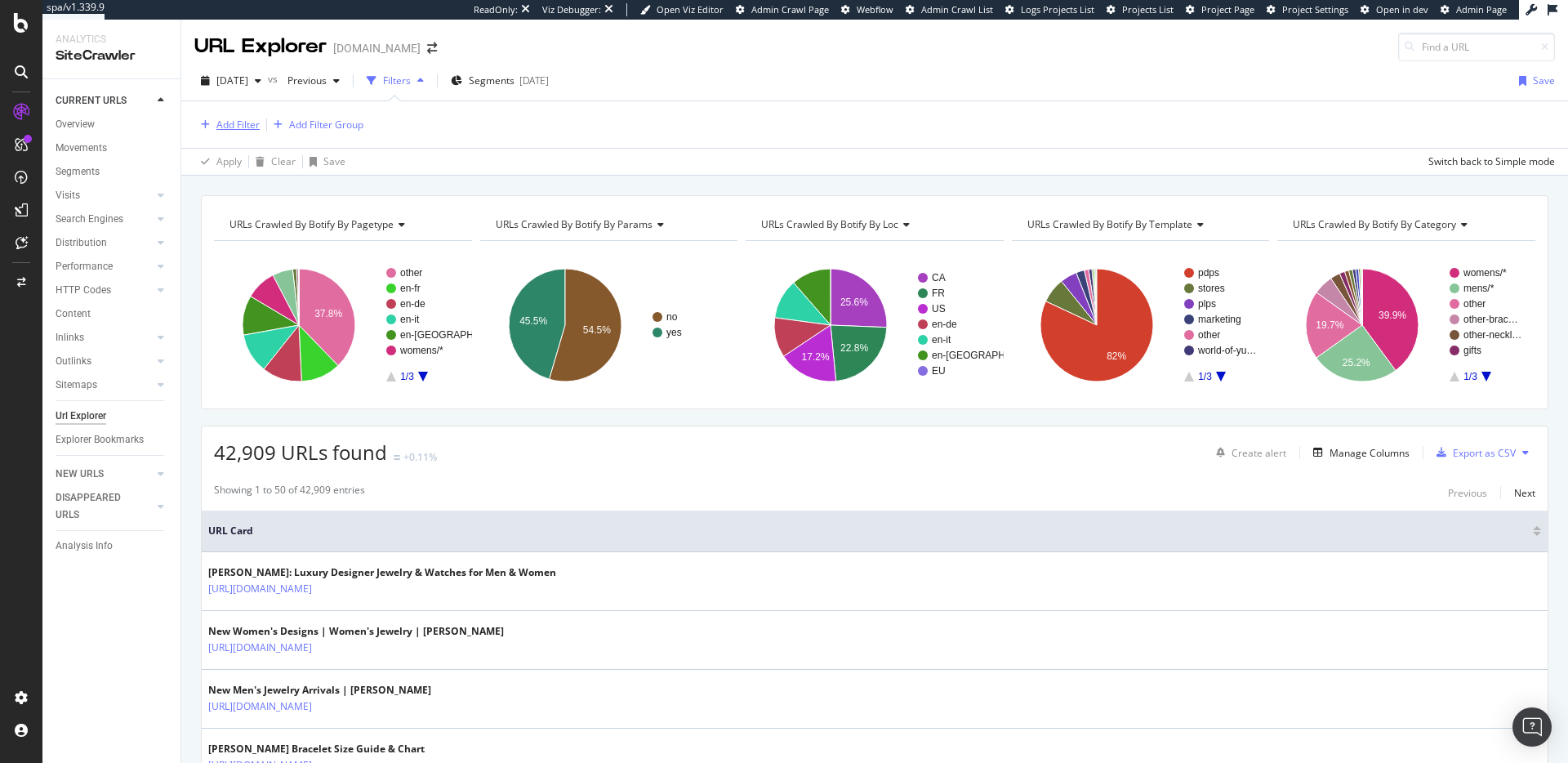
click at [232, 122] on div "Add Filter" at bounding box center [238, 124] width 44 height 14
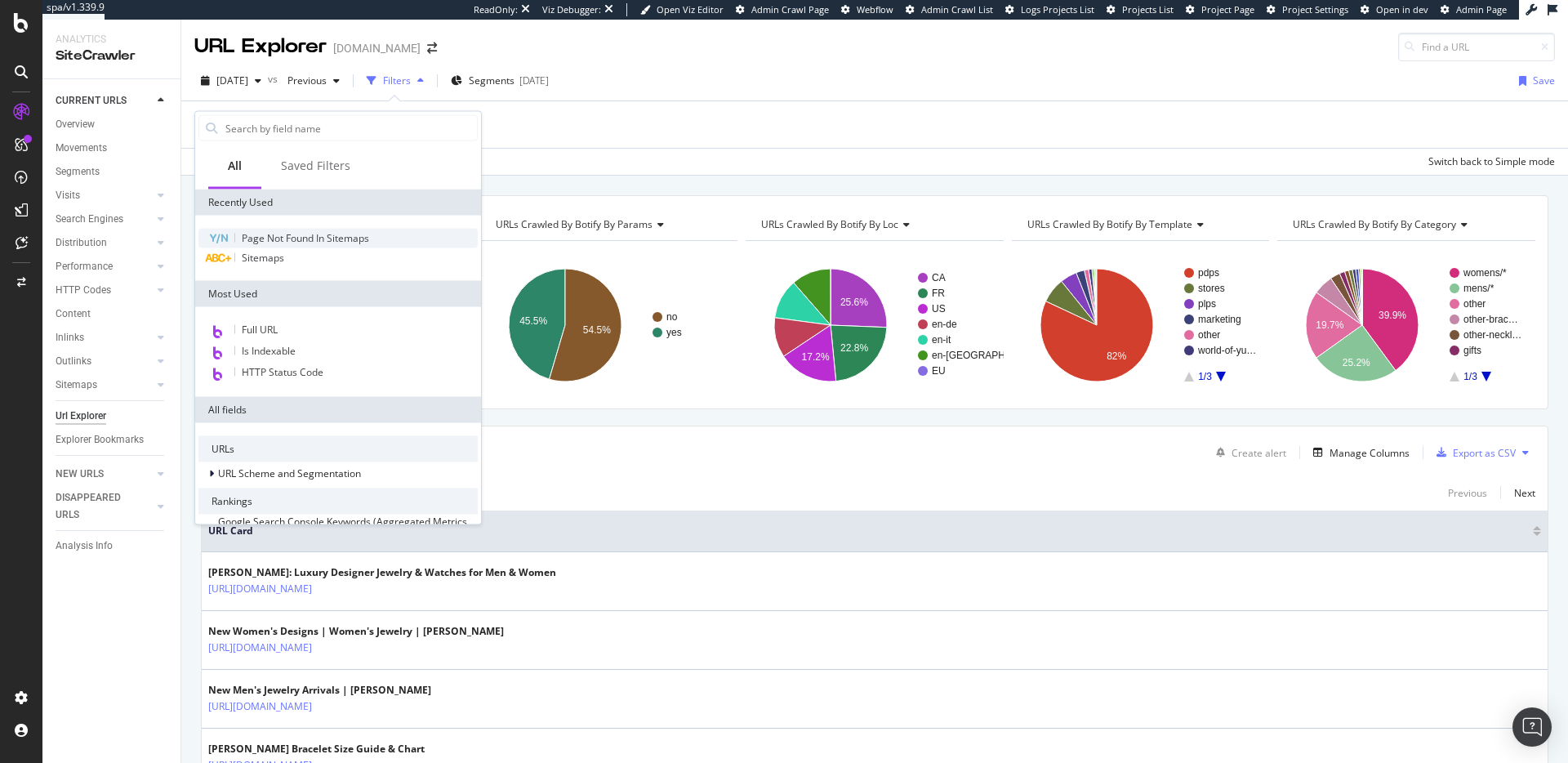
click at [381, 231] on div "Page Not Found In Sitemaps" at bounding box center [338, 238] width 280 height 19
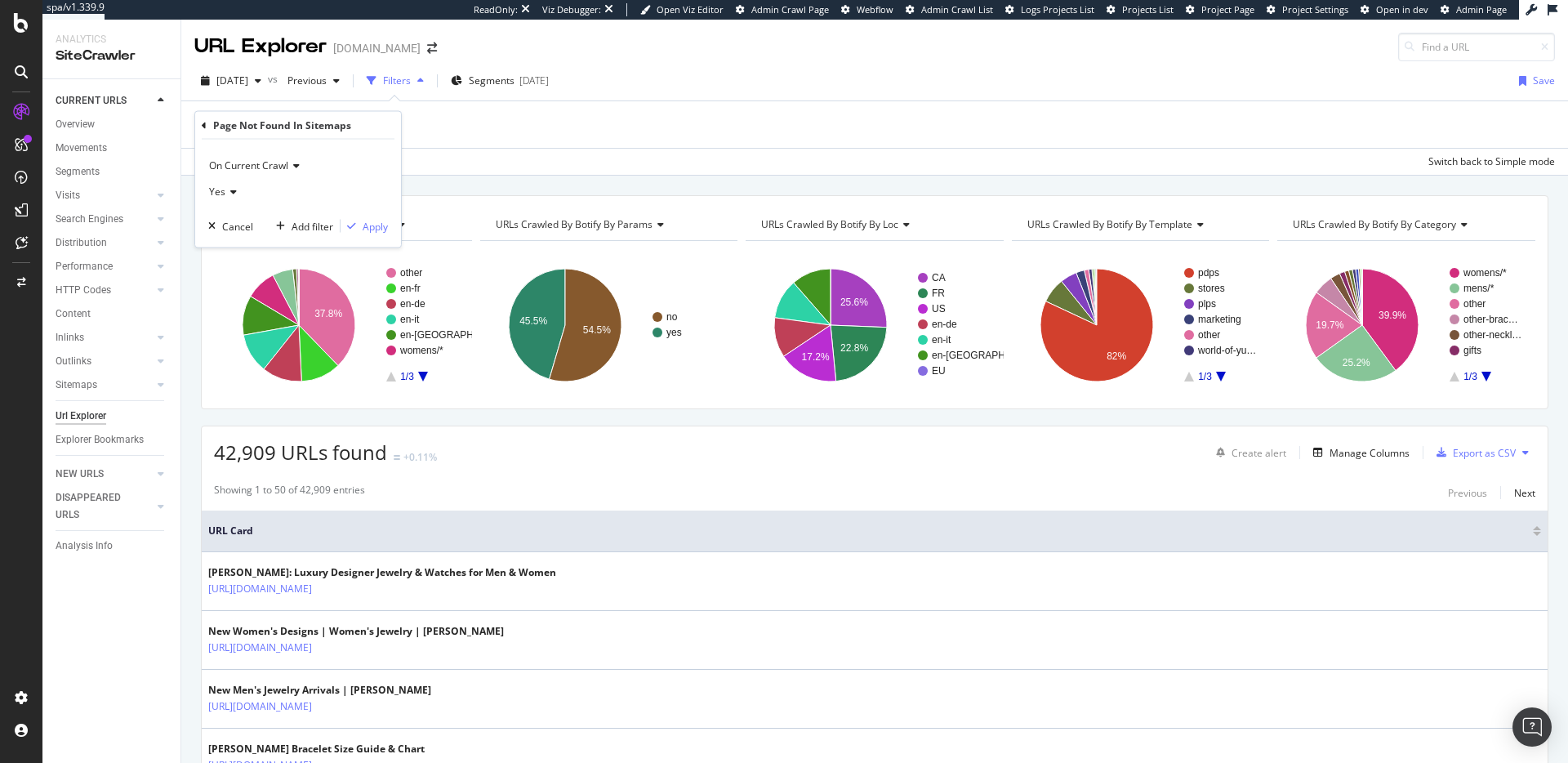
click at [227, 196] on icon at bounding box center [231, 192] width 11 height 10
click at [370, 182] on div "Yes" at bounding box center [298, 192] width 180 height 26
click at [382, 224] on div "Apply" at bounding box center [375, 225] width 25 height 14
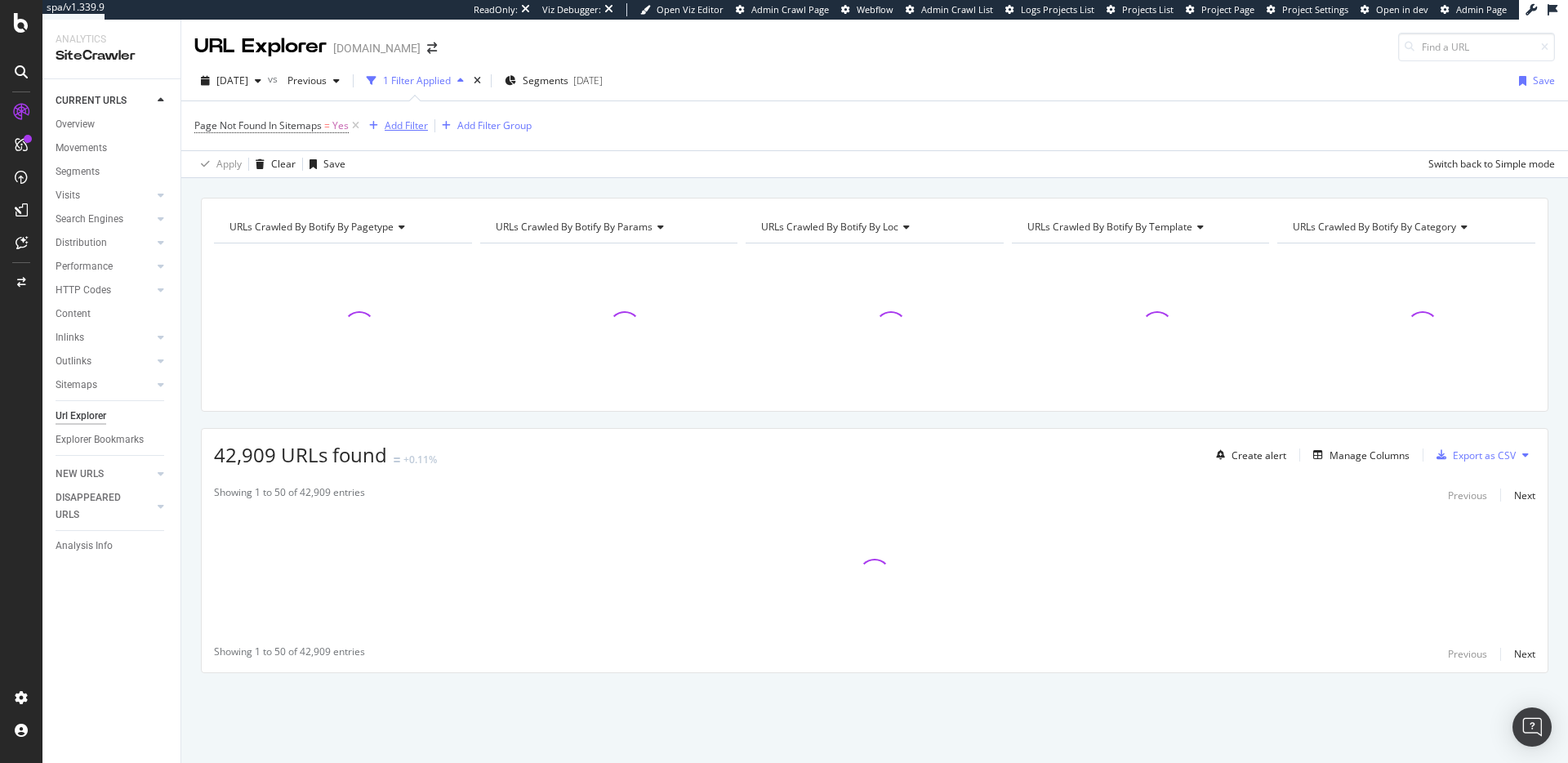
click at [419, 125] on div "Add Filter" at bounding box center [406, 125] width 44 height 14
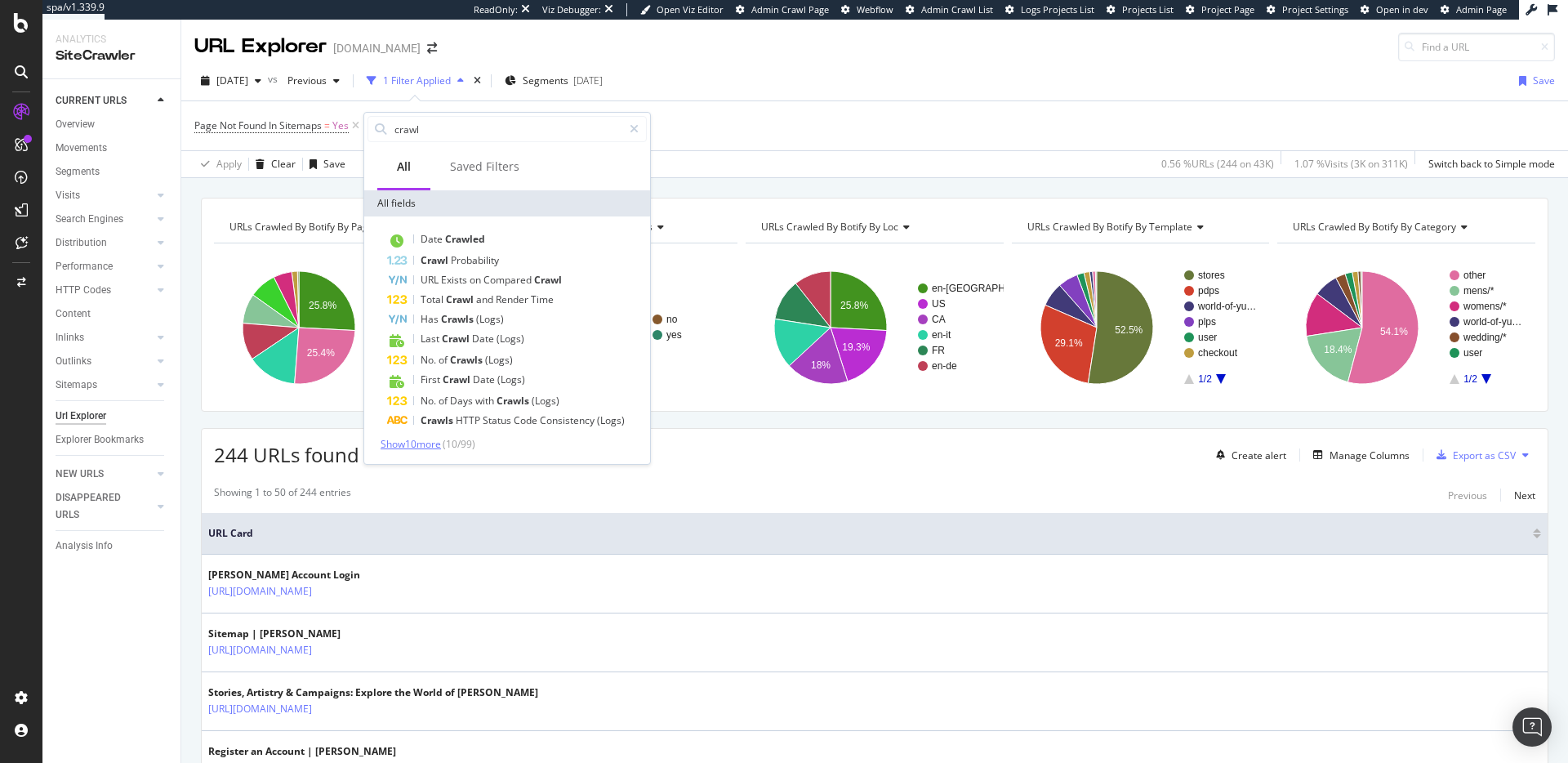
type input "crawl"
click at [427, 440] on span "Show 10 more" at bounding box center [410, 444] width 60 height 14
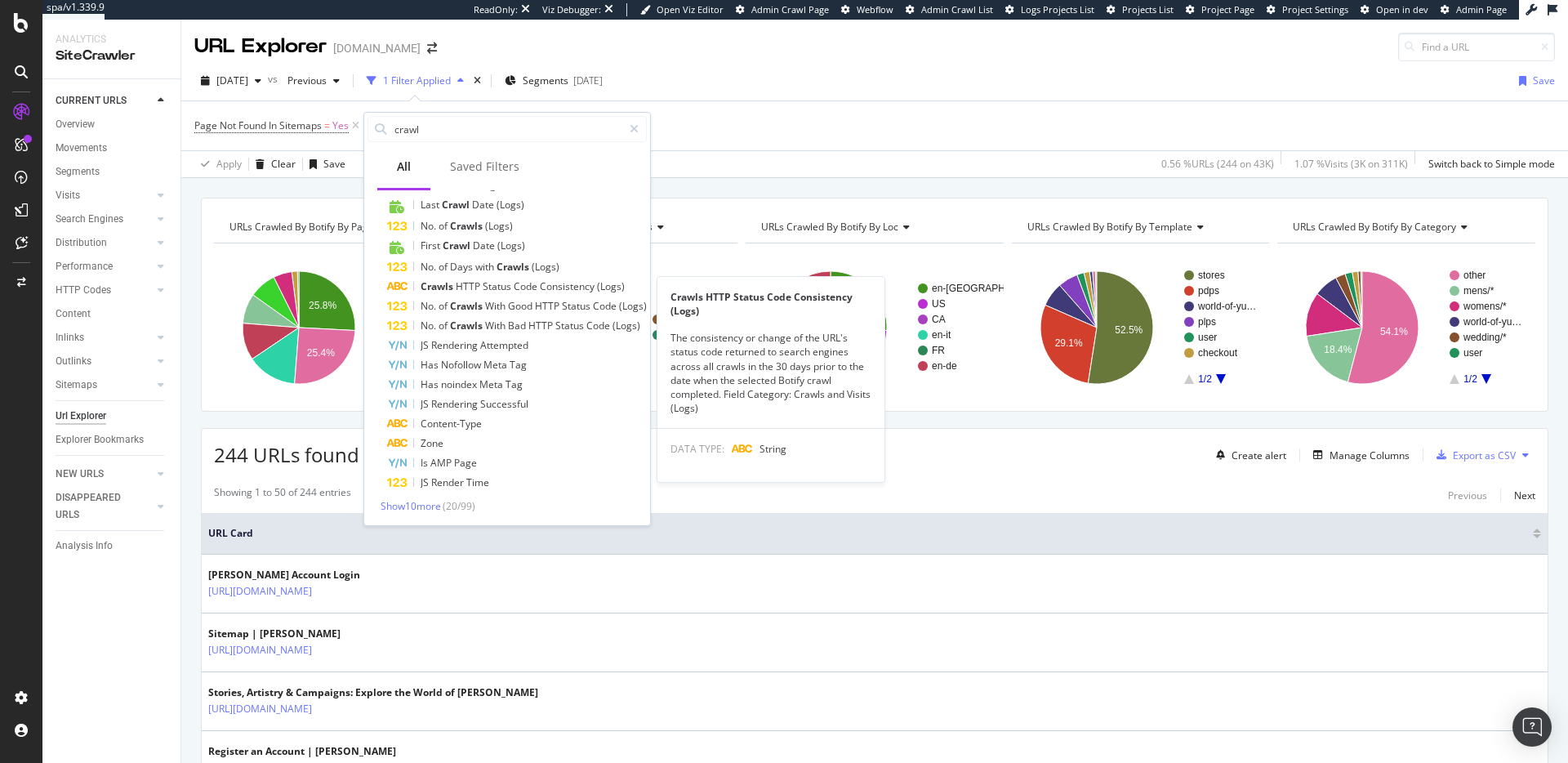
scroll to position [135, 0]
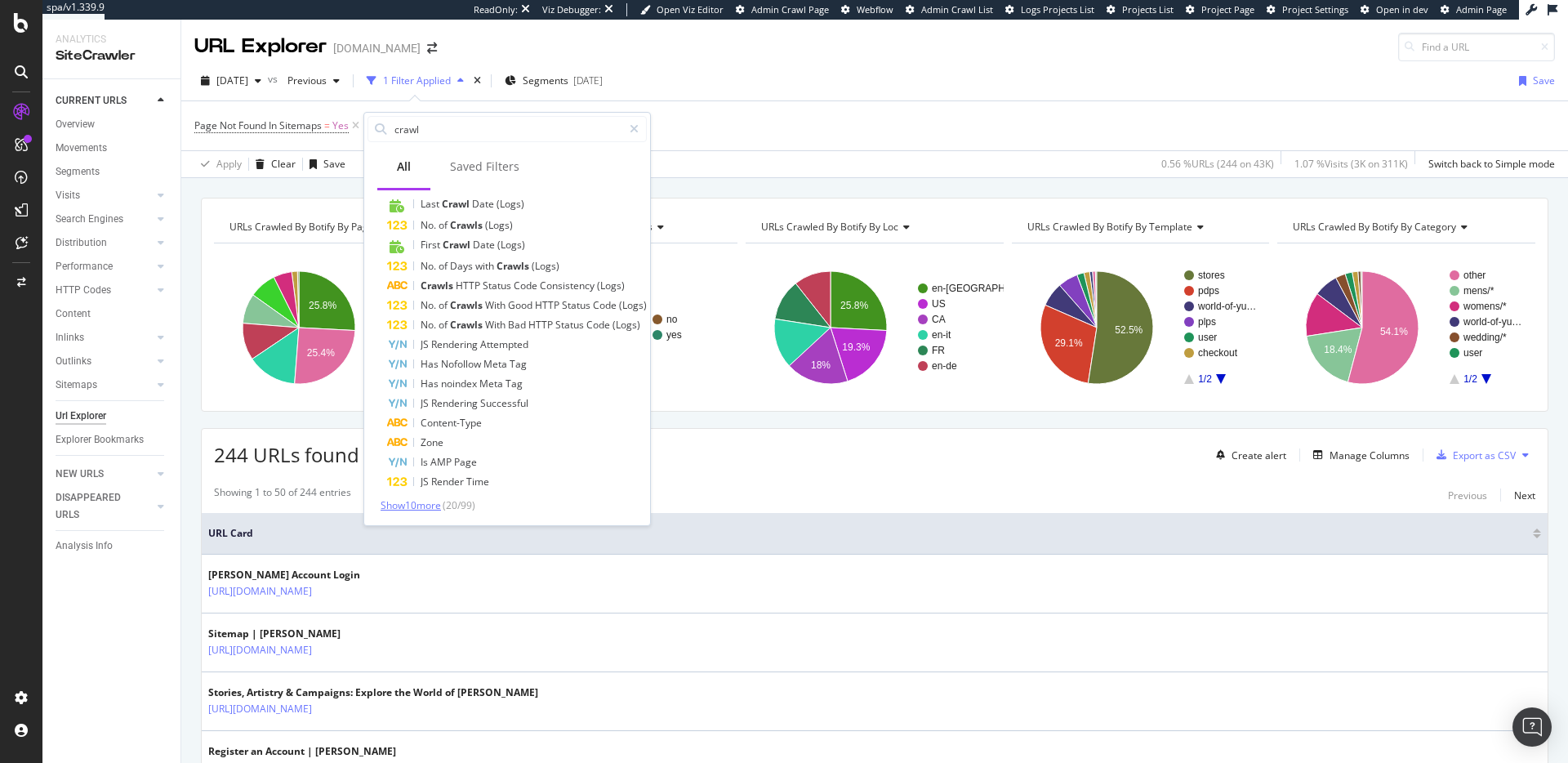
click at [439, 508] on span "Show 10 more" at bounding box center [410, 505] width 60 height 14
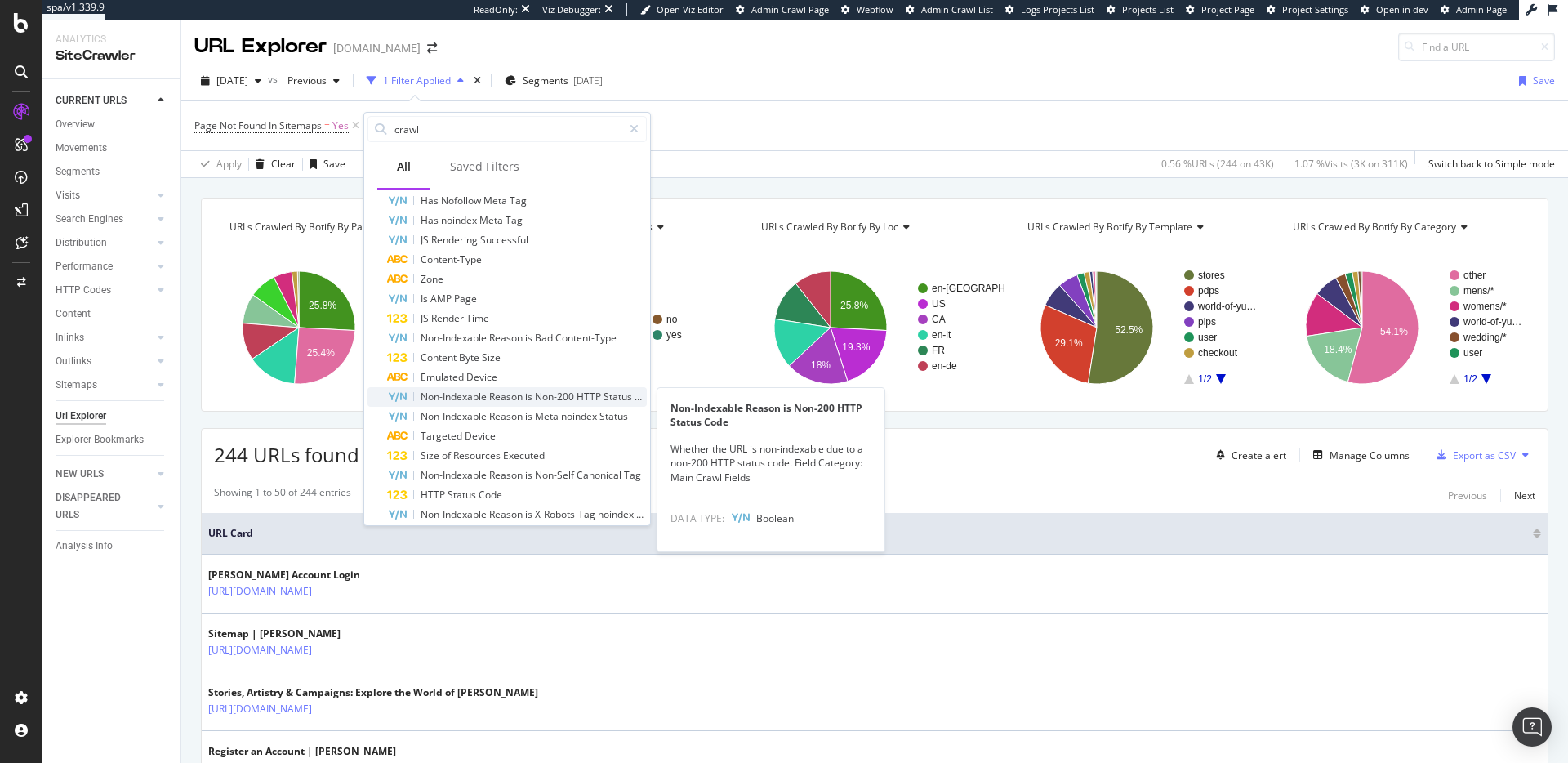
scroll to position [331, 0]
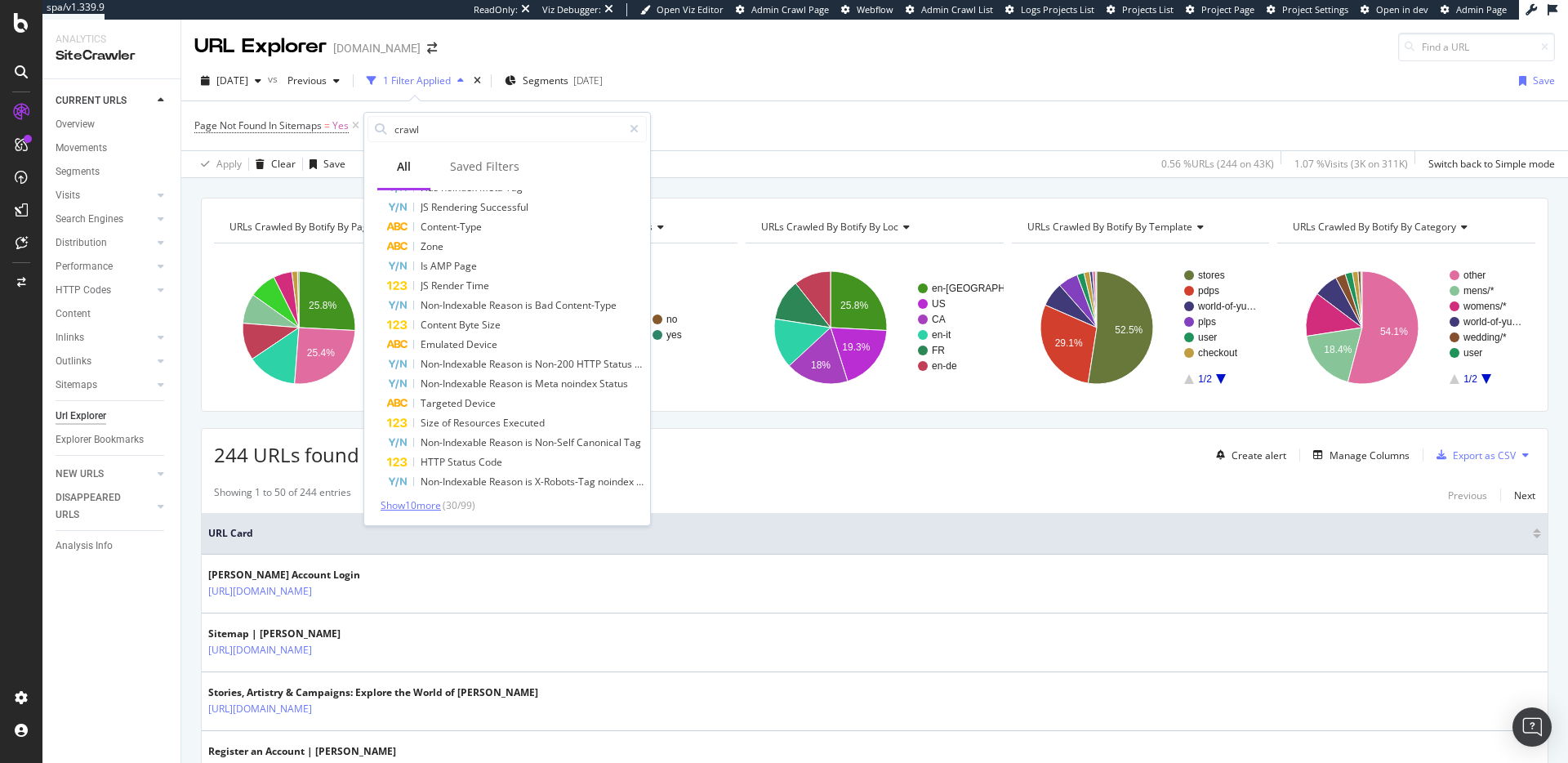
click at [437, 502] on span "Show 10 more" at bounding box center [410, 505] width 60 height 14
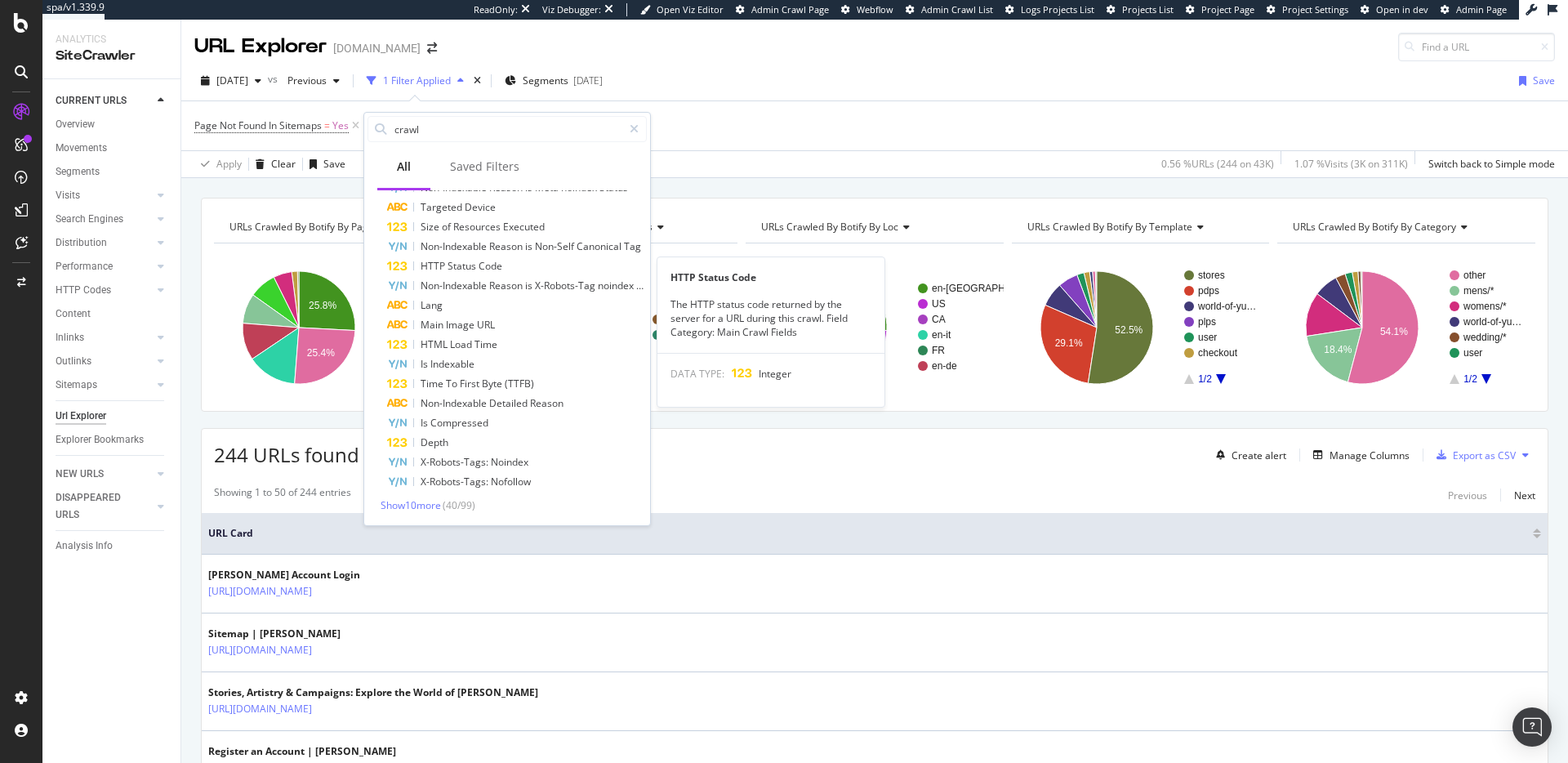
scroll to position [0, 0]
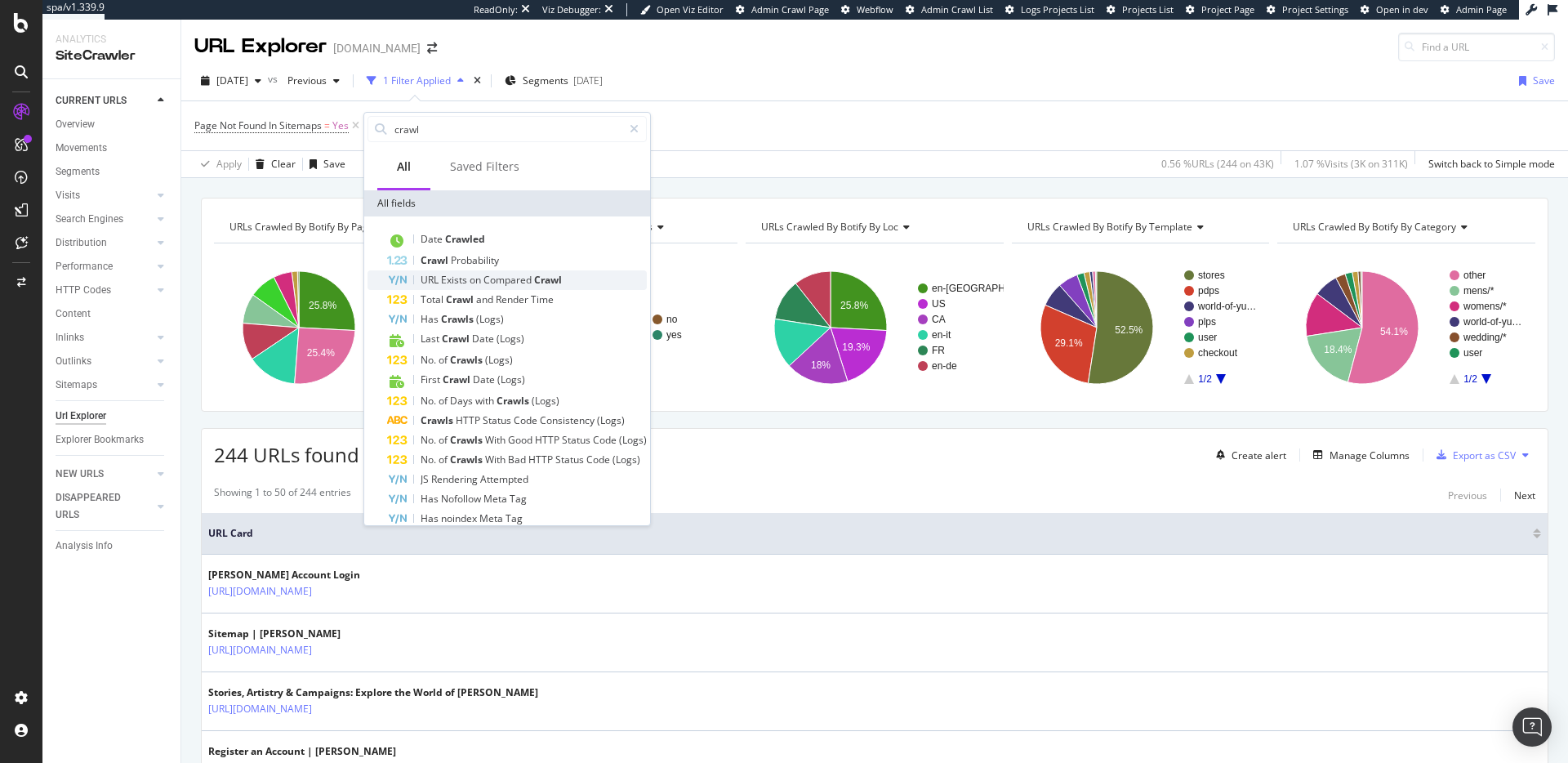
click at [566, 282] on div "URL Exists on Compared Crawl" at bounding box center [517, 280] width 259 height 19
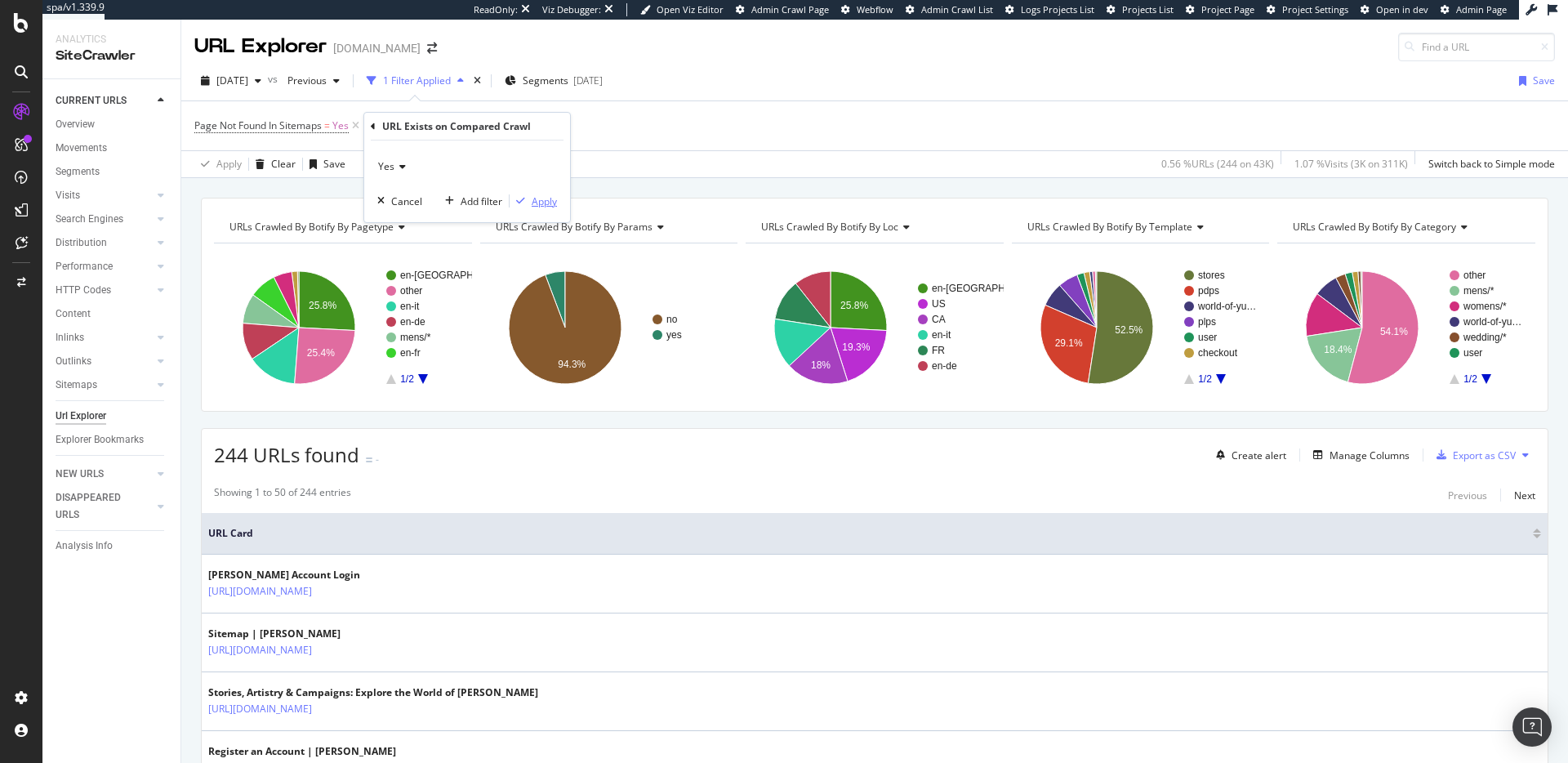
click at [535, 199] on div "Apply" at bounding box center [544, 201] width 25 height 14
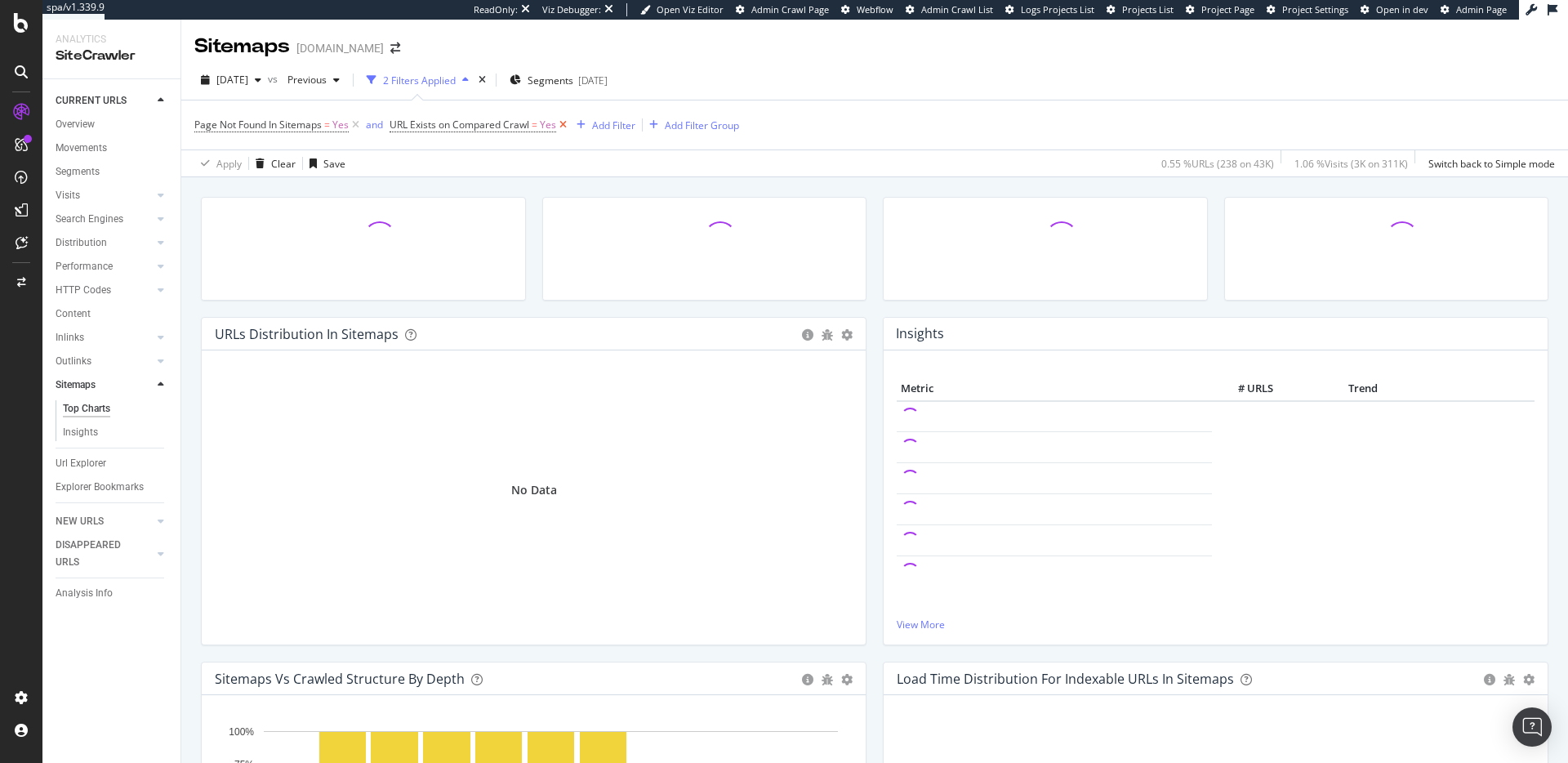
click at [563, 125] on icon at bounding box center [563, 125] width 14 height 17
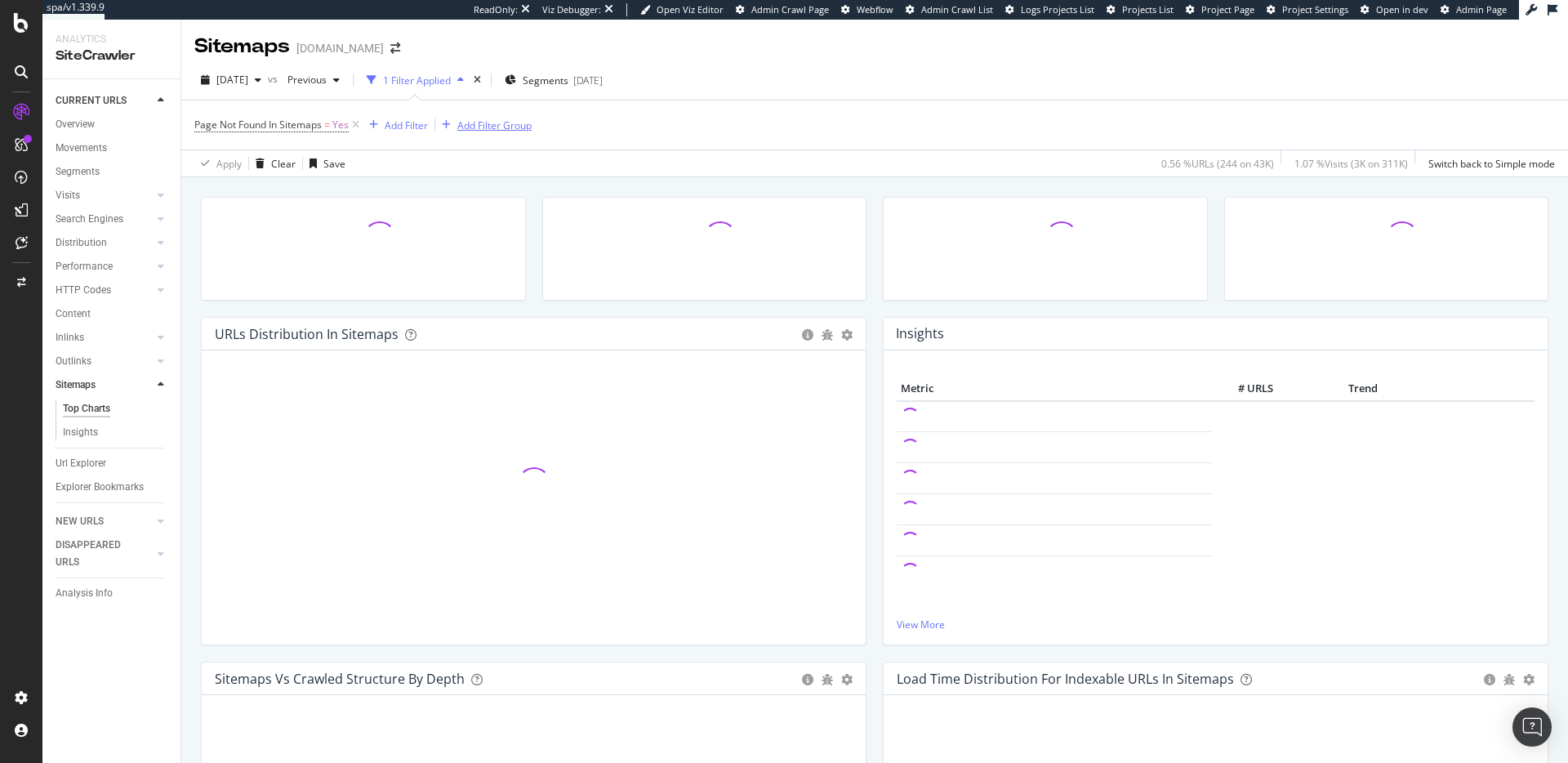
click at [358, 128] on icon at bounding box center [356, 125] width 14 height 17
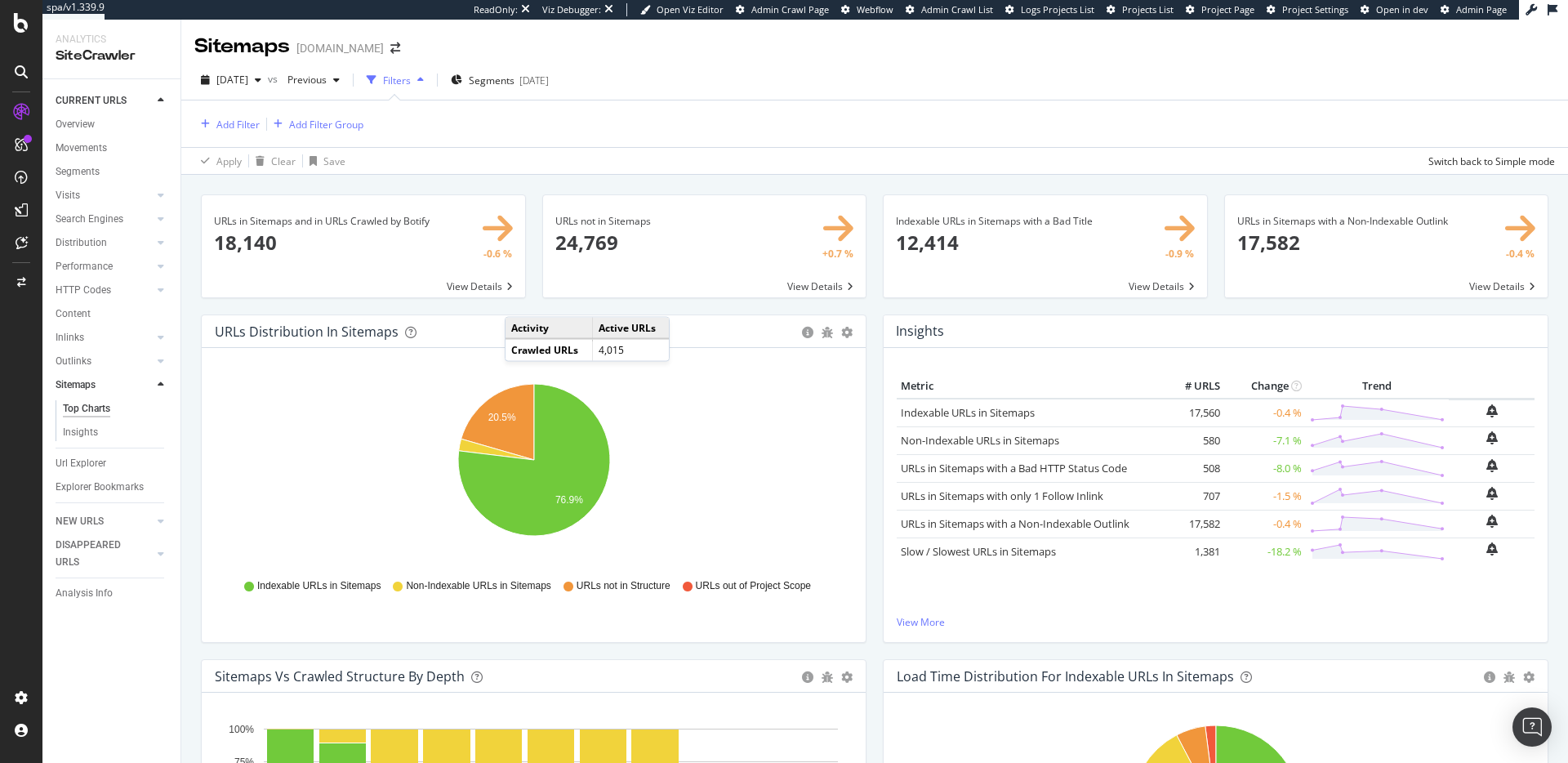
click at [438, 264] on span at bounding box center [363, 246] width 323 height 102
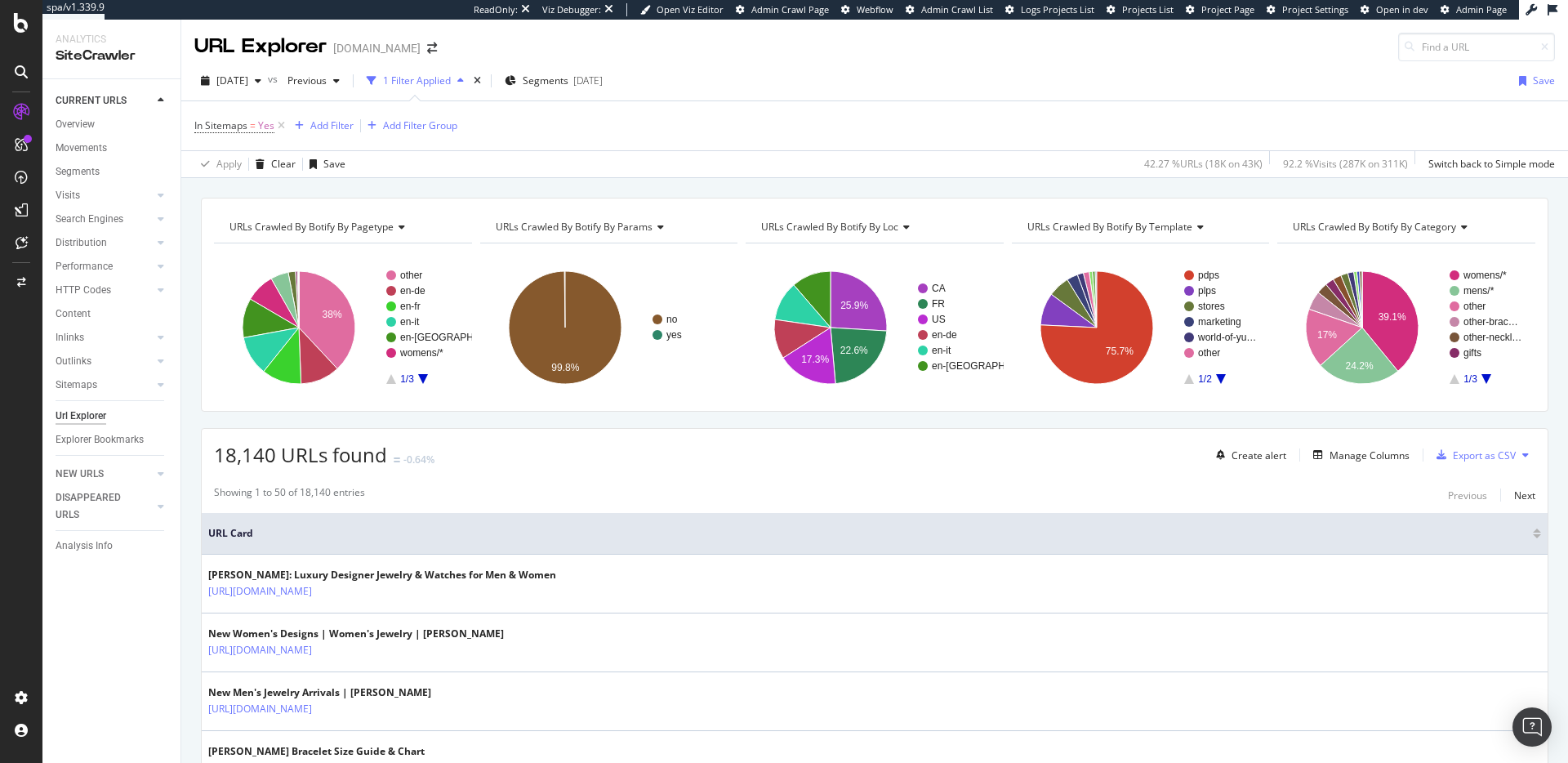
drag, startPoint x: 283, startPoint y: 121, endPoint x: 310, endPoint y: 135, distance: 30.4
click at [283, 121] on icon at bounding box center [281, 126] width 14 height 17
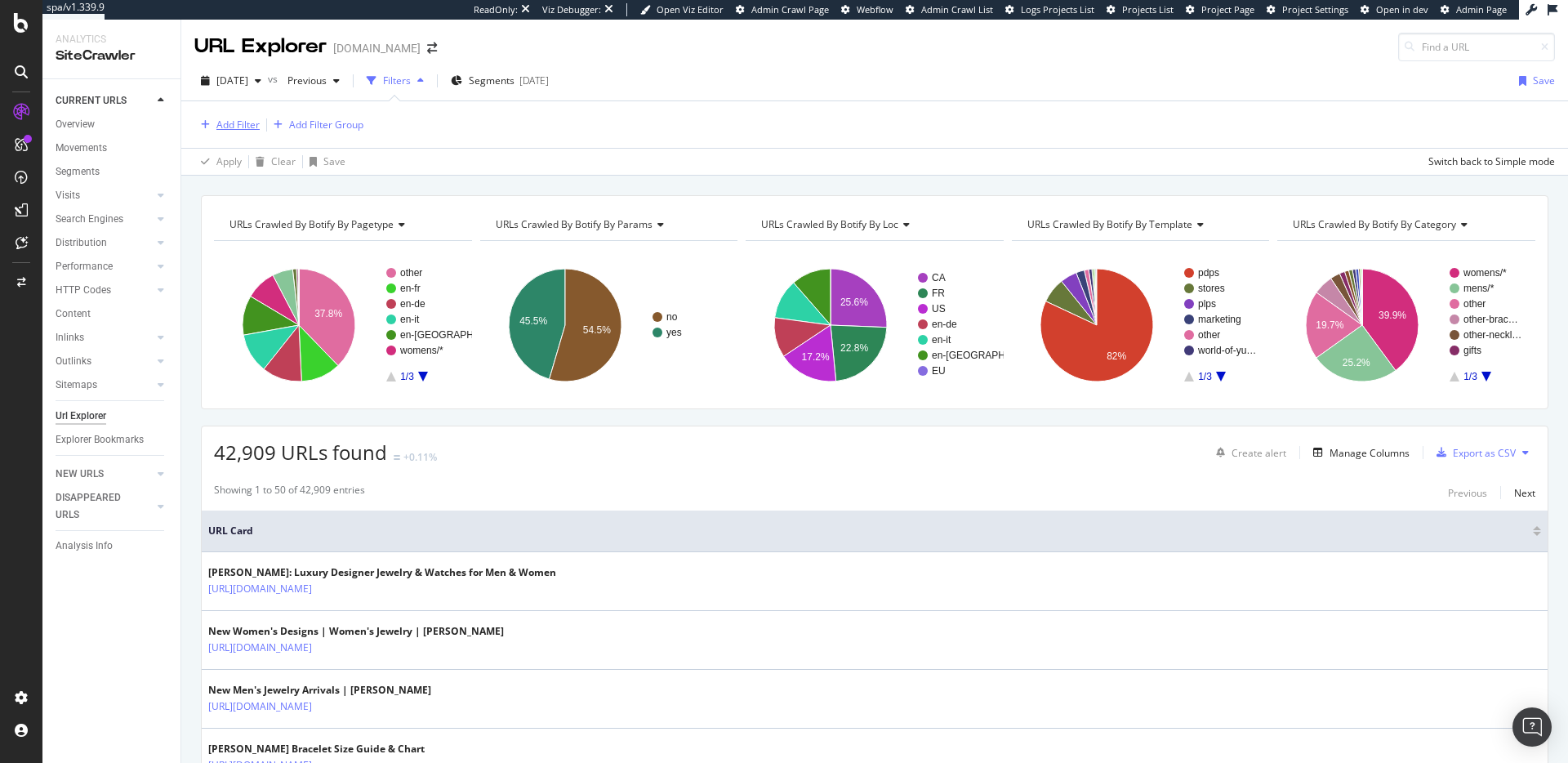
click at [243, 125] on div "Add Filter" at bounding box center [238, 124] width 44 height 14
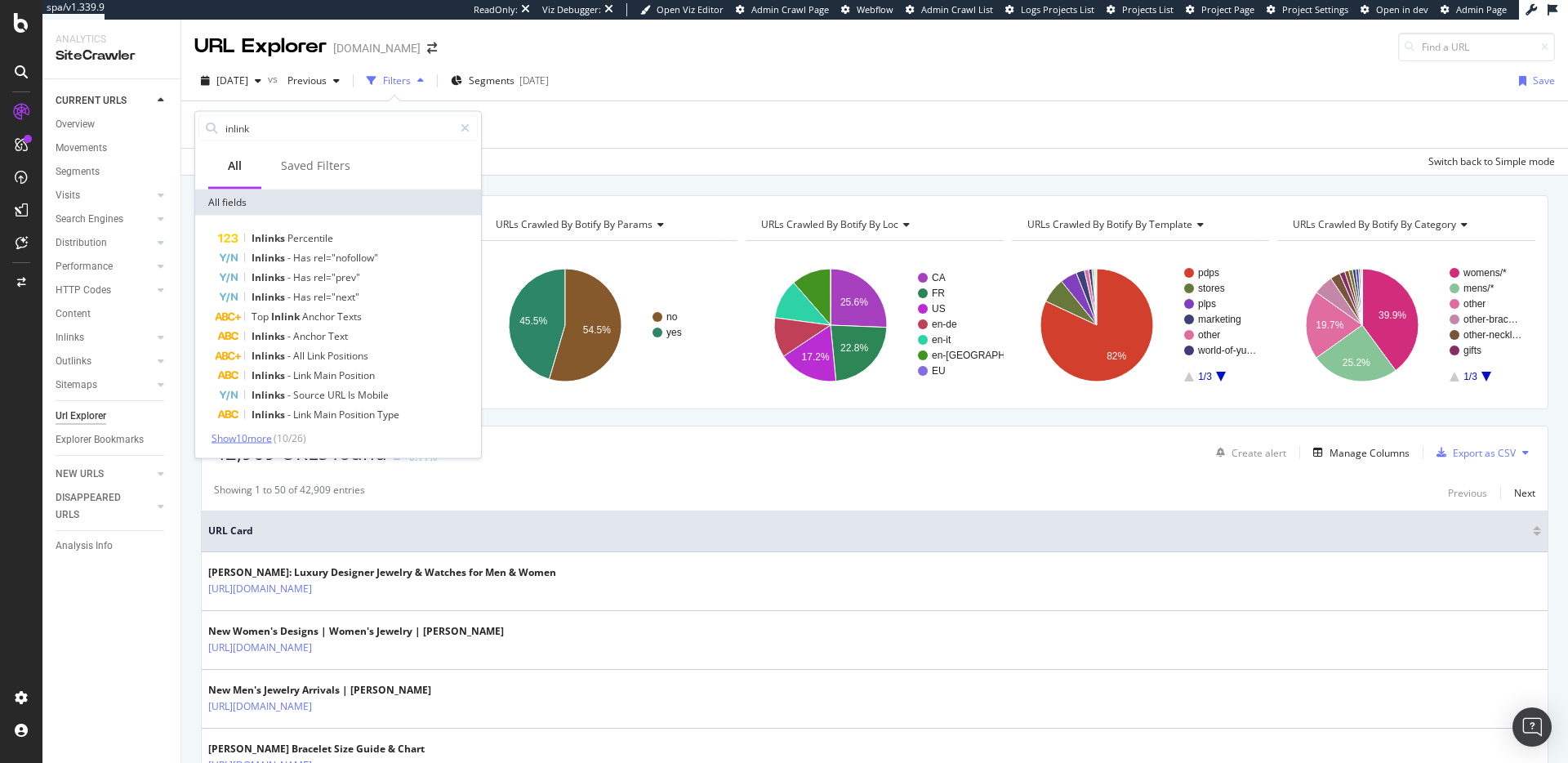
type input "inlink"
click at [270, 433] on span "Show 10 more" at bounding box center [241, 438] width 60 height 14
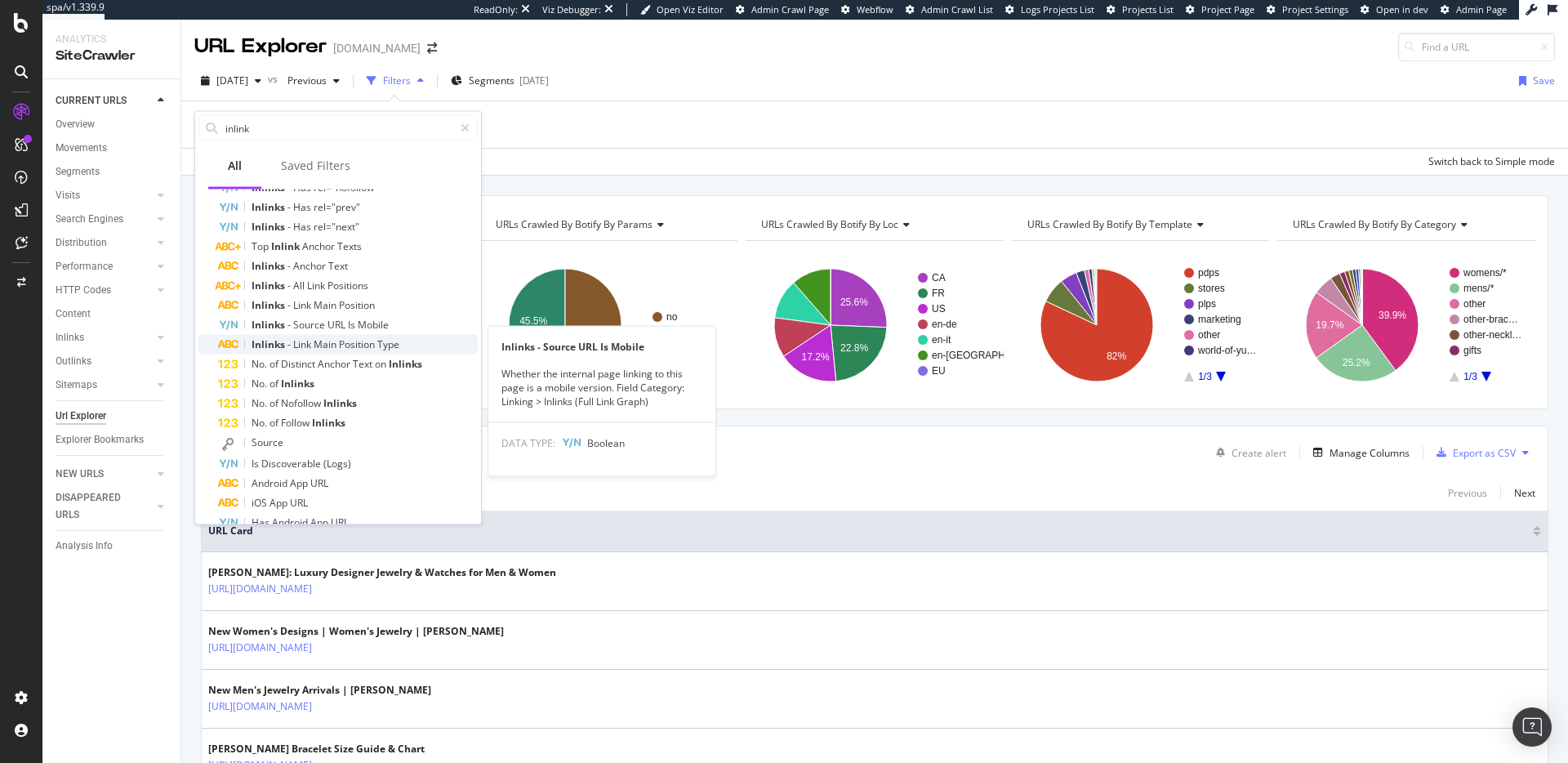
scroll to position [71, 0]
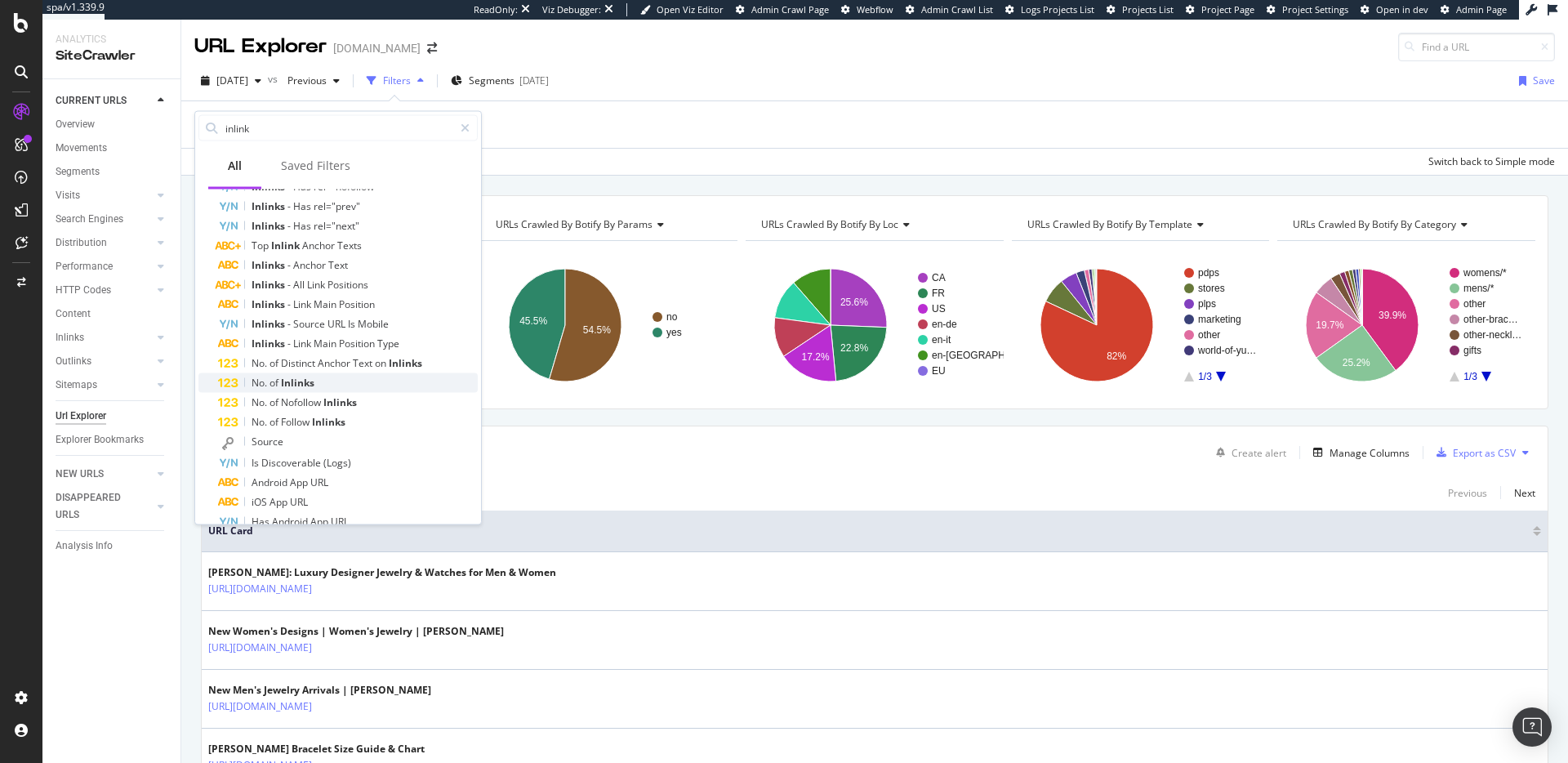
click at [363, 390] on div "No. of Inlinks" at bounding box center [347, 382] width 259 height 19
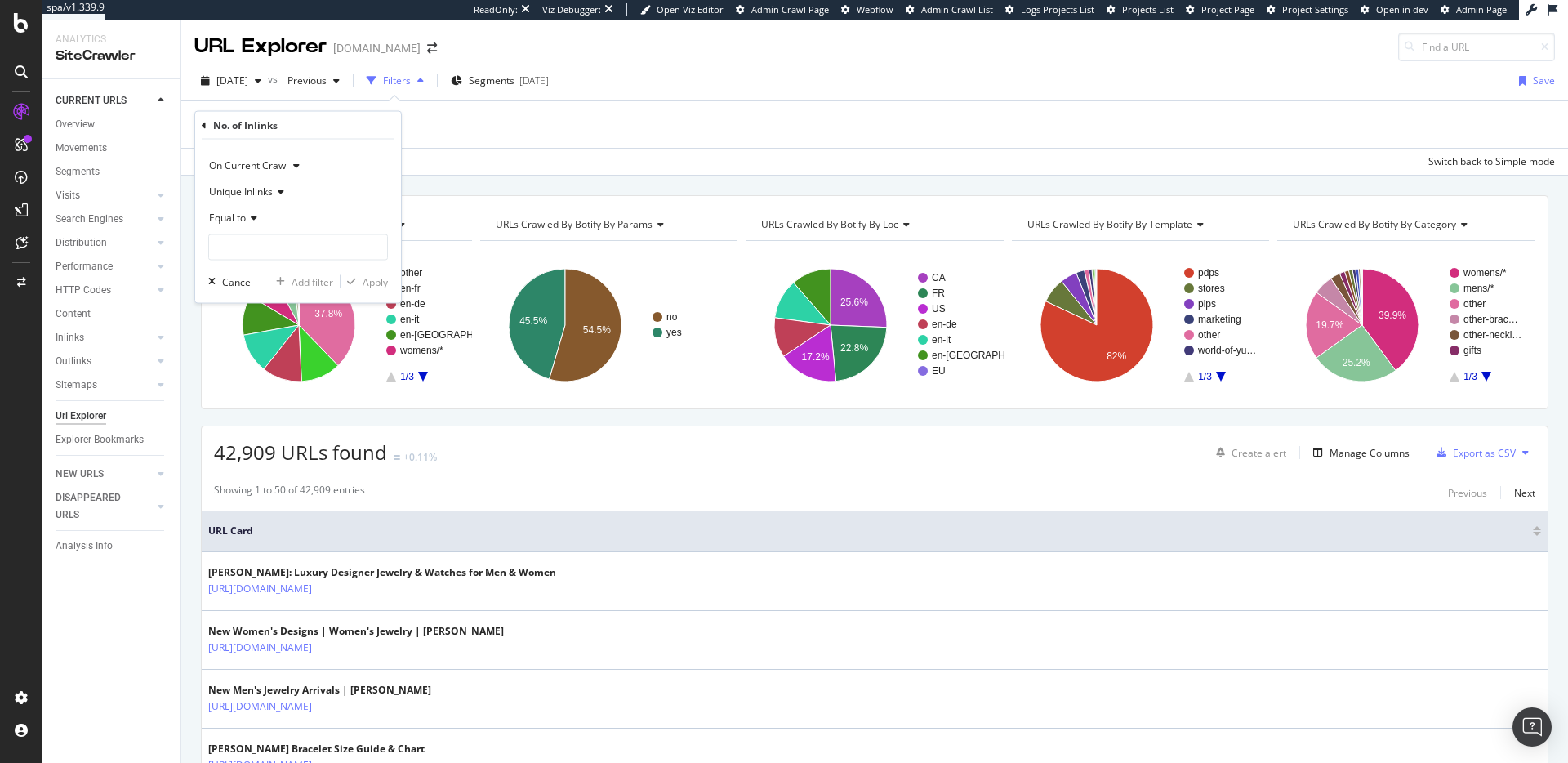
click at [264, 192] on span "Unique Inlinks" at bounding box center [241, 191] width 64 height 14
click at [268, 241] on span "Total Inlinks" at bounding box center [244, 245] width 54 height 14
click at [250, 213] on icon at bounding box center [251, 218] width 11 height 10
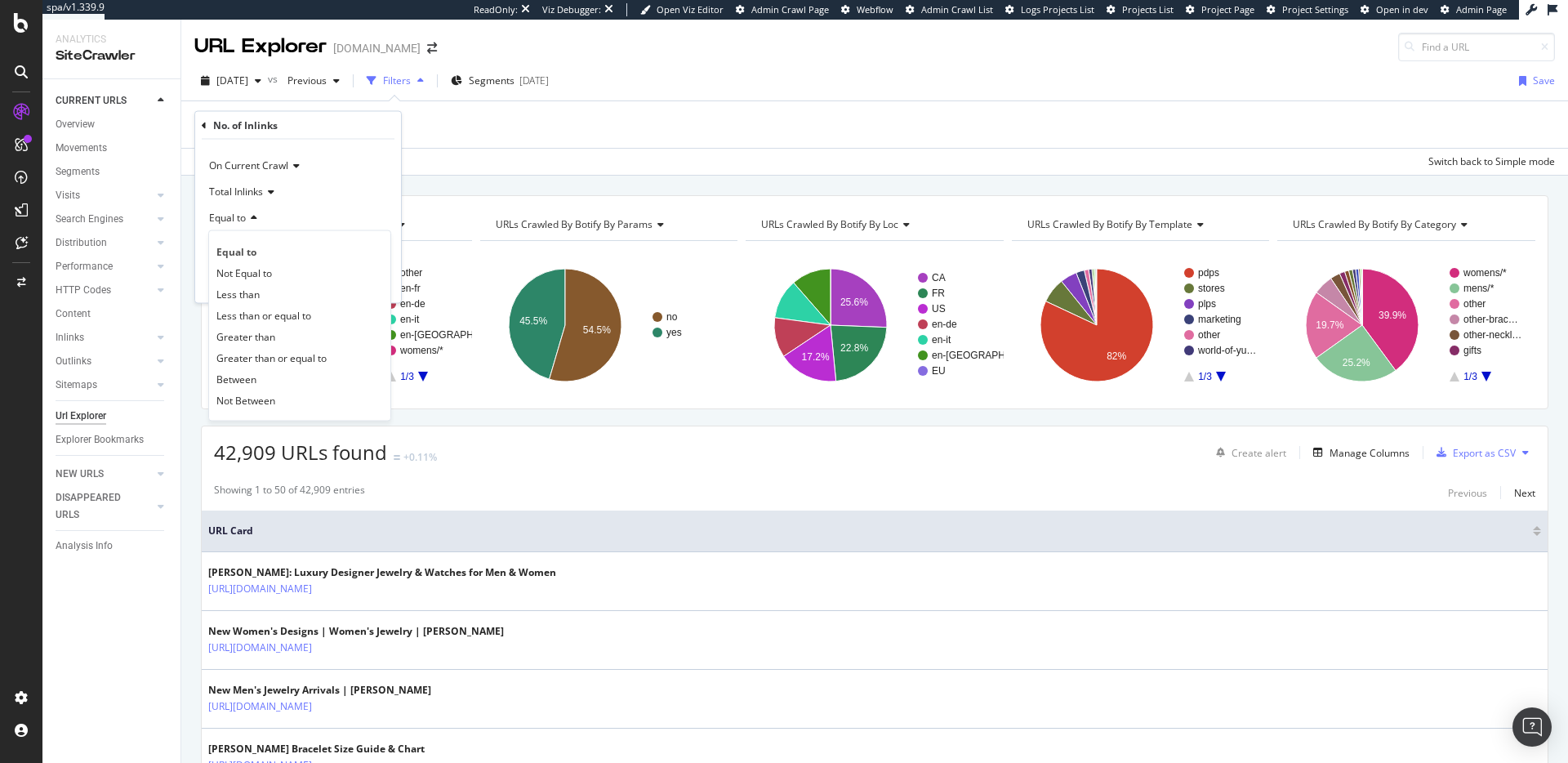
click at [335, 223] on div "Equal to" at bounding box center [298, 218] width 180 height 26
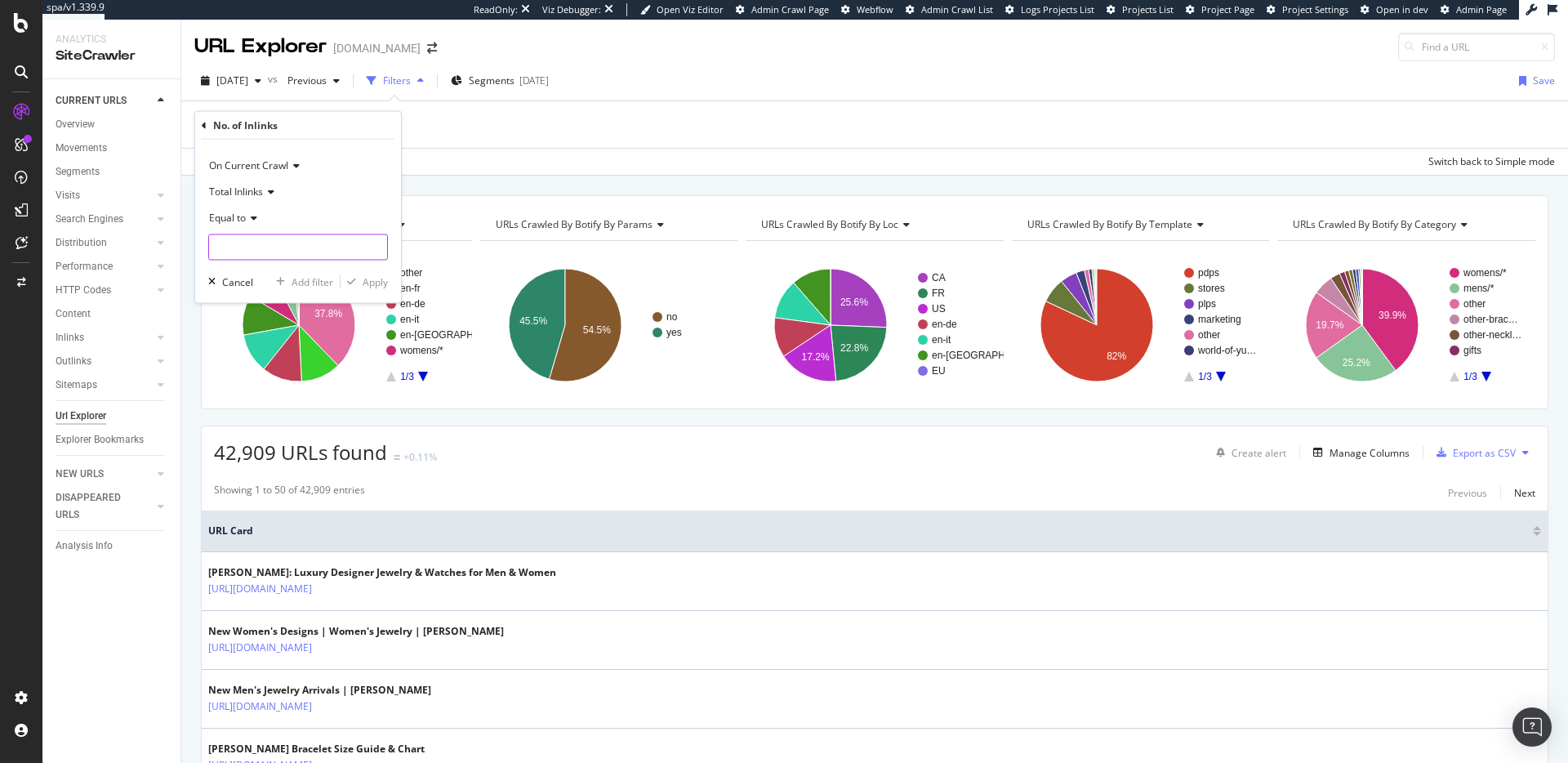
click at [314, 244] on input "number" at bounding box center [298, 247] width 180 height 26
type input "0"
click at [349, 280] on icon "button" at bounding box center [352, 281] width 9 height 10
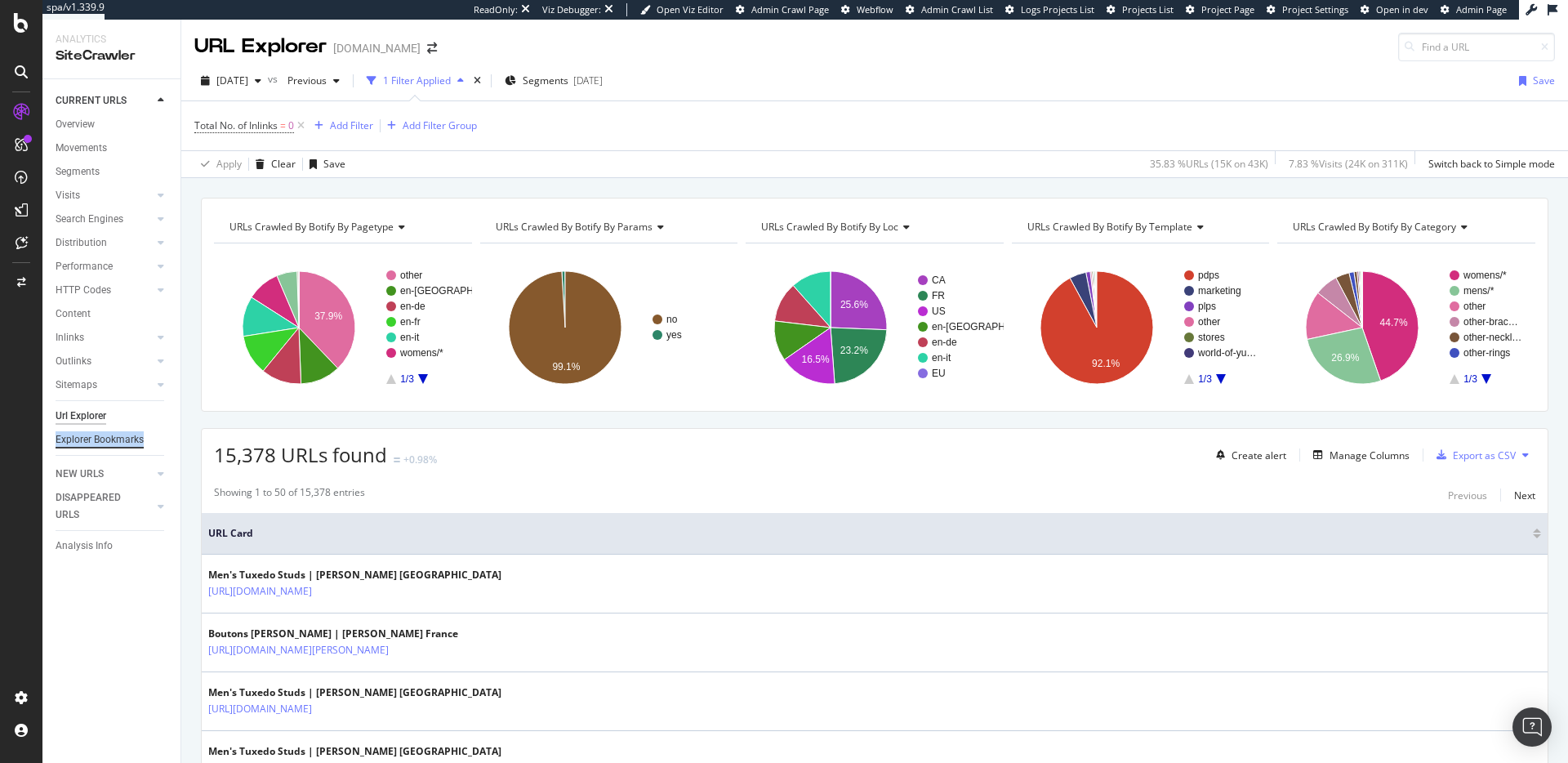
click at [120, 433] on div "Explorer Bookmarks" at bounding box center [99, 440] width 88 height 18
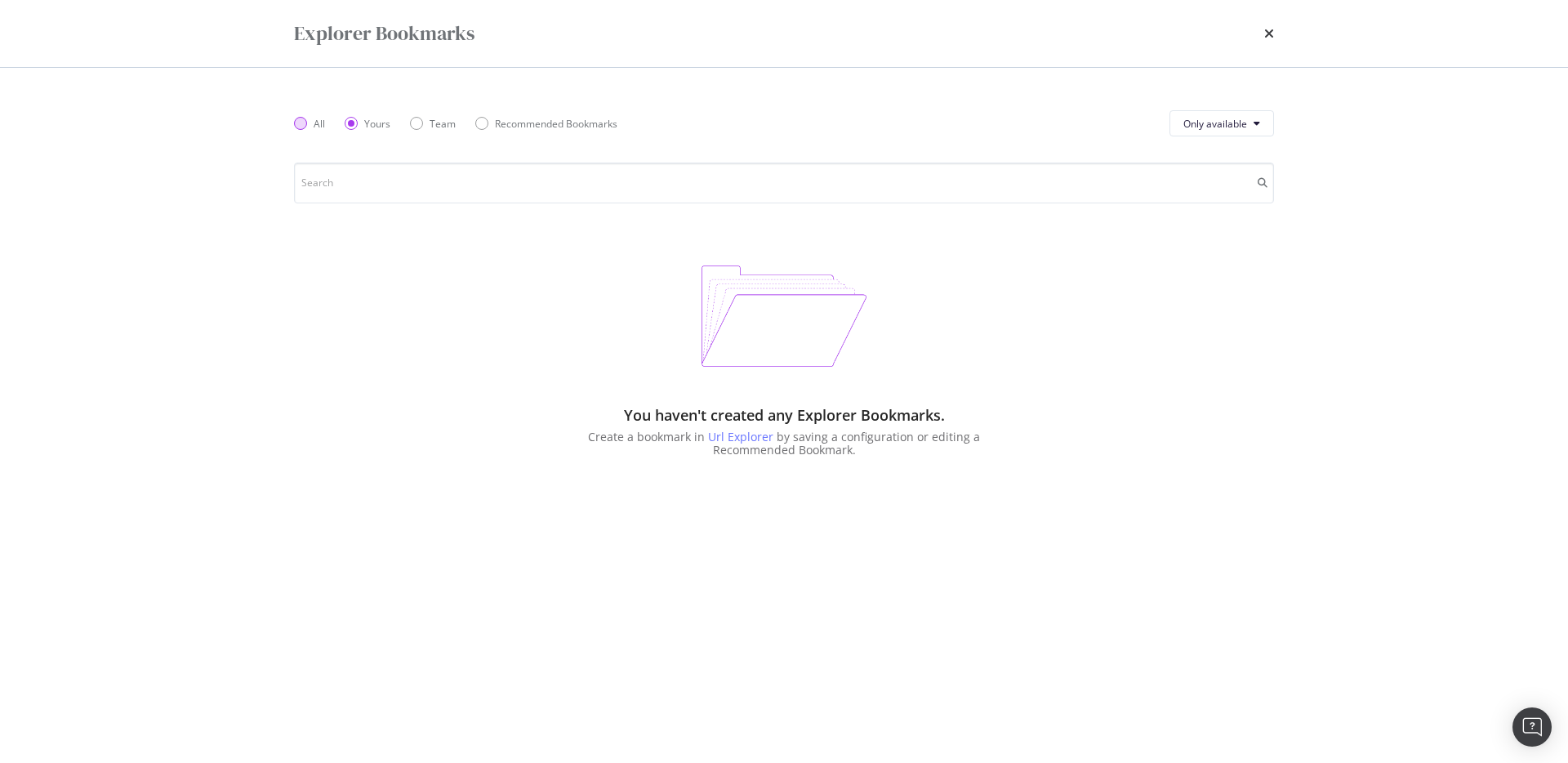
click at [321, 126] on div "All" at bounding box center [320, 123] width 11 height 14
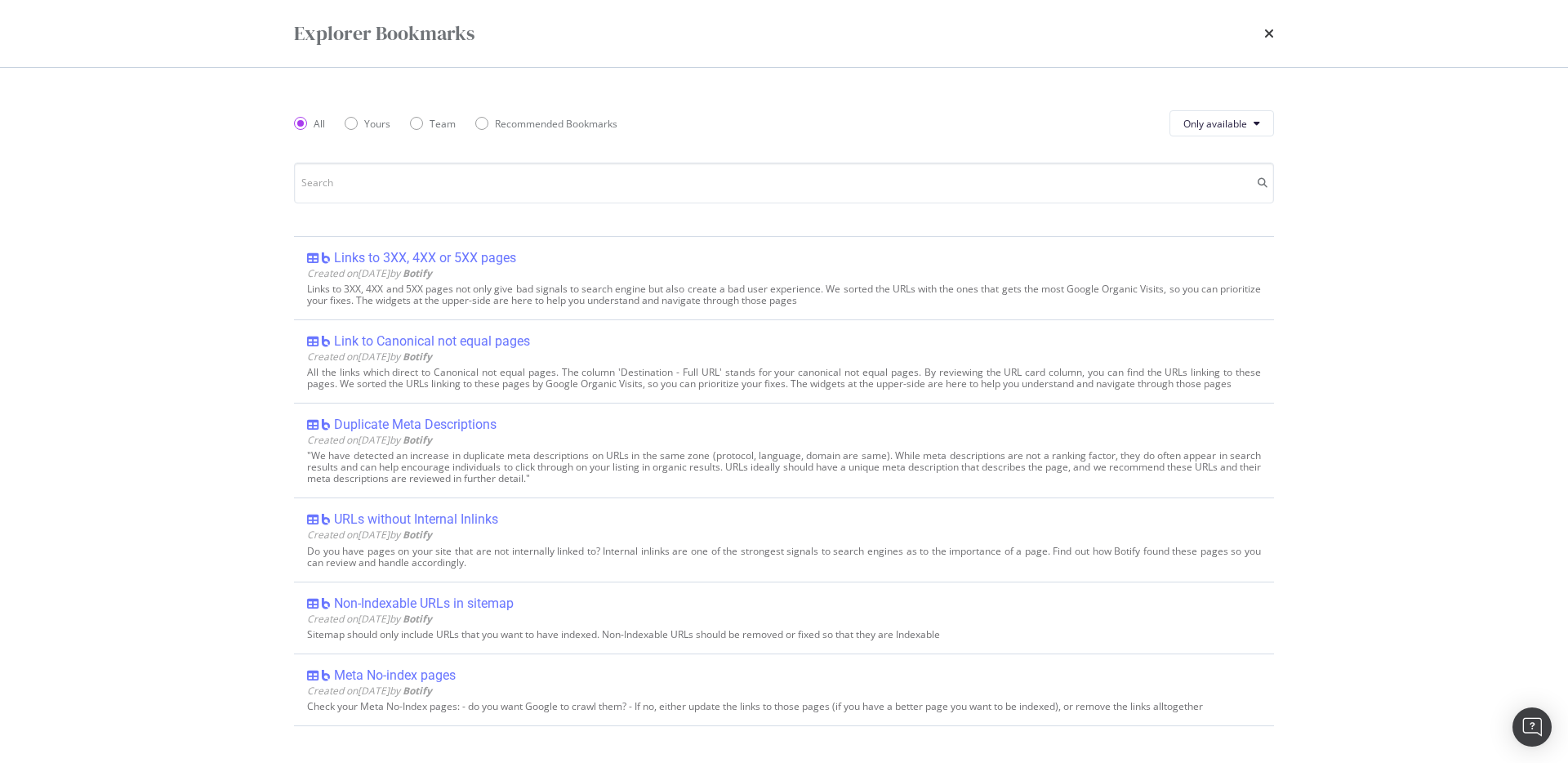
scroll to position [303, 0]
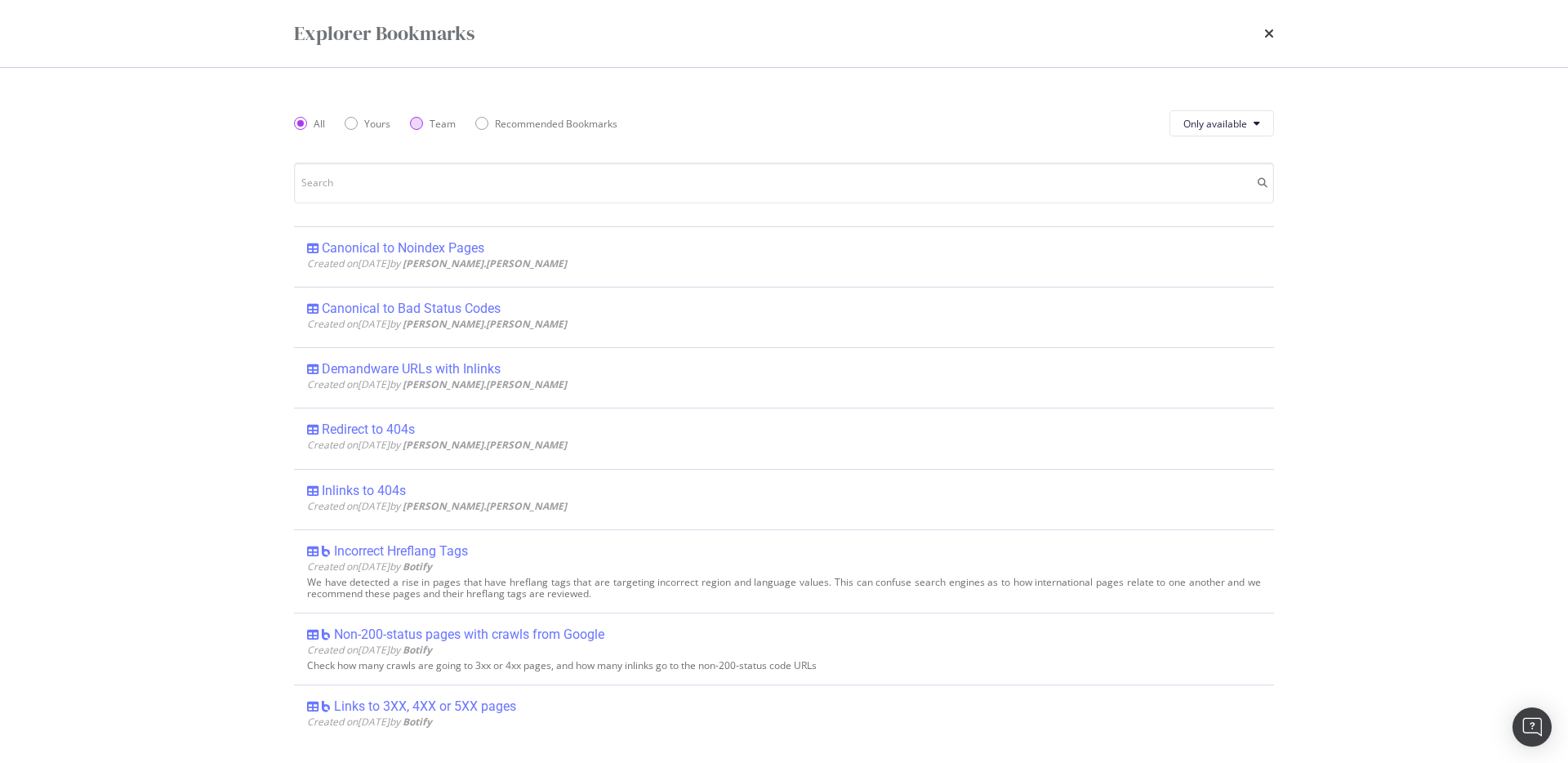
click at [426, 124] on div "Team" at bounding box center [433, 123] width 45 height 14
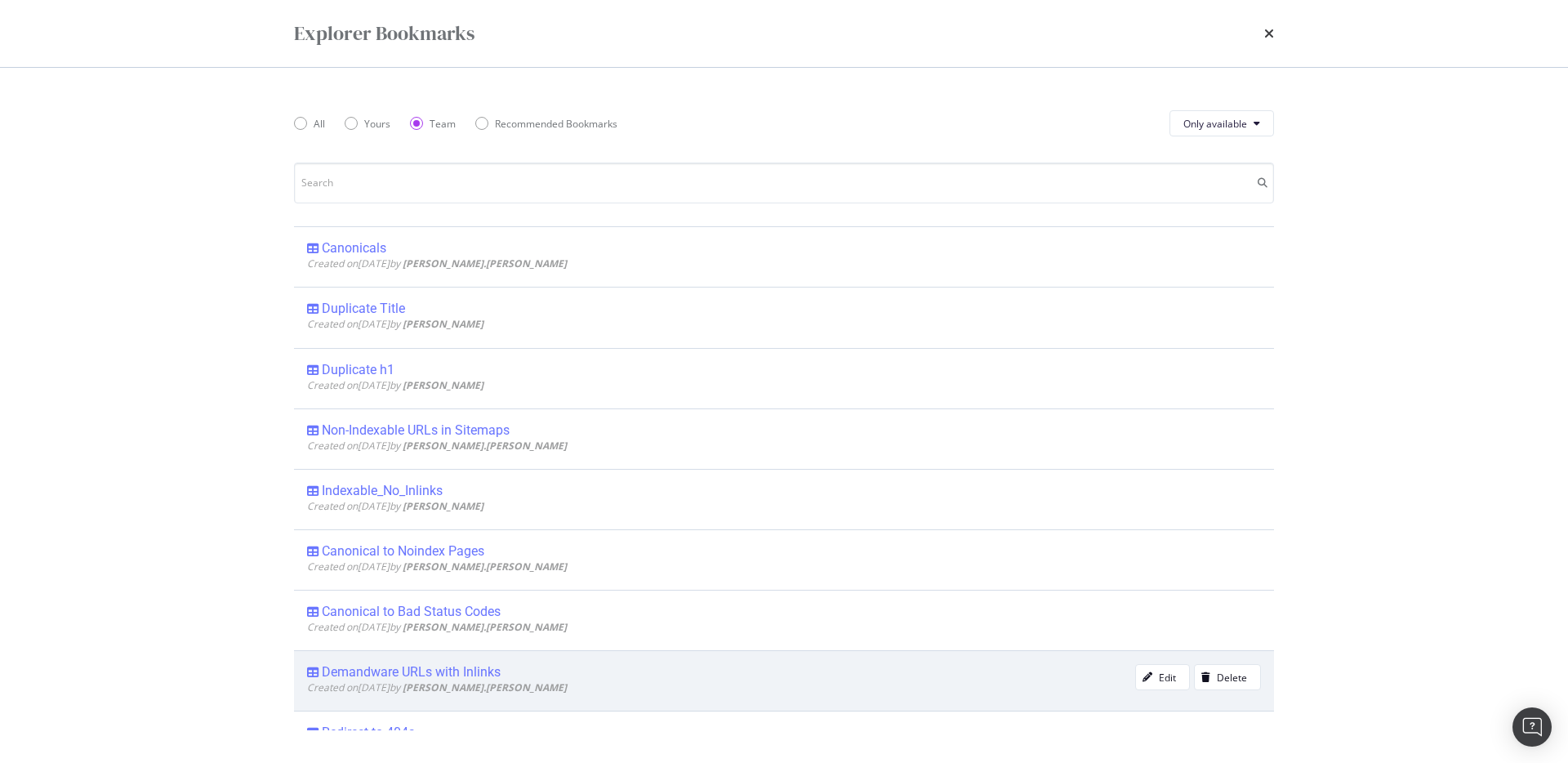
scroll to position [0, 0]
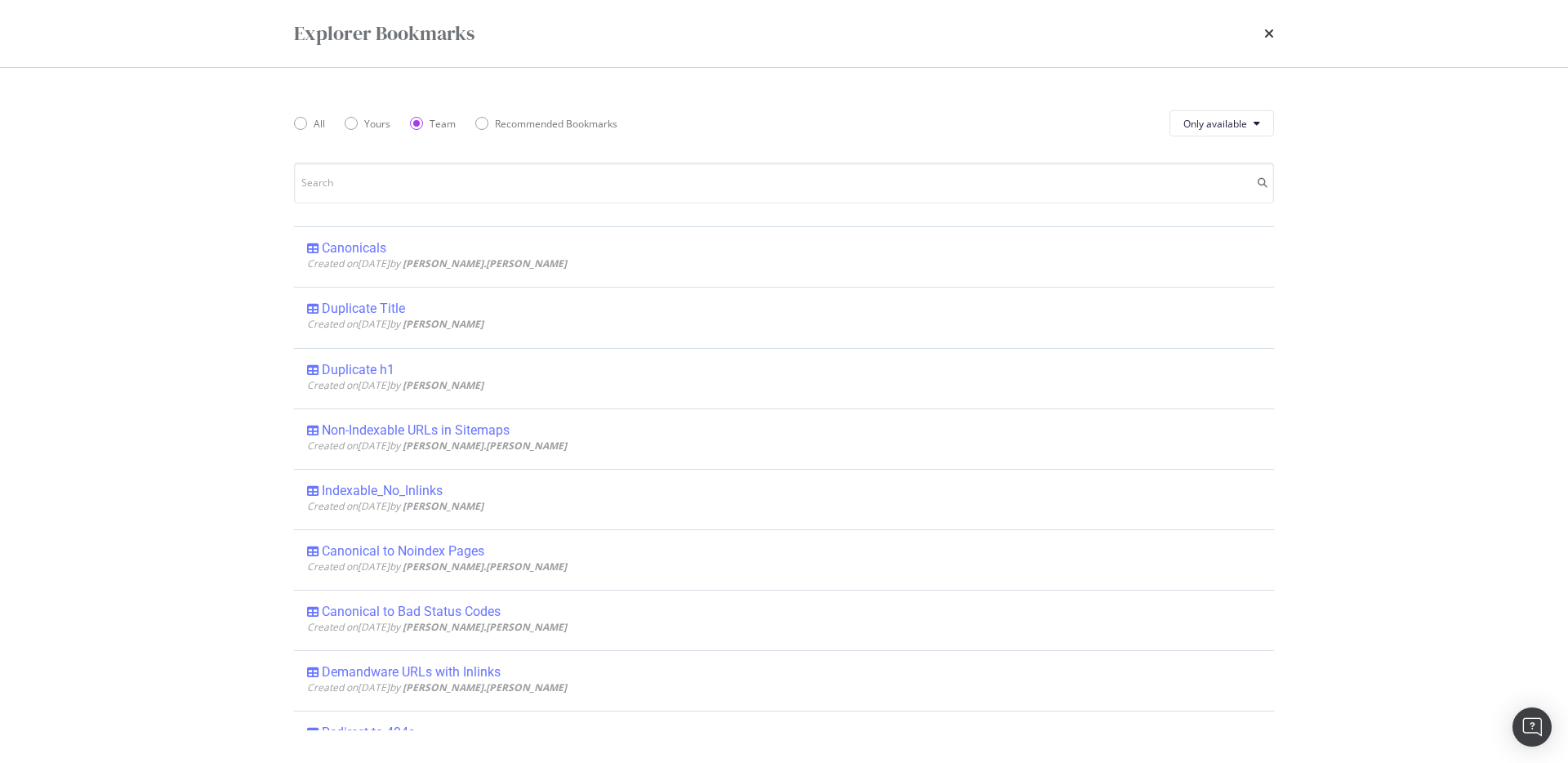
click at [1275, 40] on div "Explorer Bookmarks" at bounding box center [784, 33] width 1046 height 67
click at [1269, 38] on icon "times" at bounding box center [1269, 33] width 10 height 13
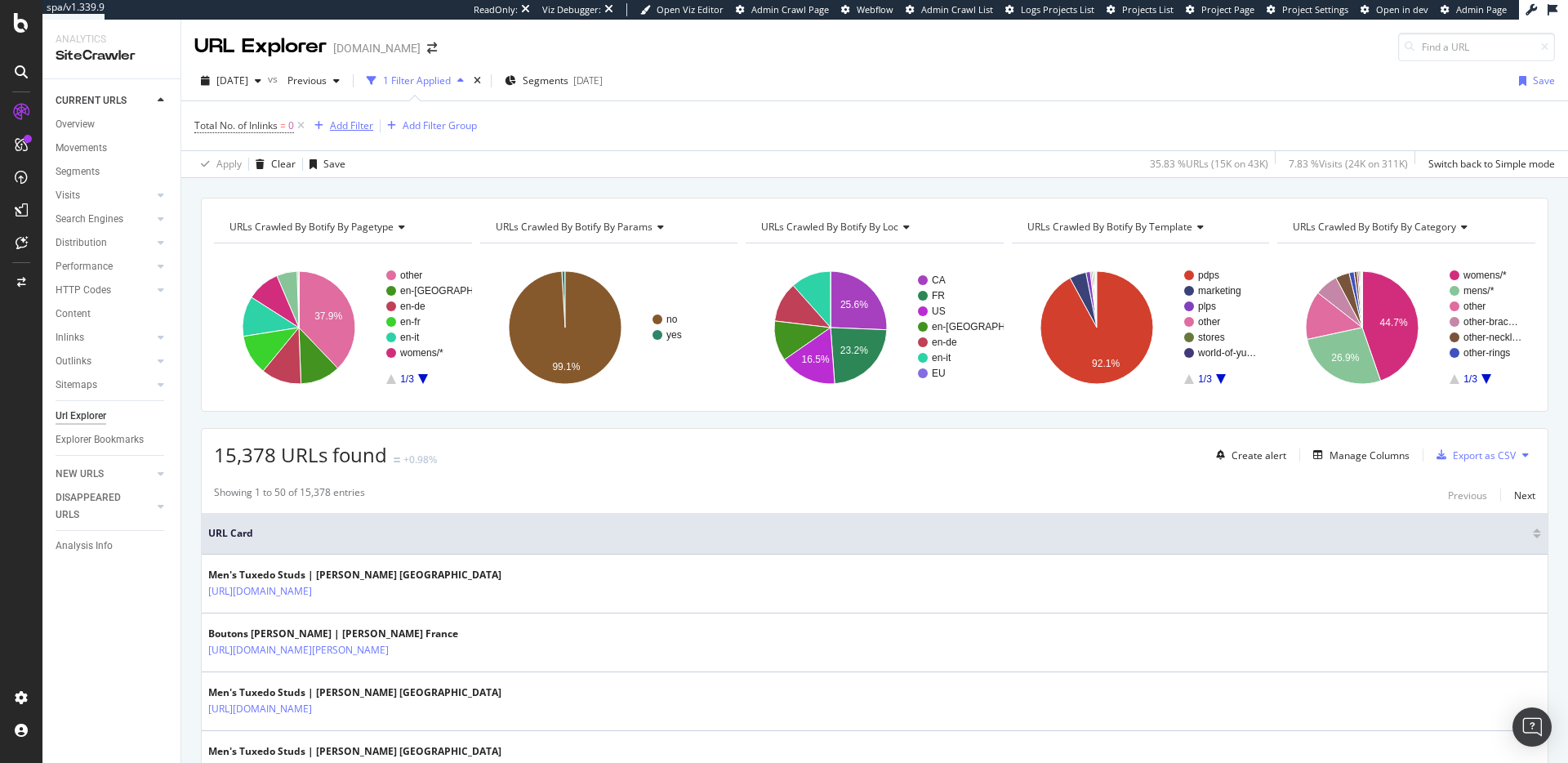
click at [349, 125] on div "Add Filter" at bounding box center [351, 125] width 44 height 14
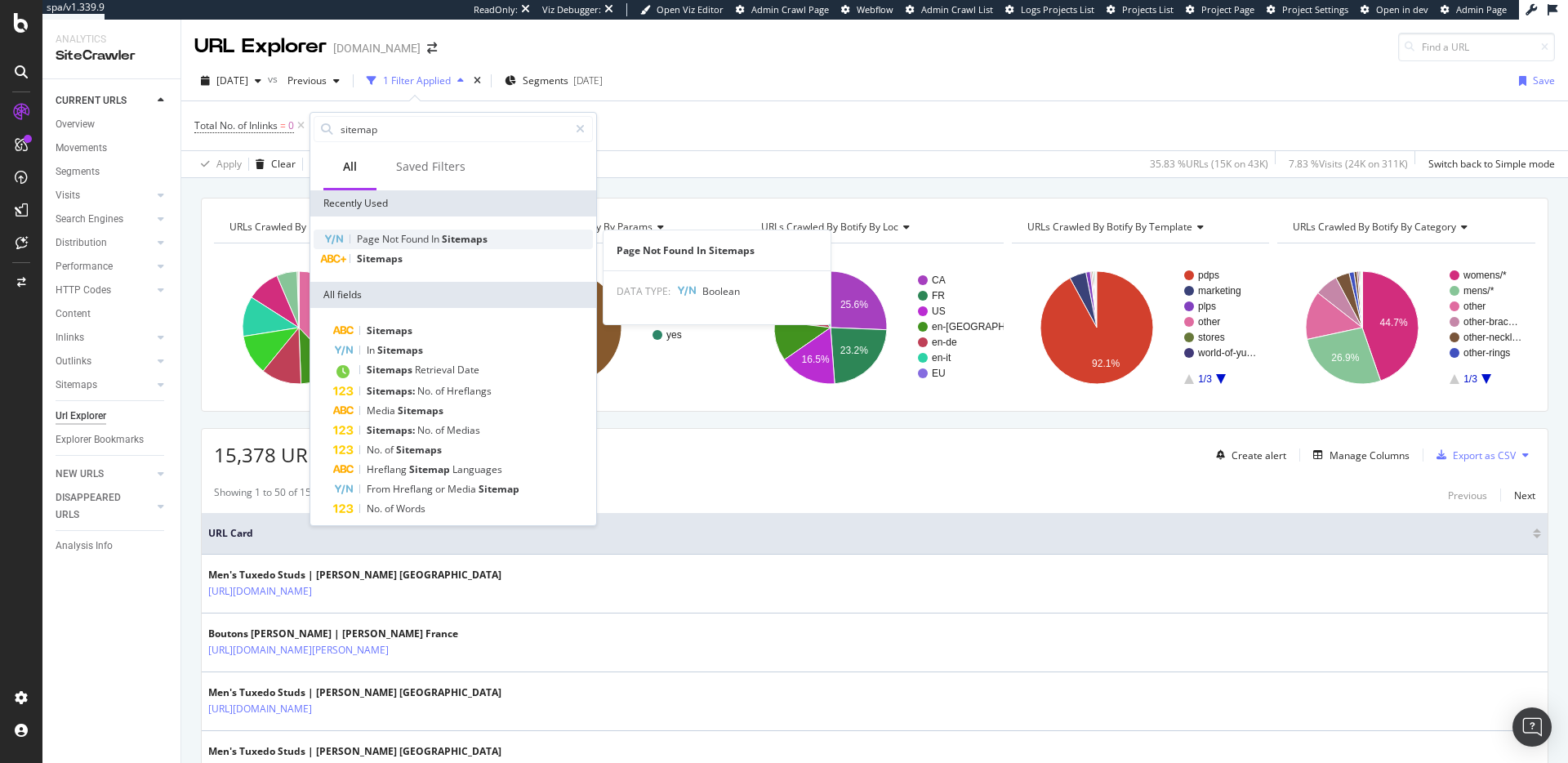
type input "sitemap"
click at [432, 242] on span "Found" at bounding box center [416, 238] width 31 height 14
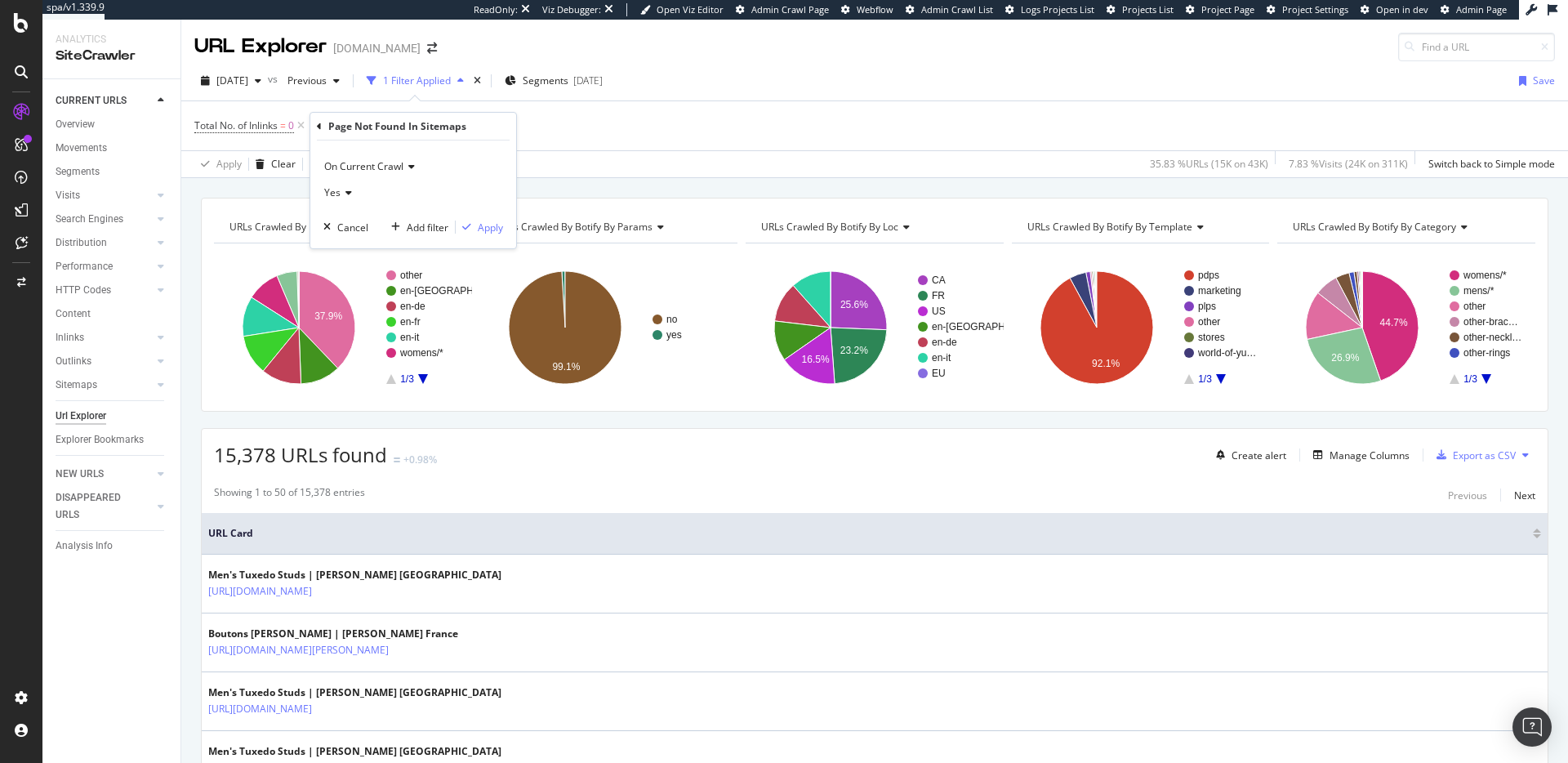
click at [352, 192] on div "Yes" at bounding box center [413, 193] width 180 height 26
click at [322, 125] on div "Page Not Found In Sitemaps" at bounding box center [413, 127] width 193 height 28
click at [321, 130] on div "Page Not Found In Sitemaps" at bounding box center [413, 127] width 193 height 28
click at [320, 128] on icon at bounding box center [319, 126] width 5 height 10
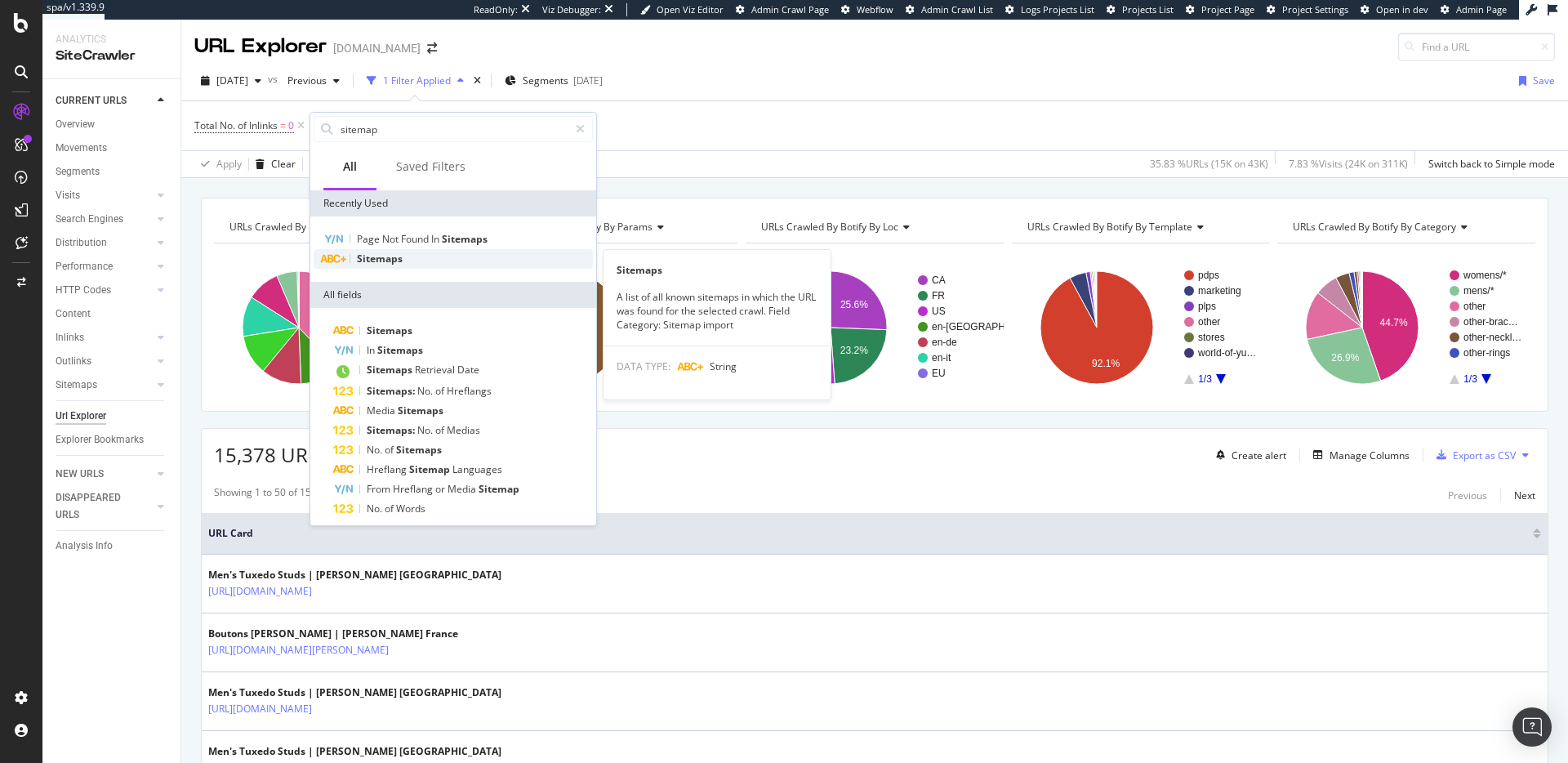
click at [397, 250] on div "Sitemaps" at bounding box center [454, 258] width 280 height 19
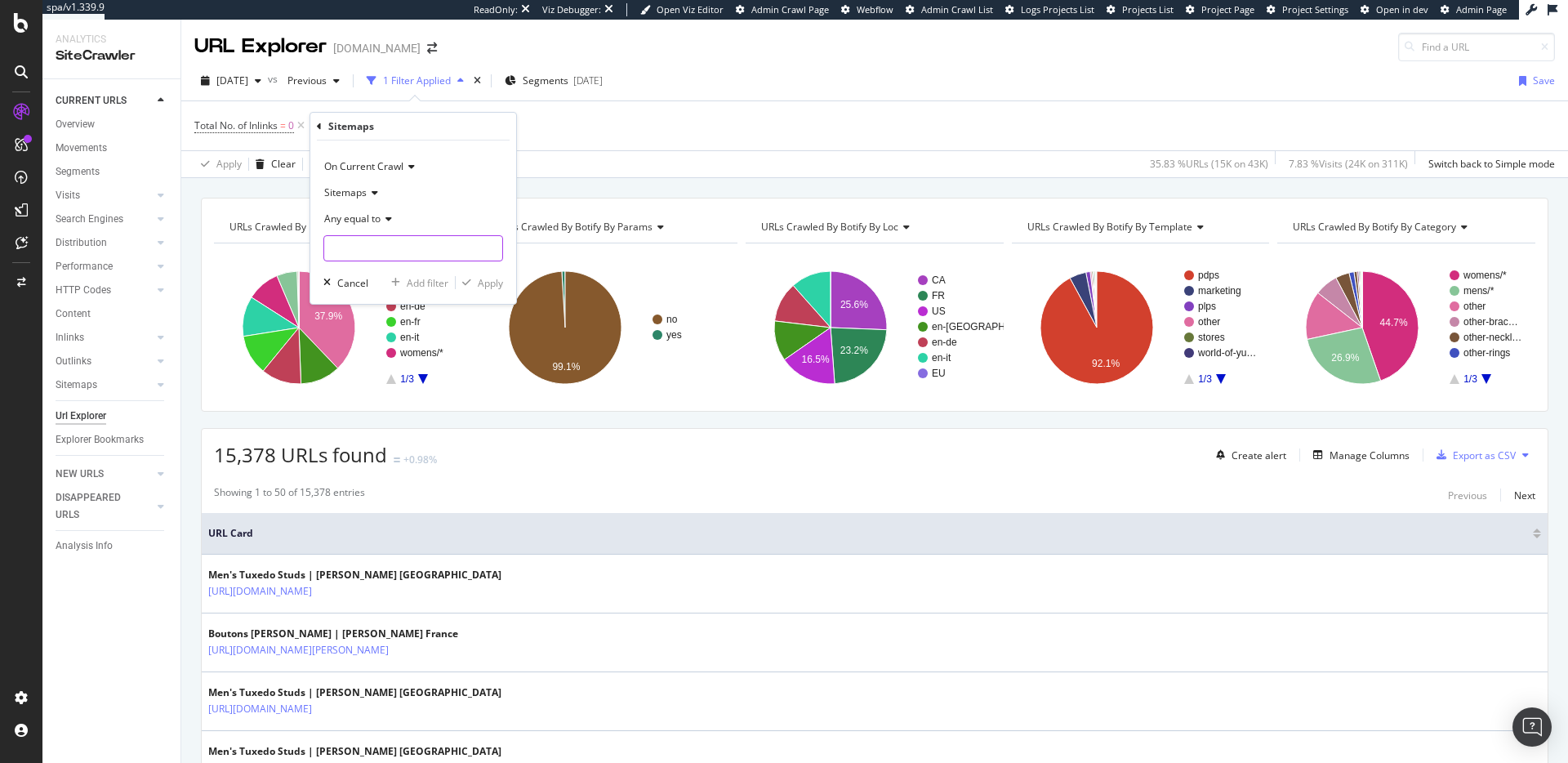
click at [397, 238] on input "text" at bounding box center [413, 248] width 178 height 26
click at [375, 205] on div "Sitemaps" at bounding box center [413, 193] width 180 height 26
click at [429, 206] on div "Sitemaps Sitemap Indexes" at bounding box center [415, 236] width 183 height 64
click at [482, 192] on div "Sitemaps" at bounding box center [413, 193] width 180 height 26
click at [371, 219] on span "Any equal to" at bounding box center [352, 218] width 56 height 14
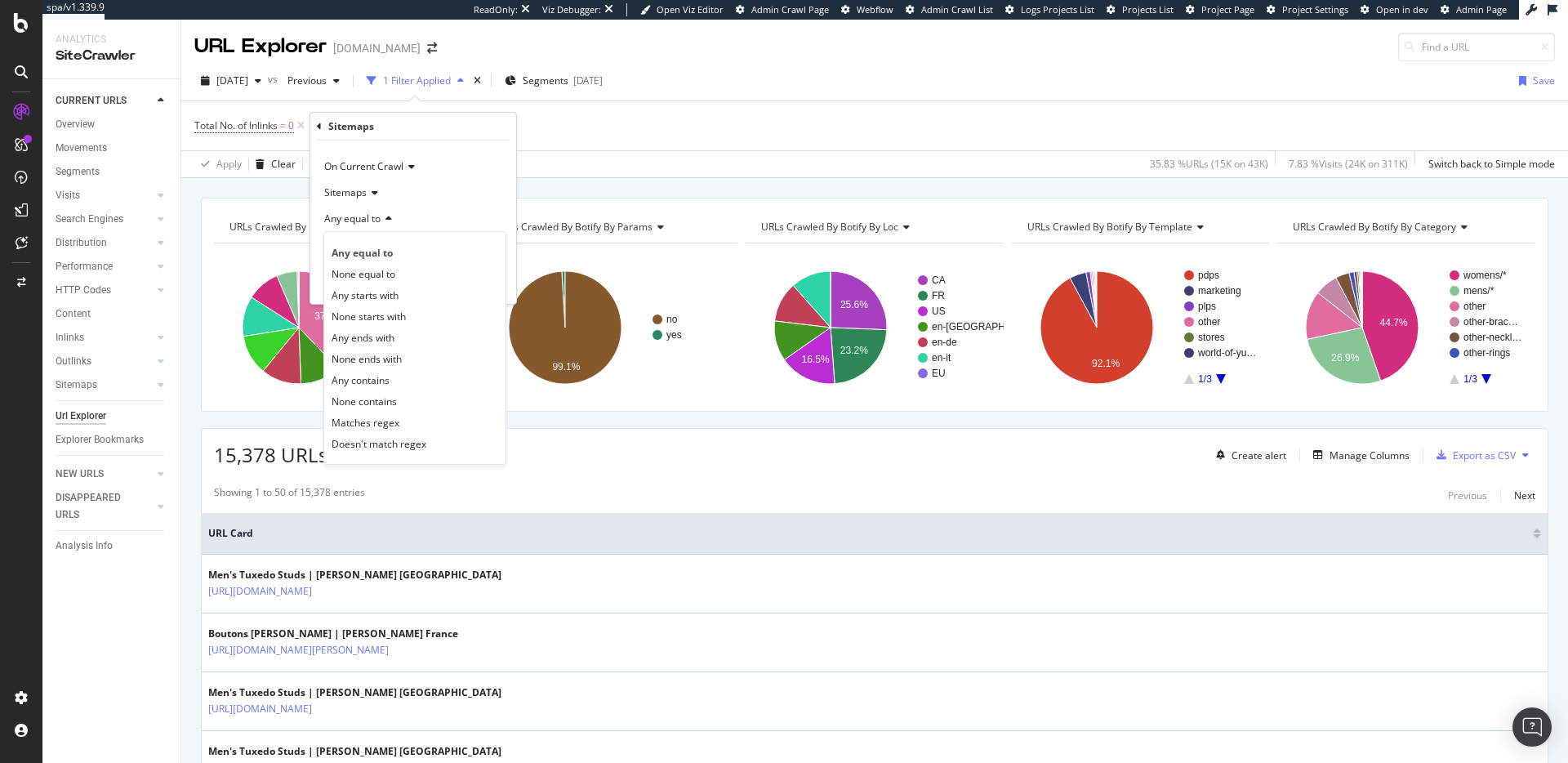
click at [411, 384] on div "Any contains" at bounding box center [415, 380] width 175 height 21
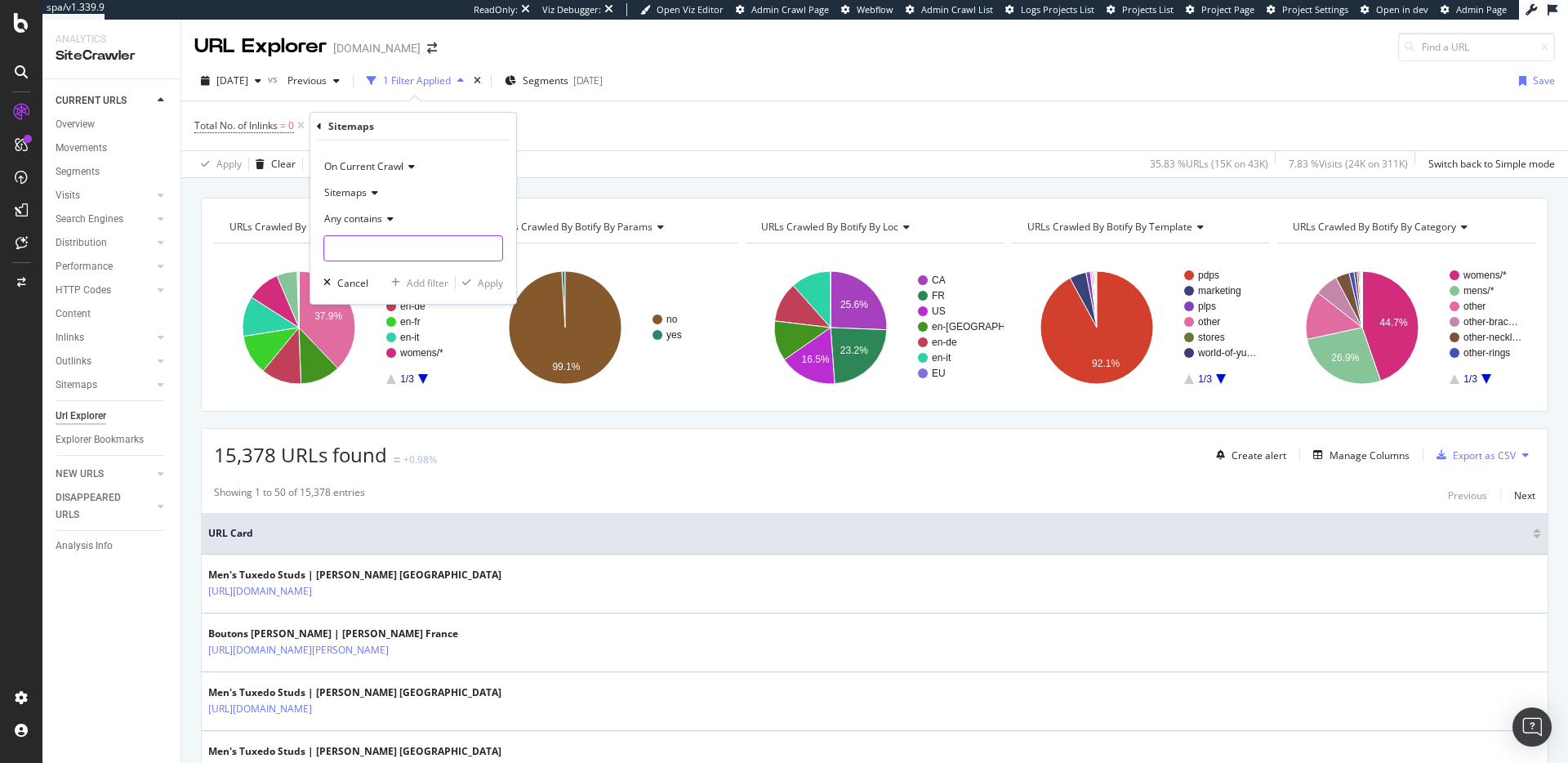
click at [425, 240] on input "text" at bounding box center [413, 248] width 178 height 26
type input "filters"
click at [473, 287] on div "Apply" at bounding box center [479, 282] width 47 height 15
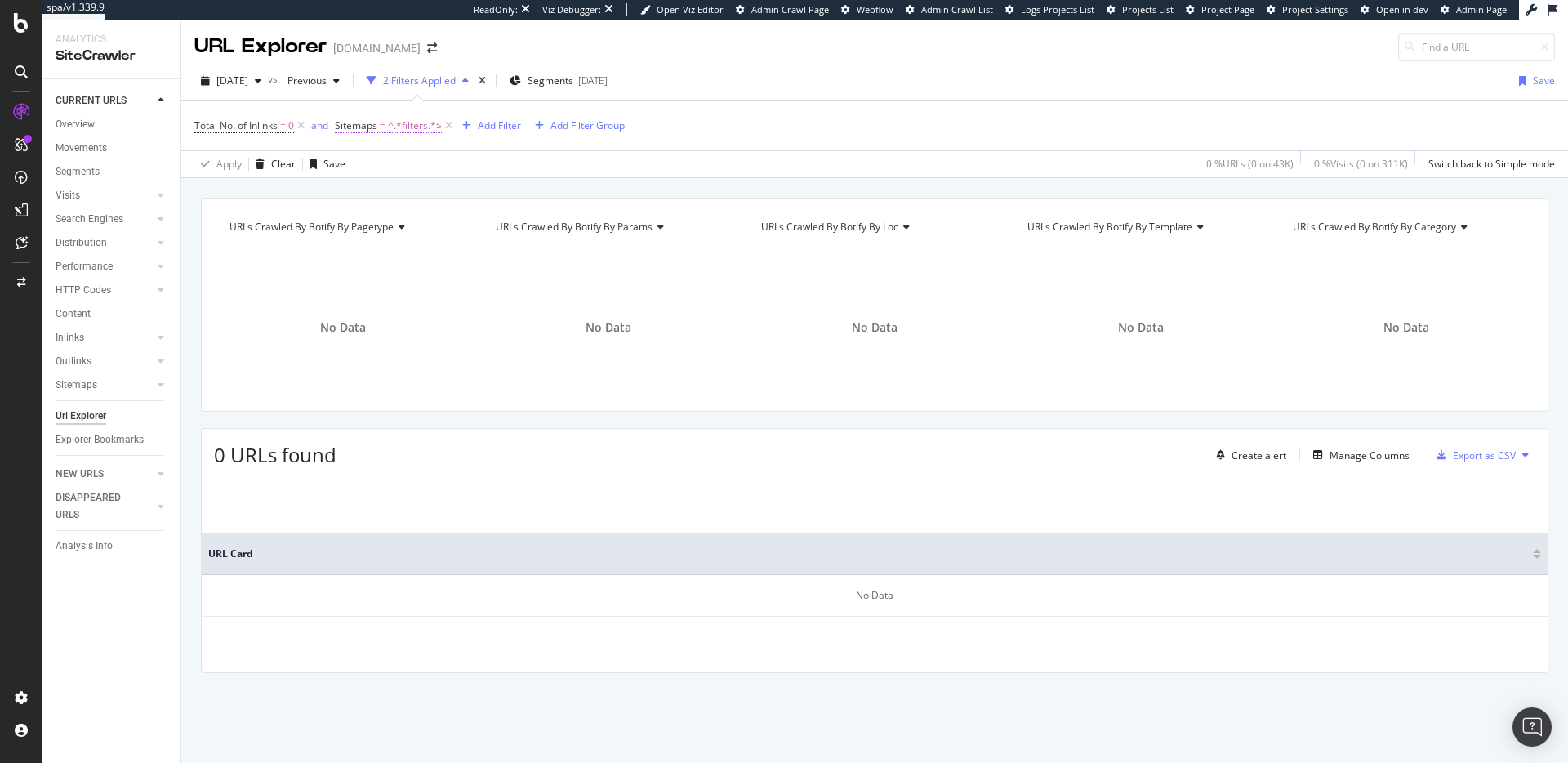
click at [414, 128] on span "^.*filters.*$" at bounding box center [415, 125] width 54 height 23
click at [403, 252] on input "filters" at bounding box center [429, 245] width 155 height 26
click at [444, 247] on input "filters" at bounding box center [429, 245] width 155 height 26
click at [393, 210] on span "Any contains" at bounding box center [381, 216] width 58 height 14
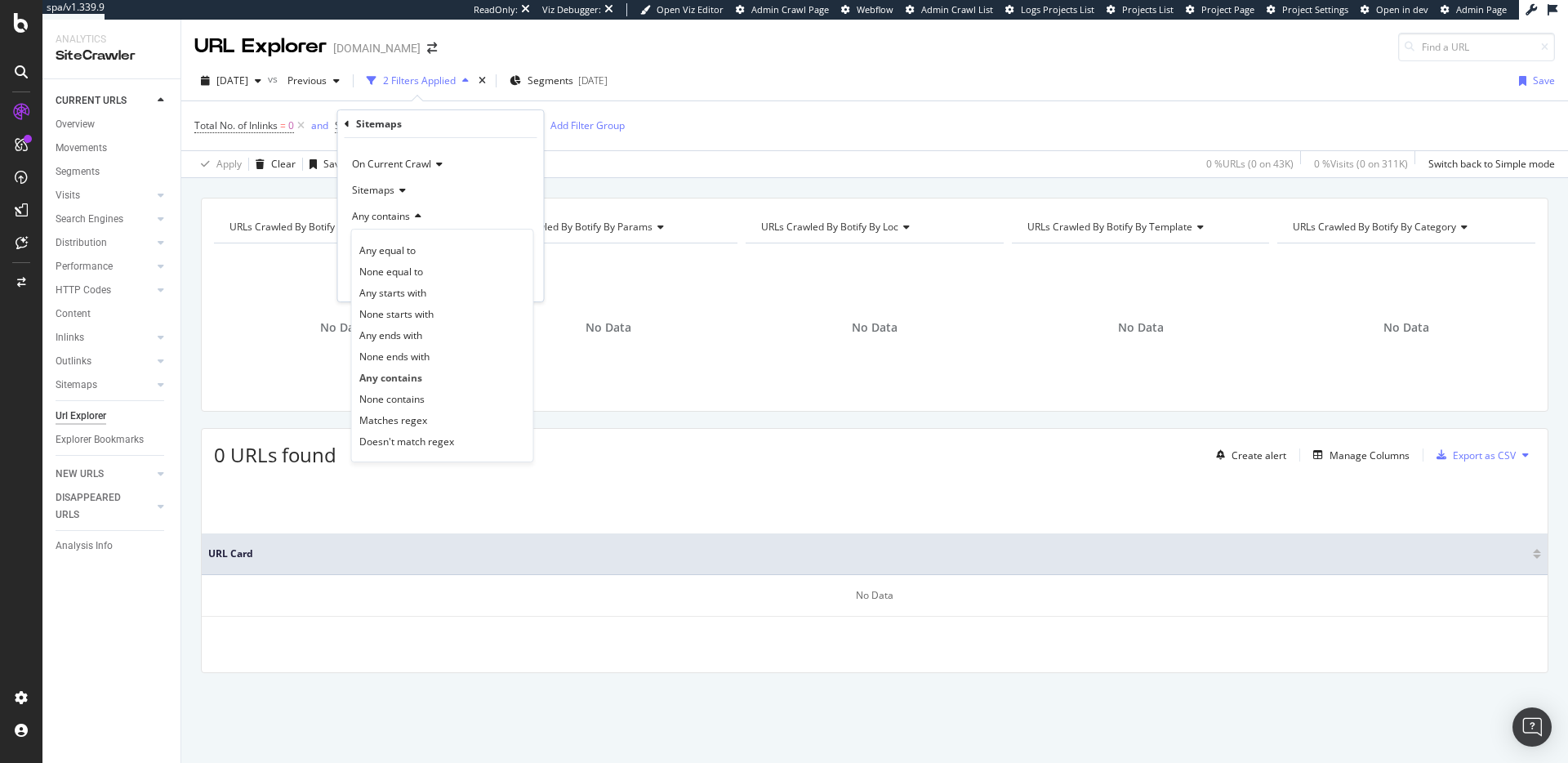
click at [474, 211] on div "Any contains" at bounding box center [441, 217] width 180 height 26
click at [420, 241] on input "filters" at bounding box center [429, 245] width 155 height 26
type input "filter"
click at [521, 274] on div "Apply" at bounding box center [518, 280] width 25 height 14
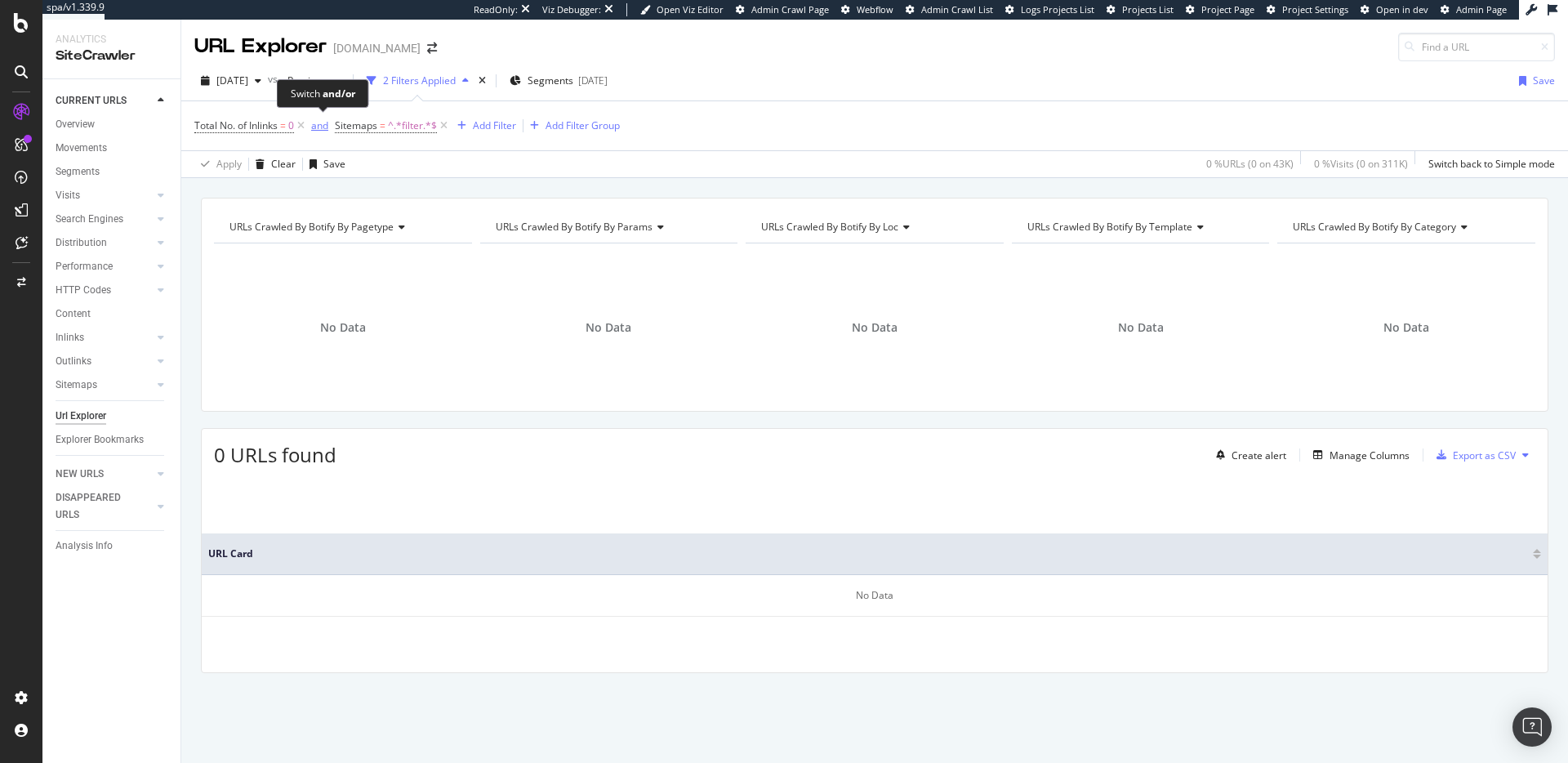
click at [327, 127] on div "and" at bounding box center [320, 125] width 18 height 14
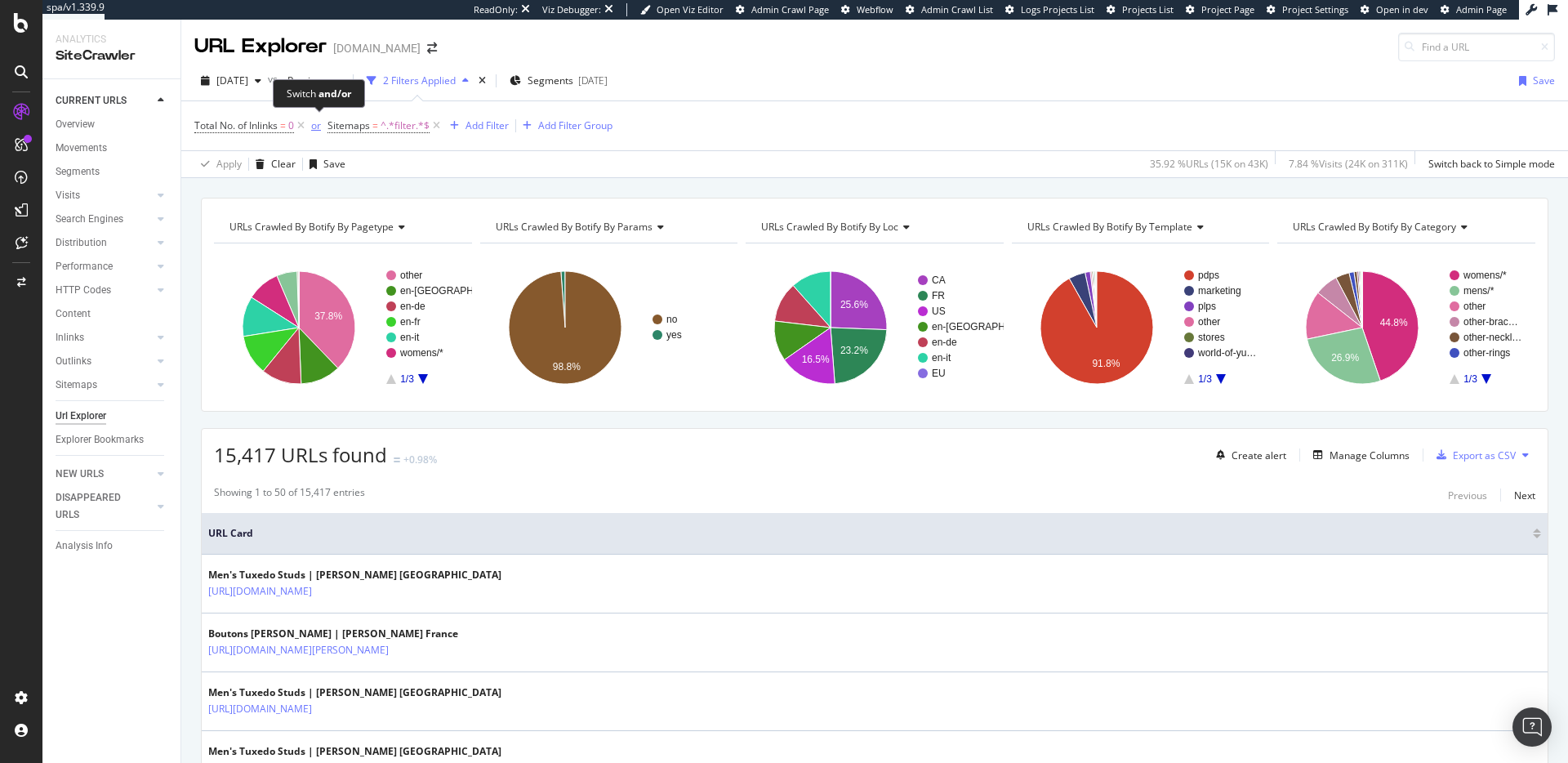
click at [320, 131] on div "or" at bounding box center [316, 125] width 10 height 14
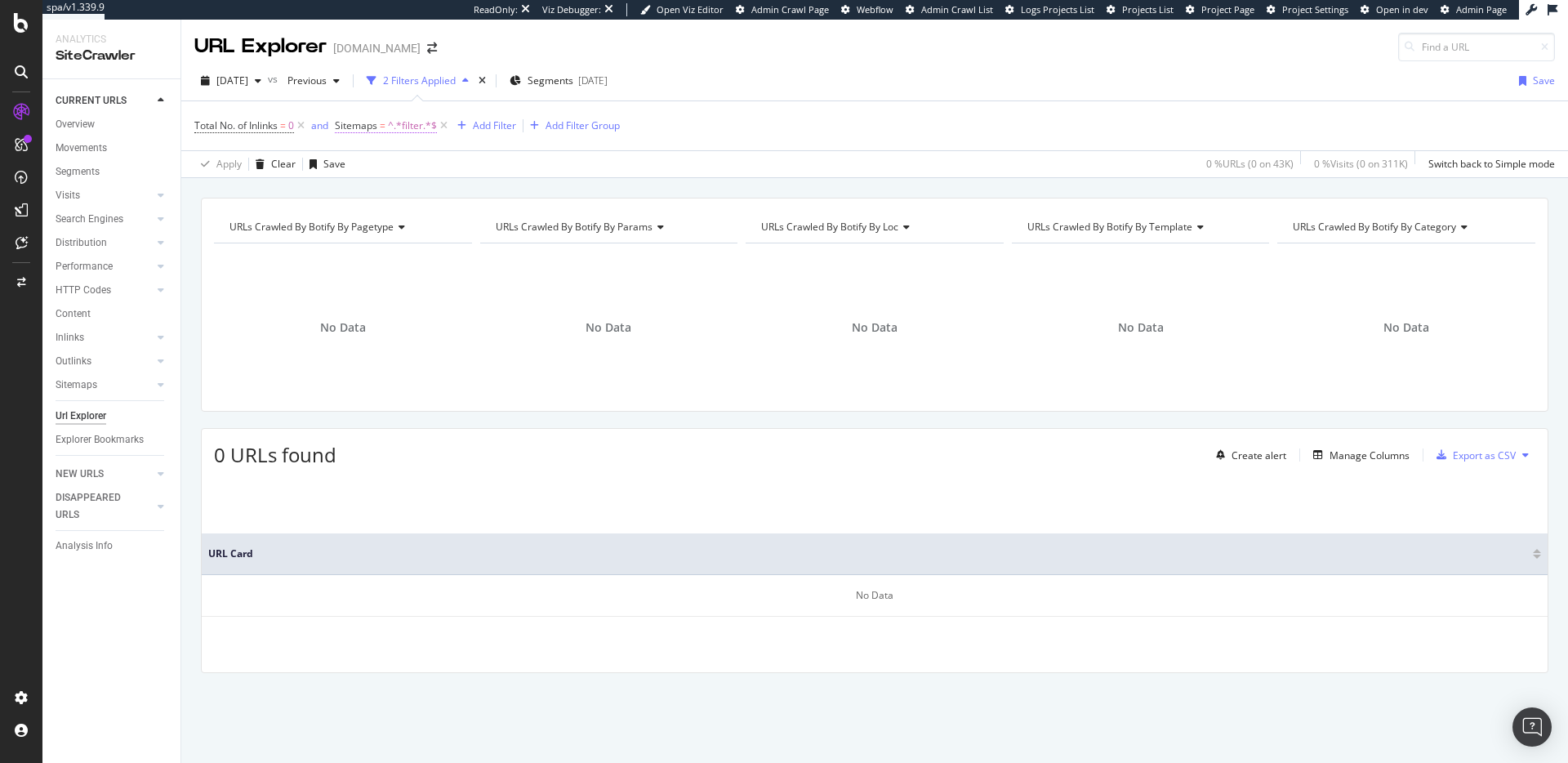
click at [373, 121] on span "Sitemaps" at bounding box center [357, 125] width 43 height 14
click at [402, 155] on div "On Current Crawl" at bounding box center [441, 164] width 180 height 26
click at [473, 148] on div "On Current Crawl On Current Crawl On Compared Crawl Sitemaps Any contains filte…" at bounding box center [441, 219] width 206 height 163
click at [403, 185] on icon at bounding box center [400, 190] width 11 height 10
click at [452, 187] on div "Sitemaps" at bounding box center [441, 190] width 180 height 26
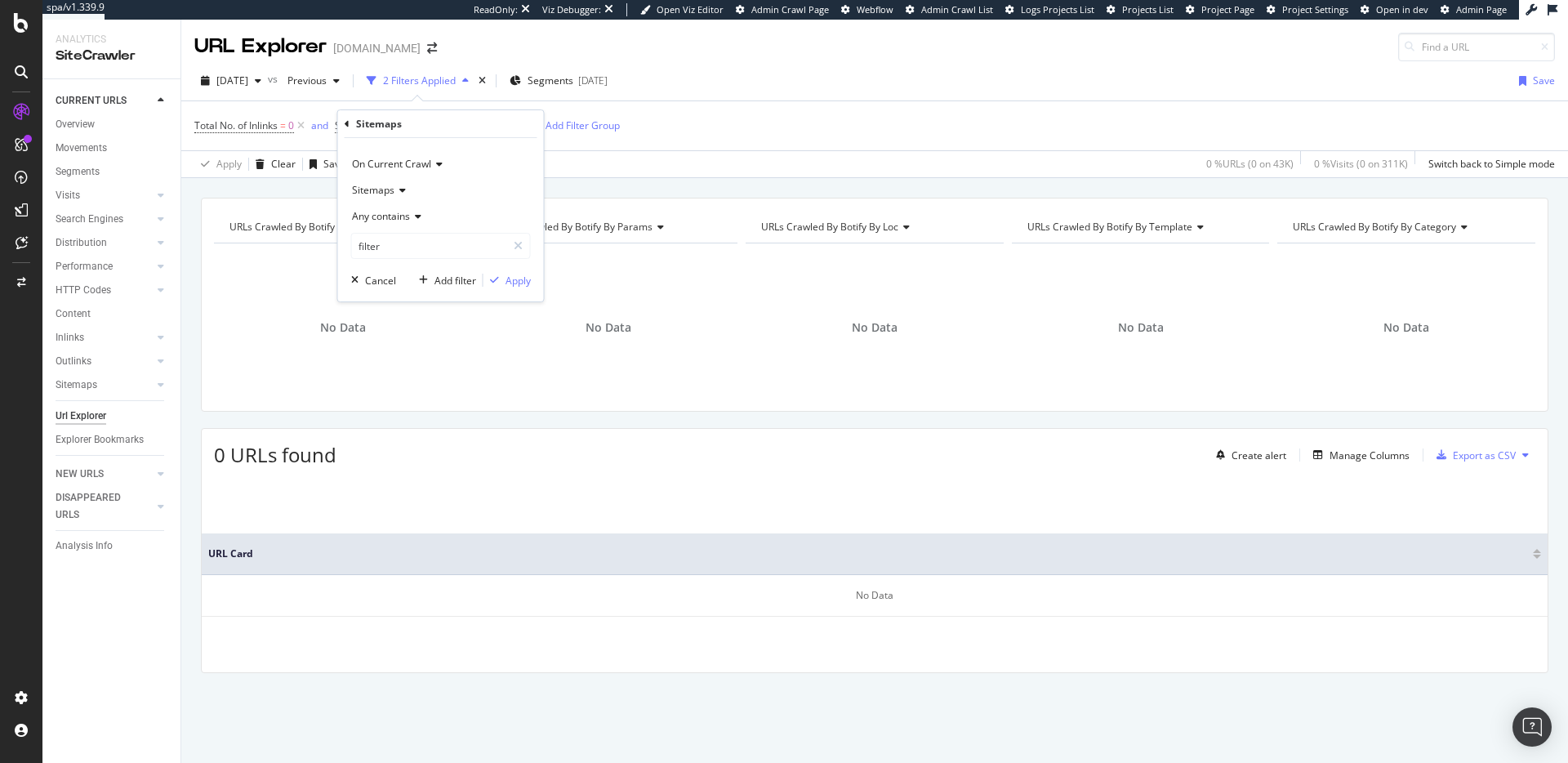
click at [407, 208] on div "Any contains" at bounding box center [441, 217] width 180 height 26
drag, startPoint x: 492, startPoint y: 198, endPoint x: 415, endPoint y: 155, distance: 88.2
click at [491, 197] on div "Sitemaps" at bounding box center [441, 190] width 180 height 26
click at [349, 125] on div "Sitemaps" at bounding box center [441, 124] width 193 height 28
click at [345, 125] on icon at bounding box center [346, 124] width 5 height 10
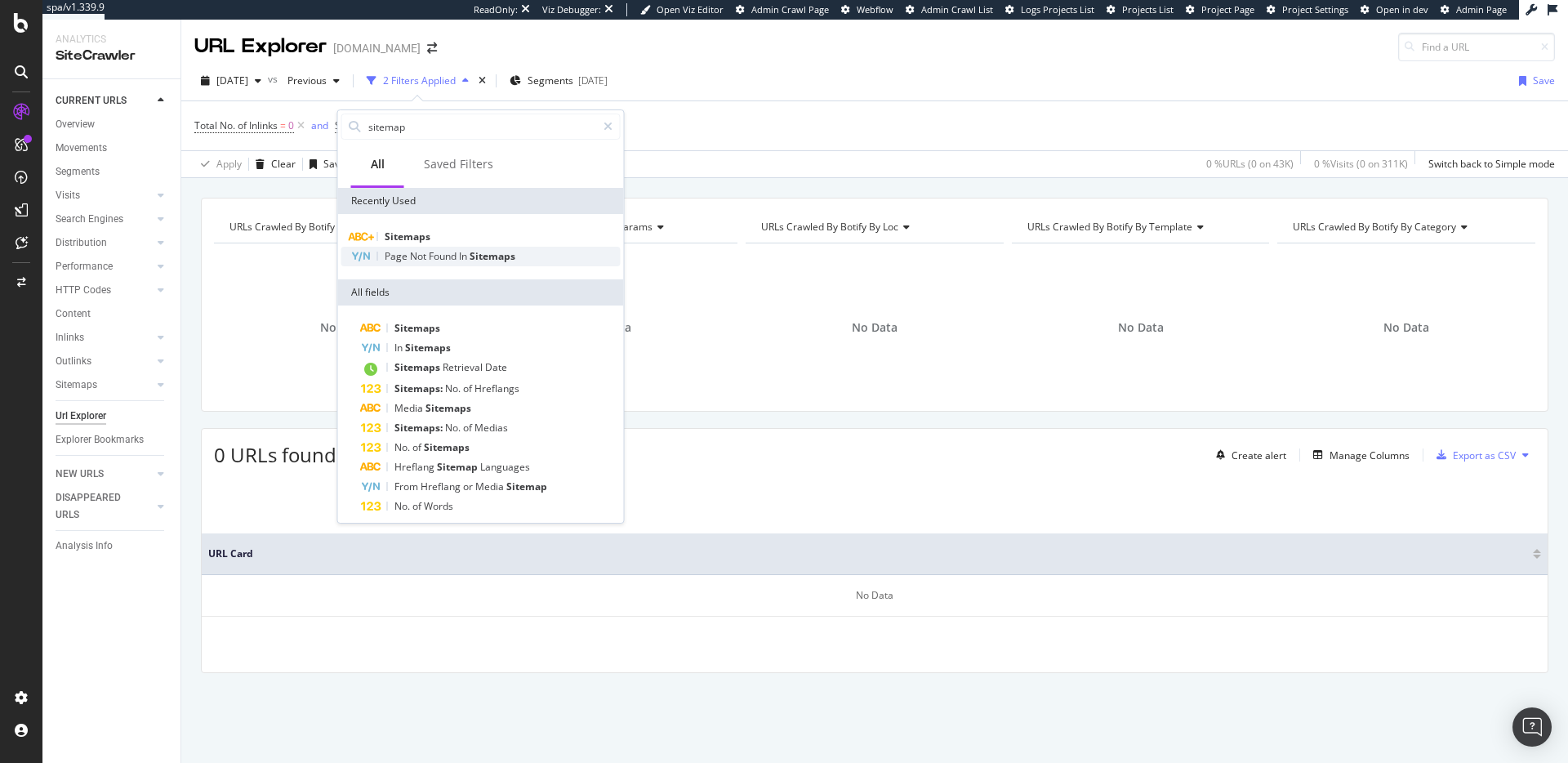
click at [433, 257] on span "Found" at bounding box center [444, 256] width 31 height 14
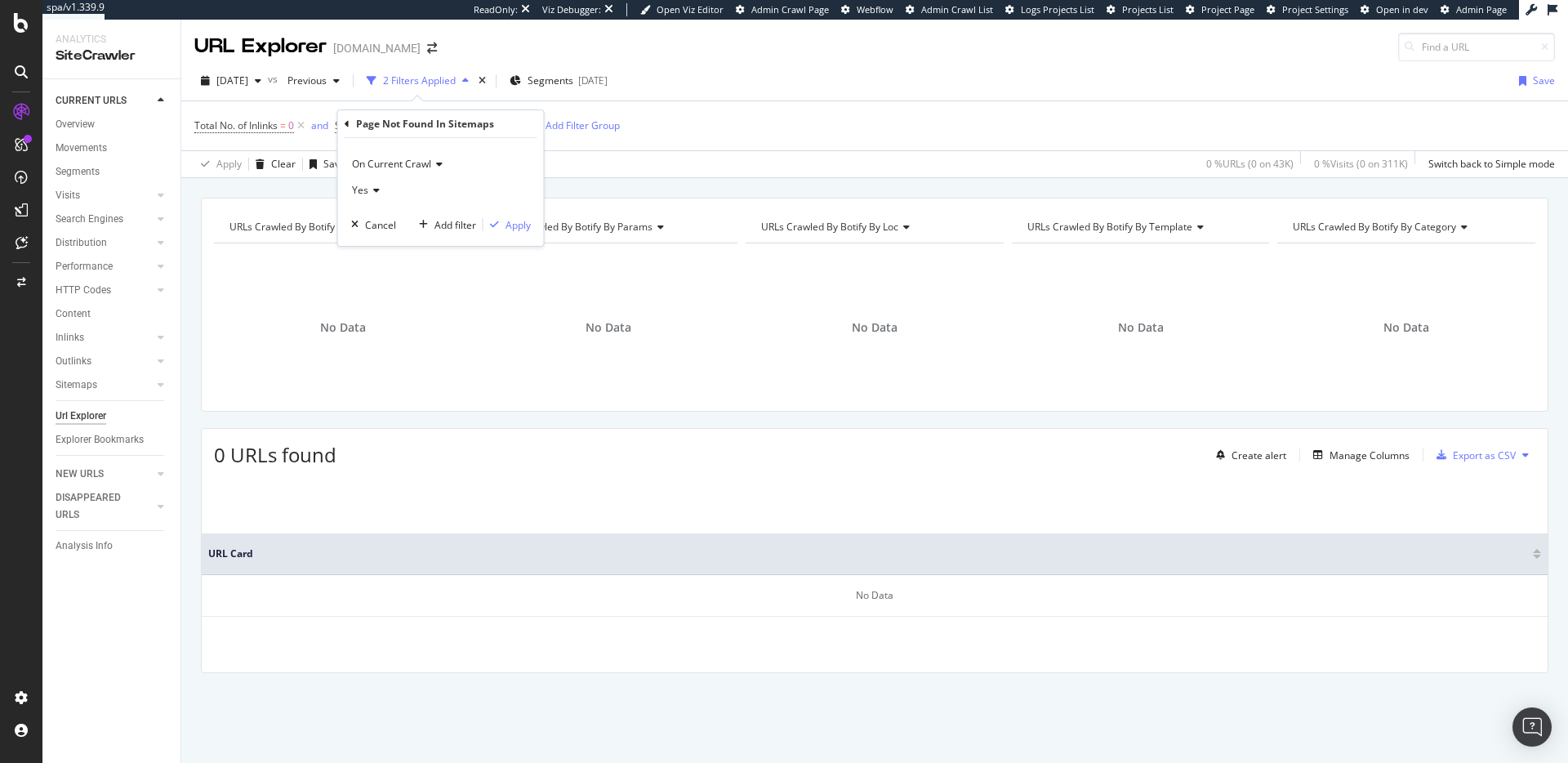
click at [372, 189] on icon at bounding box center [374, 190] width 11 height 10
click at [491, 194] on div "Yes" at bounding box center [441, 190] width 180 height 26
click at [515, 219] on div "Apply" at bounding box center [518, 224] width 25 height 14
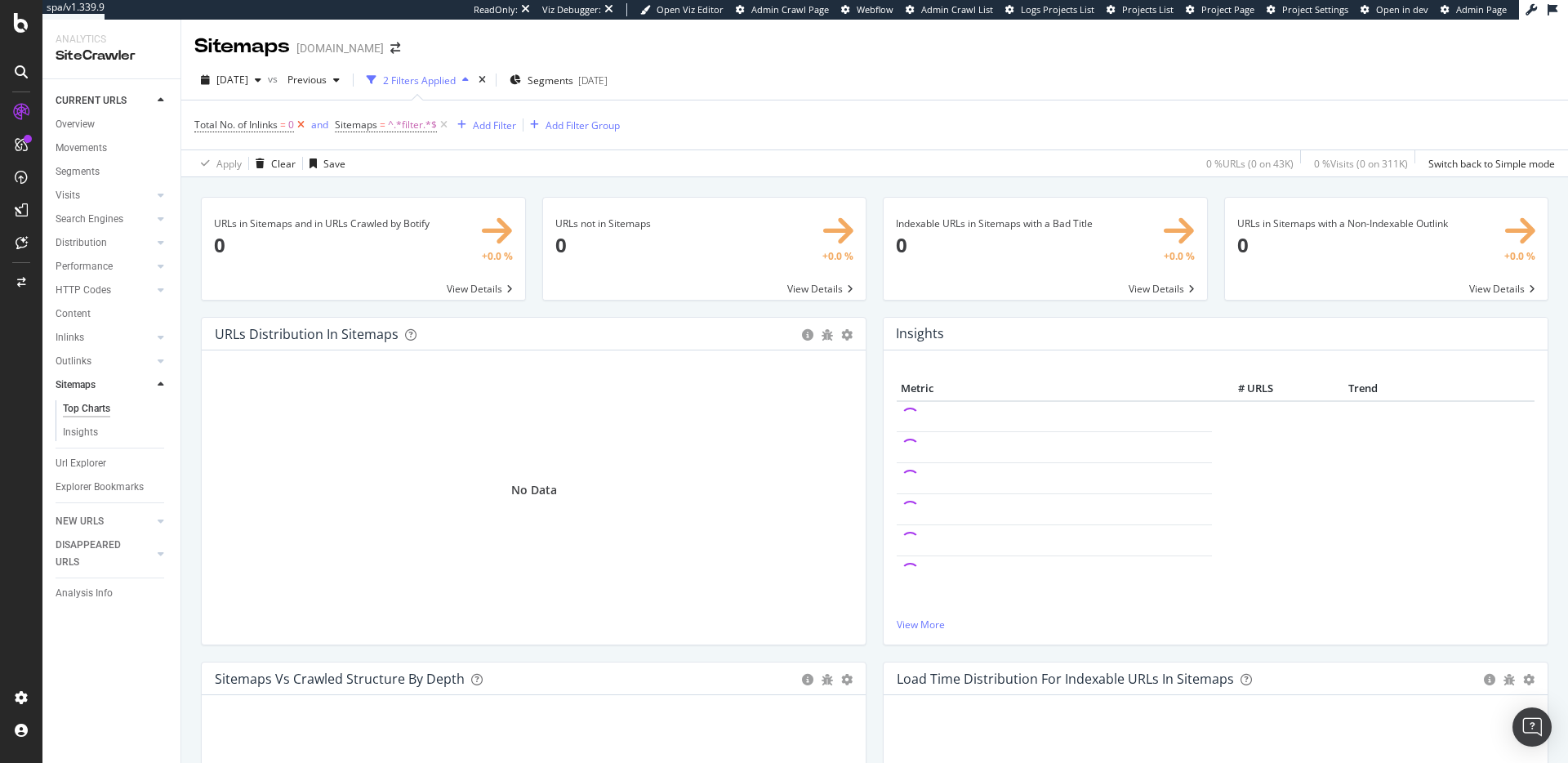
click at [306, 127] on icon at bounding box center [300, 125] width 14 height 17
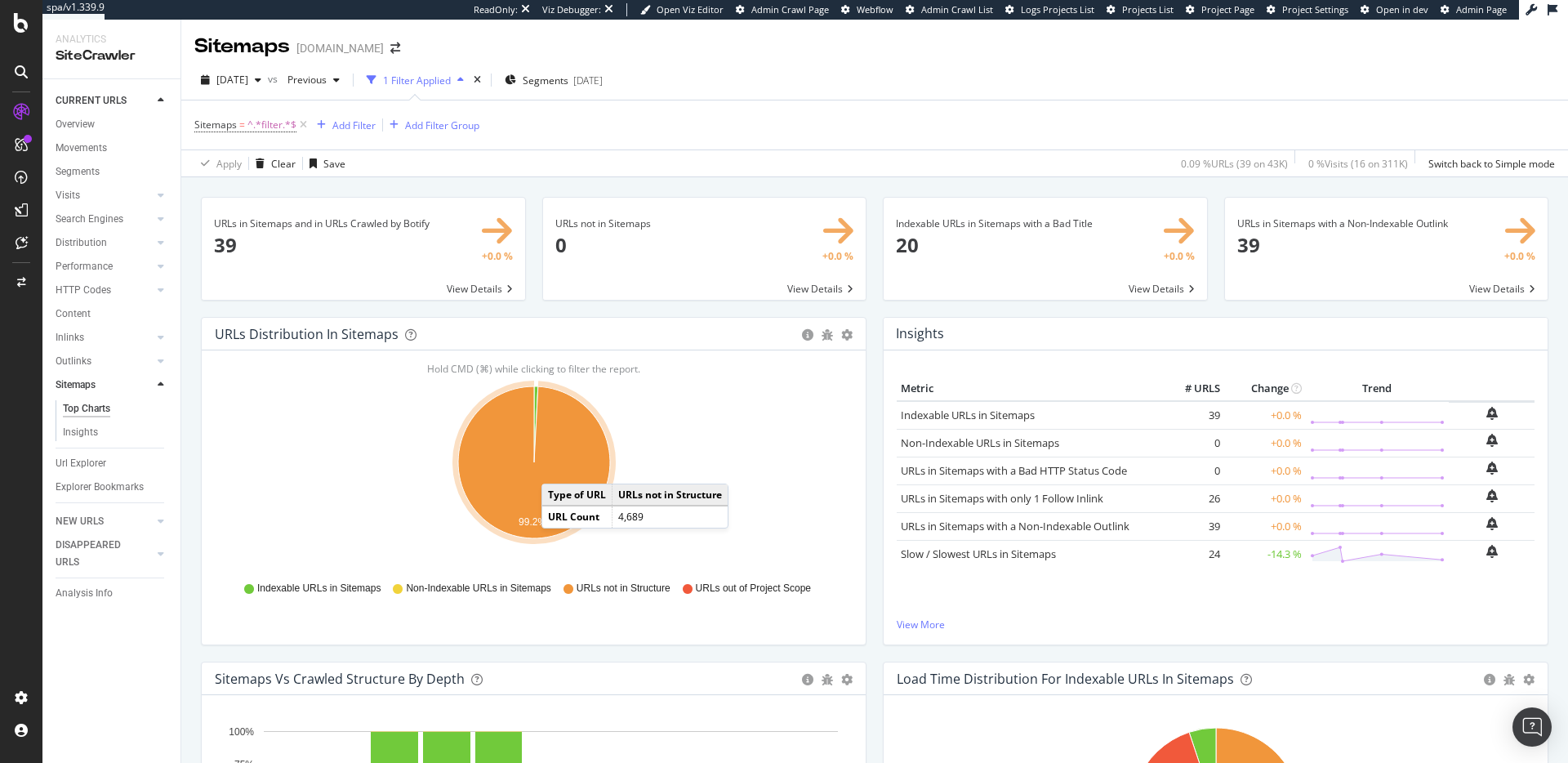
click at [558, 468] on icon "A chart." at bounding box center [534, 462] width 152 height 152
click at [569, 468] on icon "A chart." at bounding box center [534, 462] width 152 height 152
click at [568, 468] on icon "A chart." at bounding box center [534, 462] width 152 height 152
click at [571, 467] on icon "A chart." at bounding box center [534, 462] width 152 height 152
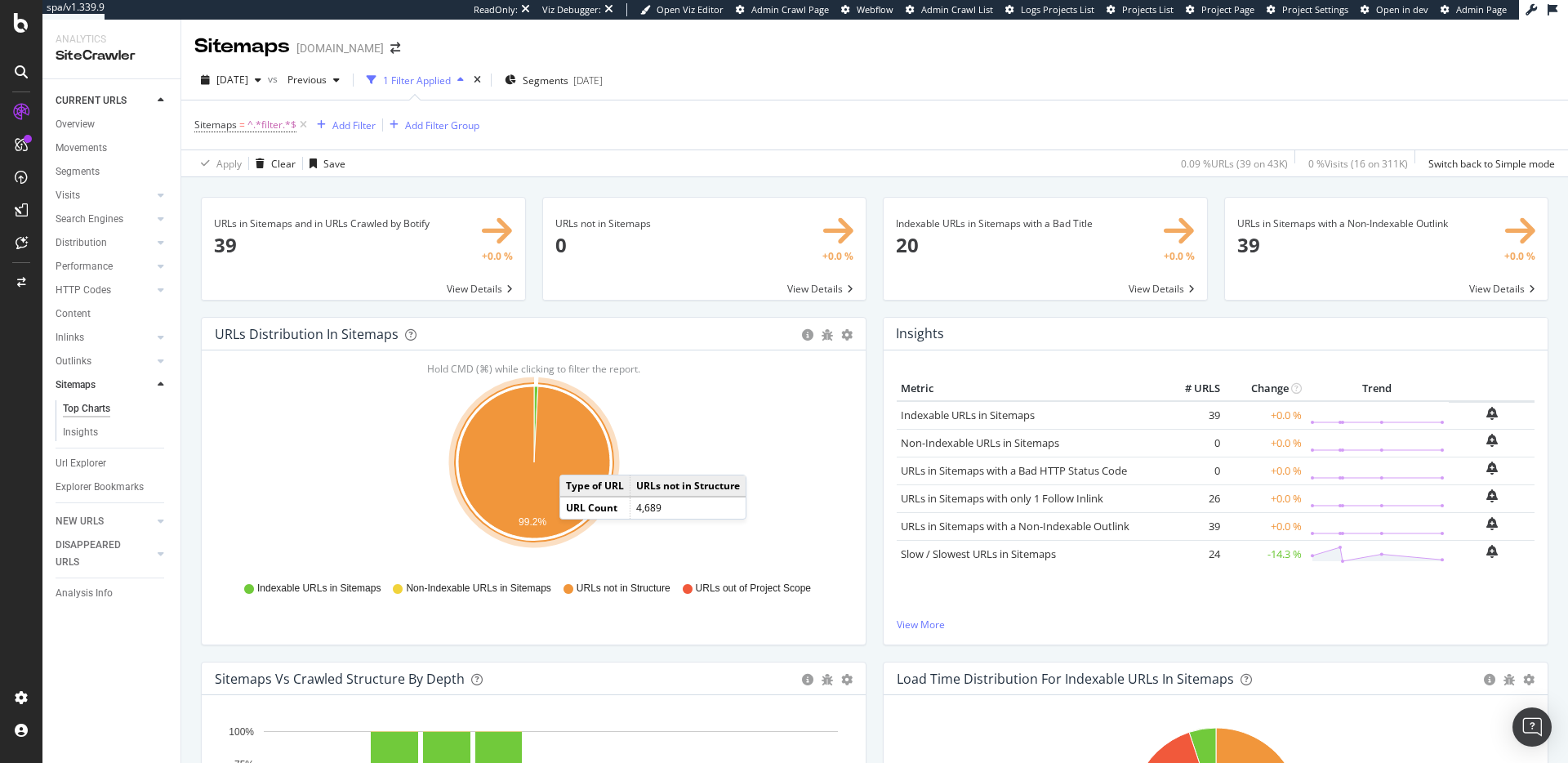
click at [576, 459] on icon "A chart." at bounding box center [534, 462] width 152 height 152
click at [575, 459] on icon "A chart." at bounding box center [534, 462] width 152 height 152
click at [492, 458] on icon "A chart." at bounding box center [534, 462] width 152 height 152
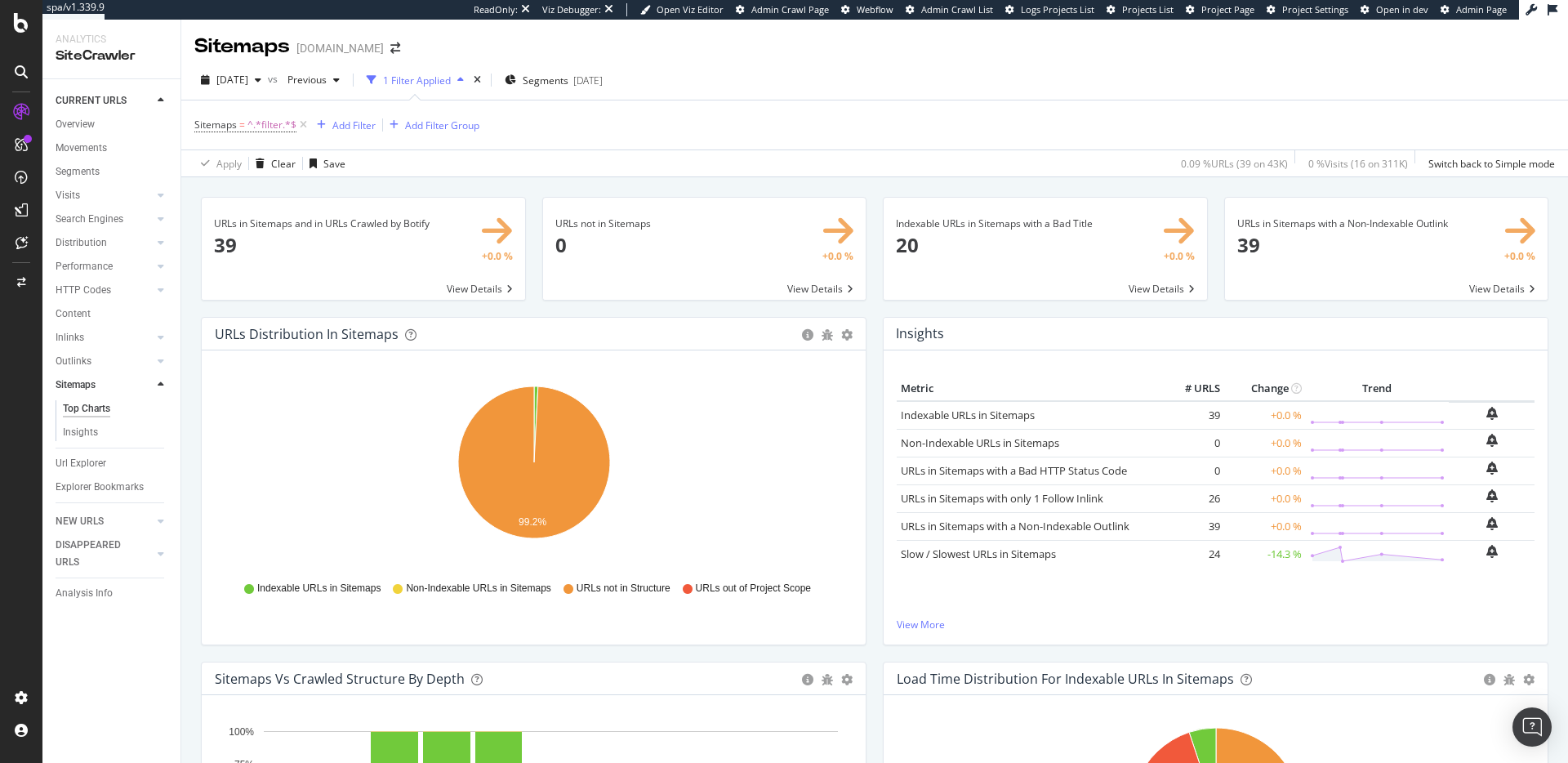
click at [572, 583] on div "URLs not in Structure" at bounding box center [617, 588] width 107 height 14
drag, startPoint x: 567, startPoint y: 585, endPoint x: 669, endPoint y: 543, distance: 110.3
click at [567, 585] on icon at bounding box center [568, 589] width 10 height 10
click at [810, 335] on icon "circle-info" at bounding box center [808, 334] width 11 height 11
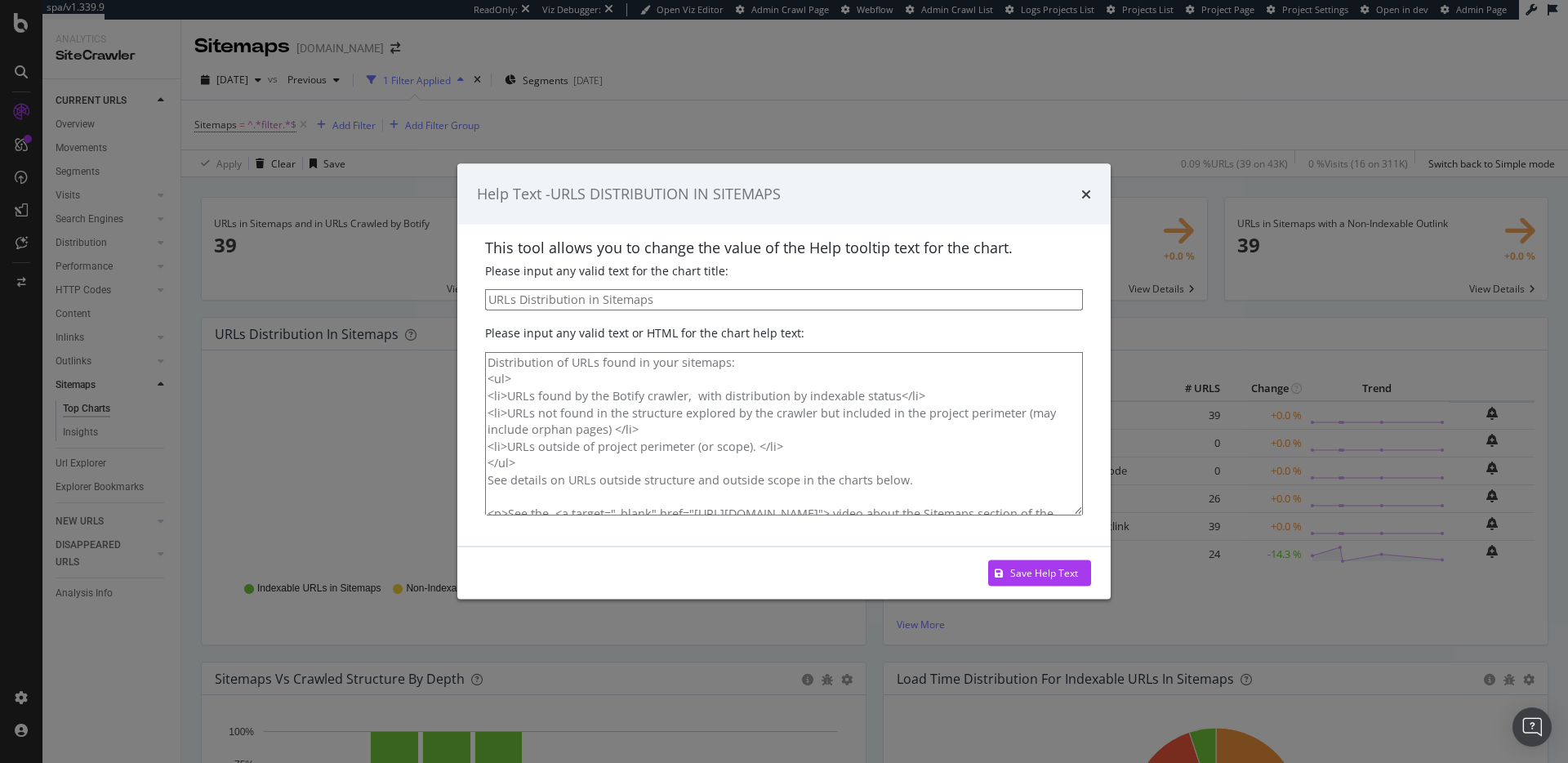
click at [1089, 188] on icon "times" at bounding box center [1086, 194] width 10 height 13
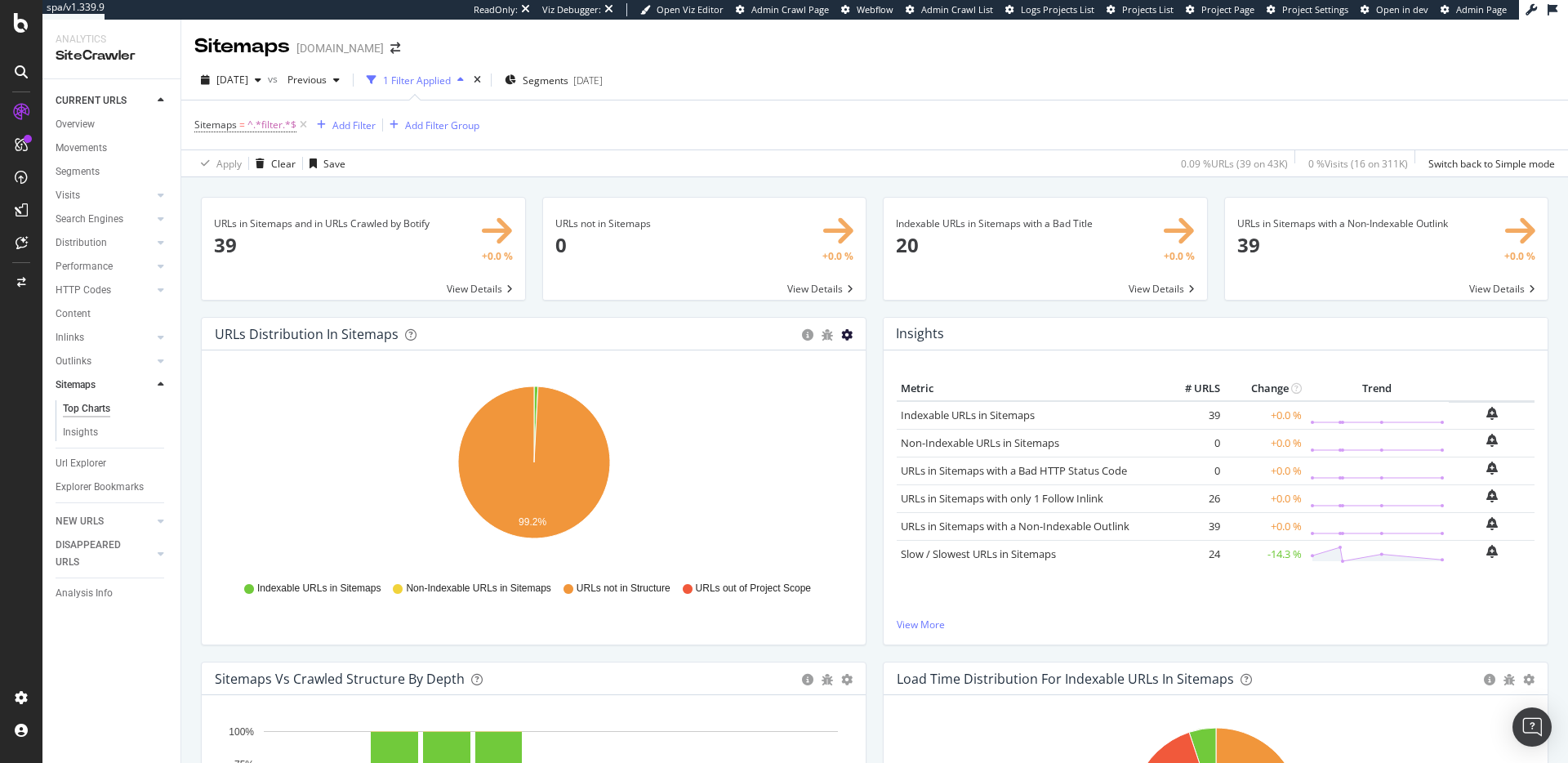
click at [852, 335] on icon "gear" at bounding box center [847, 334] width 11 height 11
click at [798, 383] on link "Table" at bounding box center [790, 396] width 148 height 31
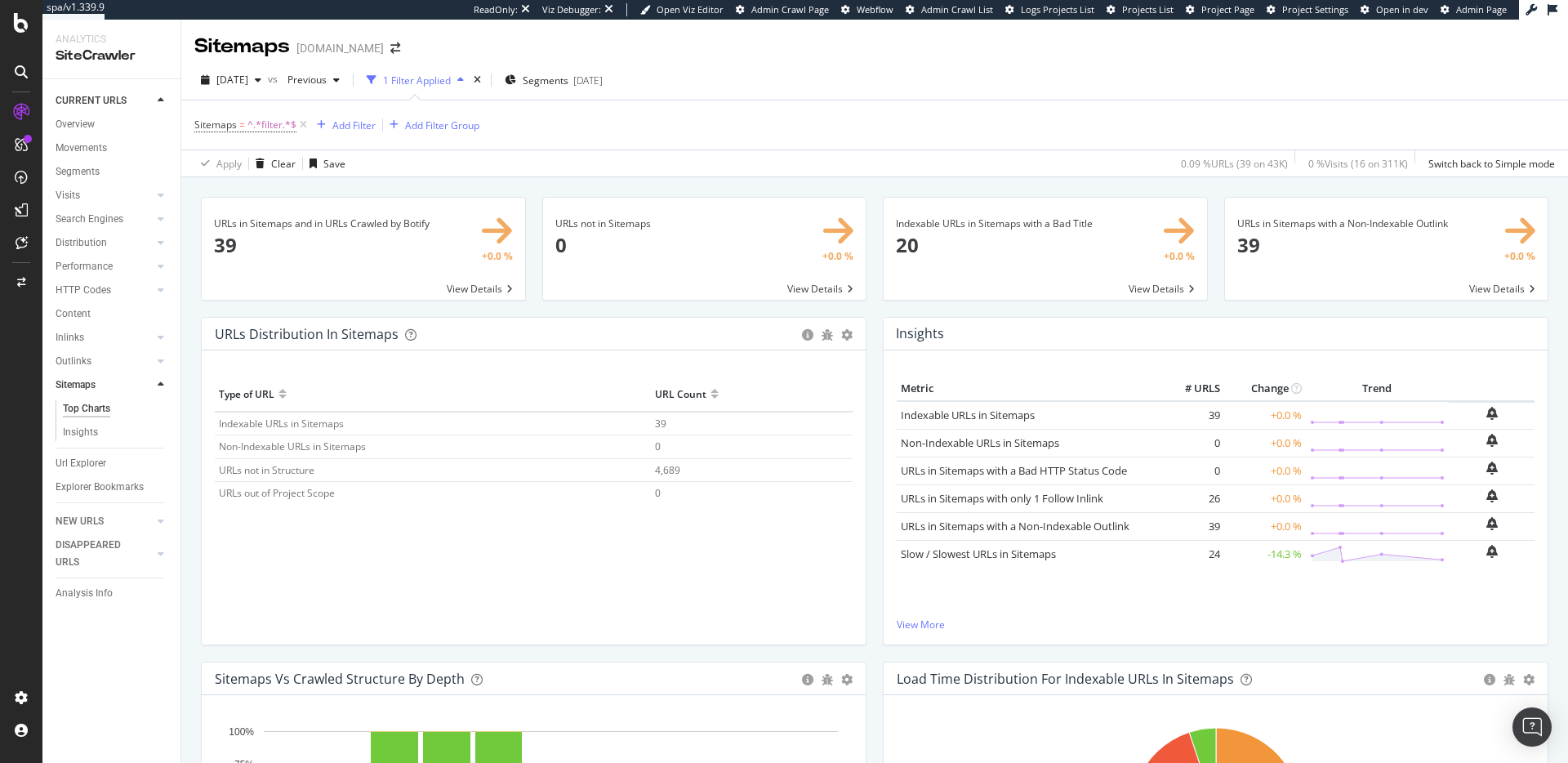
drag, startPoint x: 671, startPoint y: 444, endPoint x: 671, endPoint y: 459, distance: 15.0
click at [671, 446] on td "0" at bounding box center [752, 446] width 202 height 23
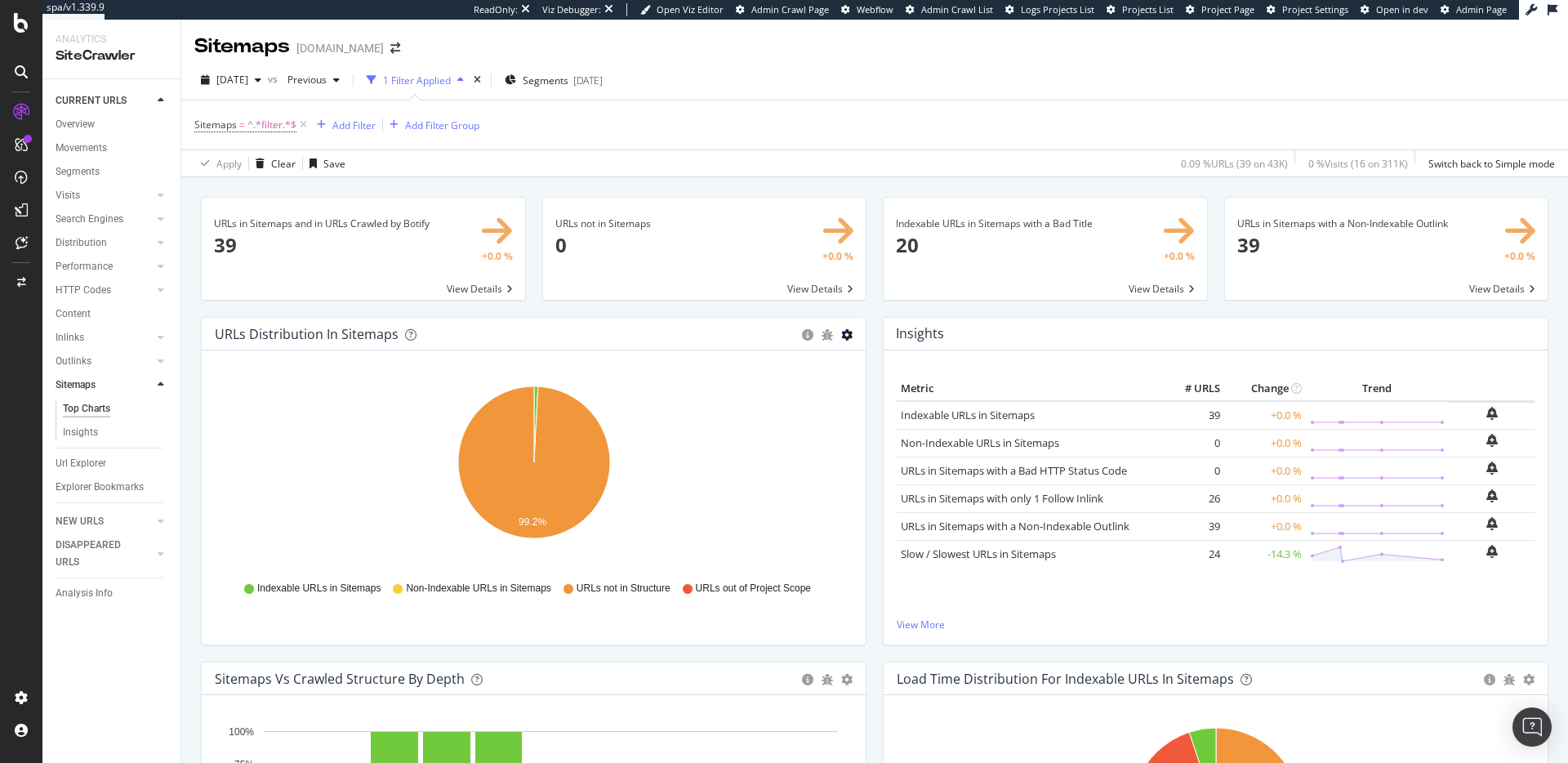
click at [847, 336] on icon "gear" at bounding box center [847, 334] width 11 height 11
click at [772, 400] on span "Table" at bounding box center [790, 396] width 148 height 22
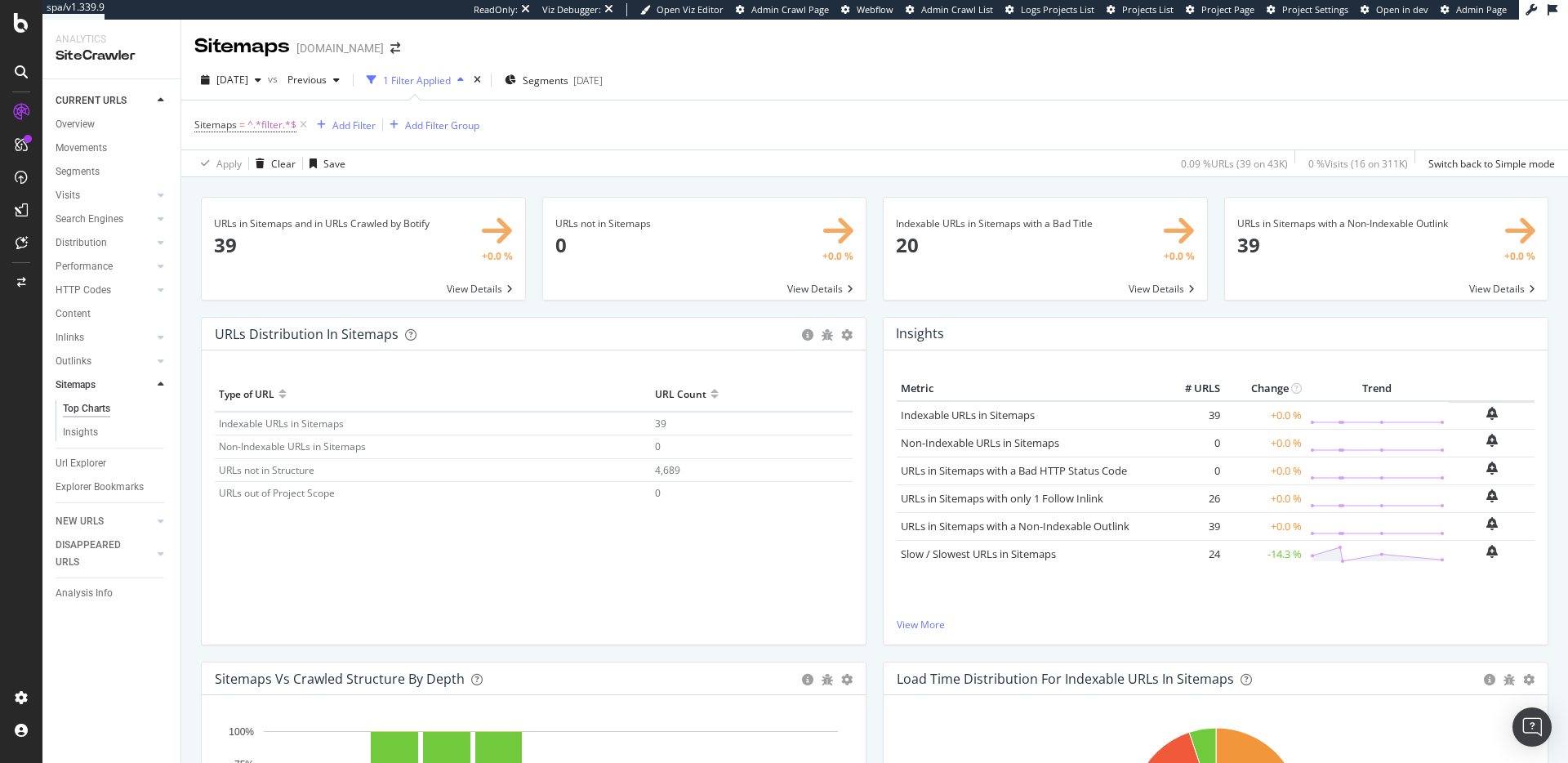
click at [674, 468] on span "4,689" at bounding box center [667, 469] width 25 height 14
click at [677, 469] on span "4,689" at bounding box center [667, 469] width 25 height 14
click at [300, 467] on span "URLs not in Structure" at bounding box center [266, 469] width 95 height 14
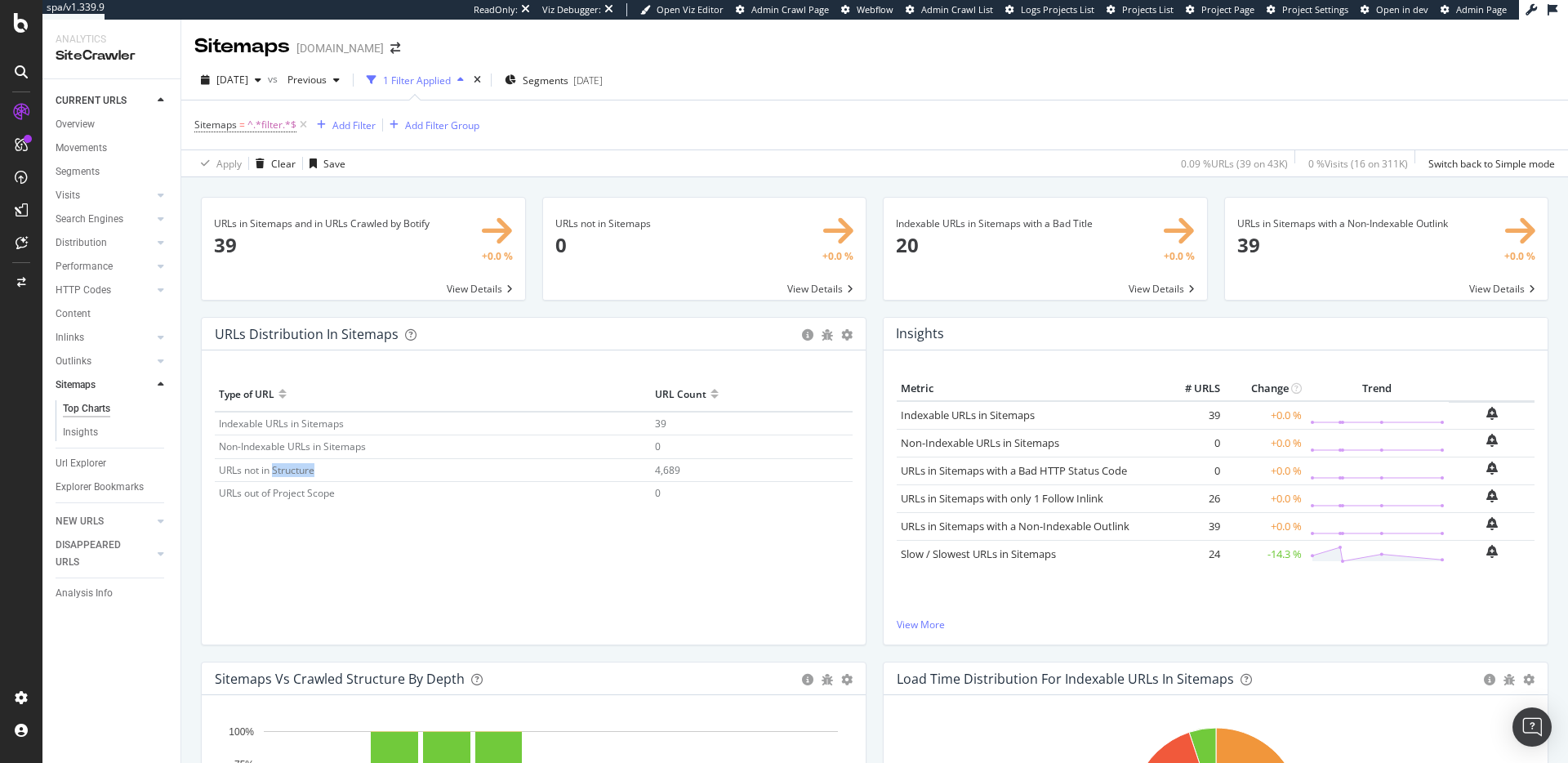
click at [301, 467] on span "URLs not in Structure" at bounding box center [266, 469] width 95 height 14
click at [303, 467] on span "URLs not in Structure" at bounding box center [266, 469] width 95 height 14
click at [845, 335] on icon "gear" at bounding box center [847, 334] width 11 height 11
click at [778, 360] on span "Pie" at bounding box center [790, 367] width 148 height 22
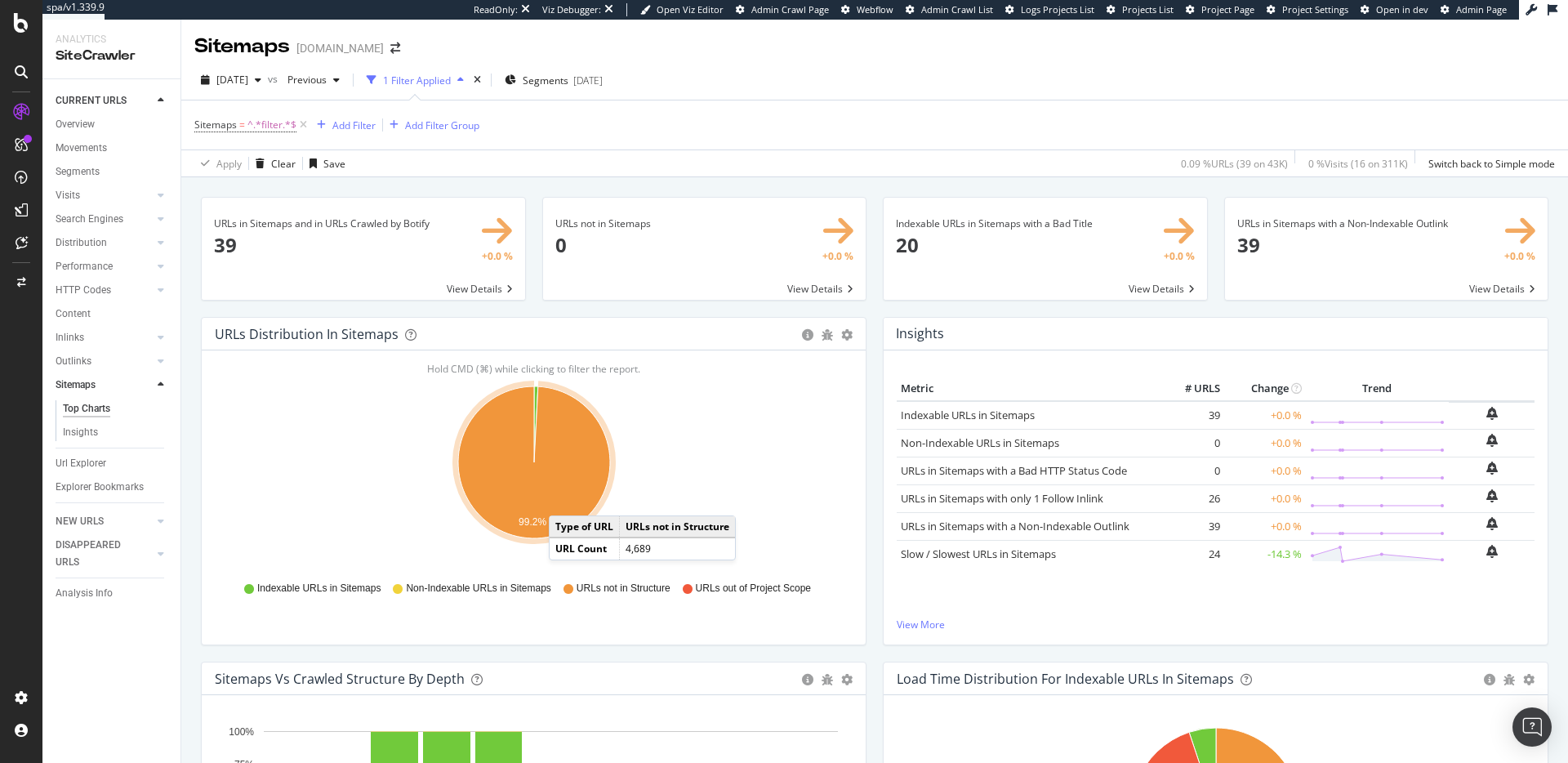
click at [565, 500] on icon "A chart." at bounding box center [534, 462] width 152 height 152
click at [625, 583] on span "URLs not in Structure" at bounding box center [623, 588] width 94 height 14
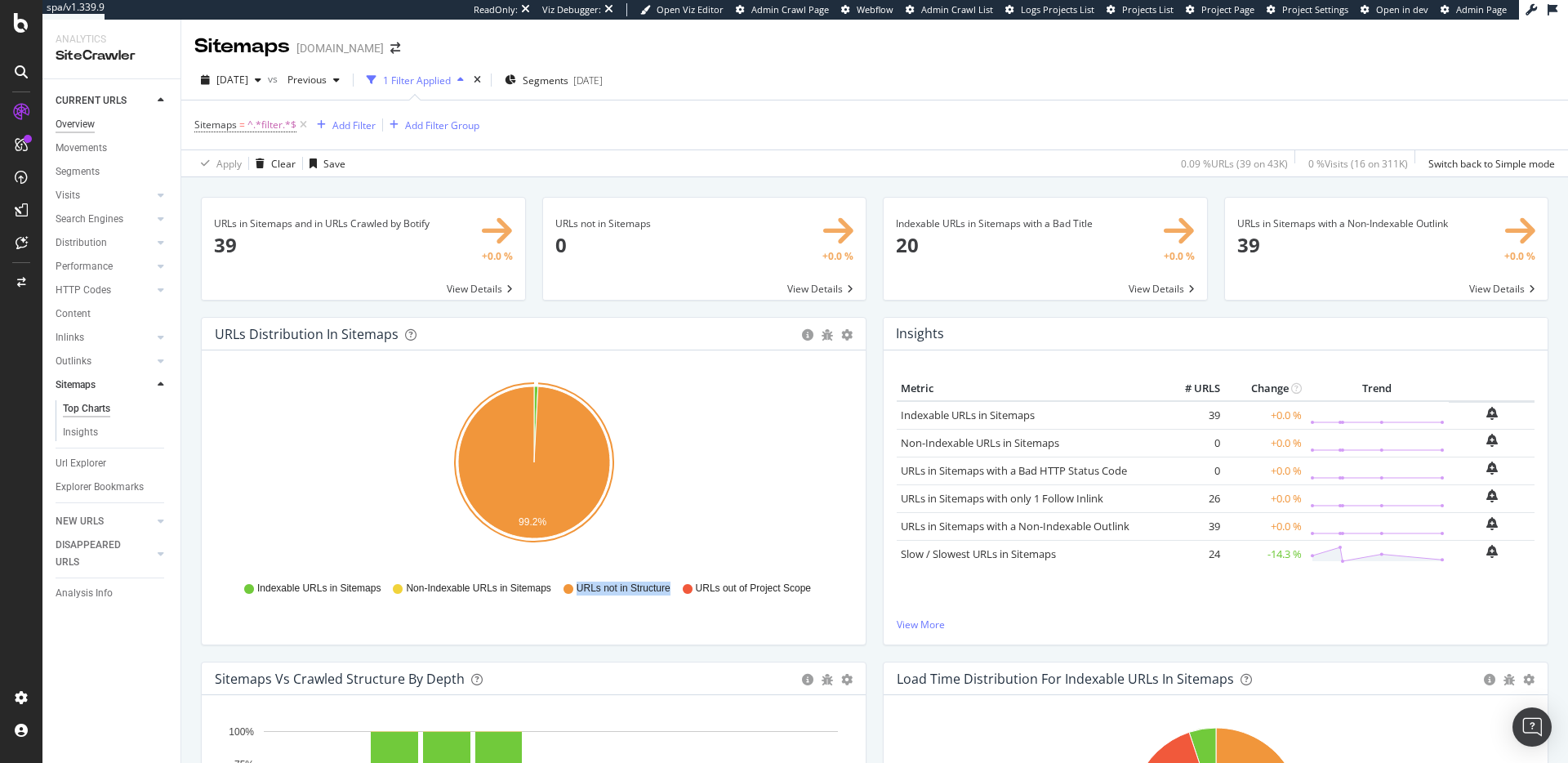
click at [75, 126] on div "Overview" at bounding box center [75, 124] width 39 height 18
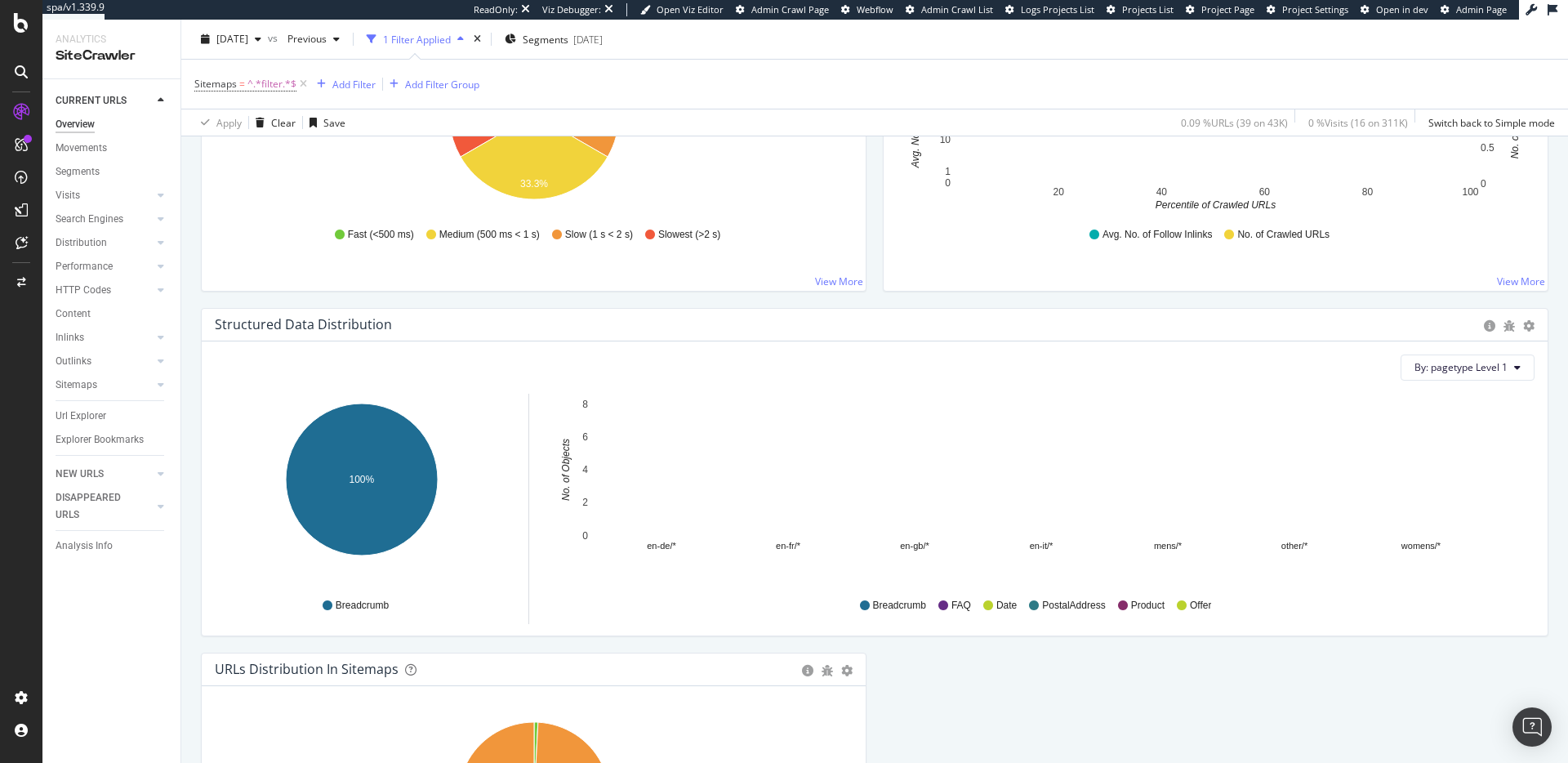
scroll to position [1703, 0]
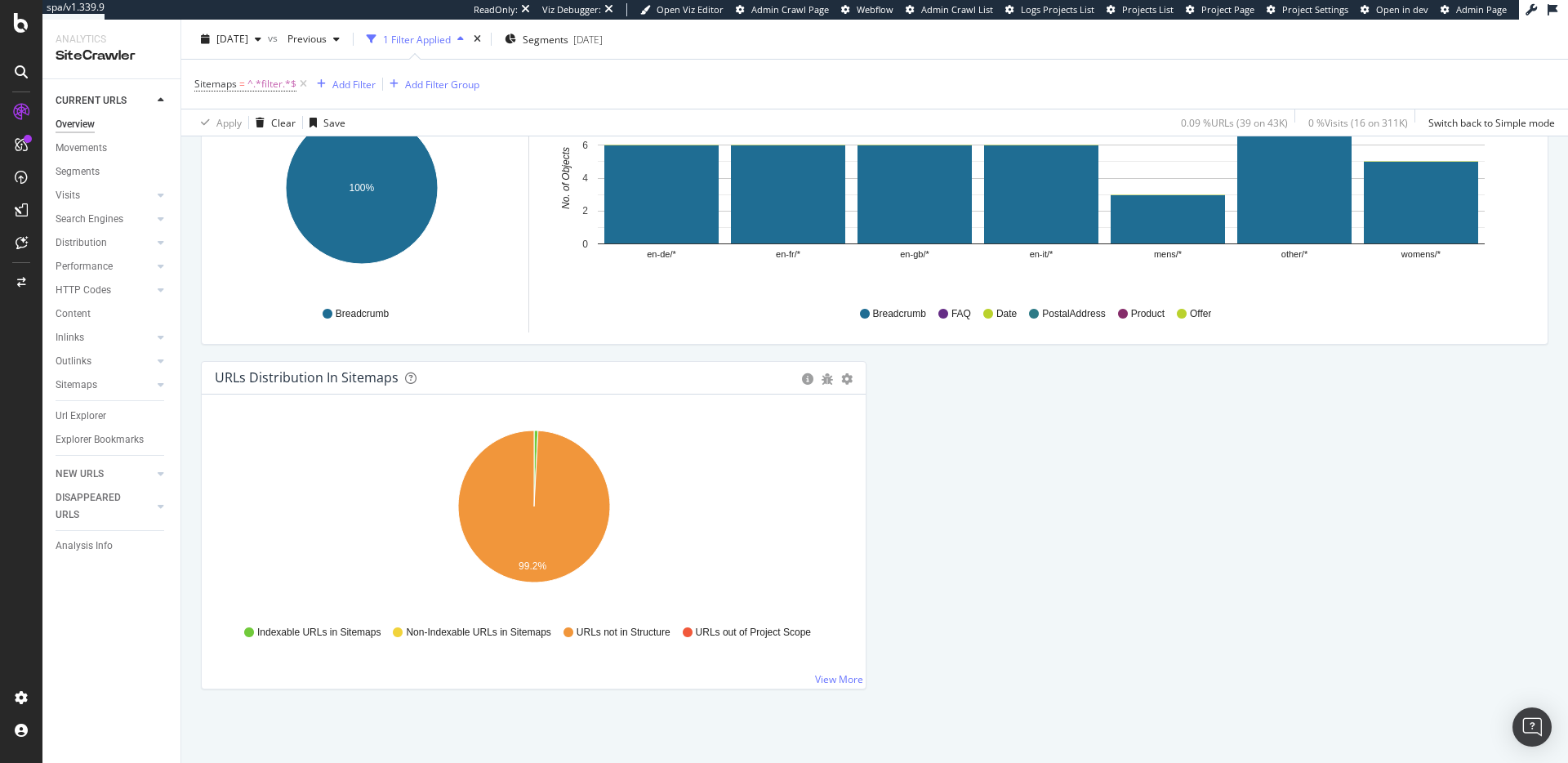
drag, startPoint x: 5, startPoint y: 304, endPoint x: 73, endPoint y: 374, distance: 97.6
click at [73, 374] on div "spa/v1.339.9 ReadOnly: Viz Debugger: Open Viz Editor Admin Crawl Page Webflow A…" at bounding box center [784, 382] width 1568 height 763
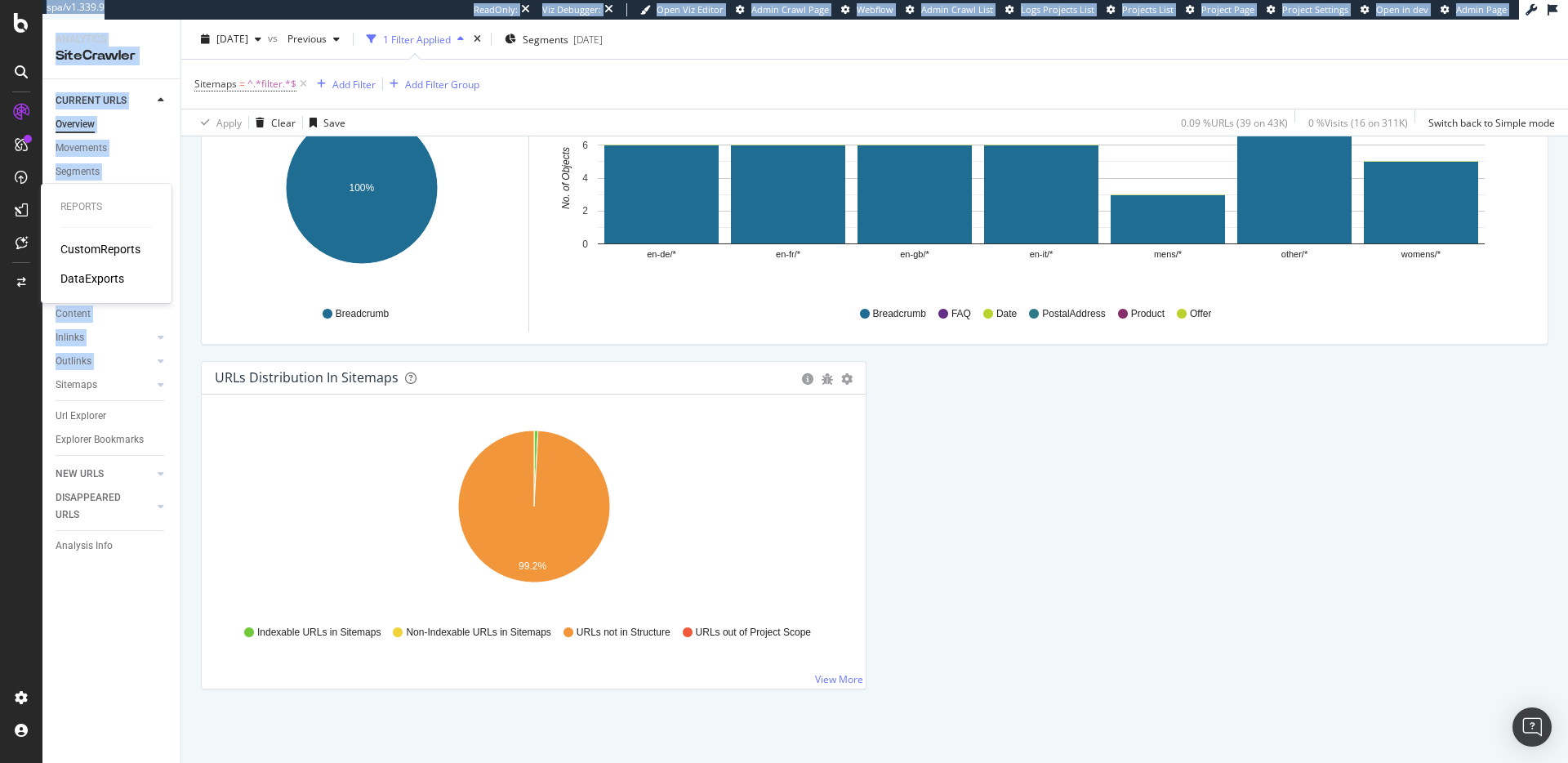
click at [22, 207] on icon at bounding box center [21, 210] width 13 height 13
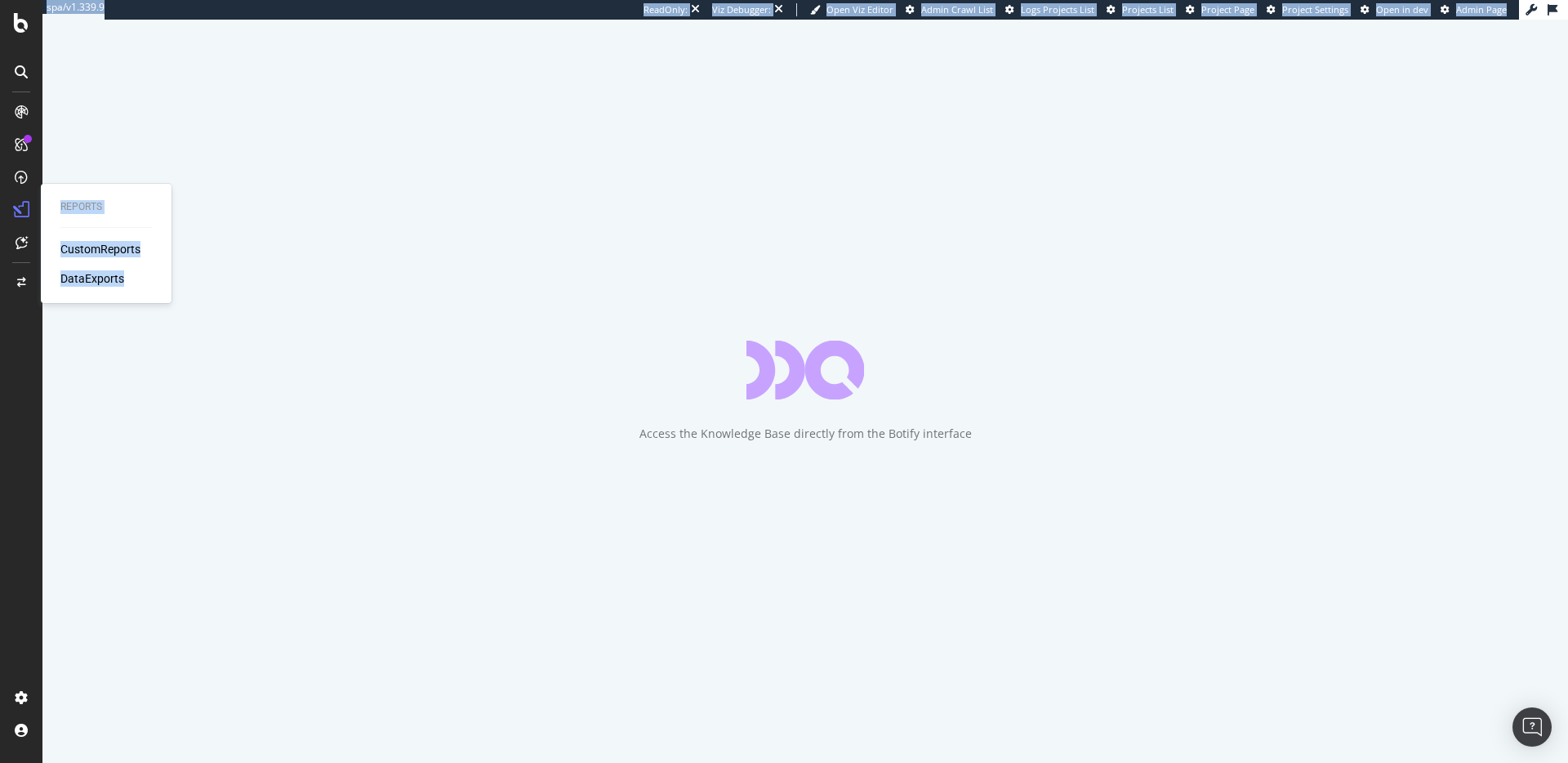
click at [88, 269] on div "CustomReports DataExports" at bounding box center [106, 263] width 92 height 45
click at [84, 276] on div "DataExports" at bounding box center [92, 279] width 64 height 17
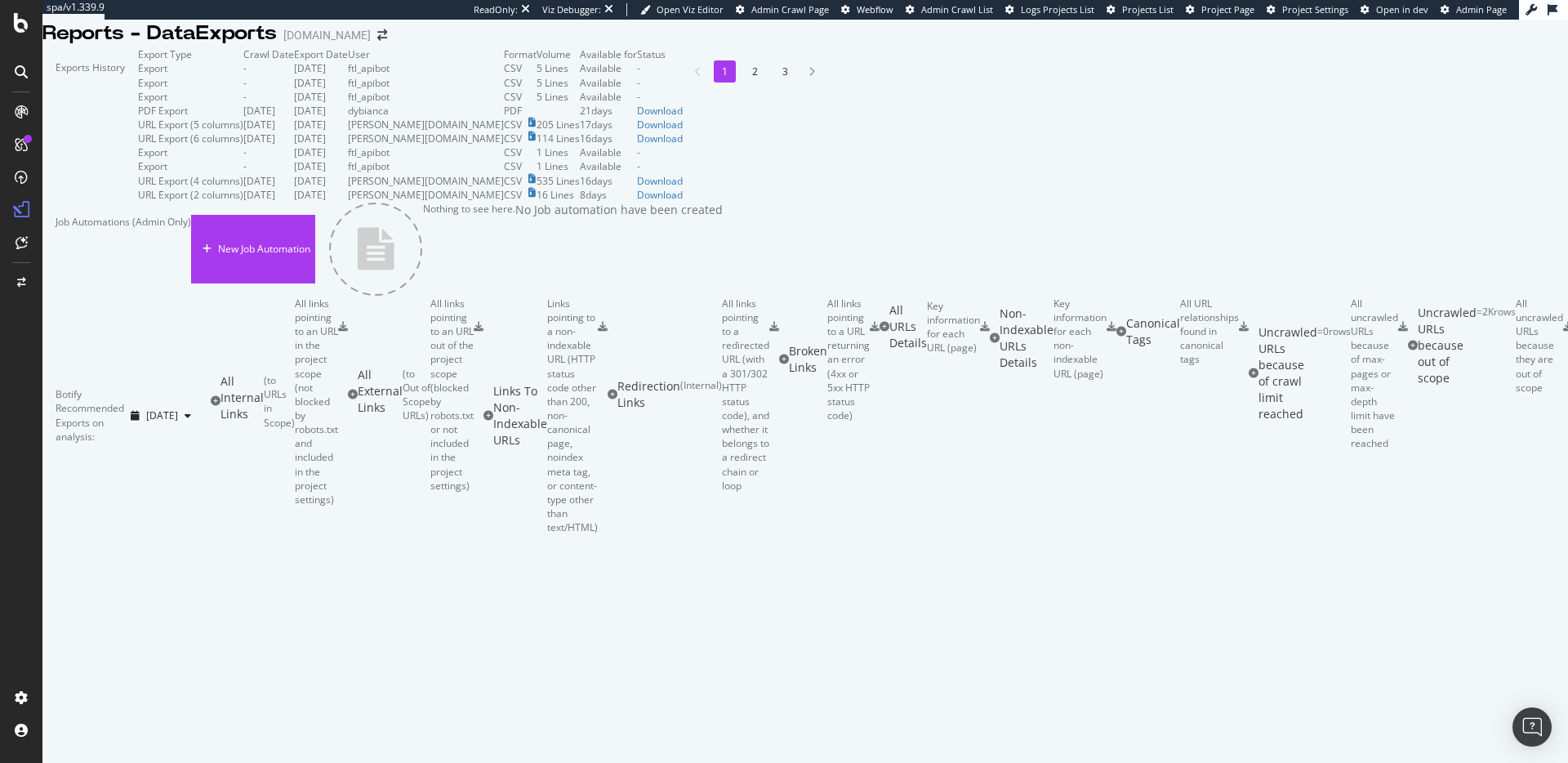
scroll to position [1266, 0]
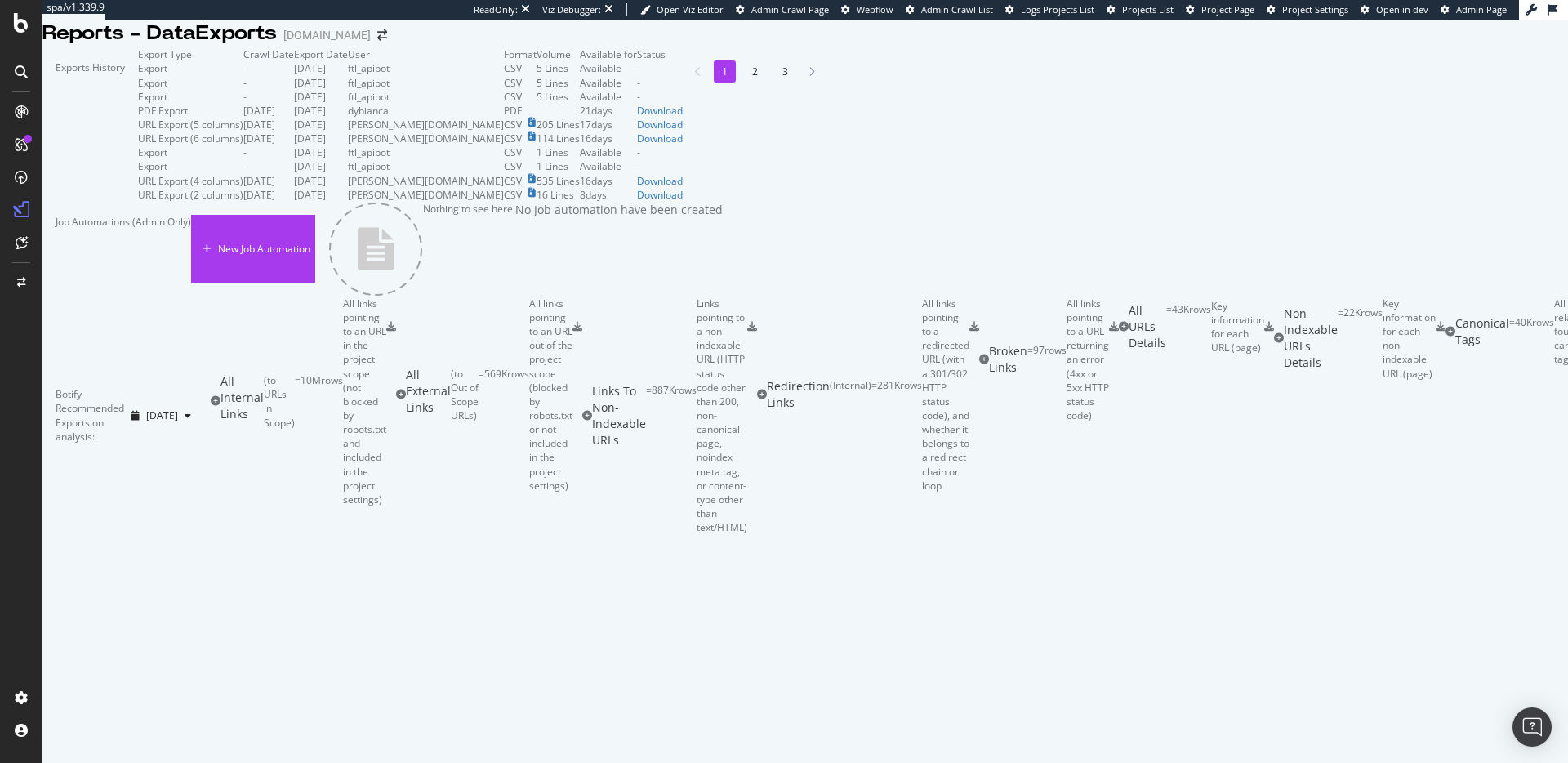
scroll to position [1334, 0]
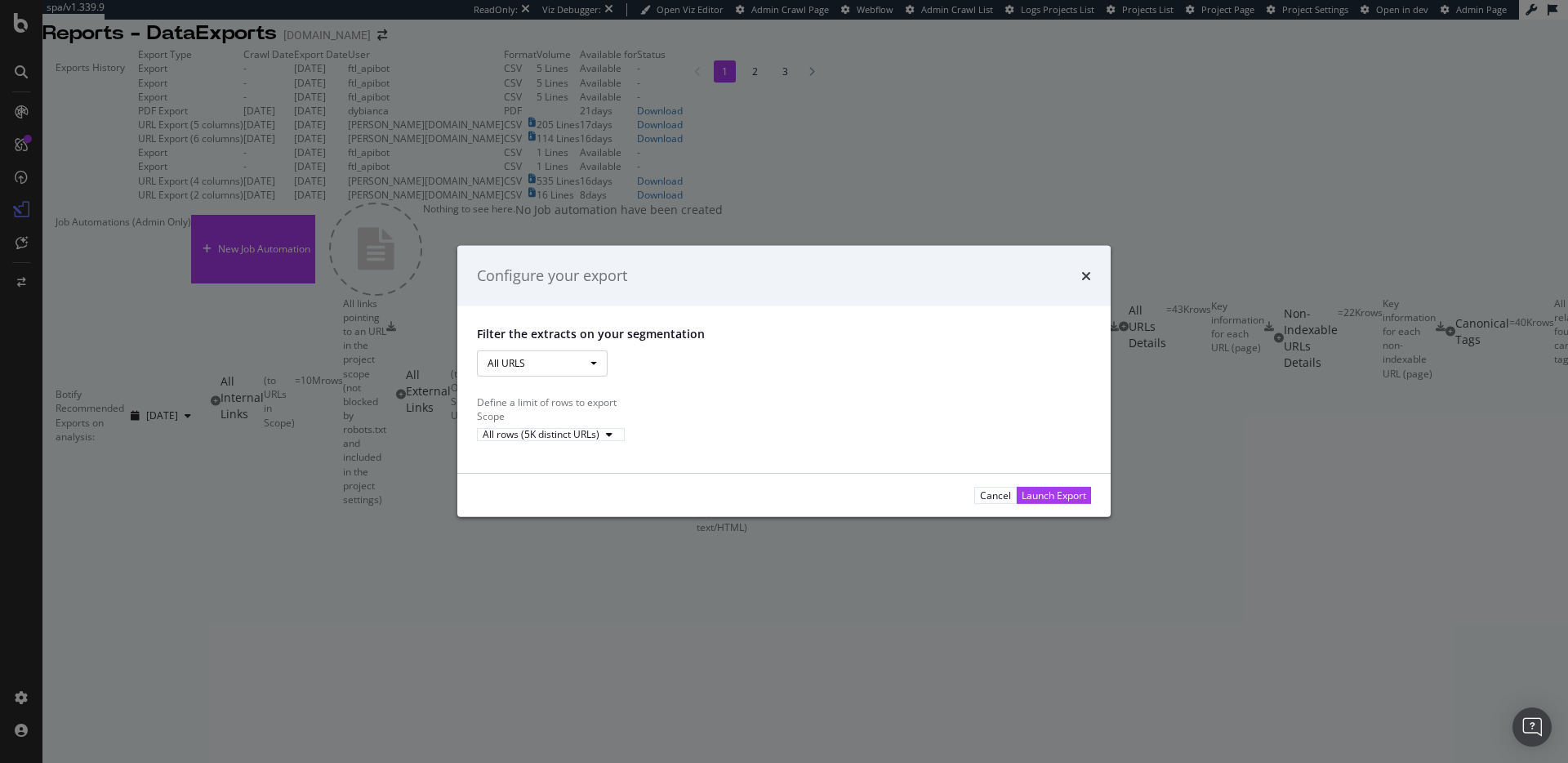
click at [534, 350] on button "All URLS" at bounding box center [542, 363] width 131 height 26
click at [790, 369] on div "Define a limit of rows to export" at bounding box center [784, 361] width 614 height 14
click at [697, 367] on div "Define a limit of rows to export" at bounding box center [784, 361] width 614 height 14
click at [695, 355] on div "Define a limit of rows to export Scope All rows (5K distinct URLs)" at bounding box center [784, 377] width 614 height 45
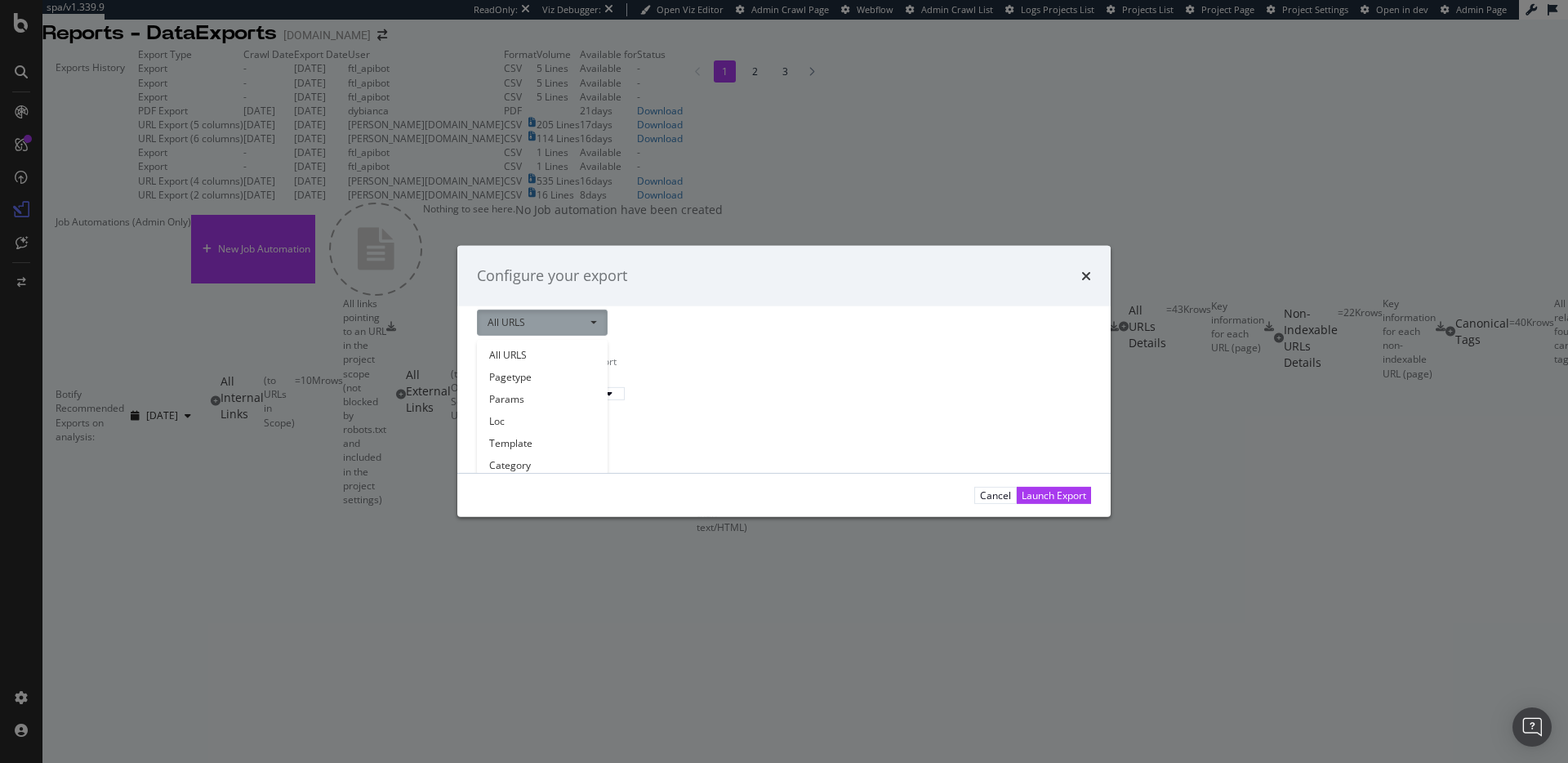
click at [677, 460] on div "Filter the extracts on your segmentation All URLS All URLS Pagetype Params Loc …" at bounding box center [784, 390] width 653 height 167
click at [591, 321] on span "modal" at bounding box center [594, 323] width 6 height 4
click at [598, 439] on div "All rows (5K distinct URLs)" at bounding box center [541, 434] width 117 height 10
click at [696, 375] on div "Filter the extracts on your segmentation All URLS All URLS Pagetype Params Loc …" at bounding box center [784, 390] width 653 height 167
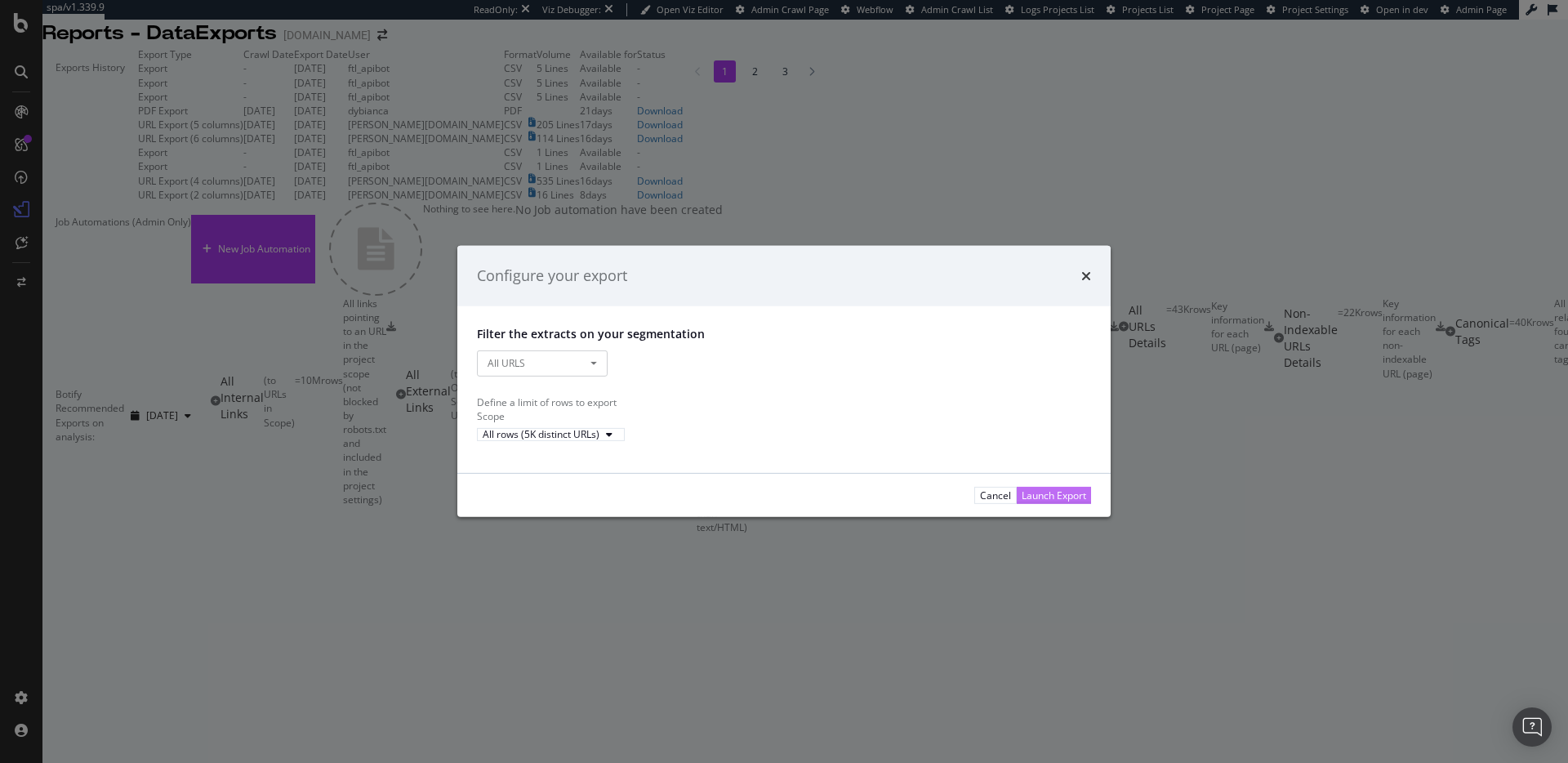
click at [1066, 502] on div "Launch Export" at bounding box center [1054, 494] width 65 height 14
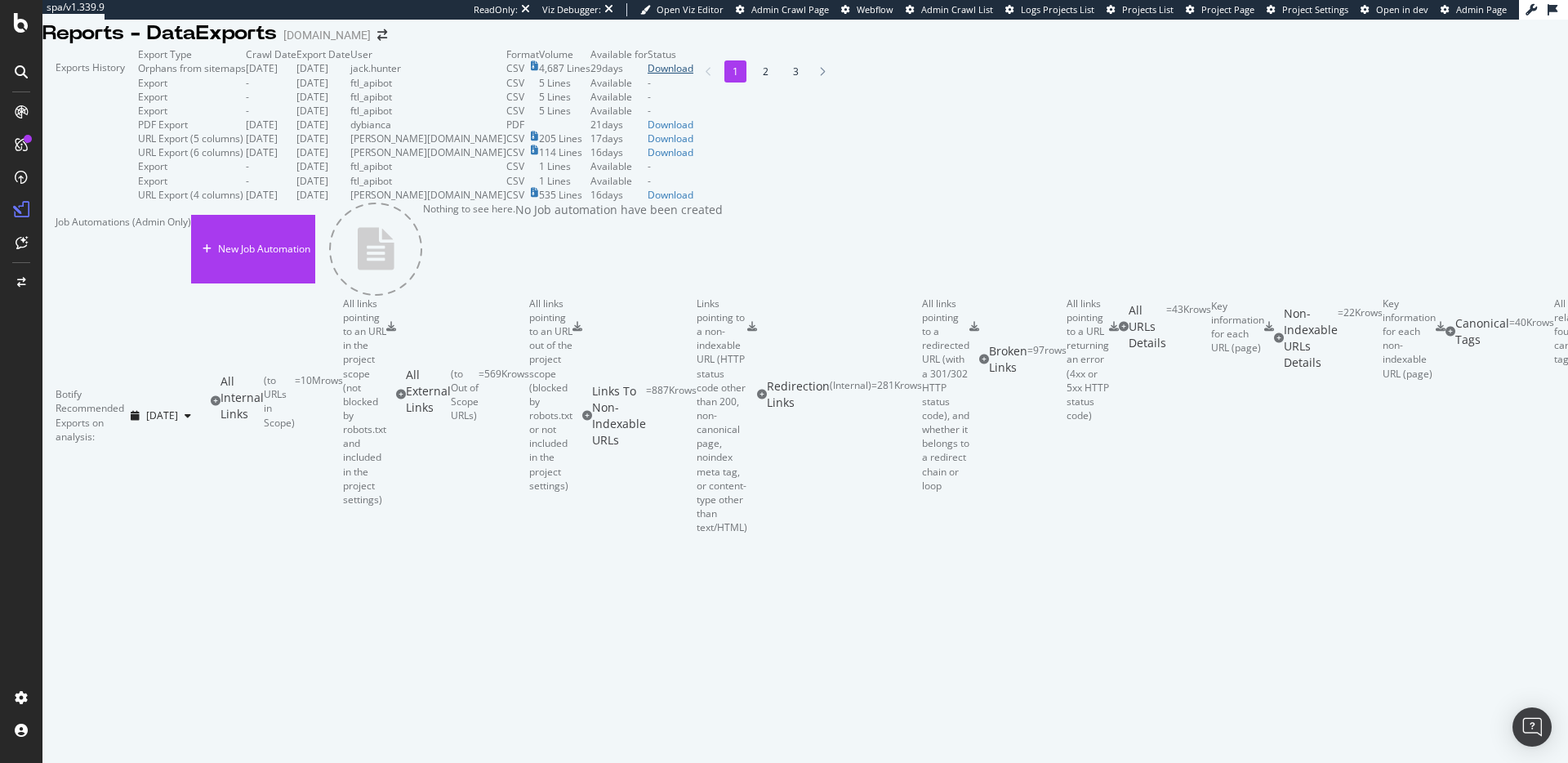
click at [694, 75] on div "Download" at bounding box center [670, 68] width 45 height 14
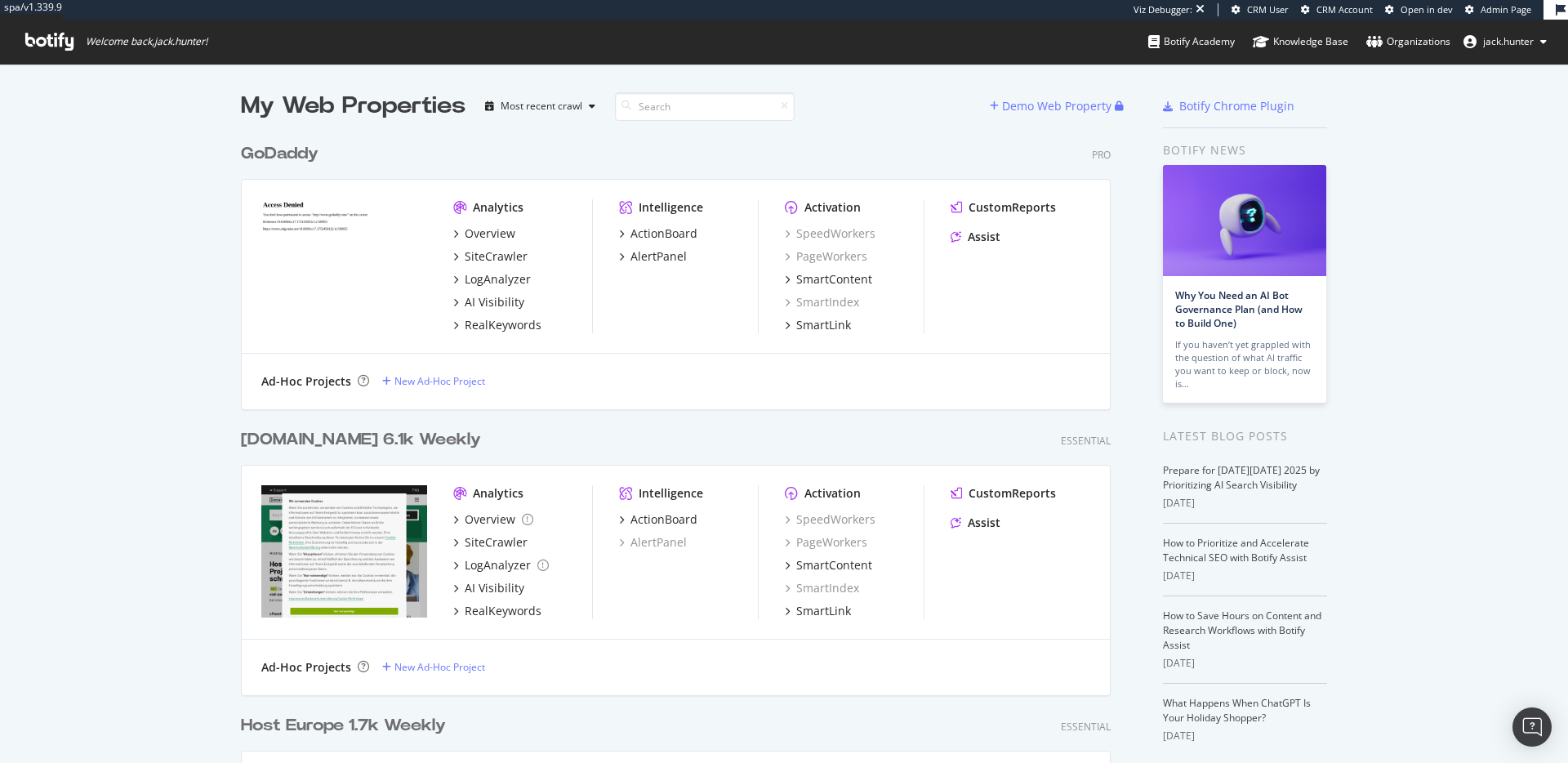
scroll to position [763, 1568]
